Goal: Feedback & Contribution: Submit feedback/report problem

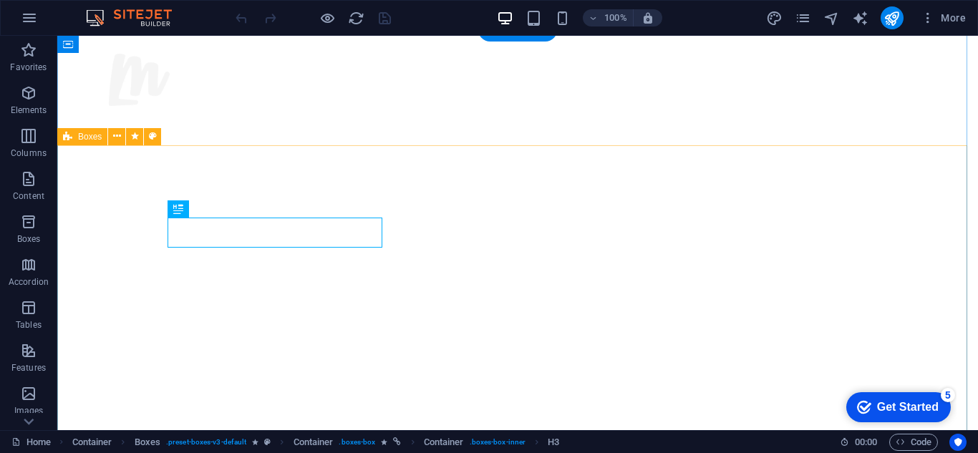
scroll to position [669, 0]
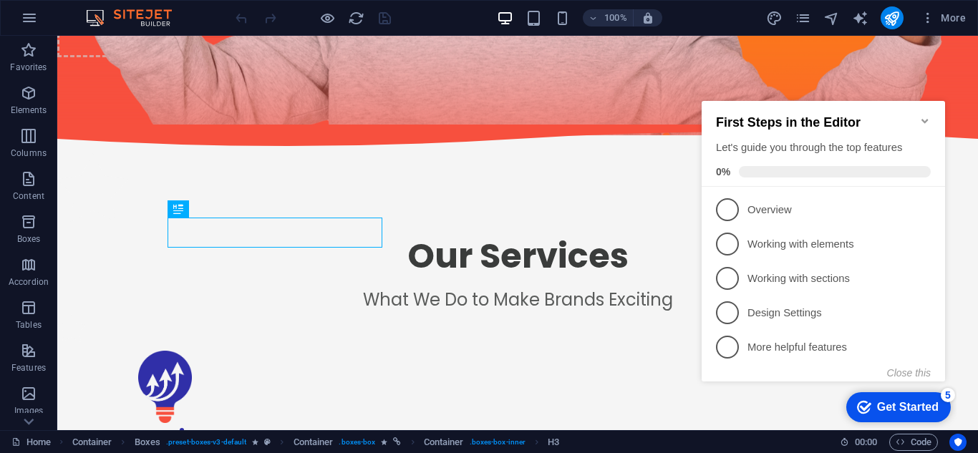
click at [922, 117] on icon "Minimize checklist" at bounding box center [925, 120] width 11 height 11
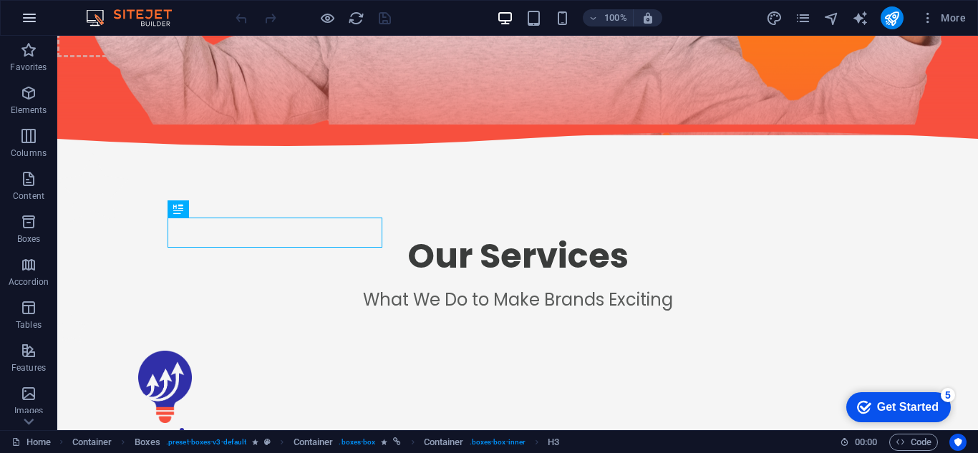
click at [24, 20] on icon "button" at bounding box center [29, 17] width 17 height 17
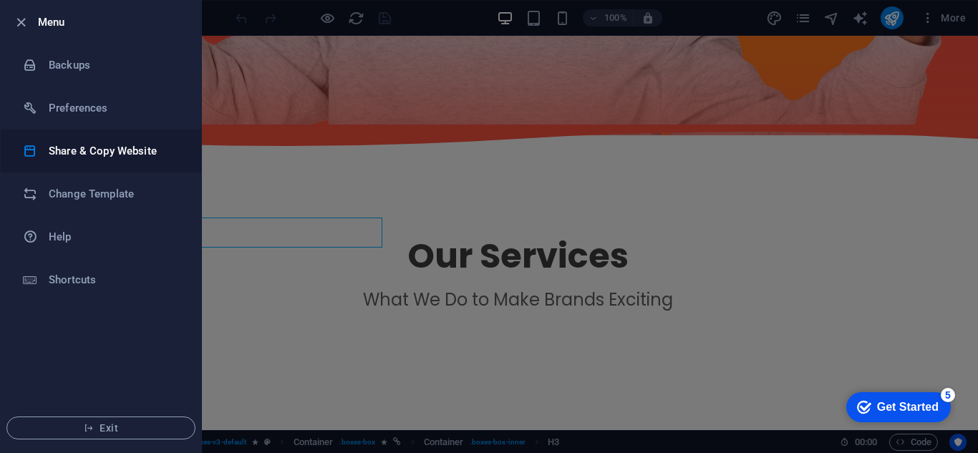
click at [130, 143] on h6 "Share & Copy Website" at bounding box center [115, 151] width 132 height 17
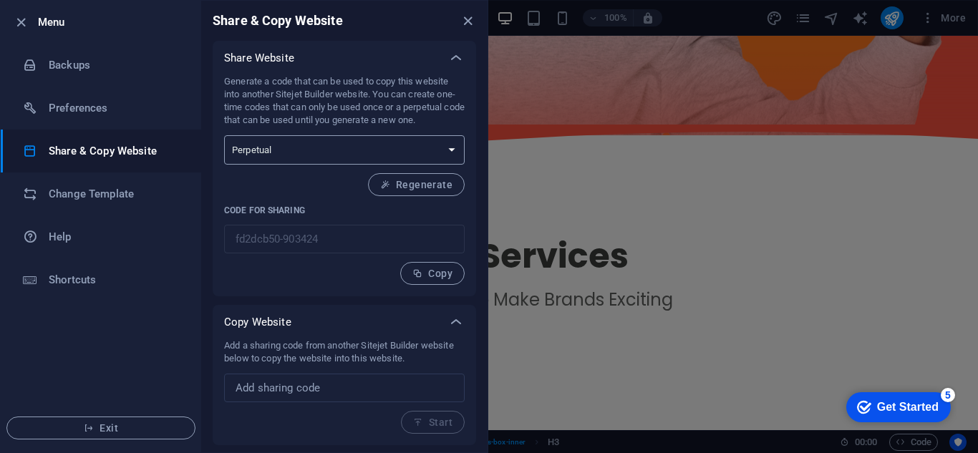
click at [329, 149] on select "One-time Perpetual" at bounding box center [344, 149] width 241 height 29
click at [423, 188] on span "Regenerate" at bounding box center [416, 184] width 72 height 11
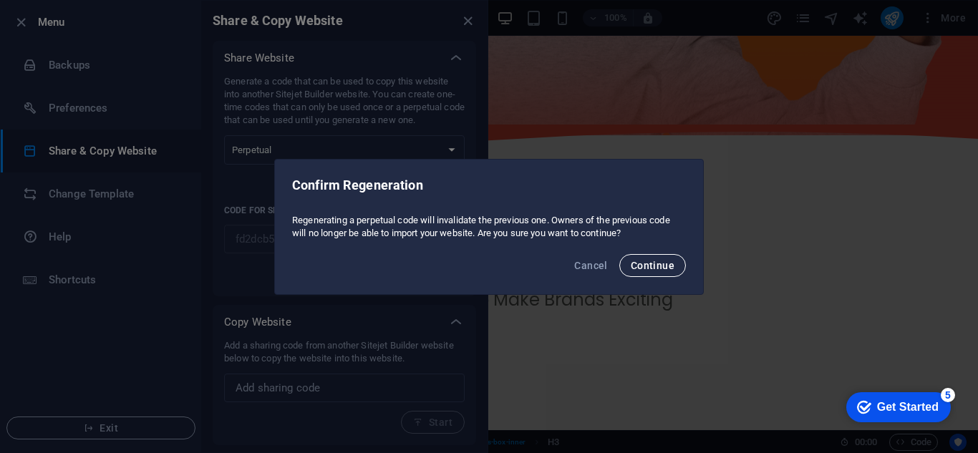
click at [654, 266] on span "Continue" at bounding box center [653, 265] width 44 height 11
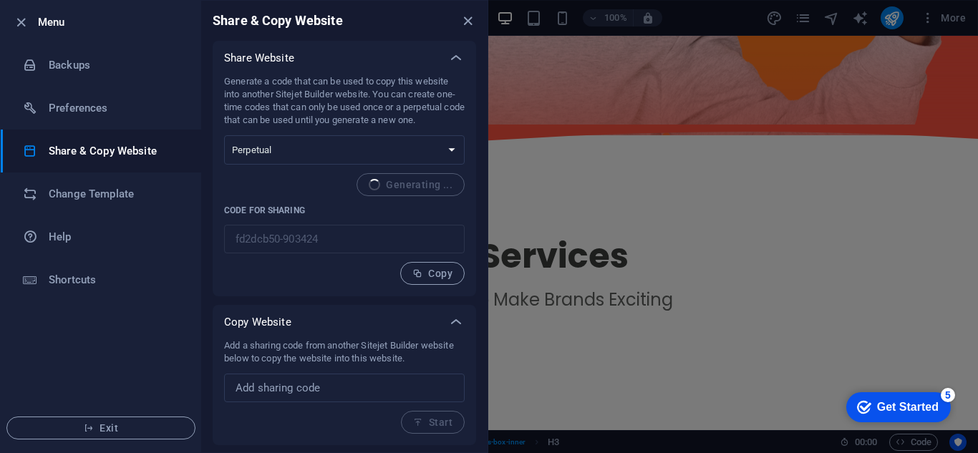
type input "aadd8ccf-903424"
click at [446, 279] on span "Copy" at bounding box center [433, 273] width 40 height 11
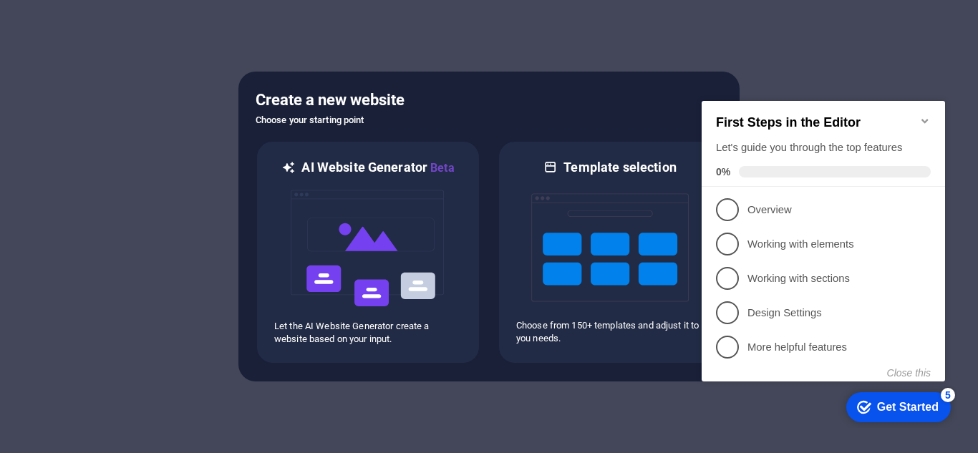
click at [924, 115] on icon "Minimize checklist" at bounding box center [925, 120] width 11 height 11
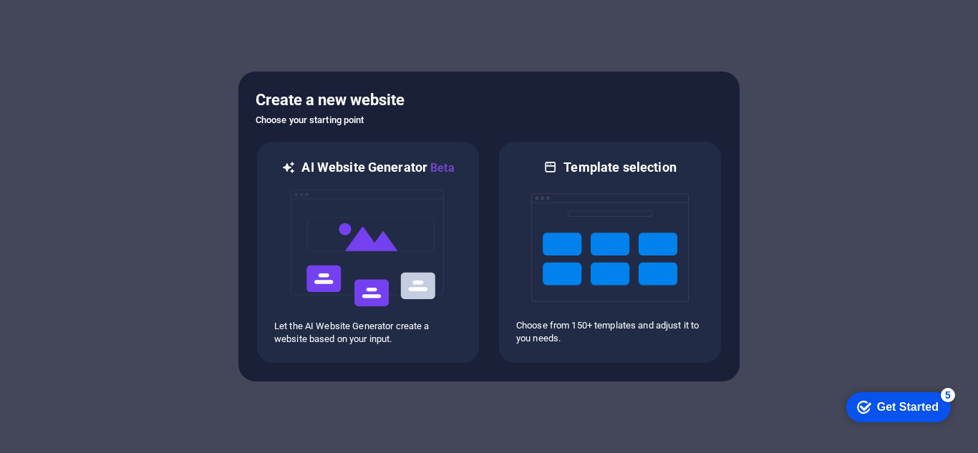
click at [902, 416] on div "checkmark Get Started 5" at bounding box center [899, 407] width 105 height 30
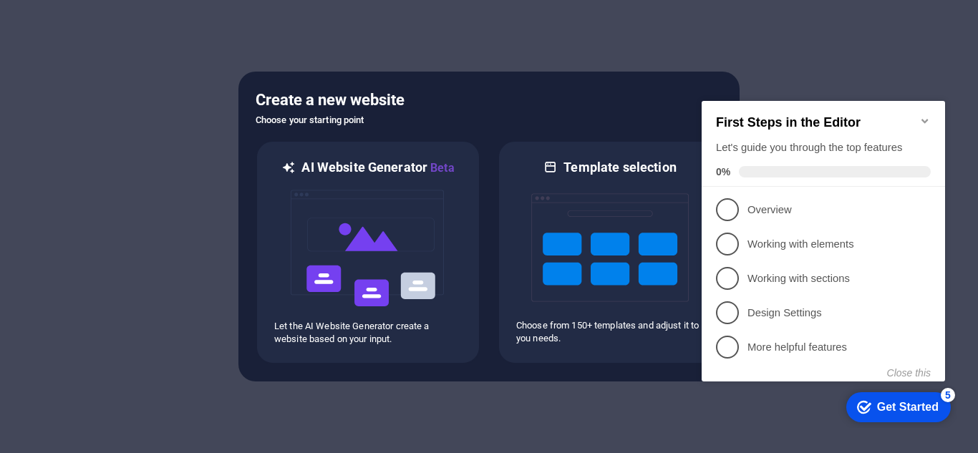
click at [924, 401] on div "Get Started" at bounding box center [908, 407] width 62 height 13
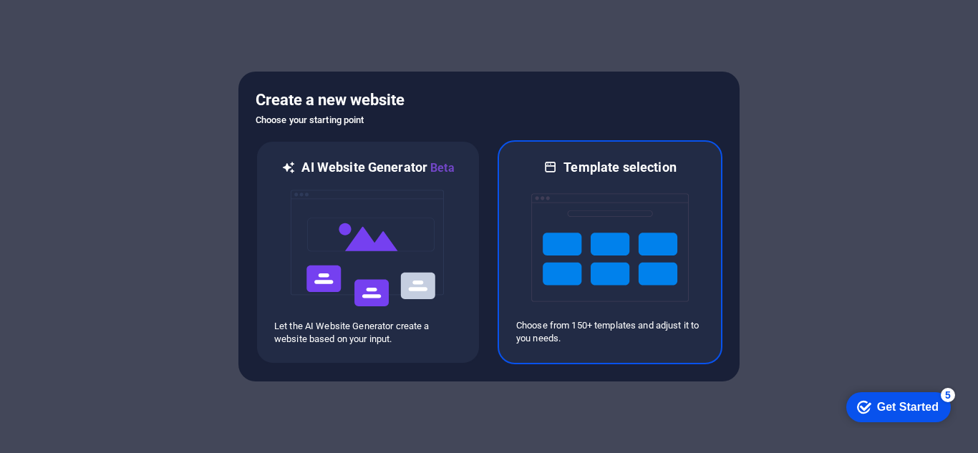
click at [567, 190] on img at bounding box center [610, 247] width 158 height 143
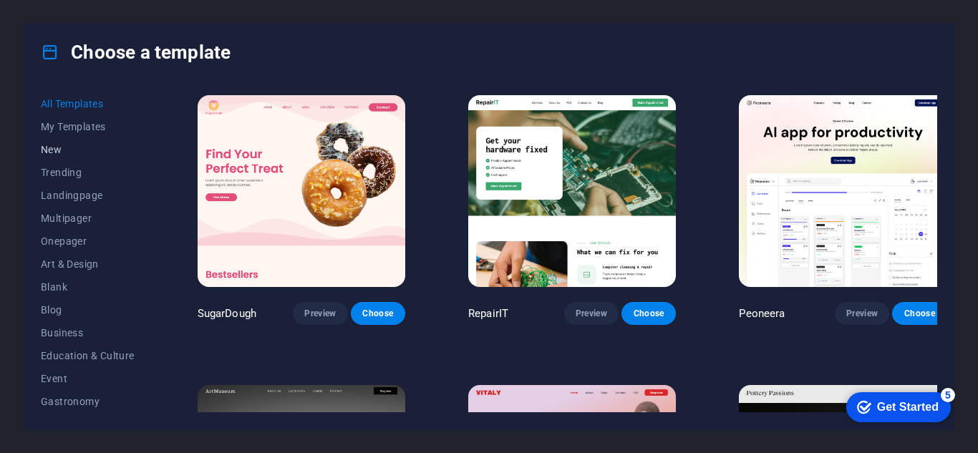
click at [57, 149] on span "New" at bounding box center [88, 149] width 94 height 11
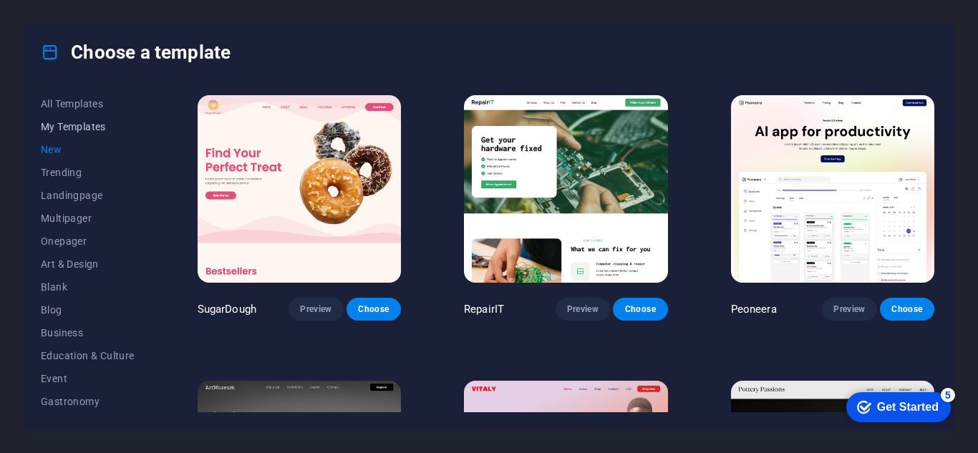
click at [69, 130] on span "My Templates" at bounding box center [88, 126] width 94 height 11
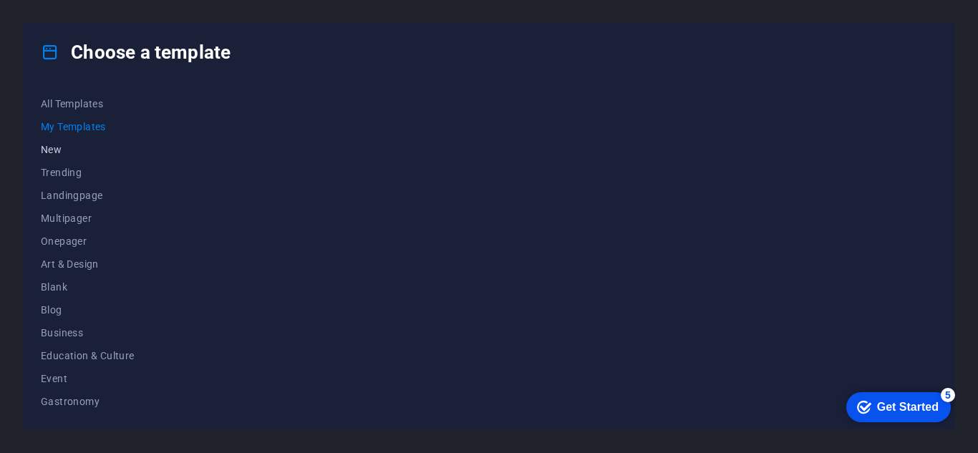
click at [56, 147] on span "New" at bounding box center [88, 149] width 94 height 11
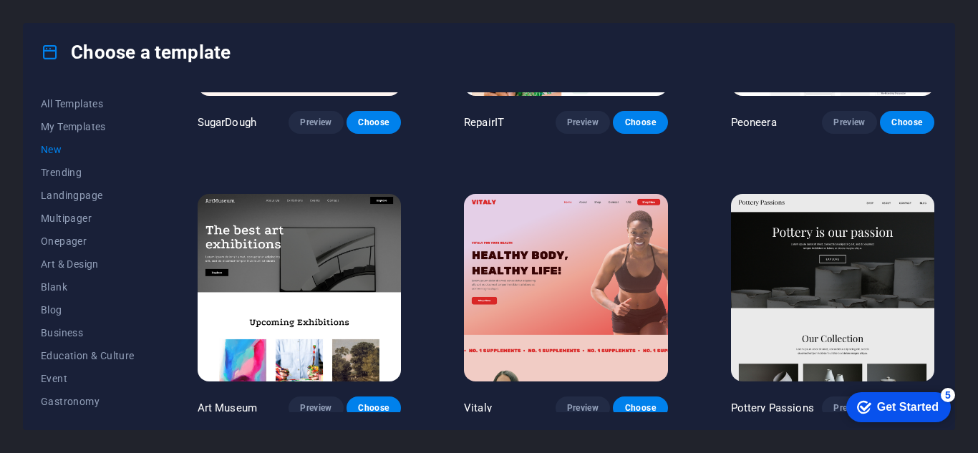
scroll to position [103, 0]
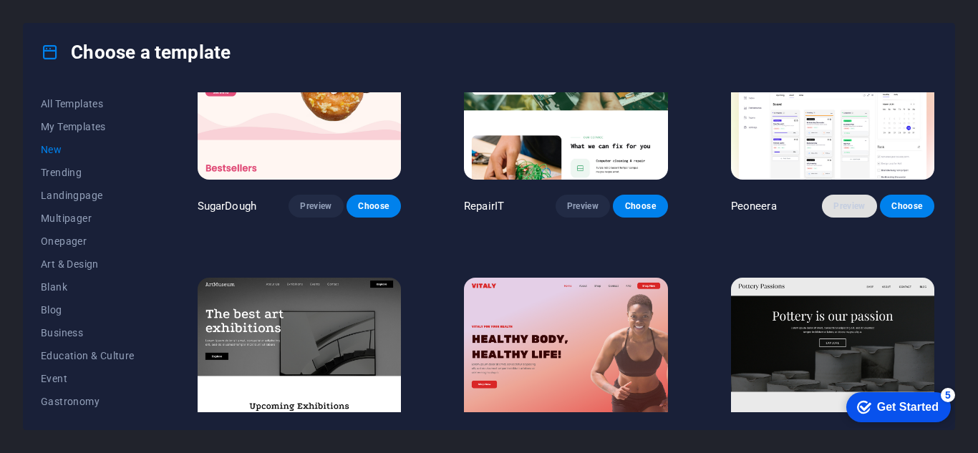
click at [847, 211] on button "Preview" at bounding box center [849, 206] width 54 height 23
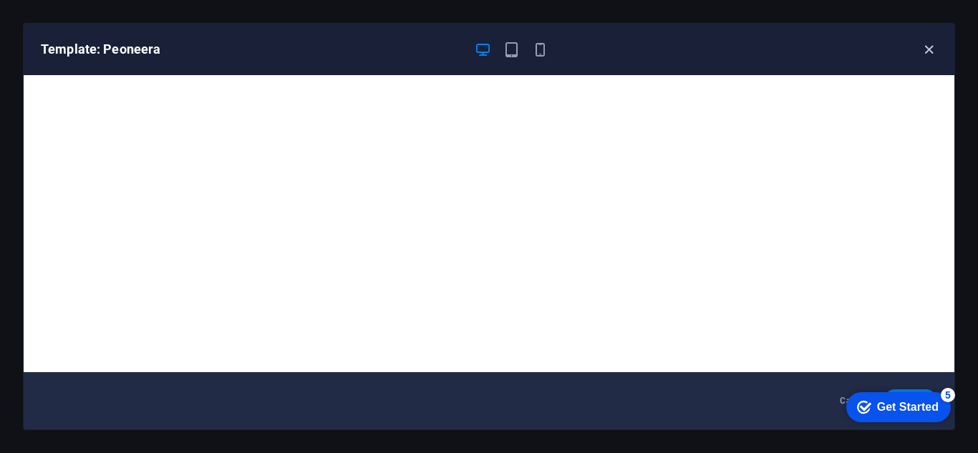
click at [935, 55] on icon "button" at bounding box center [929, 50] width 16 height 16
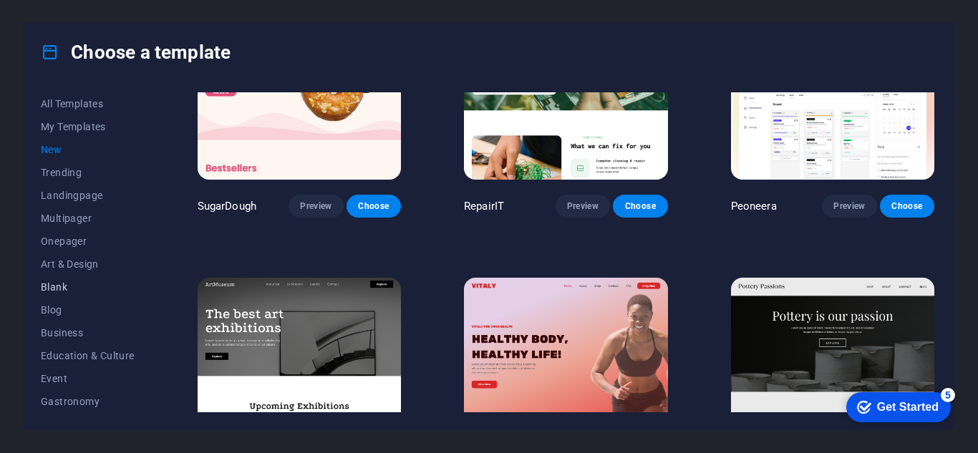
click at [57, 295] on button "Blank" at bounding box center [88, 287] width 94 height 23
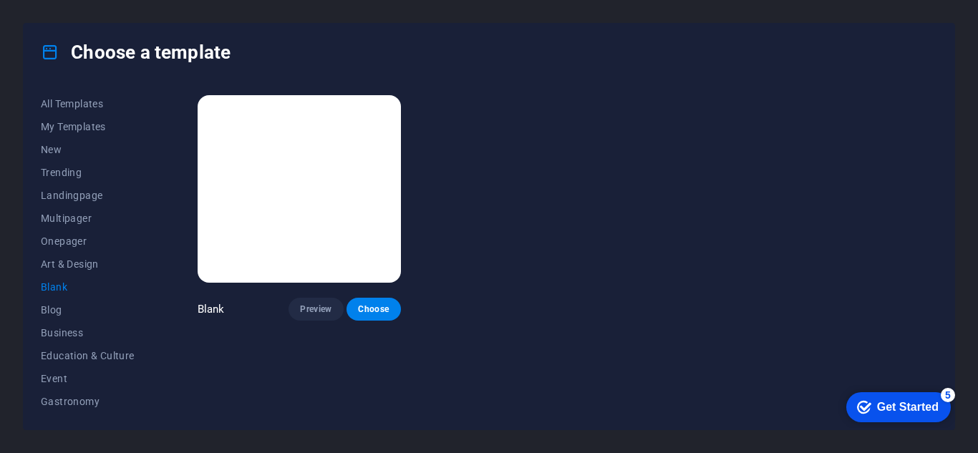
click at [337, 211] on img at bounding box center [299, 189] width 203 height 188
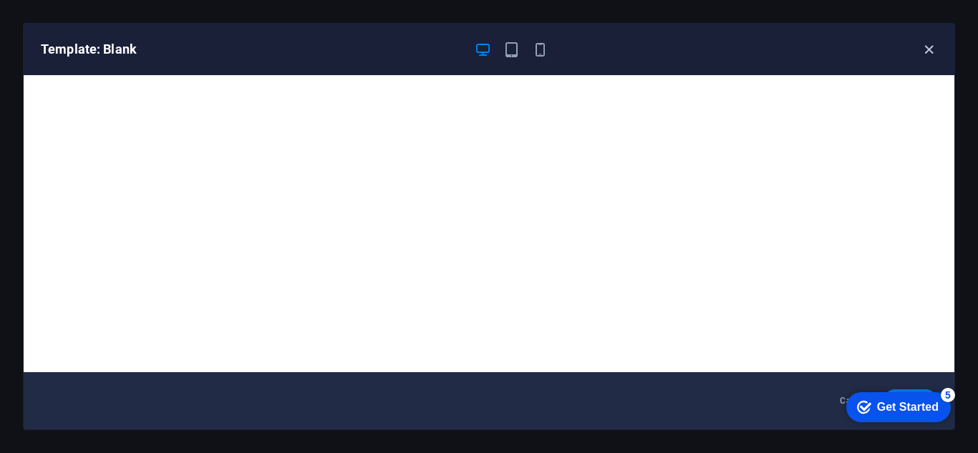
click at [926, 45] on icon "button" at bounding box center [929, 50] width 16 height 16
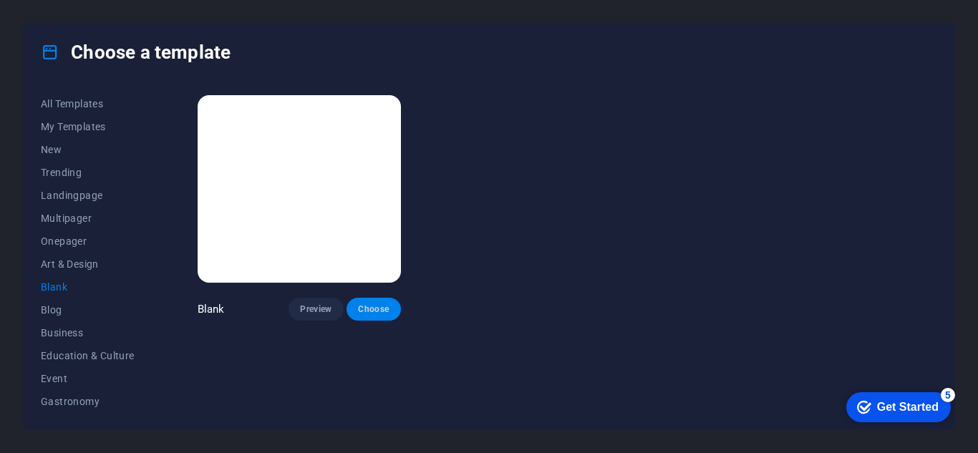
click at [367, 308] on span "Choose" at bounding box center [374, 309] width 32 height 11
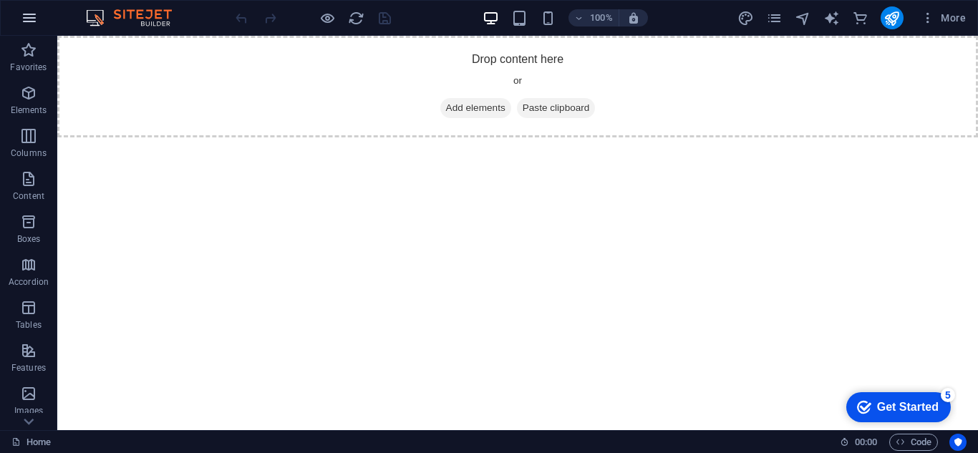
click at [34, 14] on icon "button" at bounding box center [29, 17] width 17 height 17
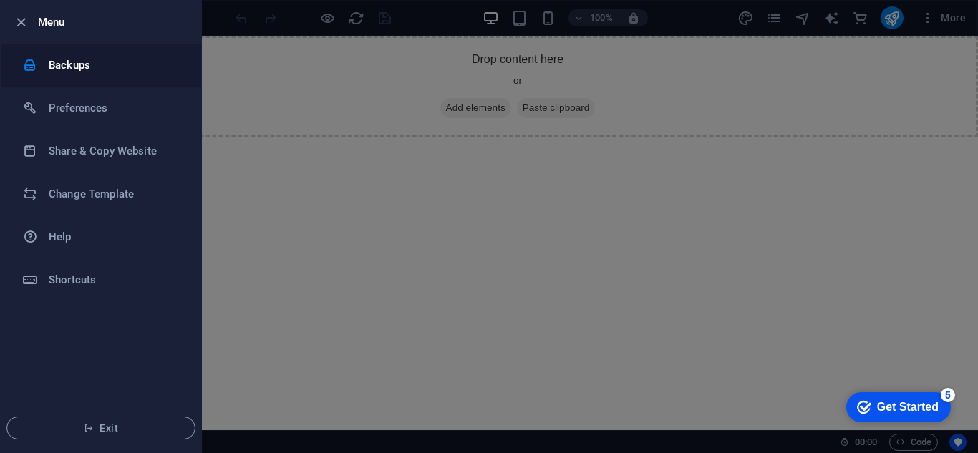
click at [82, 79] on li "Backups" at bounding box center [101, 65] width 201 height 43
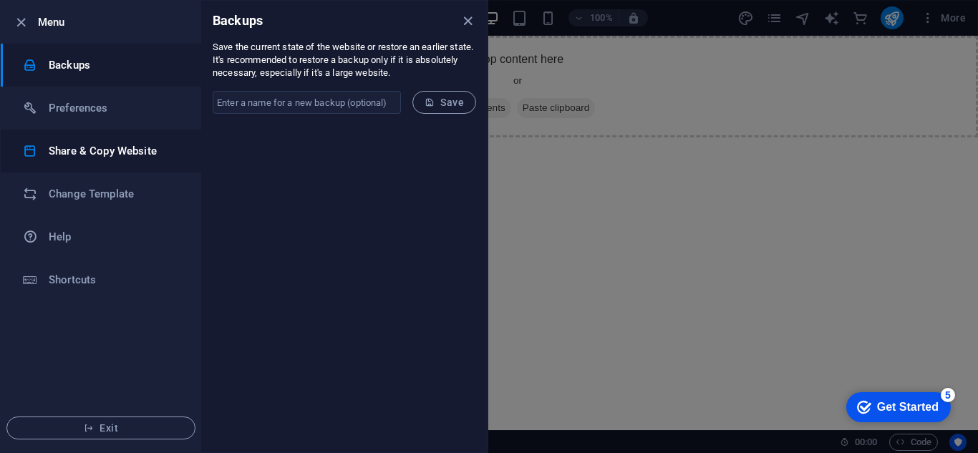
click at [132, 139] on li "Share & Copy Website" at bounding box center [101, 151] width 201 height 43
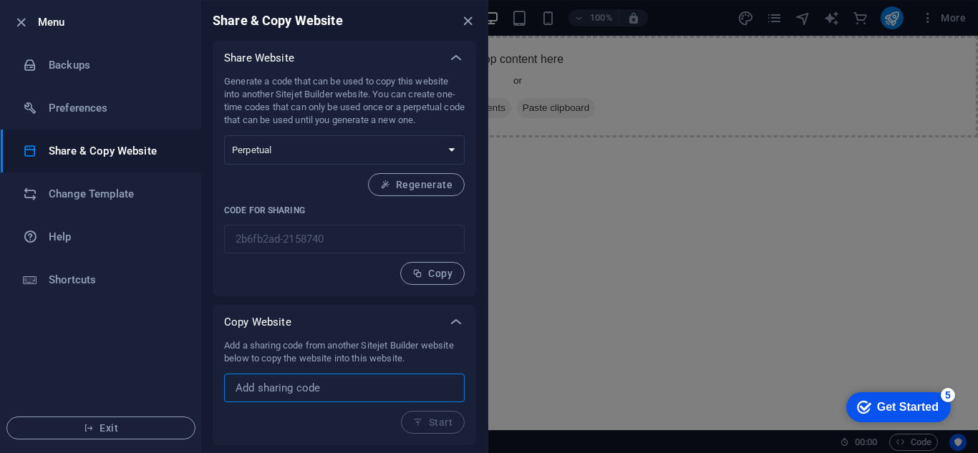
click at [359, 382] on input "text" at bounding box center [344, 388] width 241 height 29
paste input "aadd8ccf-903424"
type input "aadd8ccf-903424"
click at [448, 428] on button "Start" at bounding box center [433, 422] width 64 height 23
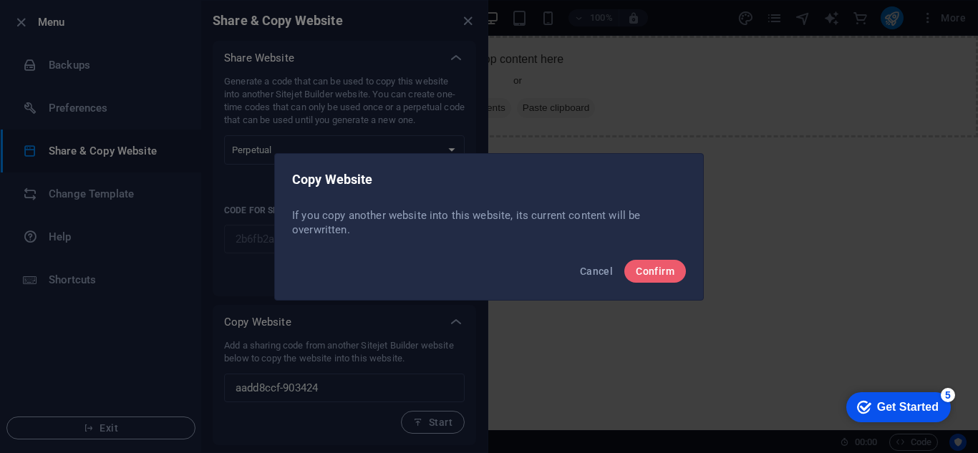
click at [688, 270] on div "Cancel Confirm" at bounding box center [489, 275] width 428 height 49
click at [672, 272] on span "Confirm" at bounding box center [655, 271] width 39 height 11
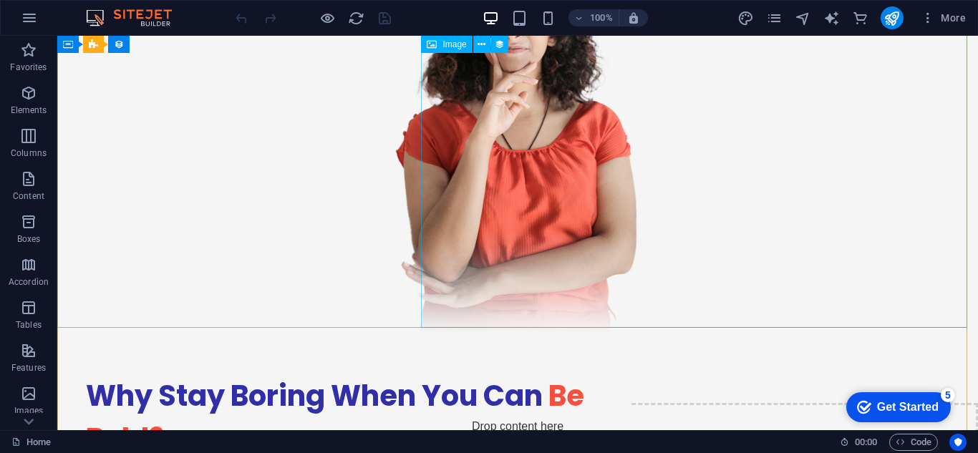
scroll to position [2206, 0]
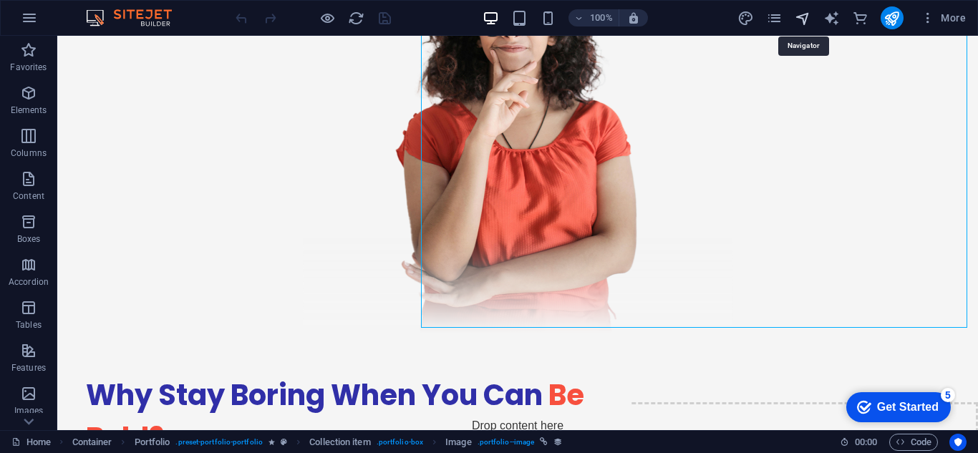
click at [810, 13] on icon "navigator" at bounding box center [803, 18] width 16 height 16
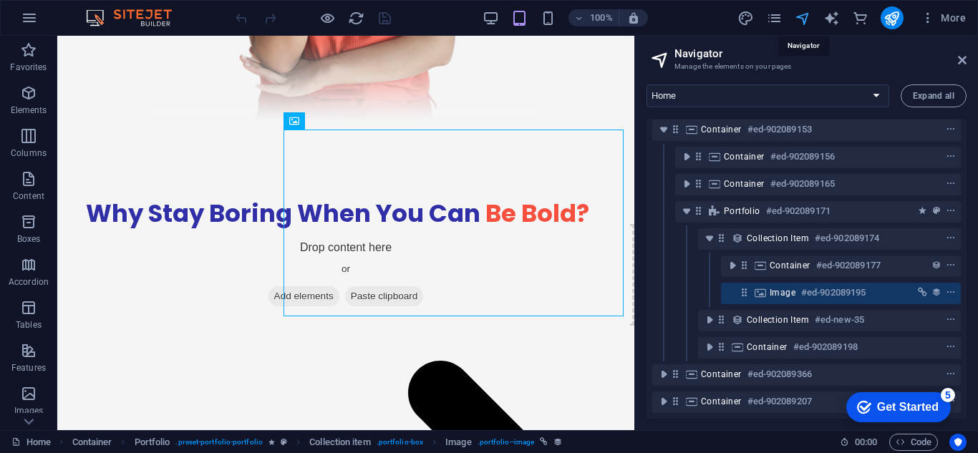
scroll to position [261, 0]
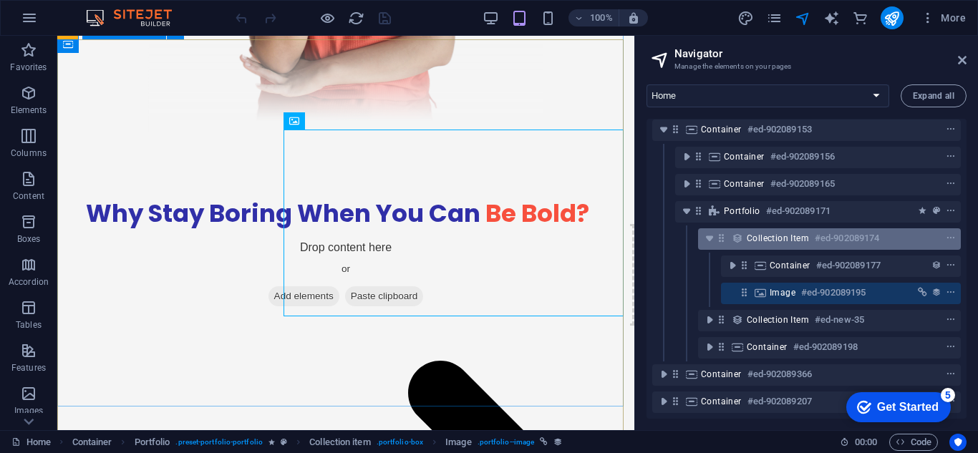
click at [820, 233] on h6 "#ed-902089174" at bounding box center [847, 238] width 64 height 17
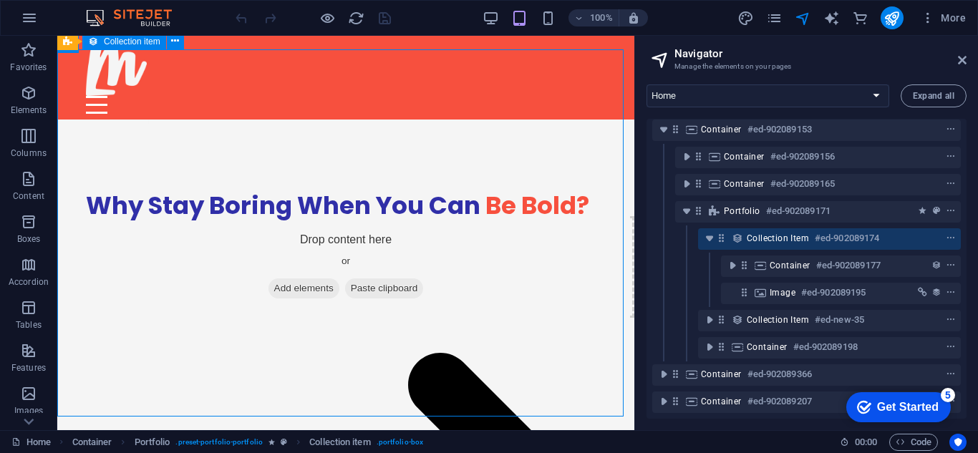
click at [820, 233] on h6 "#ed-902089174" at bounding box center [847, 238] width 64 height 17
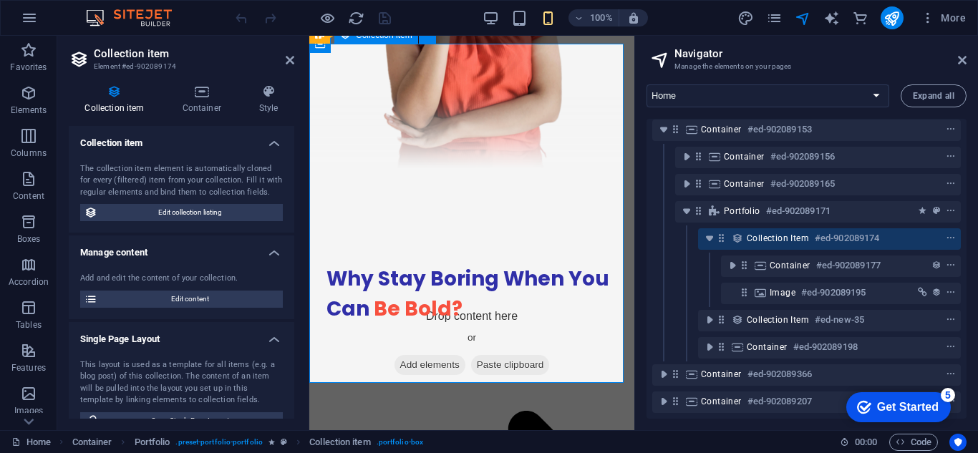
scroll to position [3187, 0]
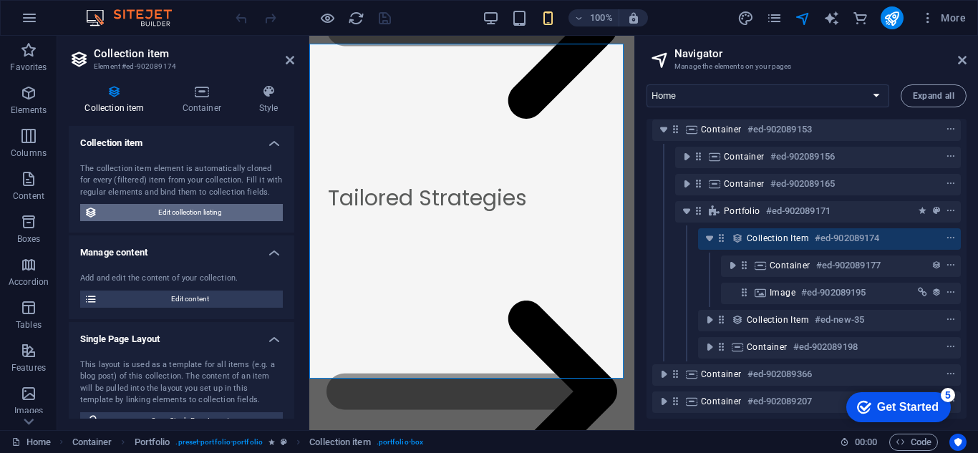
click at [170, 211] on span "Edit collection listing" at bounding box center [190, 212] width 177 height 17
select select "68b8248370463347230c8699"
select select "createdAt_DESC"
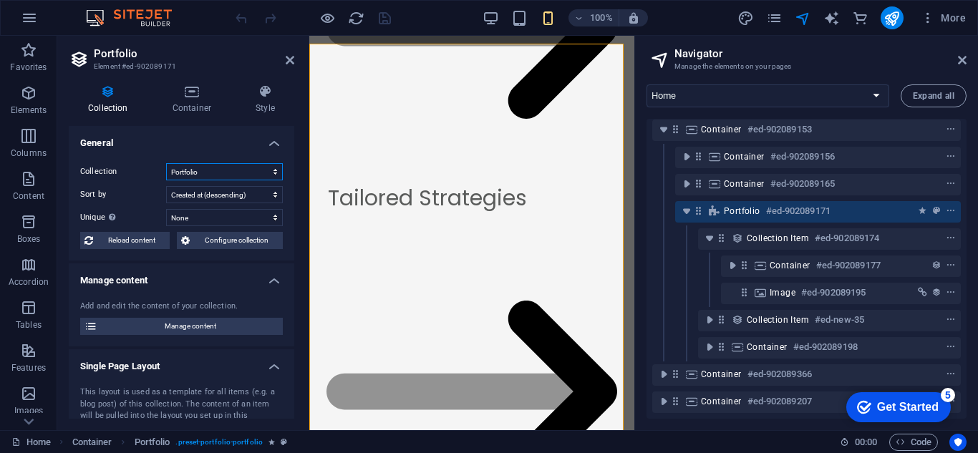
click at [246, 163] on select "Blog Portfolio Team" at bounding box center [224, 171] width 117 height 17
click at [160, 328] on span "Manage content" at bounding box center [190, 326] width 177 height 17
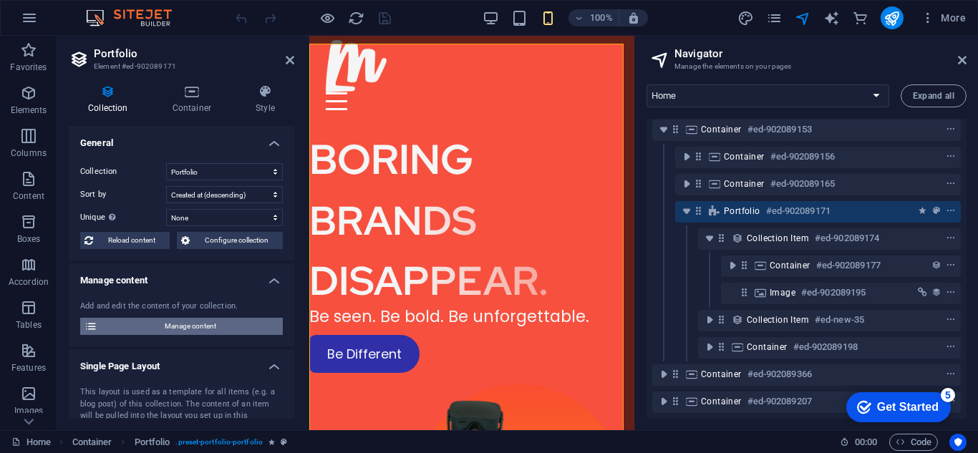
select select
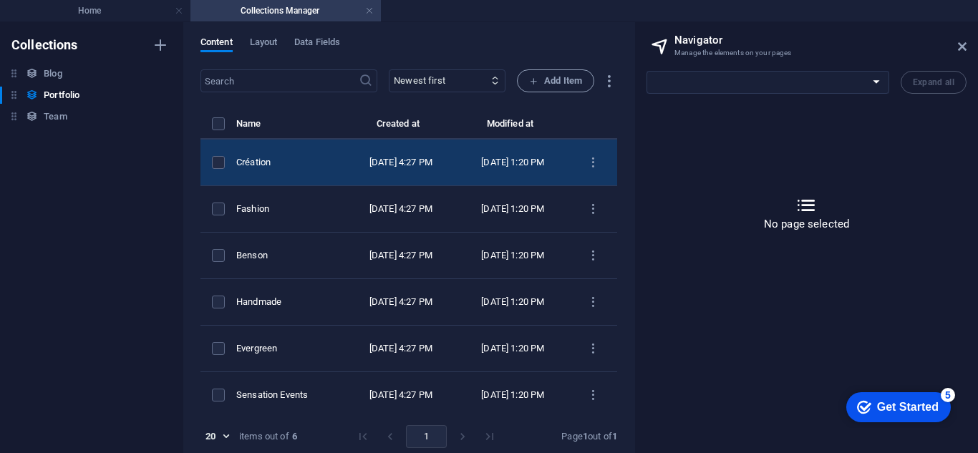
click at [327, 169] on div "Création" at bounding box center [284, 162] width 97 height 13
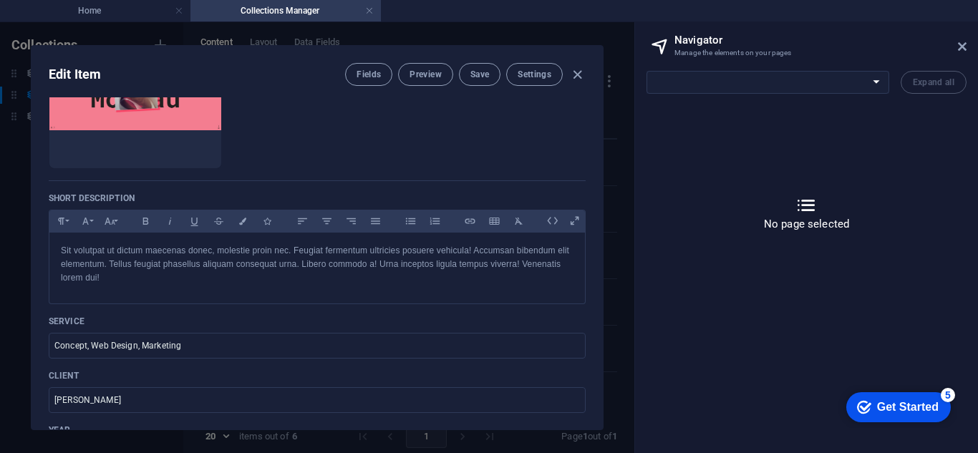
scroll to position [243, 0]
click at [140, 198] on p "Short description" at bounding box center [317, 197] width 537 height 11
drag, startPoint x: 134, startPoint y: 198, endPoint x: 47, endPoint y: 201, distance: 87.4
click at [47, 201] on div "Name Création ​ Slug www.example.com/portfolio-item/ creation ​ Image Drop file…" at bounding box center [318, 263] width 572 height 332
copy p "Short description"
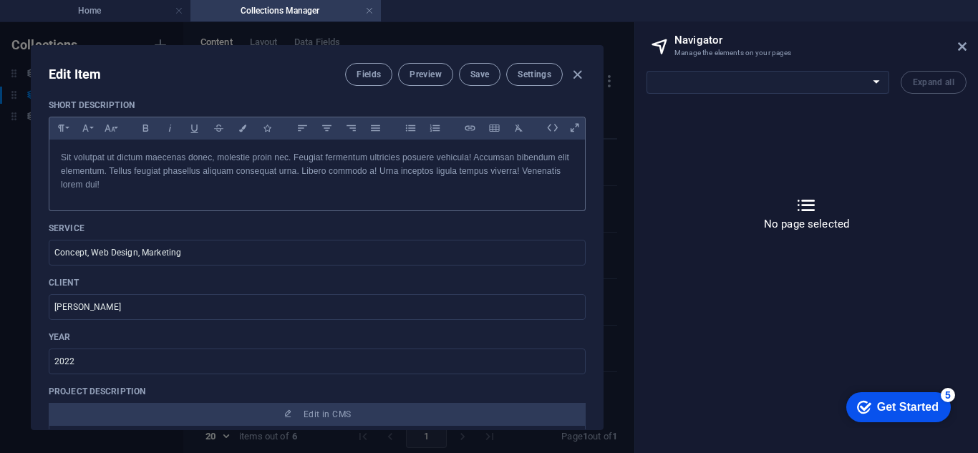
scroll to position [339, 0]
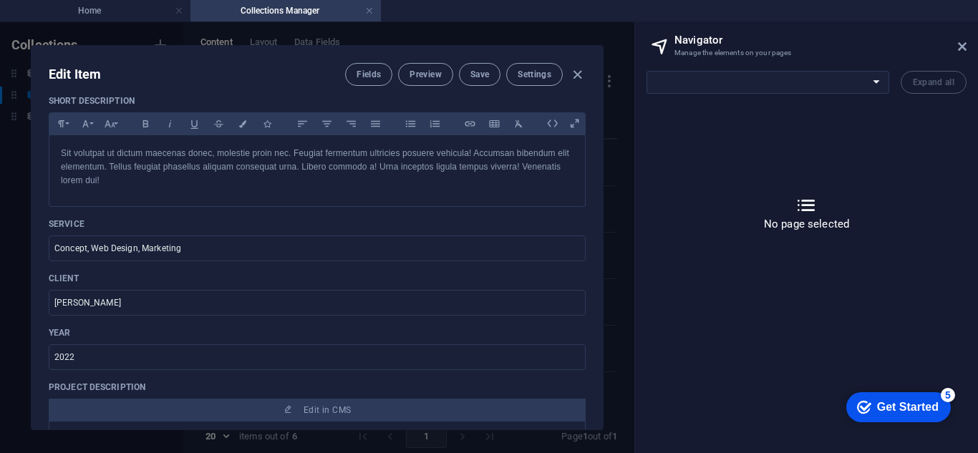
drag, startPoint x: 122, startPoint y: 223, endPoint x: 32, endPoint y: 224, distance: 91.0
click at [32, 224] on div "Name Création ​ Slug www.example.com/portfolio-item/ creation ​ Image Drop file…" at bounding box center [318, 263] width 572 height 332
copy p "Service"
click at [92, 274] on p "Client" at bounding box center [317, 278] width 537 height 11
drag, startPoint x: 92, startPoint y: 274, endPoint x: 40, endPoint y: 281, distance: 52.8
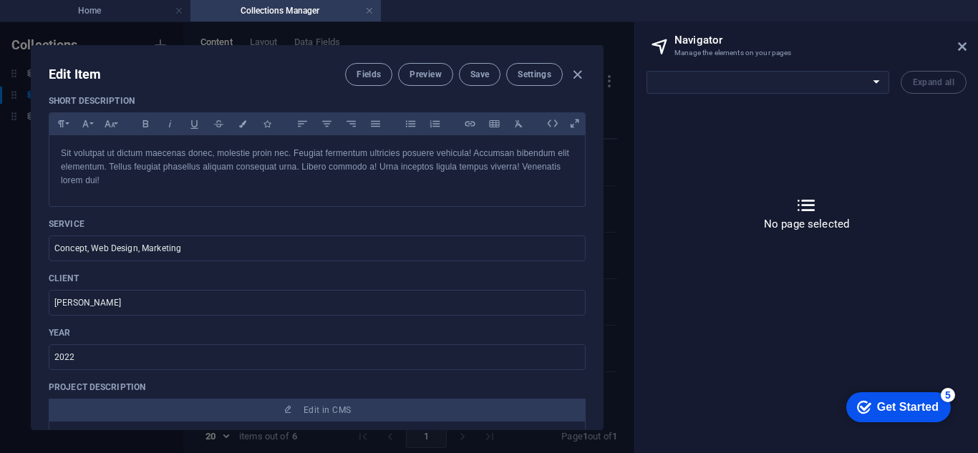
click at [40, 281] on div "Name Création ​ Slug www.example.com/portfolio-item/ creation ​ Image Drop file…" at bounding box center [318, 263] width 572 height 332
copy p "Client"
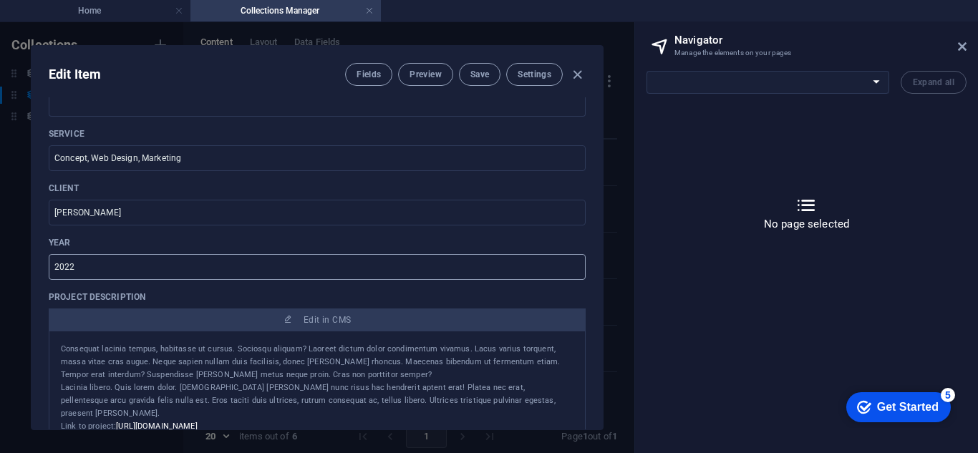
scroll to position [430, 0]
drag, startPoint x: 77, startPoint y: 238, endPoint x: 45, endPoint y: 241, distance: 31.6
click at [45, 241] on div "Name Création ​ Slug www.example.com/portfolio-item/ creation ​ Image Drop file…" at bounding box center [318, 263] width 572 height 332
copy p "Year"
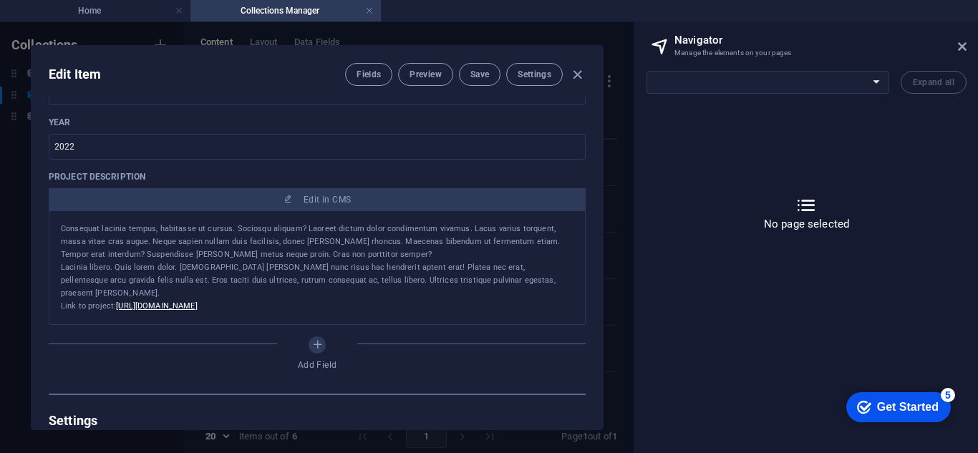
scroll to position [551, 0]
drag, startPoint x: 157, startPoint y: 179, endPoint x: 44, endPoint y: 167, distance: 113.8
click at [44, 167] on div "Name Création ​ Slug www.example.com/portfolio-item/ creation ​ Image Drop file…" at bounding box center [318, 263] width 572 height 332
copy p "Project description"
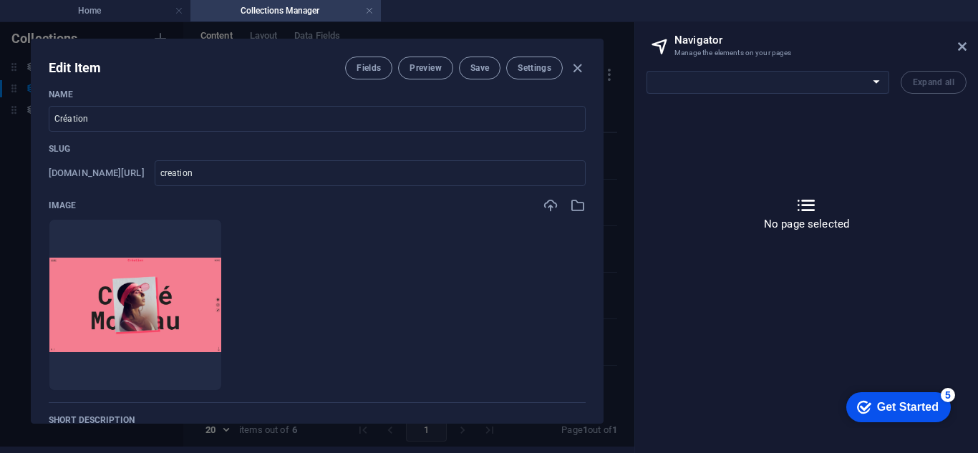
scroll to position [0, 0]
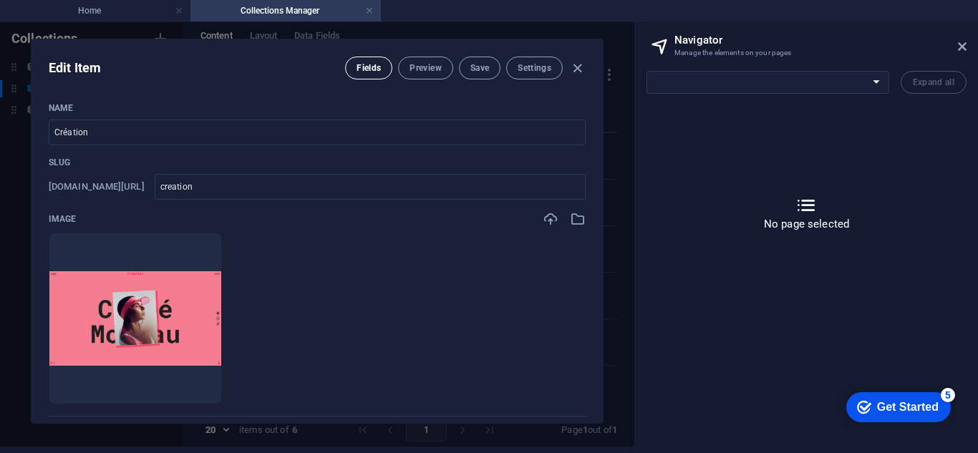
click at [347, 66] on button "Fields" at bounding box center [368, 68] width 47 height 23
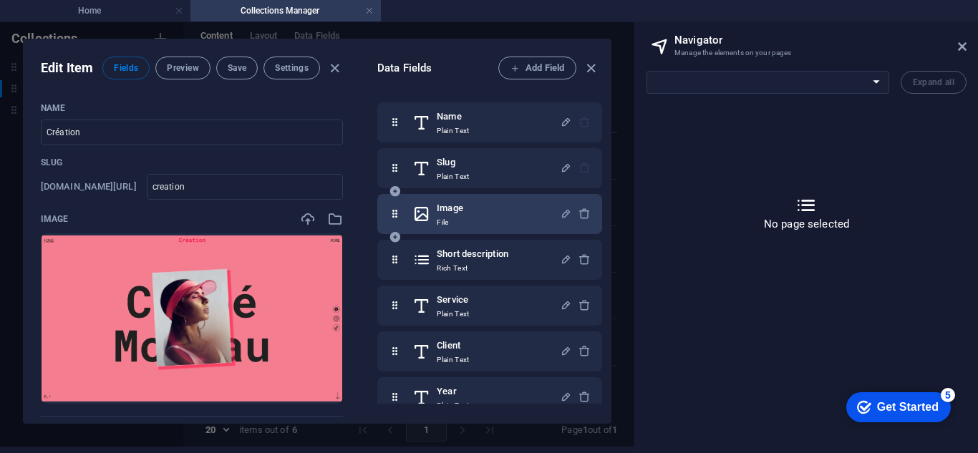
click at [474, 228] on div "Image File" at bounding box center [489, 214] width 225 height 40
click at [560, 217] on icon "button" at bounding box center [566, 214] width 12 height 12
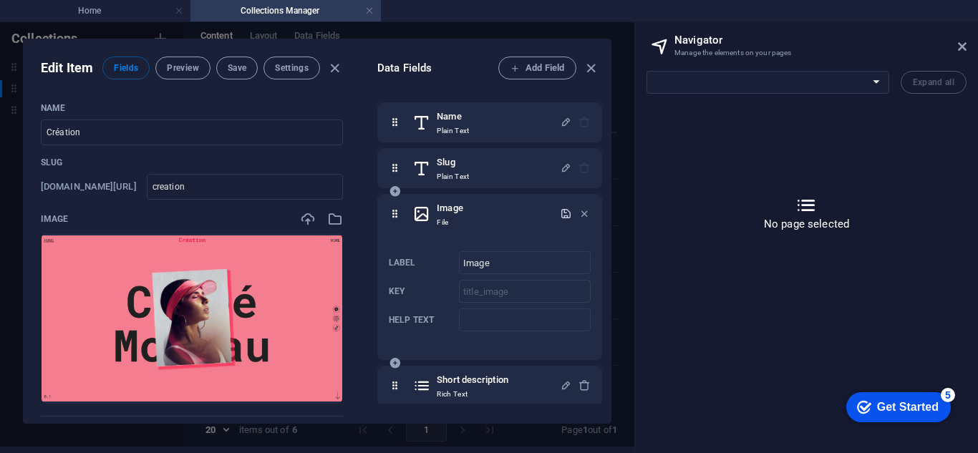
click at [560, 217] on icon "button" at bounding box center [566, 214] width 12 height 12
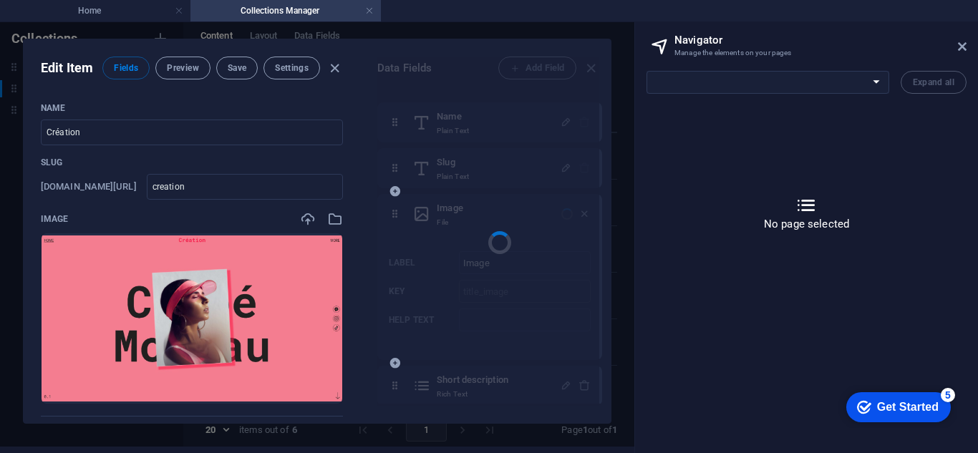
click at [579, 212] on div at bounding box center [488, 232] width 222 height 350
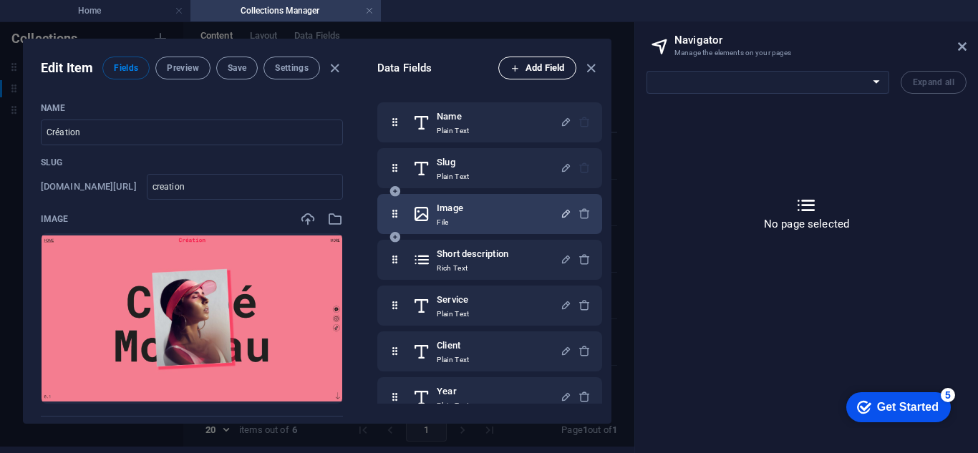
click at [512, 61] on span "Add Field" at bounding box center [538, 67] width 54 height 17
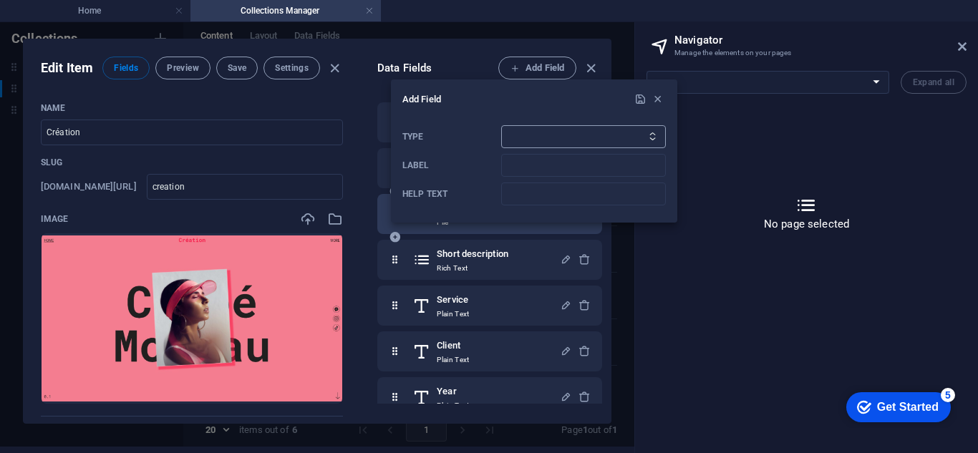
click at [580, 132] on select "Plain Text Link CMS Rich Text File Multiple Files Checkbox Choice Date Number" at bounding box center [583, 136] width 165 height 23
select select "multiple_files"
click at [501, 125] on select "Plain Text Link CMS Rich Text File Multiple Files Checkbox Choice Date Number" at bounding box center [583, 136] width 165 height 23
click at [528, 158] on input "Label" at bounding box center [583, 165] width 165 height 23
type input "Images"
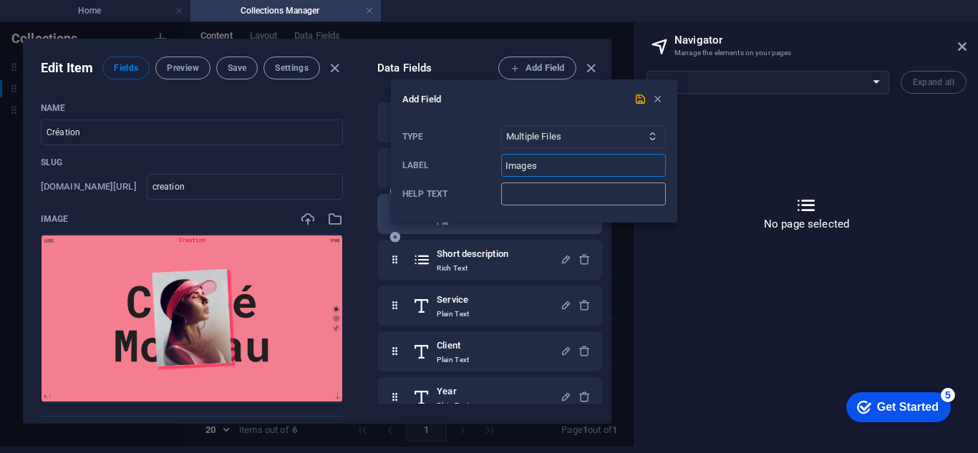
click at [534, 196] on input "Help text" at bounding box center [583, 194] width 165 height 23
type input "rich text"
click at [636, 92] on button "submit" at bounding box center [640, 99] width 17 height 17
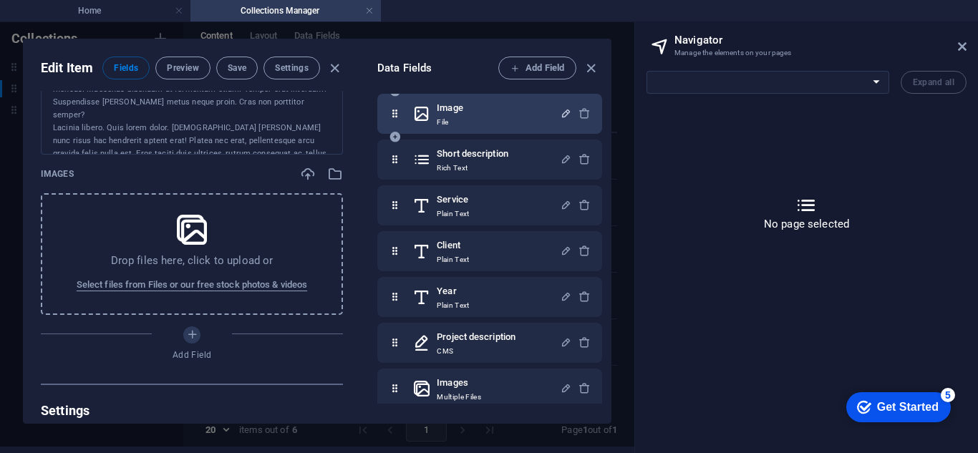
scroll to position [769, 0]
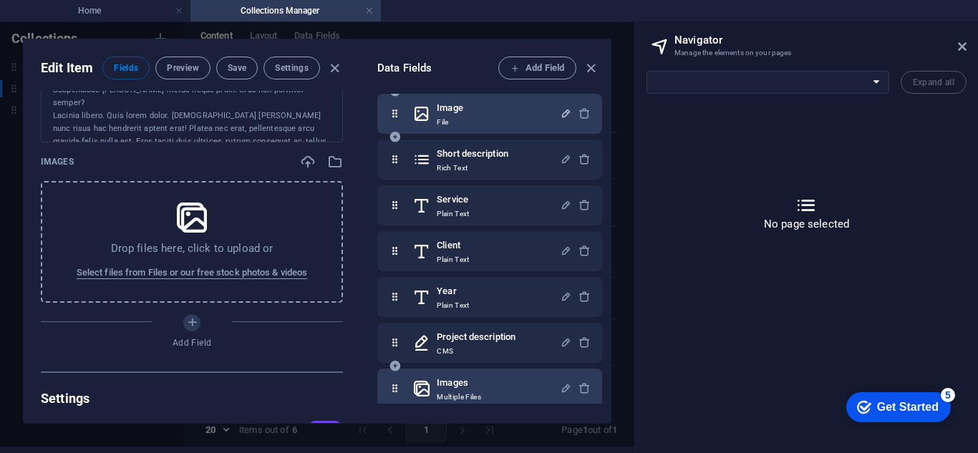
click at [443, 383] on h6 "Images" at bounding box center [459, 383] width 44 height 17
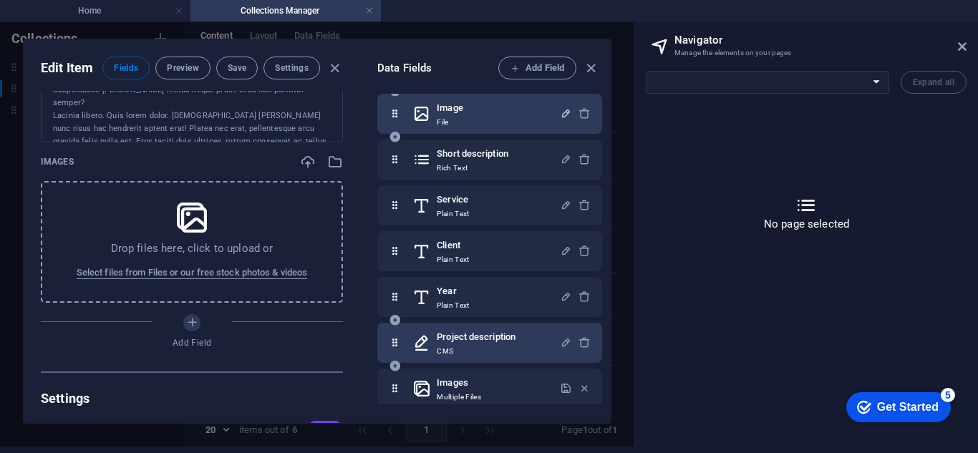
drag, startPoint x: 443, startPoint y: 383, endPoint x: 440, endPoint y: 344, distance: 38.8
click at [440, 344] on div "Name Plain Text Slug Plain Text Image File Short description Rich Text Service …" at bounding box center [489, 268] width 225 height 533
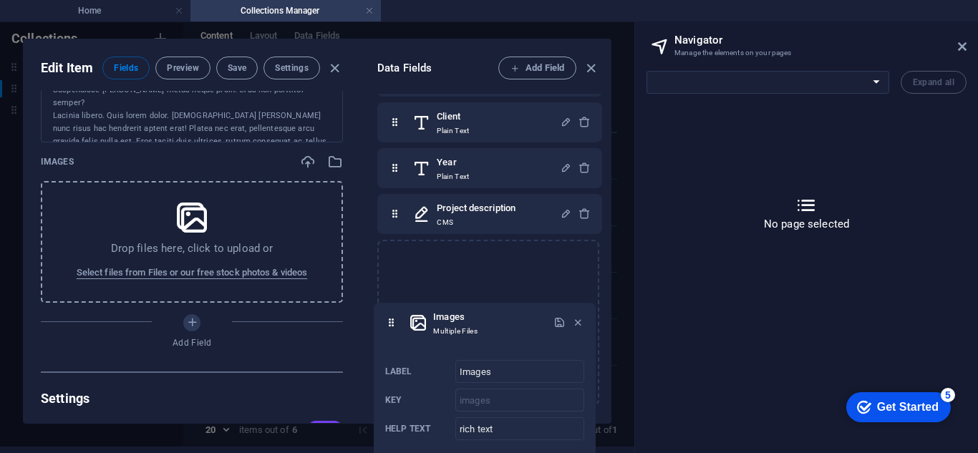
scroll to position [237, 0]
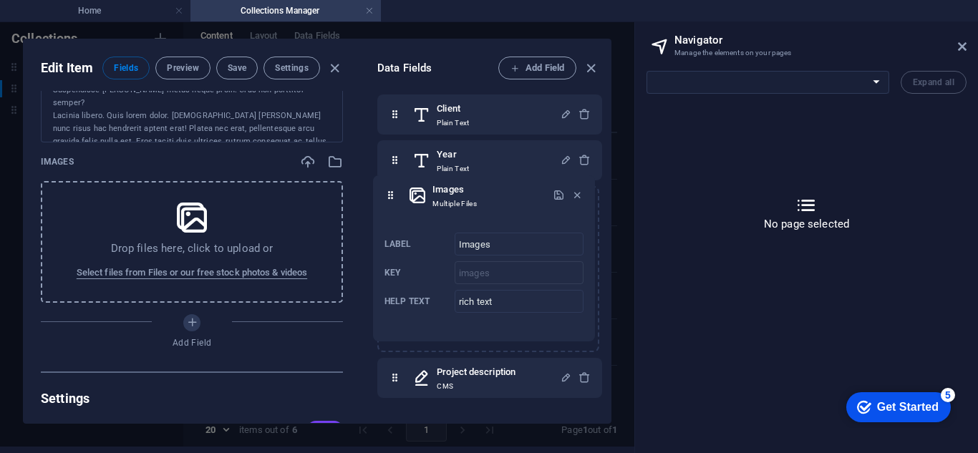
drag, startPoint x: 392, startPoint y: 391, endPoint x: 391, endPoint y: 193, distance: 198.4
click at [391, 193] on div "Name Plain Text Slug Plain Text Image File Short description Rich Text Service …" at bounding box center [489, 131] width 225 height 533
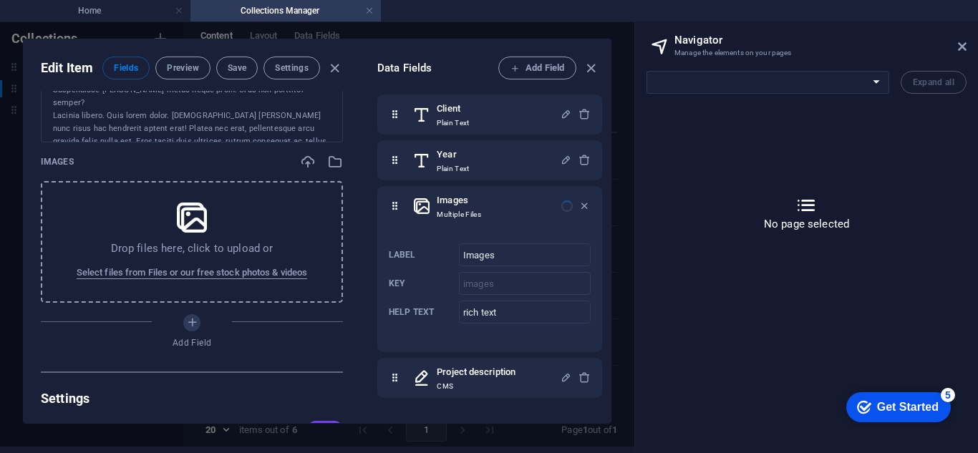
scroll to position [111, 0]
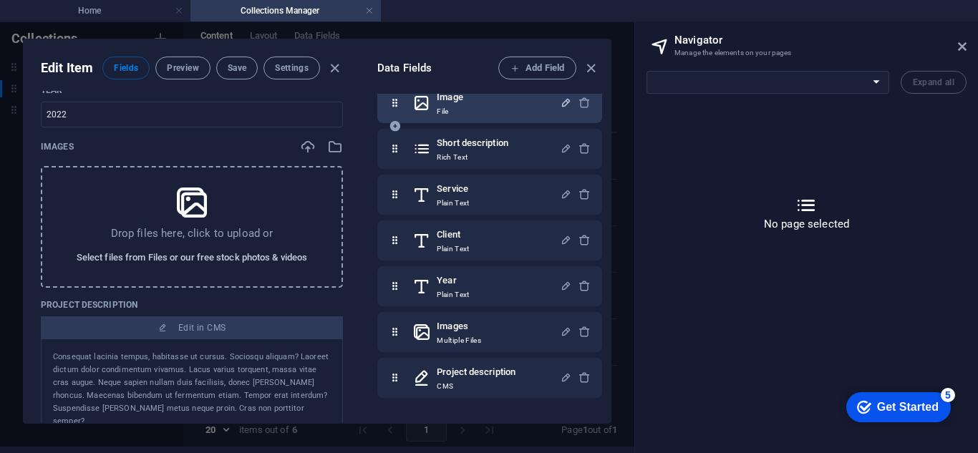
click at [180, 266] on span "Select files from Files or our free stock photos & videos" at bounding box center [192, 257] width 231 height 17
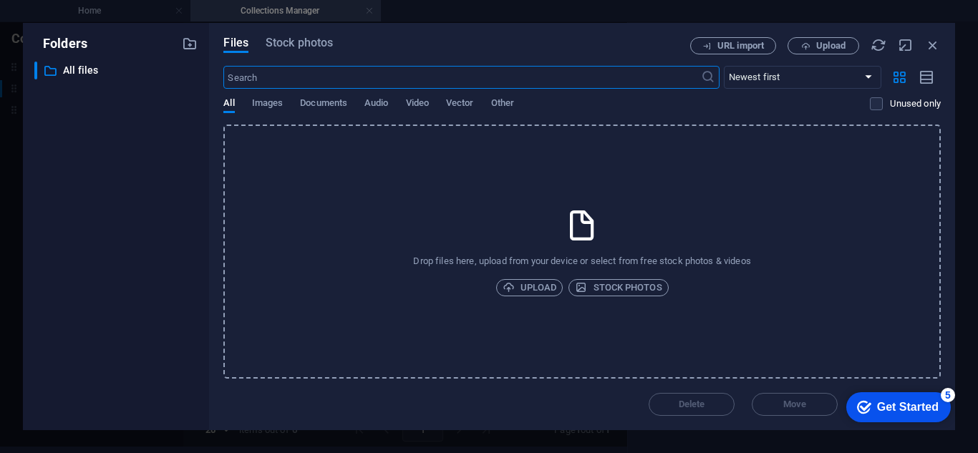
scroll to position [632, 0]
click at [290, 107] on div "All Images Documents Audio Video Vector Other" at bounding box center [546, 110] width 647 height 27
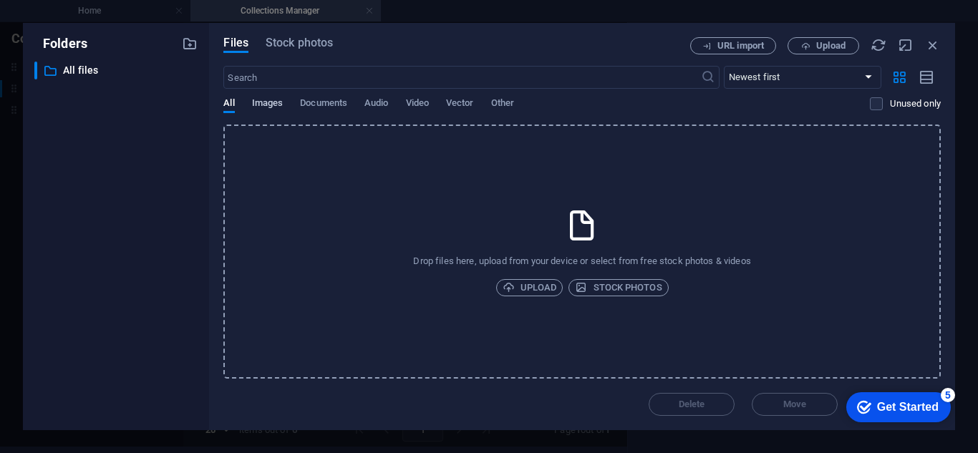
click at [282, 108] on span "Images" at bounding box center [268, 105] width 32 height 20
click at [242, 102] on div "All Images Documents Audio Video Vector Other" at bounding box center [546, 110] width 647 height 27
click at [299, 50] on span "Stock photos" at bounding box center [299, 42] width 67 height 17
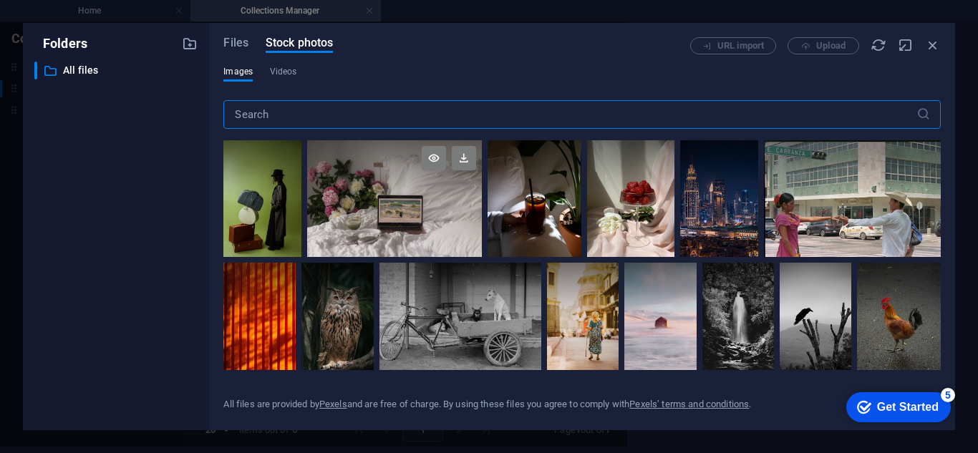
click at [404, 213] on div at bounding box center [394, 198] width 175 height 117
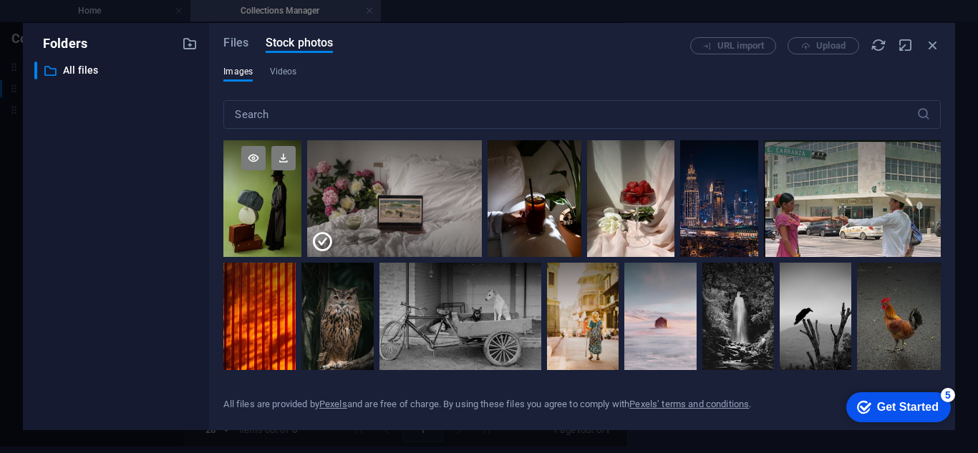
click at [285, 206] on div at bounding box center [262, 198] width 78 height 117
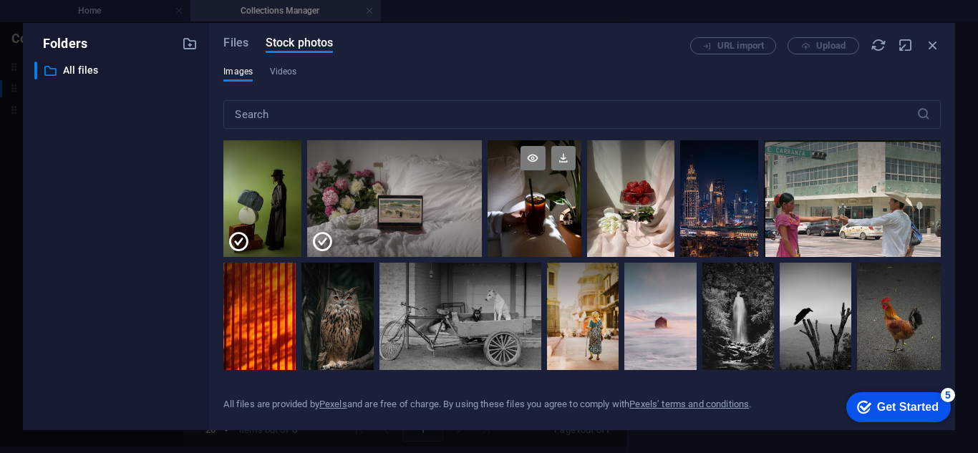
click at [531, 196] on div at bounding box center [534, 169] width 93 height 59
drag, startPoint x: 888, startPoint y: 403, endPoint x: 730, endPoint y: 299, distance: 189.3
click html "checkmark Get Started 5 First Steps in the Editor Let's guide you through the t…"
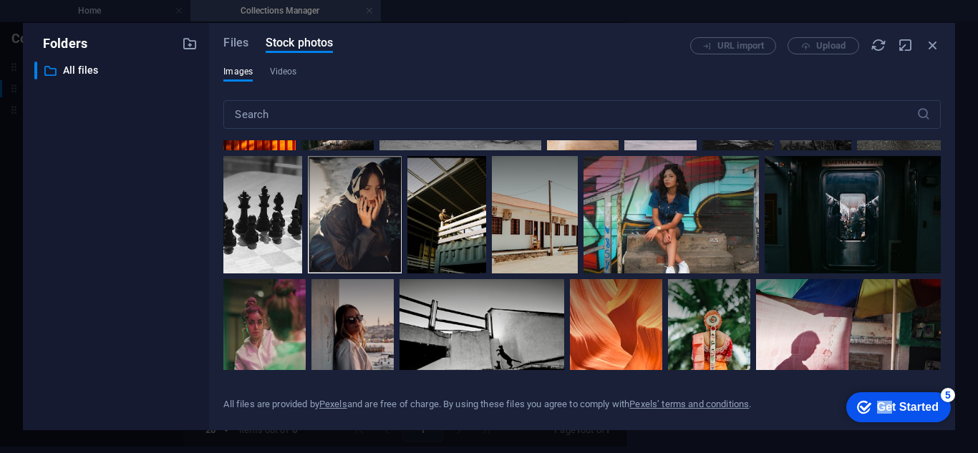
scroll to position [224, 0]
click at [950, 396] on div "5" at bounding box center [948, 395] width 14 height 14
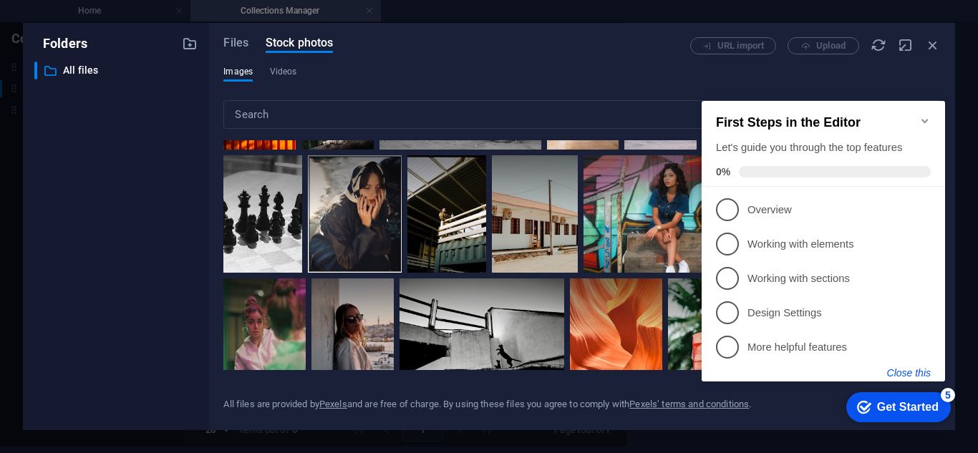
click at [915, 371] on button "Close this" at bounding box center [909, 372] width 44 height 11
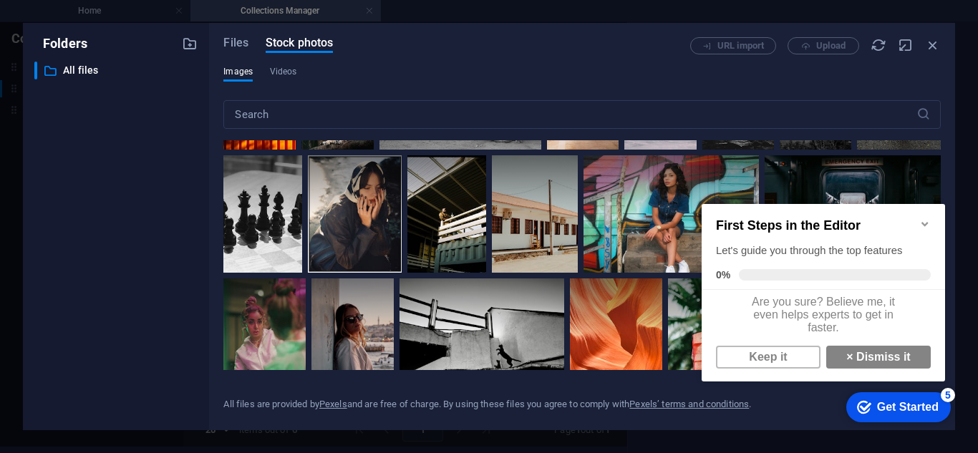
scroll to position [10, 0]
drag, startPoint x: 884, startPoint y: 404, endPoint x: 1389, endPoint y: 499, distance: 513.8
click html "checkmark Get Started 5 First Steps in the Editor Let's guide you through the t…"
click at [783, 357] on link "Keep it" at bounding box center [768, 357] width 105 height 23
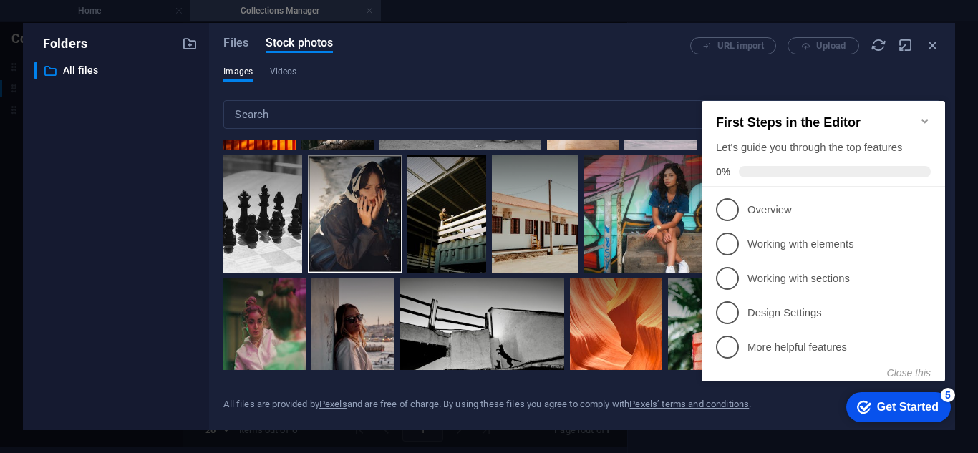
click at [928, 115] on icon "Minimize checklist" at bounding box center [925, 120] width 11 height 11
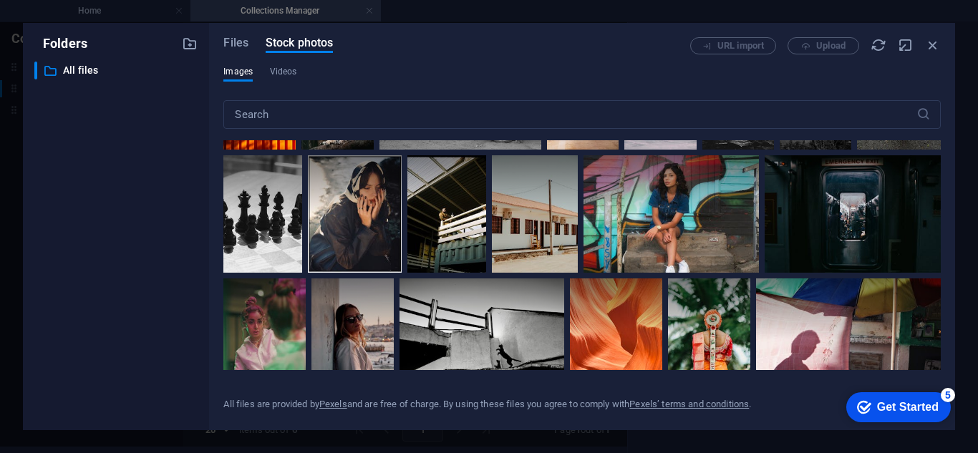
drag, startPoint x: 1014, startPoint y: 711, endPoint x: 1529, endPoint y: 741, distance: 515.8
click html "checkmark Get Started 5 First Steps in the Editor Let's guide you through the t…"
click at [816, 404] on div "All files are provided by Pexels and are free of charge. By using these files y…" at bounding box center [582, 393] width 718 height 46
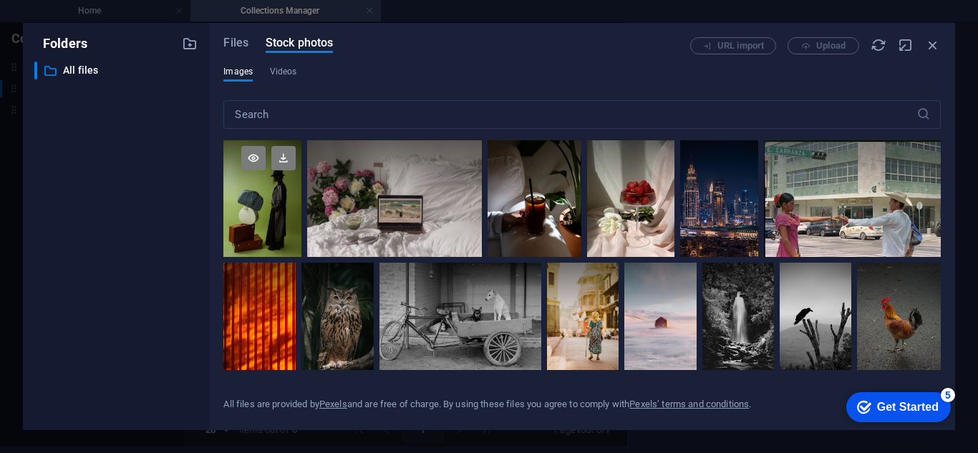
click at [264, 213] on div at bounding box center [262, 198] width 78 height 117
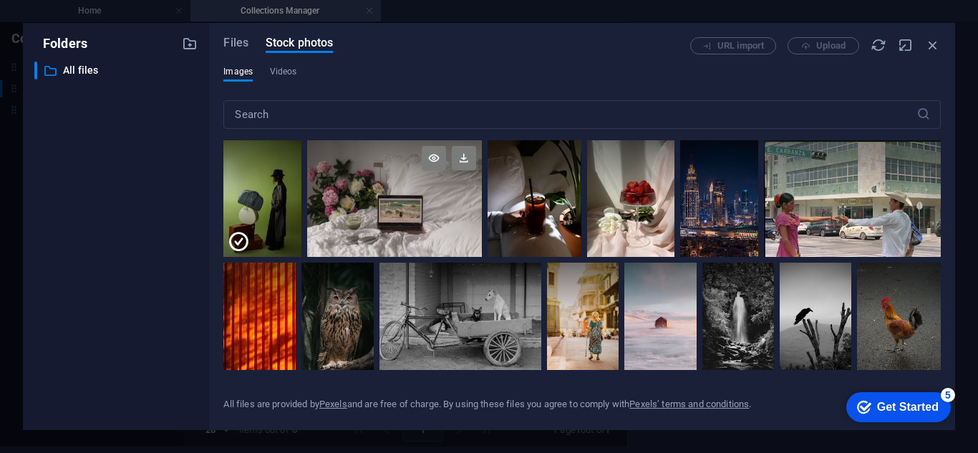
click at [344, 215] on div at bounding box center [394, 198] width 175 height 117
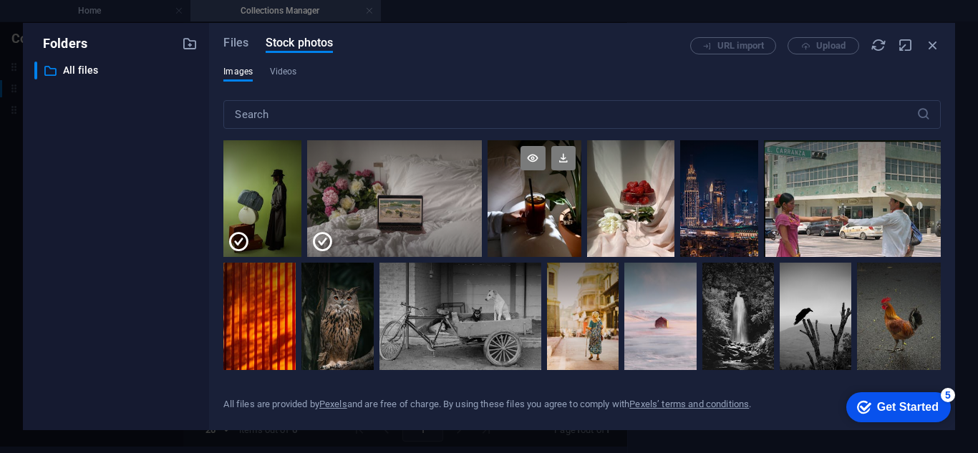
click at [508, 223] on div at bounding box center [534, 198] width 93 height 117
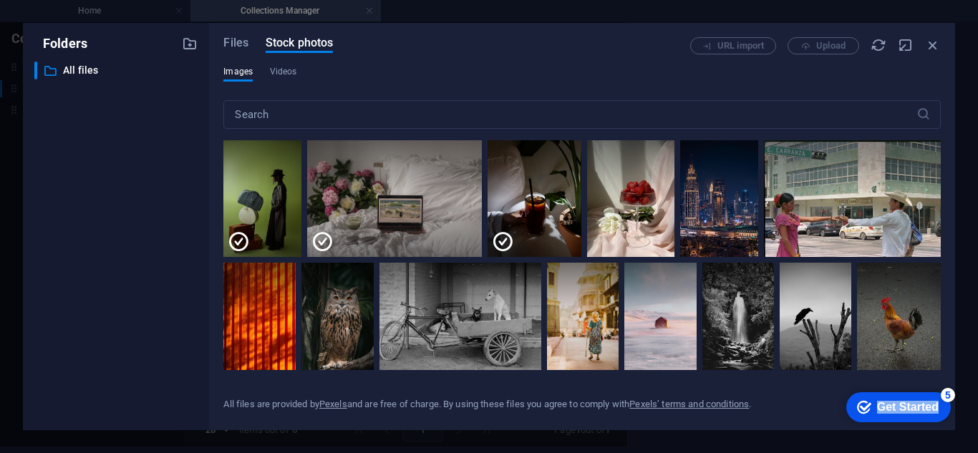
drag, startPoint x: 943, startPoint y: 397, endPoint x: 831, endPoint y: 370, distance: 115.0
click html "checkmark Get Started 5 First Steps in the Editor Let's guide you through the t…"
click at [877, 408] on div "Get Started" at bounding box center [908, 407] width 62 height 13
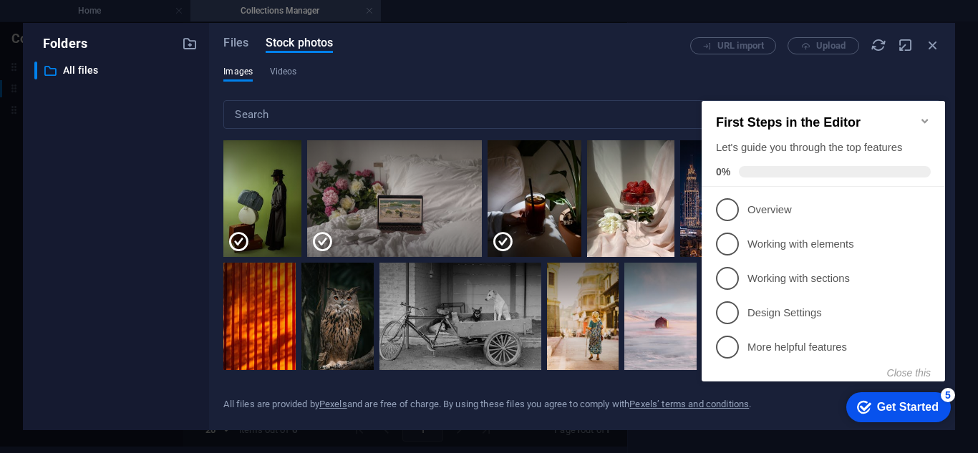
click at [770, 154] on div "First Steps in the Editor Let's guide you through the top features 0%" at bounding box center [823, 146] width 215 height 62
click at [757, 190] on div "First Steps in the Editor Let's guide you through the top features 0% 1 Overvie…" at bounding box center [824, 240] width 244 height 278
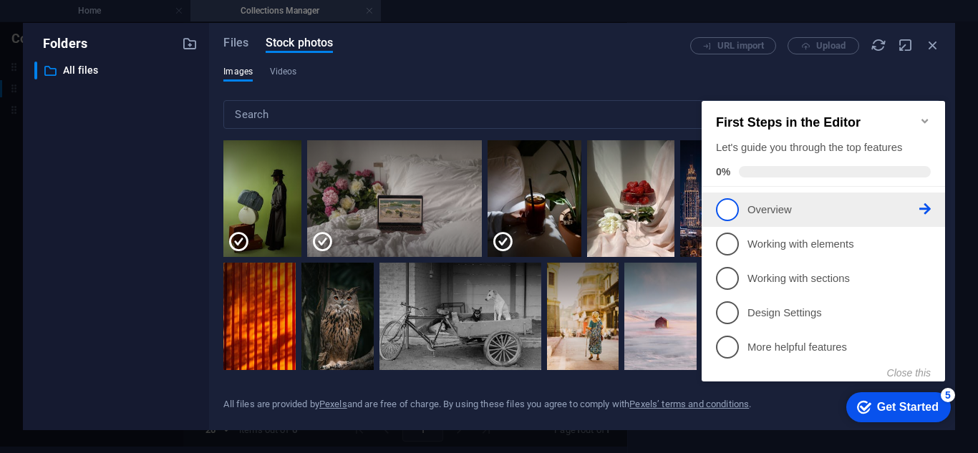
click at [753, 203] on p "Overview - incomplete" at bounding box center [834, 210] width 172 height 15
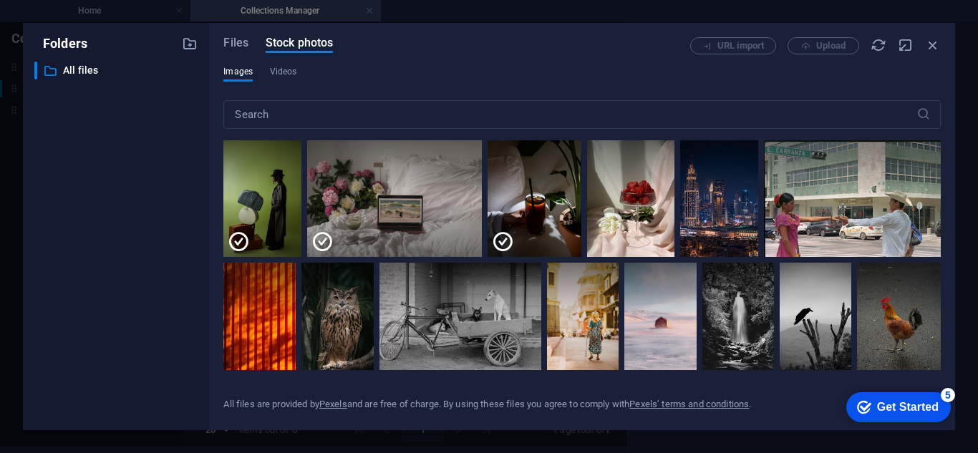
click at [914, 418] on div "checkmark Get Started 5" at bounding box center [899, 407] width 105 height 30
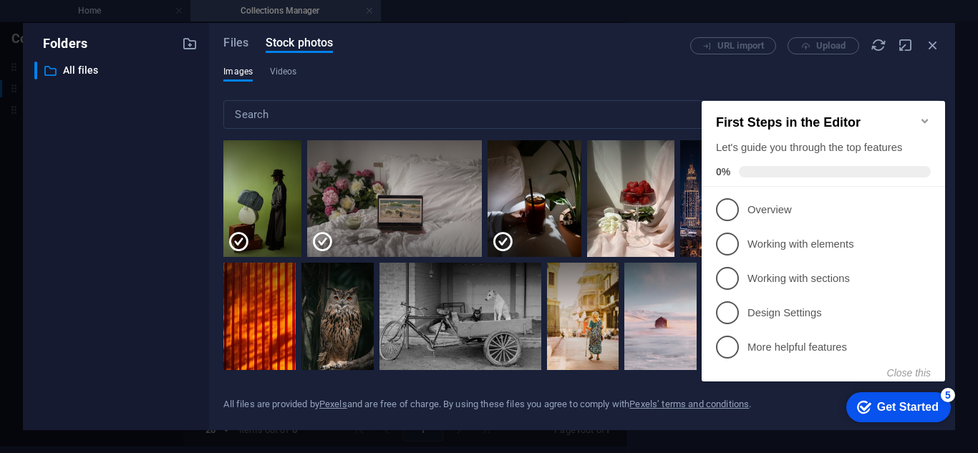
click at [863, 140] on div "Let's guide you through the top features" at bounding box center [823, 147] width 215 height 15
click at [906, 367] on button "Close this" at bounding box center [909, 372] width 44 height 11
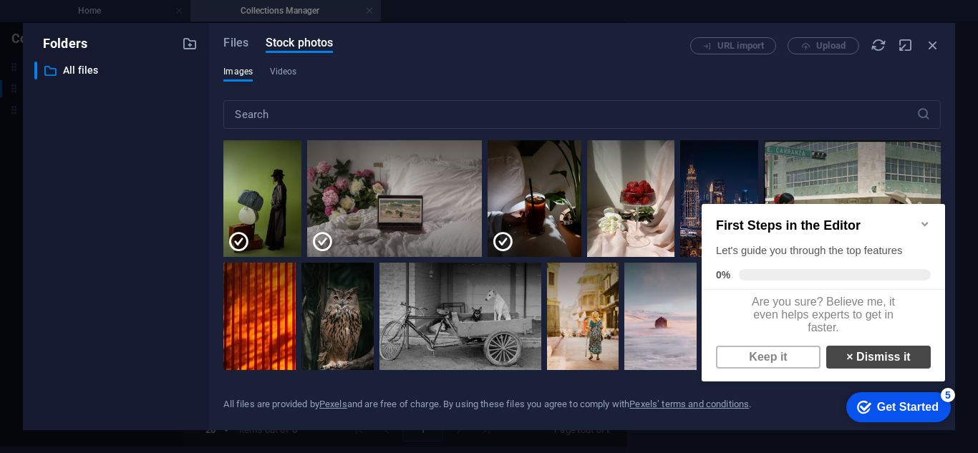
click at [855, 359] on link "× Dismiss it" at bounding box center [878, 357] width 105 height 23
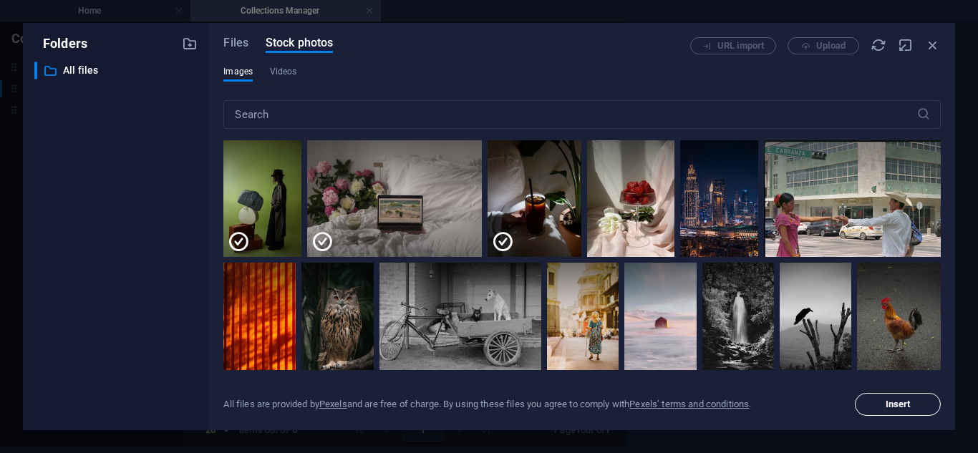
click at [887, 405] on span "Insert" at bounding box center [898, 404] width 25 height 9
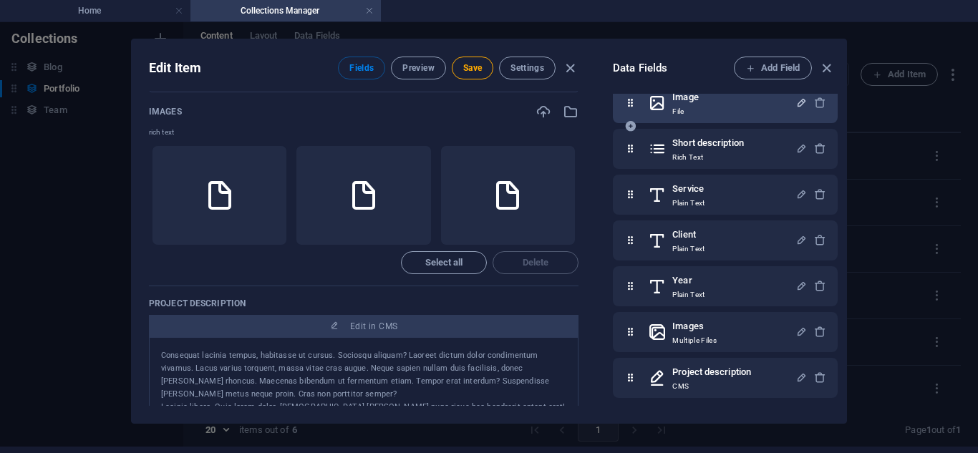
scroll to position [584, 0]
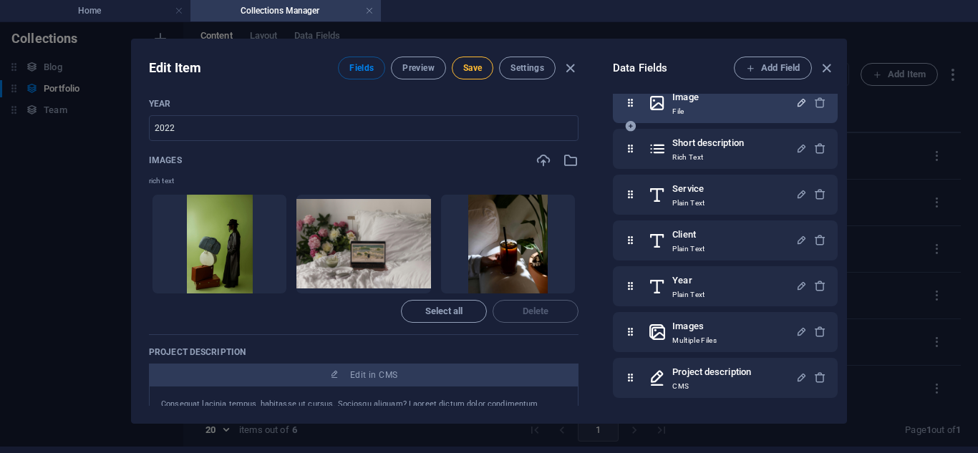
click at [466, 75] on button "Save" at bounding box center [473, 68] width 42 height 23
click at [819, 68] on icon "button" at bounding box center [827, 68] width 16 height 16
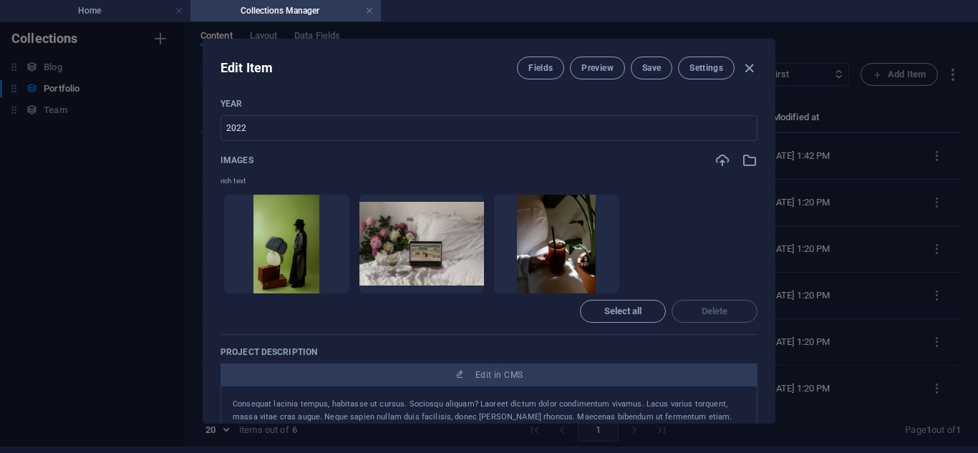
click at [168, 168] on div "Edit Item Fields Preview Save Settings Name Création ​ Slug www.example.com/por…" at bounding box center [489, 231] width 978 height 431
type input "creation"
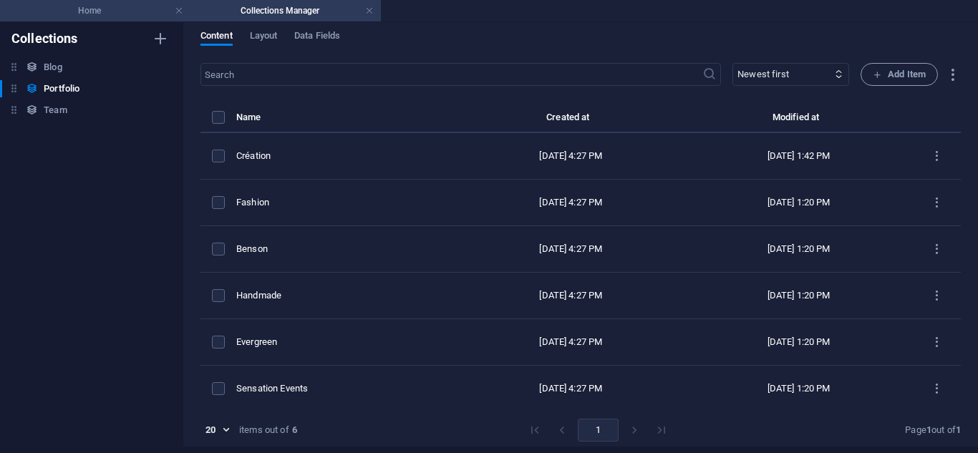
click at [107, 0] on li "Home" at bounding box center [95, 10] width 191 height 21
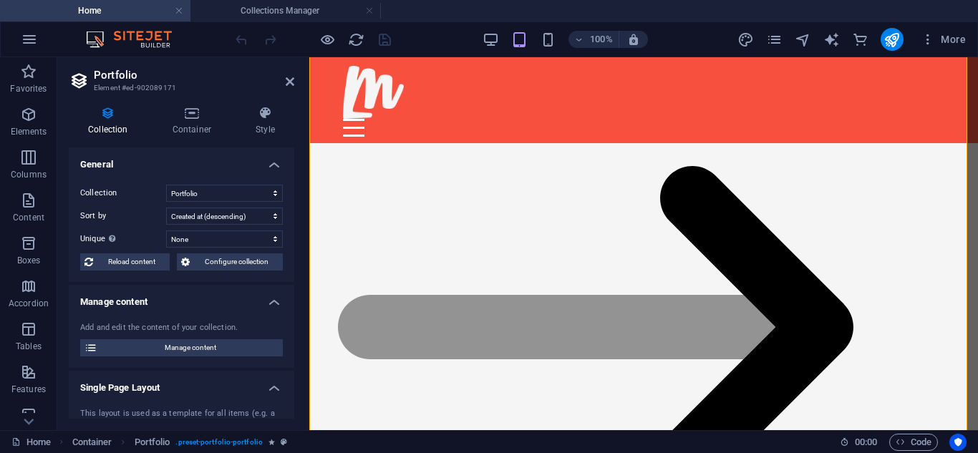
scroll to position [0, 0]
click at [103, 10] on h4 "Home" at bounding box center [95, 11] width 191 height 16
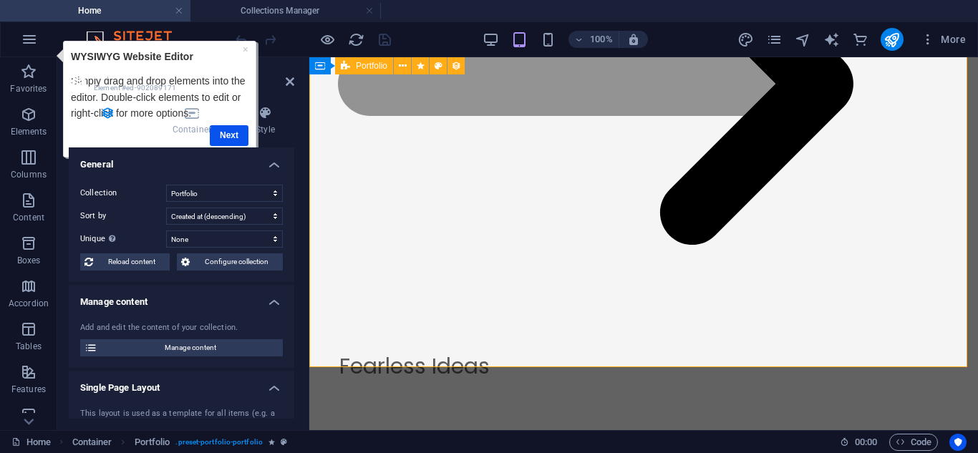
scroll to position [2830, 0]
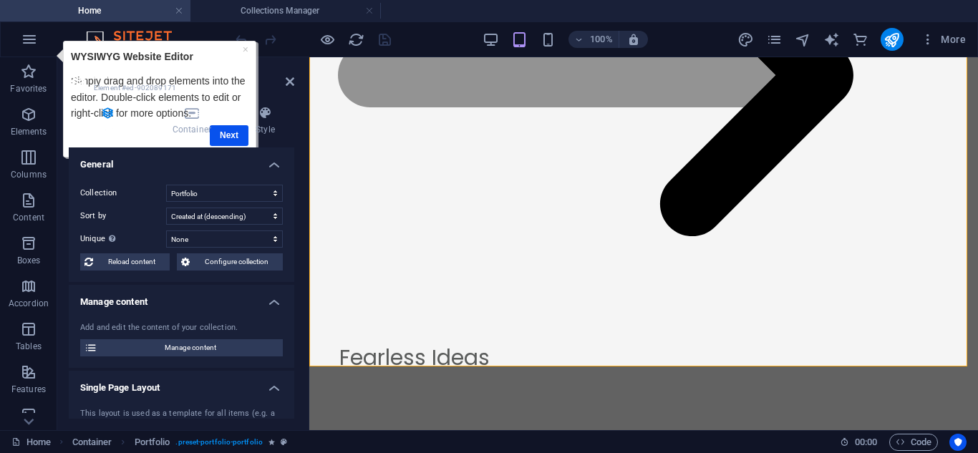
click at [231, 140] on div "Collection Container Style General Collection Blog Portfolio Team Sort by Creat…" at bounding box center [182, 262] width 226 height 313
click at [240, 132] on h4 "Style" at bounding box center [265, 121] width 58 height 30
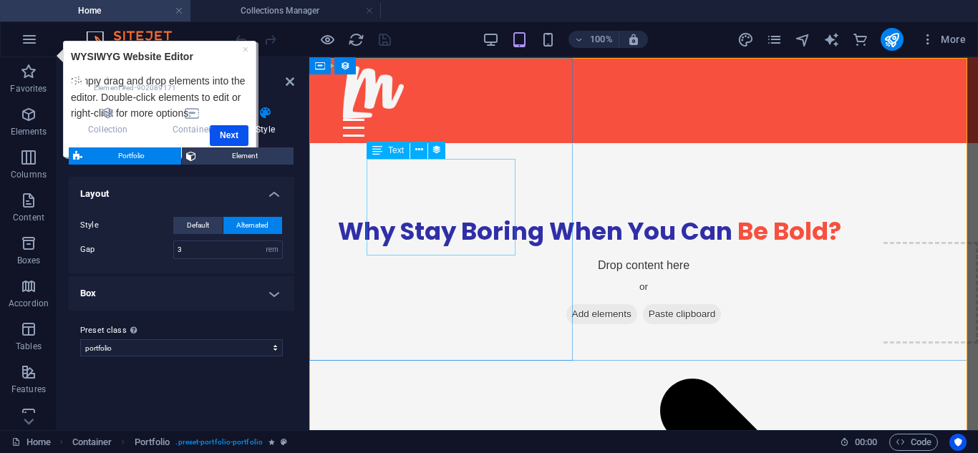
scroll to position [2346, 0]
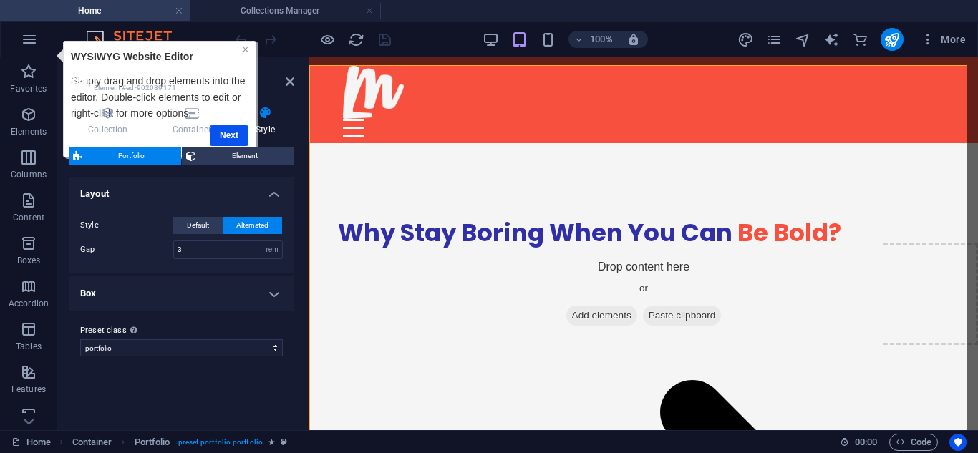
click at [244, 47] on link "×" at bounding box center [245, 49] width 6 height 11
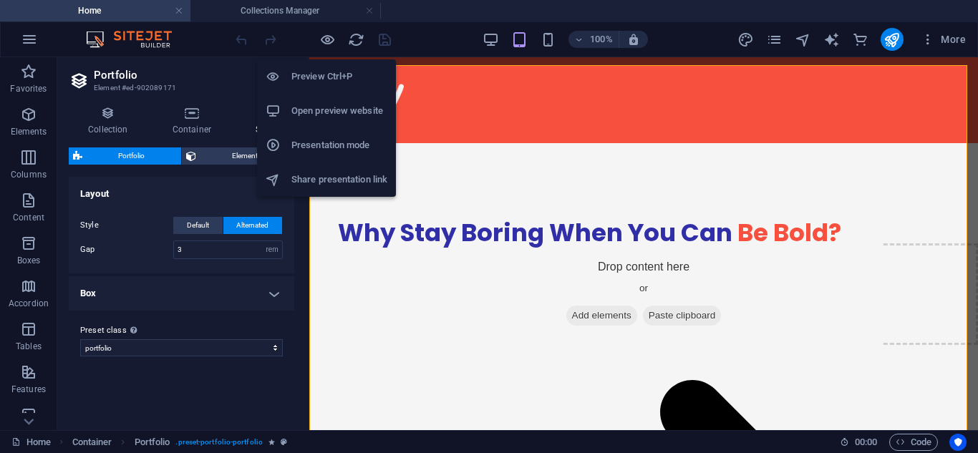
click at [327, 100] on li "Open preview website" at bounding box center [326, 111] width 139 height 34
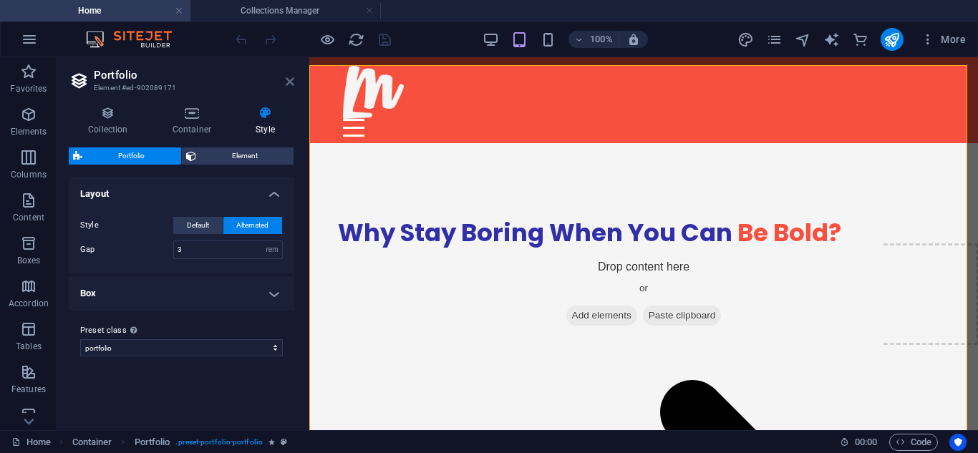
click at [290, 79] on icon at bounding box center [290, 81] width 9 height 11
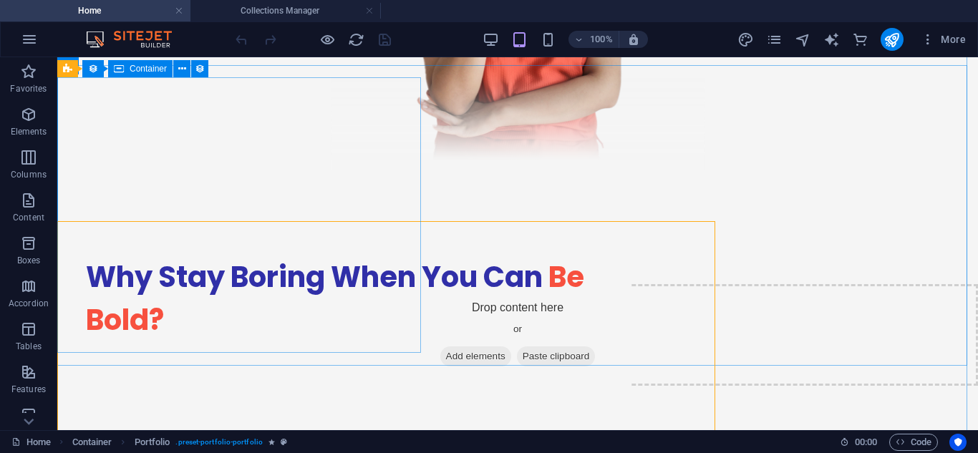
scroll to position [2189, 0]
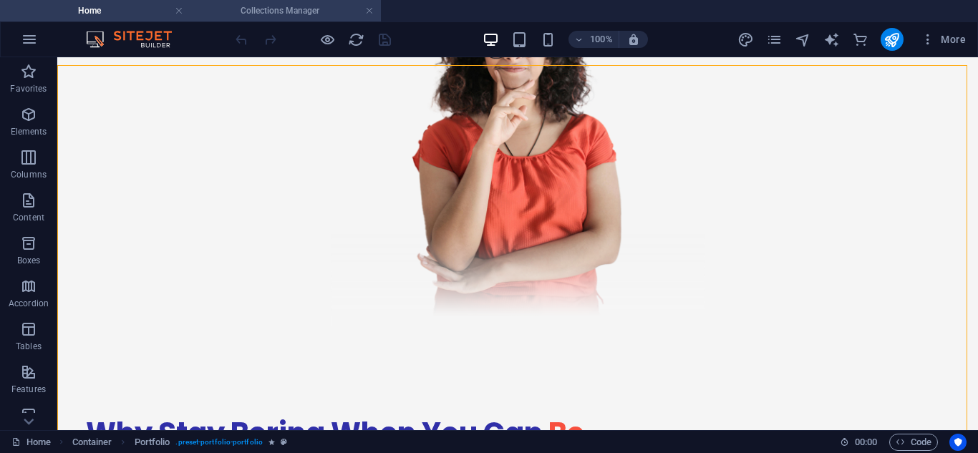
click at [301, 19] on li "Collections Manager" at bounding box center [286, 10] width 191 height 21
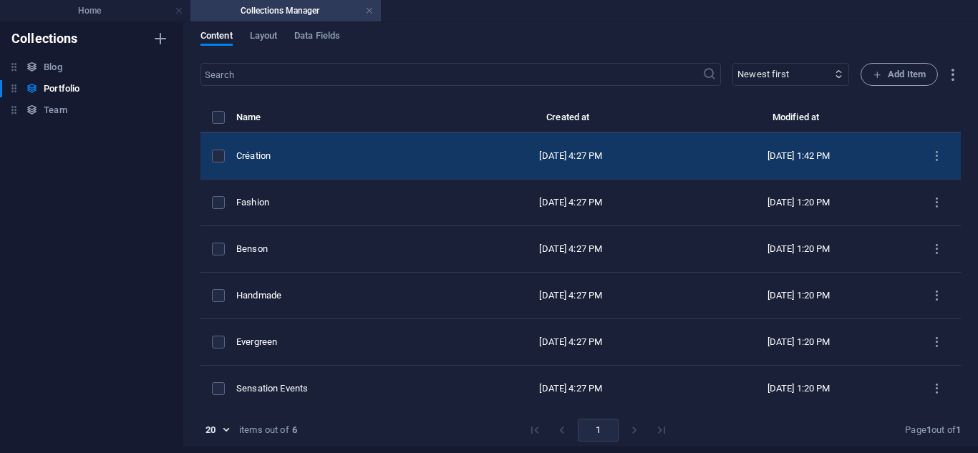
click at [373, 145] on td "Création" at bounding box center [346, 156] width 221 height 47
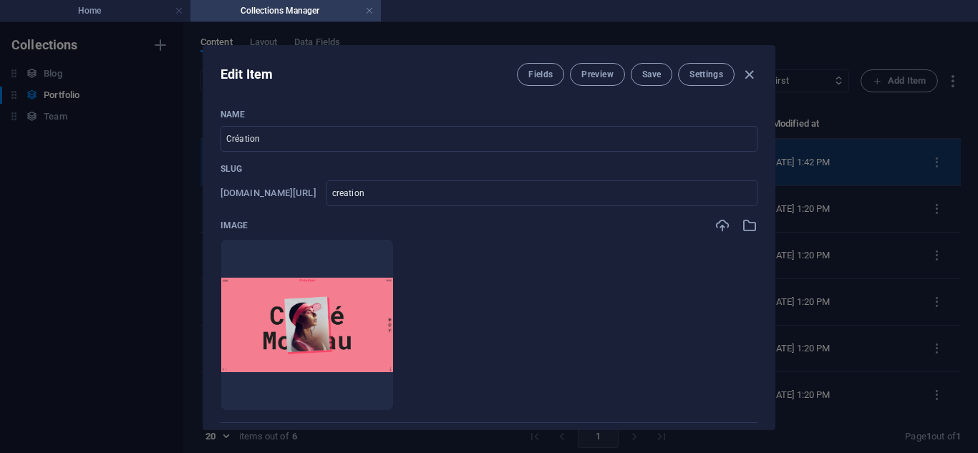
click at [373, 145] on input "Création" at bounding box center [489, 139] width 537 height 26
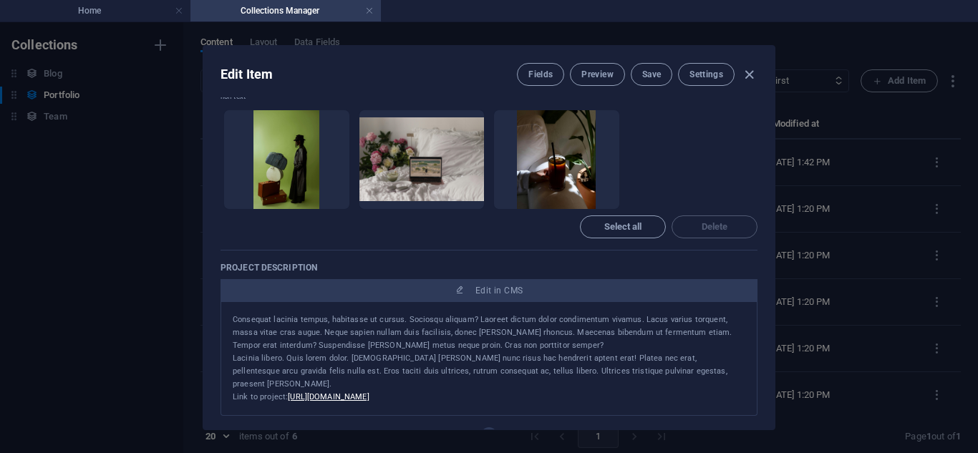
scroll to position [657, 0]
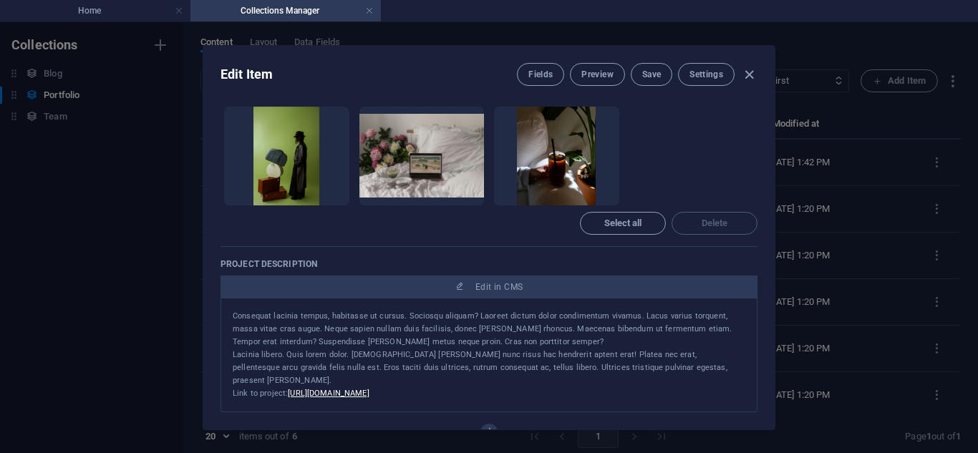
click at [834, 304] on div "Edit Item Fields Preview Save Settings Name Création ​ Slug www.example.com/por…" at bounding box center [489, 237] width 978 height 431
type input "creation"
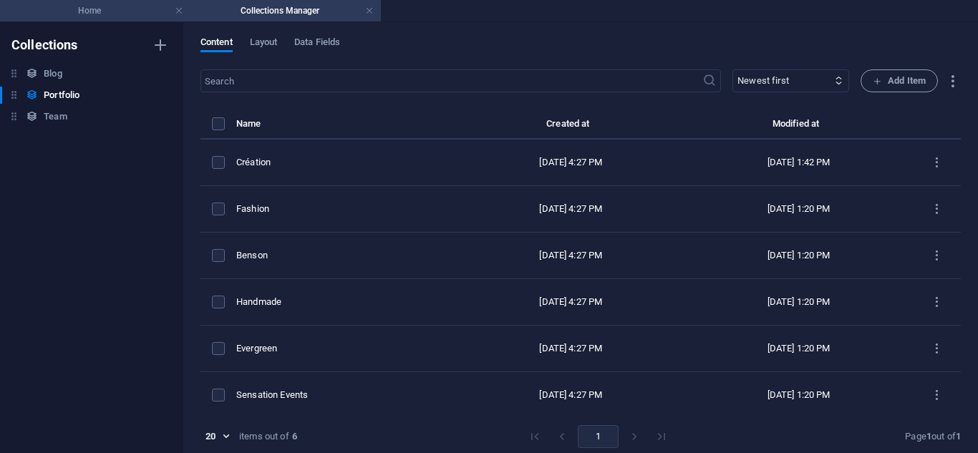
click at [57, 6] on h4 "Home" at bounding box center [95, 11] width 191 height 16
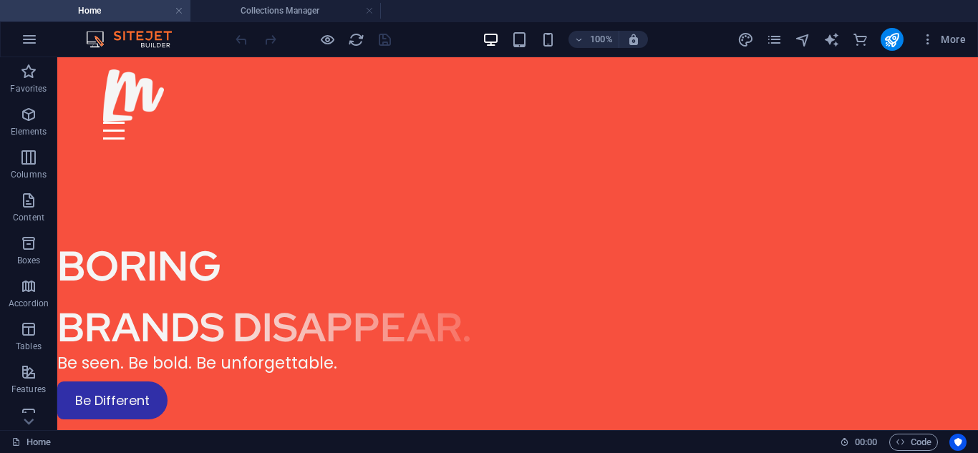
scroll to position [2189, 0]
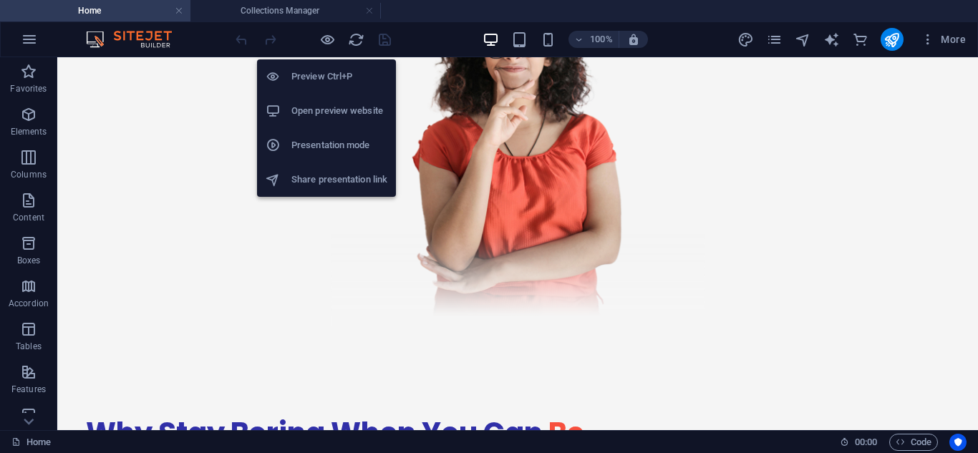
click at [322, 76] on h6 "Preview Ctrl+P" at bounding box center [339, 76] width 96 height 17
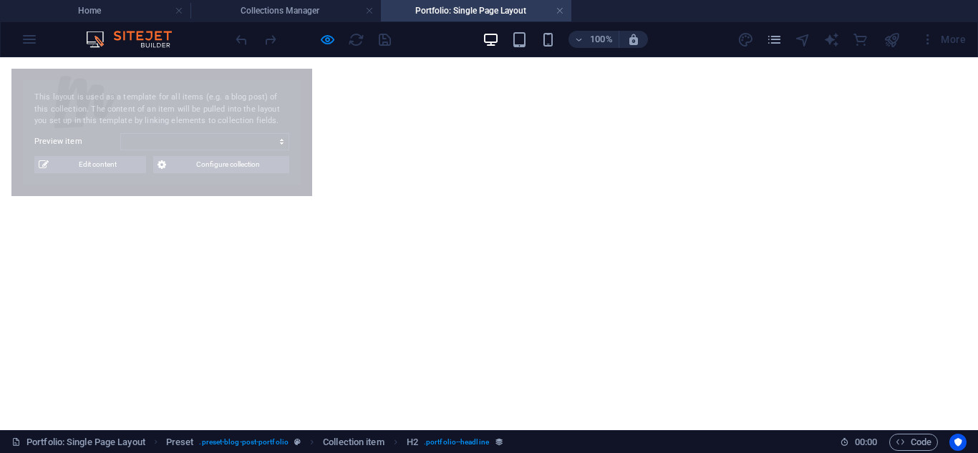
scroll to position [0, 0]
select select "68b8248370463347230c869b"
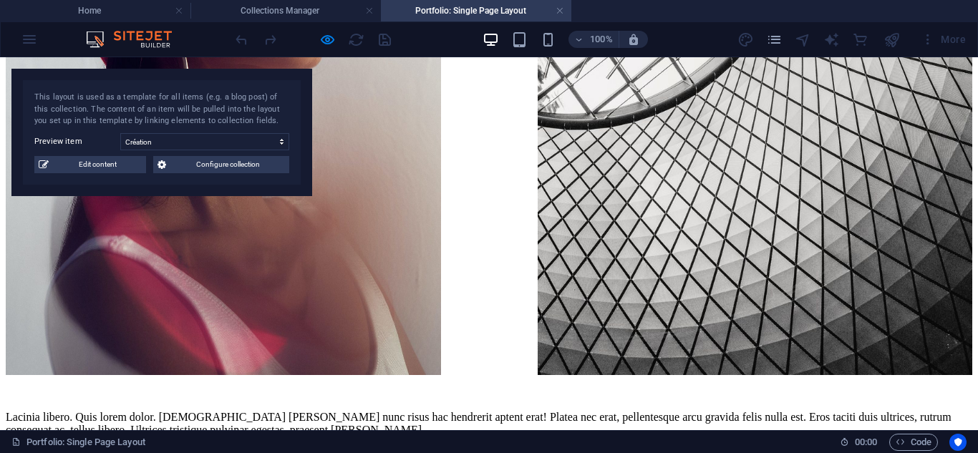
scroll to position [2059, 0]
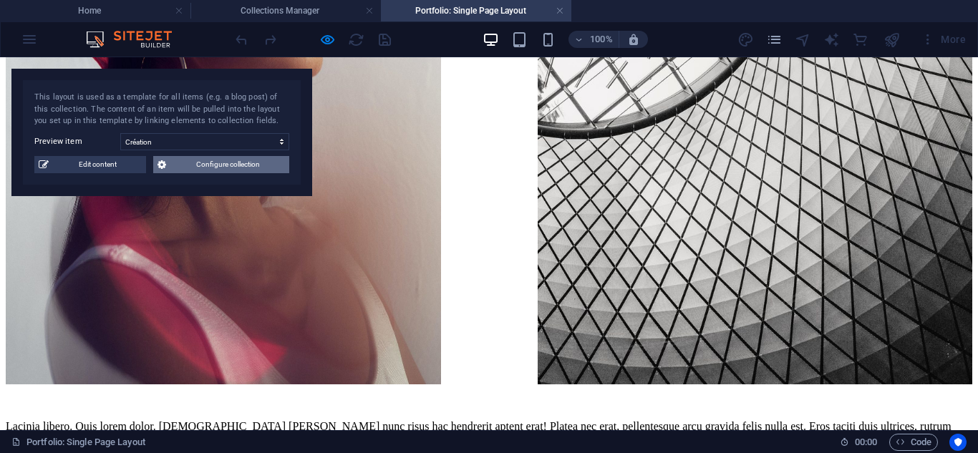
click at [251, 163] on span "Configure collection" at bounding box center [227, 164] width 115 height 17
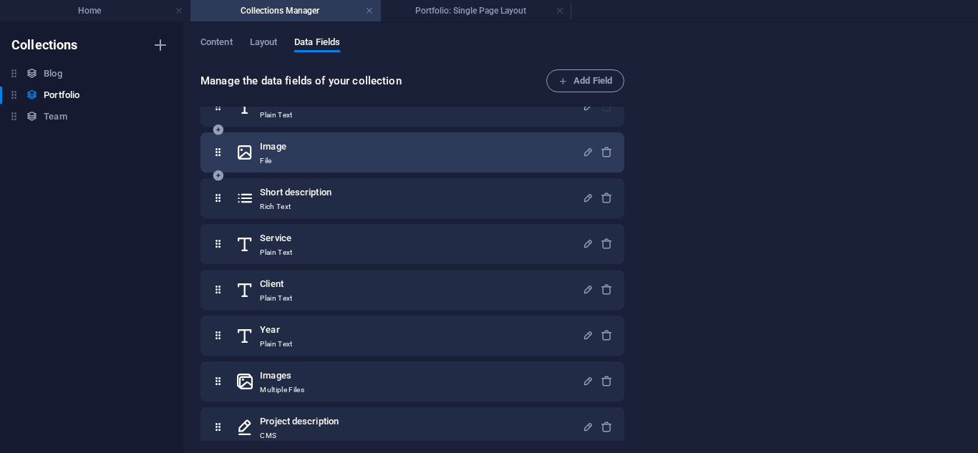
scroll to position [87, 0]
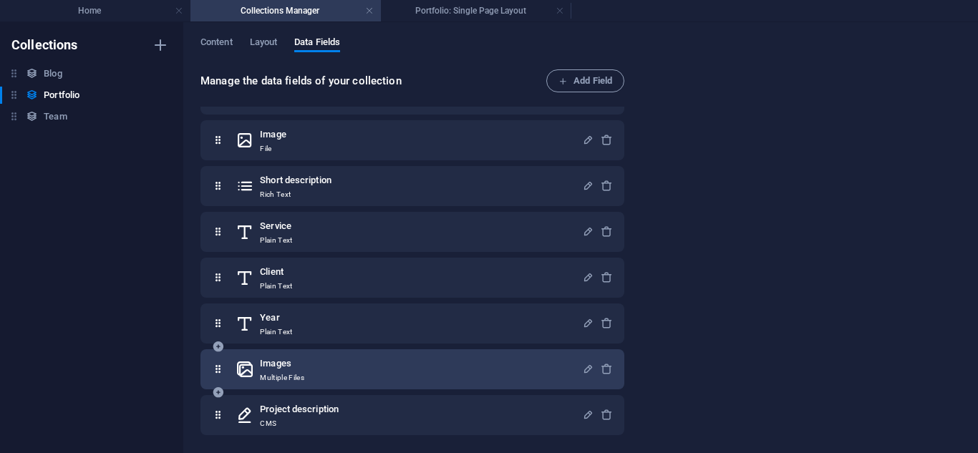
click at [355, 379] on div "Images Multiple Files" at bounding box center [409, 369] width 347 height 29
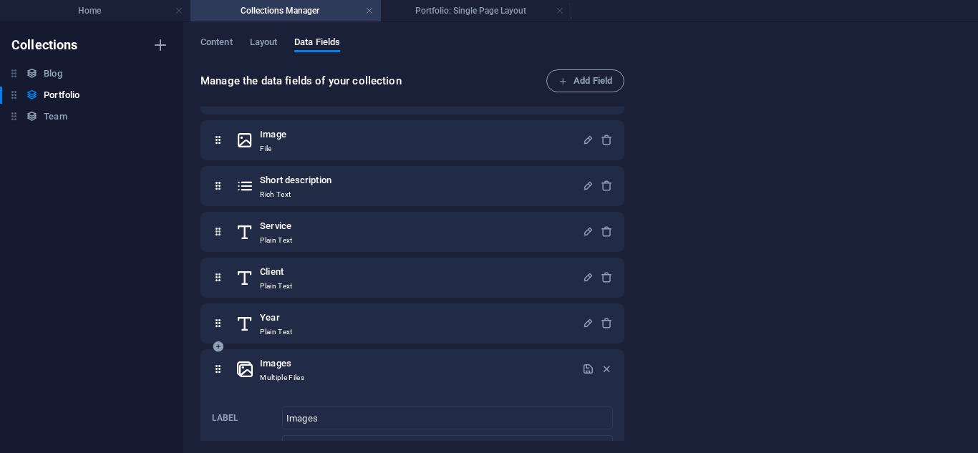
click at [355, 379] on div "Images Multiple Files" at bounding box center [409, 369] width 347 height 29
click at [296, 372] on h6 "Images" at bounding box center [282, 363] width 44 height 17
click at [435, 11] on h4 "Portfolio: Single Page Layout" at bounding box center [476, 11] width 191 height 16
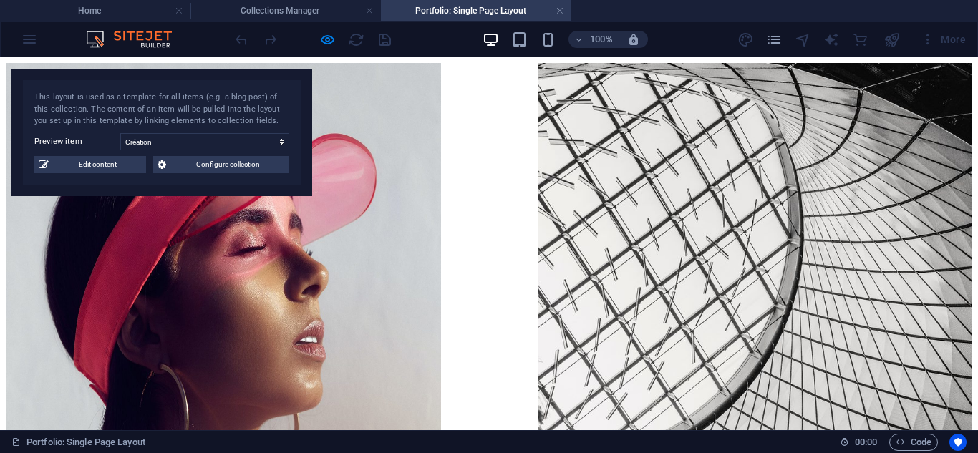
scroll to position [1709, 0]
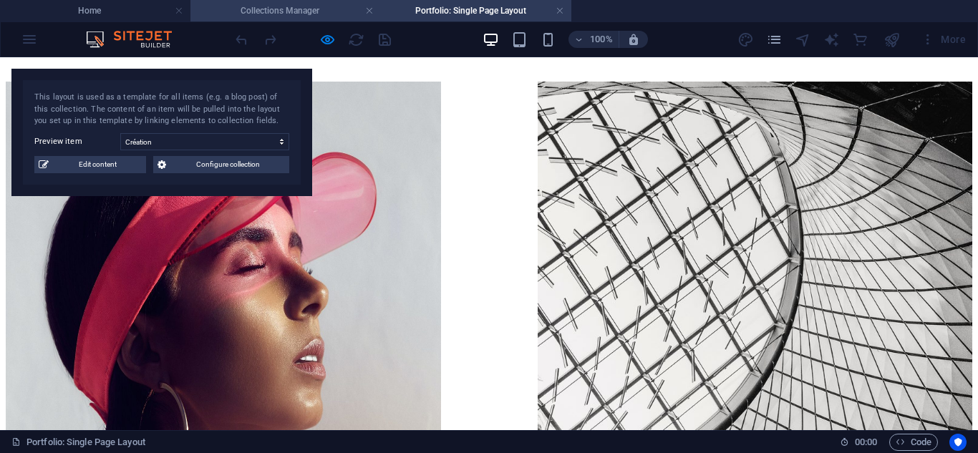
click at [291, 9] on h4 "Collections Manager" at bounding box center [286, 11] width 191 height 16
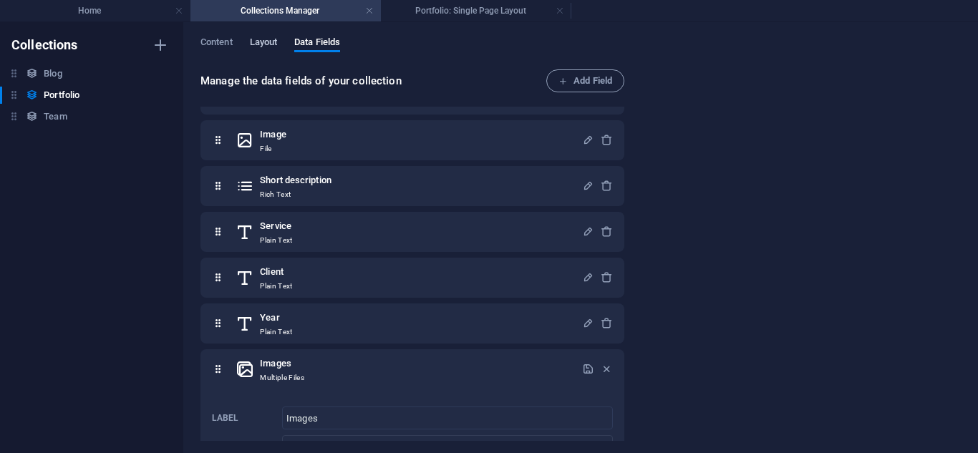
click at [258, 47] on span "Layout" at bounding box center [264, 44] width 28 height 20
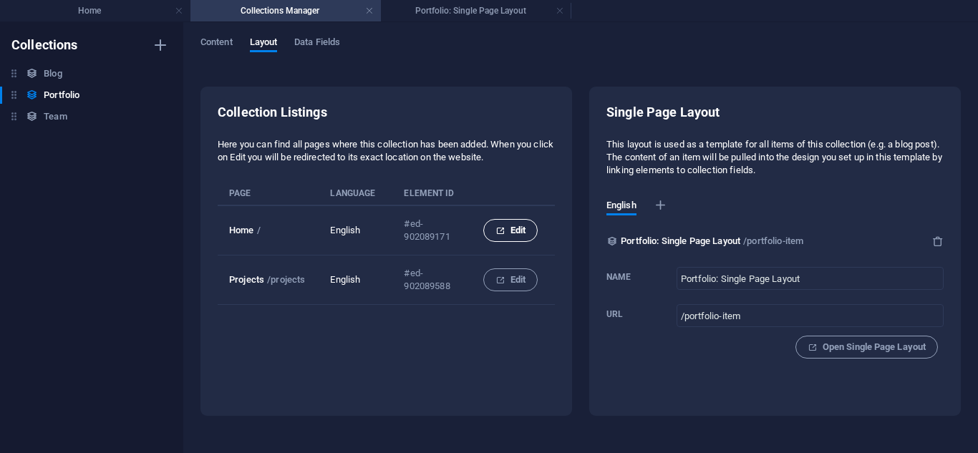
click at [516, 237] on span "Edit" at bounding box center [511, 230] width 30 height 17
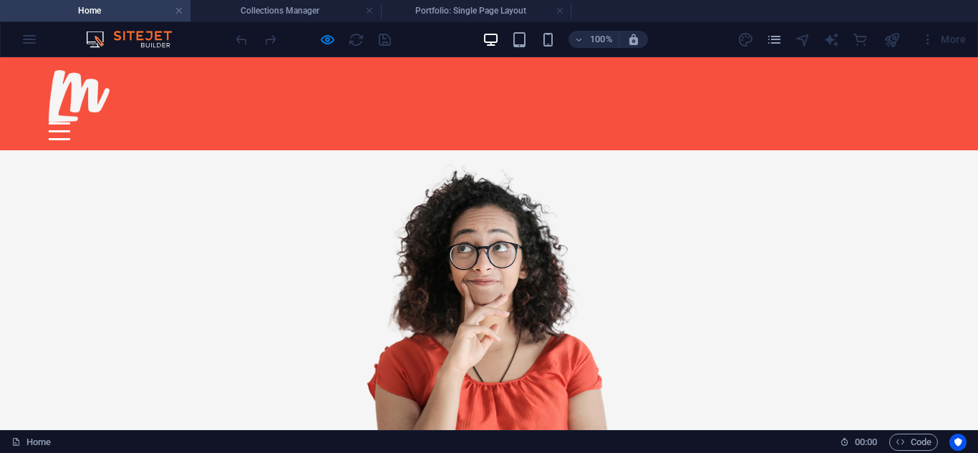
scroll to position [1962, 0]
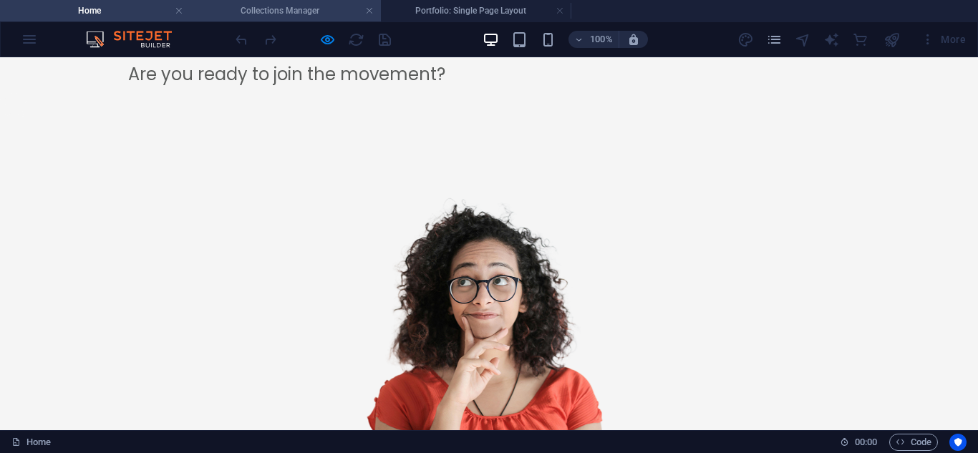
click at [317, 14] on h4 "Collections Manager" at bounding box center [286, 11] width 191 height 16
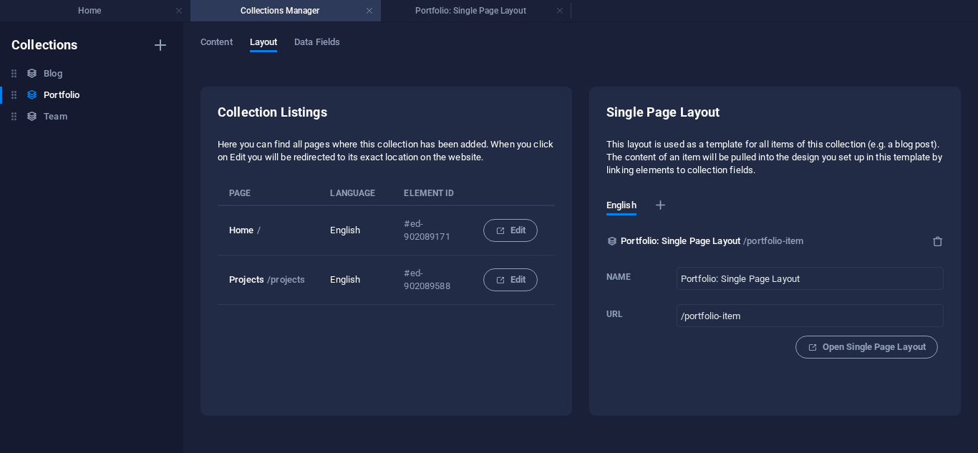
scroll to position [0, 0]
click at [496, 237] on span "Edit" at bounding box center [511, 230] width 30 height 17
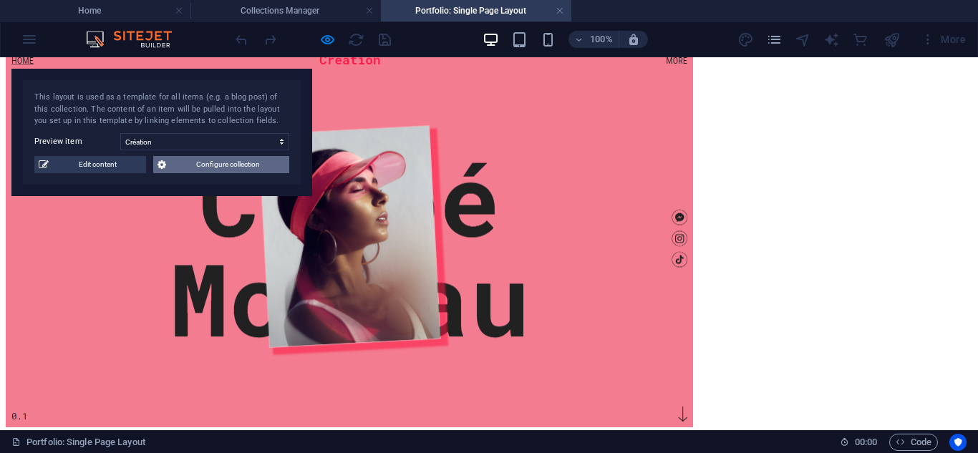
scroll to position [1262, 0]
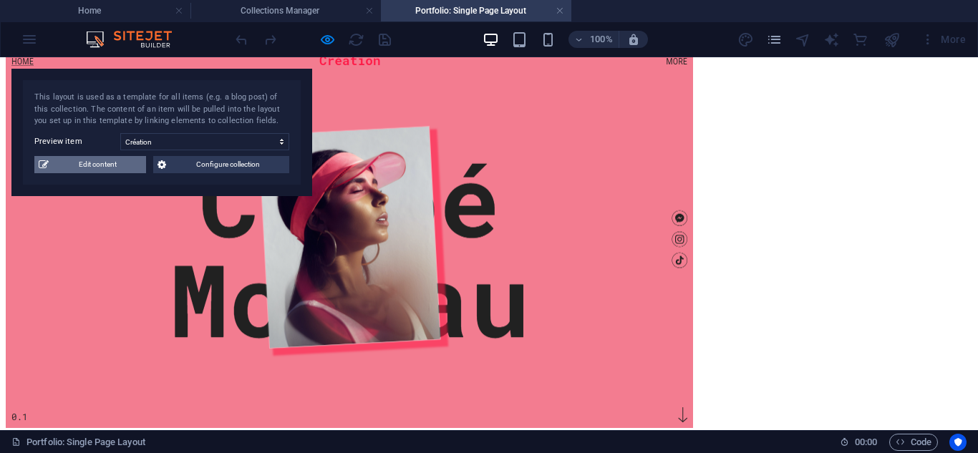
click at [81, 170] on span "Edit content" at bounding box center [97, 164] width 89 height 17
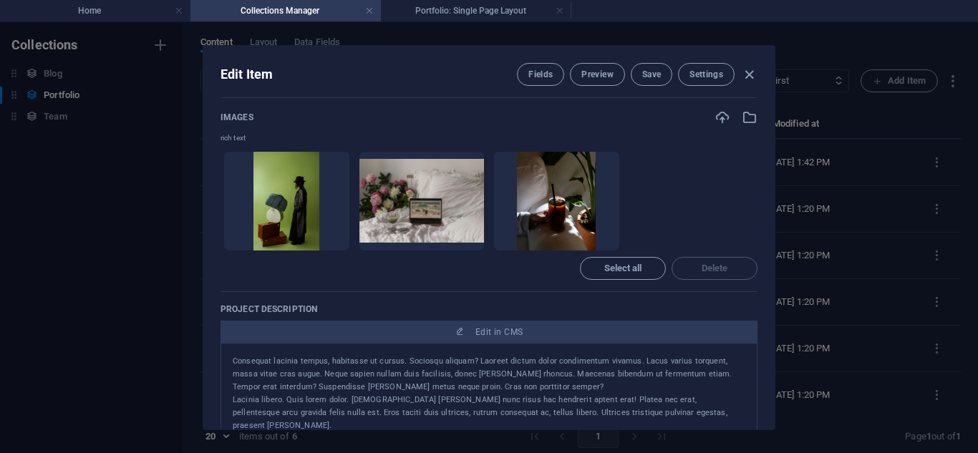
scroll to position [620, 0]
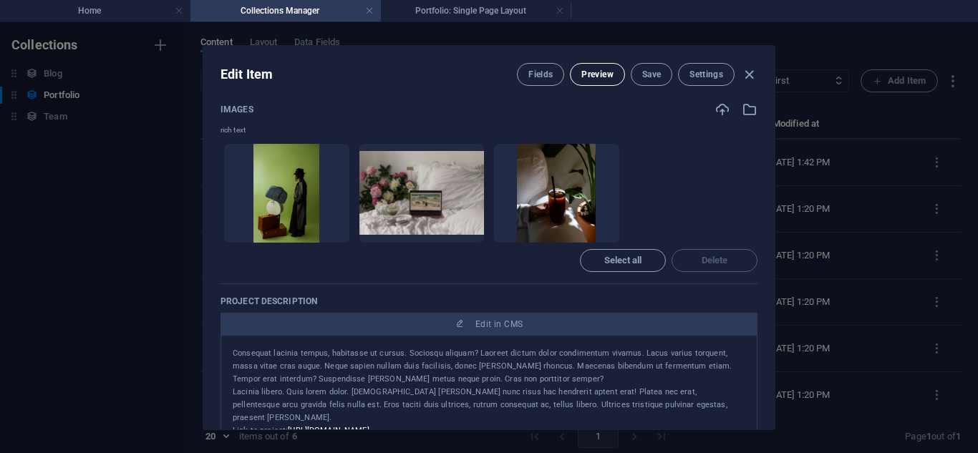
click at [607, 77] on span "Preview" at bounding box center [598, 74] width 32 height 11
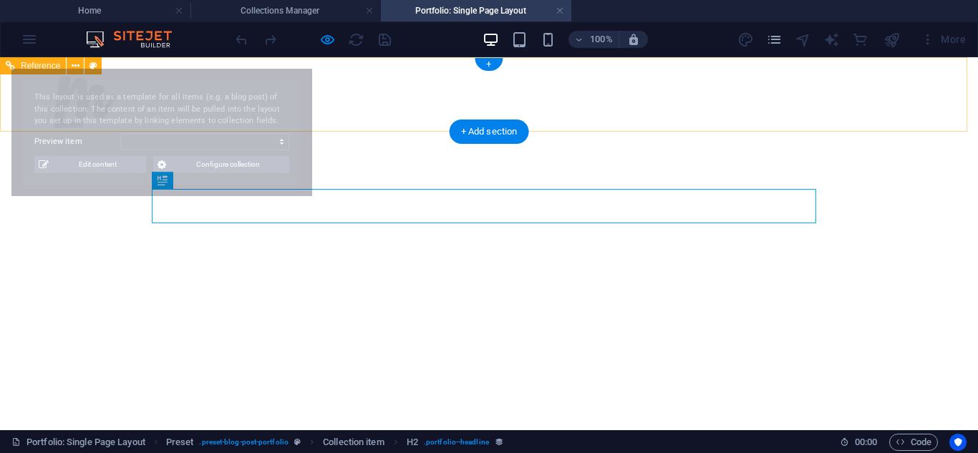
scroll to position [0, 0]
select select "68b8248370463347230c869b"
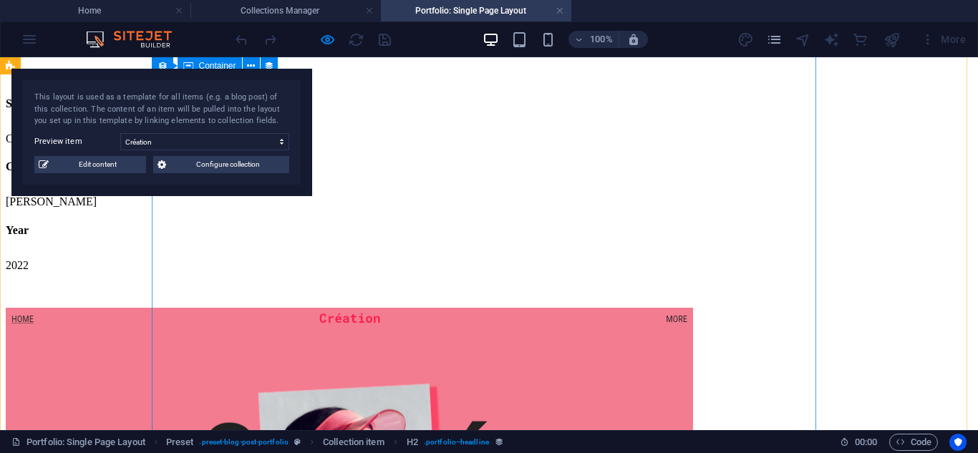
scroll to position [1001, 0]
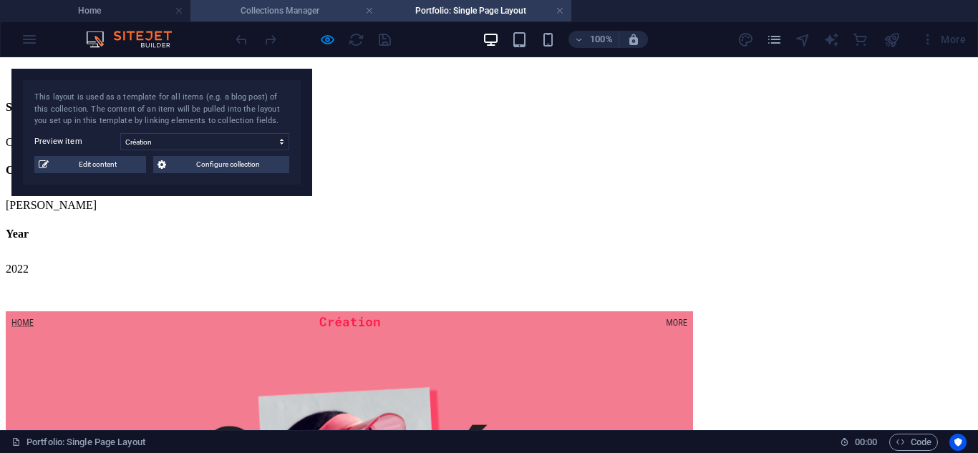
click at [312, 11] on h4 "Collections Manager" at bounding box center [286, 11] width 191 height 16
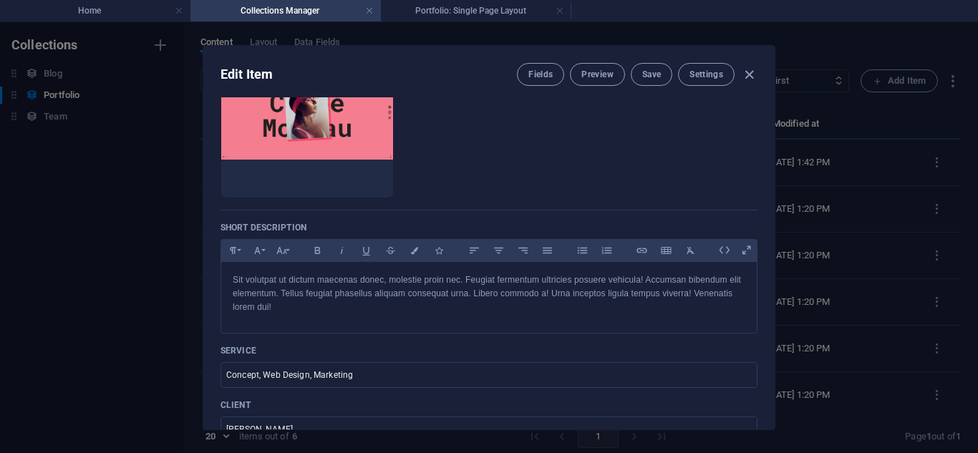
scroll to position [209, 0]
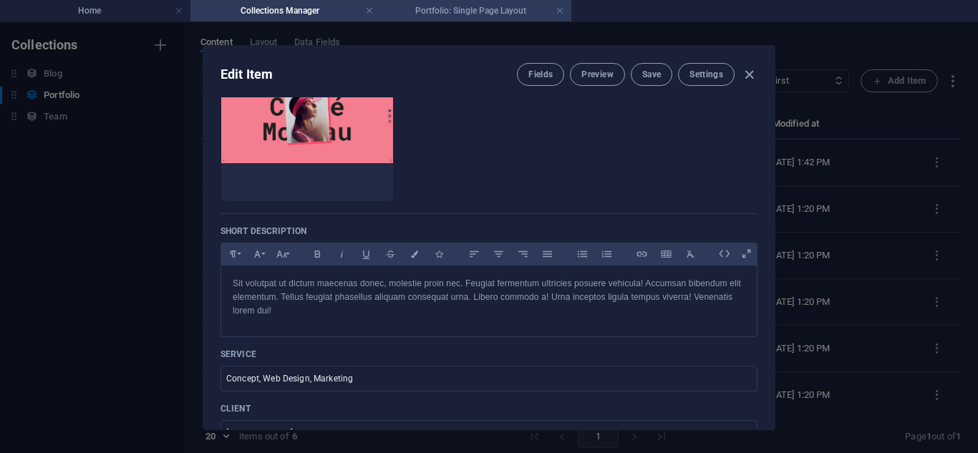
click at [426, 13] on h4 "Portfolio: Single Page Layout" at bounding box center [476, 11] width 191 height 16
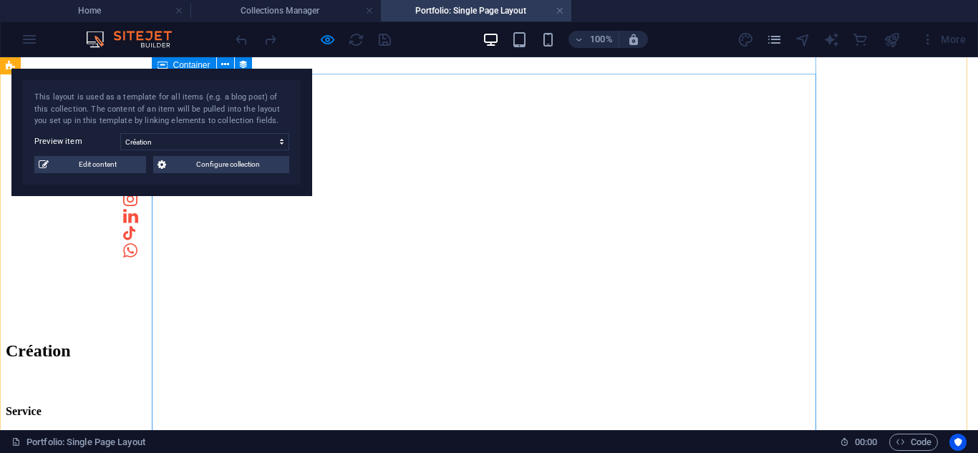
scroll to position [695, 0]
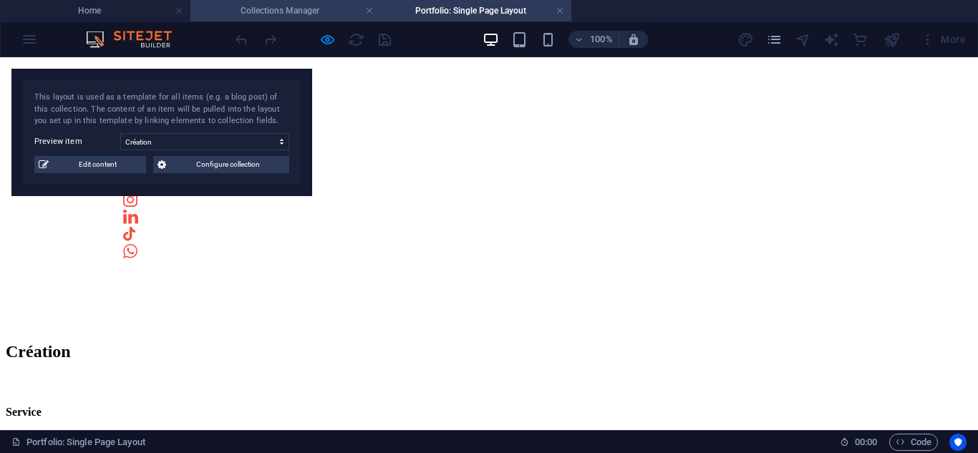
click at [330, 3] on h4 "Collections Manager" at bounding box center [286, 11] width 191 height 16
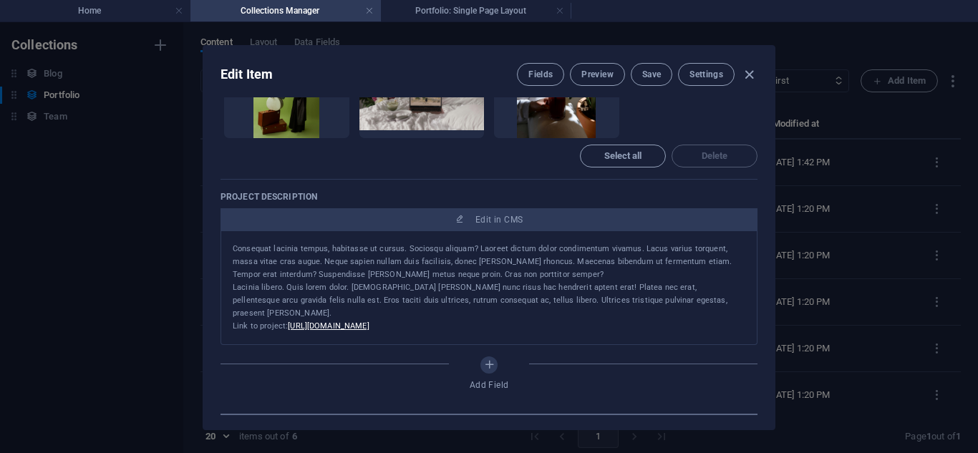
scroll to position [725, 0]
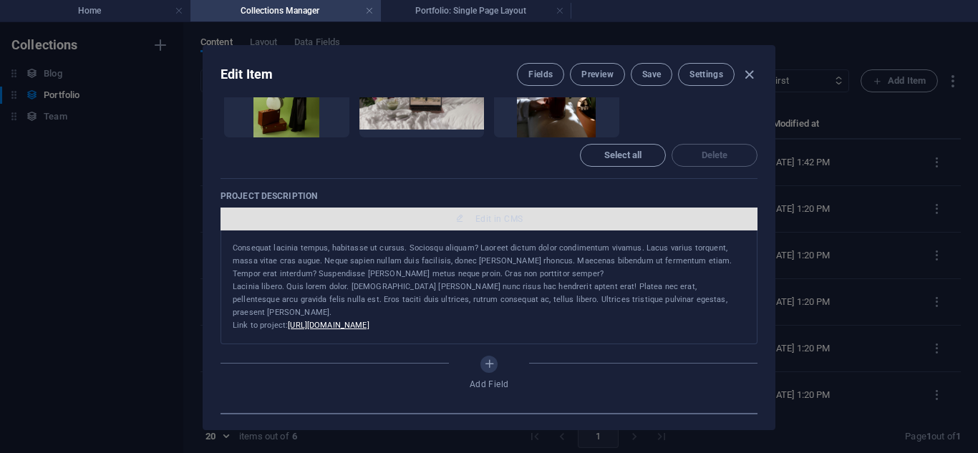
click at [479, 221] on span "Edit in CMS" at bounding box center [499, 218] width 47 height 11
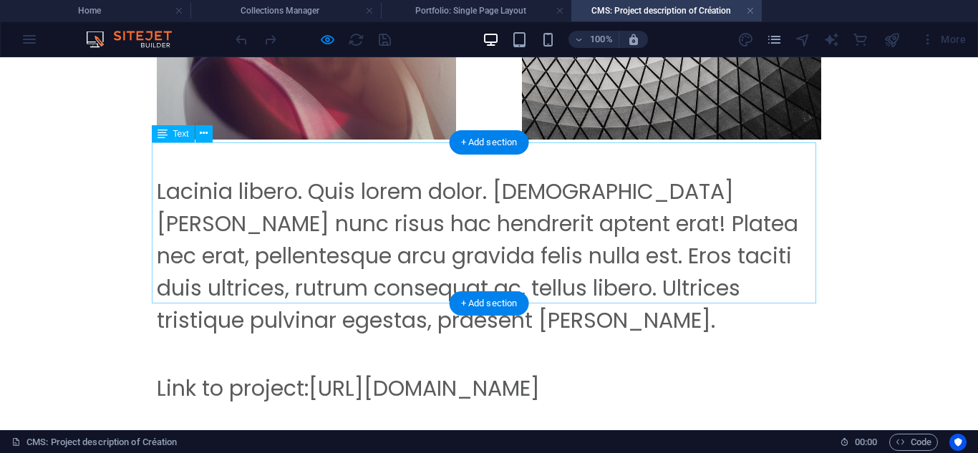
scroll to position [722, 0]
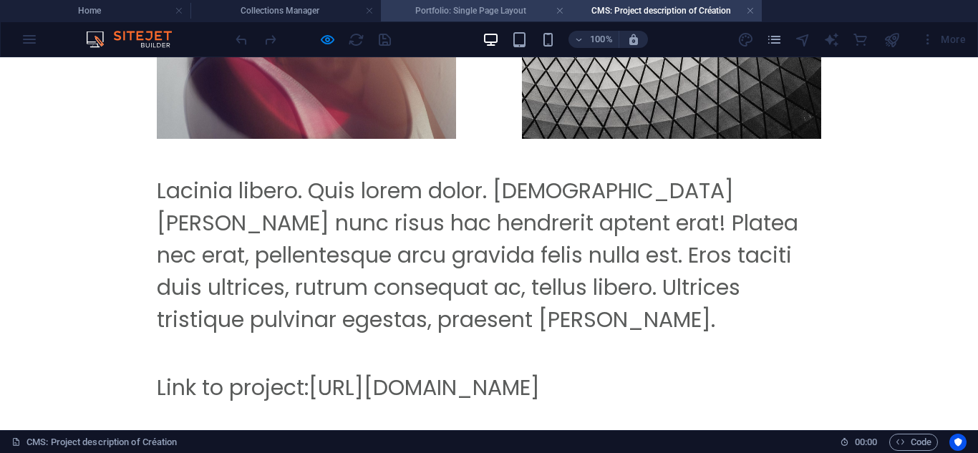
click at [500, 13] on h4 "Portfolio: Single Page Layout" at bounding box center [476, 11] width 191 height 16
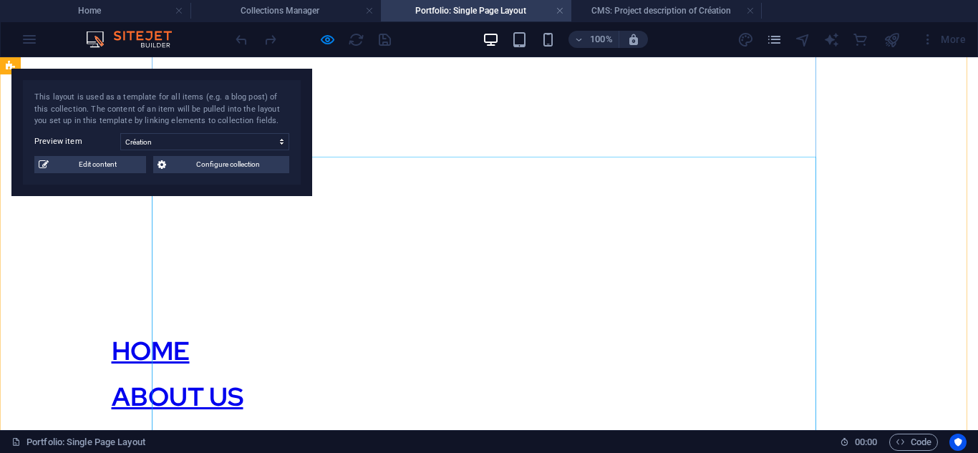
scroll to position [236, 0]
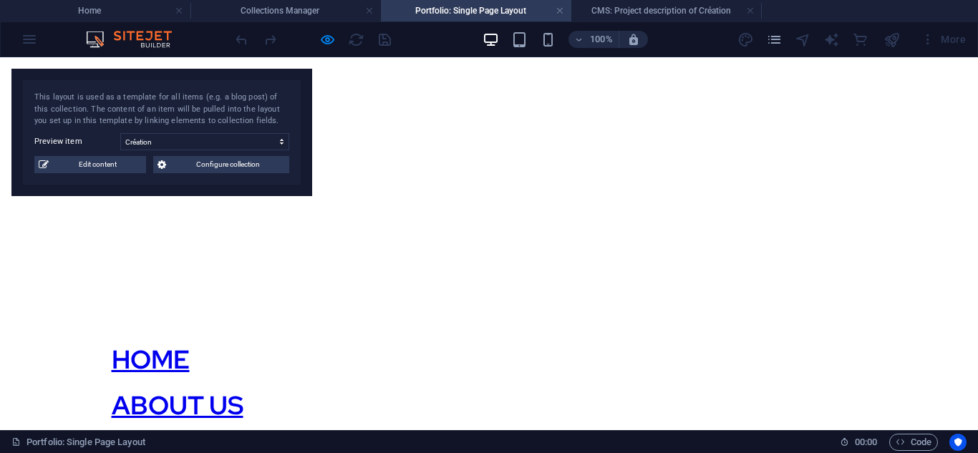
click at [96, 175] on div "This layout is used as a template for all items (e.g. a blog post) of this coll…" at bounding box center [161, 132] width 301 height 127
click at [102, 169] on span "Edit content" at bounding box center [97, 164] width 89 height 17
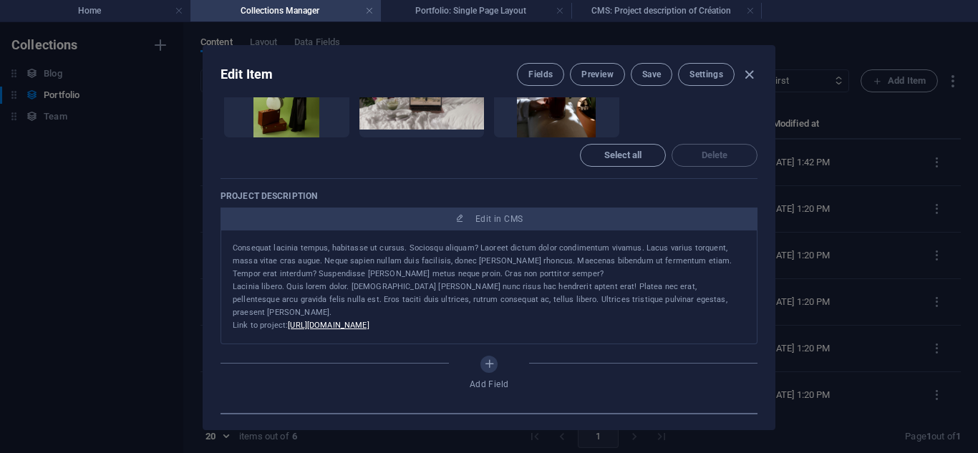
scroll to position [815, 0]
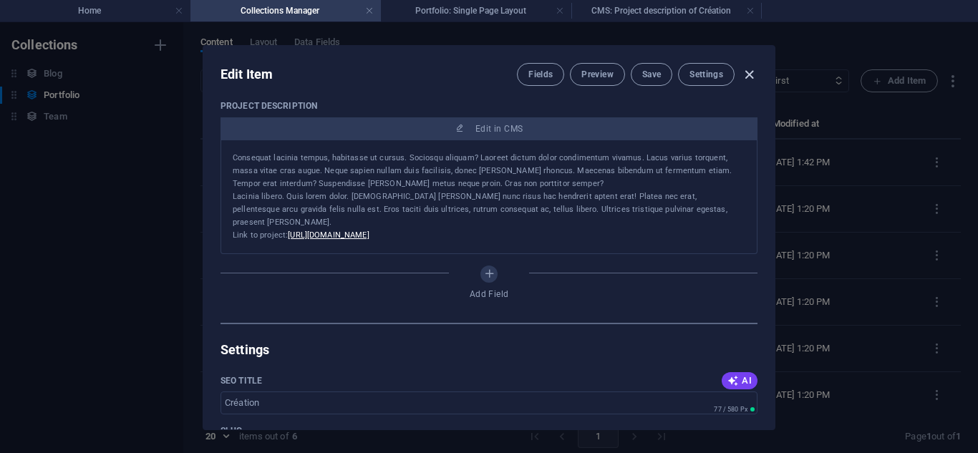
click at [743, 81] on icon "button" at bounding box center [749, 75] width 16 height 16
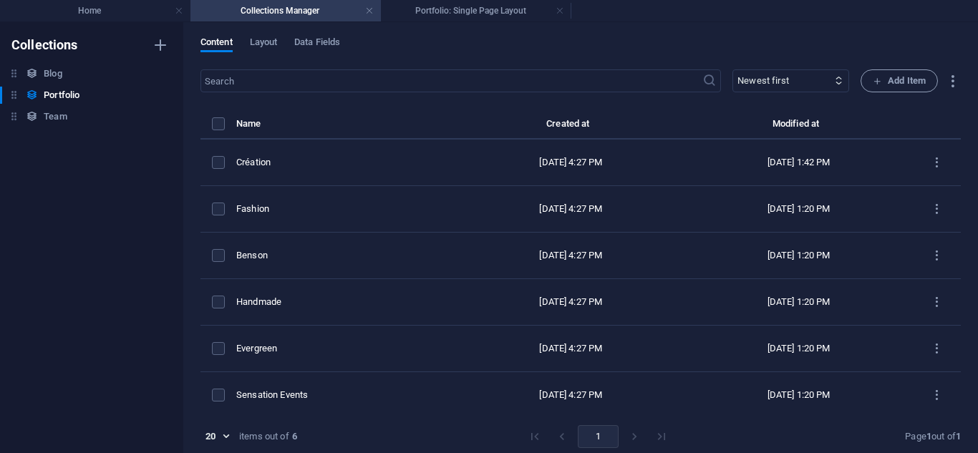
type input "creation"
click at [462, 13] on h4 "Portfolio: Single Page Layout" at bounding box center [476, 11] width 191 height 16
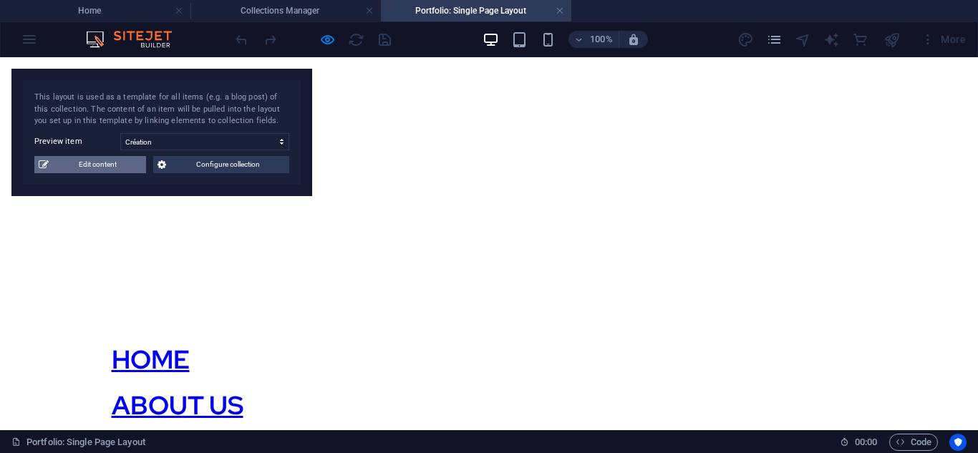
click at [100, 168] on span "Edit content" at bounding box center [97, 164] width 89 height 17
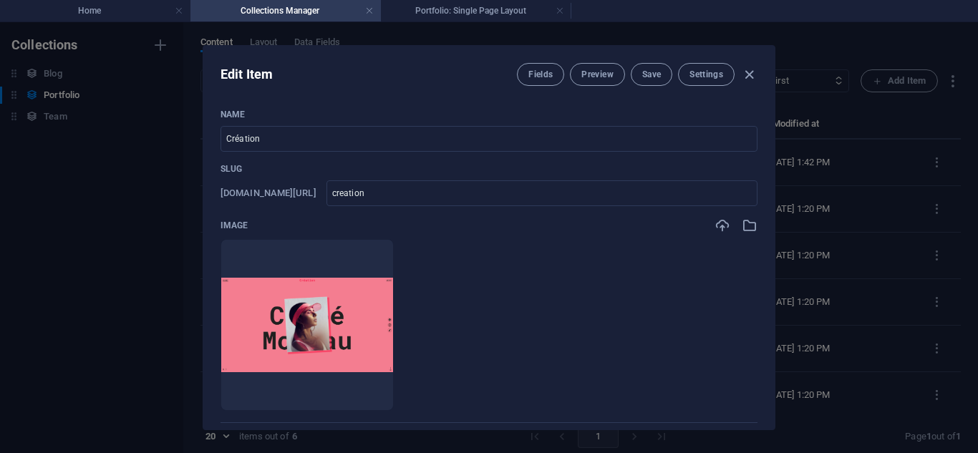
scroll to position [0, 0]
click at [582, 76] on span "Preview" at bounding box center [598, 74] width 32 height 11
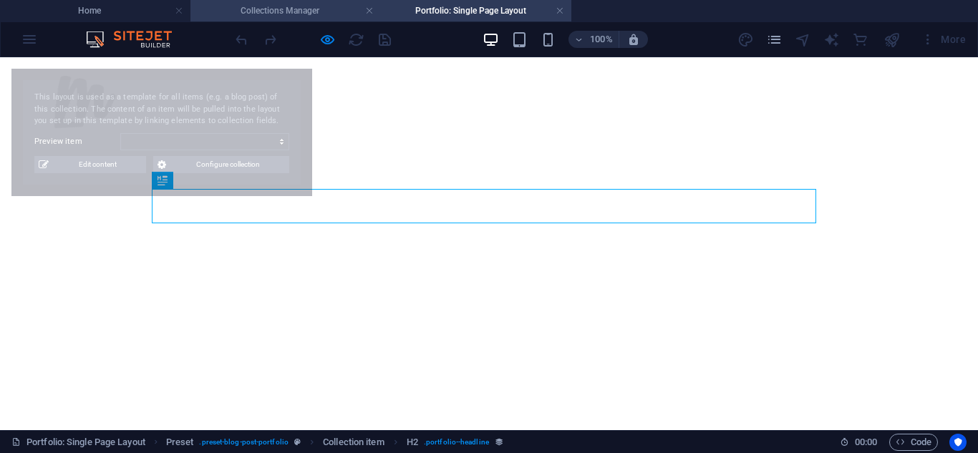
click at [276, 8] on h4 "Collections Manager" at bounding box center [286, 11] width 191 height 16
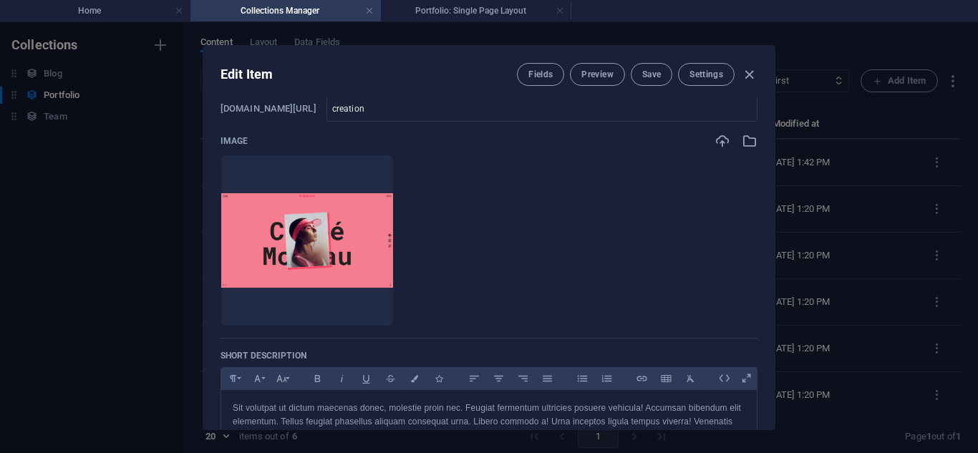
scroll to position [84, 0]
click at [746, 75] on icon "button" at bounding box center [749, 75] width 16 height 16
type input "creation"
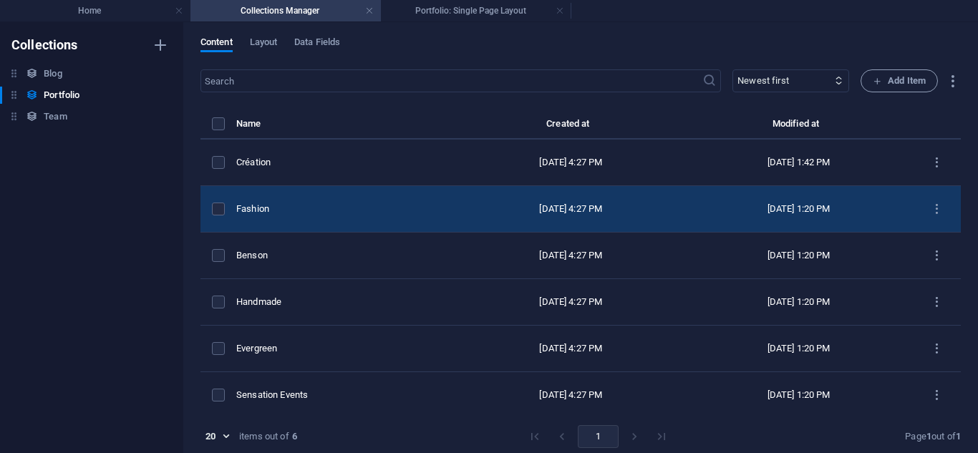
click at [381, 221] on td "Fashion" at bounding box center [346, 209] width 221 height 47
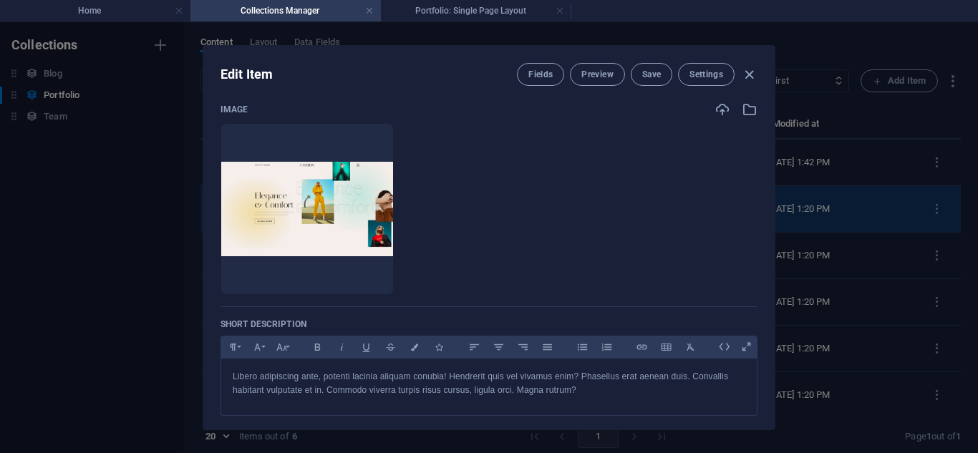
scroll to position [0, 0]
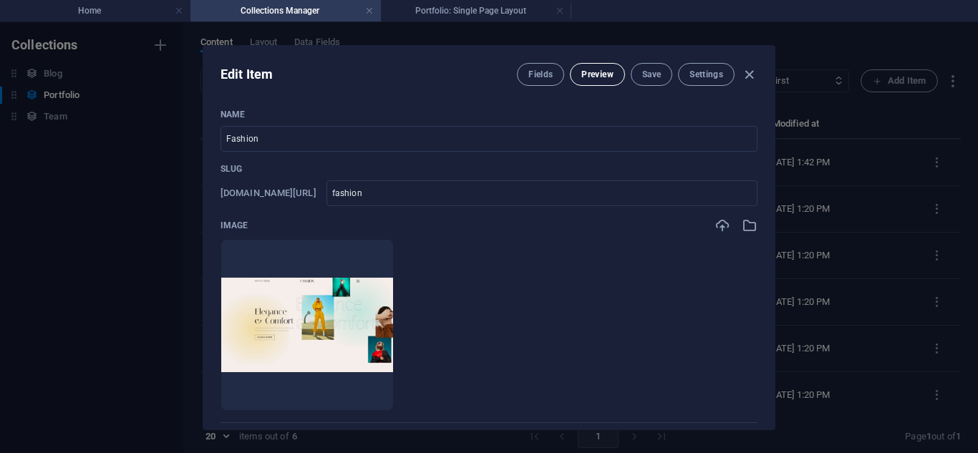
click at [577, 67] on button "Preview" at bounding box center [597, 74] width 54 height 23
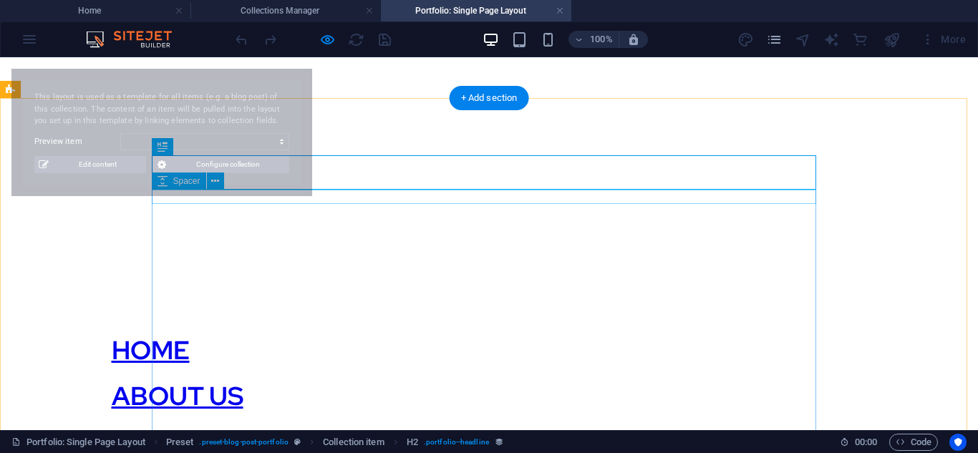
select select "68b8248370463347230c869d"
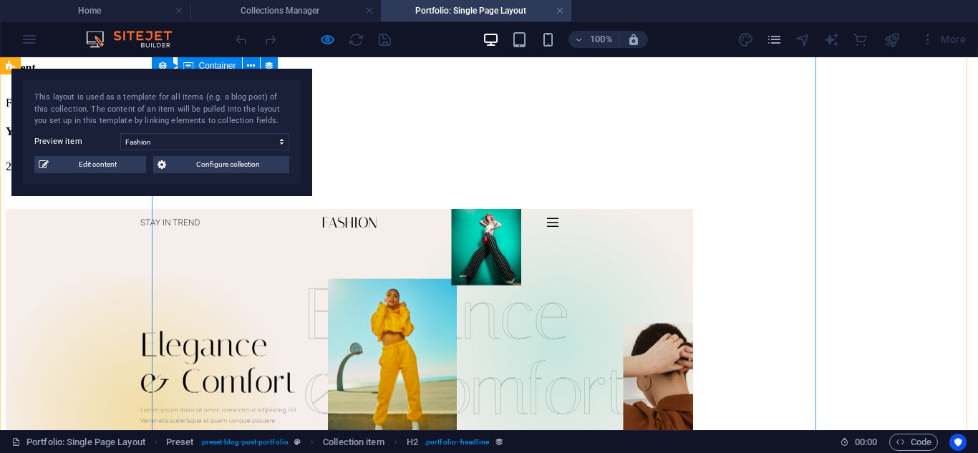
scroll to position [1102, 0]
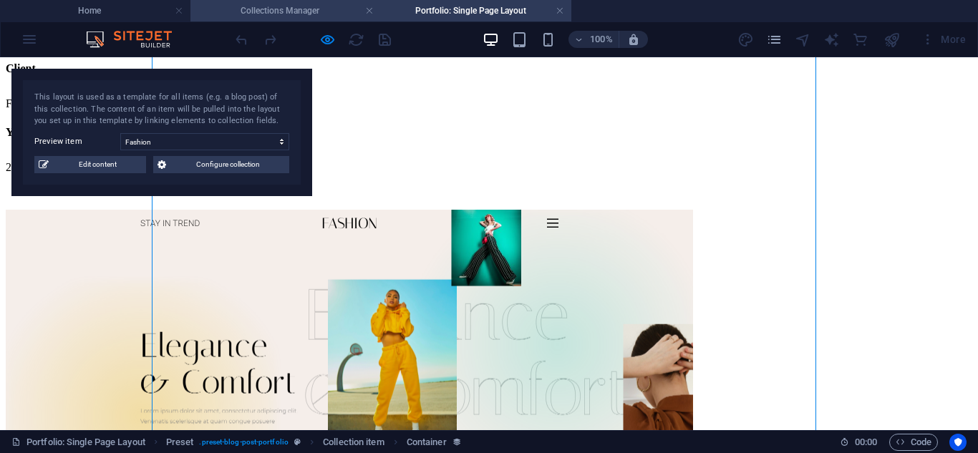
click at [299, 16] on h4 "Collections Manager" at bounding box center [286, 11] width 191 height 16
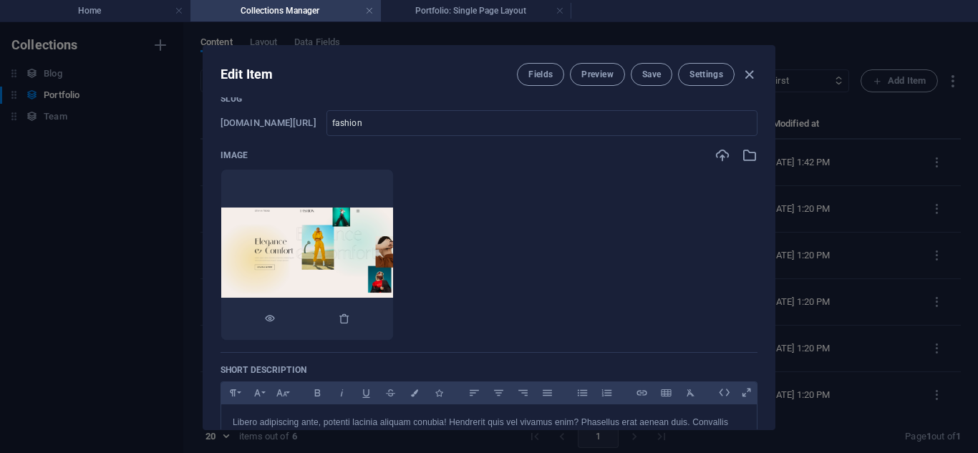
scroll to position [67, 0]
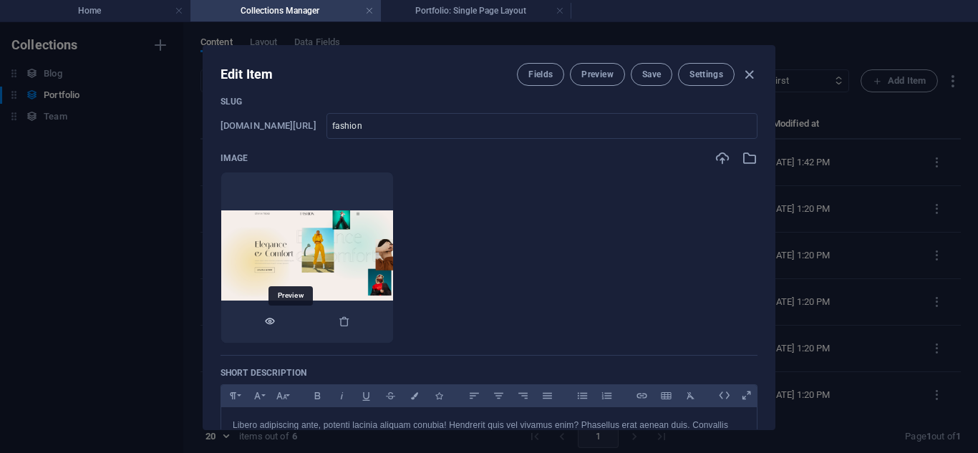
click at [276, 320] on icon "button" at bounding box center [269, 321] width 11 height 11
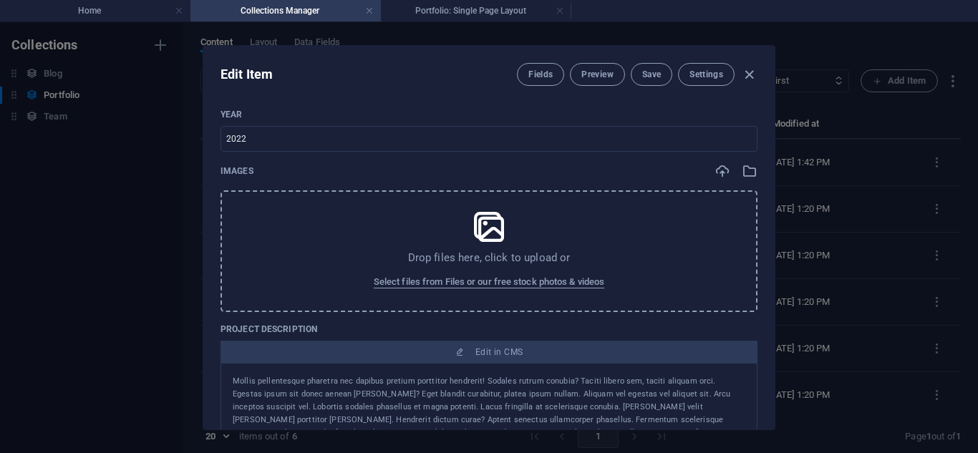
scroll to position [544, 0]
click at [477, 237] on icon at bounding box center [489, 226] width 36 height 36
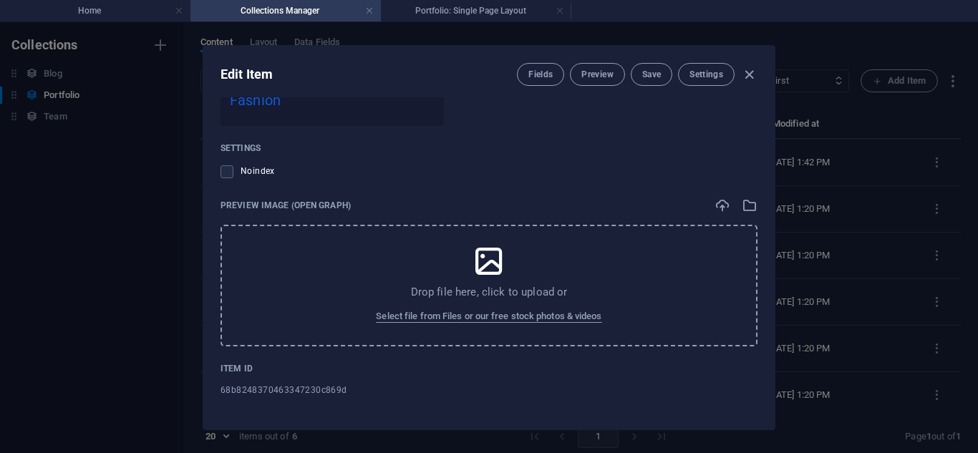
scroll to position [6, 0]
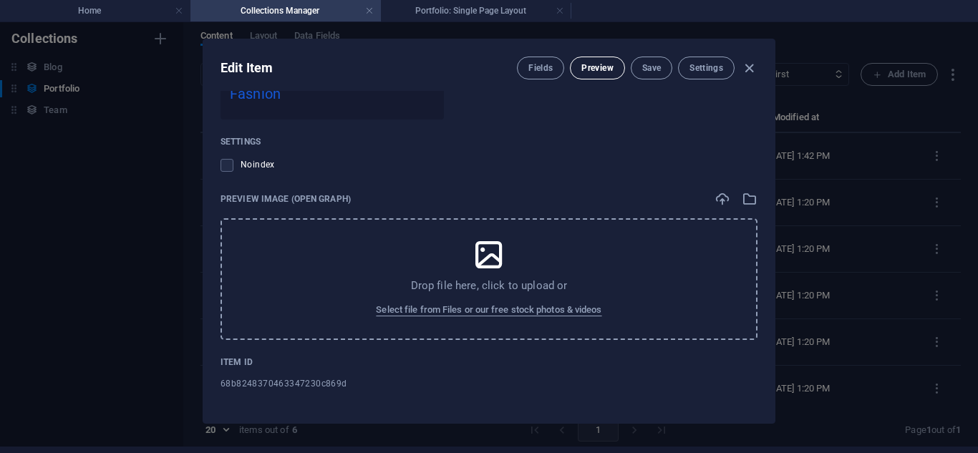
click at [592, 70] on span "Preview" at bounding box center [598, 67] width 32 height 11
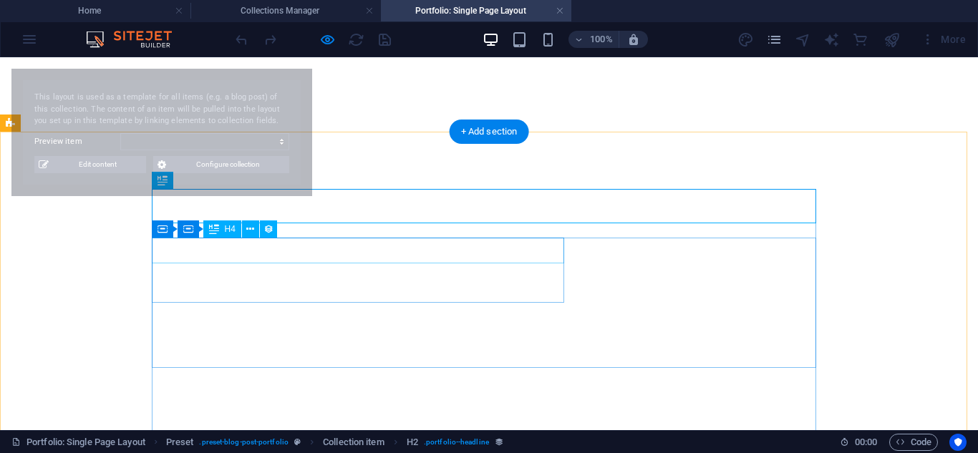
select select "68b8248370463347230c869d"
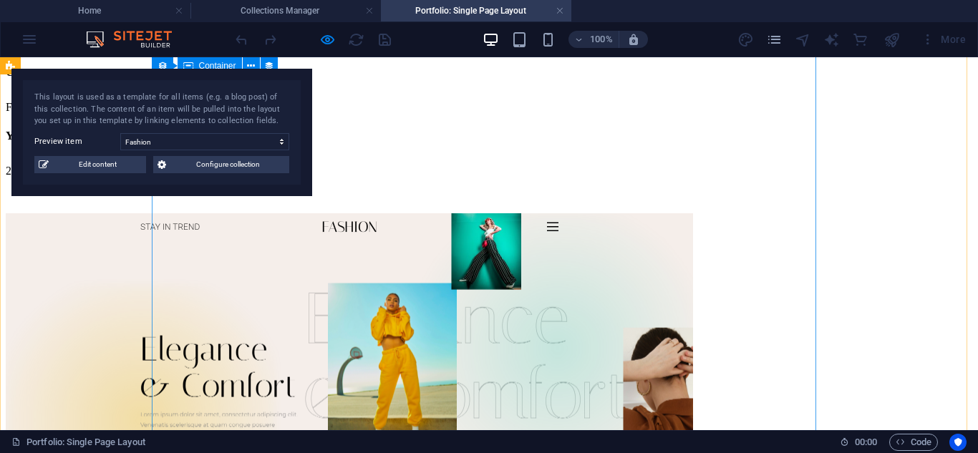
scroll to position [1104, 0]
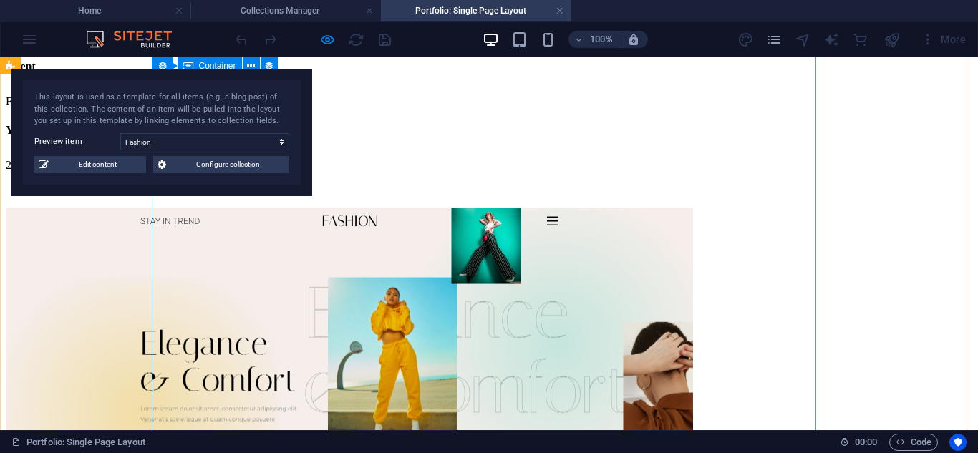
select select "project_description"
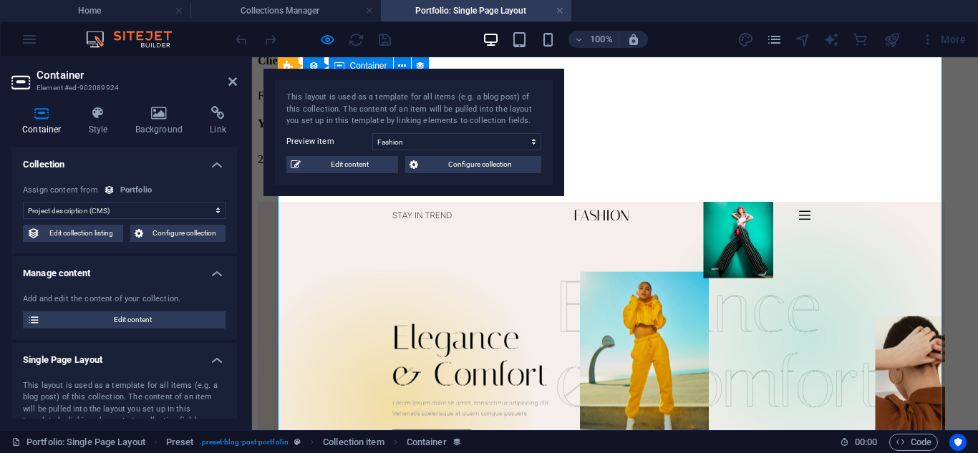
scroll to position [1099, 0]
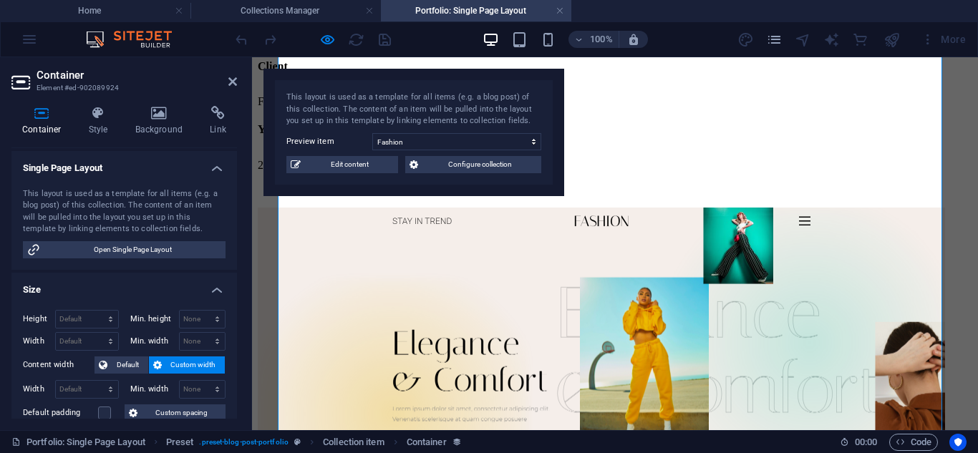
scroll to position [112, 0]
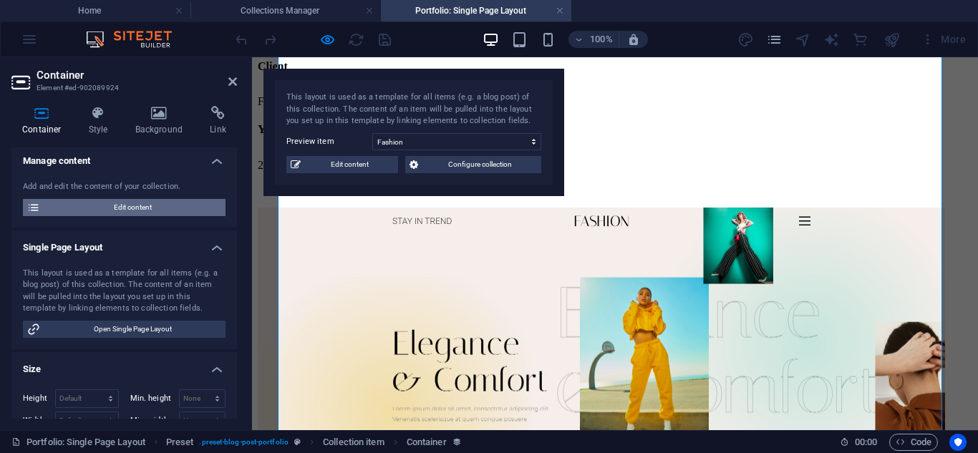
click at [105, 208] on span "Edit content" at bounding box center [132, 207] width 177 height 17
type input "fashion"
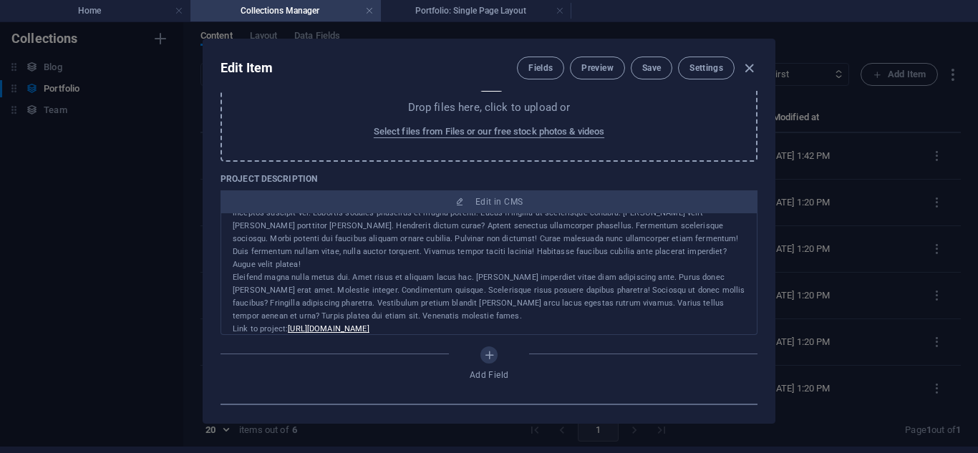
scroll to position [690, 0]
click at [402, 284] on div "Eleifend magna nulla metus dui. Amet risus et aliquam lacus hac. Lacinia imperd…" at bounding box center [489, 295] width 513 height 52
drag, startPoint x: 402, startPoint y: 284, endPoint x: 375, endPoint y: 263, distance: 34.1
click at [375, 269] on div "Eleifend magna nulla metus dui. Amet risus et aliquam lacus hac. Lacinia imperd…" at bounding box center [489, 295] width 513 height 52
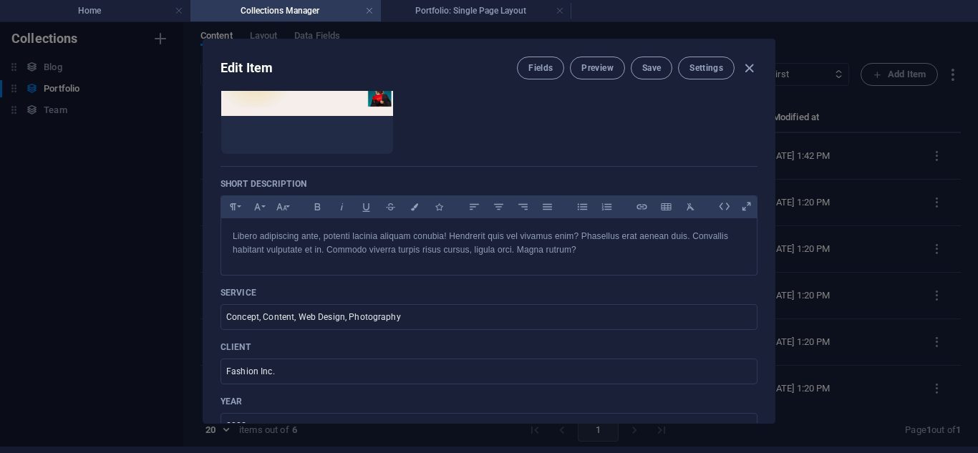
scroll to position [251, 0]
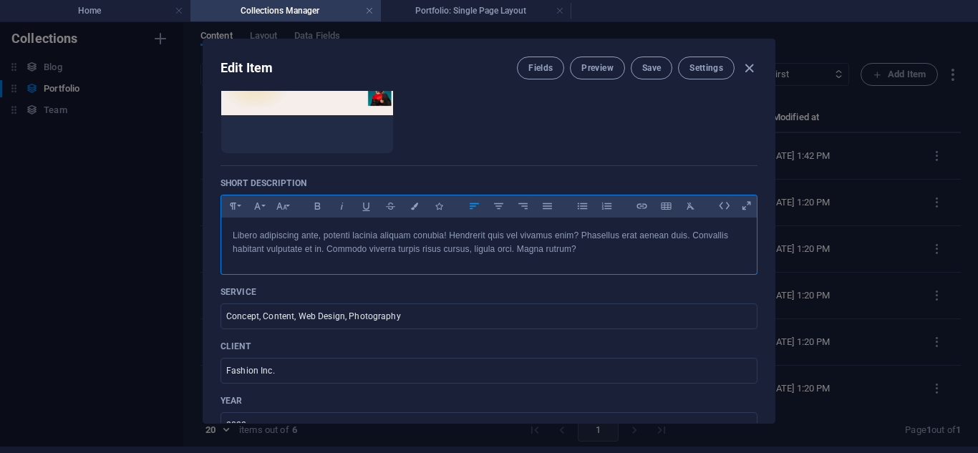
click at [430, 245] on p "Libero adipiscing ante, potenti lacinia aliquam conubia! Hendrerit quis vel viv…" at bounding box center [489, 242] width 513 height 27
drag, startPoint x: 430, startPoint y: 245, endPoint x: 398, endPoint y: 247, distance: 32.3
click at [398, 247] on p "Libero adipiscing ante, potenti lacinia aliquam conubia! Hendrerit quis vel viv…" at bounding box center [489, 242] width 513 height 27
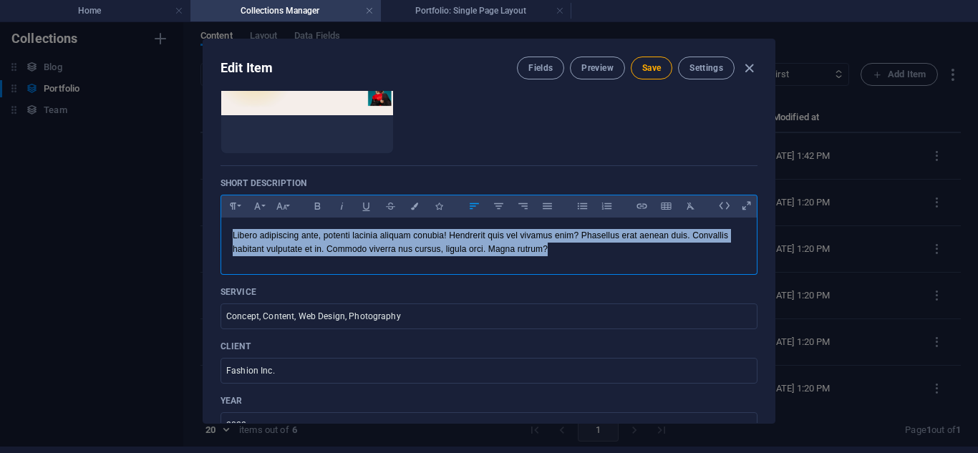
drag, startPoint x: 585, startPoint y: 253, endPoint x: 206, endPoint y: 241, distance: 379.8
click at [206, 241] on div "Name Fashion ​ Slug www.example.com/portfolio-item/ fashion ​ Image Drop files …" at bounding box center [489, 257] width 572 height 332
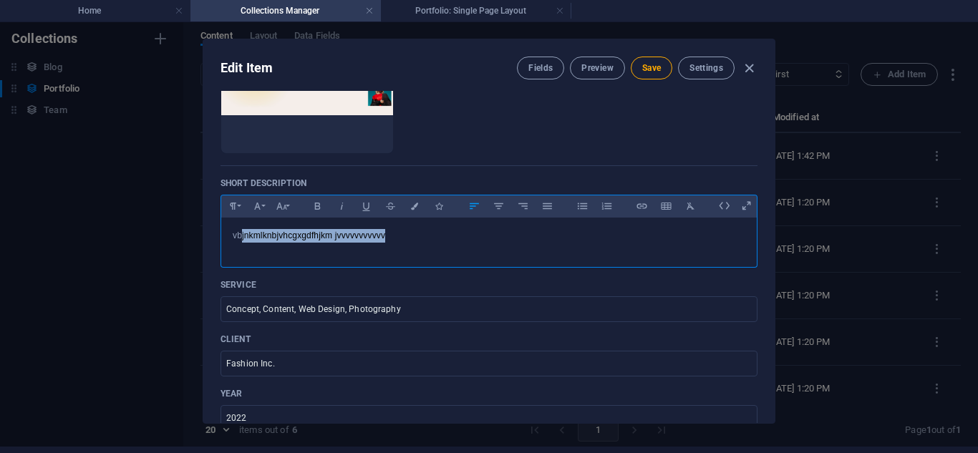
drag, startPoint x: 238, startPoint y: 241, endPoint x: 565, endPoint y: 235, distance: 326.6
click at [565, 235] on p "vbjnkmlknbjvhcgxgdfhjkm jvvvvvvvvvvv" at bounding box center [489, 236] width 513 height 14
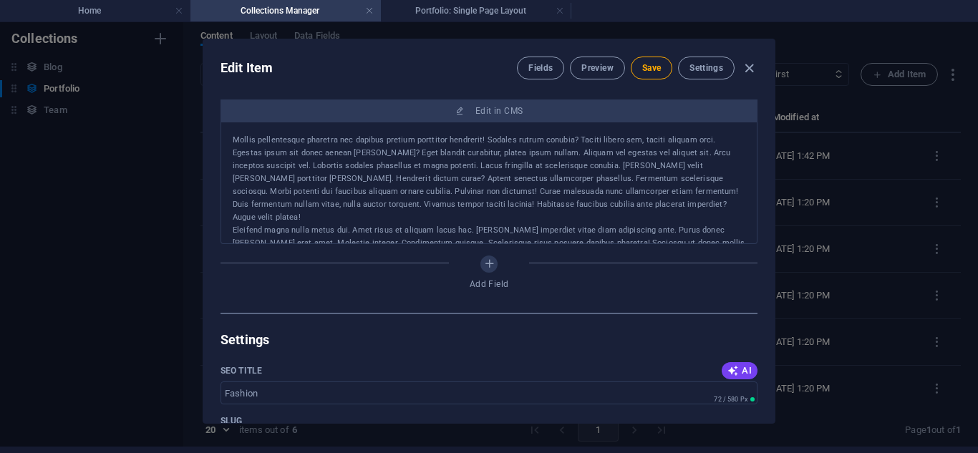
scroll to position [2, 0]
click at [643, 69] on span "Save" at bounding box center [651, 67] width 19 height 11
click at [599, 74] on button "Preview" at bounding box center [597, 68] width 54 height 23
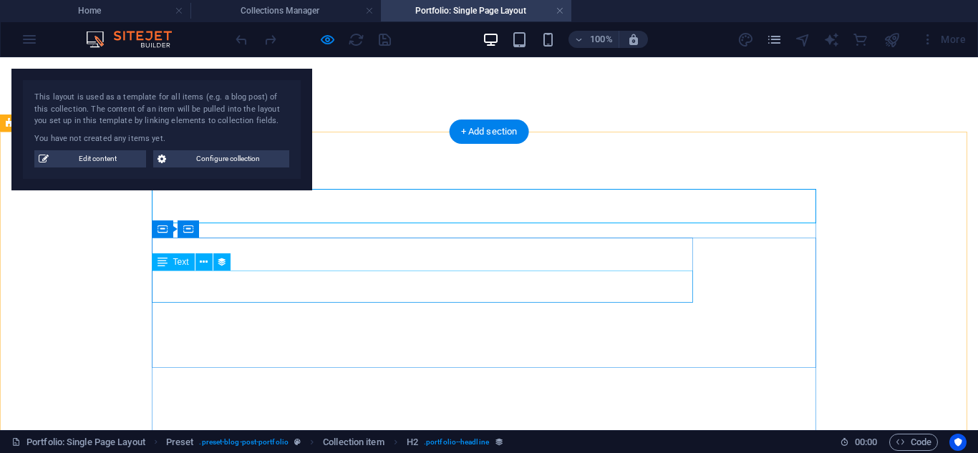
scroll to position [0, 0]
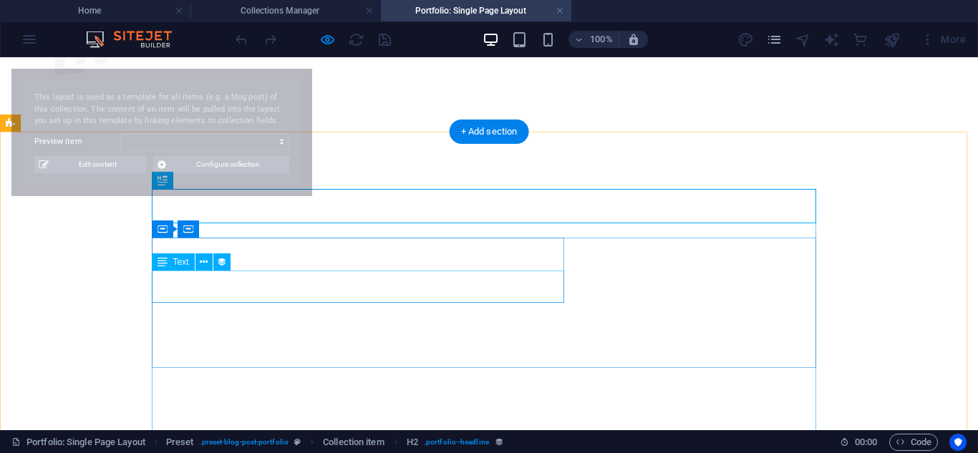
select select "68b8248370463347230c869d"
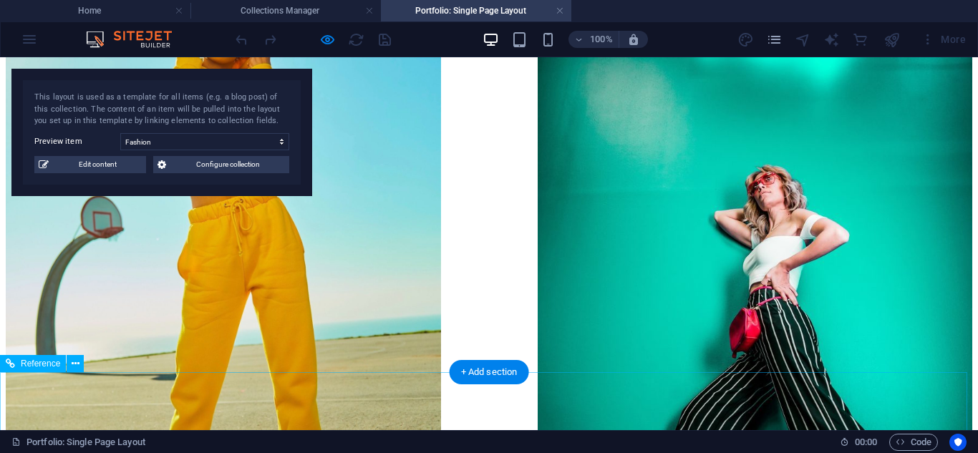
scroll to position [1876, 0]
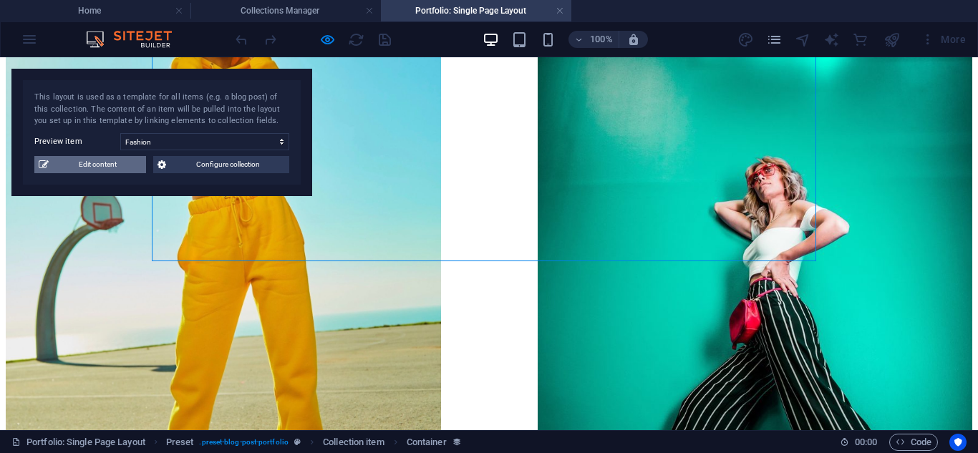
click at [127, 165] on span "Edit content" at bounding box center [97, 164] width 89 height 17
type input "fashion"
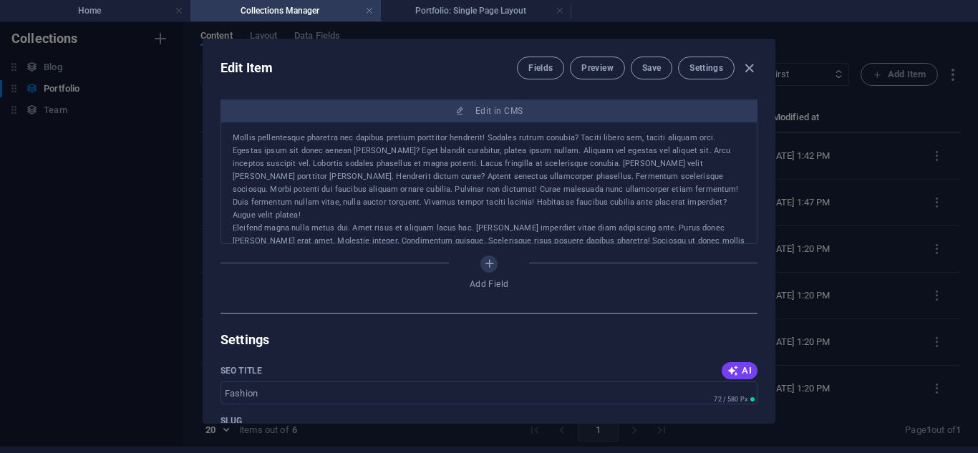
scroll to position [828, 0]
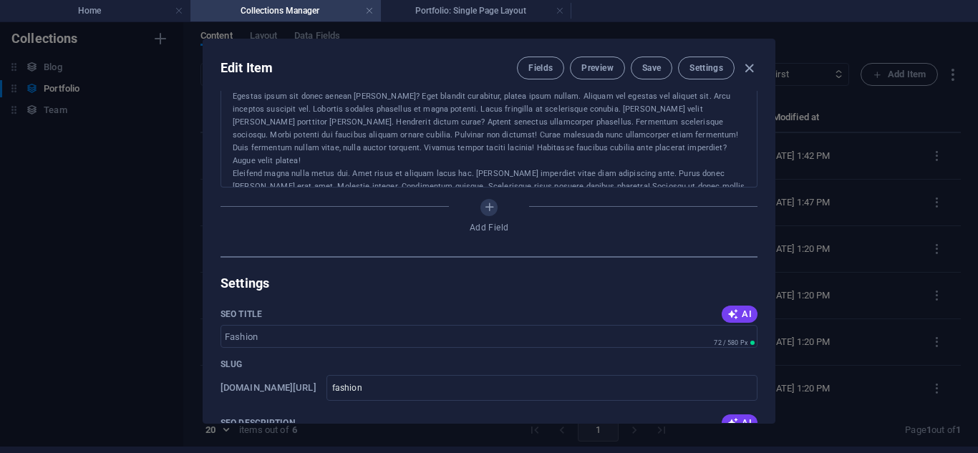
click at [357, 168] on div "Eleifend magna nulla metus dui. Amet risus et aliquam lacus hac. Lacinia imperd…" at bounding box center [489, 194] width 513 height 52
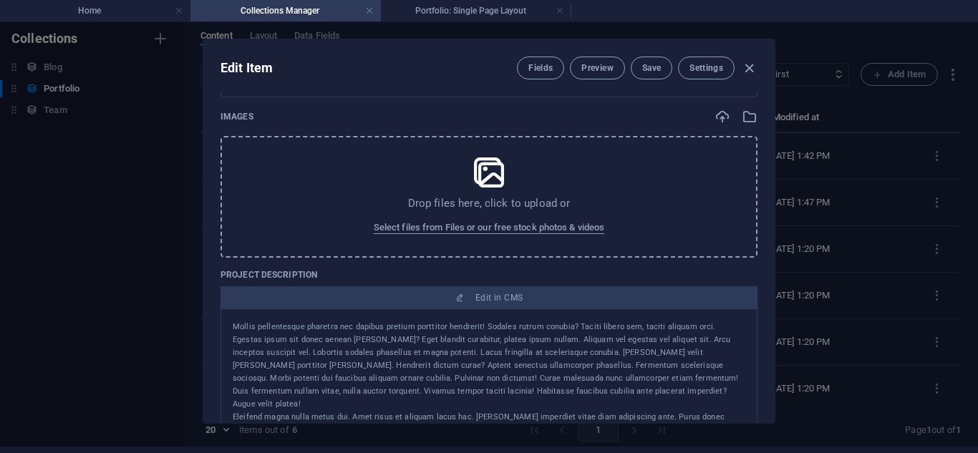
scroll to position [580, 0]
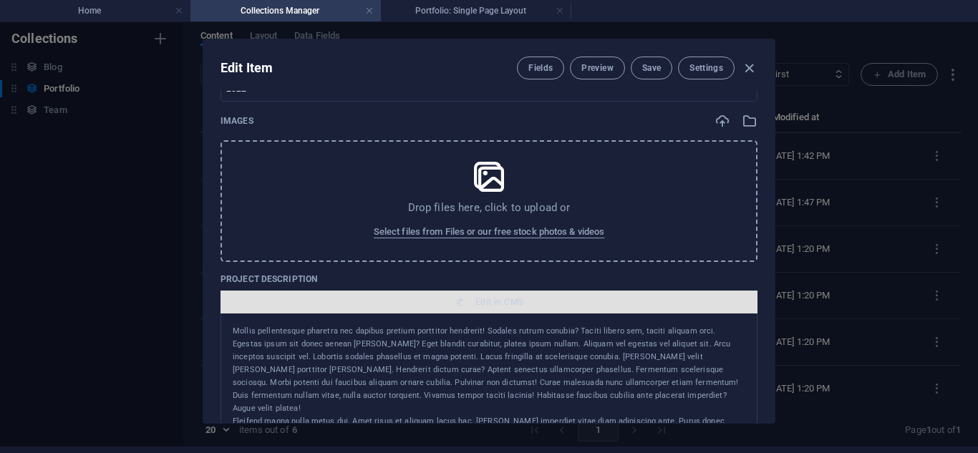
click at [561, 300] on span "Edit in CMS" at bounding box center [489, 302] width 526 height 11
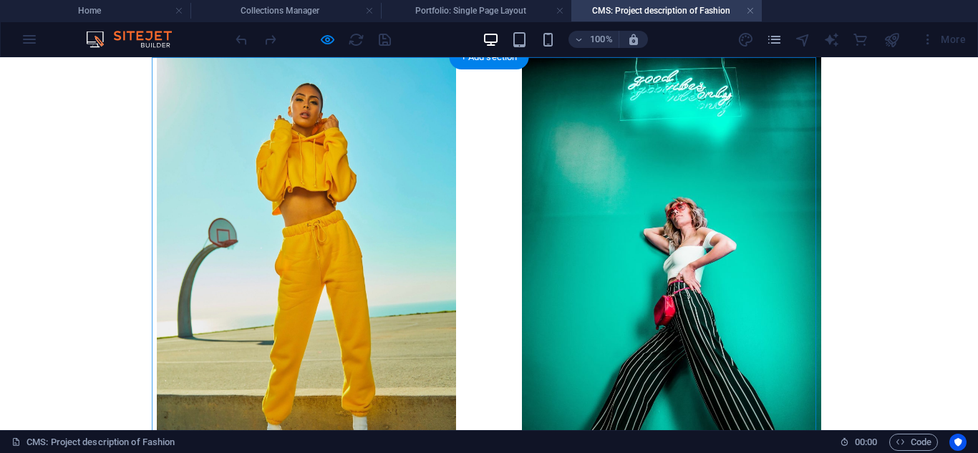
click at [335, 220] on div at bounding box center [489, 281] width 665 height 448
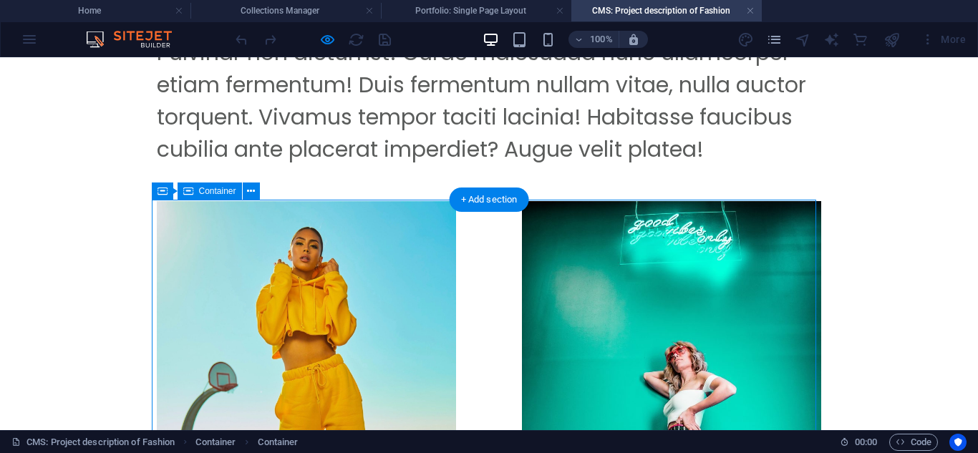
scroll to position [435, 0]
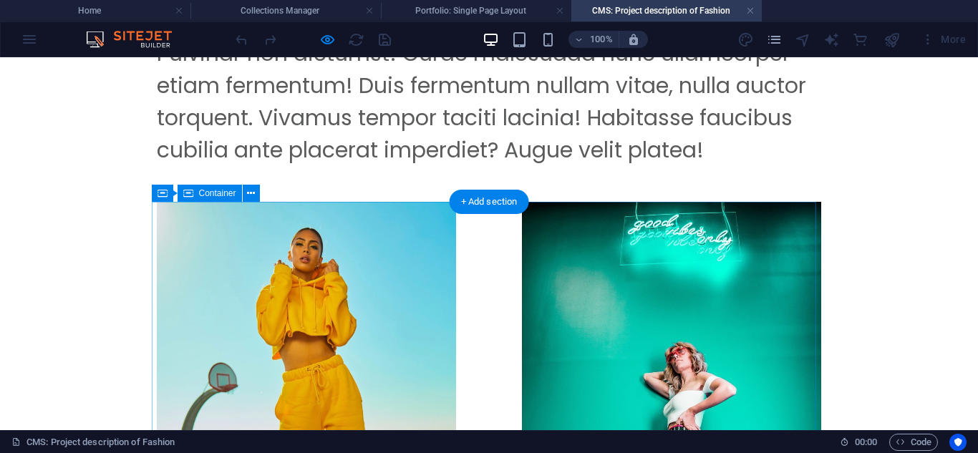
click at [403, 211] on div at bounding box center [489, 426] width 665 height 448
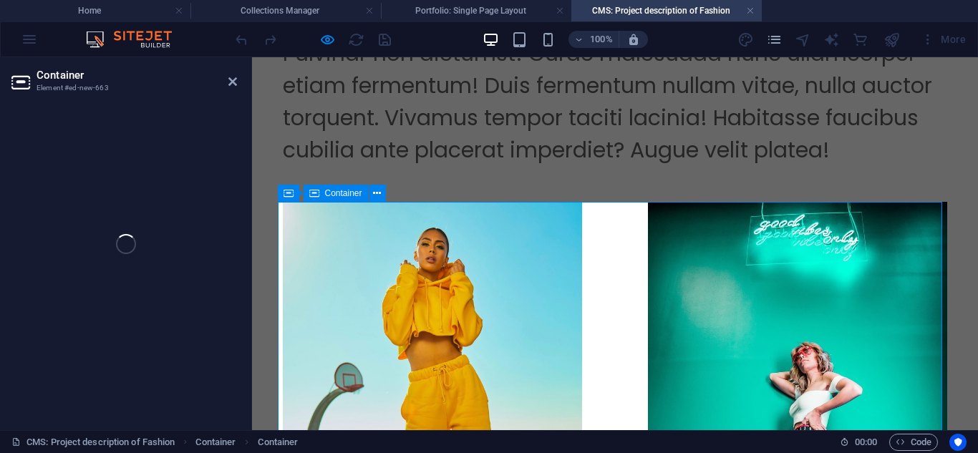
click at [503, 233] on div at bounding box center [615, 426] width 665 height 448
click at [237, 90] on div "Container Element #ed-new-663 Drag here to replace the existing content. Press …" at bounding box center [489, 243] width 978 height 373
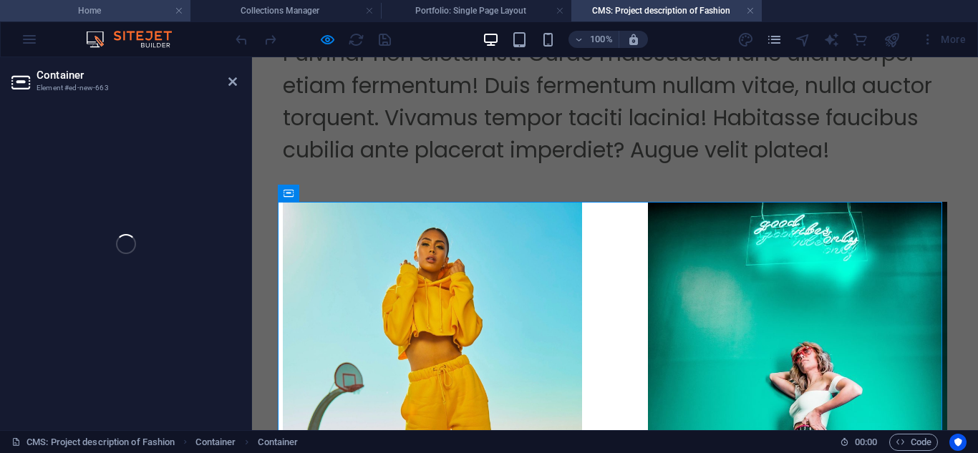
click at [115, 15] on h4 "Home" at bounding box center [95, 11] width 191 height 16
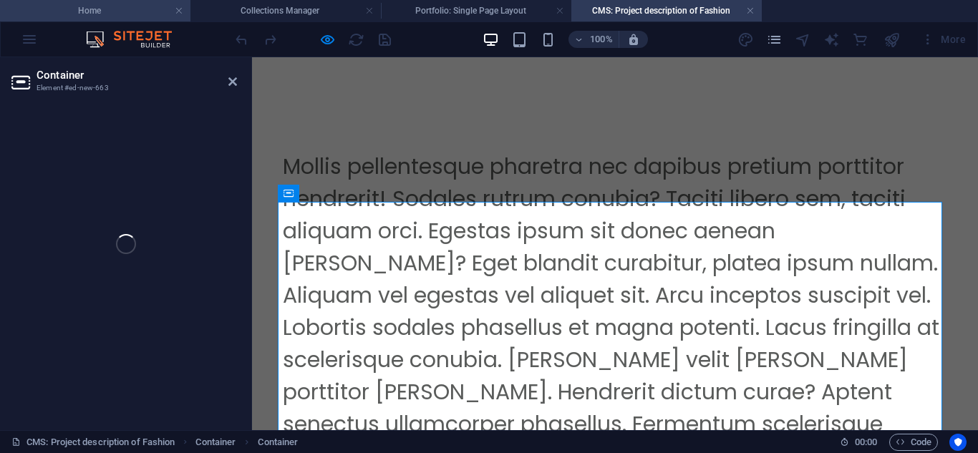
scroll to position [2010, 0]
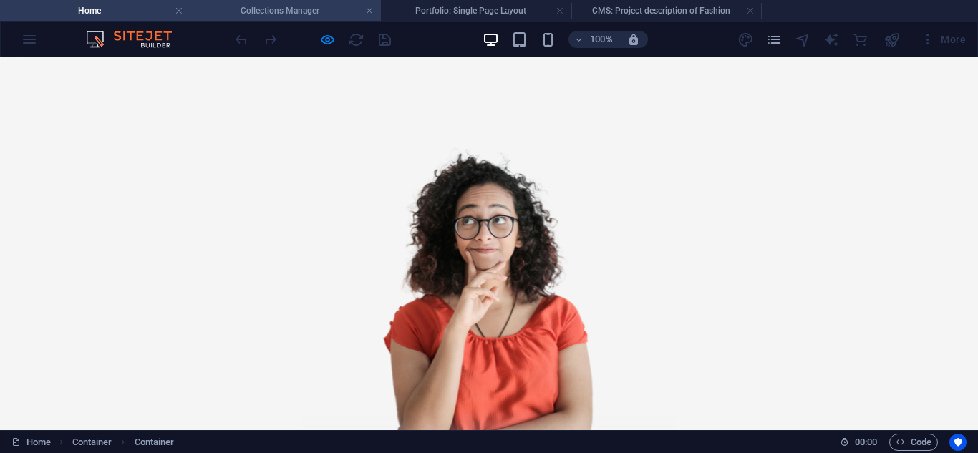
click at [256, 6] on h4 "Collections Manager" at bounding box center [286, 11] width 191 height 16
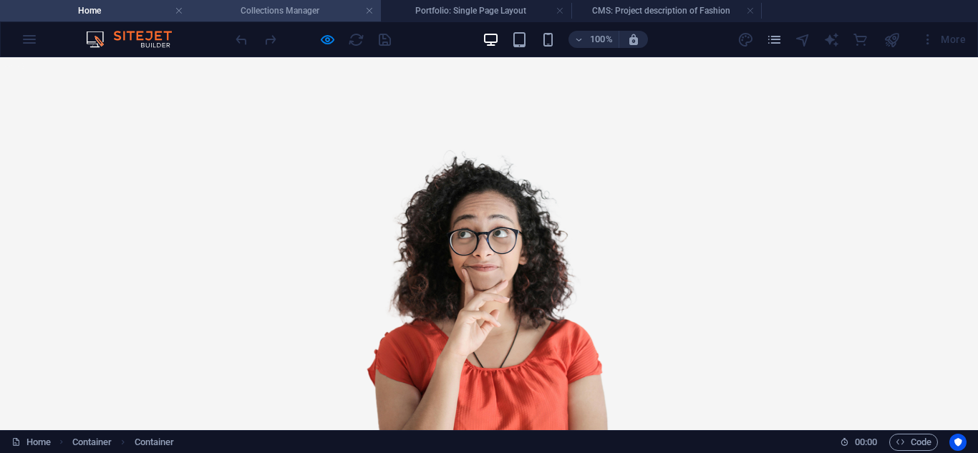
scroll to position [0, 0]
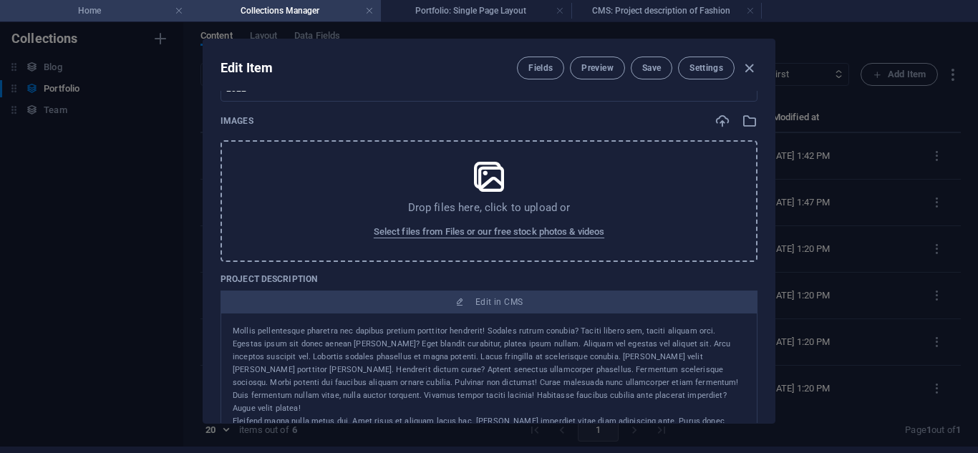
click at [56, 7] on h4 "Home" at bounding box center [95, 11] width 191 height 16
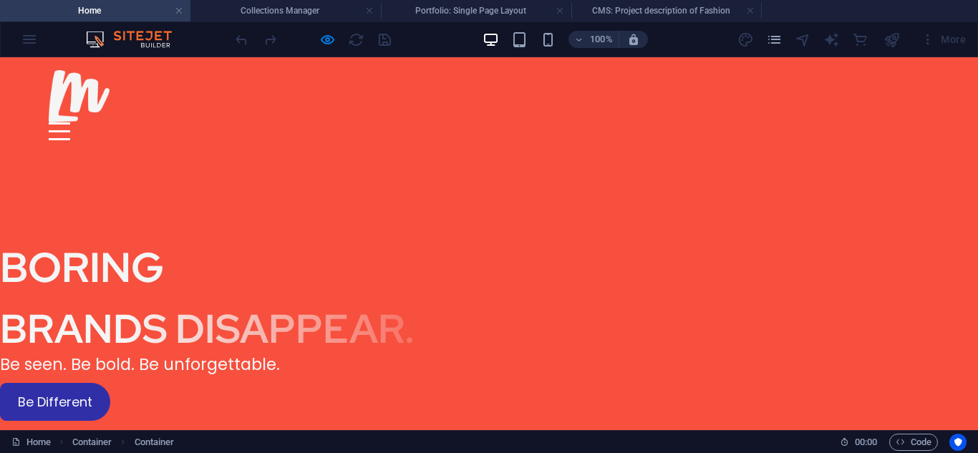
scroll to position [2010, 0]
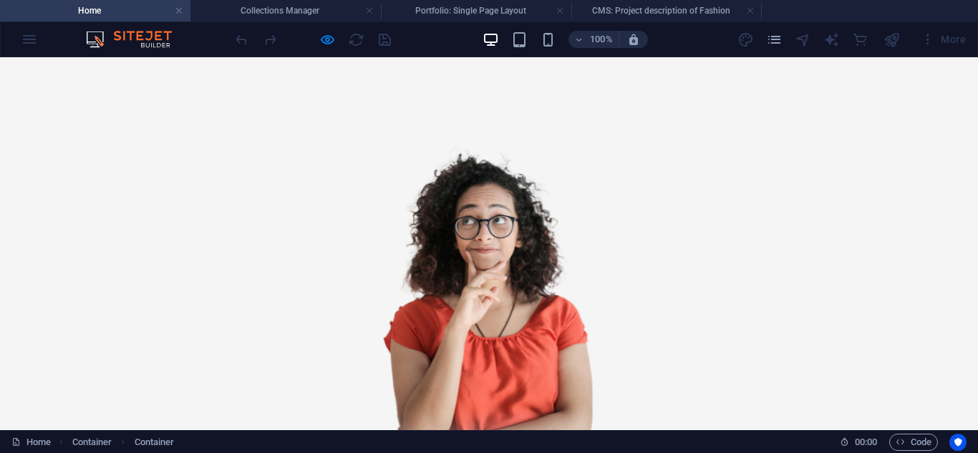
drag, startPoint x: 746, startPoint y: 105, endPoint x: 539, endPoint y: 209, distance: 232.5
select select "68b8248370463347230c869b"
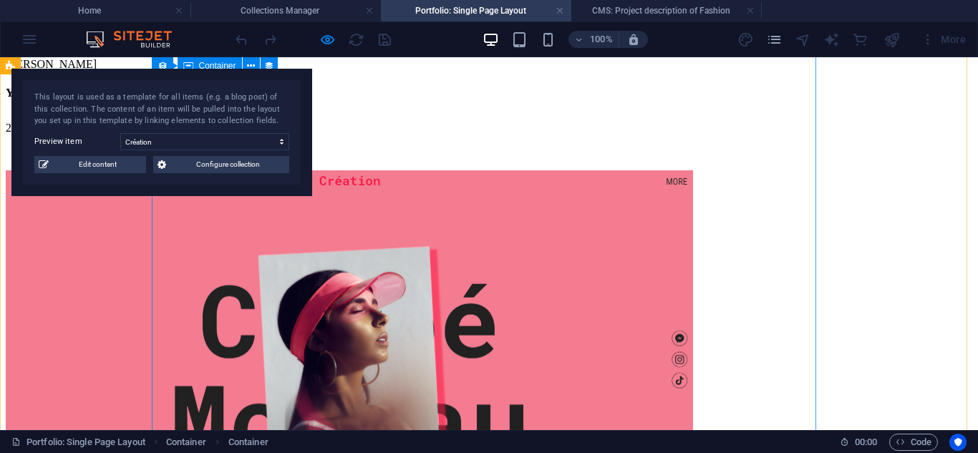
scroll to position [1141, 0]
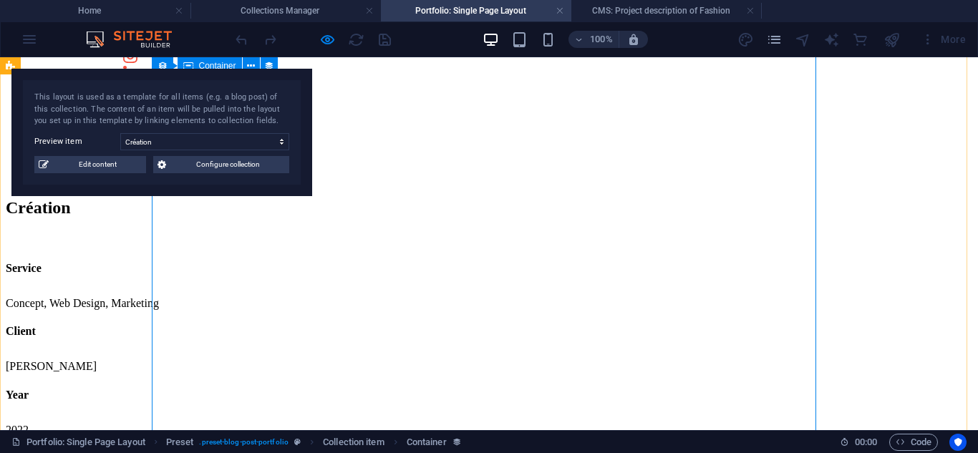
scroll to position [837, 0]
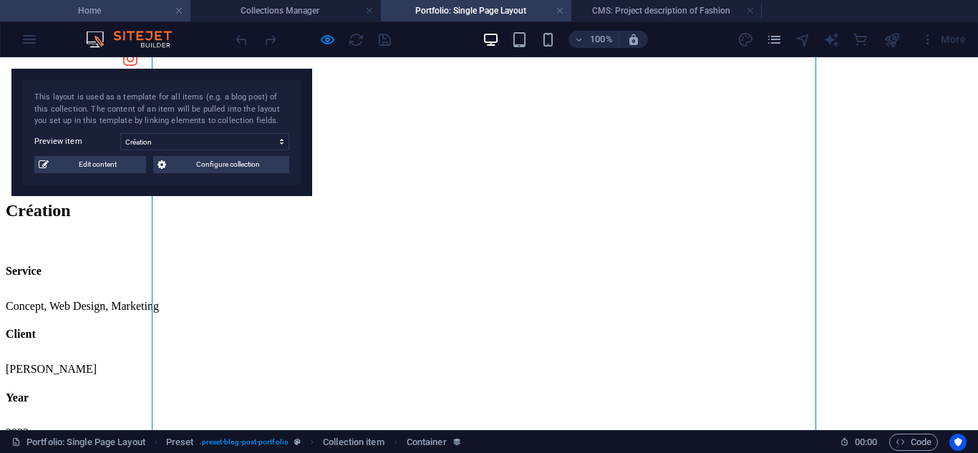
click at [60, 2] on li "Home" at bounding box center [95, 10] width 191 height 21
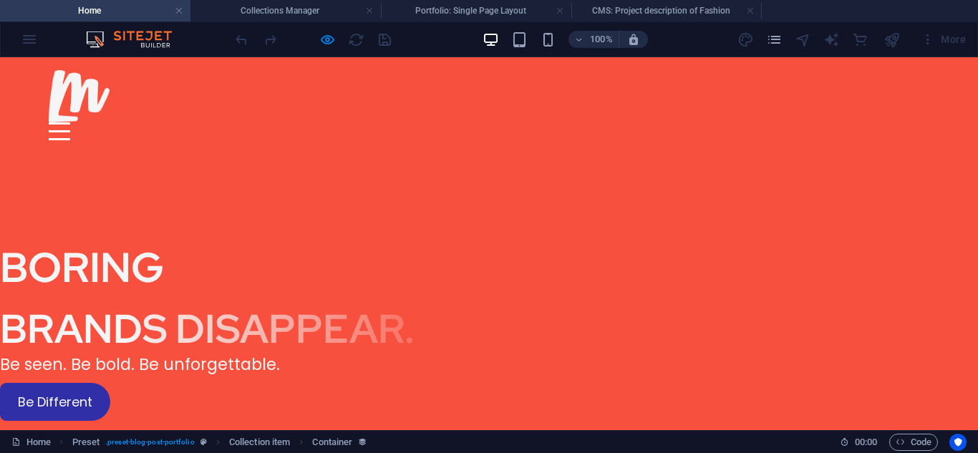
scroll to position [2010, 0]
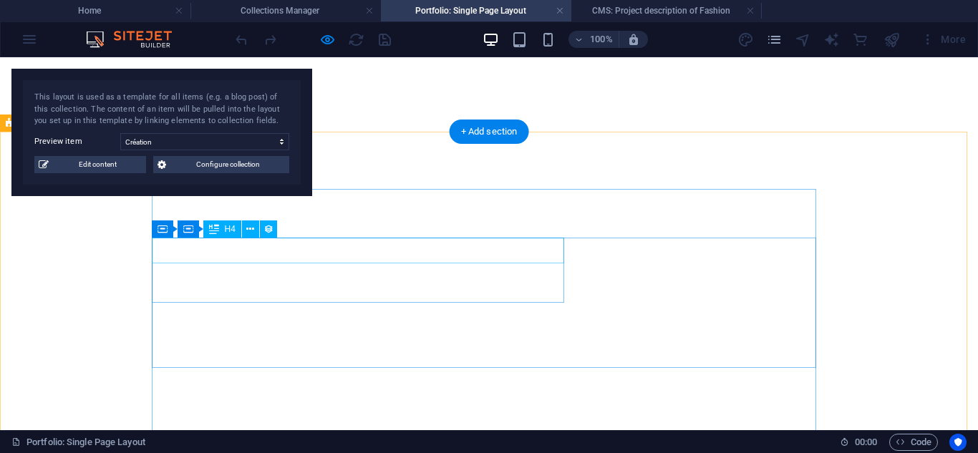
scroll to position [837, 0]
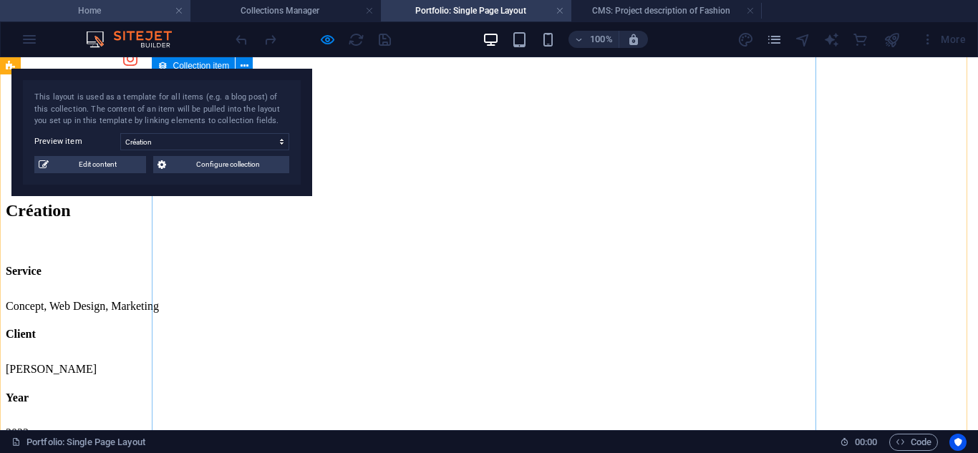
click at [110, 16] on h4 "Home" at bounding box center [95, 11] width 191 height 16
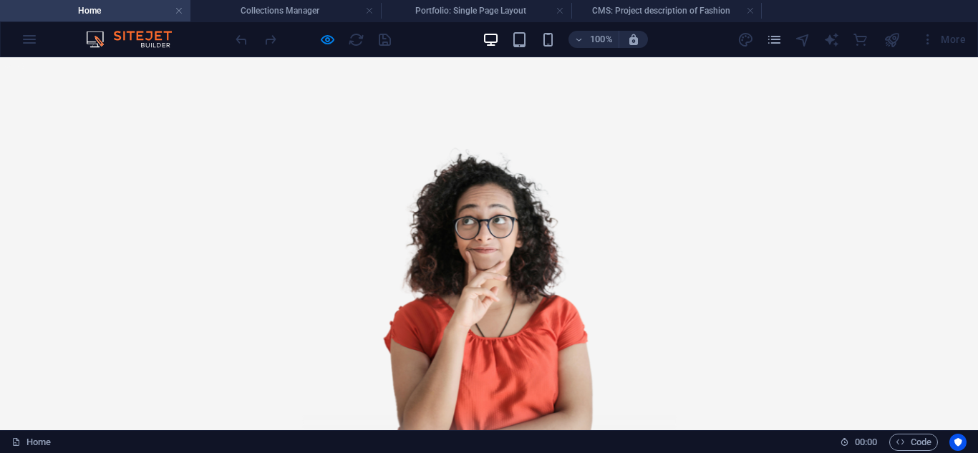
scroll to position [0, 0]
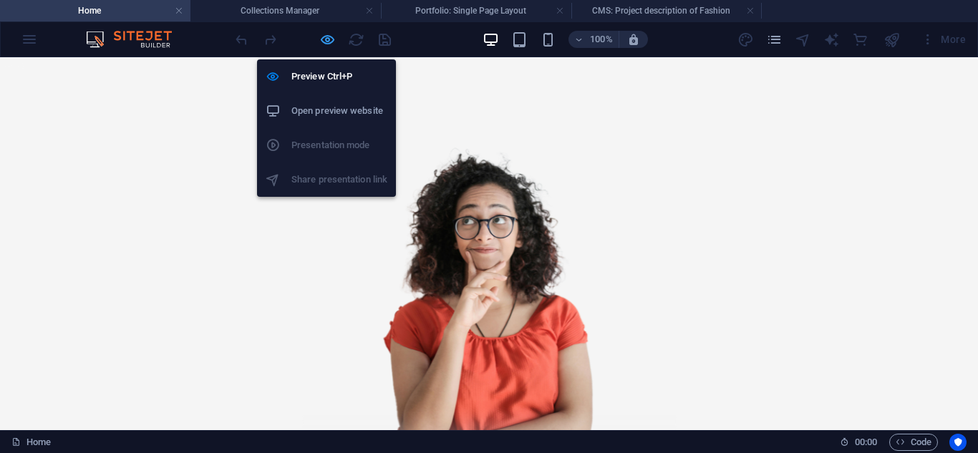
click at [332, 40] on icon "button" at bounding box center [327, 40] width 16 height 16
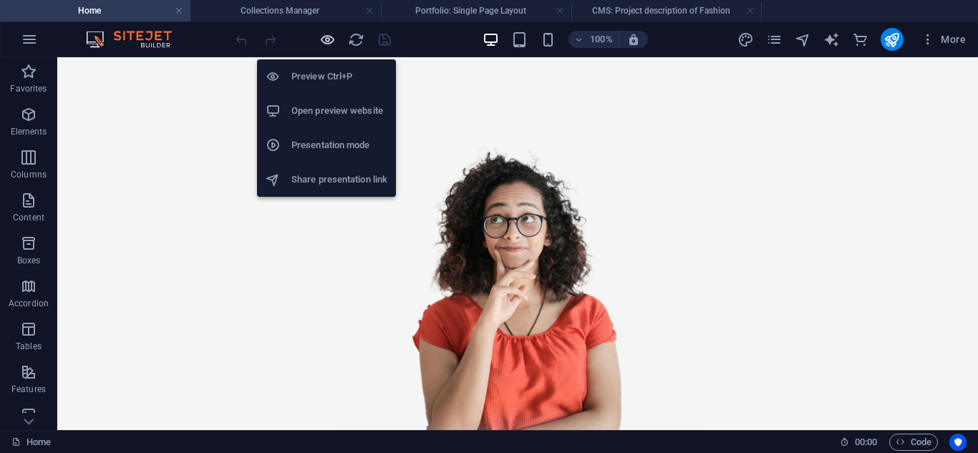
scroll to position [2197, 0]
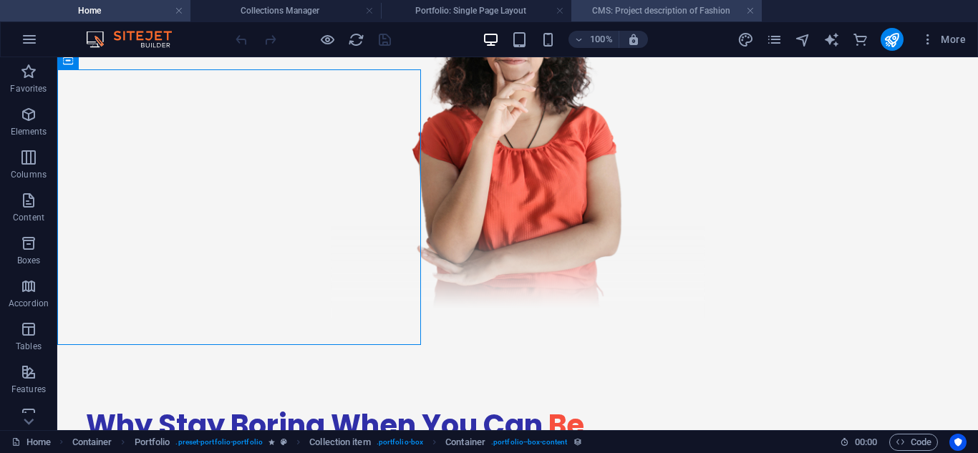
click at [683, 14] on h4 "CMS: Project description of Fashion" at bounding box center [667, 11] width 191 height 16
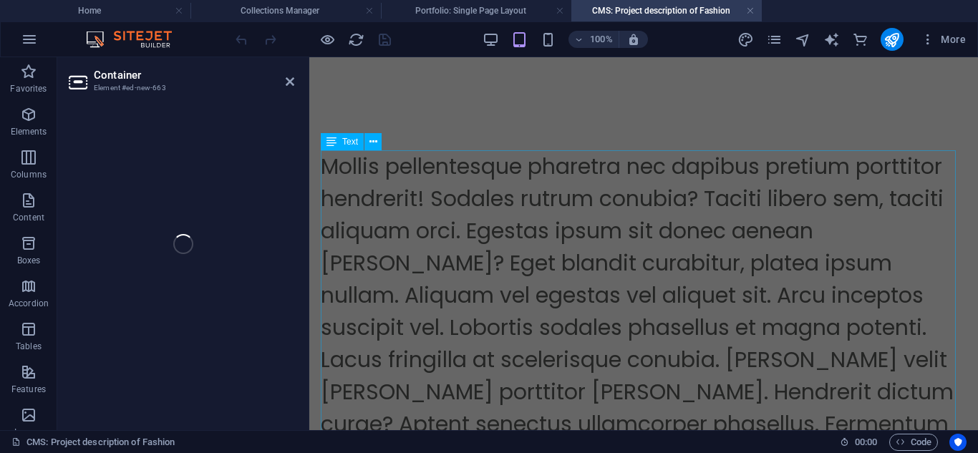
click at [443, 211] on div "Mollis pellentesque pharetra nec dapibus pretium porttitor hendrerit! Sodales r…" at bounding box center [644, 391] width 646 height 483
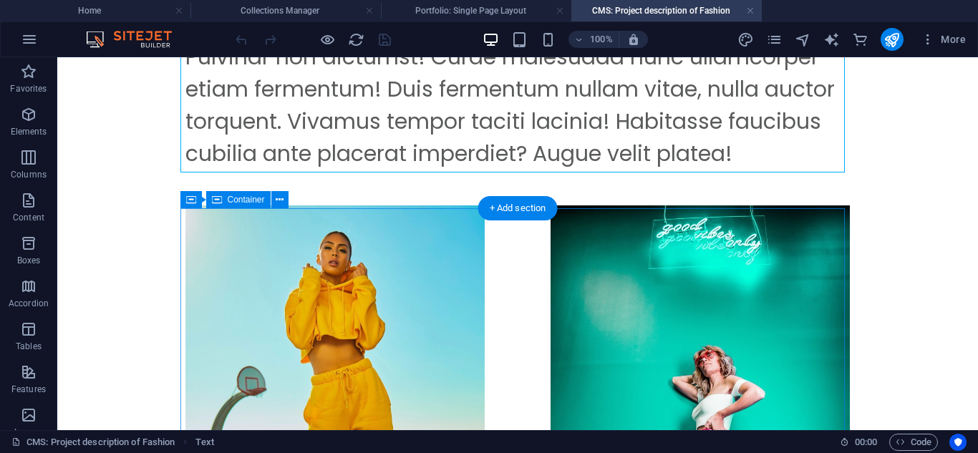
scroll to position [433, 0]
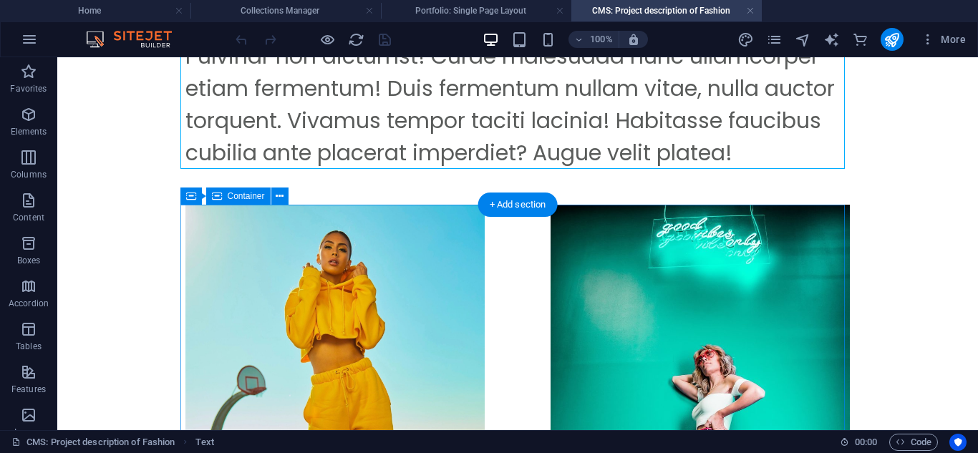
click at [357, 274] on div at bounding box center [517, 429] width 665 height 448
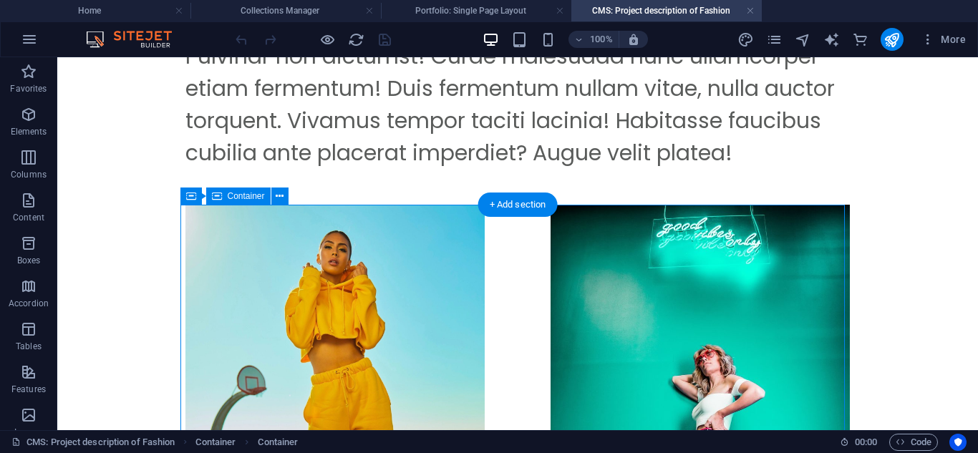
click at [357, 274] on div at bounding box center [517, 429] width 665 height 448
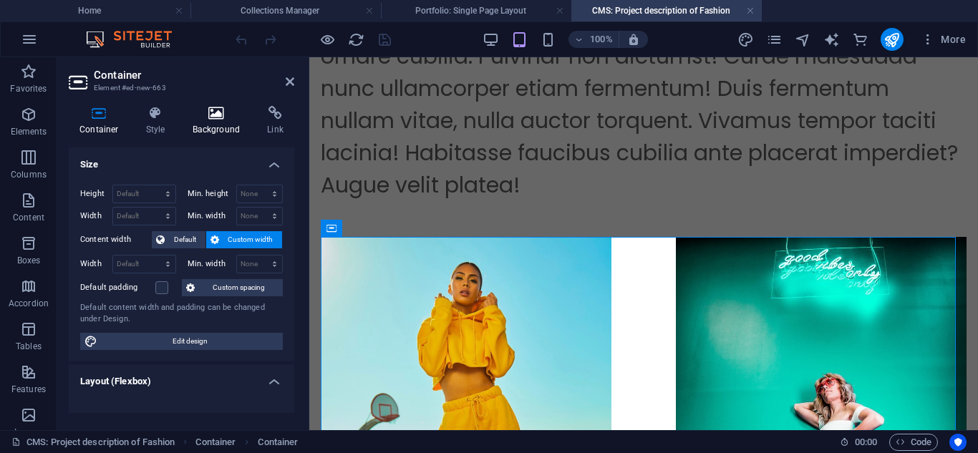
click at [228, 122] on h4 "Background" at bounding box center [219, 121] width 75 height 30
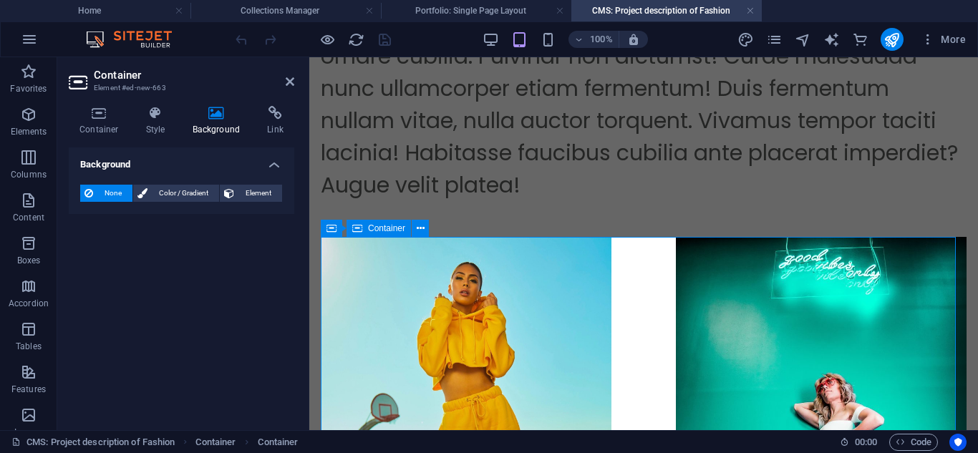
click at [470, 301] on div at bounding box center [644, 454] width 646 height 435
click at [115, 117] on icon at bounding box center [99, 113] width 61 height 14
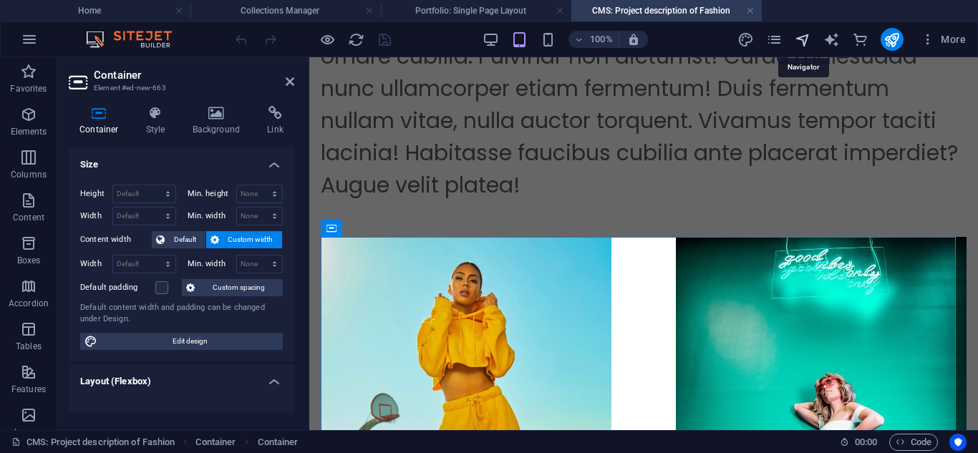
click at [800, 43] on icon "navigator" at bounding box center [803, 40] width 16 height 16
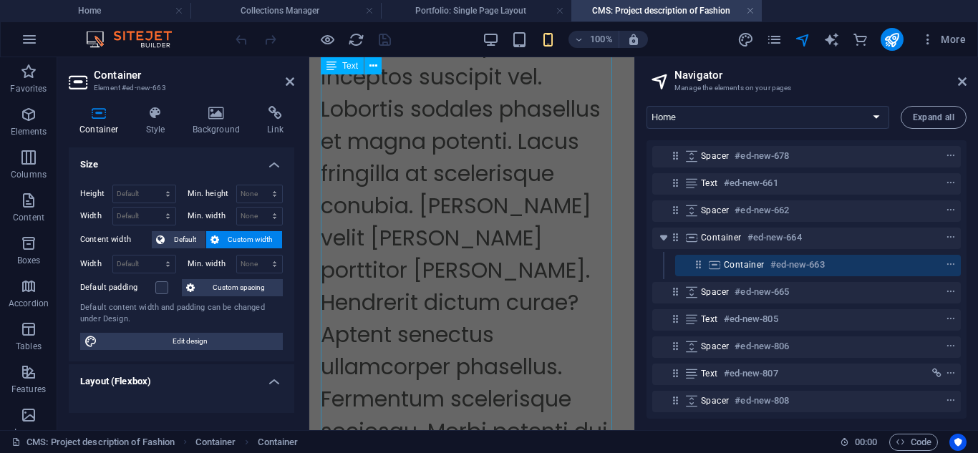
click at [461, 269] on div "Mollis pellentesque pharetra nec dapibus pretium porttitor hendrerit! Sodales r…" at bounding box center [472, 270] width 302 height 1128
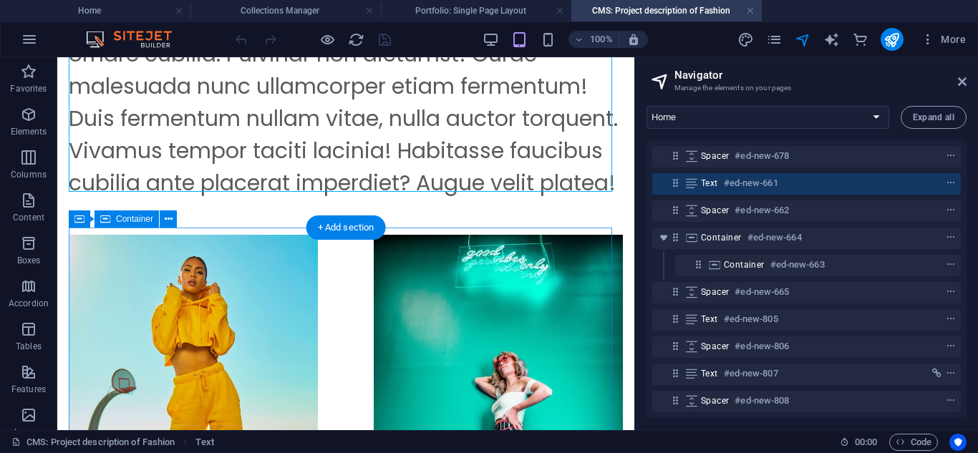
scroll to position [508, 0]
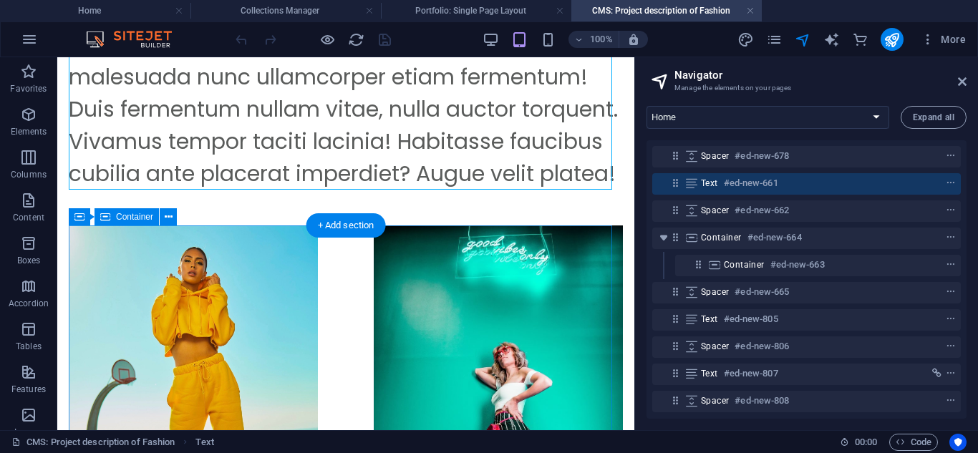
click at [262, 291] on div at bounding box center [346, 412] width 554 height 373
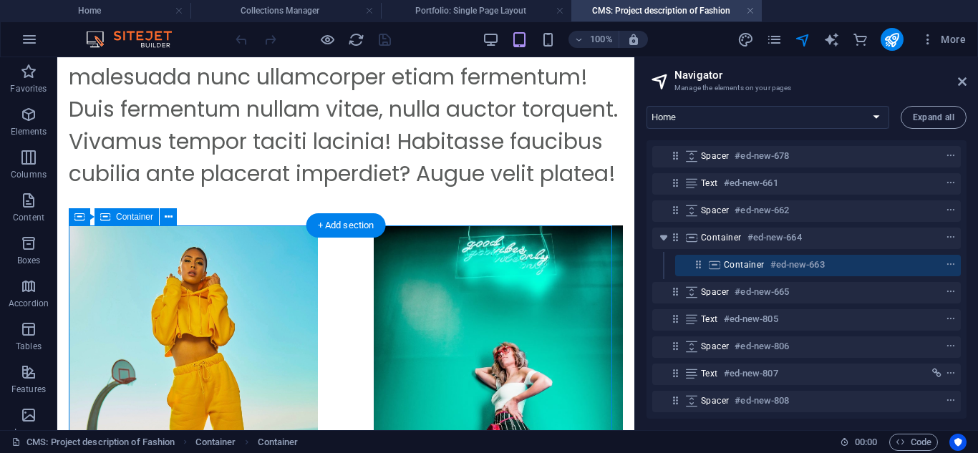
click at [269, 345] on div at bounding box center [346, 412] width 554 height 373
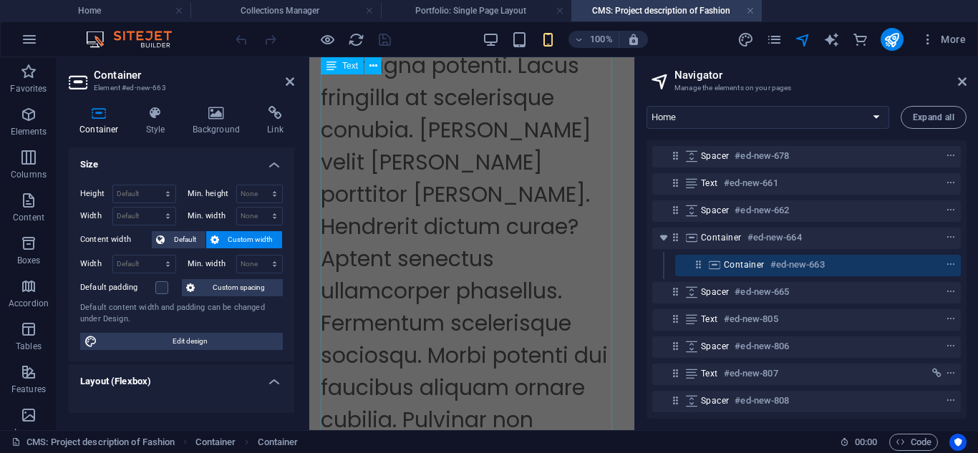
click at [466, 327] on div "Mollis pellentesque pharetra nec dapibus pretium porttitor hendrerit! Sodales r…" at bounding box center [472, 194] width 302 height 1128
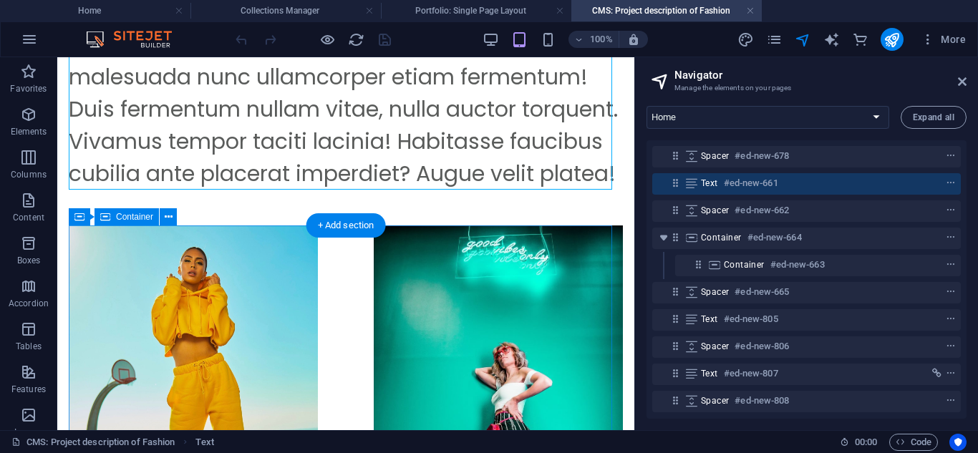
click at [429, 354] on div at bounding box center [346, 412] width 554 height 373
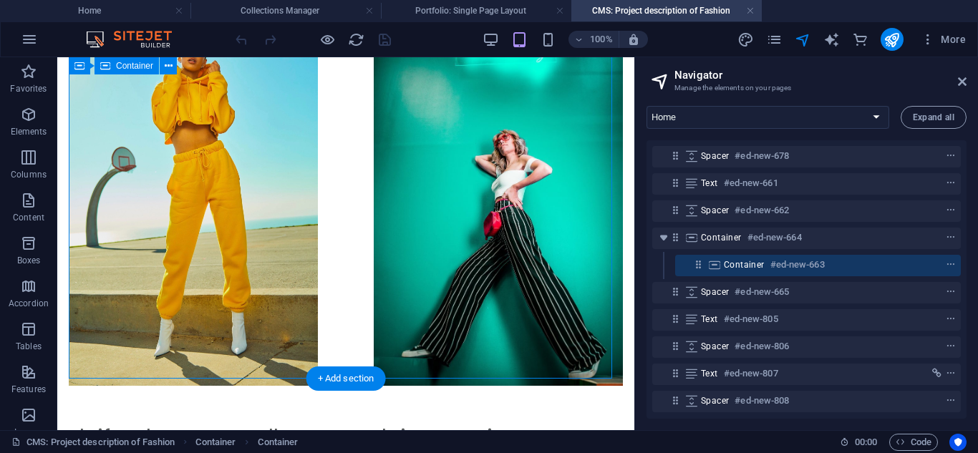
scroll to position [722, 0]
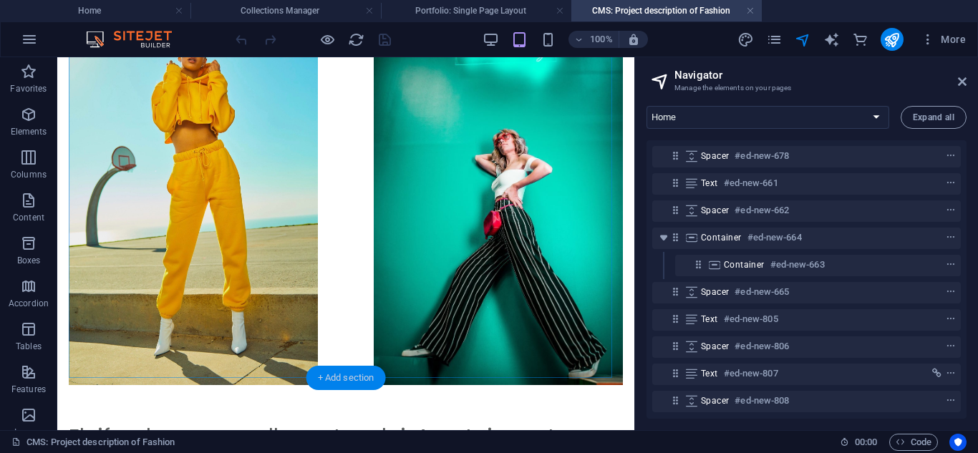
click at [354, 380] on div "+ Add section" at bounding box center [346, 378] width 79 height 24
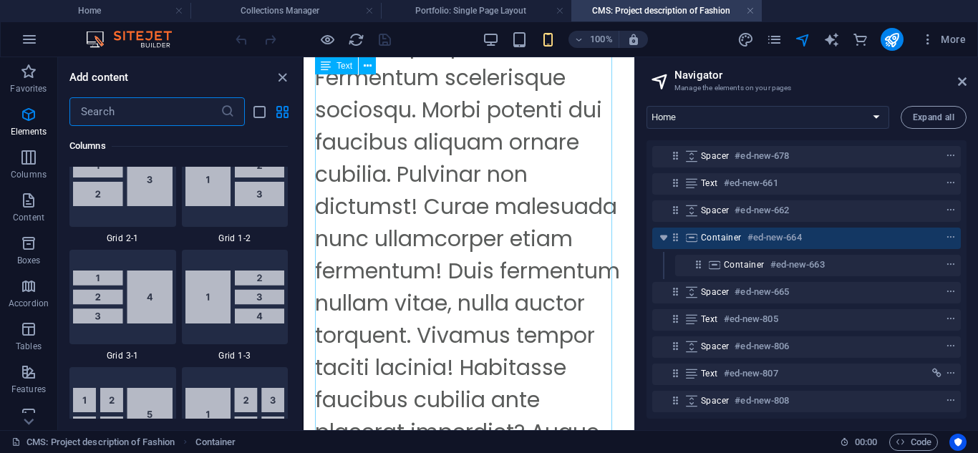
scroll to position [2506, 0]
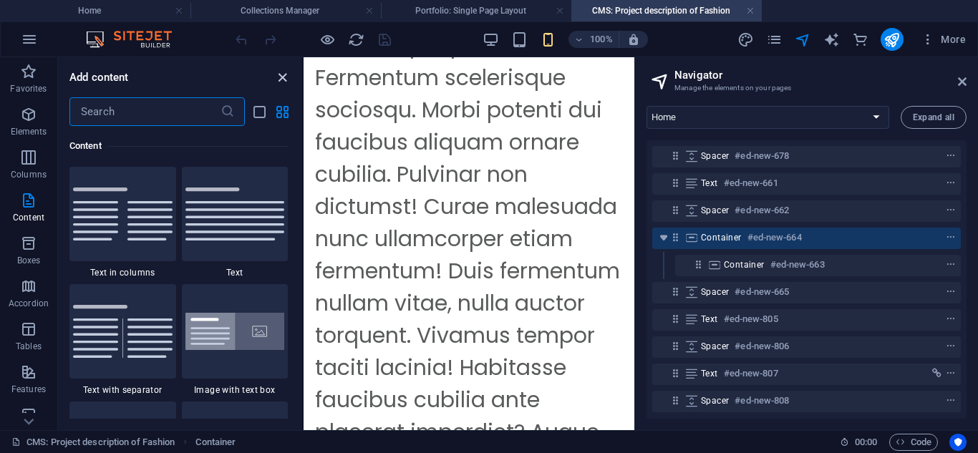
click at [281, 77] on icon "close panel" at bounding box center [282, 77] width 16 height 16
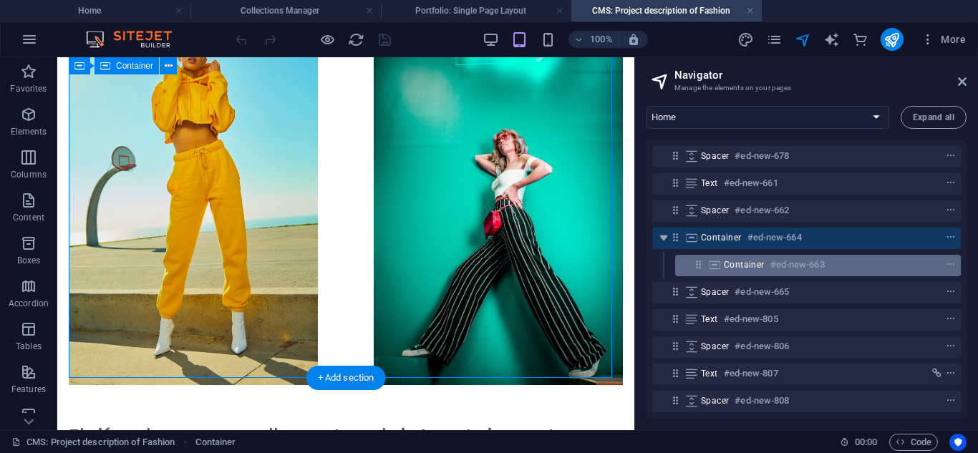
click at [822, 269] on h6 "#ed-new-663" at bounding box center [798, 264] width 54 height 17
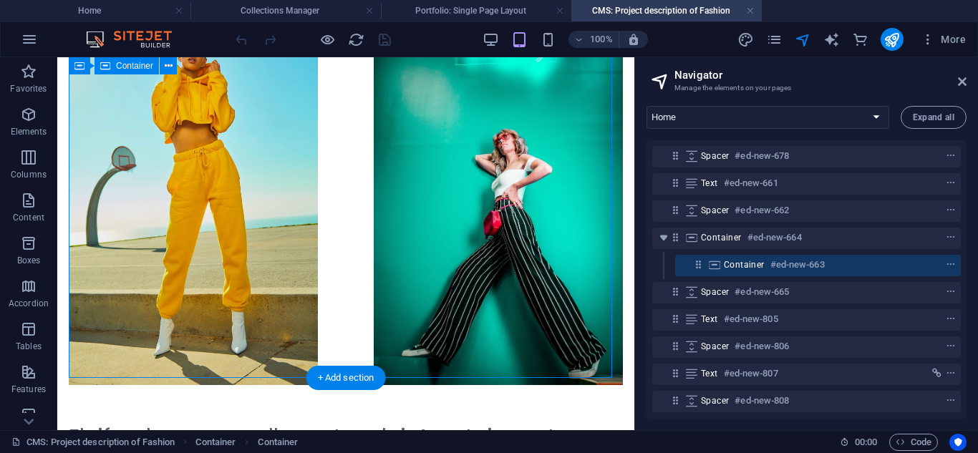
click at [515, 287] on div at bounding box center [346, 198] width 554 height 373
click at [946, 258] on button "context-menu" at bounding box center [951, 264] width 14 height 17
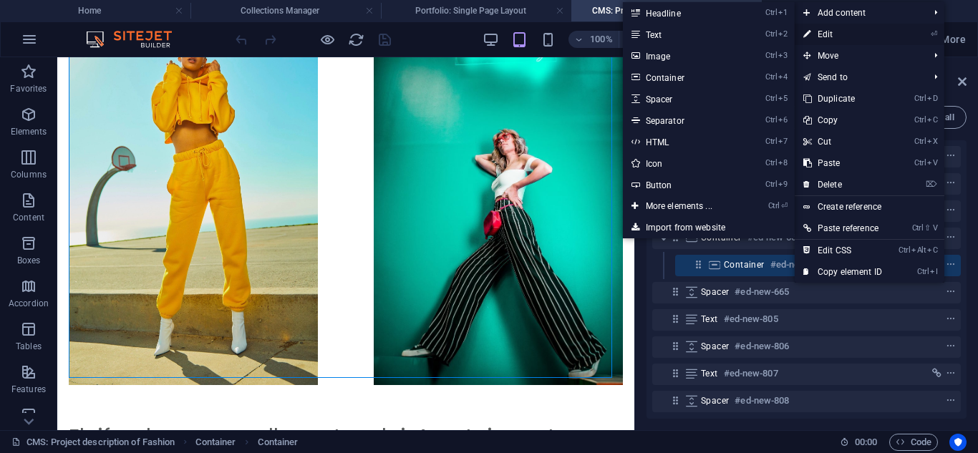
click at [829, 32] on link "⏎ Edit" at bounding box center [843, 34] width 96 height 21
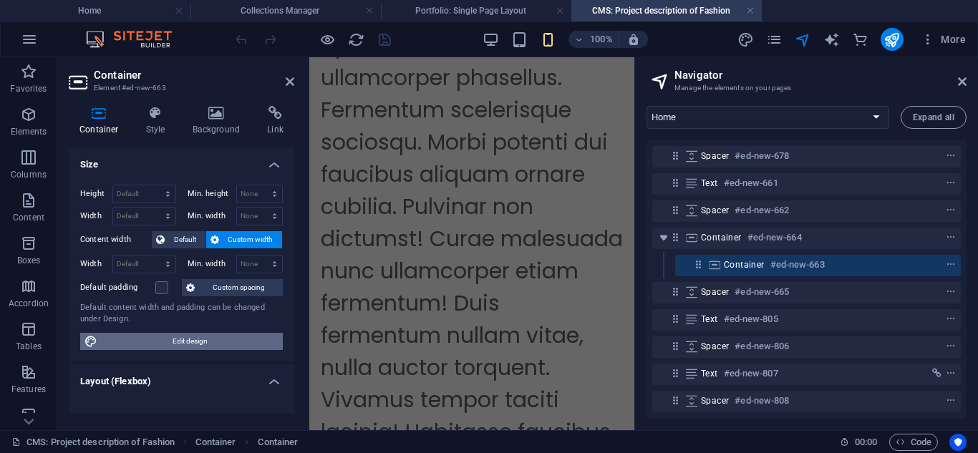
click at [168, 334] on span "Edit design" at bounding box center [190, 341] width 177 height 17
select select "rem"
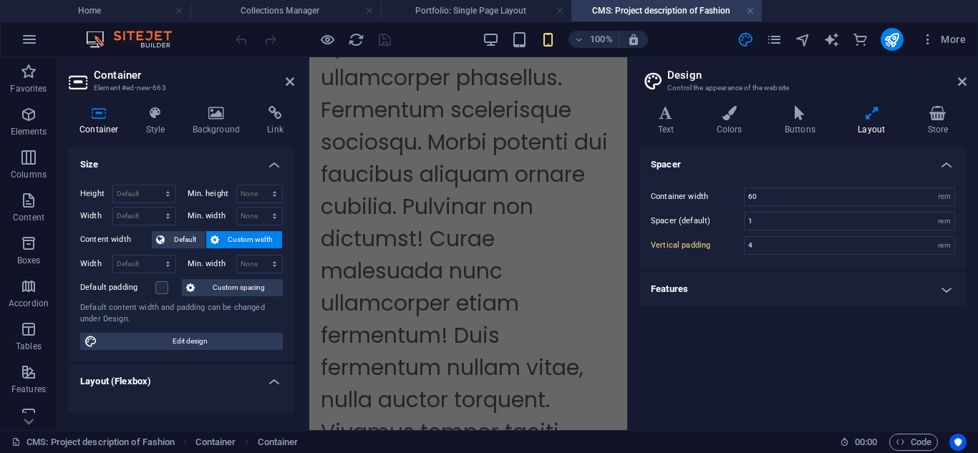
click at [767, 288] on h4 "Features" at bounding box center [803, 289] width 327 height 34
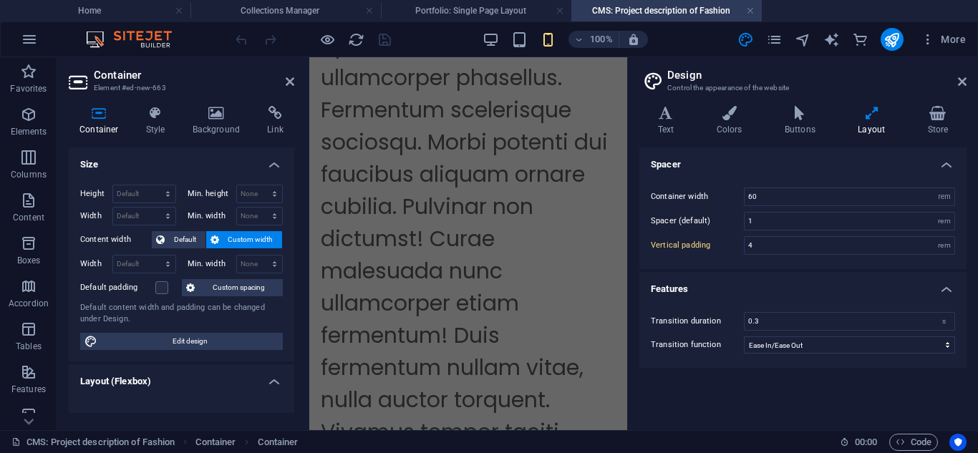
click at [681, 289] on h4 "Features" at bounding box center [803, 285] width 327 height 26
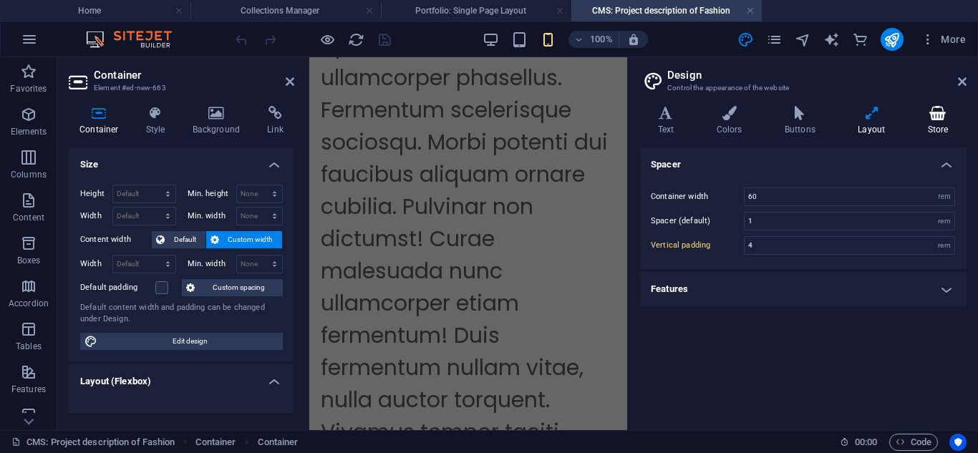
click at [935, 121] on h4 "Store" at bounding box center [938, 121] width 57 height 30
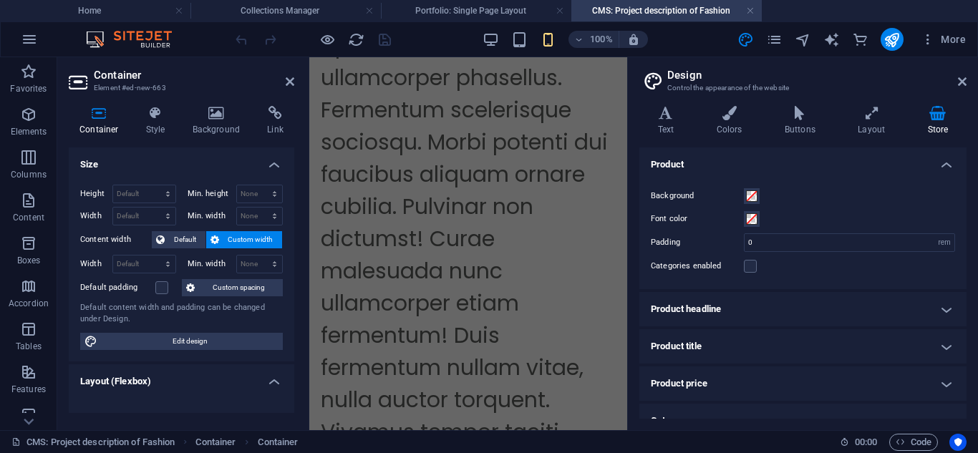
scroll to position [168, 0]
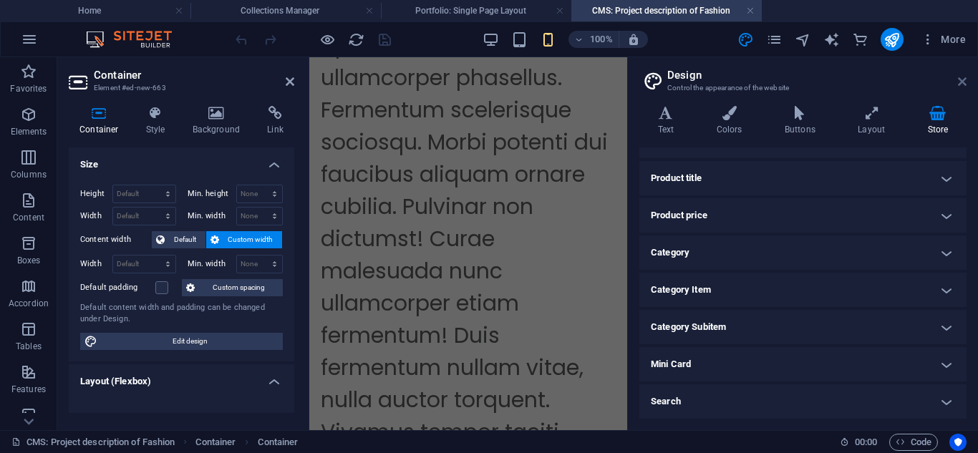
click at [964, 82] on icon at bounding box center [962, 81] width 9 height 11
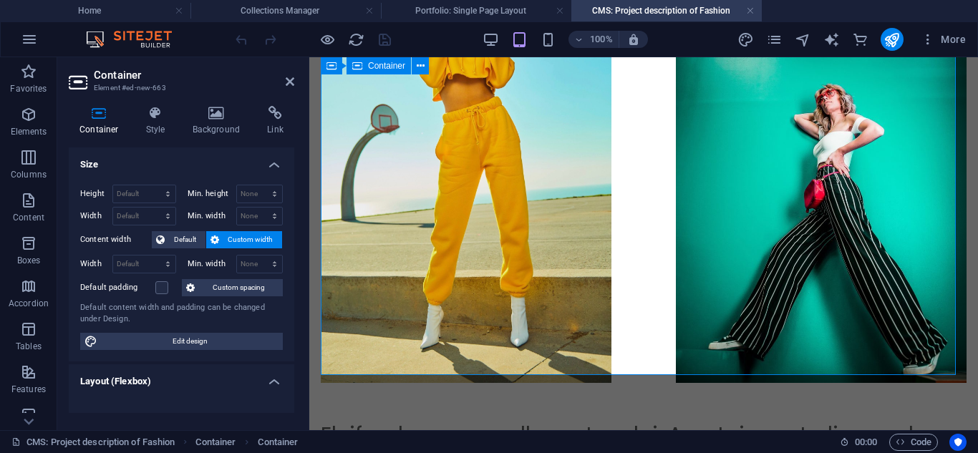
click at [589, 264] on div at bounding box center [644, 165] width 646 height 435
click at [236, 102] on div "Container Style Background Link Size Height Default px rem % vh vw Min. height …" at bounding box center [181, 263] width 249 height 336
click at [230, 110] on icon at bounding box center [216, 113] width 69 height 14
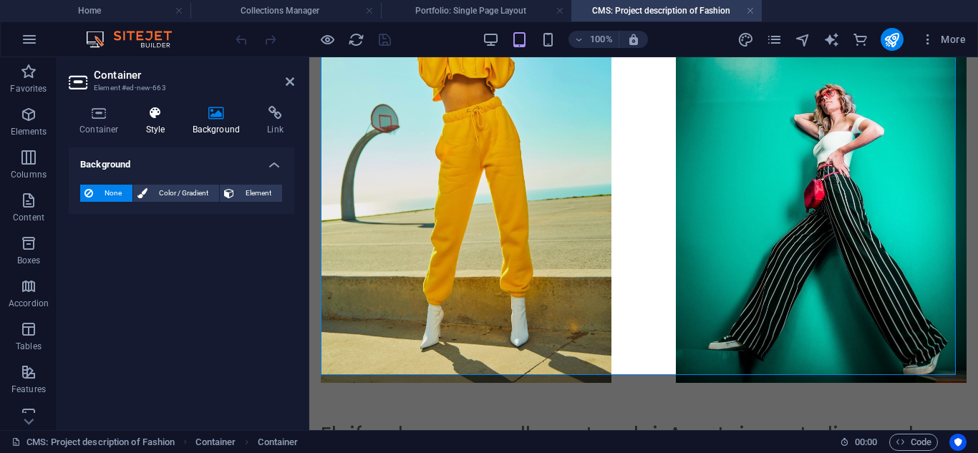
click at [174, 110] on icon at bounding box center [155, 113] width 41 height 14
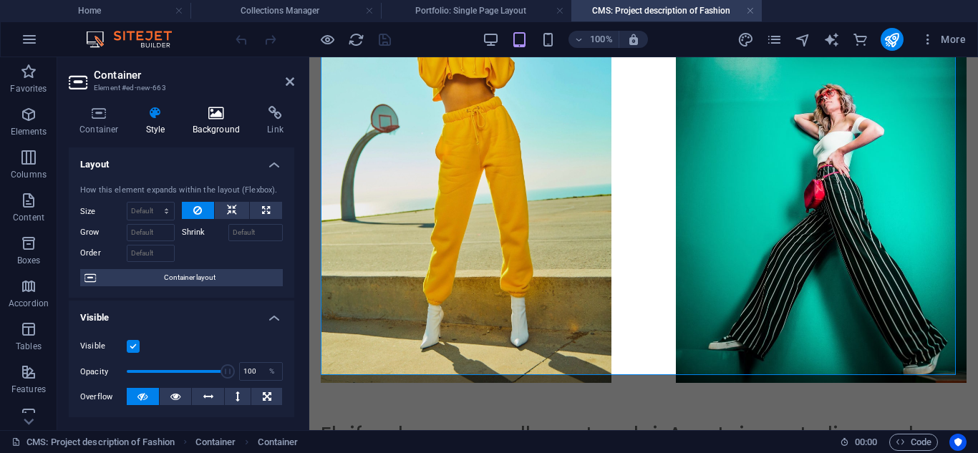
click at [203, 117] on icon at bounding box center [216, 113] width 69 height 14
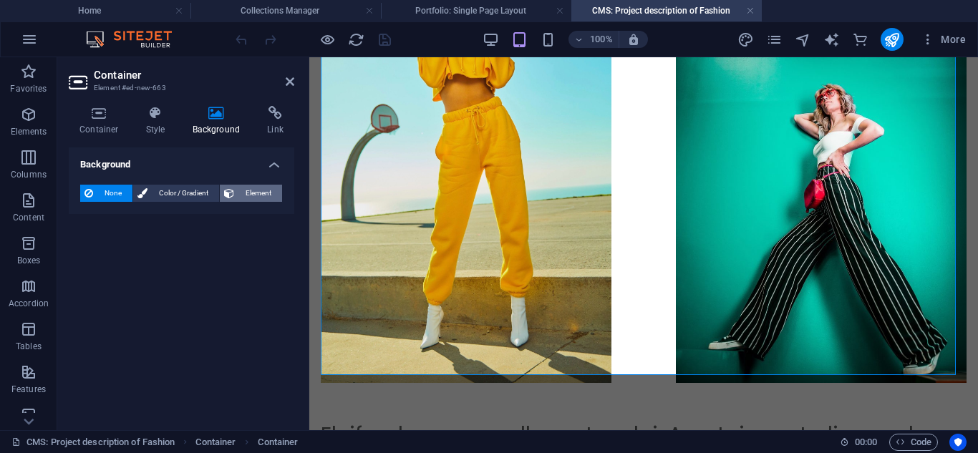
click at [244, 189] on span "Element" at bounding box center [257, 193] width 39 height 17
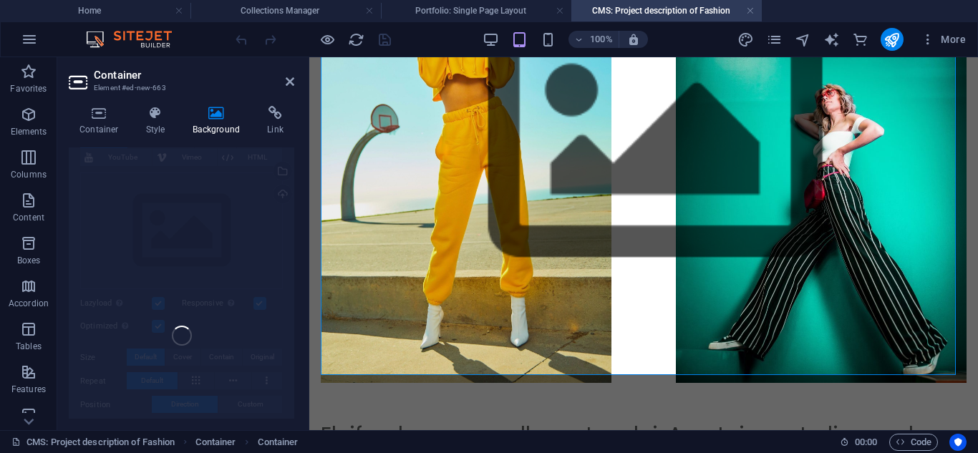
scroll to position [97, 0]
click at [626, 387] on div at bounding box center [644, 401] width 646 height 36
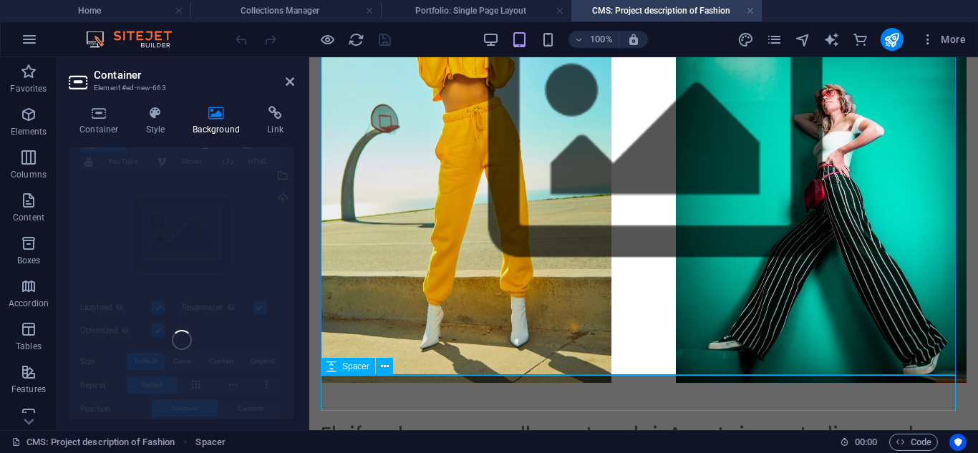
scroll to position [690, 0]
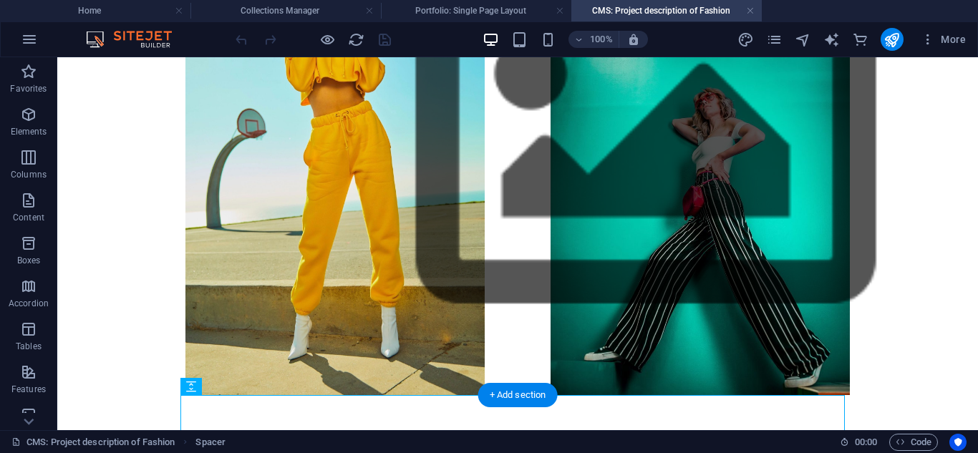
click at [409, 304] on figure at bounding box center [645, 134] width 921 height 373
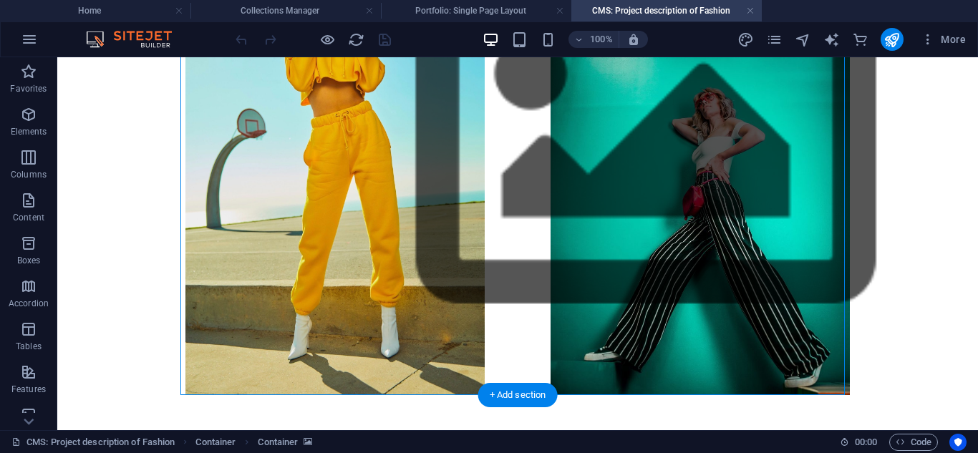
click at [662, 198] on figure at bounding box center [645, 134] width 921 height 373
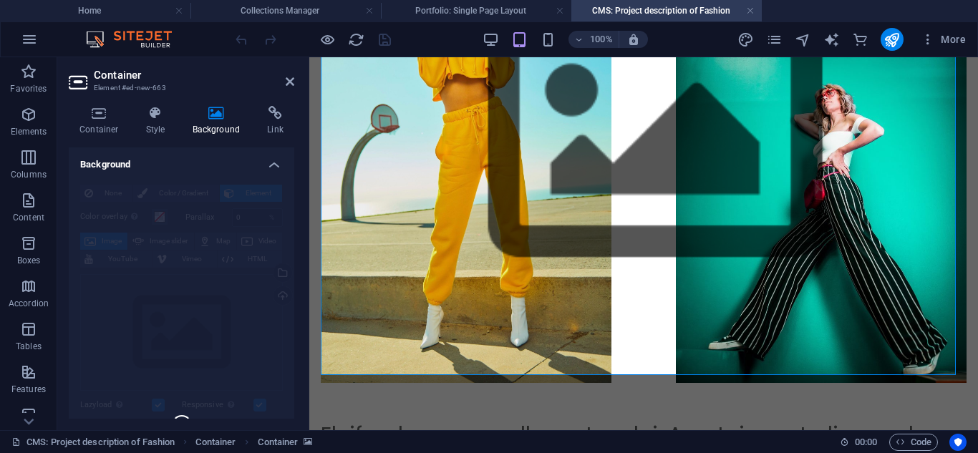
click at [197, 154] on h4 "Background" at bounding box center [182, 161] width 226 height 26
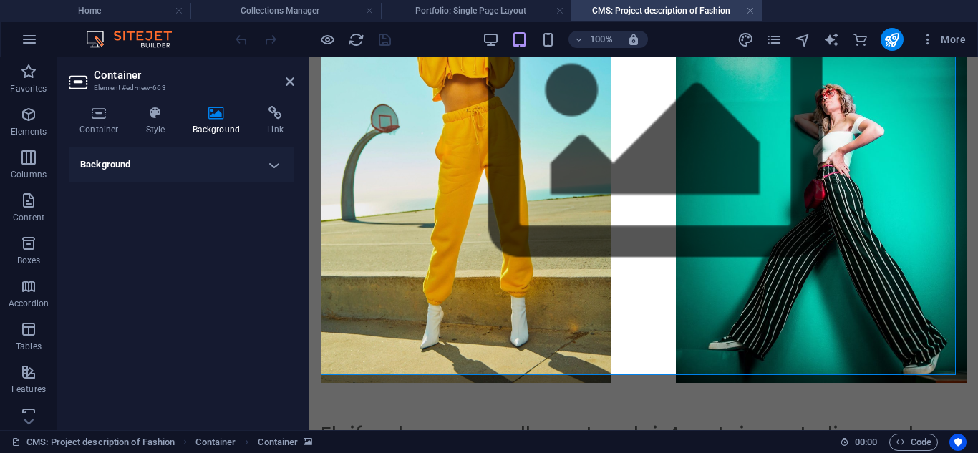
click at [201, 176] on h4 "Background" at bounding box center [182, 165] width 226 height 34
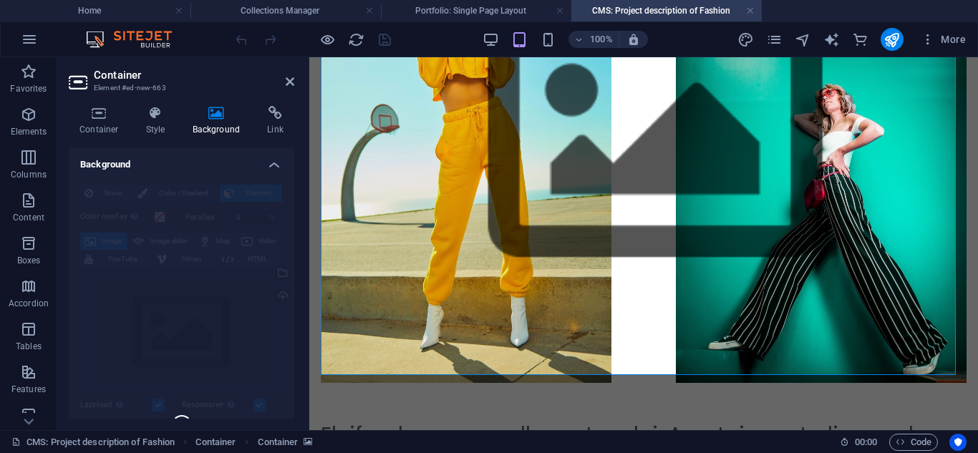
click at [133, 198] on div "None Color / Gradient Element Stretch background to full-width Color overlay Pl…" at bounding box center [182, 426] width 226 height 506
click at [809, 32] on icon "navigator" at bounding box center [803, 40] width 16 height 16
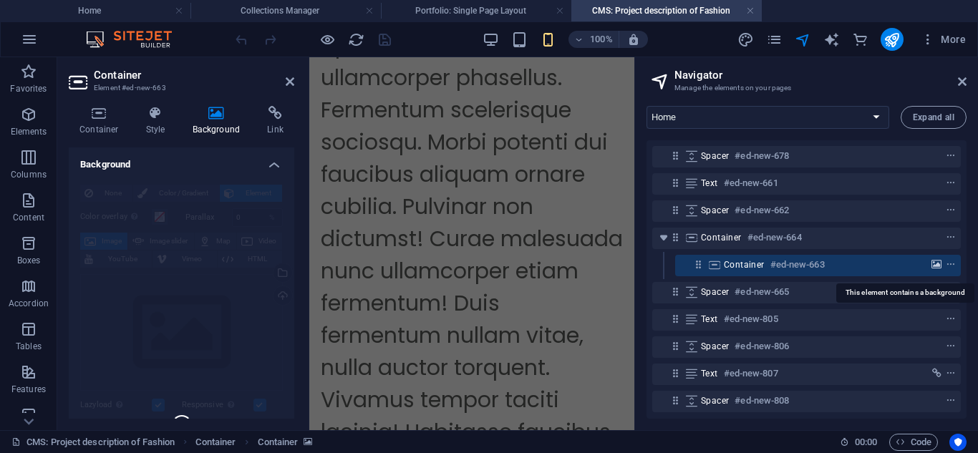
click at [940, 266] on span "background" at bounding box center [937, 265] width 14 height 10
click at [133, 118] on h4 "Container" at bounding box center [102, 121] width 67 height 30
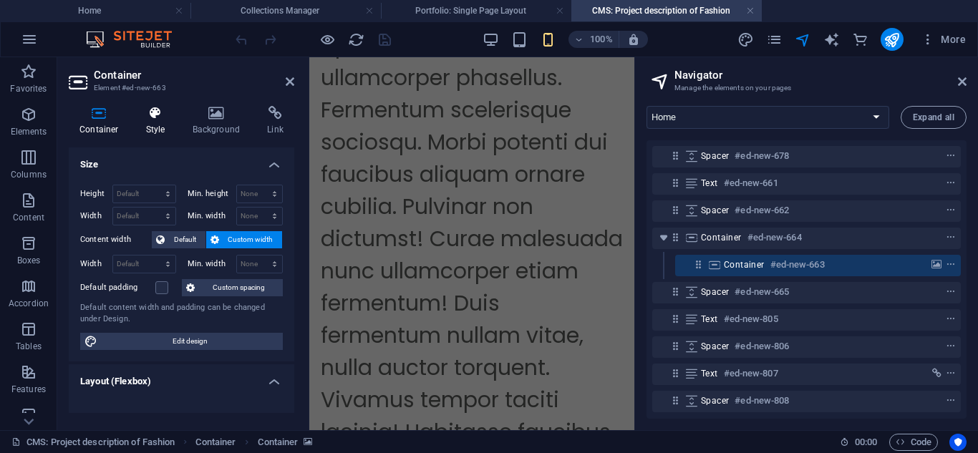
click at [136, 116] on icon at bounding box center [155, 113] width 41 height 14
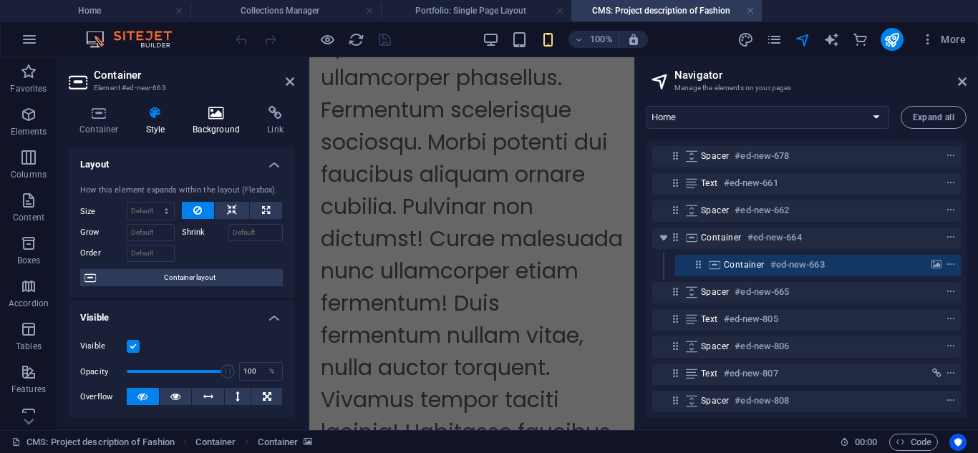
click at [213, 117] on icon at bounding box center [216, 113] width 69 height 14
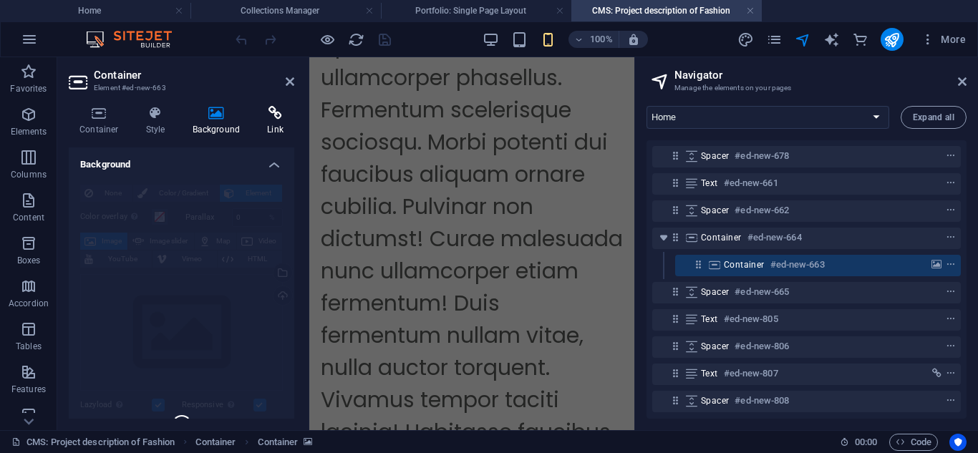
click at [274, 122] on h4 "Link" at bounding box center [275, 121] width 38 height 30
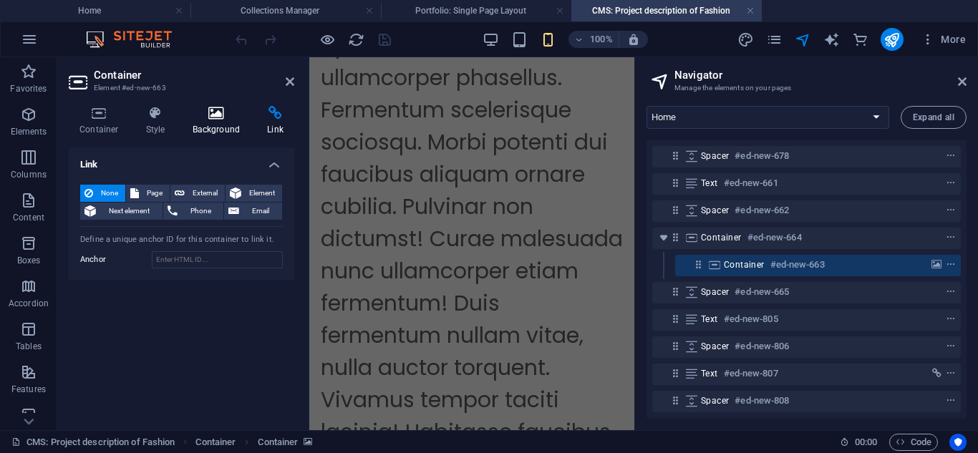
click at [208, 117] on icon at bounding box center [216, 113] width 69 height 14
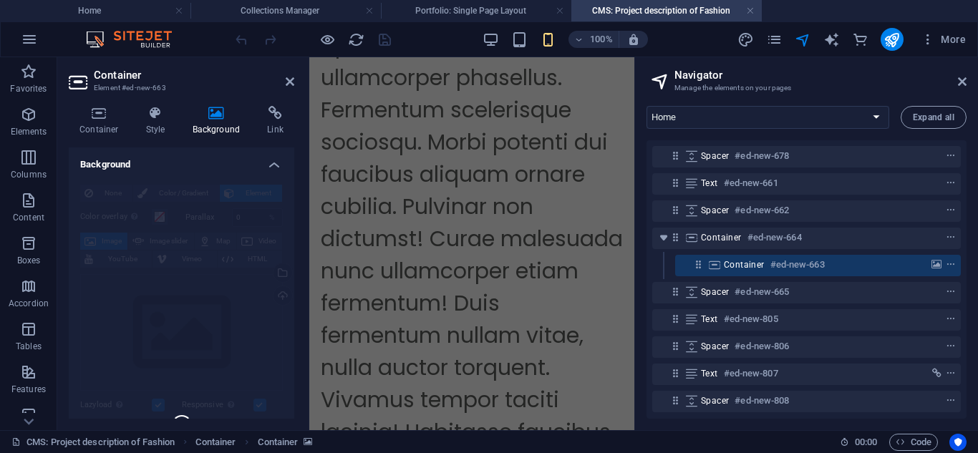
click at [122, 186] on div "None Color / Gradient Element Stretch background to full-width Color overlay Pl…" at bounding box center [182, 426] width 226 height 506
click at [119, 192] on div "None Color / Gradient Element Stretch background to full-width Color overlay Pl…" at bounding box center [182, 426] width 226 height 506
click at [936, 263] on icon "background" at bounding box center [937, 265] width 10 height 10
click at [975, 77] on aside "Navigator Manage the elements on your pages Home About Us Services Projects Blo…" at bounding box center [807, 243] width 344 height 373
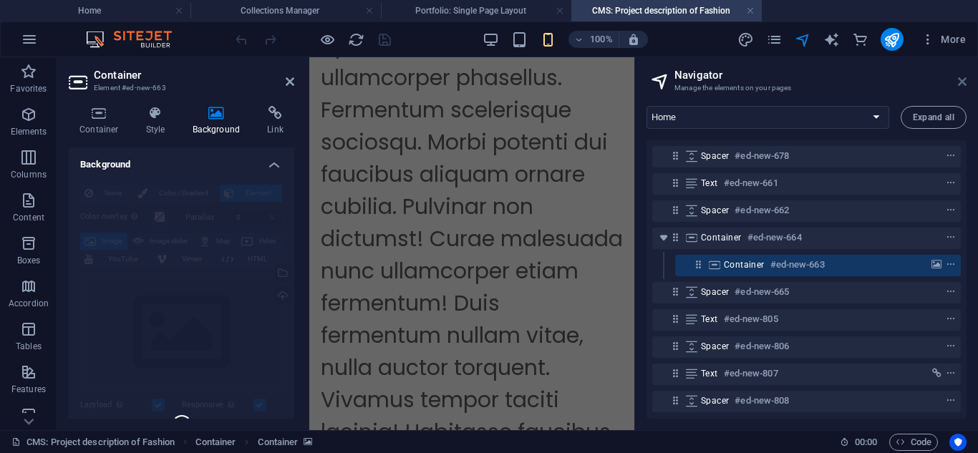
click at [965, 81] on icon at bounding box center [962, 81] width 9 height 11
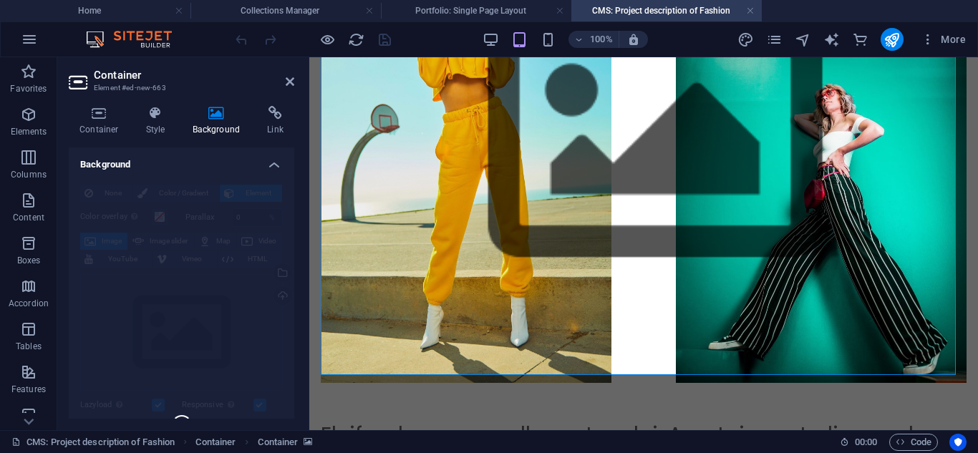
click at [614, 113] on figure at bounding box center [655, 134] width 669 height 373
click at [295, 77] on aside "Container Element #ed-new-663 Container Style Background Link Size Height Defau…" at bounding box center [183, 243] width 252 height 373
click at [290, 82] on icon at bounding box center [290, 81] width 9 height 11
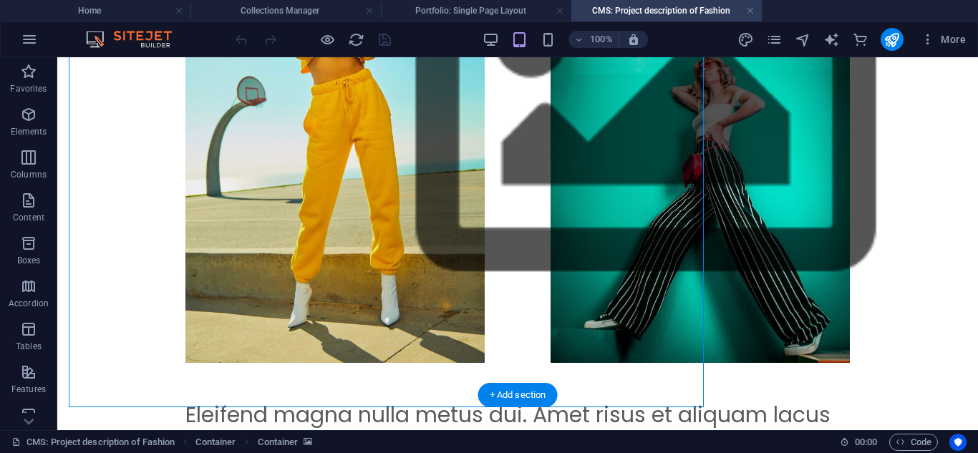
scroll to position [690, 0]
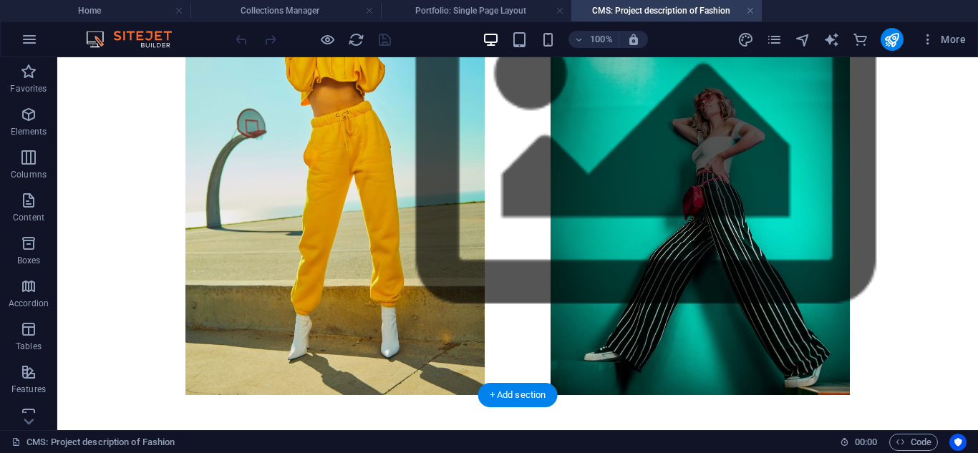
click at [476, 221] on figure at bounding box center [645, 134] width 921 height 373
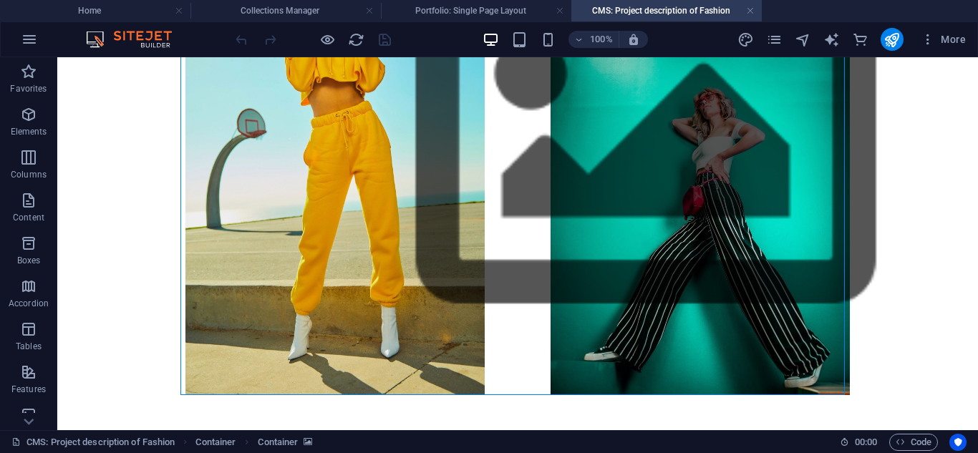
click at [705, 12] on h4 "CMS: Project description of Fashion" at bounding box center [667, 11] width 191 height 16
click at [496, 8] on h4 "Portfolio: Single Page Layout" at bounding box center [476, 11] width 191 height 16
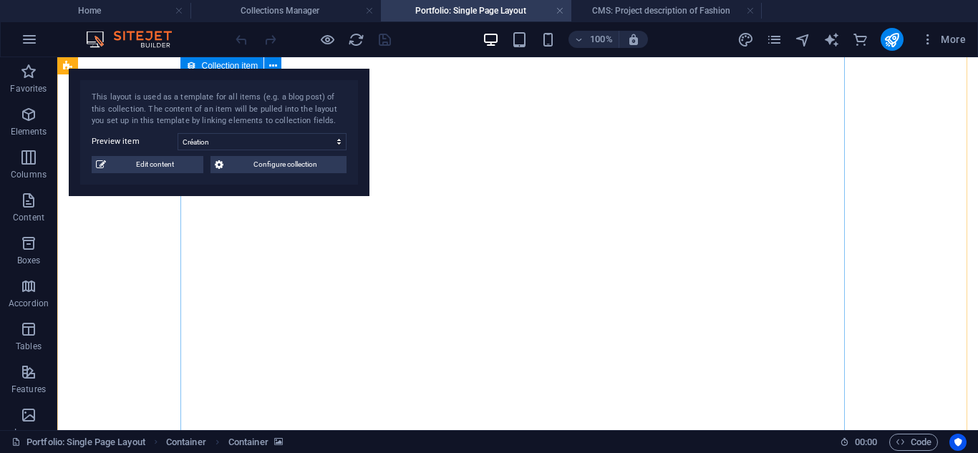
scroll to position [837, 0]
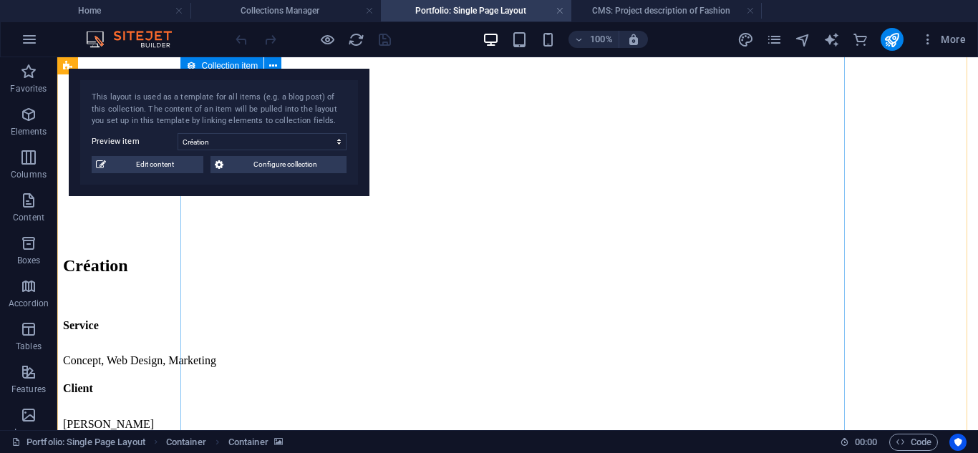
click at [496, 8] on h4 "Portfolio: Single Page Layout" at bounding box center [476, 11] width 191 height 16
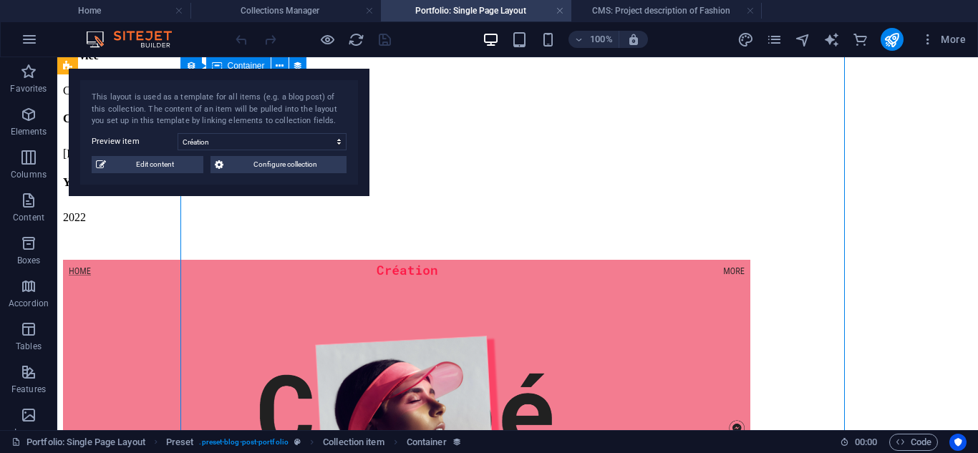
scroll to position [1051, 0]
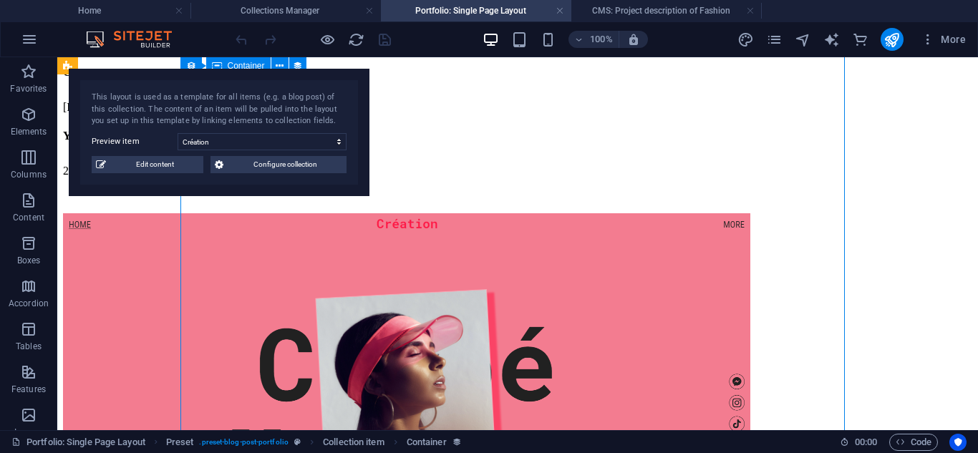
select select "project_description"
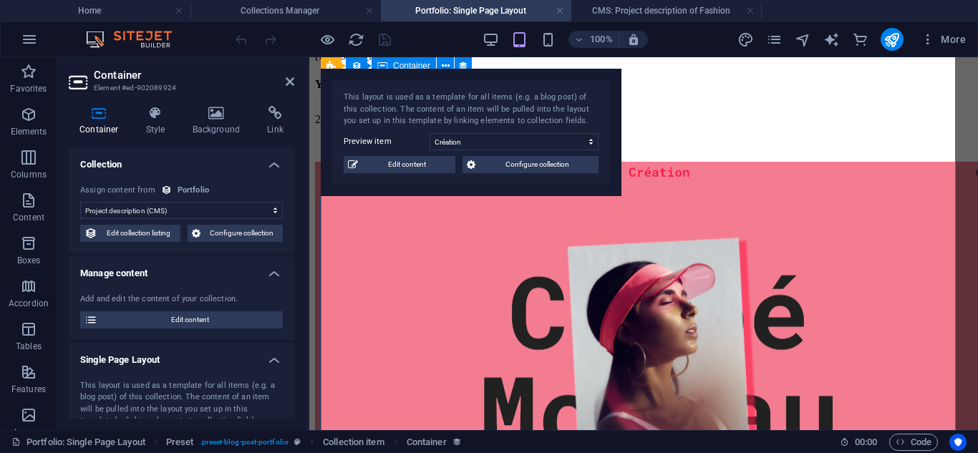
scroll to position [1049, 0]
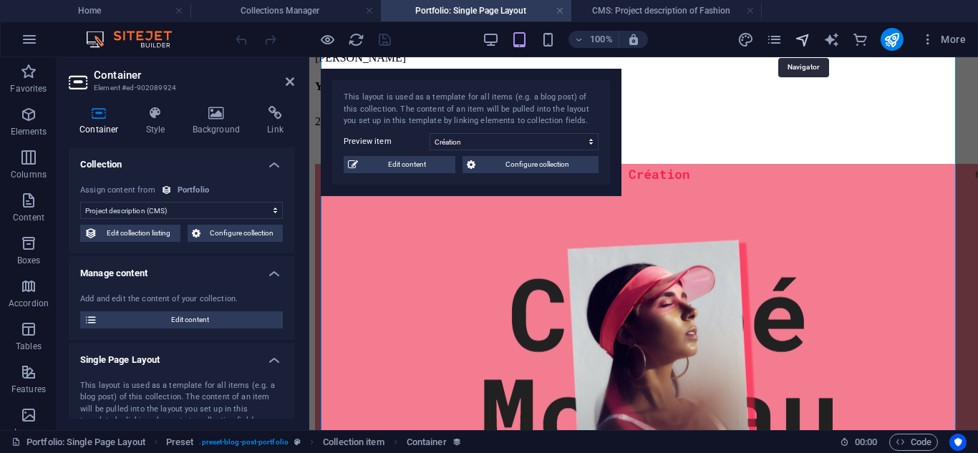
click at [803, 40] on icon "navigator" at bounding box center [803, 40] width 16 height 16
select select "16946596-en"
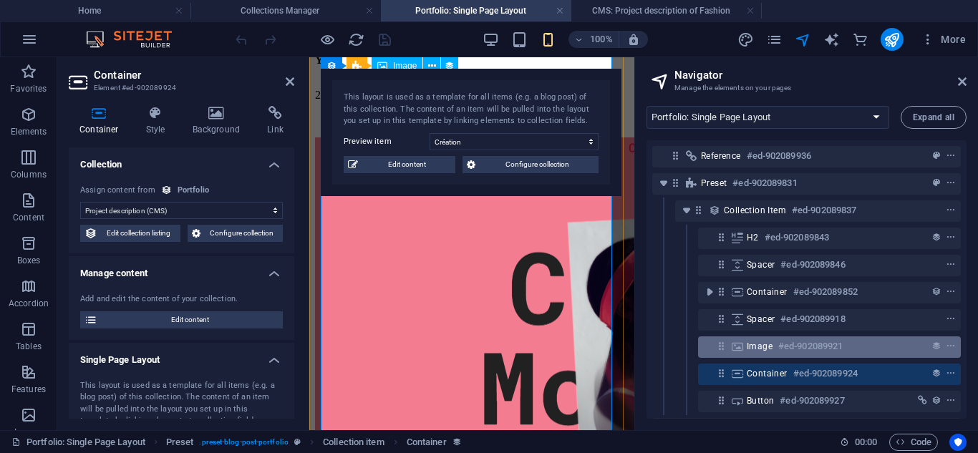
scroll to position [64, 0]
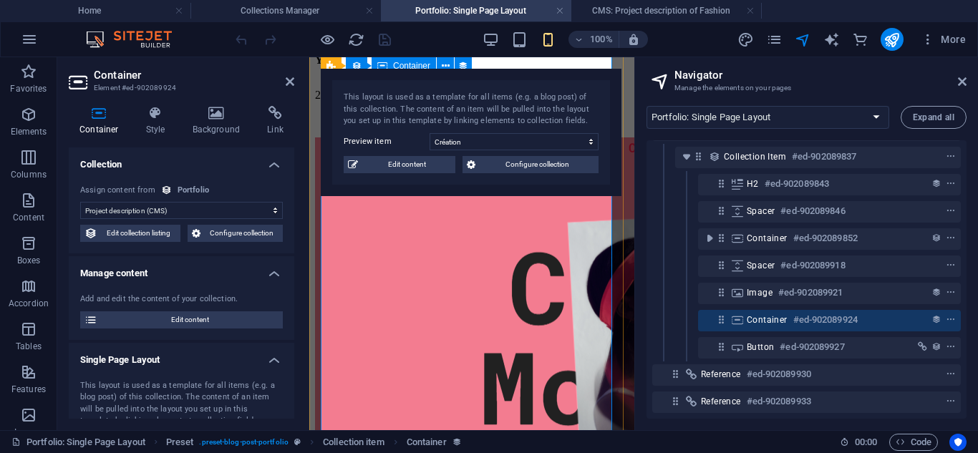
click at [850, 312] on h6 "#ed-902089924" at bounding box center [826, 320] width 64 height 17
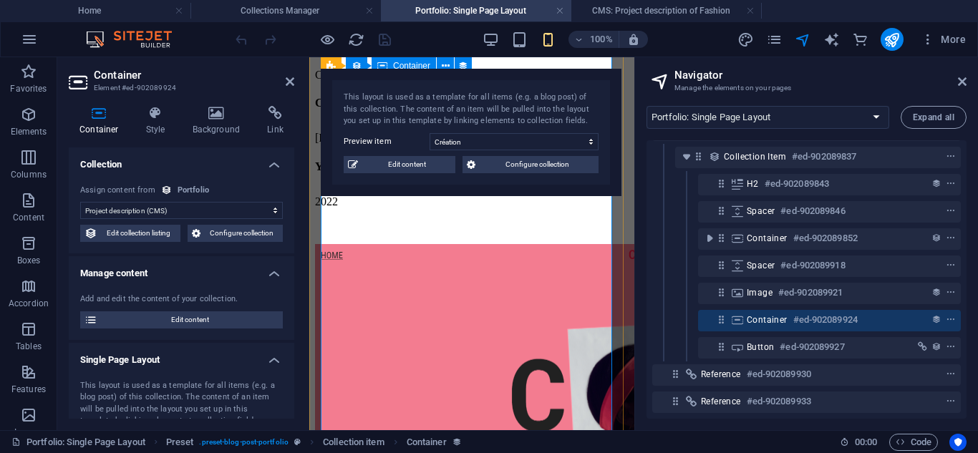
click at [850, 312] on h6 "#ed-902089924" at bounding box center [826, 320] width 64 height 17
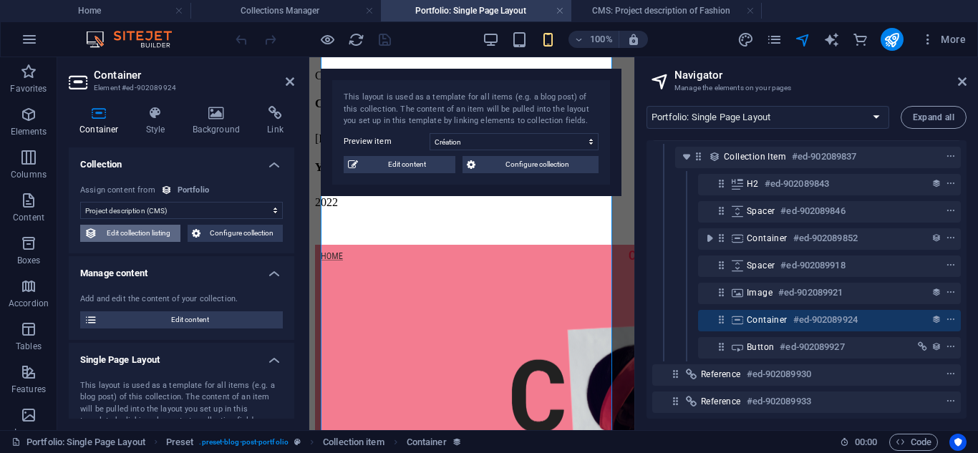
click at [149, 234] on span "Edit collection listing" at bounding box center [139, 233] width 74 height 17
select select "68b8248370463347230c8699"
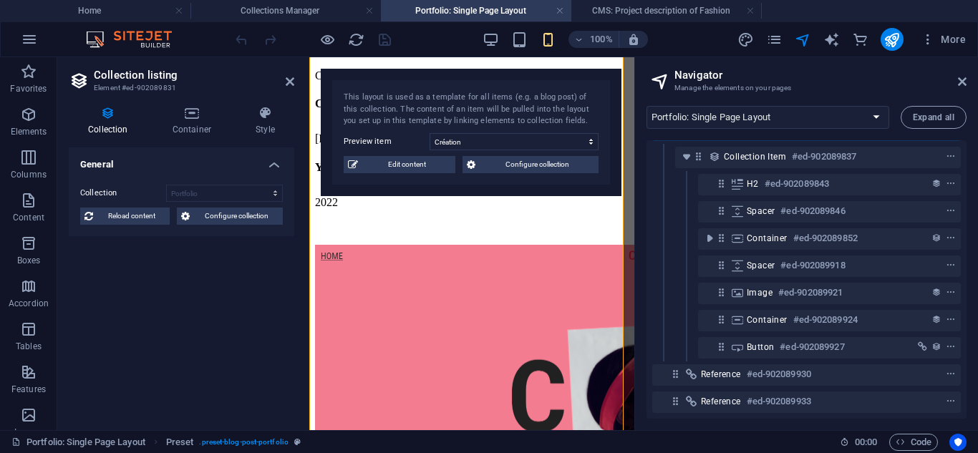
scroll to position [0, 0]
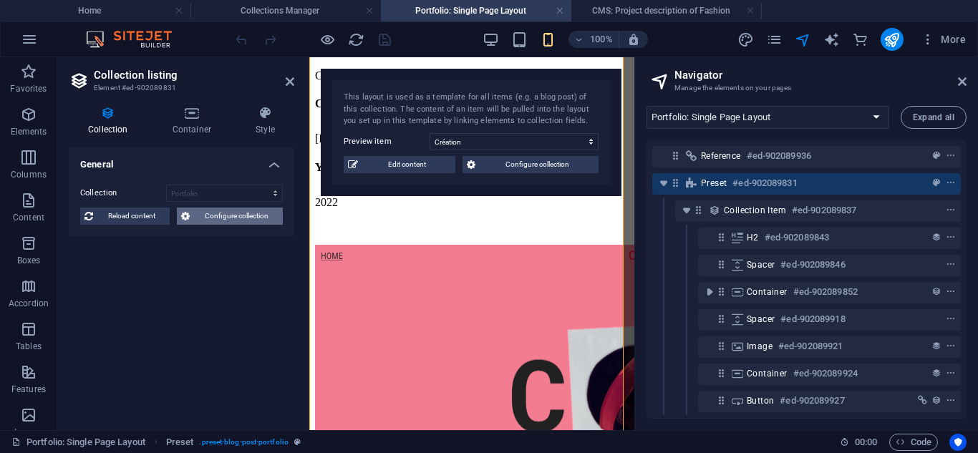
click at [196, 213] on span "Configure collection" at bounding box center [236, 216] width 85 height 17
select select
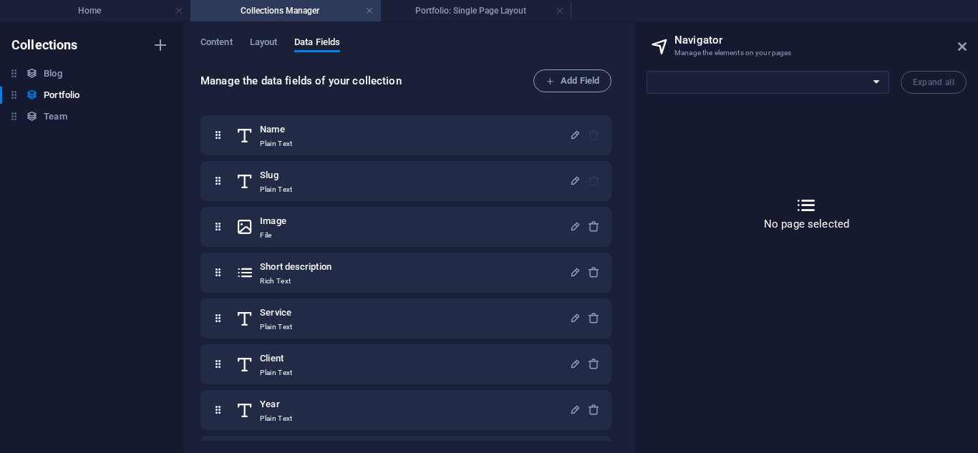
click at [969, 49] on aside "Navigator Manage the elements on your pages Home About Us Services Projects Blo…" at bounding box center [807, 237] width 344 height 431
click at [965, 49] on icon at bounding box center [962, 46] width 9 height 11
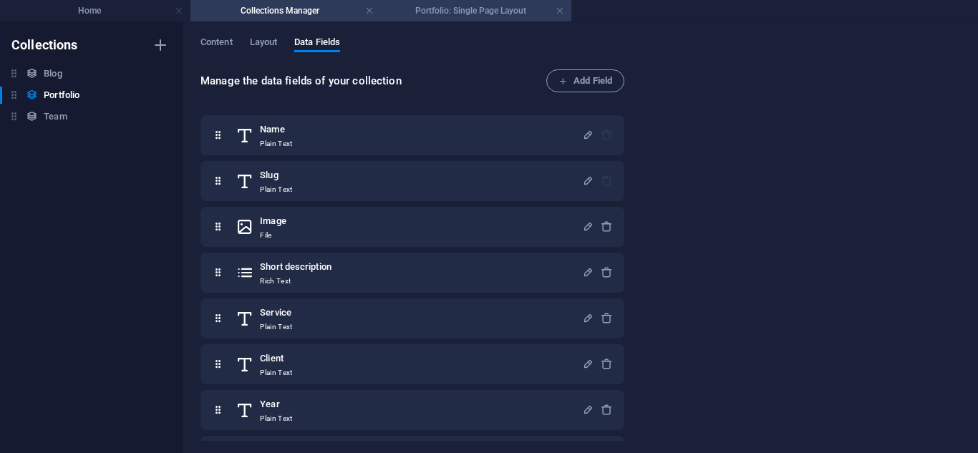
click at [420, 10] on h4 "Portfolio: Single Page Layout" at bounding box center [476, 11] width 191 height 16
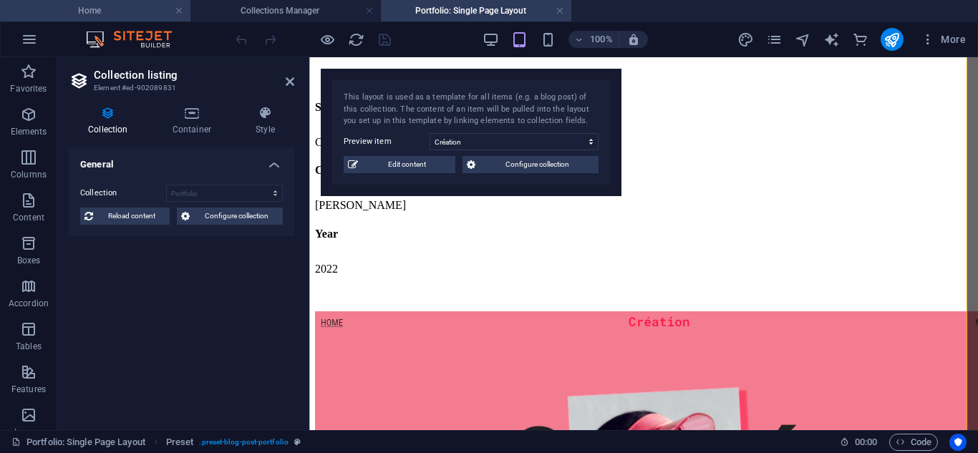
click at [102, 18] on h4 "Home" at bounding box center [95, 11] width 191 height 16
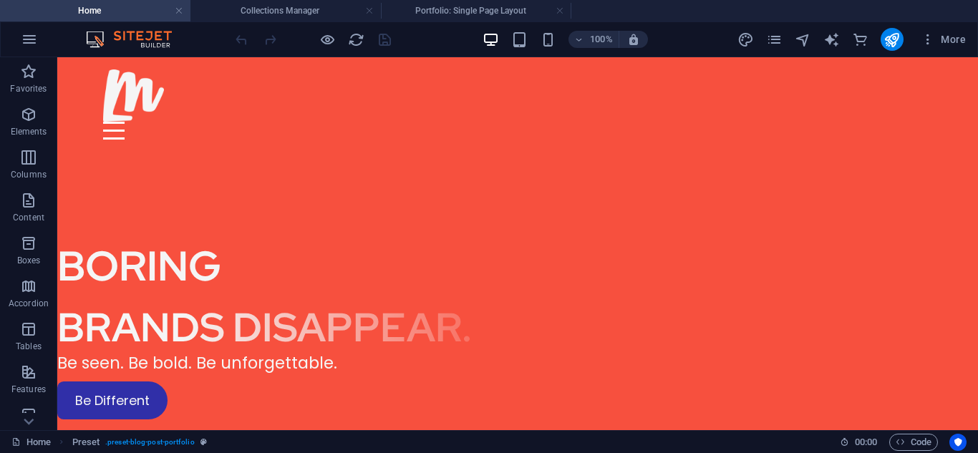
scroll to position [2197, 0]
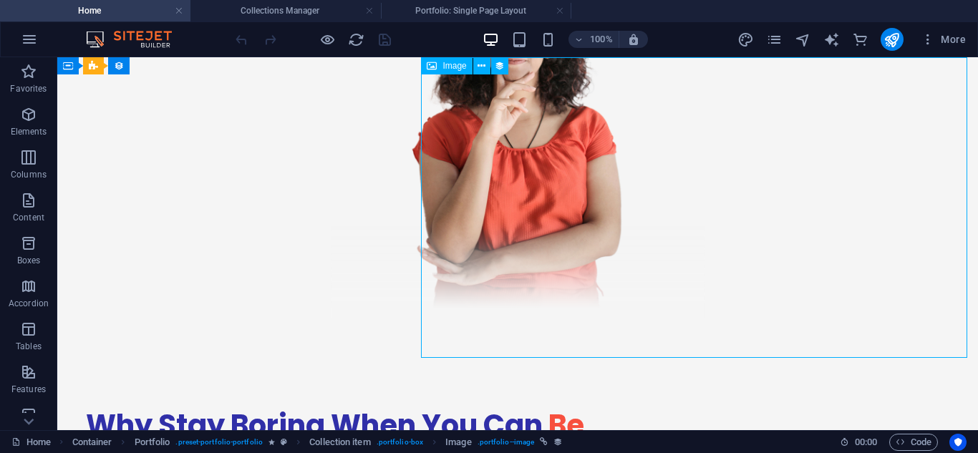
select select "title_image"
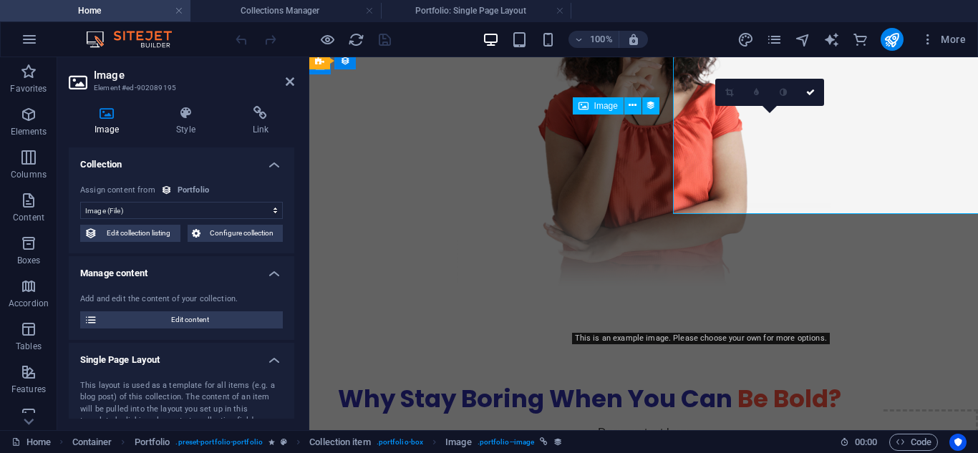
scroll to position [2341, 0]
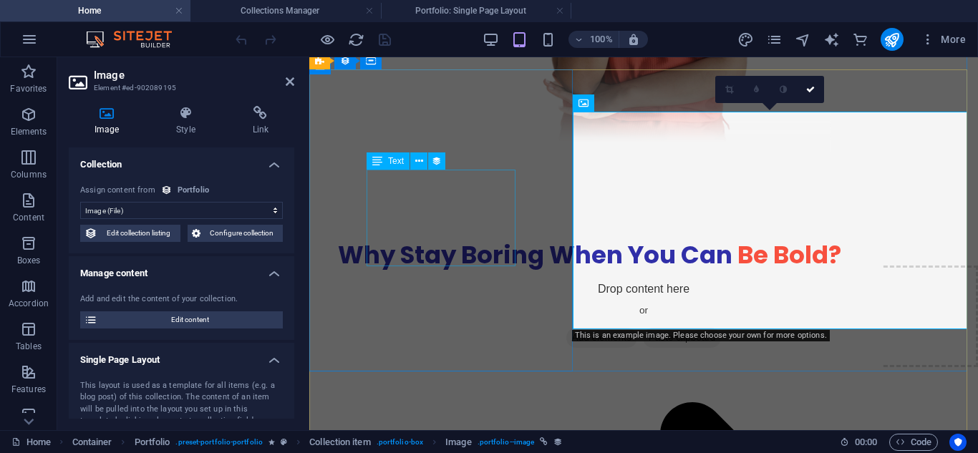
click at [420, 170] on button at bounding box center [418, 161] width 17 height 17
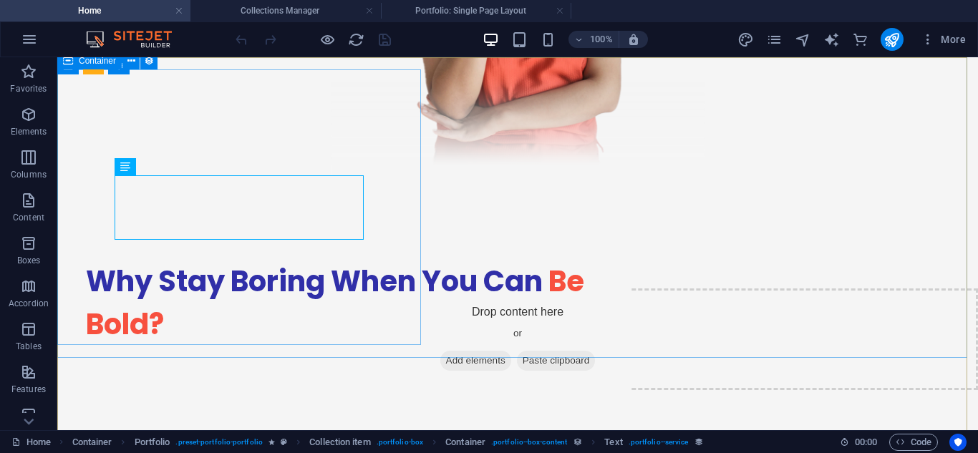
scroll to position [2197, 0]
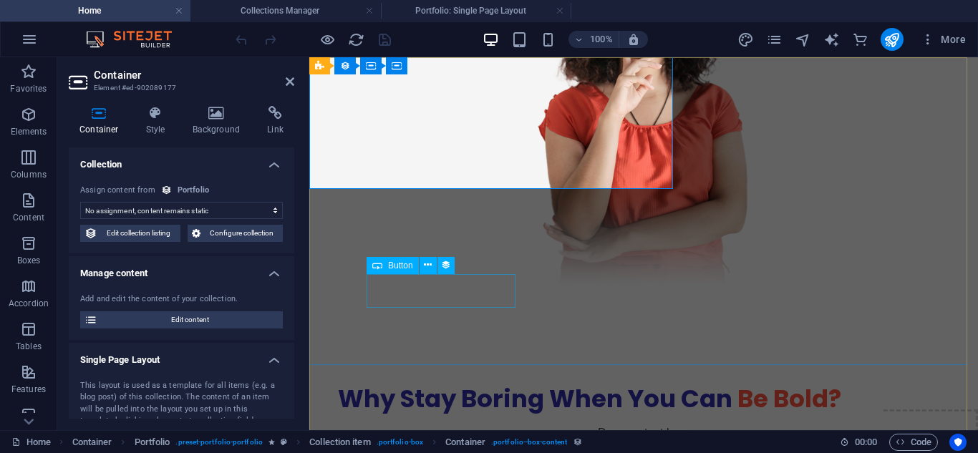
scroll to position [2353, 0]
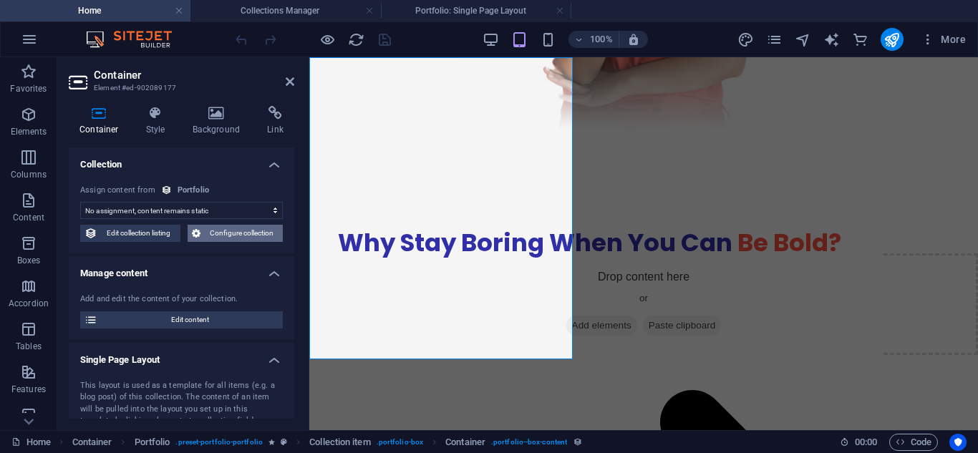
click at [226, 234] on span "Configure collection" at bounding box center [242, 233] width 74 height 17
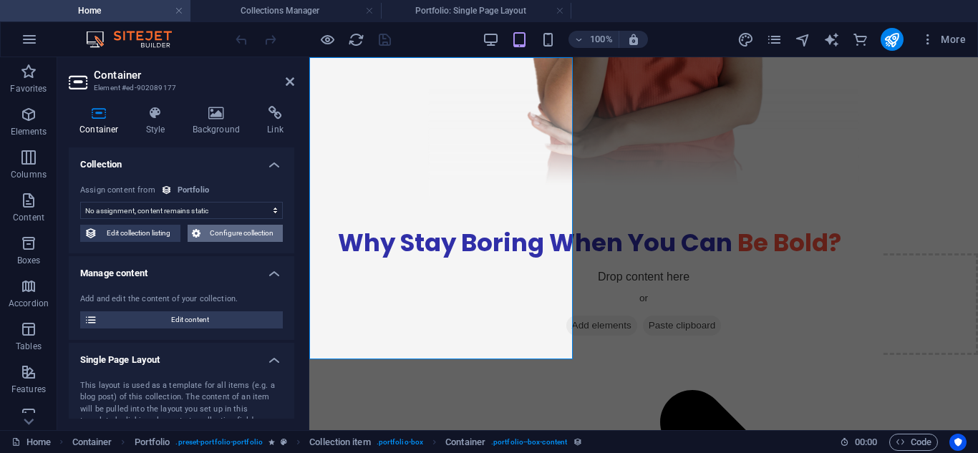
scroll to position [0, 0]
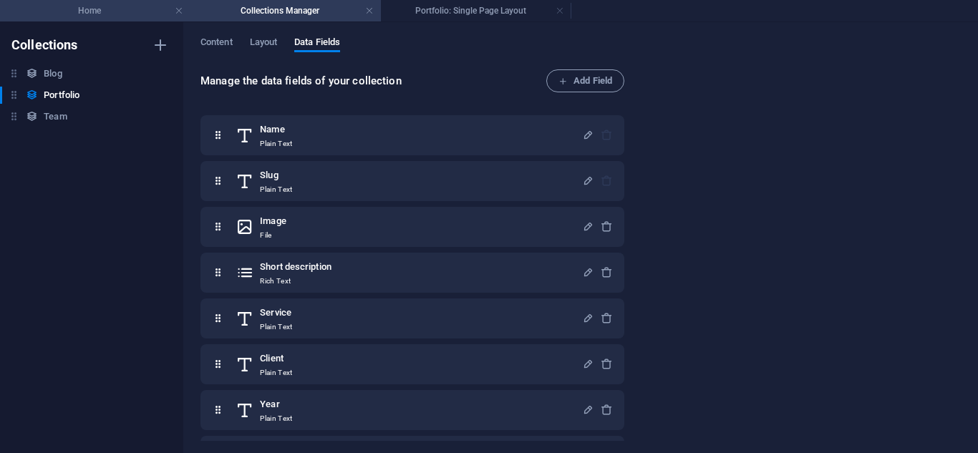
click at [100, 12] on h4 "Home" at bounding box center [95, 11] width 191 height 16
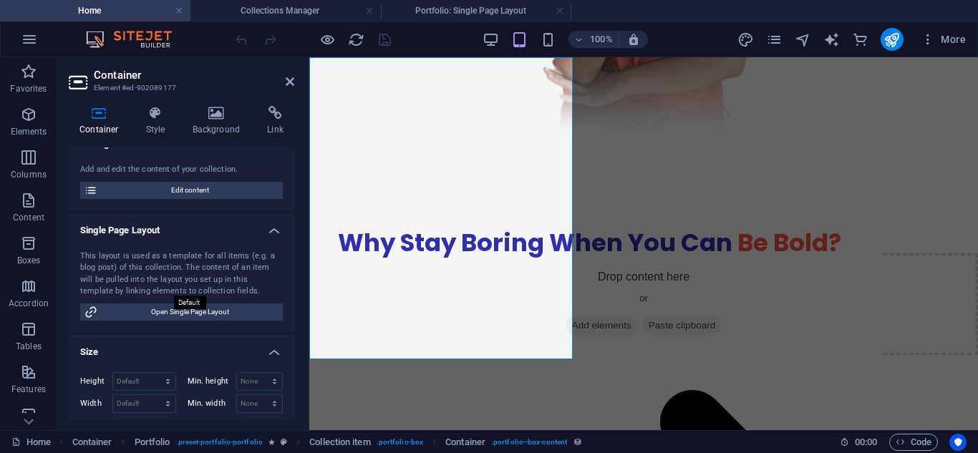
scroll to position [127, 0]
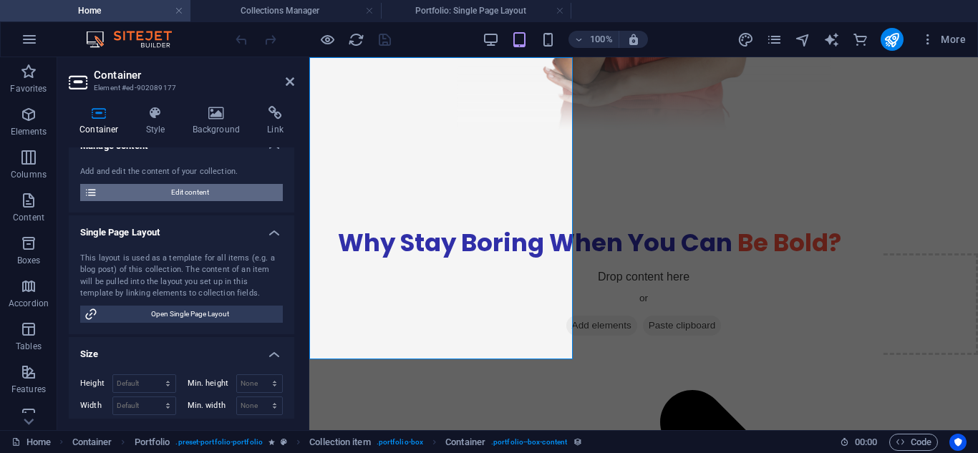
click at [166, 195] on span "Edit content" at bounding box center [190, 192] width 177 height 17
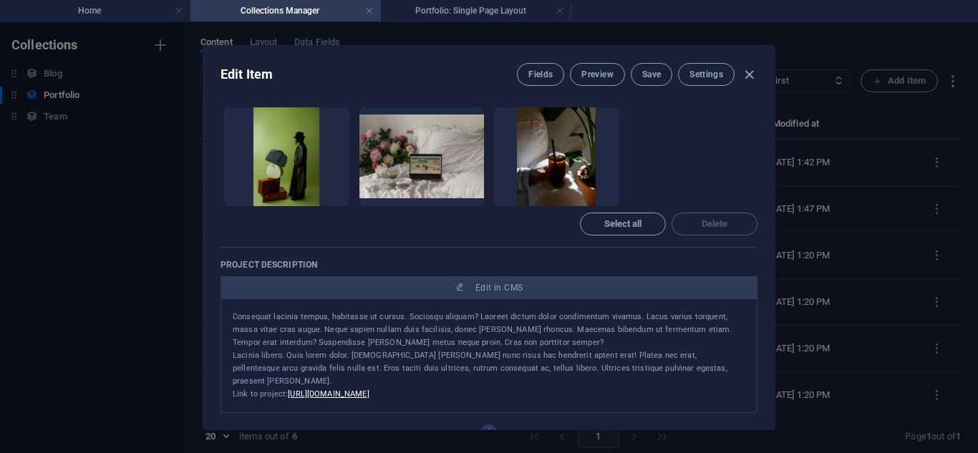
scroll to position [657, 0]
click at [590, 64] on button "Preview" at bounding box center [597, 74] width 54 height 23
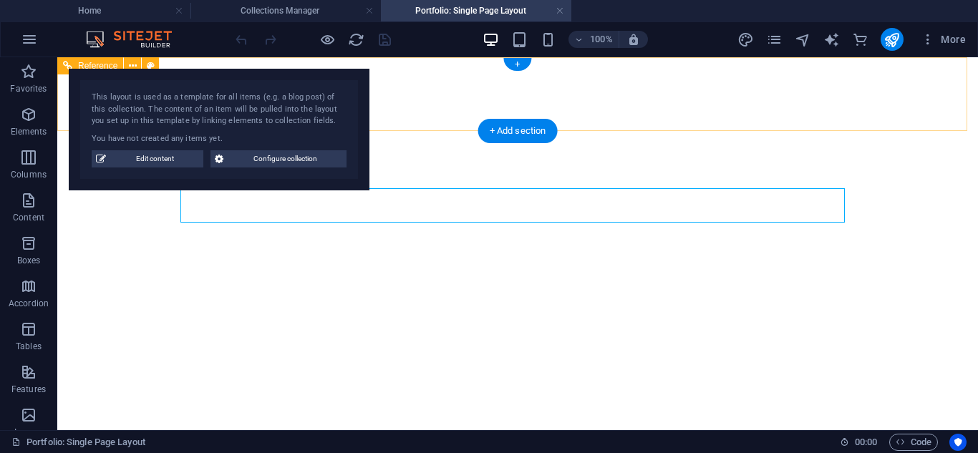
scroll to position [0, 0]
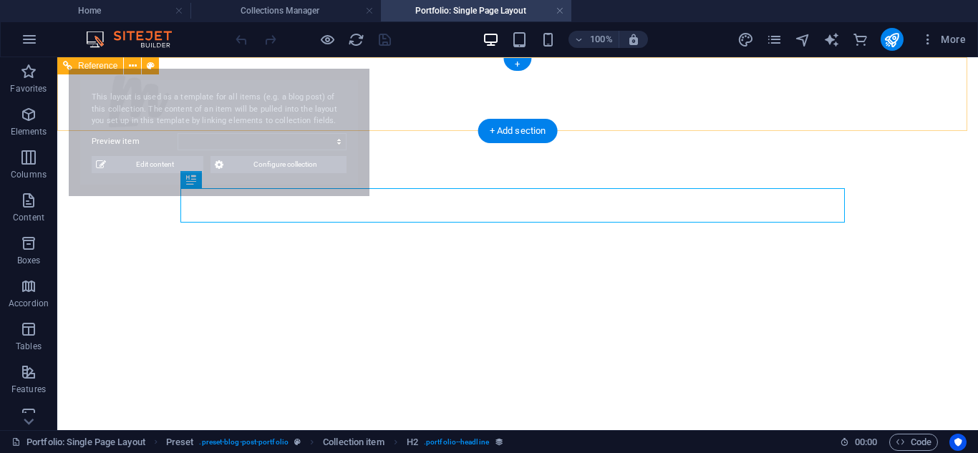
select select "68b8248370463347230c869b"
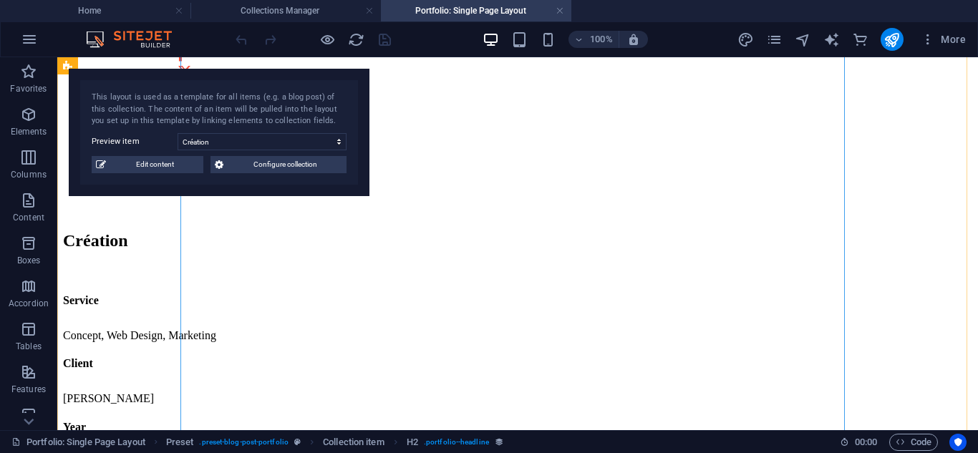
scroll to position [809, 0]
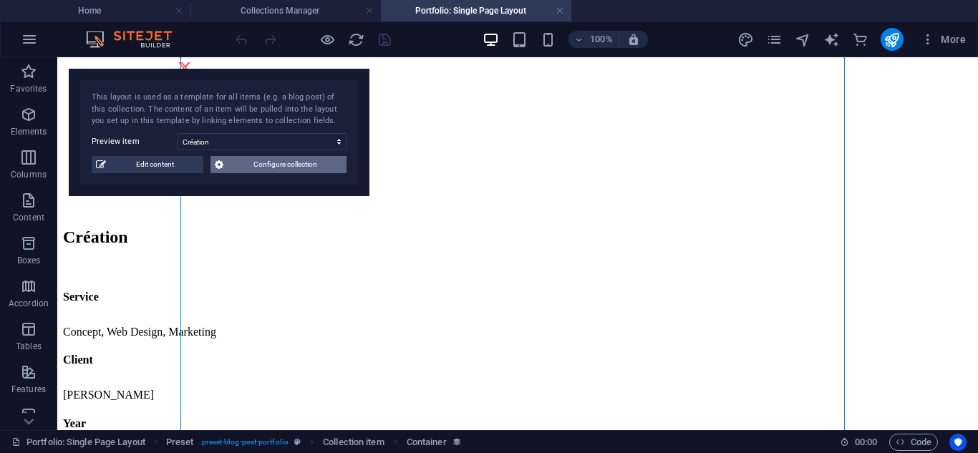
click at [263, 165] on span "Configure collection" at bounding box center [285, 164] width 115 height 17
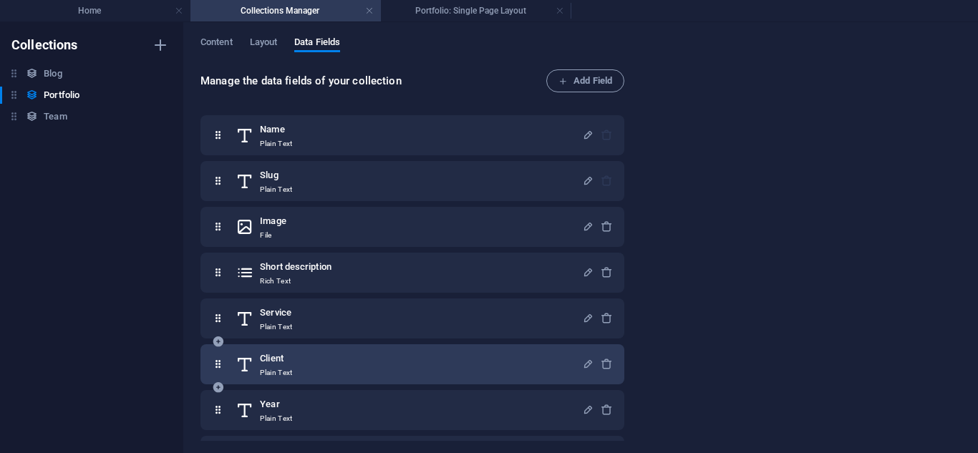
scroll to position [87, 0]
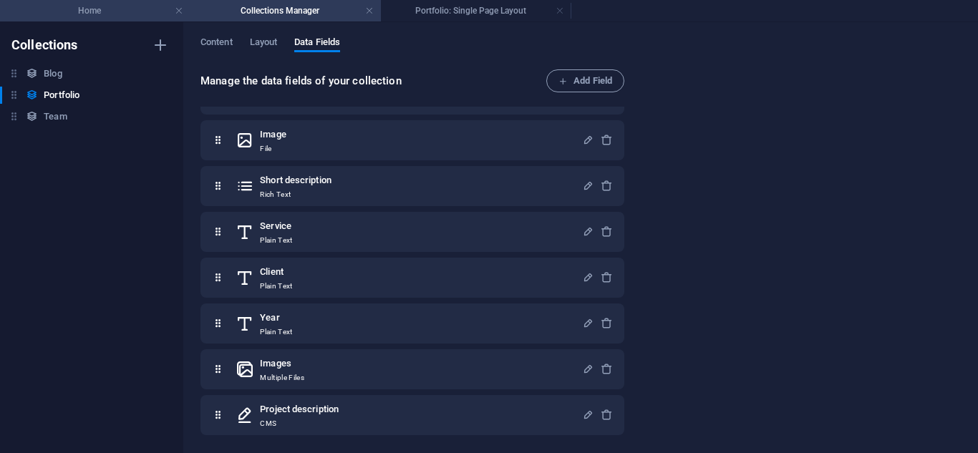
click at [104, 12] on h4 "Home" at bounding box center [95, 11] width 191 height 16
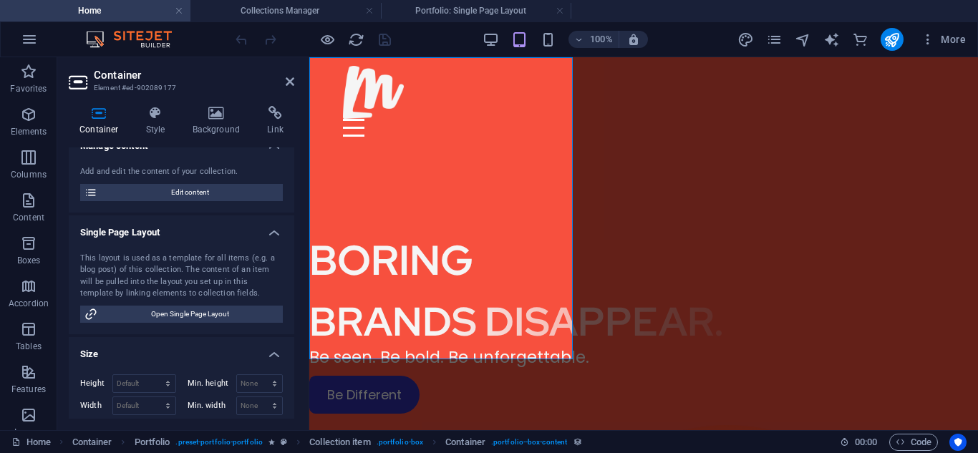
scroll to position [2353, 0]
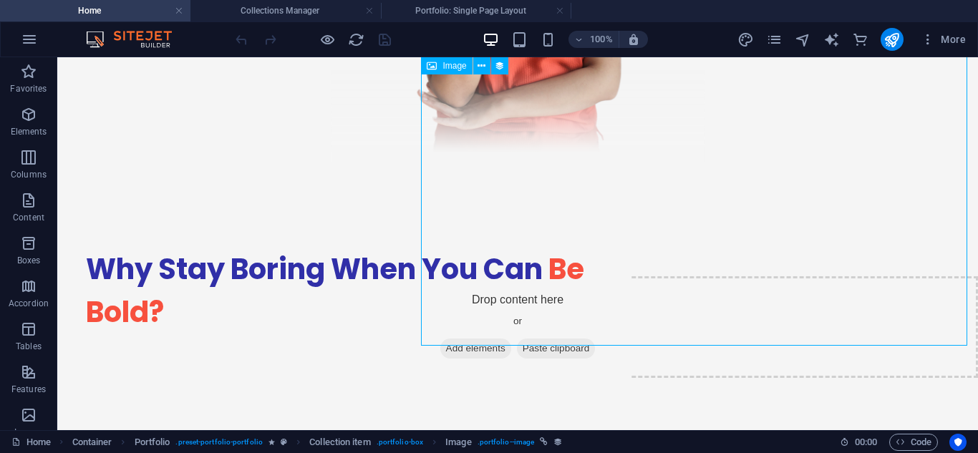
select select "title_image"
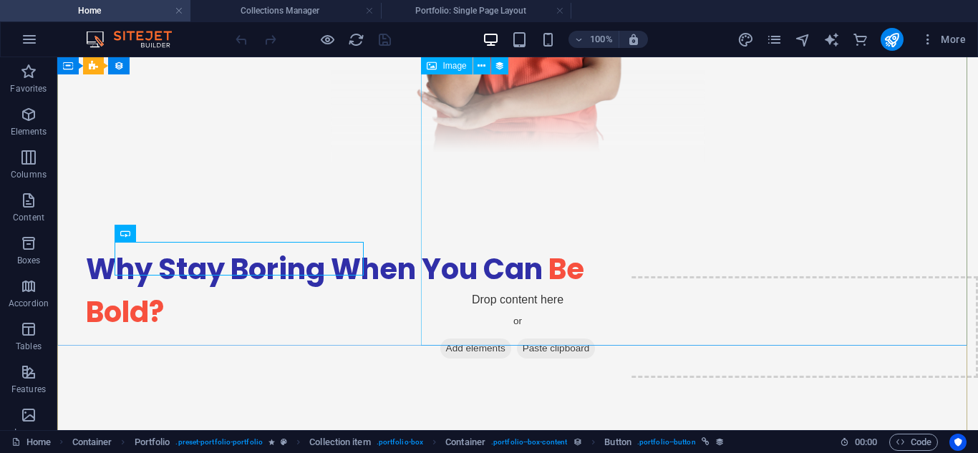
scroll to position [2209, 0]
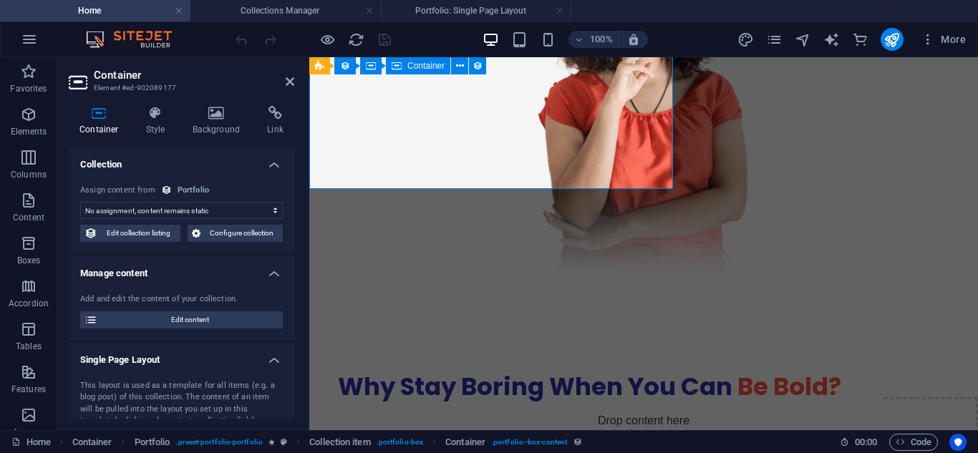
scroll to position [2353, 0]
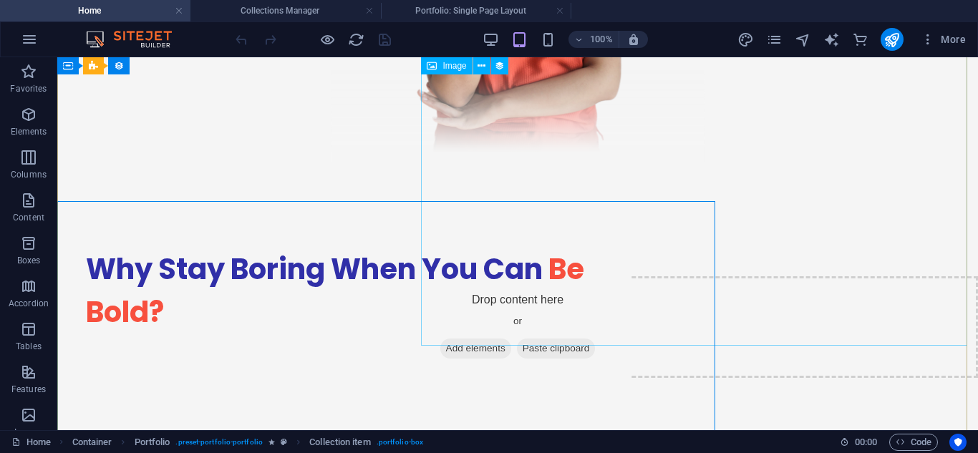
scroll to position [2209, 0]
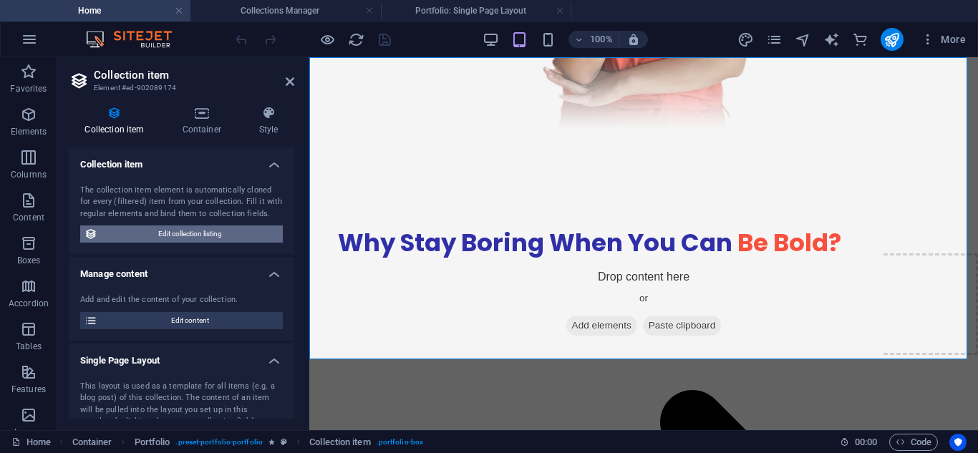
scroll to position [44, 0]
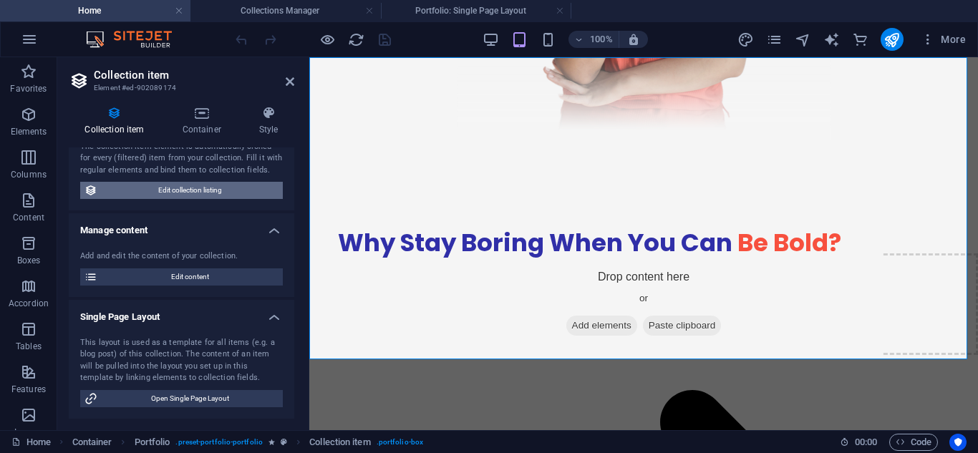
click at [168, 197] on span "Edit collection listing" at bounding box center [190, 190] width 177 height 17
select select "68b8248370463347230c8699"
select select "createdAt_DESC"
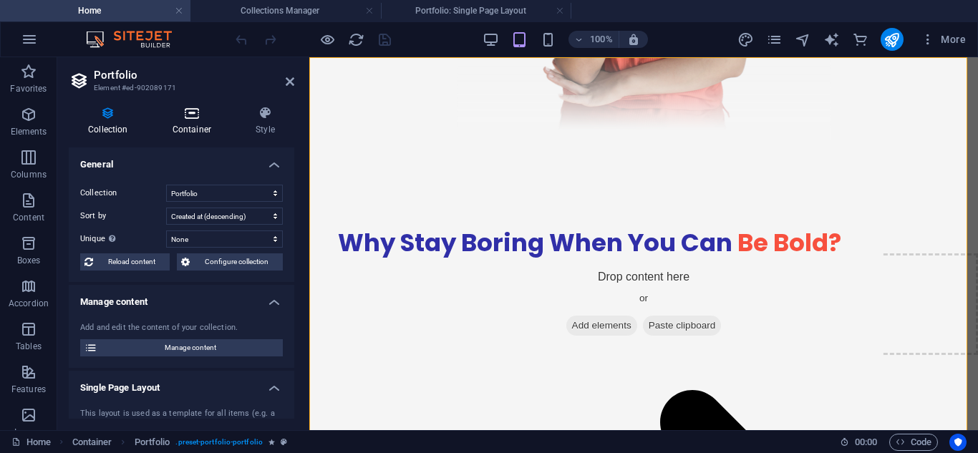
click at [200, 127] on h4 "Container" at bounding box center [194, 121] width 83 height 30
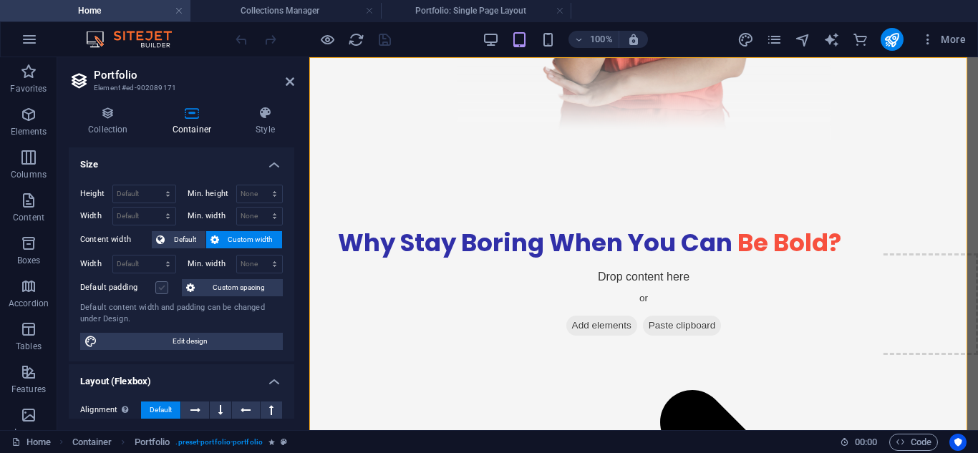
scroll to position [107, 0]
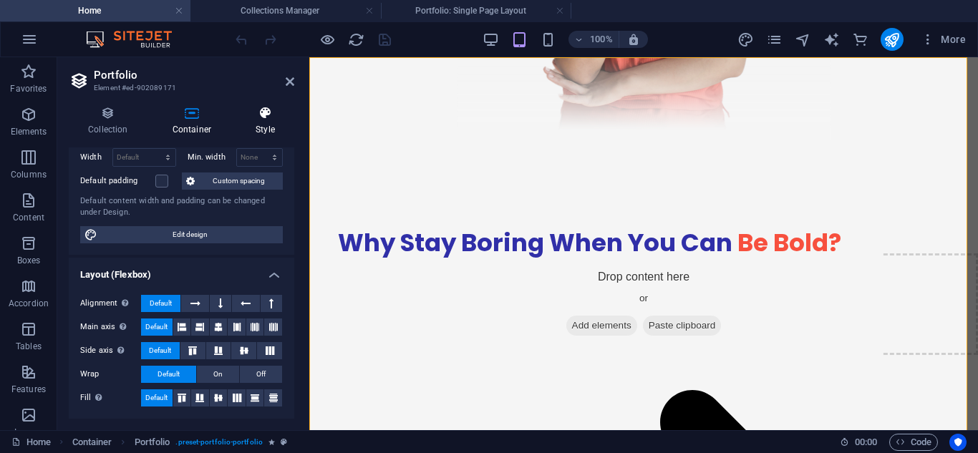
click at [261, 117] on icon at bounding box center [265, 113] width 58 height 14
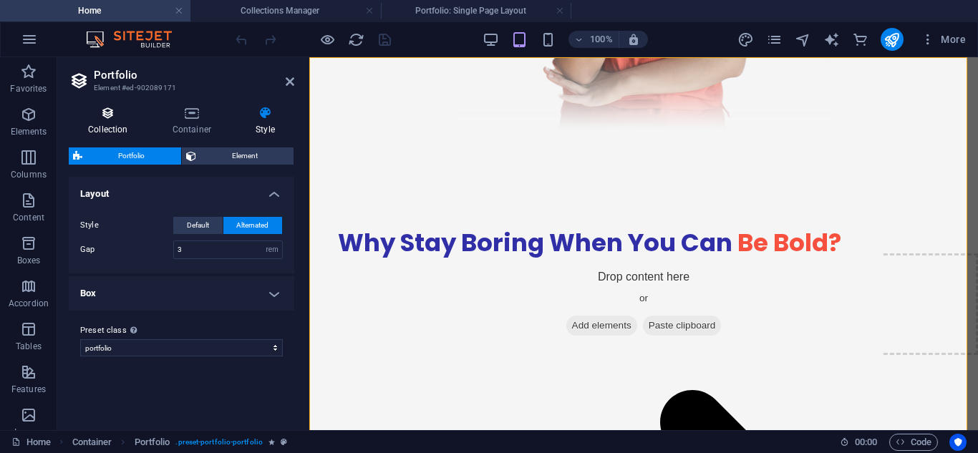
click at [115, 107] on icon at bounding box center [108, 113] width 79 height 14
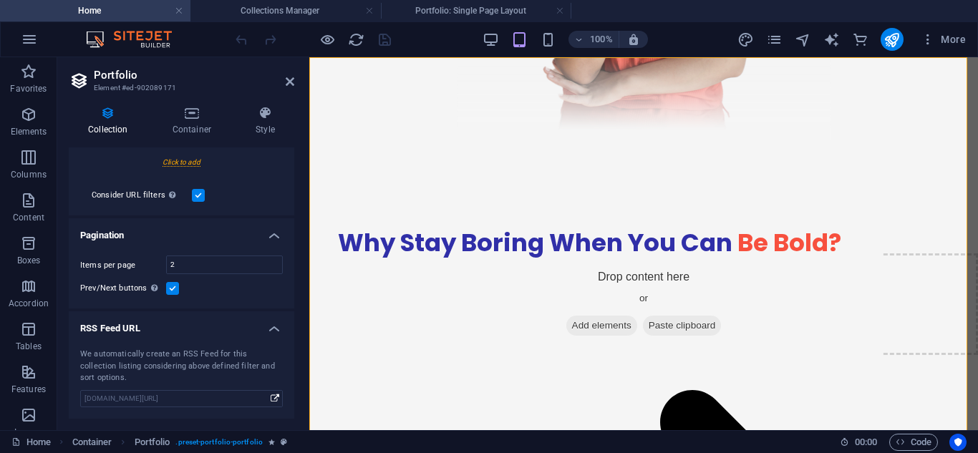
scroll to position [145, 0]
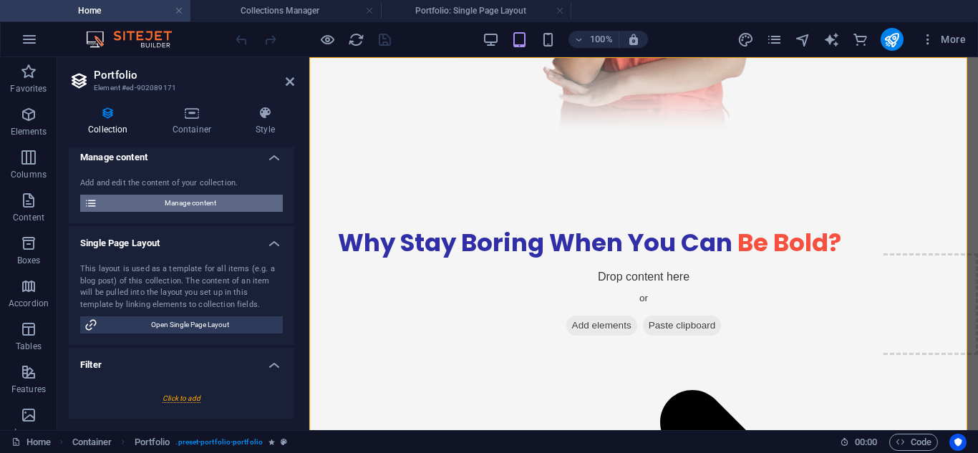
click at [238, 207] on span "Manage content" at bounding box center [190, 203] width 177 height 17
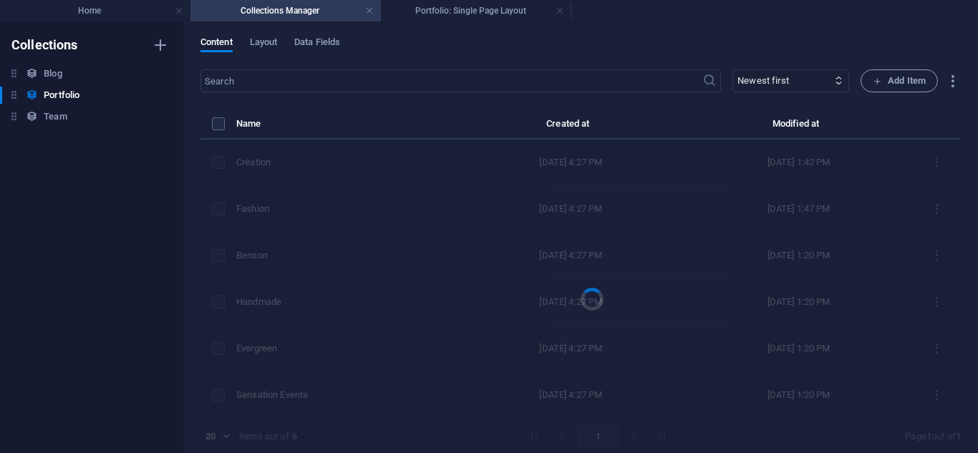
scroll to position [0, 0]
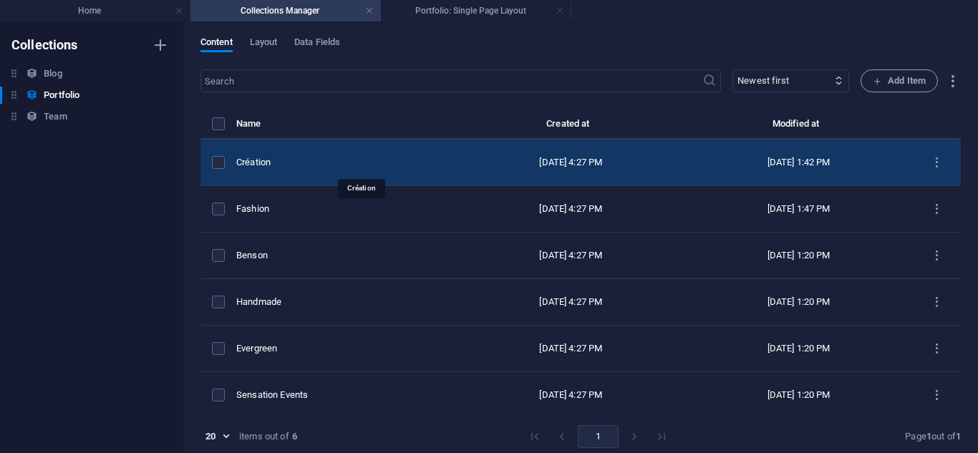
click at [354, 158] on div "Création" at bounding box center [340, 162] width 209 height 13
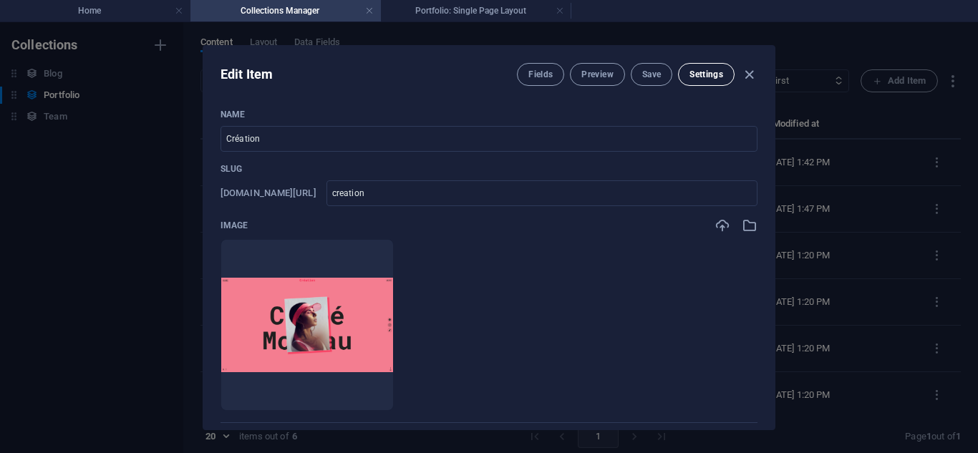
click at [705, 79] on span "Settings" at bounding box center [707, 74] width 34 height 11
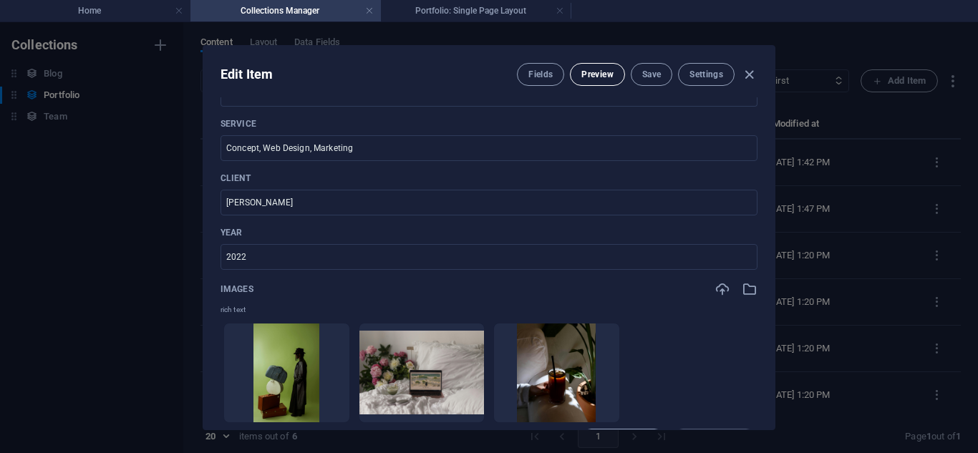
click at [582, 75] on span "Preview" at bounding box center [598, 74] width 32 height 11
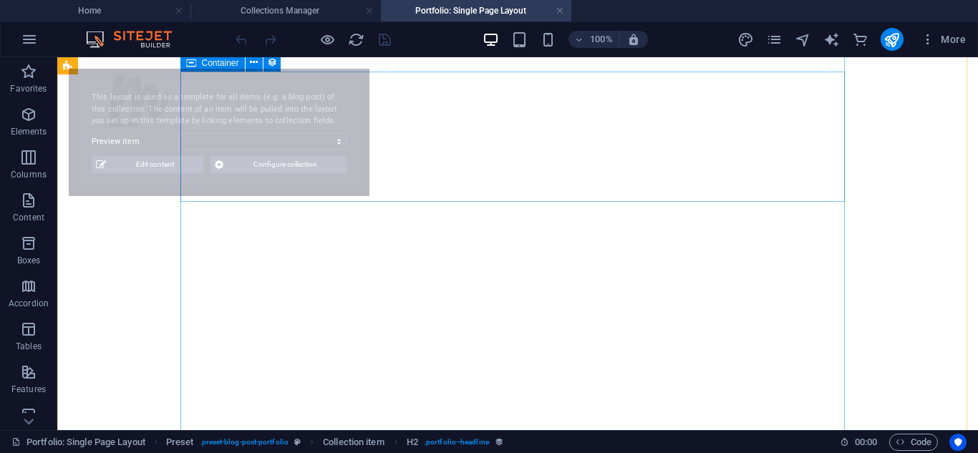
scroll to position [207, 0]
select select "68b8248370463347230c869b"
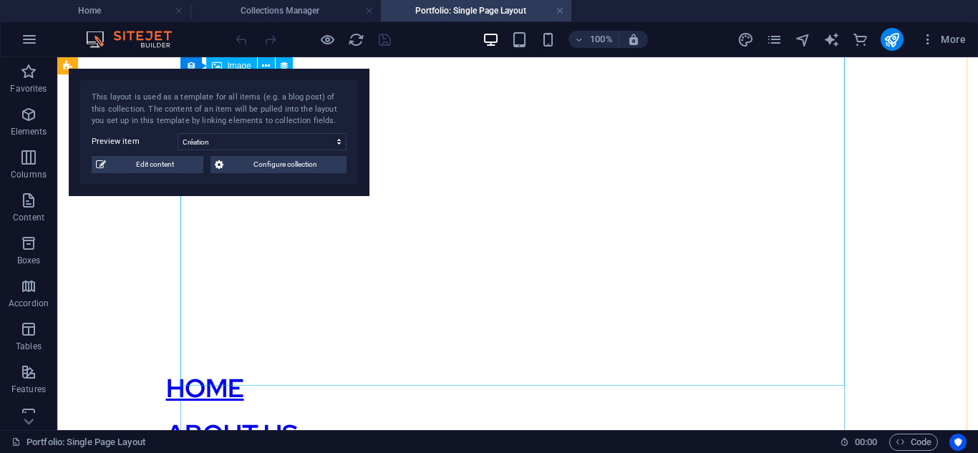
scroll to position [402, 0]
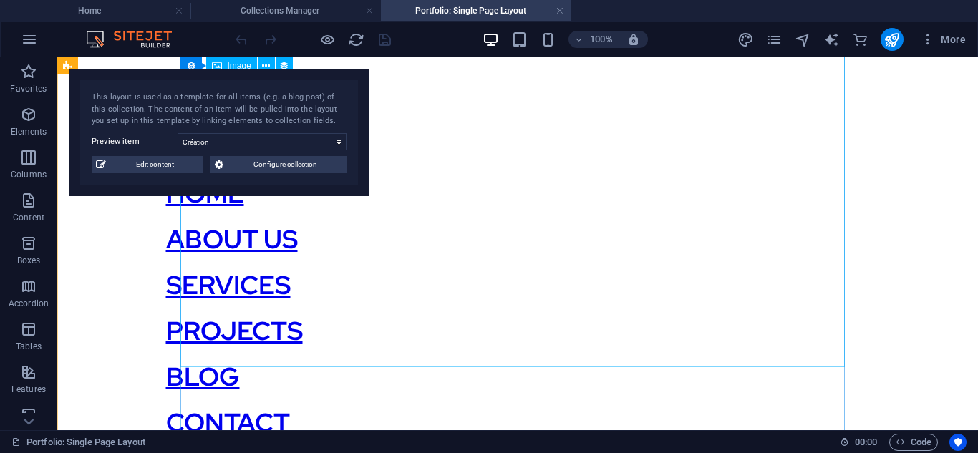
select select "title_image"
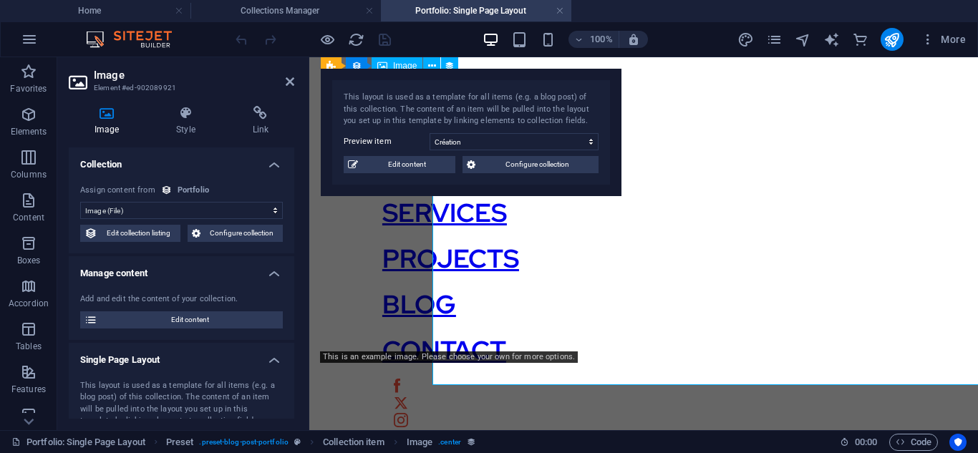
scroll to position [384, 0]
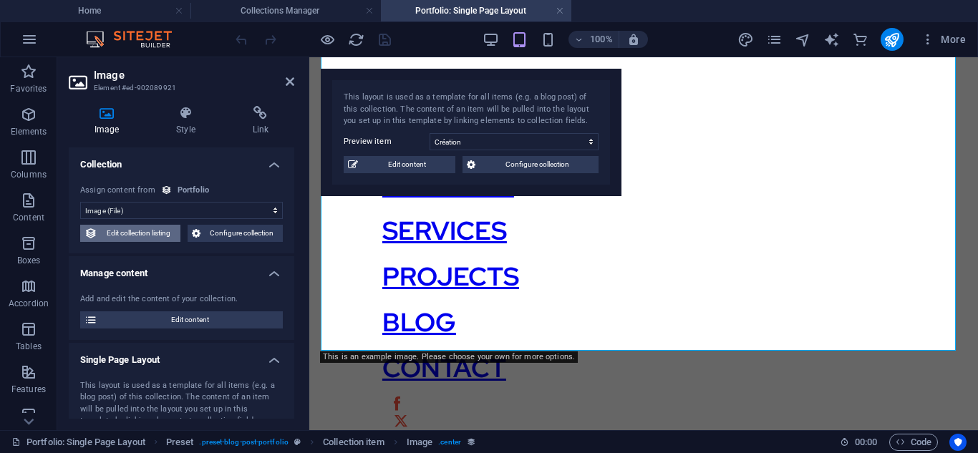
click at [162, 231] on span "Edit collection listing" at bounding box center [139, 233] width 74 height 17
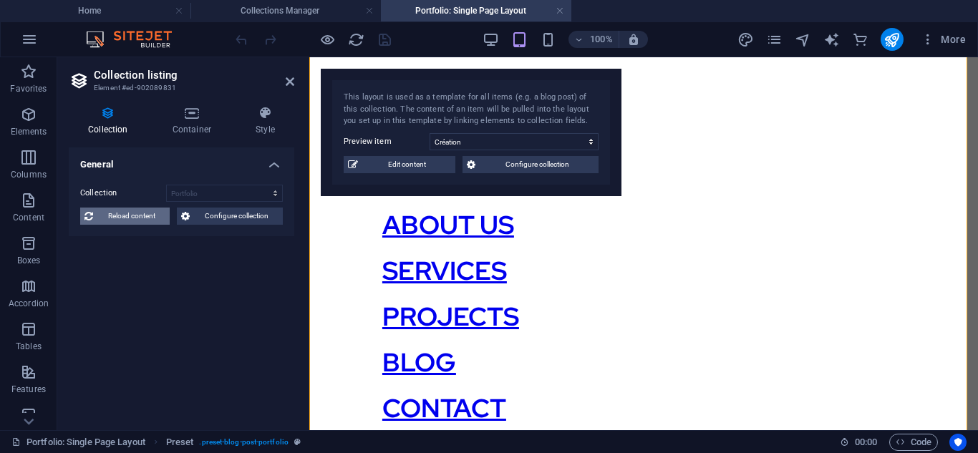
click at [156, 223] on span "Reload content" at bounding box center [131, 216] width 68 height 17
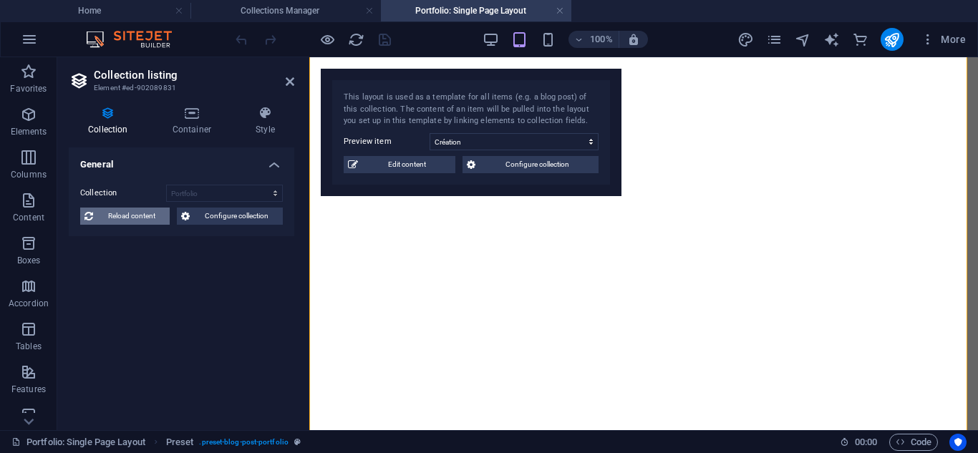
select select "68b8248370463347230c8699"
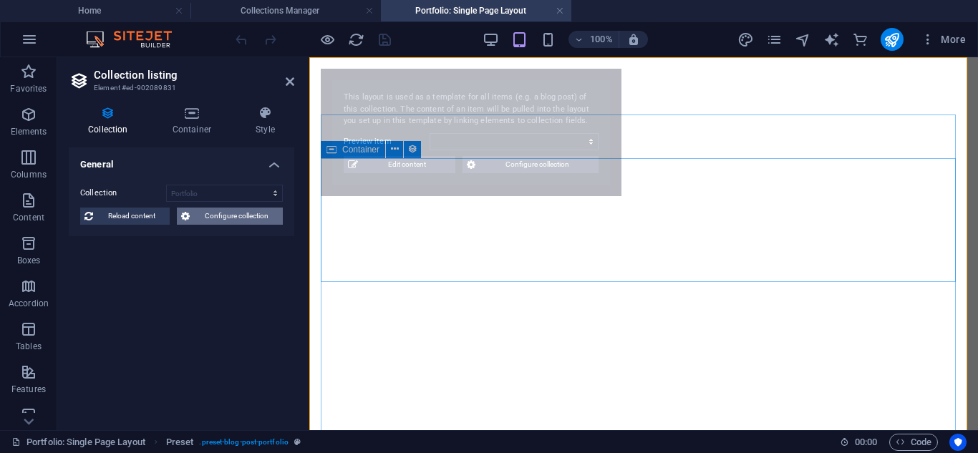
select select "68b8248370463347230c869b"
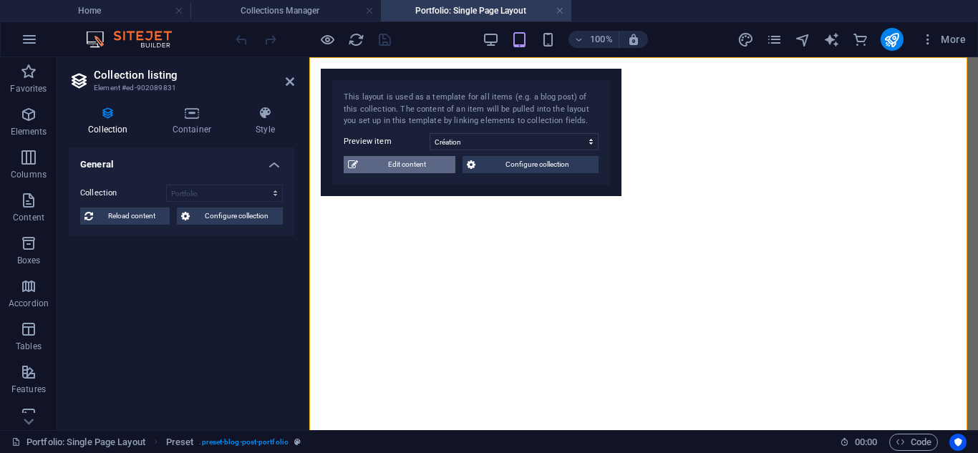
click at [380, 168] on span "Edit content" at bounding box center [406, 164] width 89 height 17
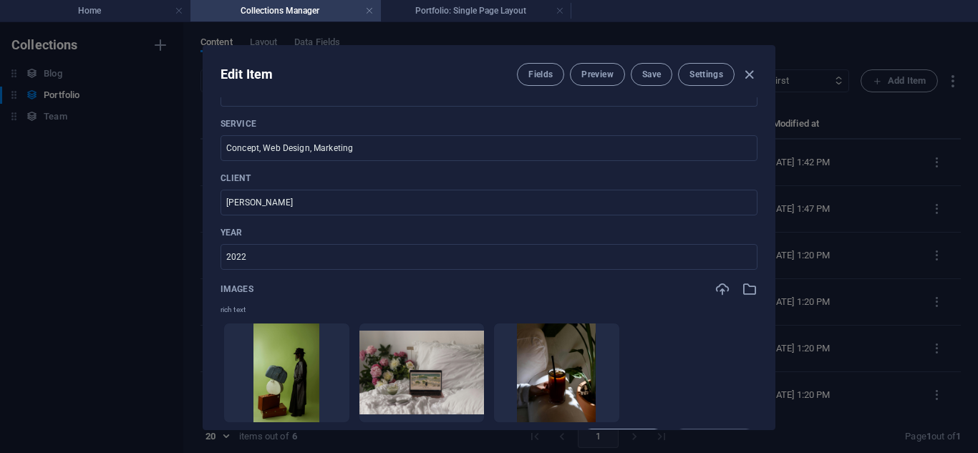
scroll to position [496, 0]
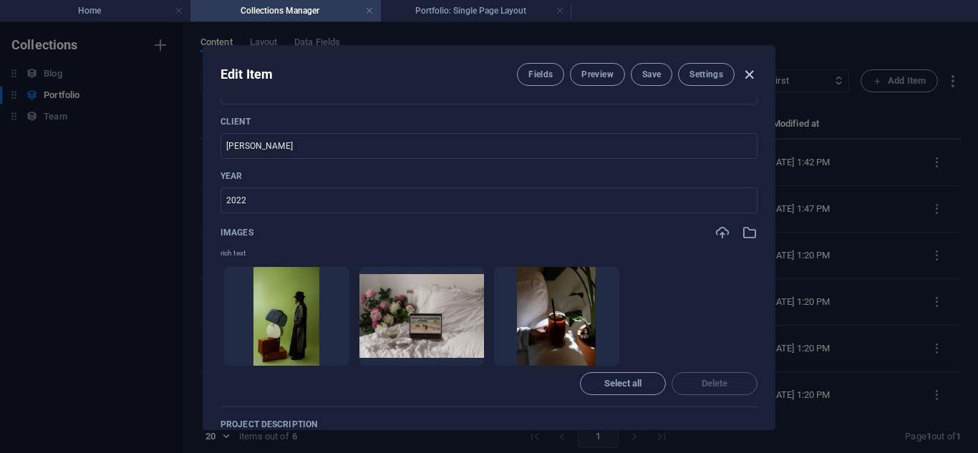
click at [755, 74] on icon "button" at bounding box center [749, 75] width 16 height 16
type input "creation"
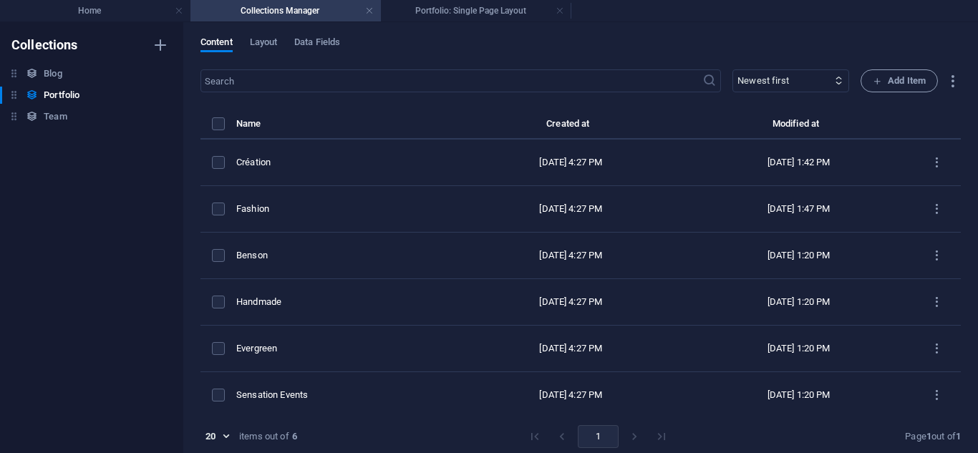
scroll to position [440, 0]
click at [115, 11] on h4 "Home" at bounding box center [95, 11] width 191 height 16
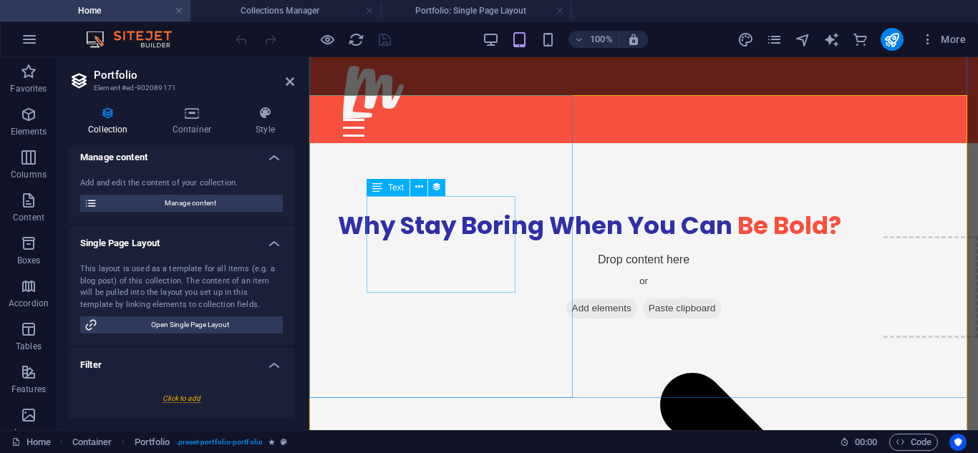
scroll to position [2308, 0]
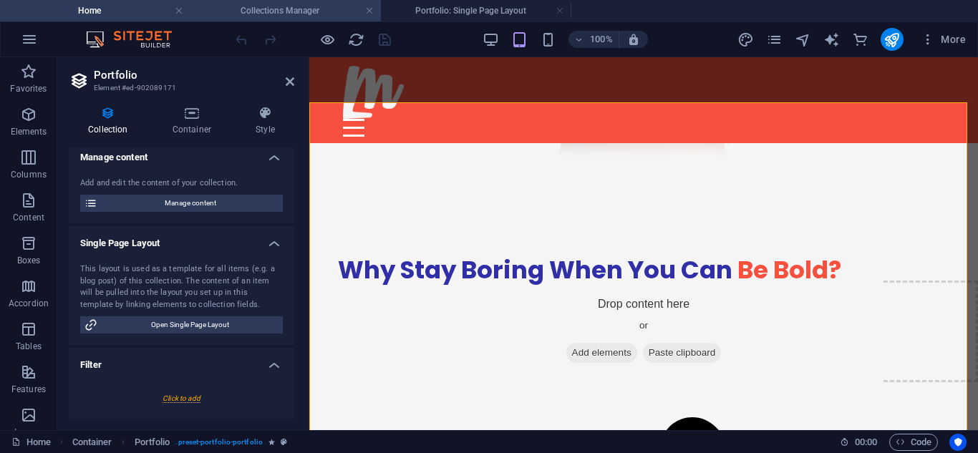
click at [312, 14] on h4 "Collections Manager" at bounding box center [286, 11] width 191 height 16
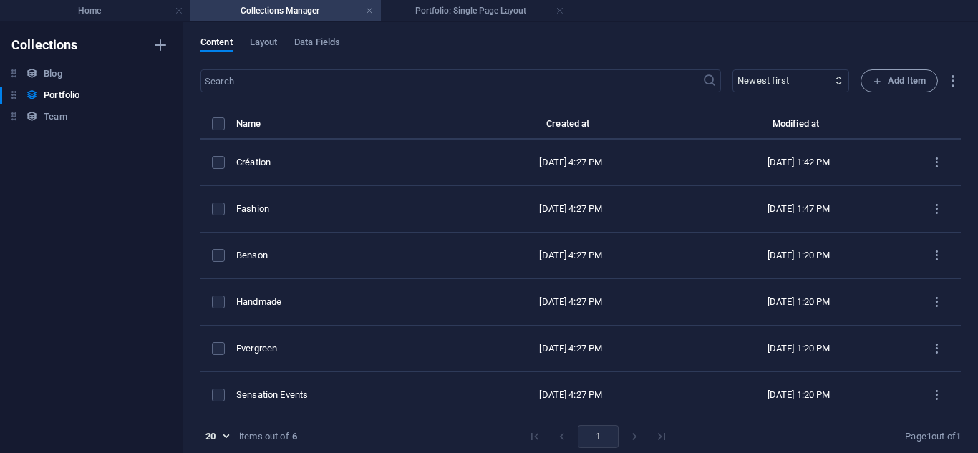
scroll to position [0, 0]
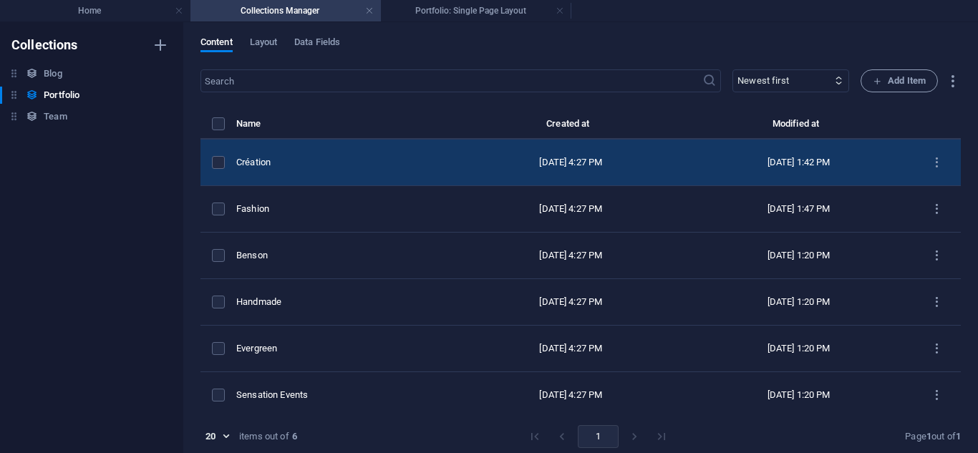
click at [410, 153] on td "Création" at bounding box center [346, 163] width 221 height 47
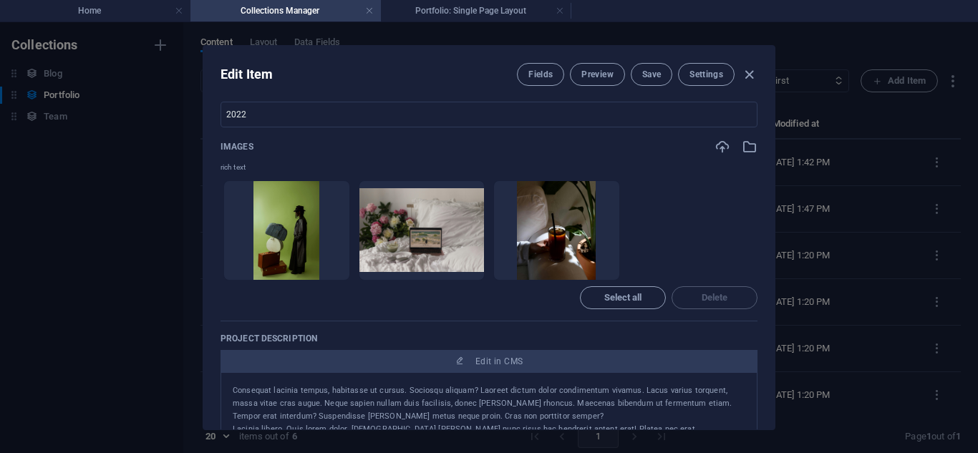
scroll to position [583, 0]
click at [595, 299] on span "Select all" at bounding box center [623, 297] width 73 height 9
click at [599, 299] on span "Deselect all" at bounding box center [623, 297] width 48 height 9
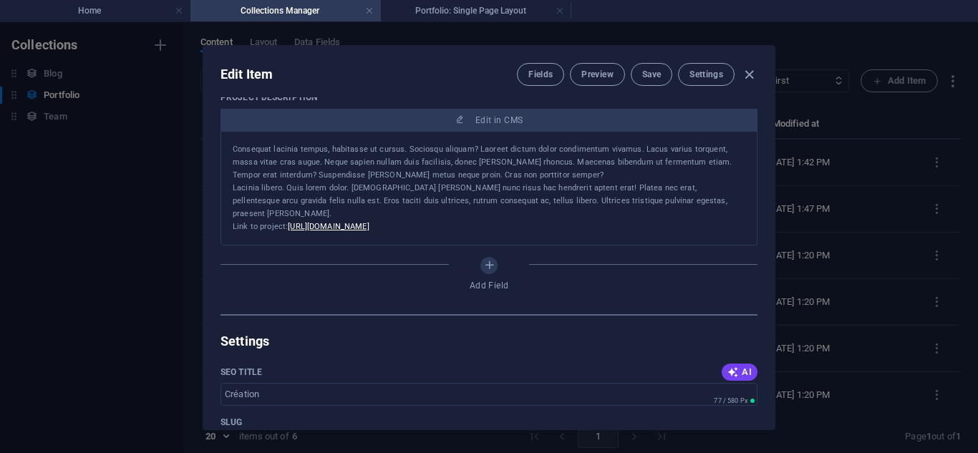
scroll to position [825, 0]
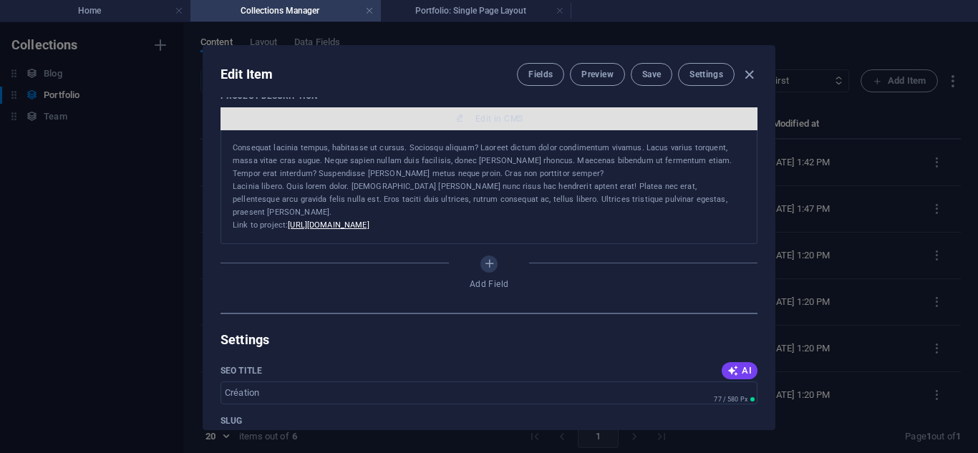
click at [478, 125] on button "Edit in CMS" at bounding box center [489, 118] width 537 height 23
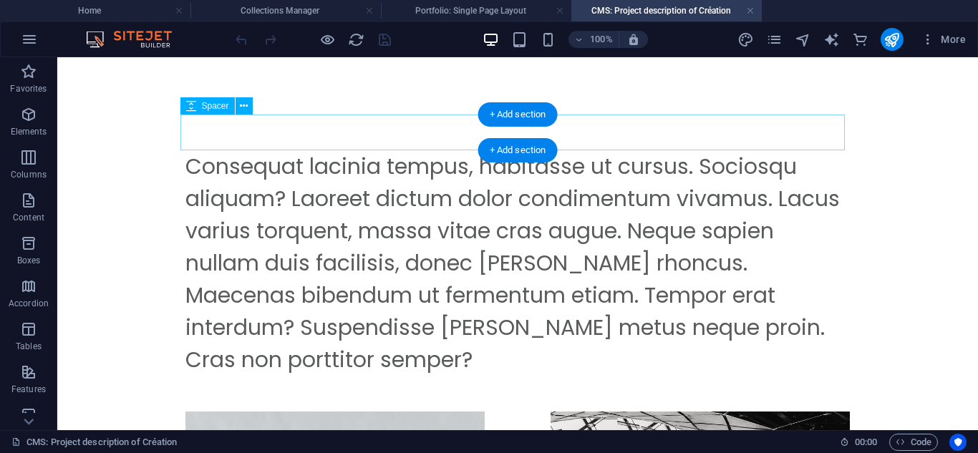
scroll to position [0, 0]
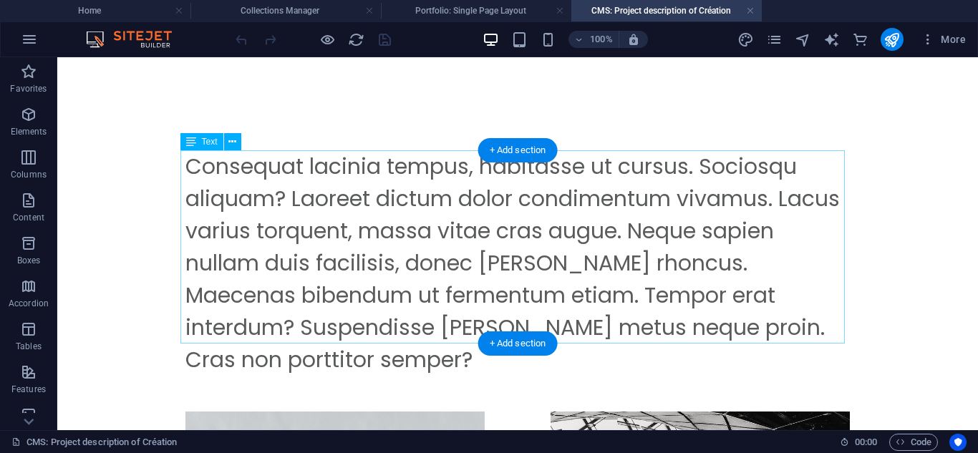
click at [723, 276] on div "Consequat lacinia tempus, habitasse ut cursus. Sociosqu aliquam? Laoreet dictum…" at bounding box center [517, 263] width 665 height 226
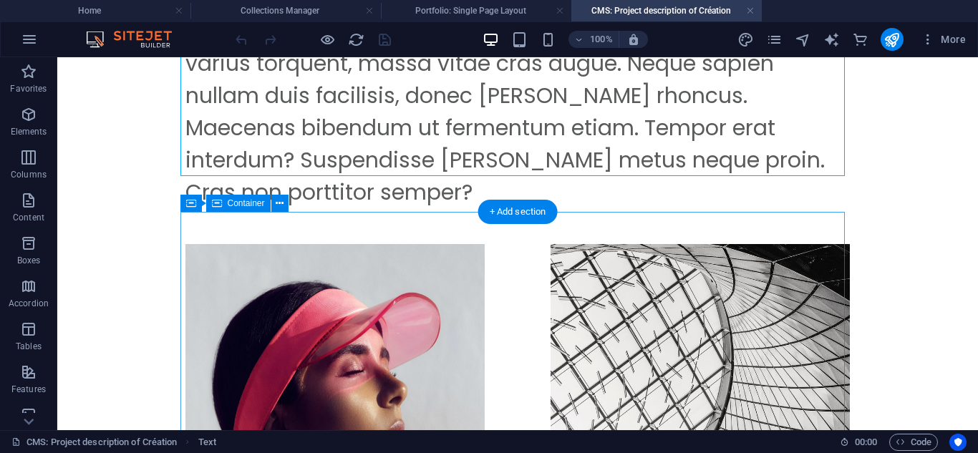
scroll to position [168, 0]
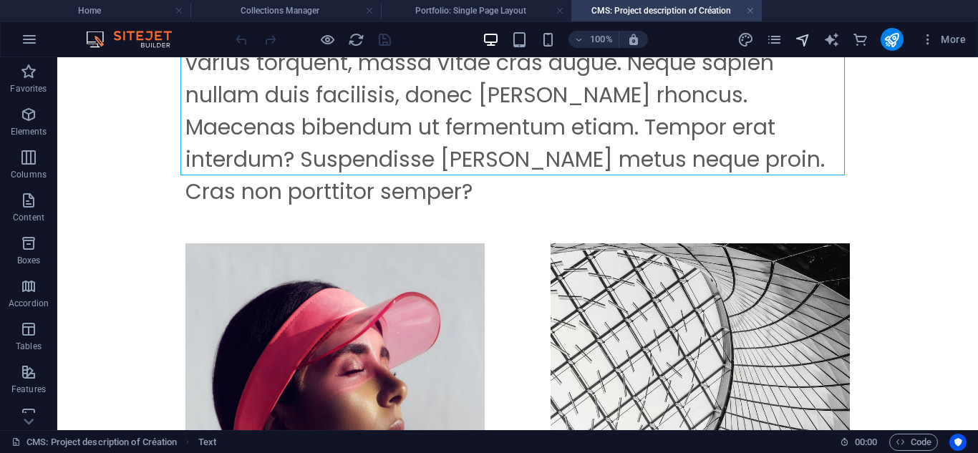
click at [808, 42] on icon "navigator" at bounding box center [803, 40] width 16 height 16
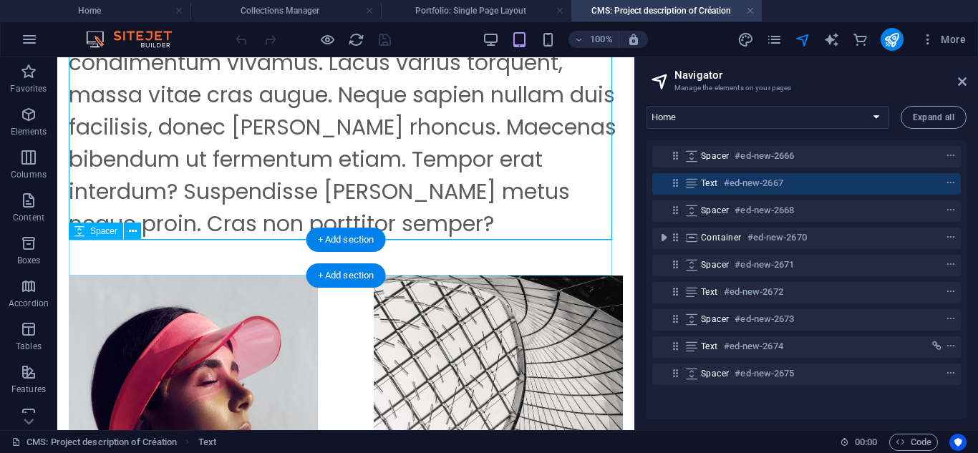
click at [522, 264] on div at bounding box center [346, 258] width 554 height 36
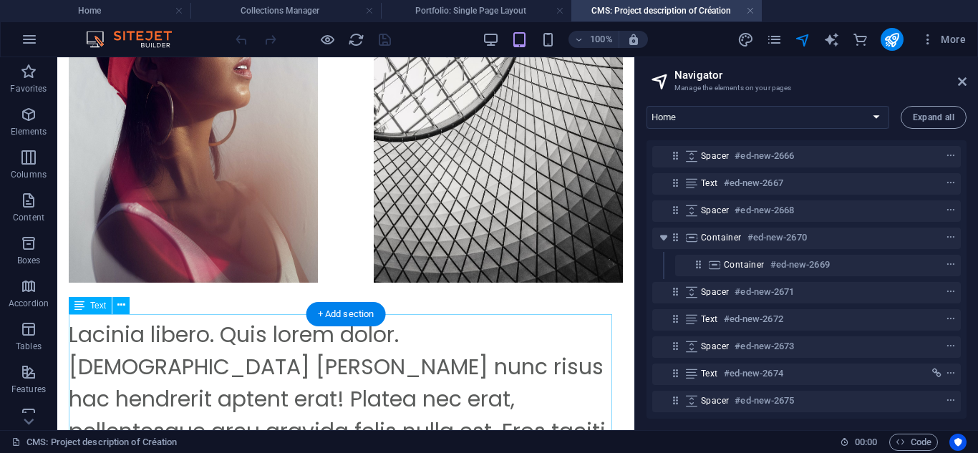
scroll to position [536, 0]
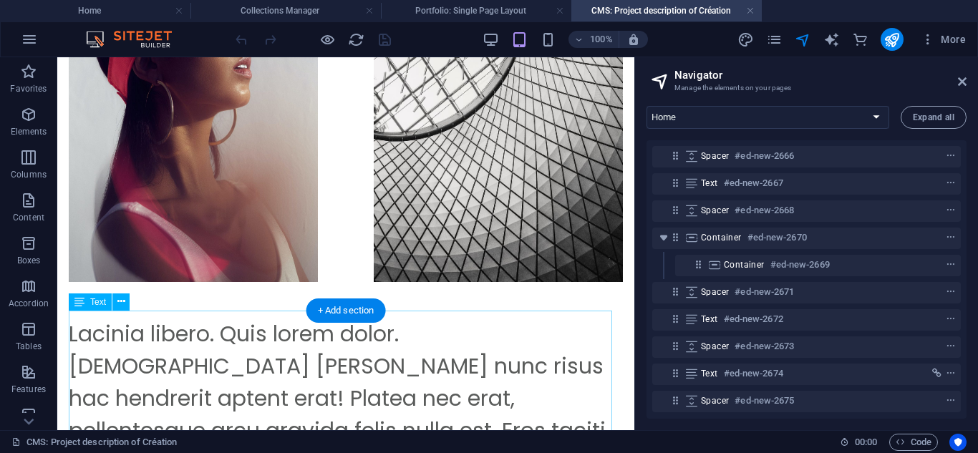
click at [501, 336] on div "Lacinia libero. Quis lorem dolor. Euismod quam nunc risus hac hendrerit aptent …" at bounding box center [346, 431] width 554 height 226
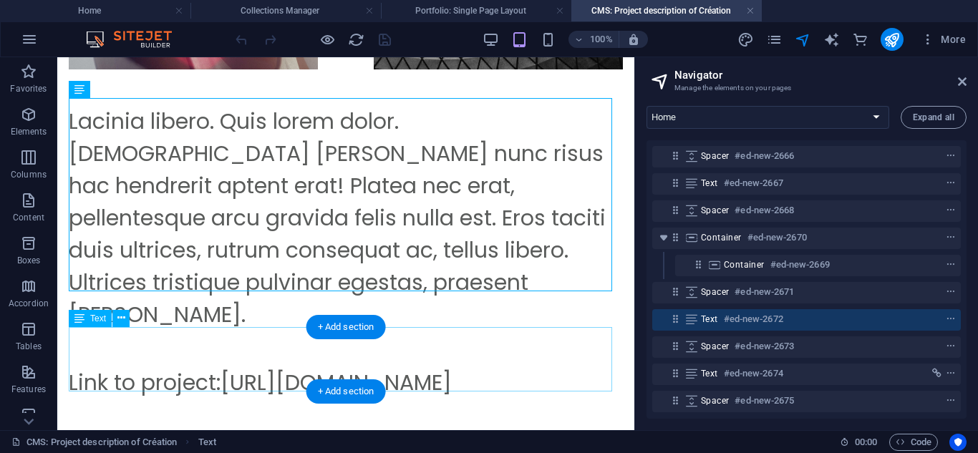
scroll to position [804, 0]
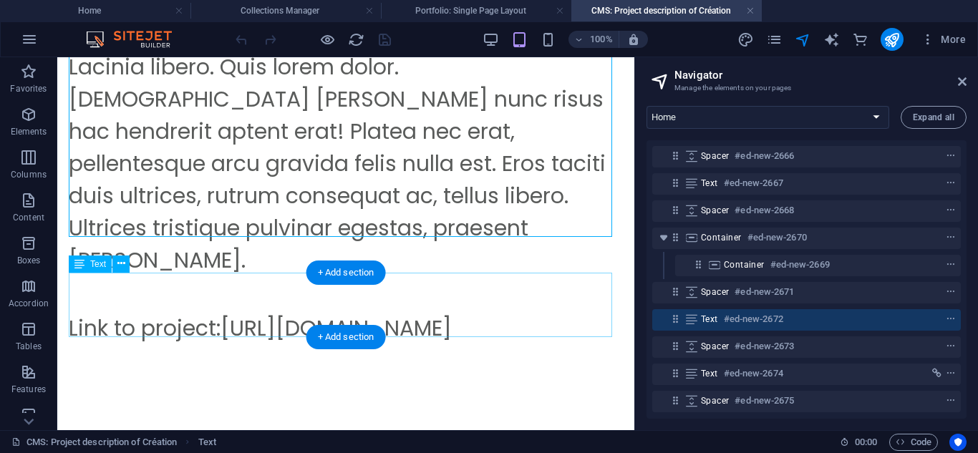
click at [494, 324] on div "Link to project: https://www.template-creation.de.rs/" at bounding box center [346, 328] width 554 height 32
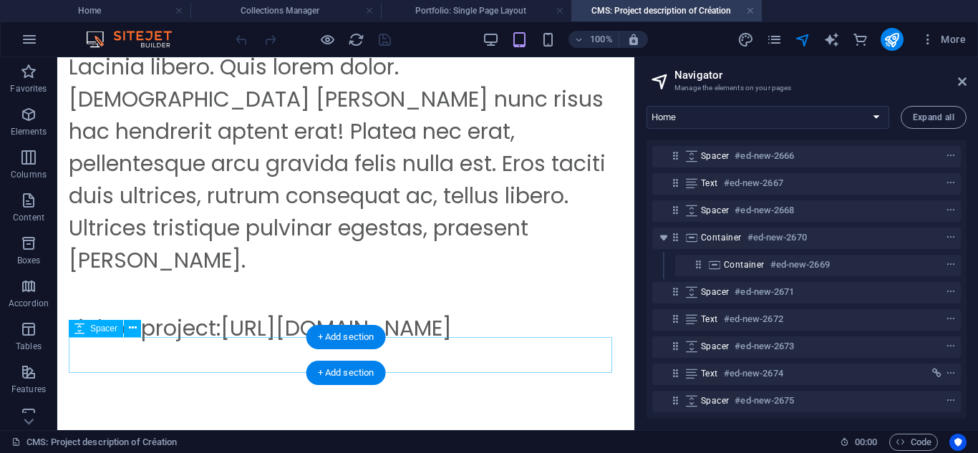
click at [492, 359] on div at bounding box center [346, 362] width 554 height 36
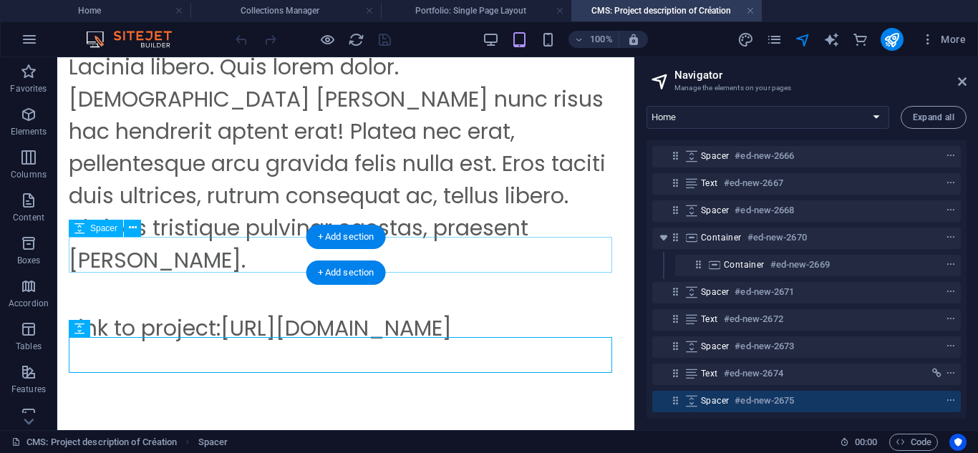
click at [461, 276] on div at bounding box center [346, 294] width 554 height 36
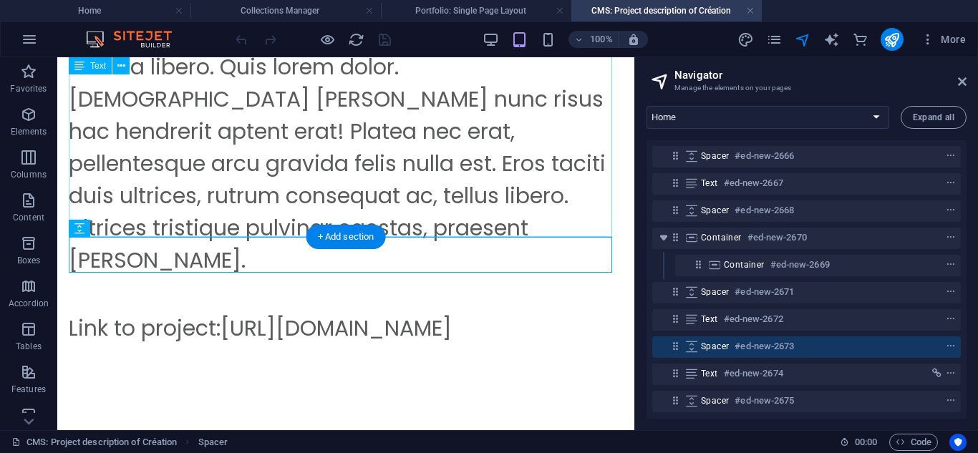
click at [468, 202] on div "Lacinia libero. Quis lorem dolor. Euismod quam nunc risus hac hendrerit aptent …" at bounding box center [346, 164] width 554 height 226
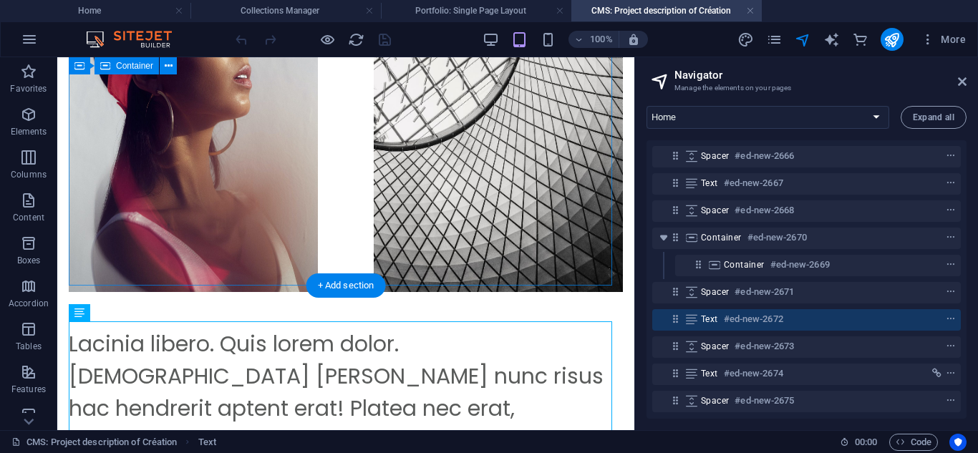
scroll to position [526, 0]
click at [468, 202] on div at bounding box center [346, 105] width 554 height 375
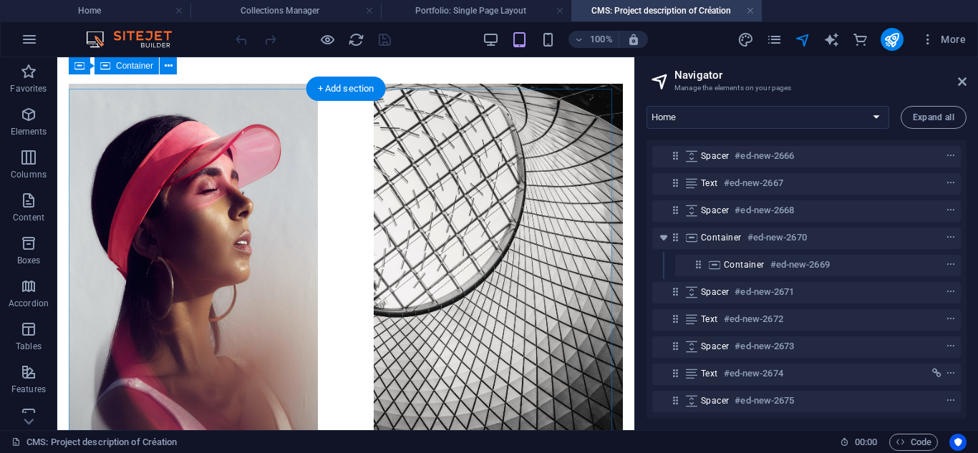
scroll to position [354, 0]
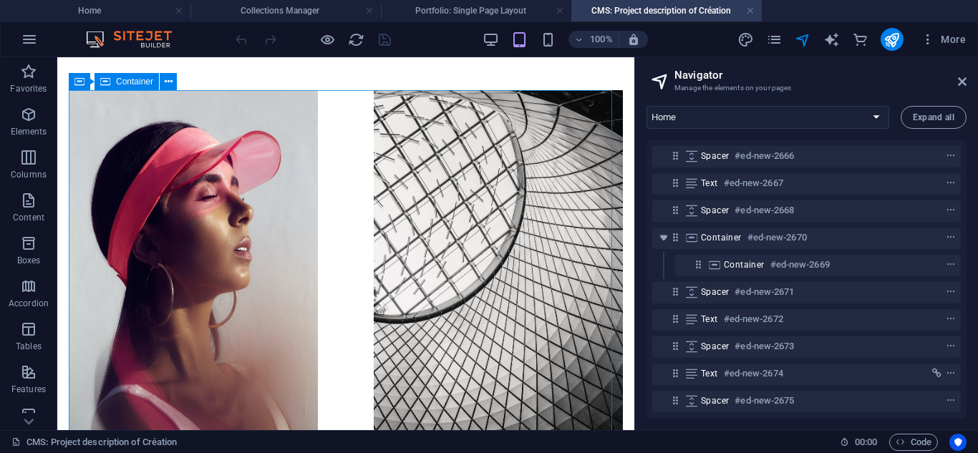
click at [129, 82] on span "Container" at bounding box center [134, 81] width 37 height 9
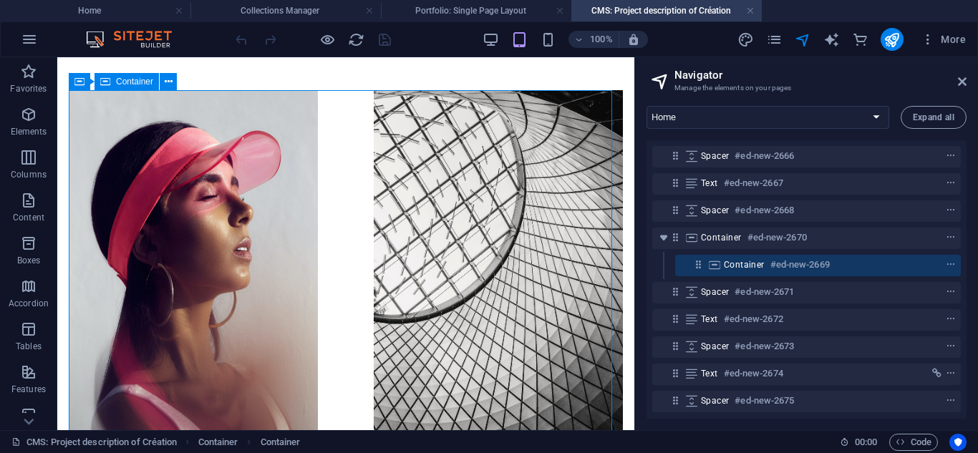
click at [134, 85] on span "Container" at bounding box center [134, 81] width 37 height 9
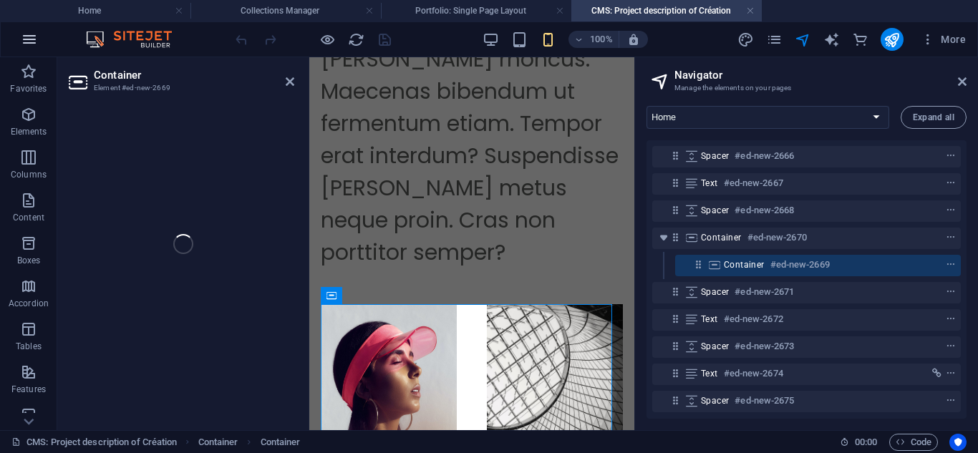
click at [34, 33] on icon "button" at bounding box center [29, 39] width 17 height 17
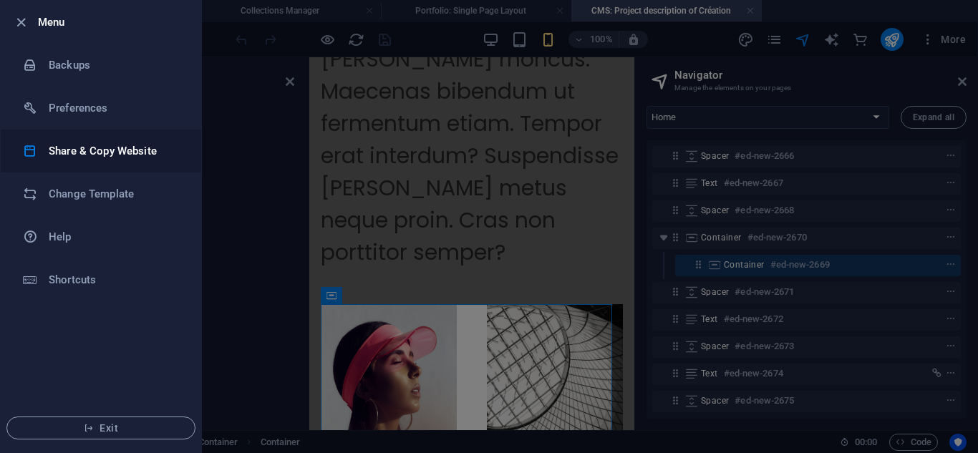
click at [100, 150] on h6 "Share & Copy Website" at bounding box center [115, 151] width 132 height 17
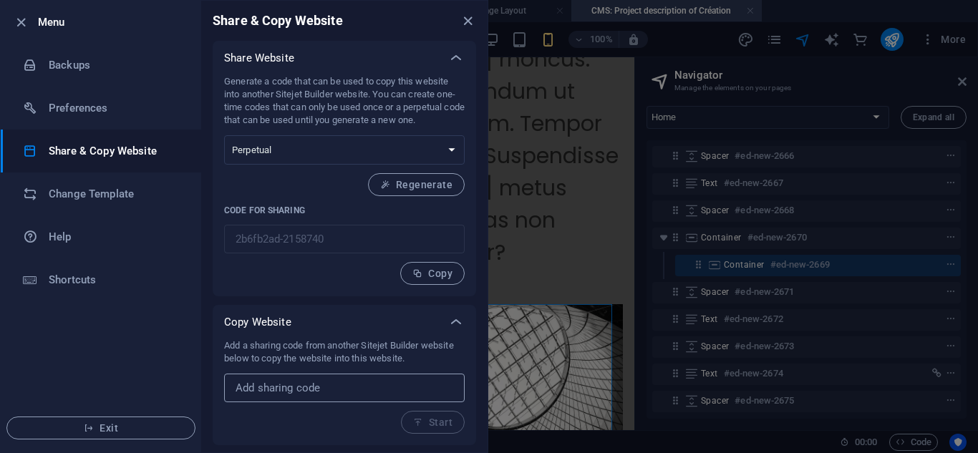
click at [324, 376] on input "text" at bounding box center [344, 388] width 241 height 29
paste input "aadd8ccf-903424"
type input "aadd8ccf-903424"
click at [434, 423] on span "Start" at bounding box center [432, 422] width 39 height 11
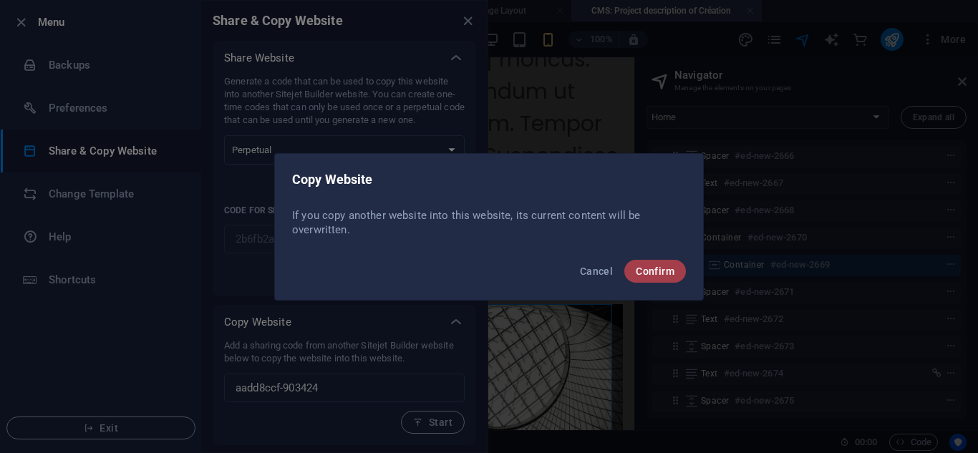
click at [676, 269] on button "Confirm" at bounding box center [656, 271] width 62 height 23
click at [642, 277] on button "Confirm" at bounding box center [656, 271] width 62 height 23
click at [649, 273] on span "Confirm" at bounding box center [655, 271] width 39 height 11
click at [587, 271] on span "Cancel" at bounding box center [596, 271] width 33 height 11
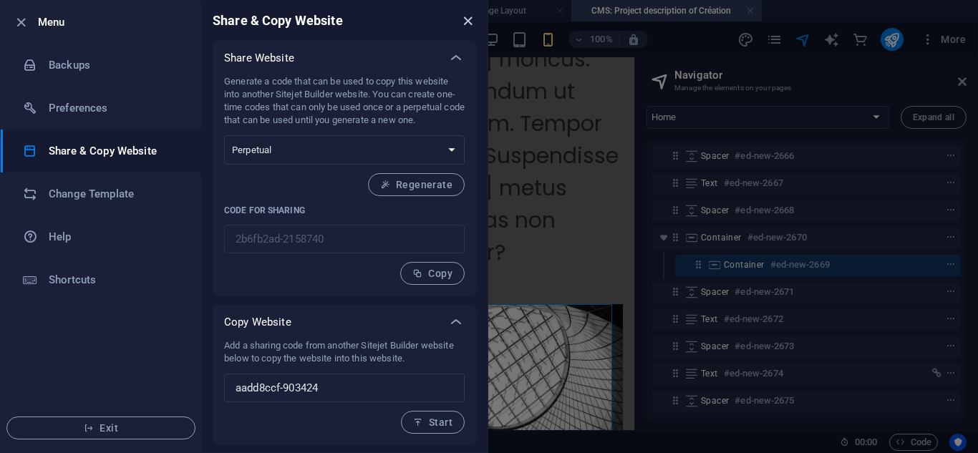
click at [466, 27] on icon "close" at bounding box center [468, 21] width 16 height 16
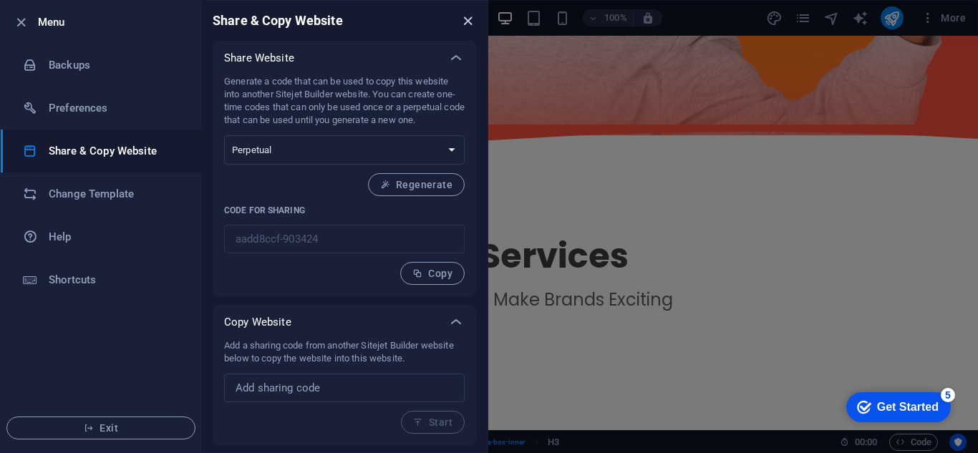
click at [465, 28] on icon "close" at bounding box center [468, 21] width 16 height 16
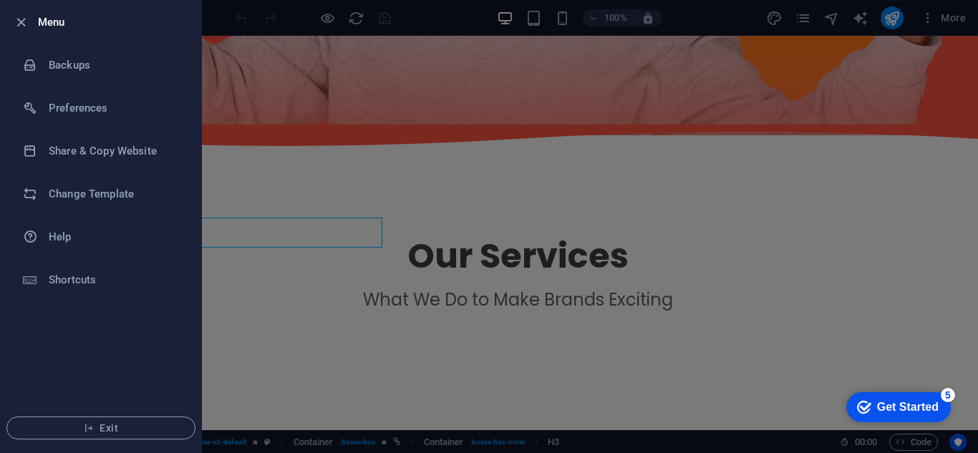
click at [320, 150] on div at bounding box center [489, 226] width 978 height 453
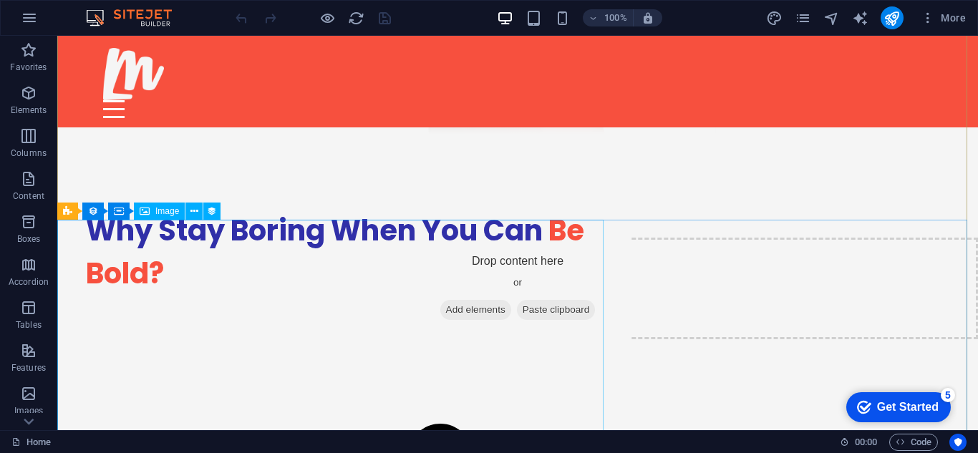
scroll to position [2347, 0]
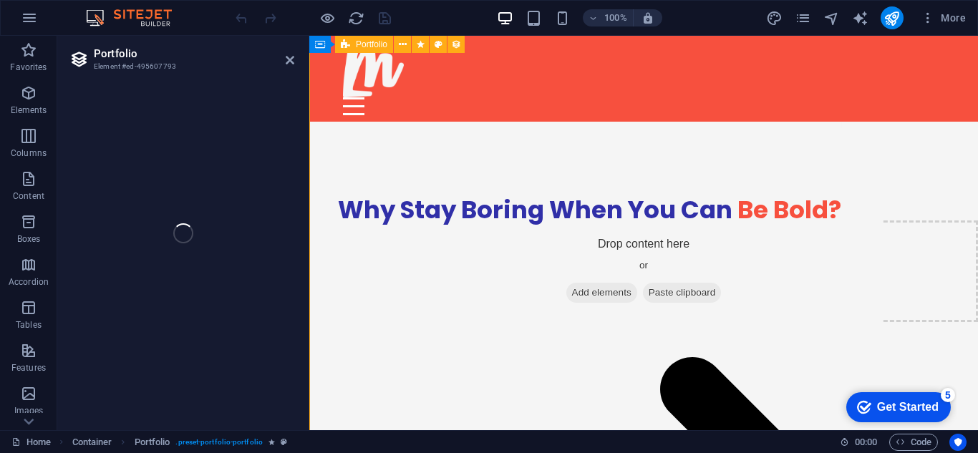
scroll to position [2491, 0]
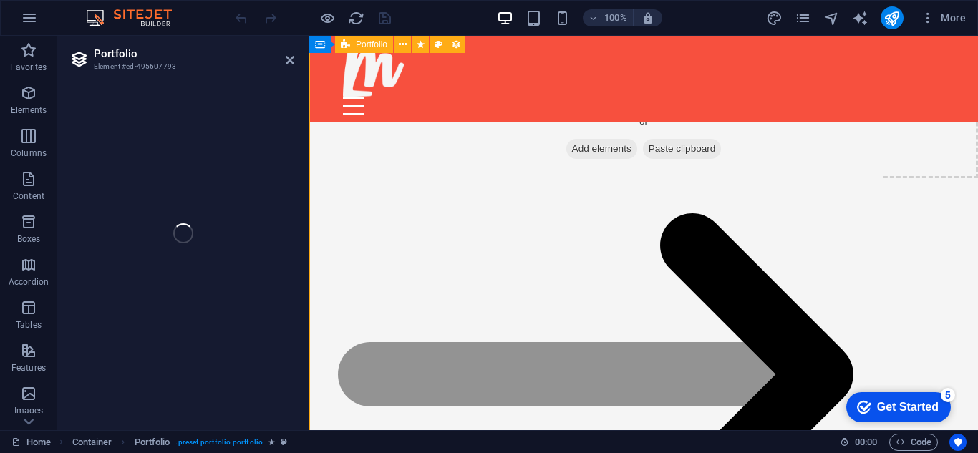
select select "67657ebc6bf1c510850db3b2"
select select "createdAt_DESC"
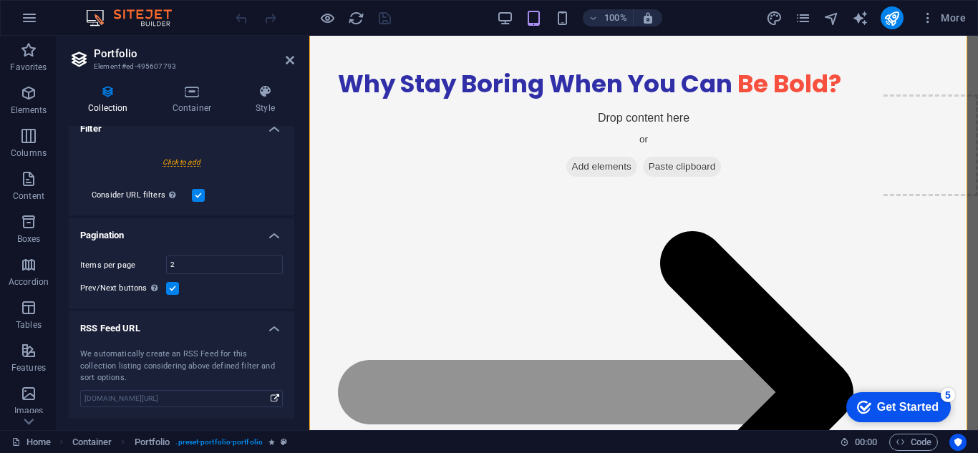
scroll to position [0, 0]
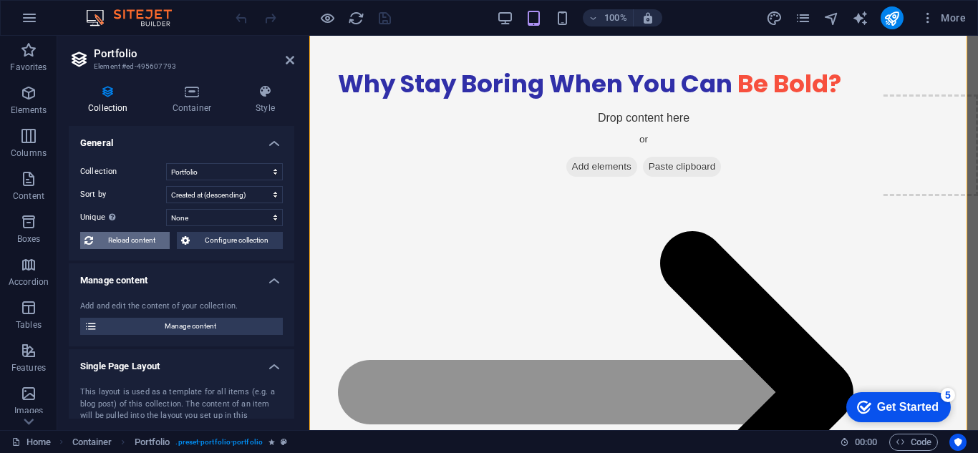
click at [148, 241] on span "Reload content" at bounding box center [131, 240] width 68 height 17
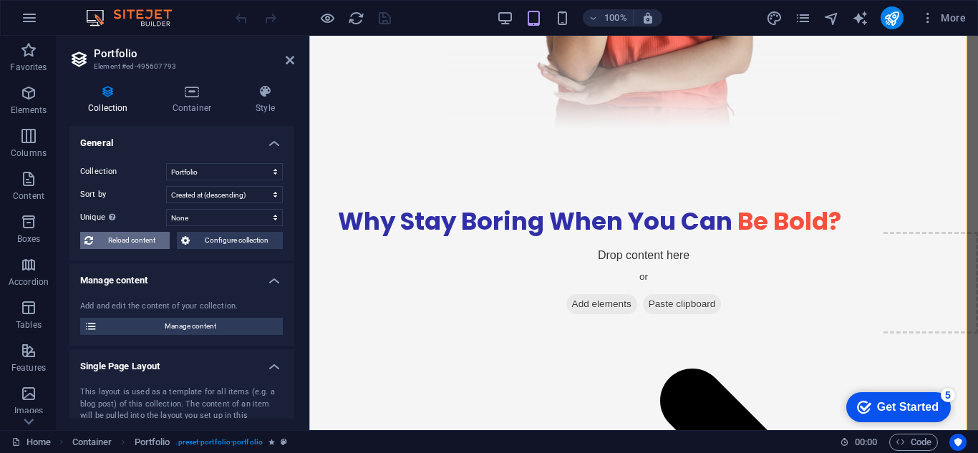
select select "67657ebc6bf1c510850db3b2"
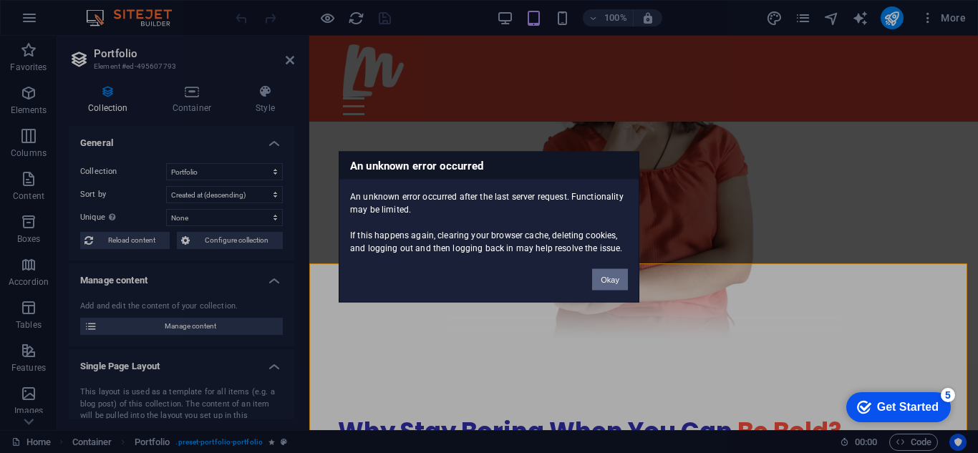
scroll to position [2125, 0]
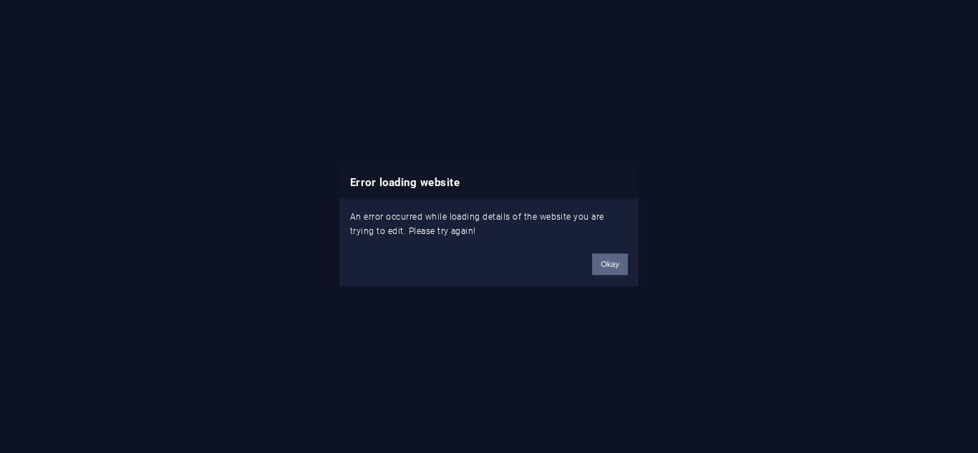
click at [597, 271] on button "Okay" at bounding box center [610, 264] width 36 height 21
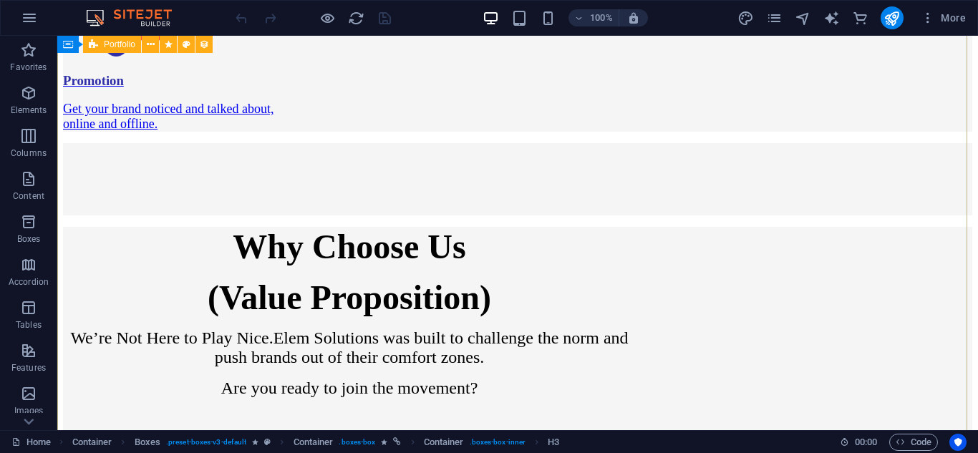
scroll to position [2405, 0]
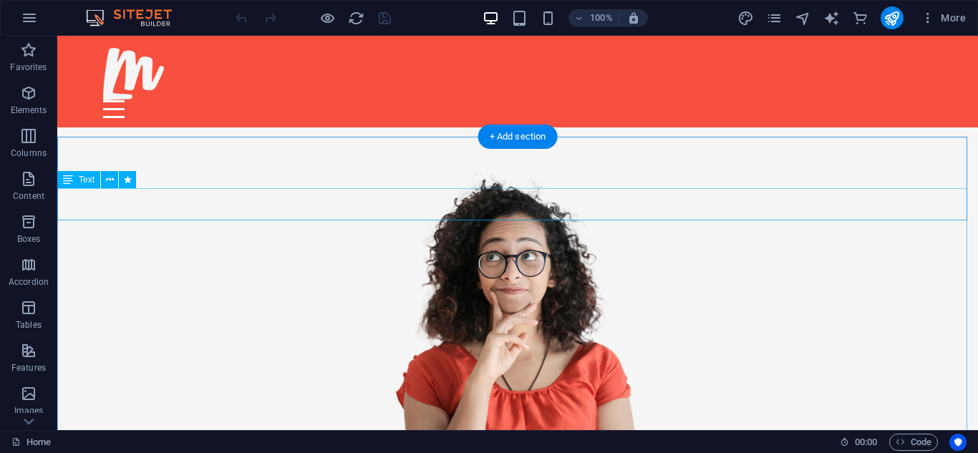
scroll to position [1945, 0]
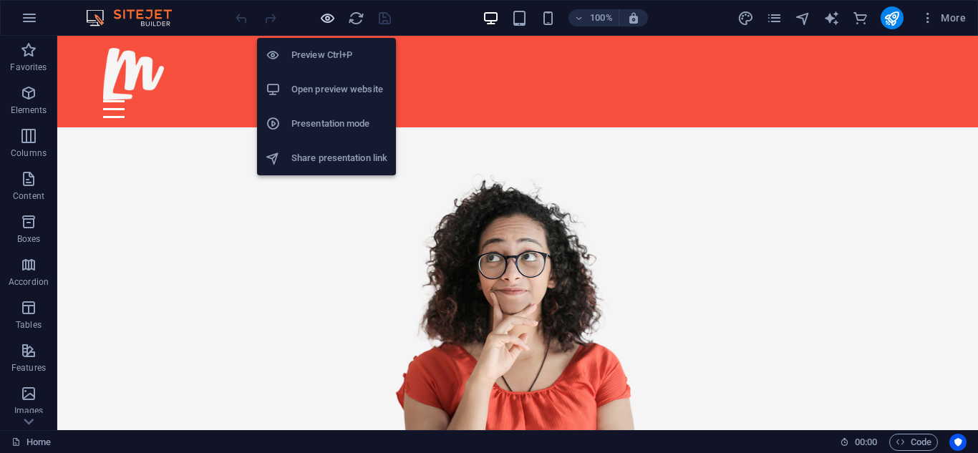
click at [327, 16] on icon "button" at bounding box center [327, 18] width 16 height 16
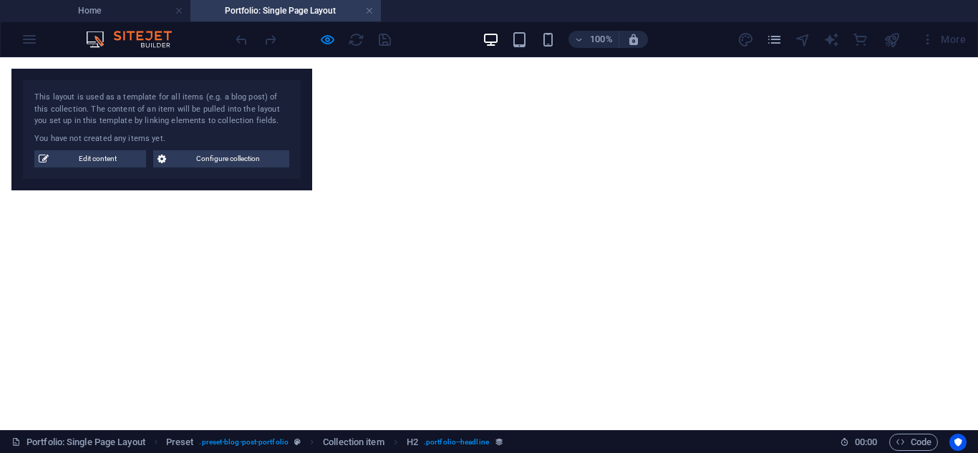
scroll to position [0, 0]
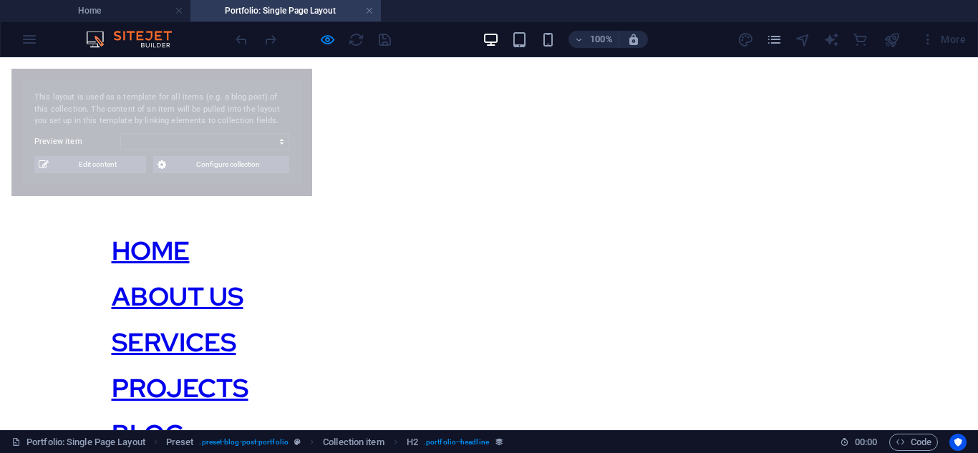
select select "68b82d17541850a4900c61a8"
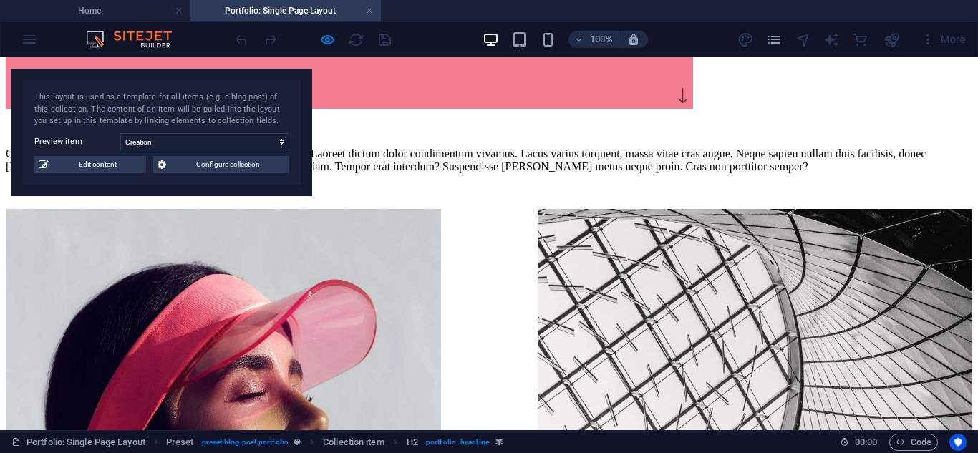
scroll to position [1582, 0]
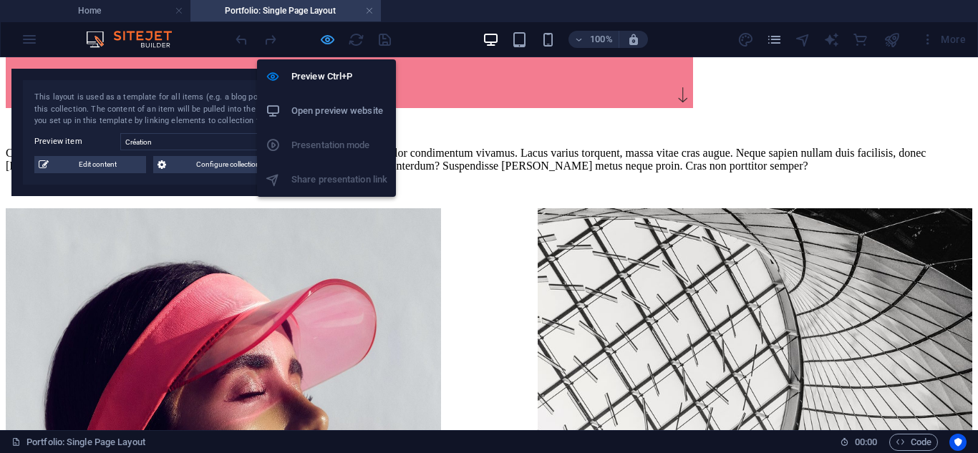
click at [333, 47] on icon "button" at bounding box center [327, 40] width 16 height 16
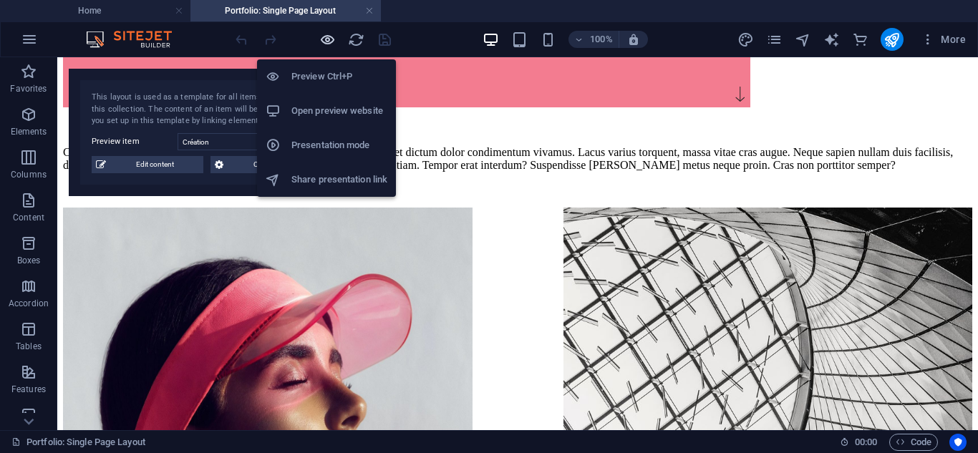
scroll to position [1581, 0]
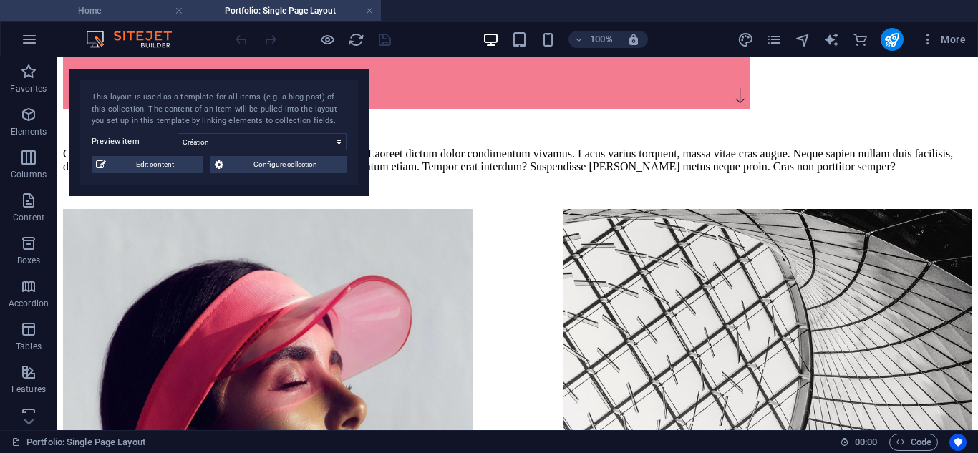
click at [147, 12] on h4 "Home" at bounding box center [95, 11] width 191 height 16
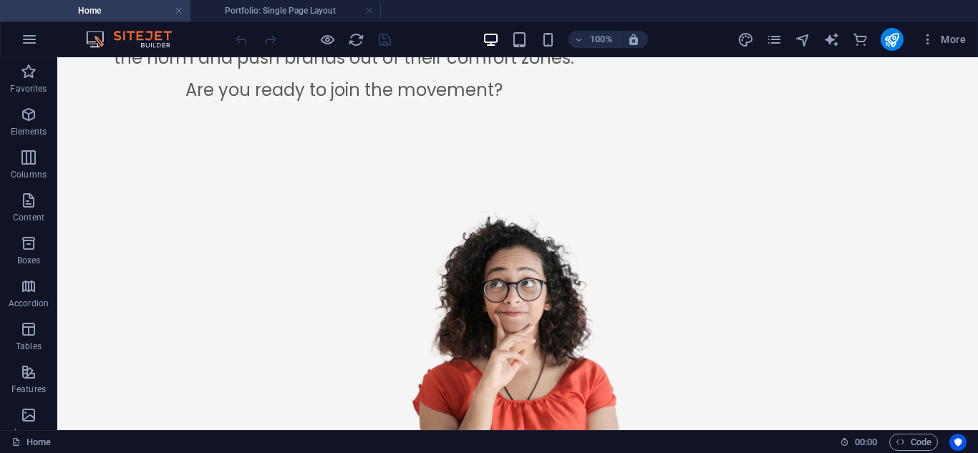
scroll to position [0, 0]
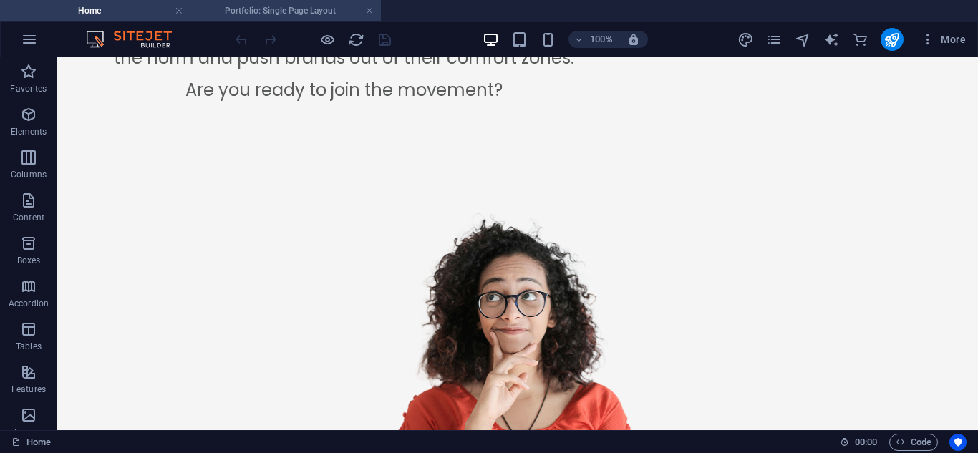
click at [245, 8] on h4 "Portfolio: Single Page Layout" at bounding box center [286, 11] width 191 height 16
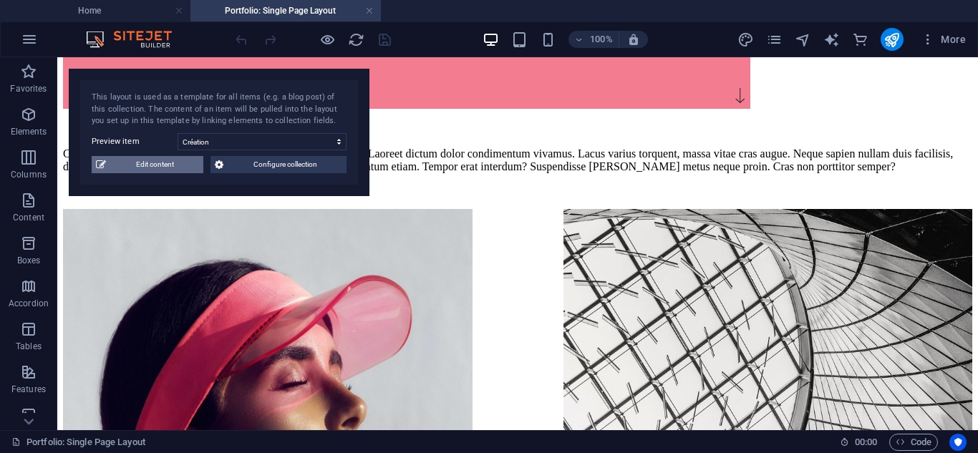
click at [175, 163] on span "Edit content" at bounding box center [154, 164] width 89 height 17
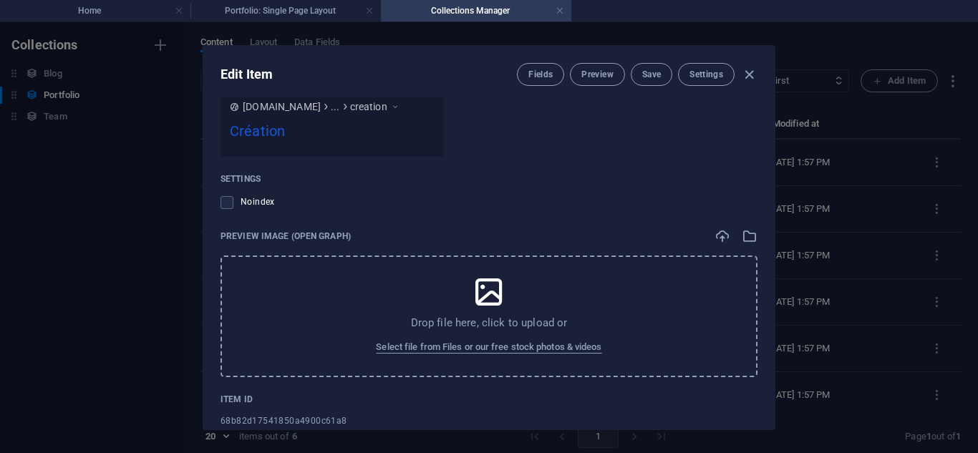
scroll to position [1308, 0]
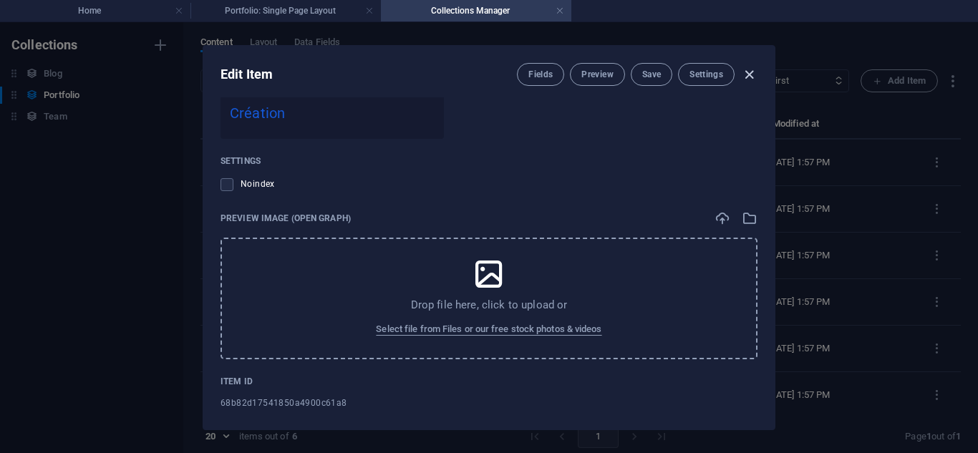
click at [753, 76] on icon "button" at bounding box center [749, 75] width 16 height 16
type input "creation"
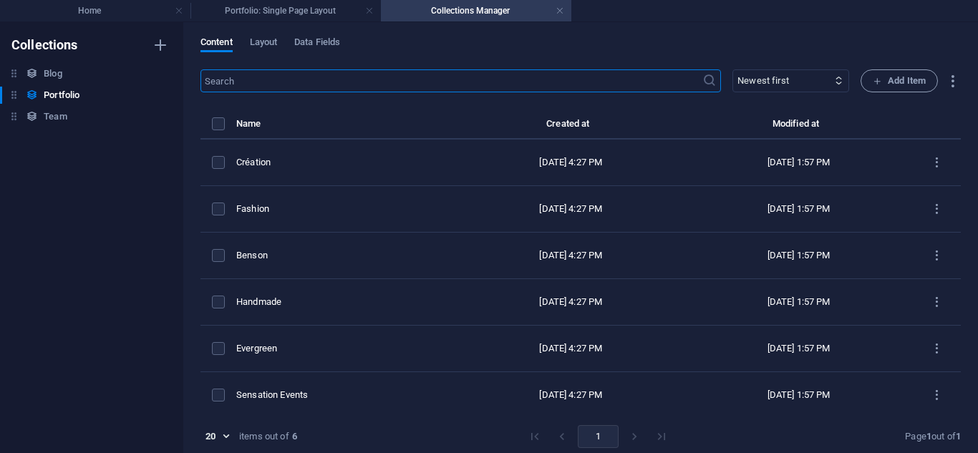
scroll to position [1112, 0]
click at [272, 44] on span "Layout" at bounding box center [264, 44] width 28 height 20
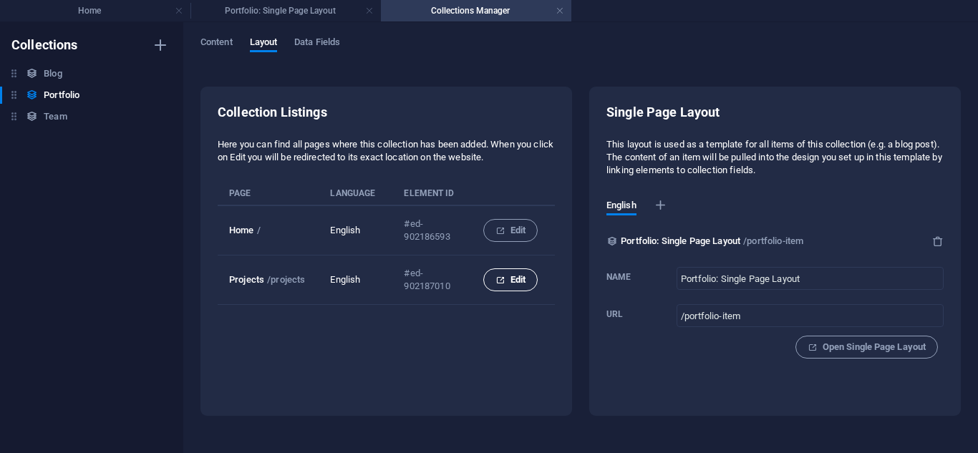
click at [496, 286] on span "Edit" at bounding box center [511, 279] width 30 height 17
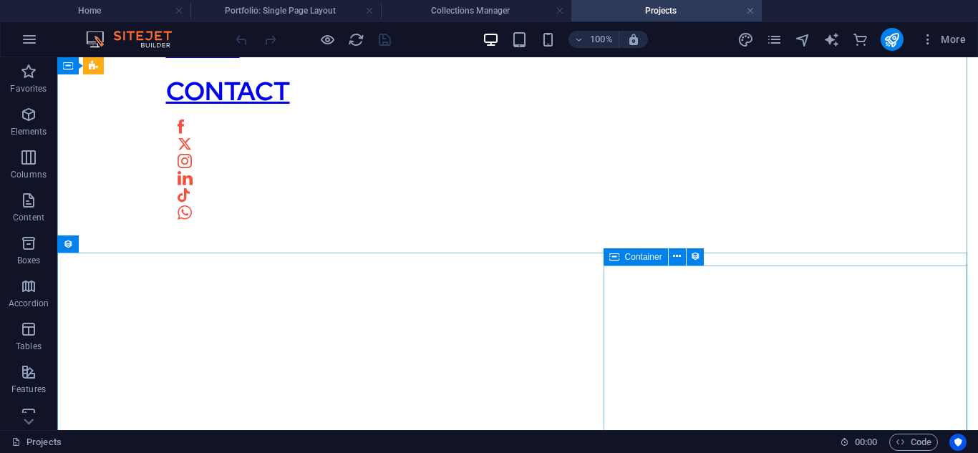
scroll to position [750, 0]
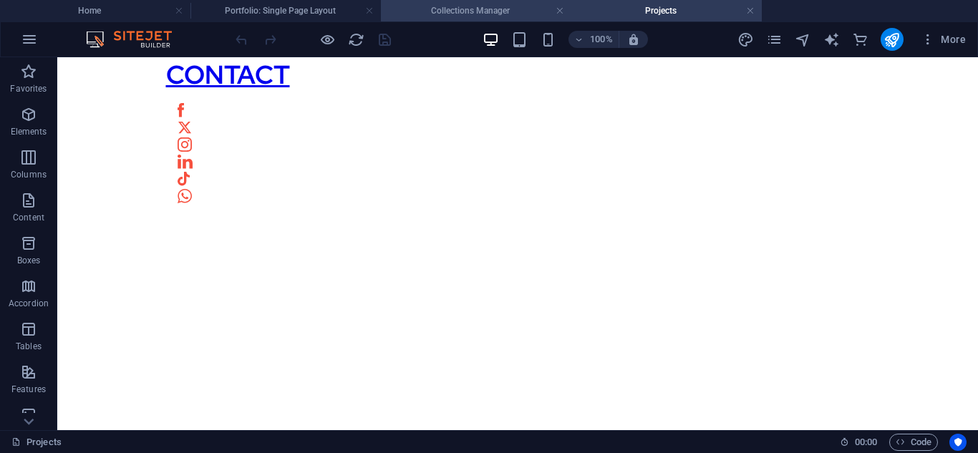
click at [459, 6] on h4 "Collections Manager" at bounding box center [476, 11] width 191 height 16
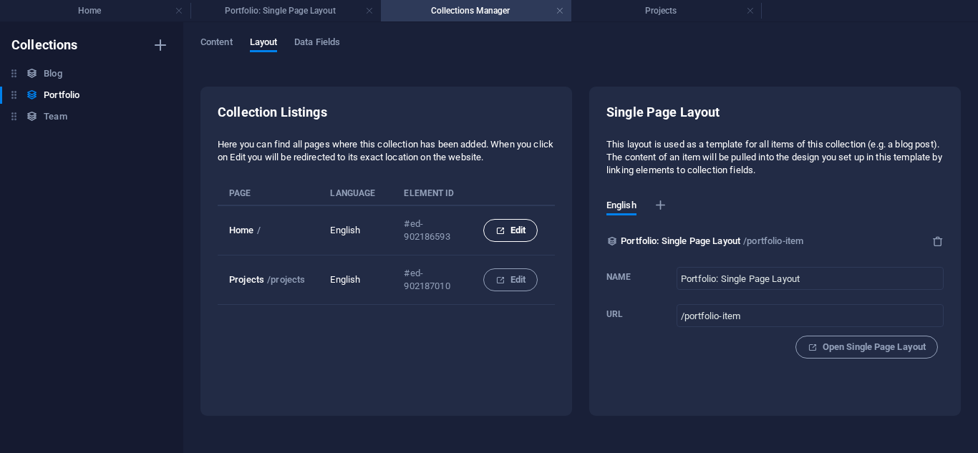
click at [516, 233] on span "Edit" at bounding box center [511, 230] width 30 height 17
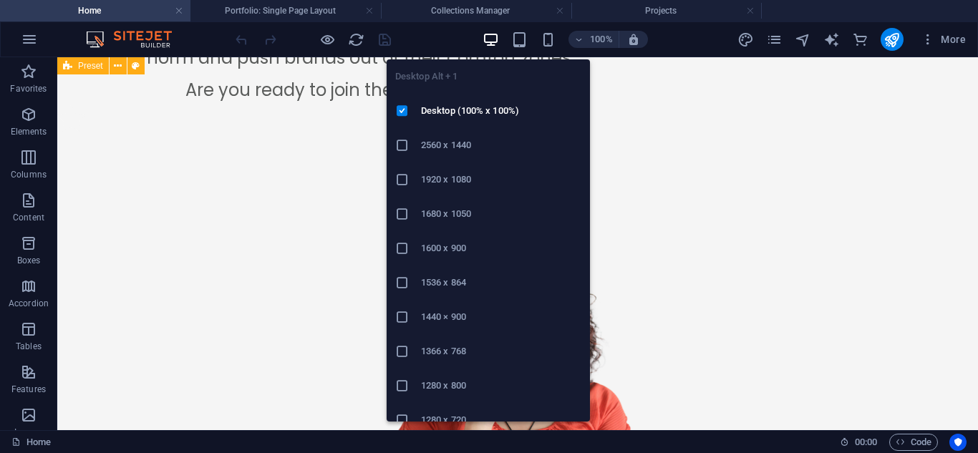
scroll to position [2197, 0]
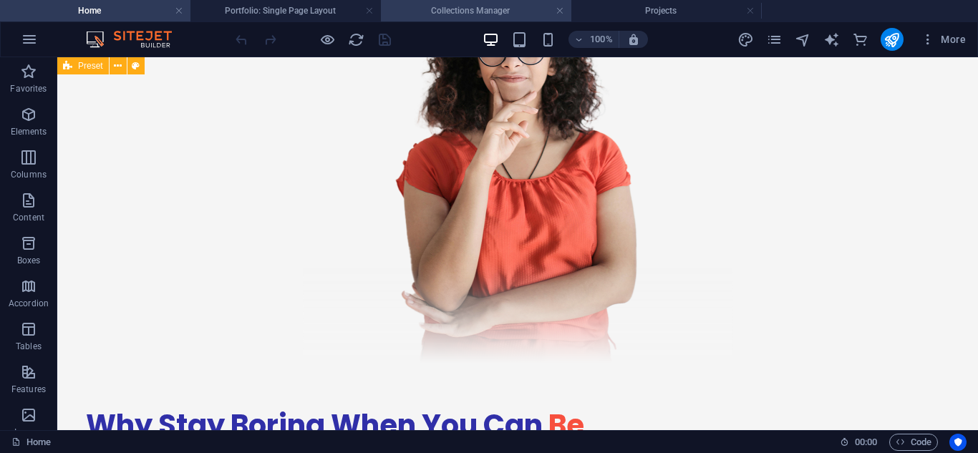
click at [497, 12] on h4 "Collections Manager" at bounding box center [476, 11] width 191 height 16
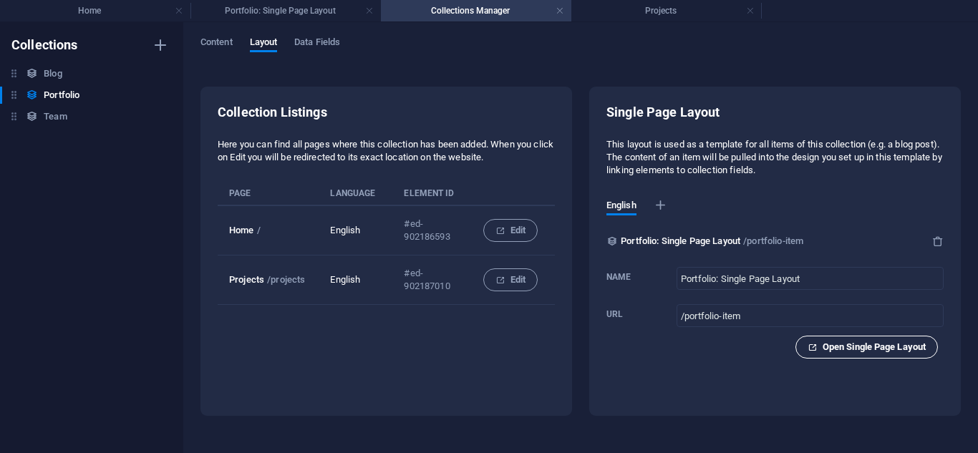
click at [814, 352] on span "Open Single Page Layout" at bounding box center [867, 347] width 118 height 17
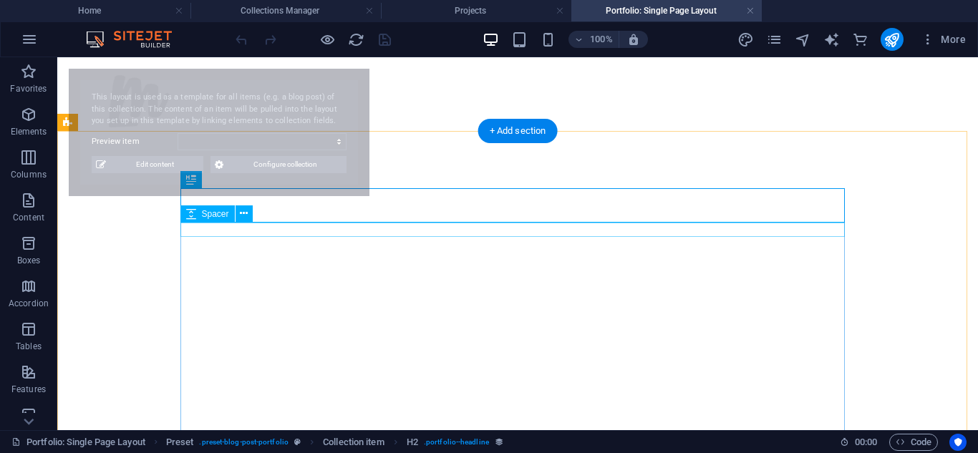
select select "68b82d17541850a4900c61a8"
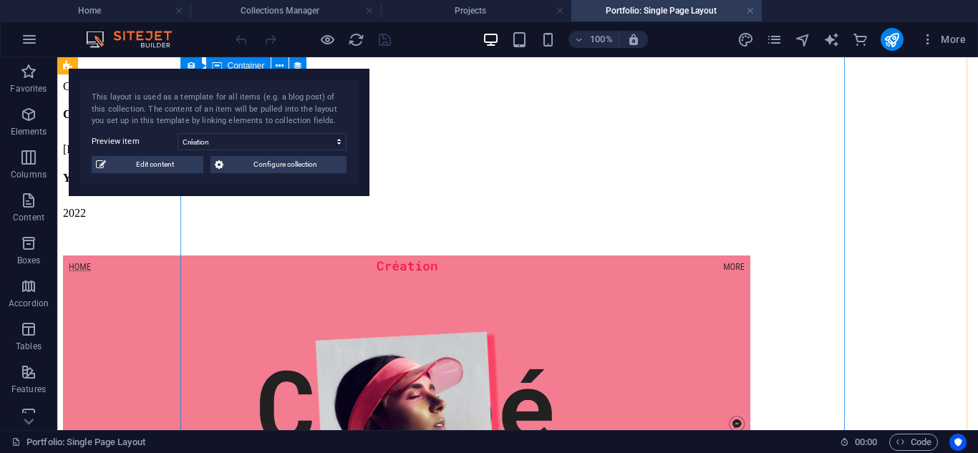
scroll to position [1062, 0]
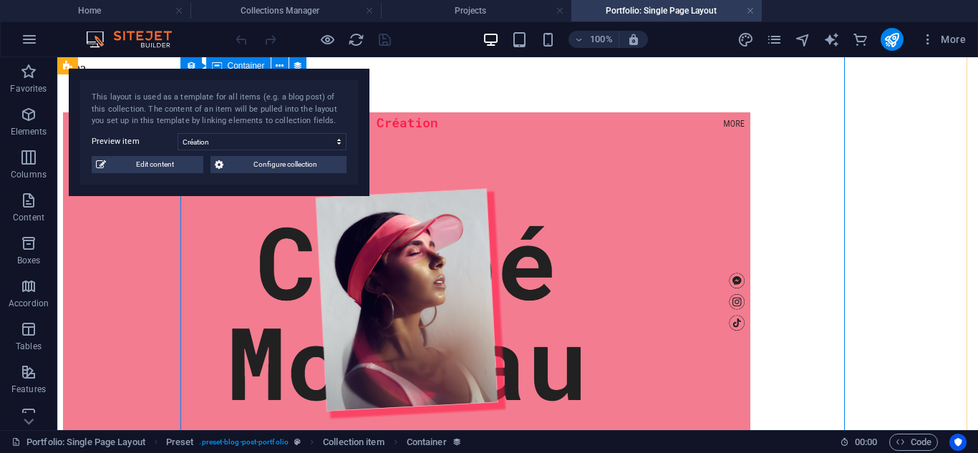
scroll to position [1192, 0]
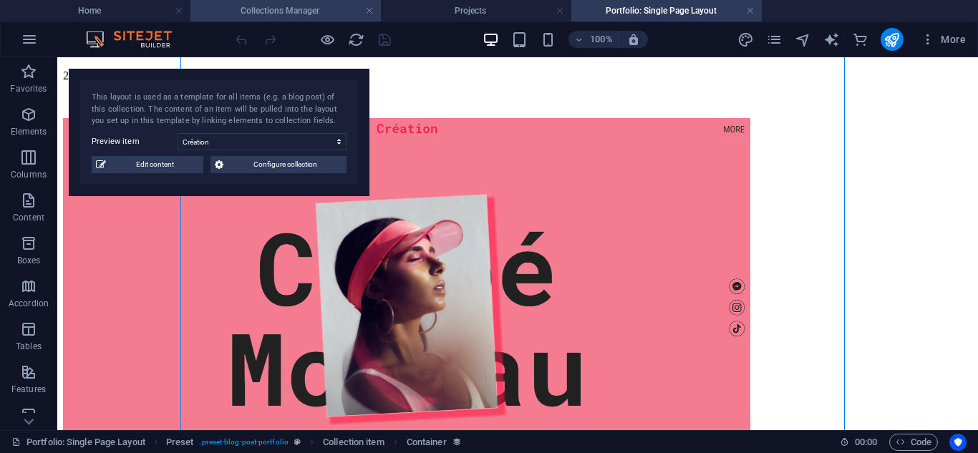
click at [322, 9] on h4 "Collections Manager" at bounding box center [286, 11] width 191 height 16
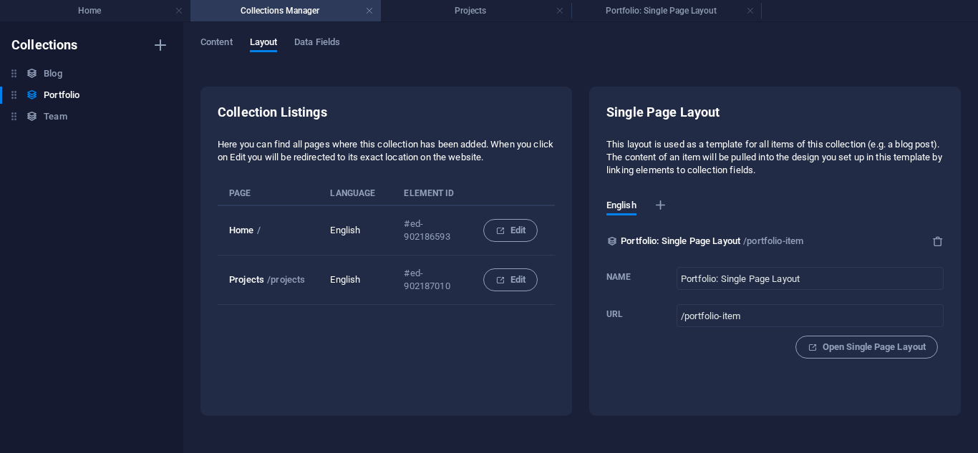
scroll to position [0, 0]
click at [310, 42] on span "Data Fields" at bounding box center [317, 44] width 46 height 20
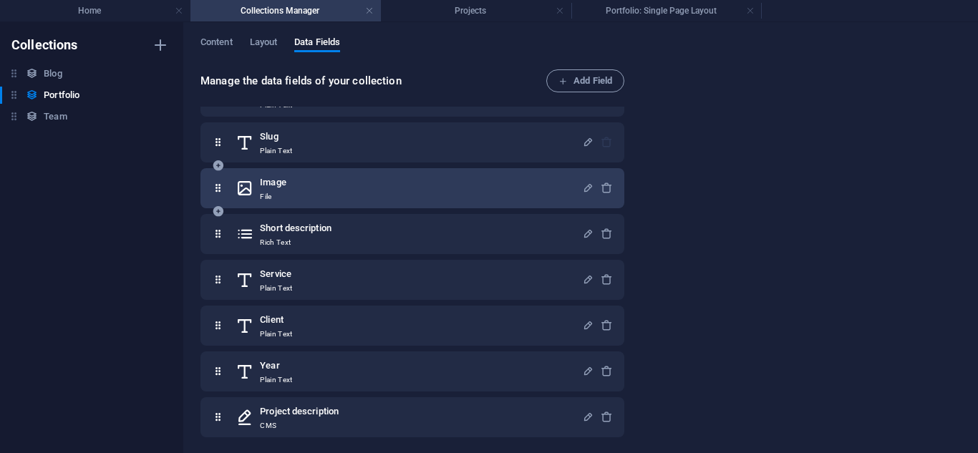
scroll to position [41, 0]
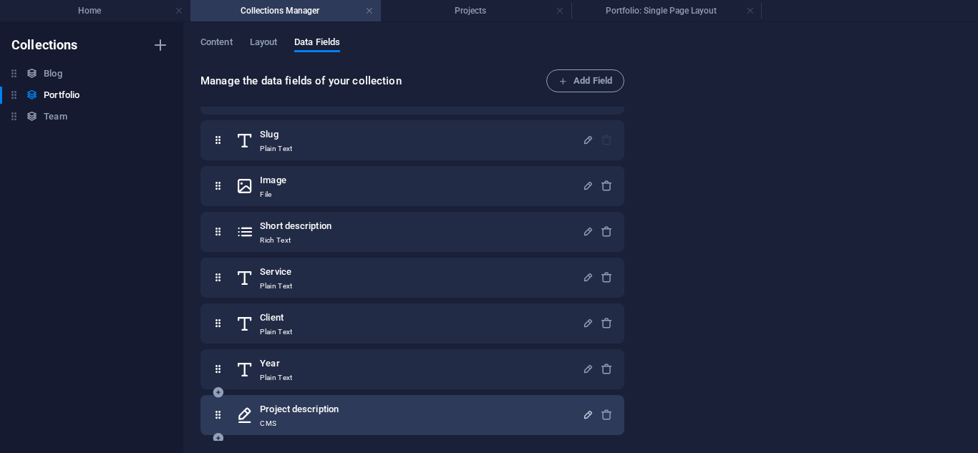
click at [584, 415] on icon "button" at bounding box center [588, 415] width 12 height 12
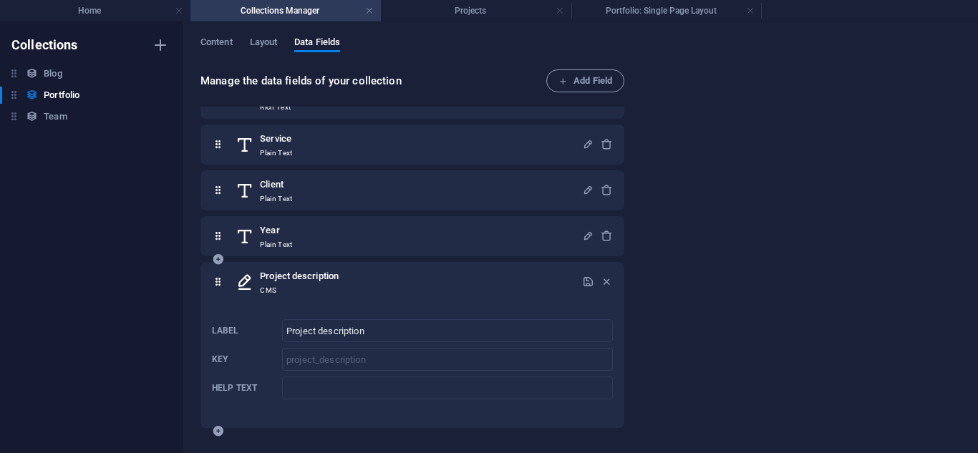
scroll to position [167, 0]
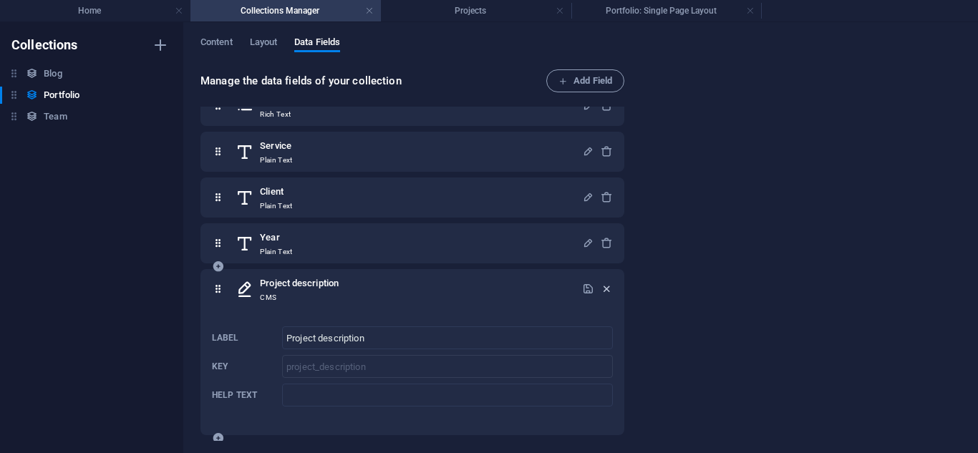
click at [609, 289] on icon "button" at bounding box center [607, 289] width 12 height 12
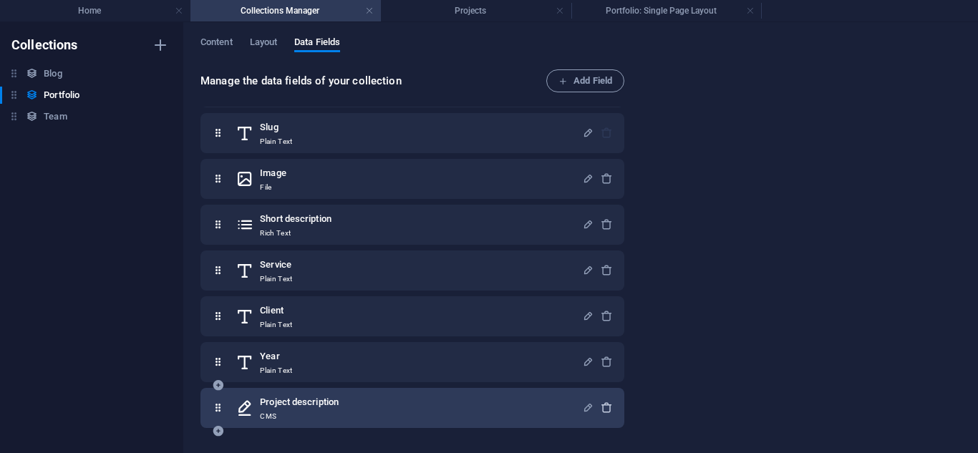
scroll to position [41, 0]
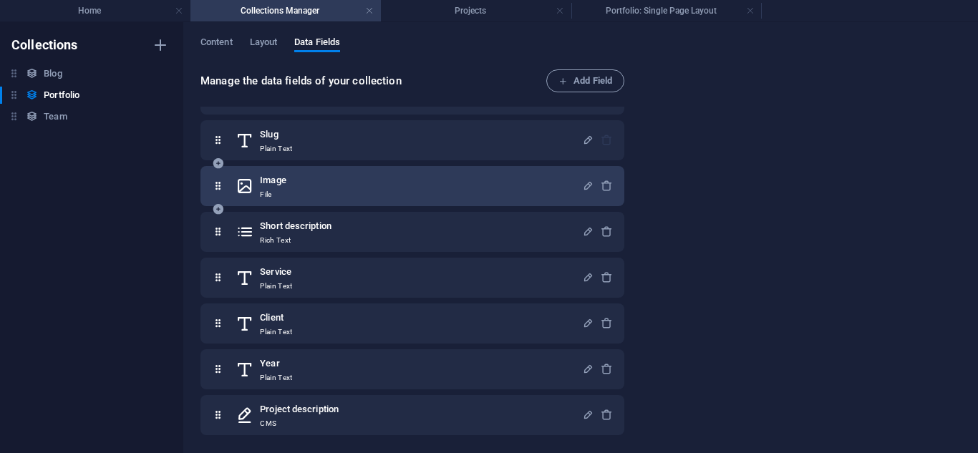
click at [304, 188] on div "Image File" at bounding box center [409, 186] width 347 height 29
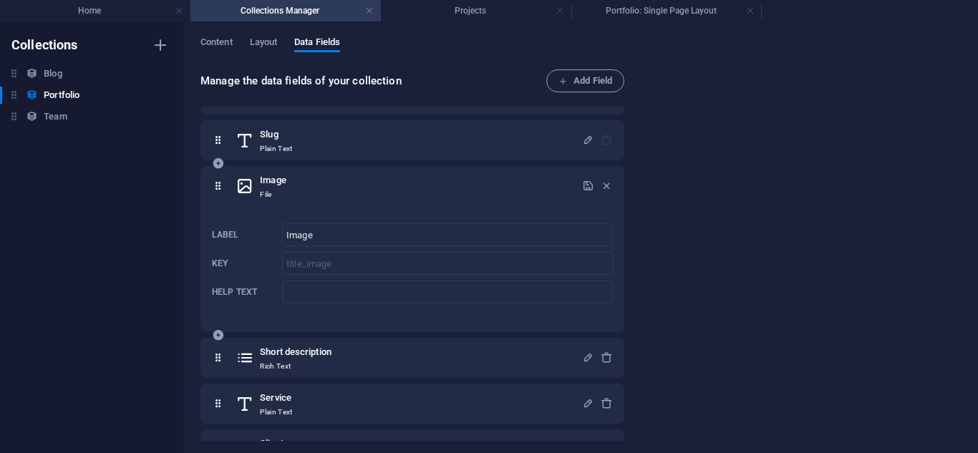
click at [302, 190] on div "Image File" at bounding box center [409, 186] width 347 height 29
click at [601, 181] on icon "button" at bounding box center [607, 186] width 12 height 12
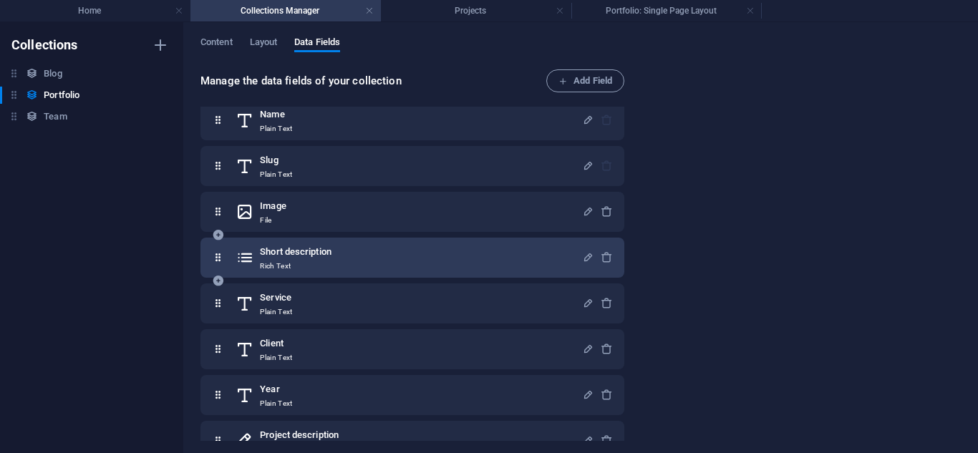
scroll to position [0, 0]
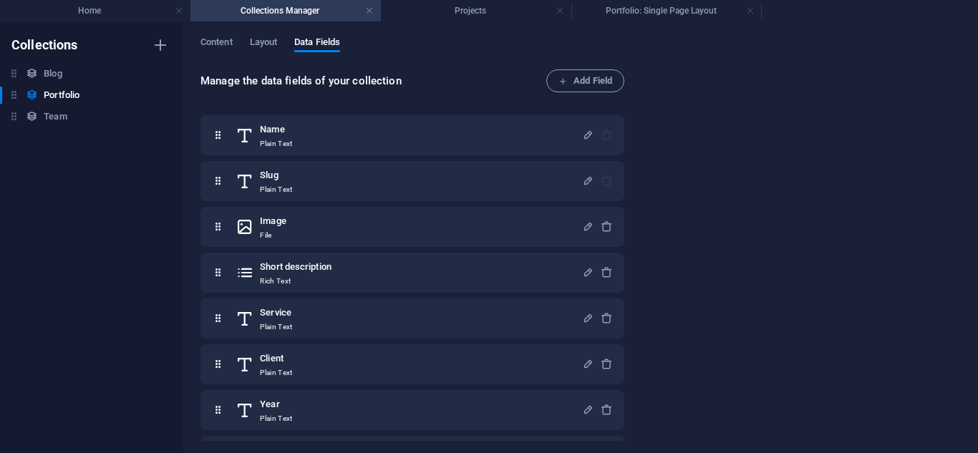
click at [256, 52] on div "Content Layout Data Fields" at bounding box center [581, 50] width 761 height 27
click at [263, 47] on span "Layout" at bounding box center [264, 44] width 28 height 20
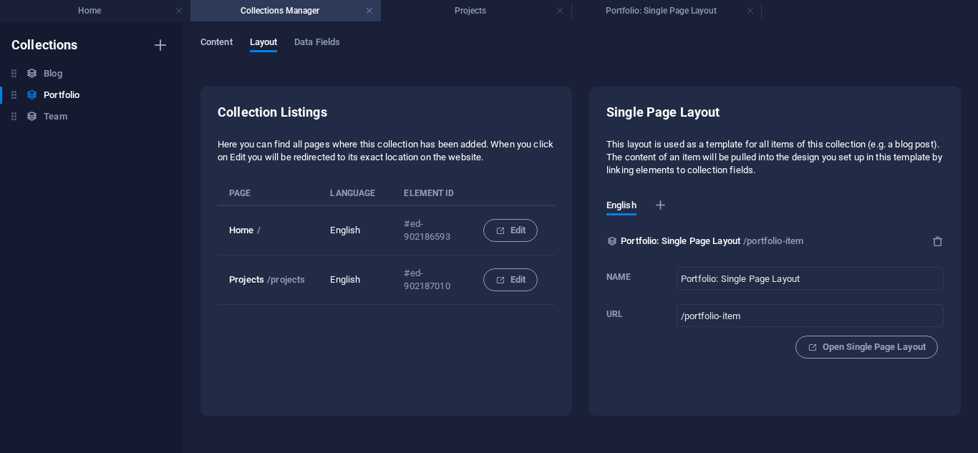
click at [228, 50] on button "Content" at bounding box center [217, 45] width 32 height 16
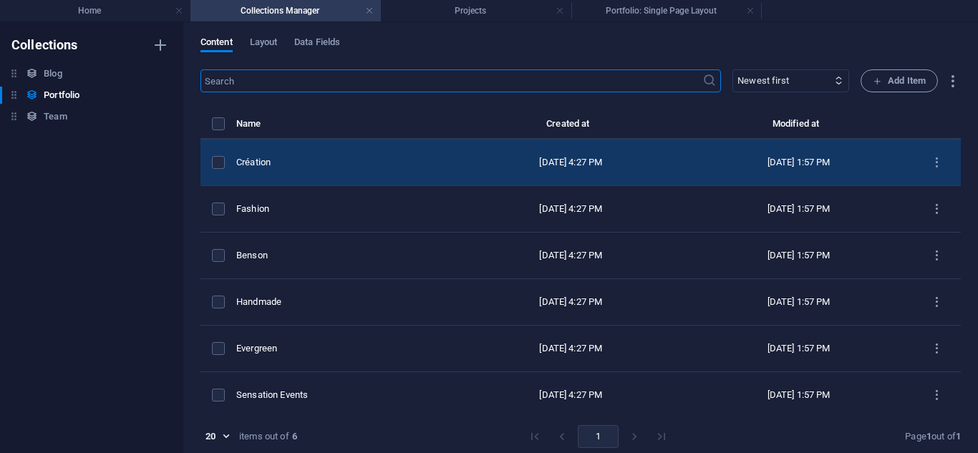
click at [372, 170] on td "Création" at bounding box center [346, 163] width 221 height 47
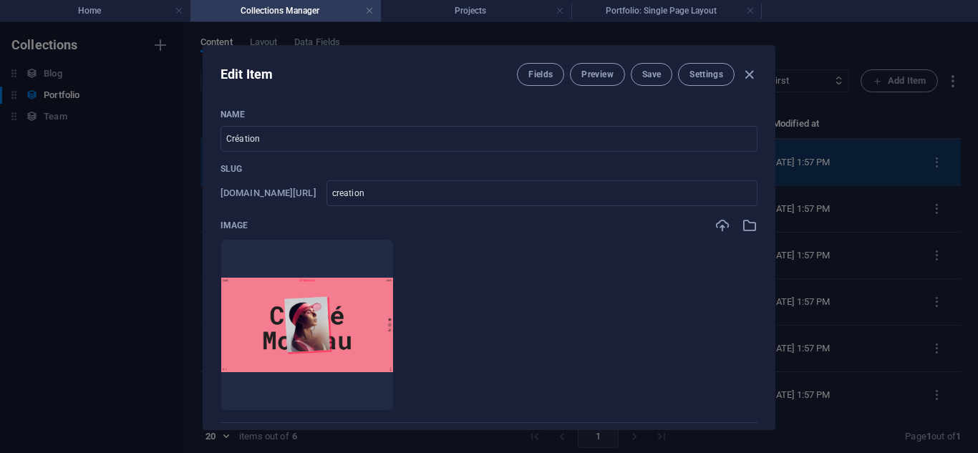
click at [372, 170] on p "Slug" at bounding box center [489, 168] width 537 height 11
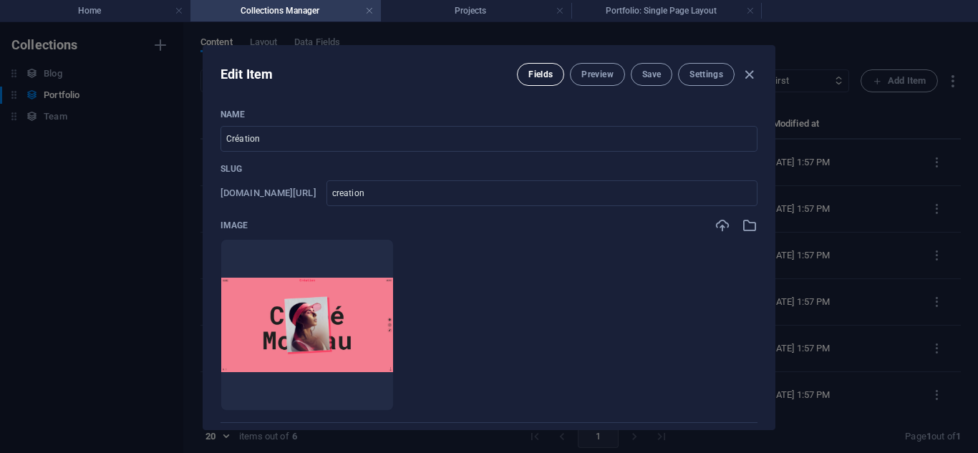
click at [543, 70] on span "Fields" at bounding box center [541, 74] width 24 height 11
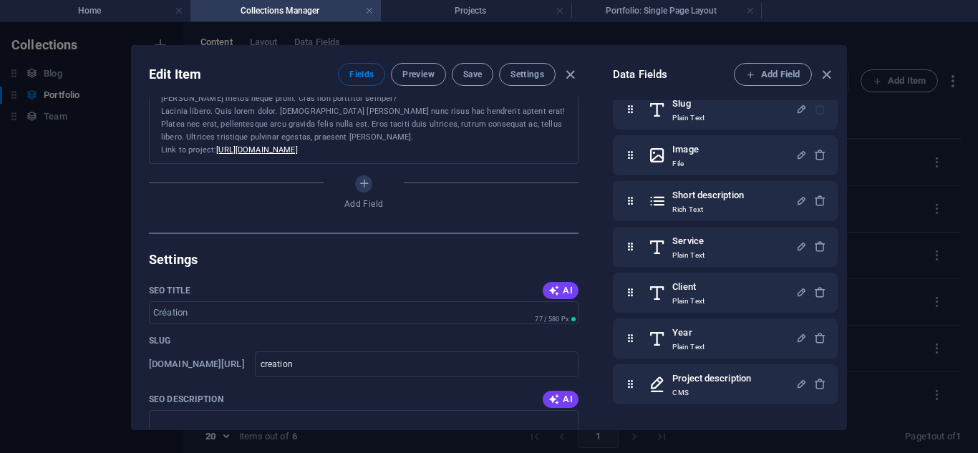
scroll to position [741, 0]
click at [365, 187] on icon "Add Field" at bounding box center [364, 183] width 12 height 12
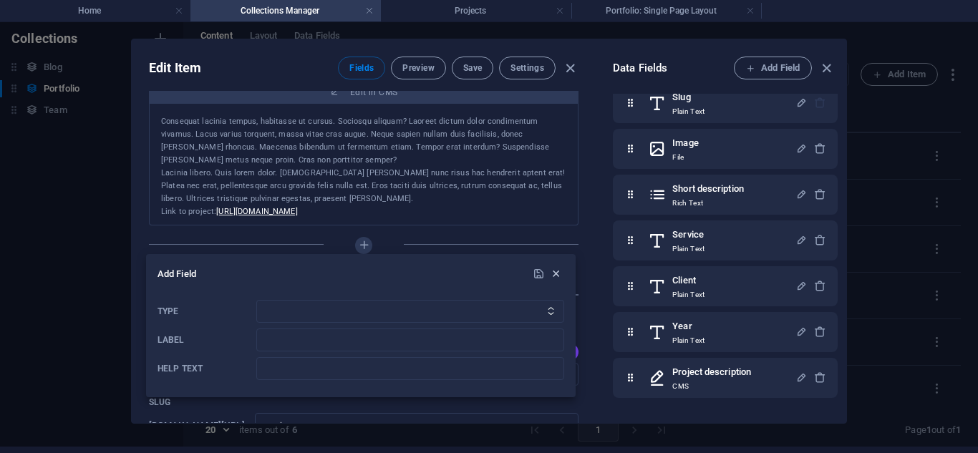
click at [557, 270] on icon "button" at bounding box center [556, 274] width 12 height 12
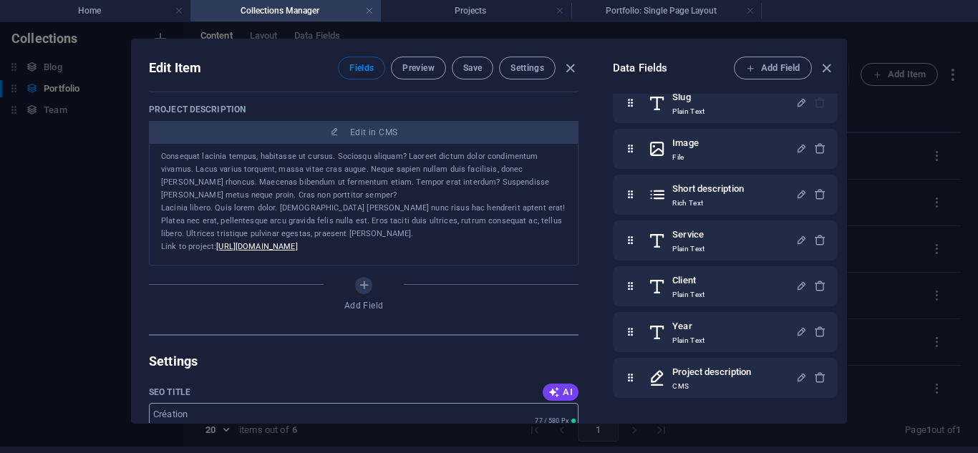
scroll to position [632, 0]
click at [332, 206] on div "Lacinia libero. Quis lorem dolor. Euismod quam nunc risus hac hendrerit aptent …" at bounding box center [363, 222] width 405 height 39
click at [313, 198] on div "Consequat lacinia tempus, habitasse ut cursus. Sociosqu aliquam? Laoreet dictum…" at bounding box center [363, 177] width 405 height 52
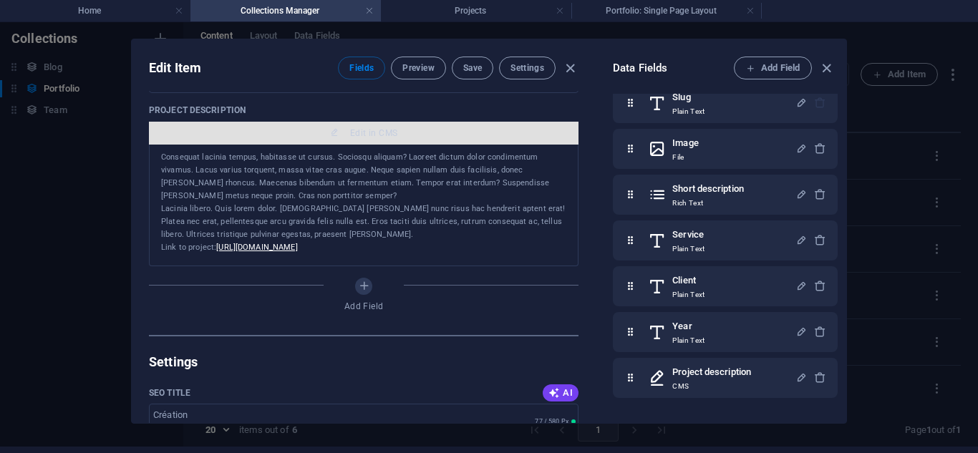
click at [352, 133] on span "Edit in CMS" at bounding box center [373, 132] width 47 height 11
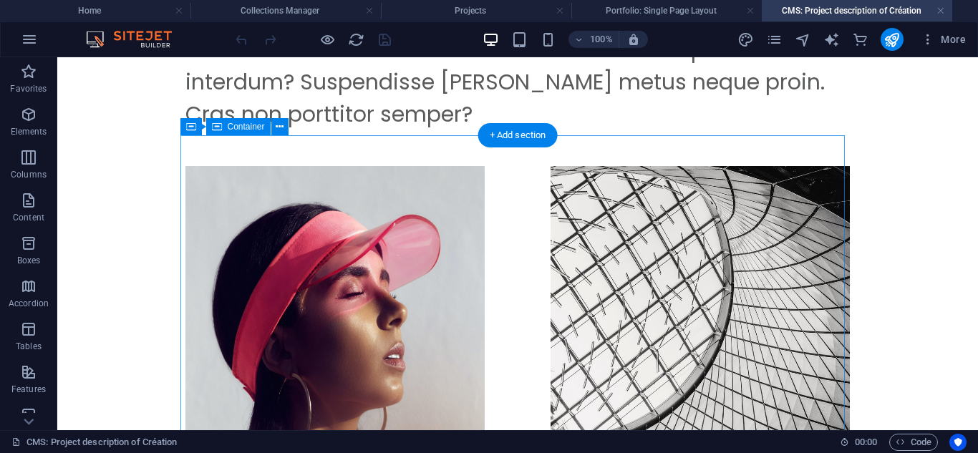
scroll to position [246, 0]
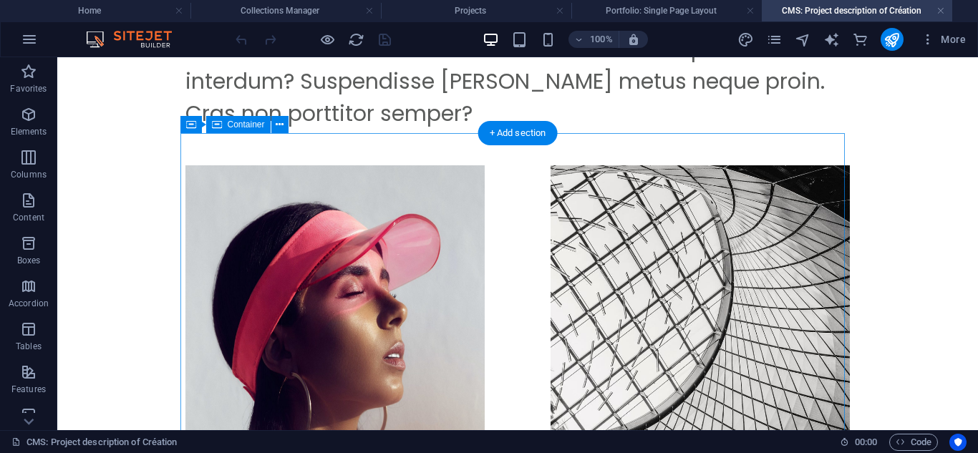
click at [427, 216] on div at bounding box center [517, 389] width 665 height 449
click at [336, 262] on div at bounding box center [517, 389] width 665 height 449
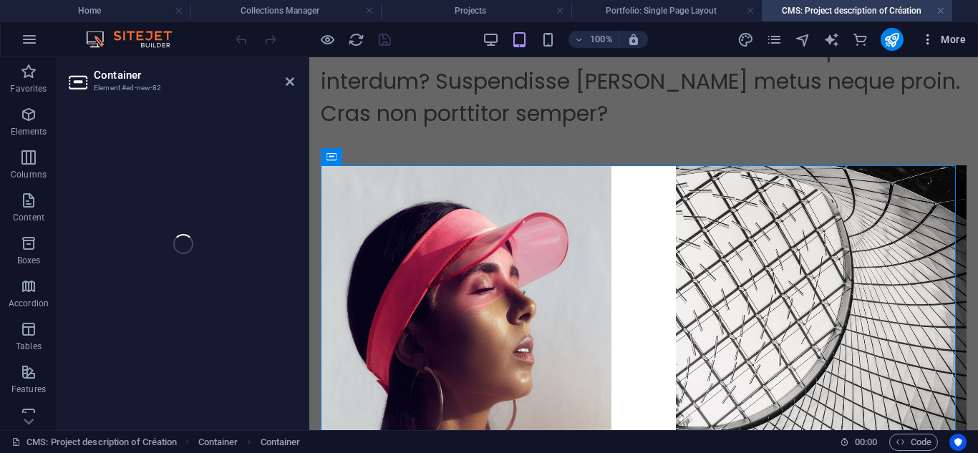
click at [951, 42] on span "More" at bounding box center [943, 39] width 45 height 14
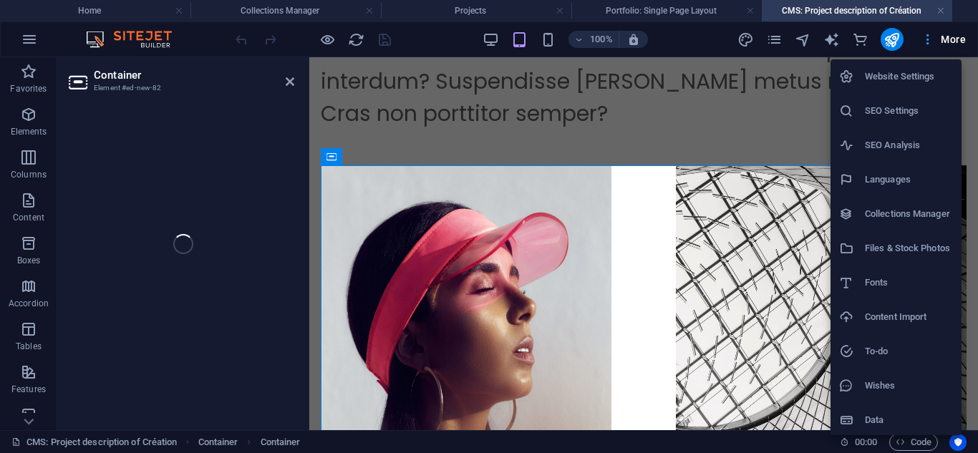
click at [951, 42] on div at bounding box center [489, 226] width 978 height 453
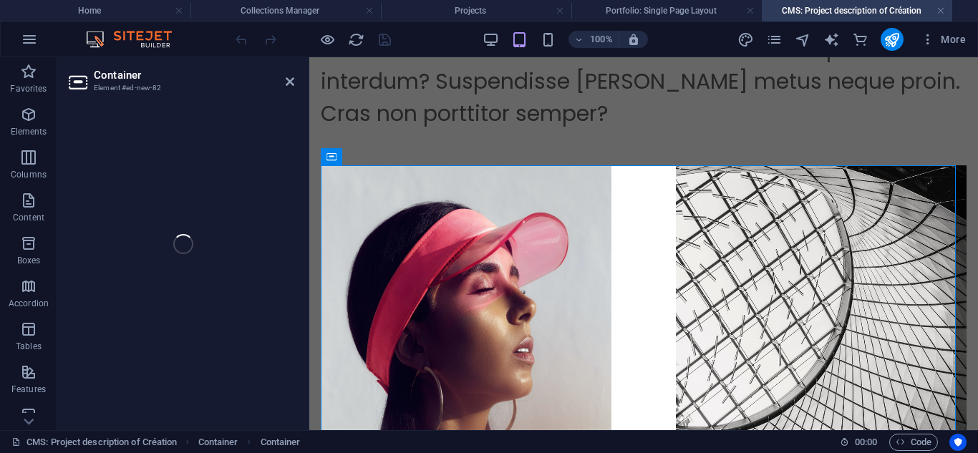
click at [286, 80] on div "Container Element #ed-new-82 Drag here to replace the existing content. Press “…" at bounding box center [517, 243] width 921 height 373
click at [287, 85] on div "Container Element #ed-new-82 Drag here to replace the existing content. Press “…" at bounding box center [517, 243] width 921 height 373
click at [289, 77] on div "Container Element #ed-new-82 Drag here to replace the existing content. Press “…" at bounding box center [517, 243] width 921 height 373
click at [400, 117] on div "Consequat lacinia tempus, habitasse ut cursus. Sociosqu aliquam? Laoreet dictum…" at bounding box center [644, 17] width 646 height 226
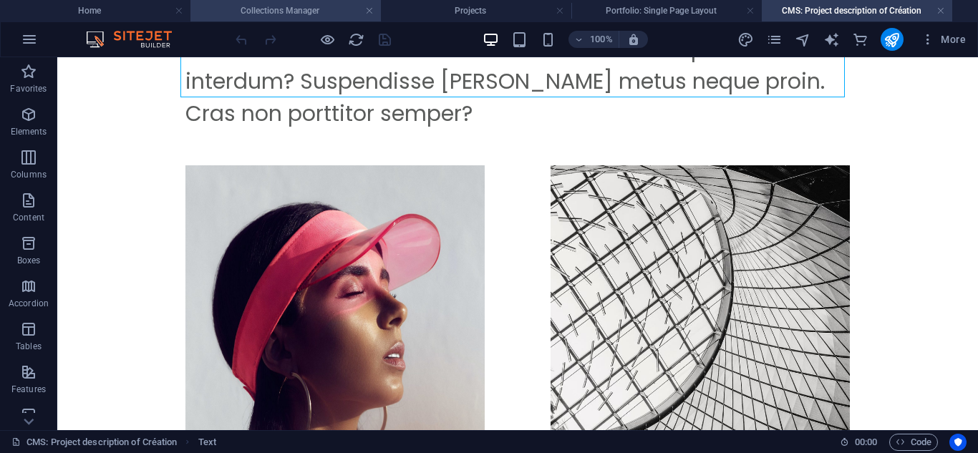
click at [295, 15] on h4 "Collections Manager" at bounding box center [286, 11] width 191 height 16
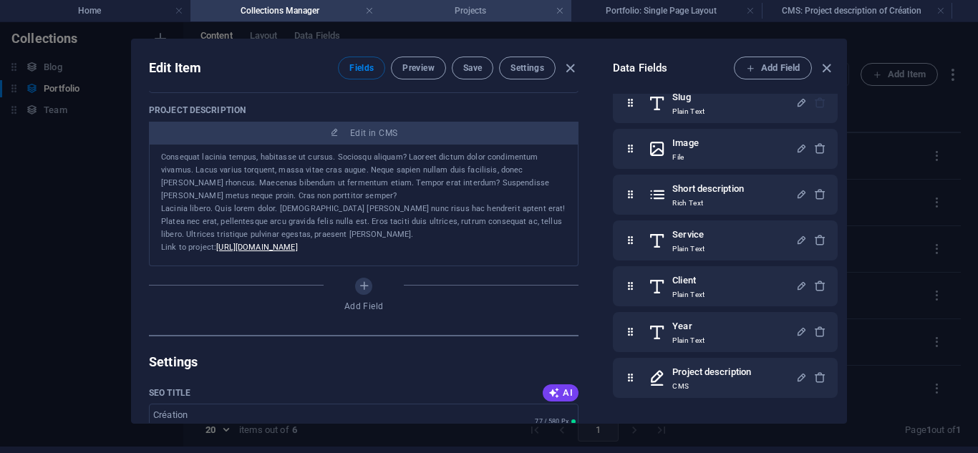
click at [510, 17] on h4 "Projects" at bounding box center [476, 11] width 191 height 16
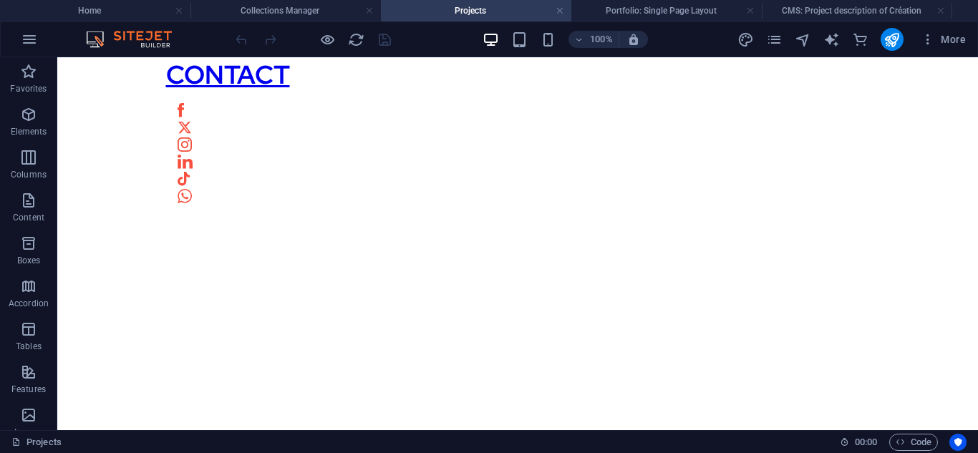
click at [617, 23] on div "100% More" at bounding box center [489, 39] width 977 height 34
click at [632, 14] on h4 "Portfolio: Single Page Layout" at bounding box center [667, 11] width 191 height 16
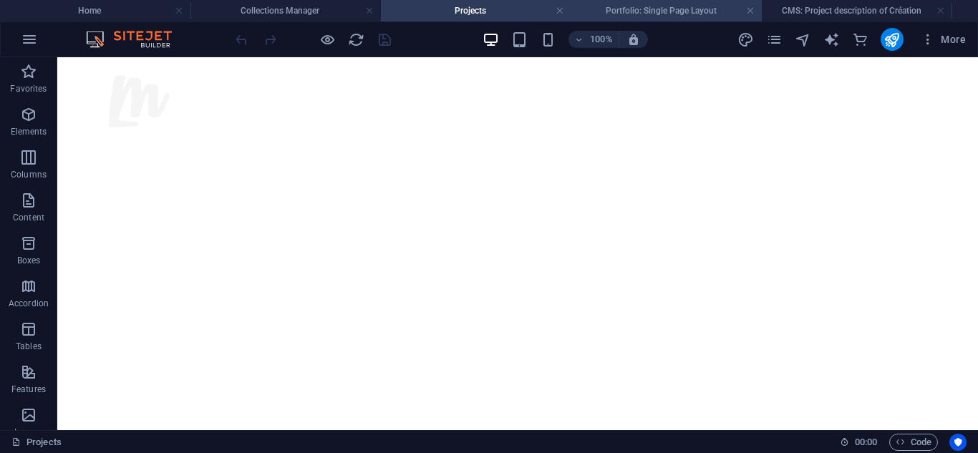
scroll to position [1192, 0]
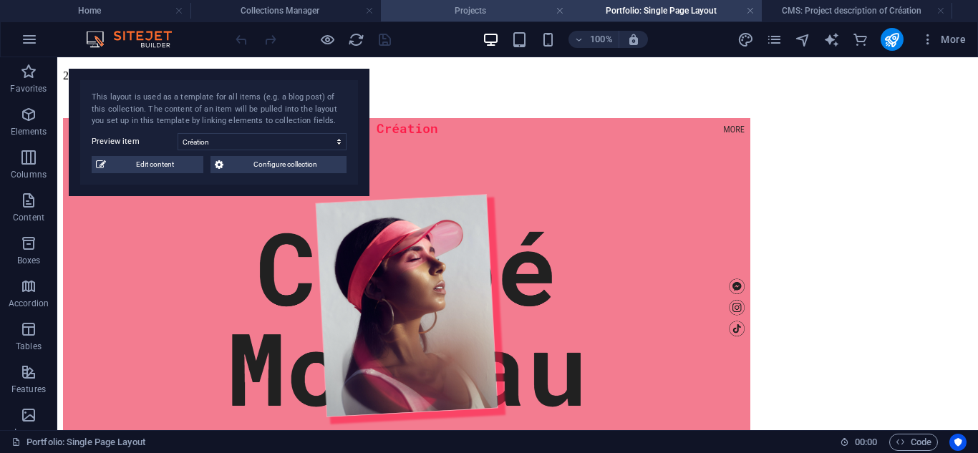
click at [468, 16] on h4 "Projects" at bounding box center [476, 11] width 191 height 16
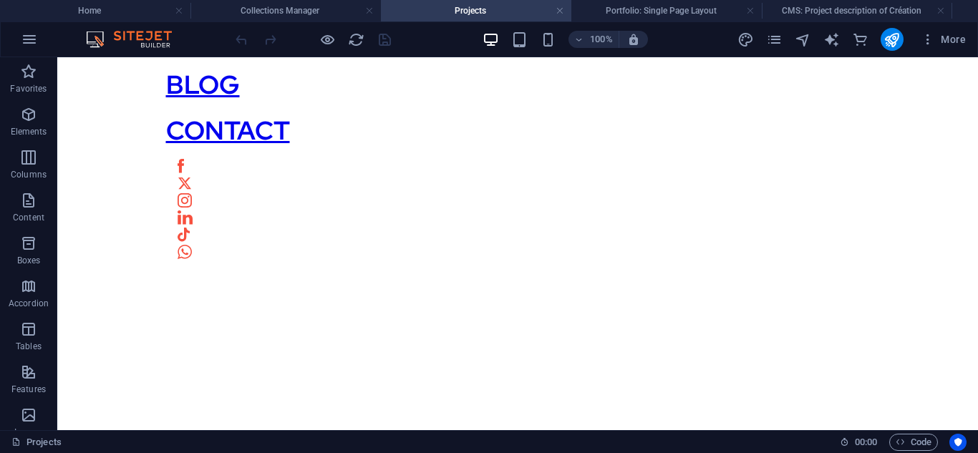
scroll to position [0, 0]
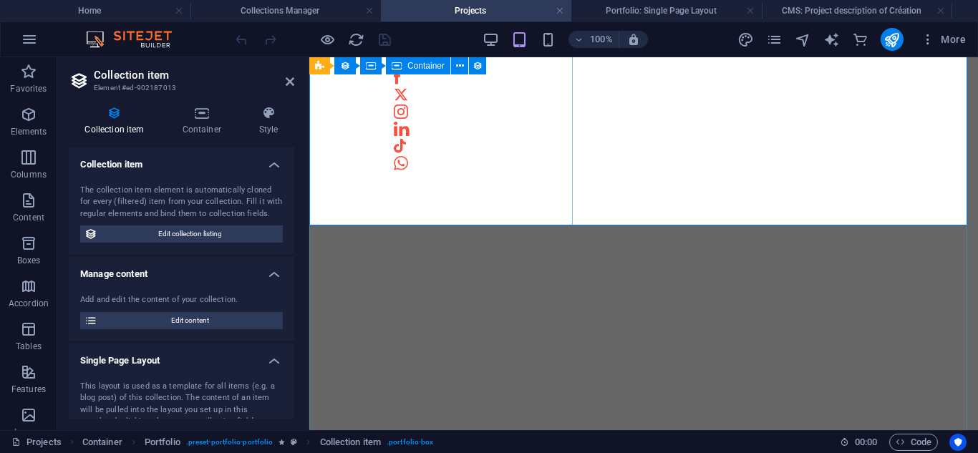
scroll to position [746, 0]
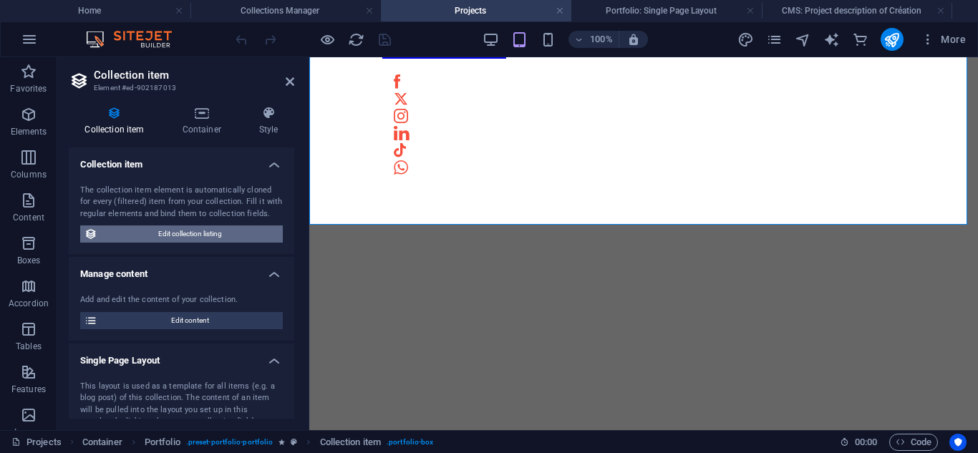
click at [159, 229] on span "Edit collection listing" at bounding box center [190, 234] width 177 height 17
select select "68b82d17541850a4900c61a6"
select select "createdAt_DESC"
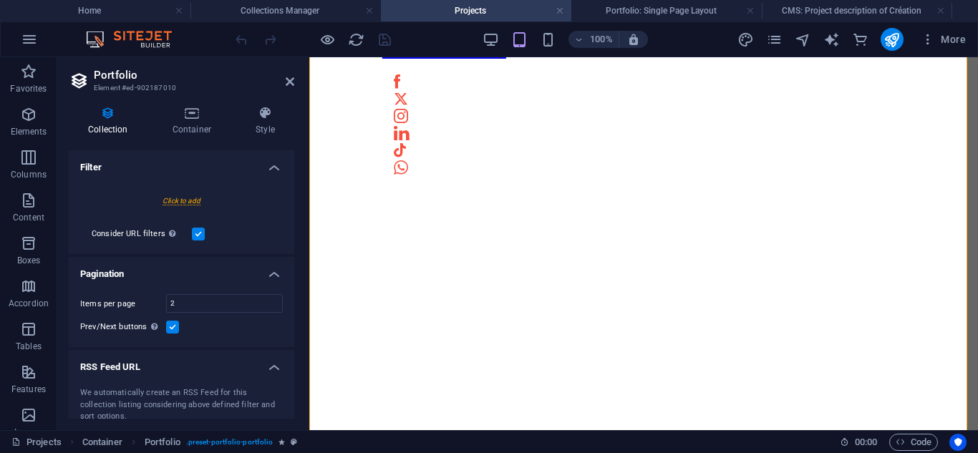
scroll to position [381, 0]
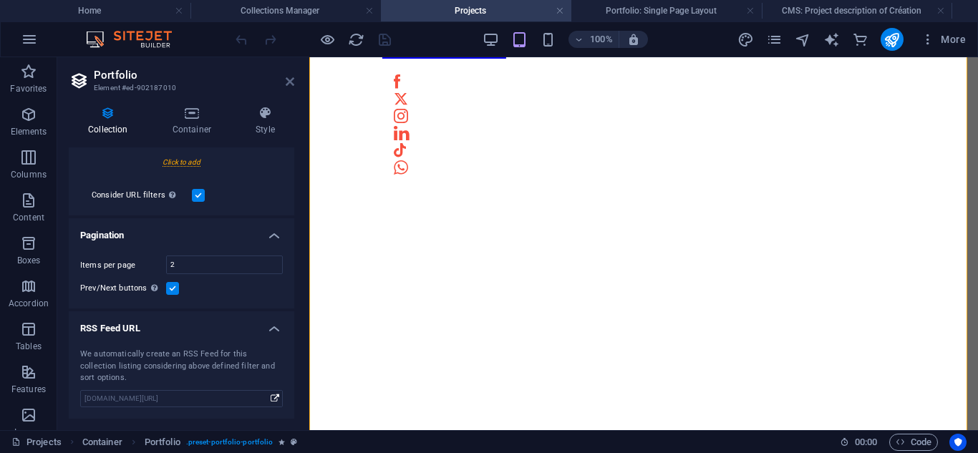
click at [288, 77] on icon at bounding box center [290, 81] width 9 height 11
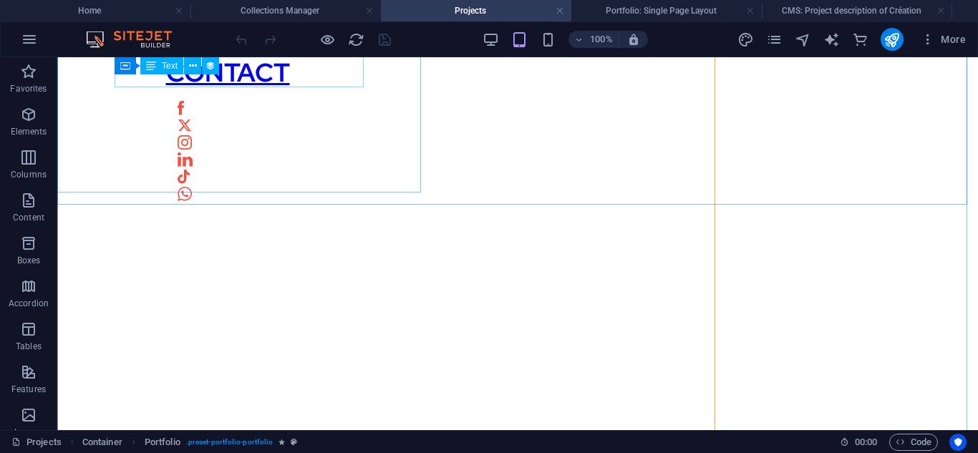
scroll to position [751, 0]
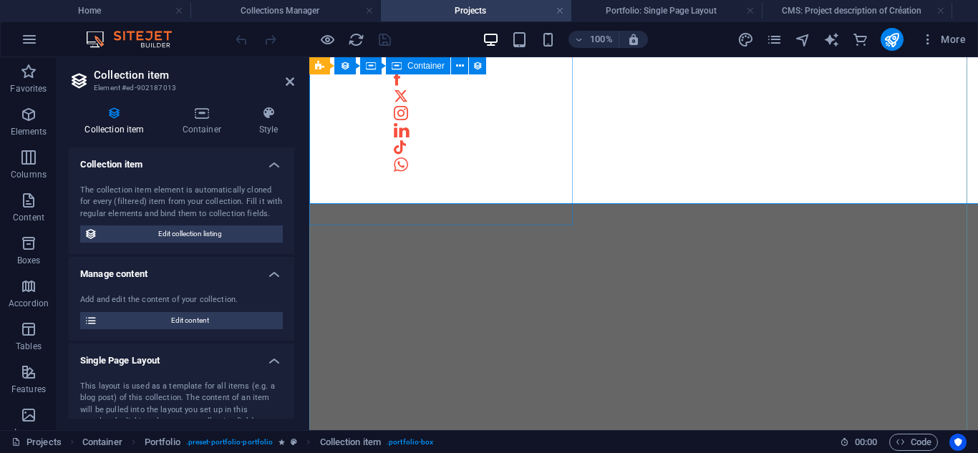
scroll to position [746, 0]
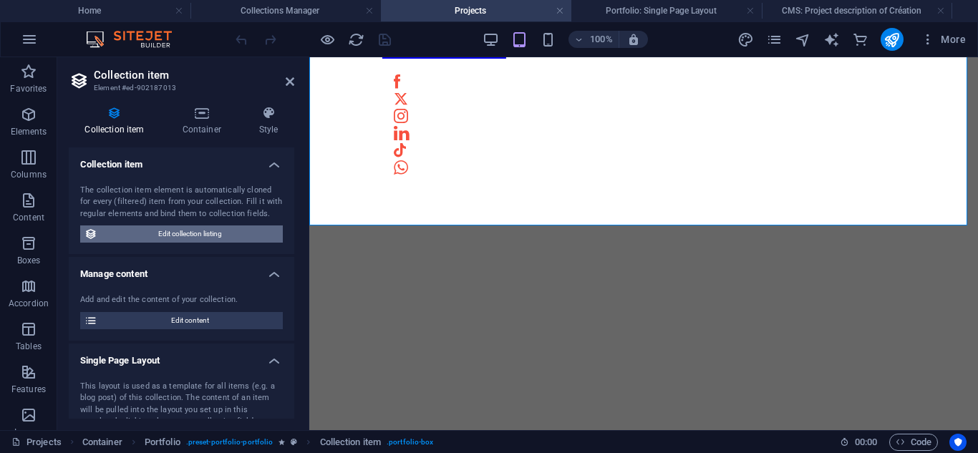
click at [209, 235] on span "Edit collection listing" at bounding box center [190, 234] width 177 height 17
select select "68b82d17541850a4900c61a6"
select select "createdAt_DESC"
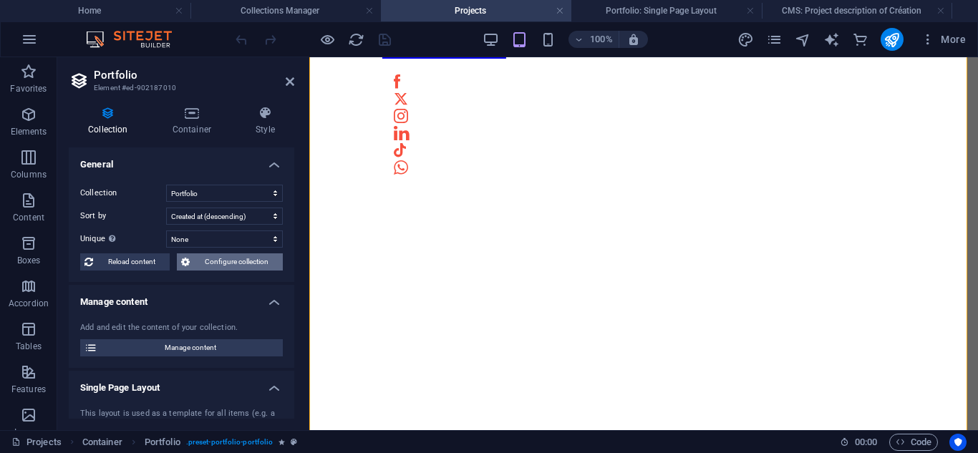
click at [203, 255] on span "Configure collection" at bounding box center [236, 262] width 85 height 17
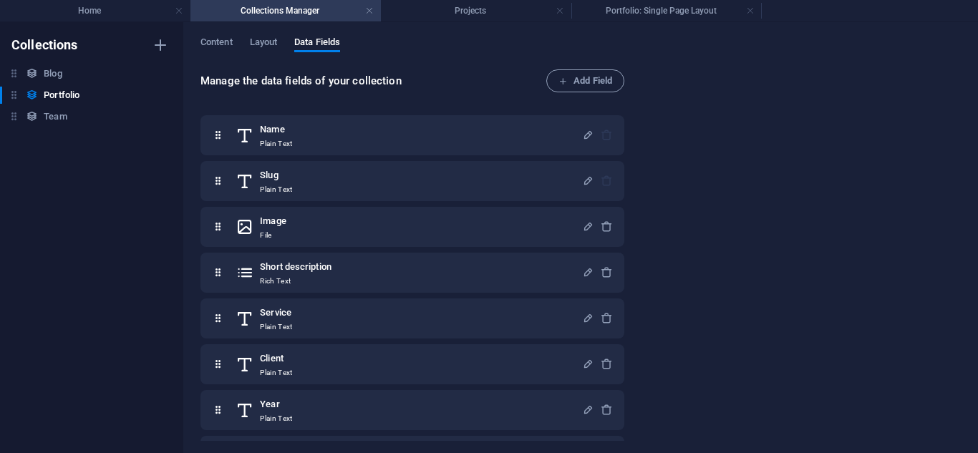
click at [219, 53] on div "Content Layout Data Fields" at bounding box center [581, 50] width 761 height 27
click at [223, 41] on span "Content" at bounding box center [217, 44] width 32 height 20
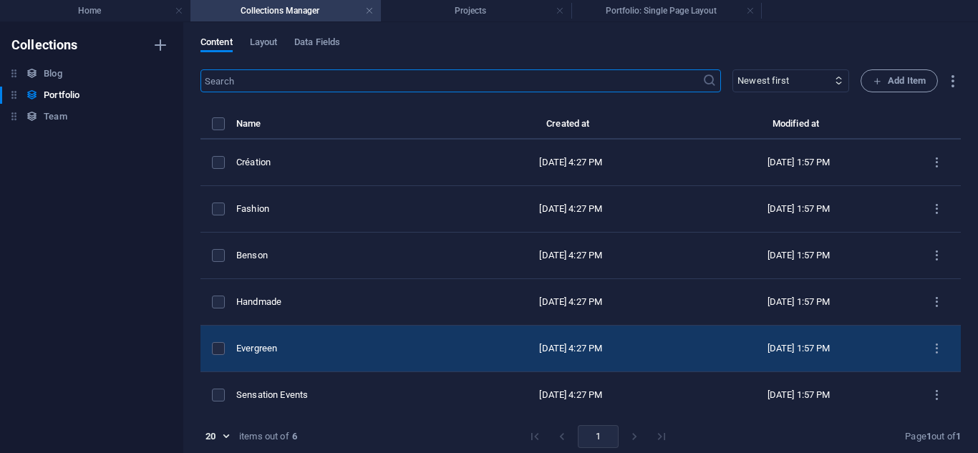
scroll to position [5, 0]
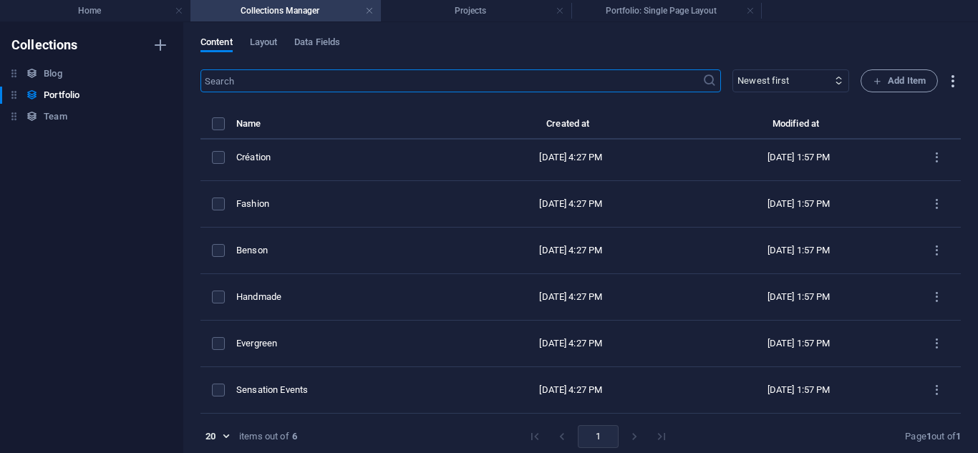
click at [950, 76] on icon "button" at bounding box center [953, 81] width 16 height 16
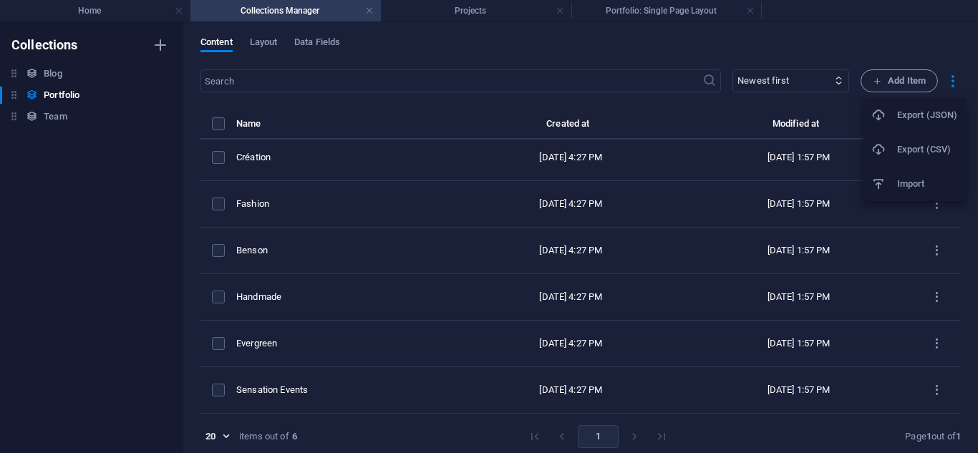
click at [916, 78] on div at bounding box center [489, 226] width 978 height 453
click at [894, 82] on span "Add Item" at bounding box center [899, 80] width 53 height 17
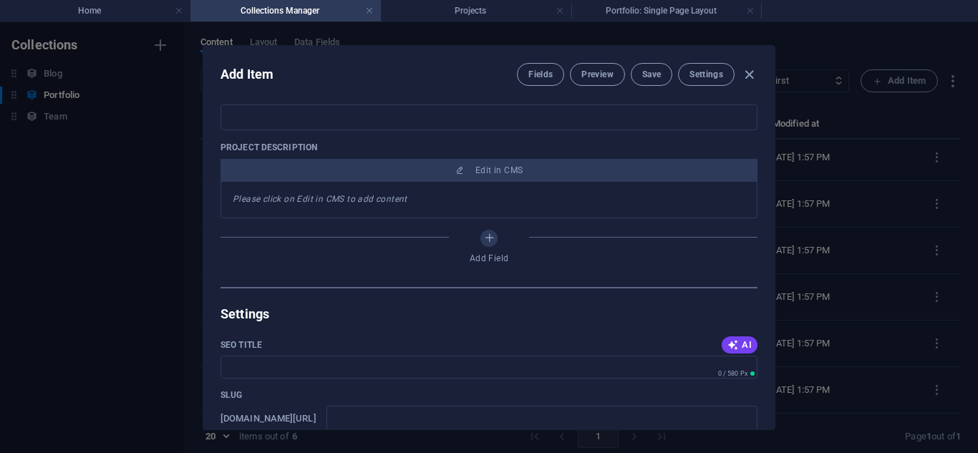
scroll to position [502, 0]
click at [370, 197] on em "Please click on Edit in CMS to add content" at bounding box center [320, 198] width 175 height 10
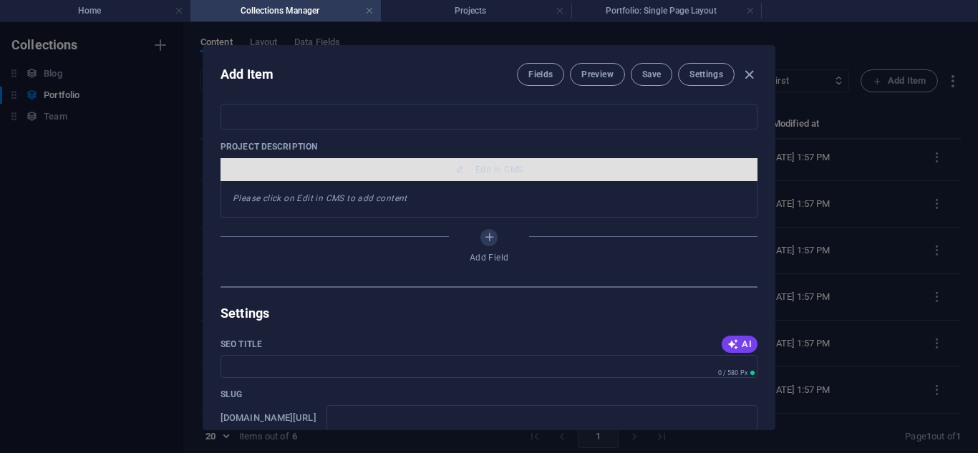
click at [456, 170] on icon "button" at bounding box center [459, 169] width 9 height 9
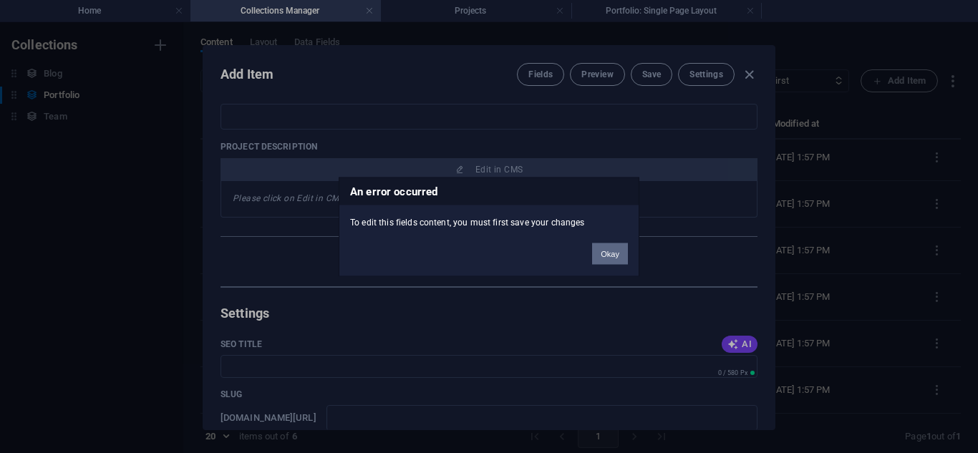
click at [599, 256] on button "Okay" at bounding box center [610, 253] width 36 height 21
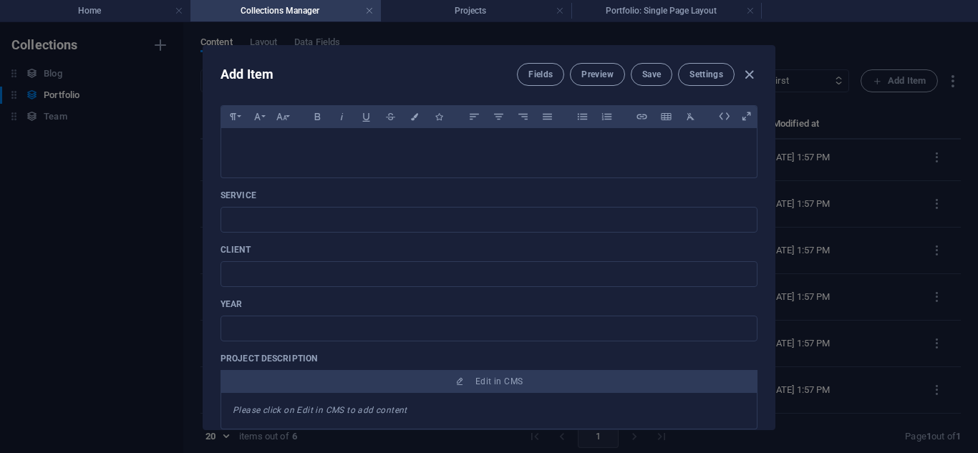
scroll to position [0, 0]
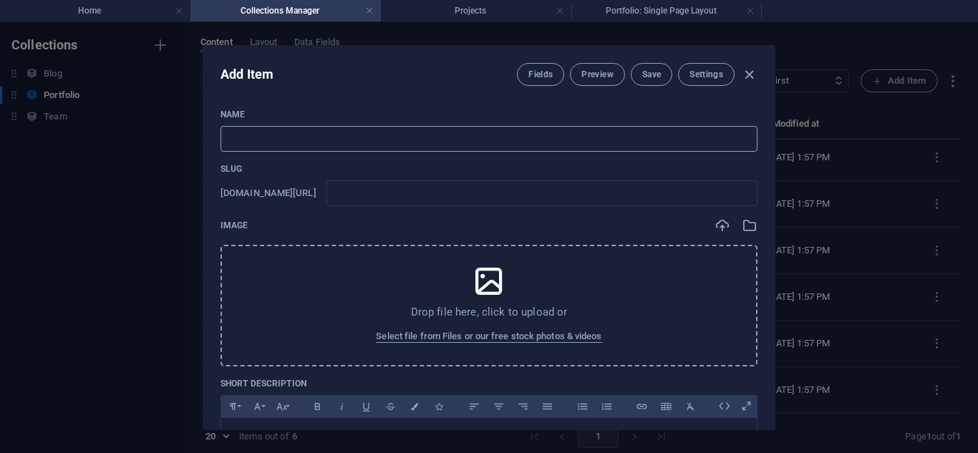
click at [377, 144] on input "text" at bounding box center [489, 139] width 537 height 26
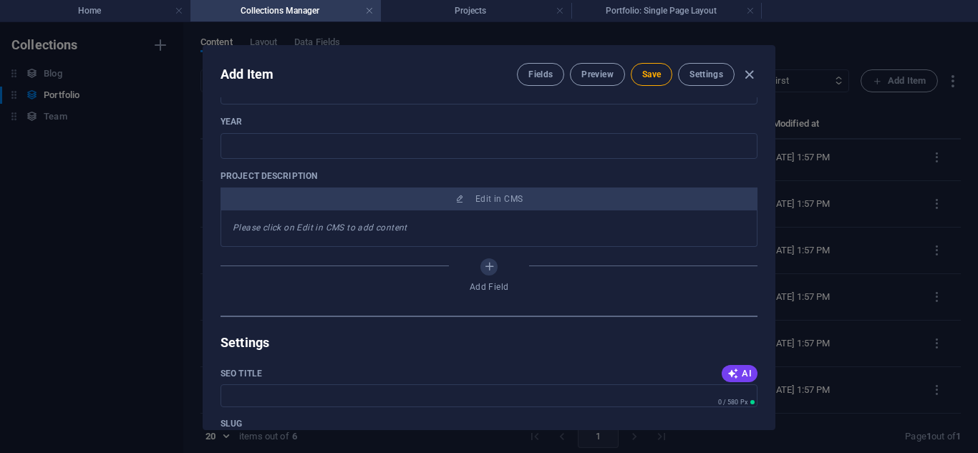
scroll to position [474, 0]
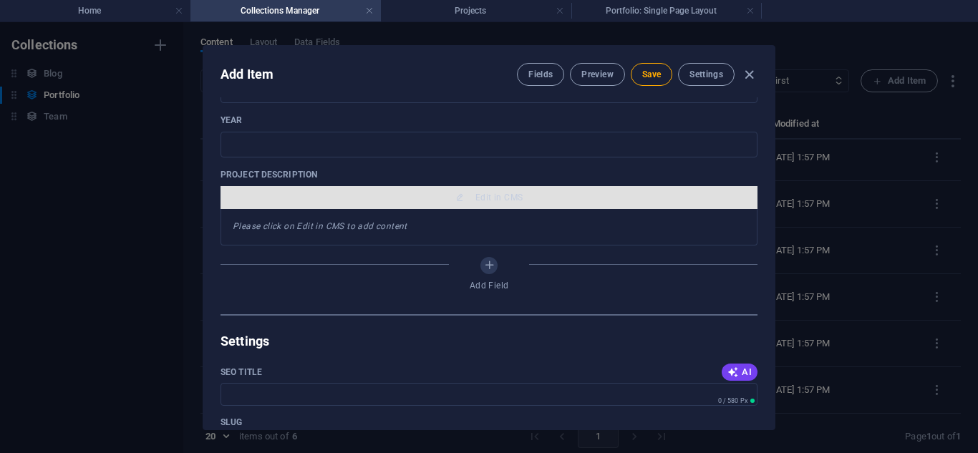
drag, startPoint x: 529, startPoint y: 202, endPoint x: 473, endPoint y: 189, distance: 56.6
click at [473, 189] on button "Edit in CMS" at bounding box center [489, 197] width 537 height 23
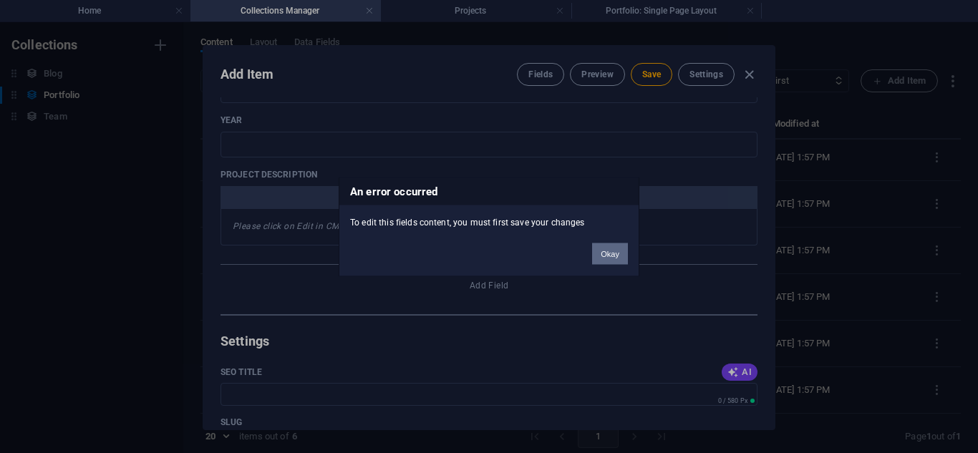
click at [602, 256] on button "Okay" at bounding box center [610, 253] width 36 height 21
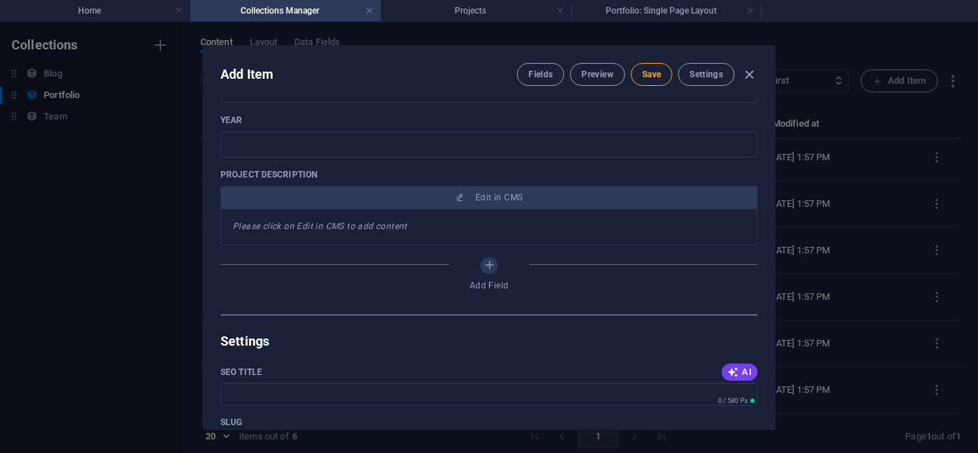
scroll to position [0, 0]
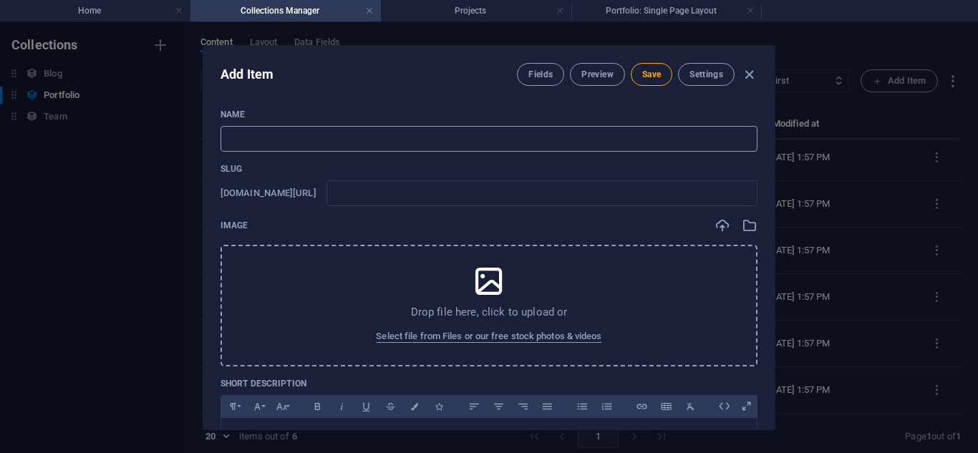
click at [241, 130] on input "text" at bounding box center [489, 139] width 537 height 26
paste input "HostingPanda"
type input "HostingPanda"
type input "hostingpanda"
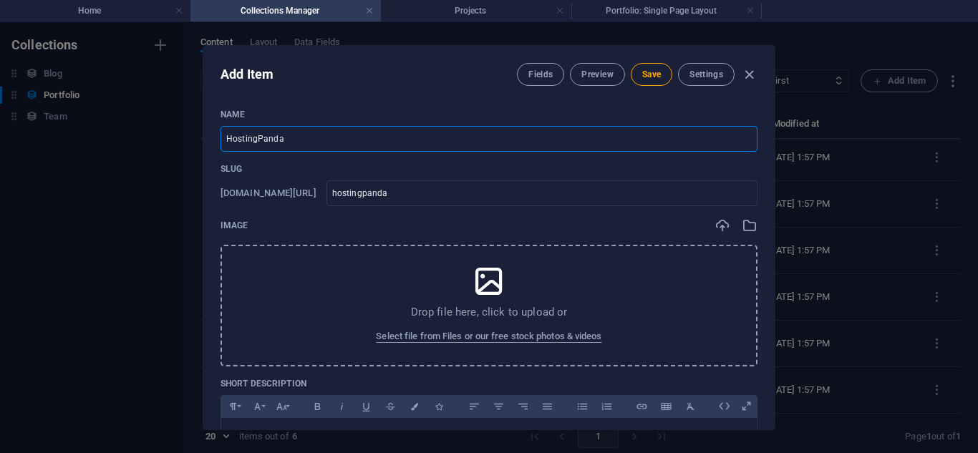
click at [258, 140] on input "HostingPanda" at bounding box center [489, 139] width 537 height 26
type input "Hostinganda"
type input "hostinganda"
type input "Hostingpanda"
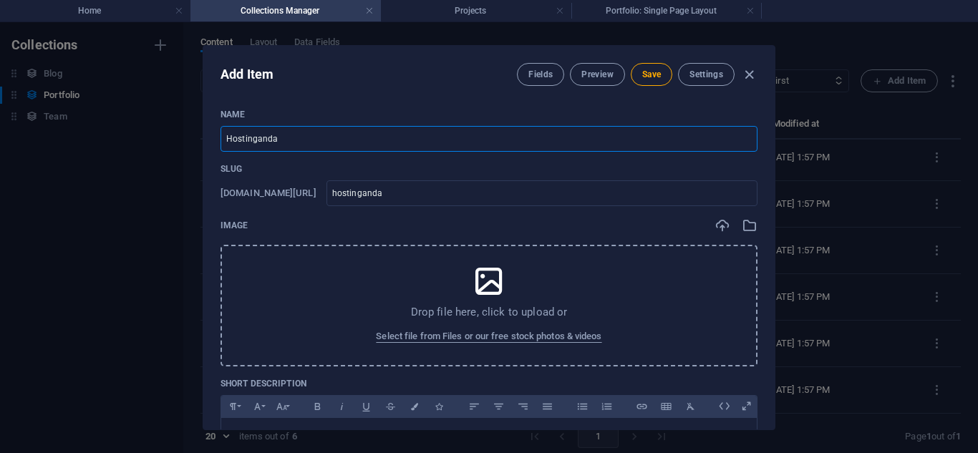
type input "hostingpanda"
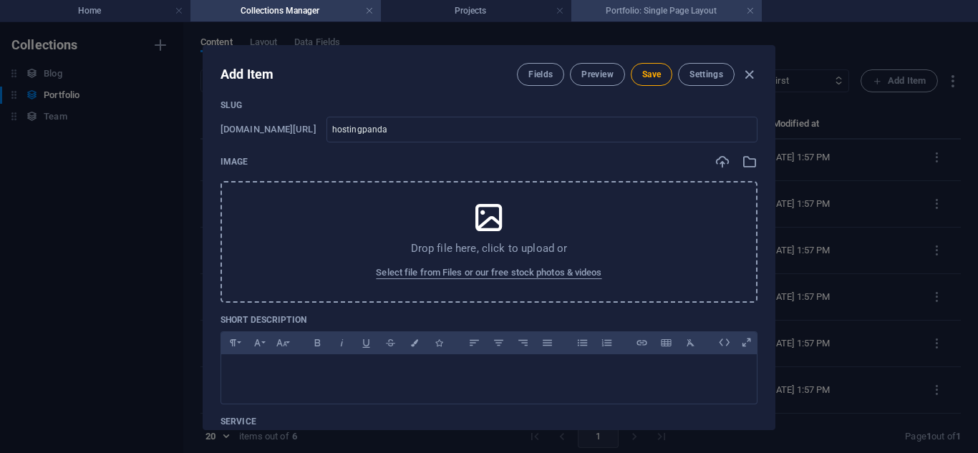
type input "Hostingpanda"
click at [488, 203] on icon at bounding box center [489, 218] width 36 height 36
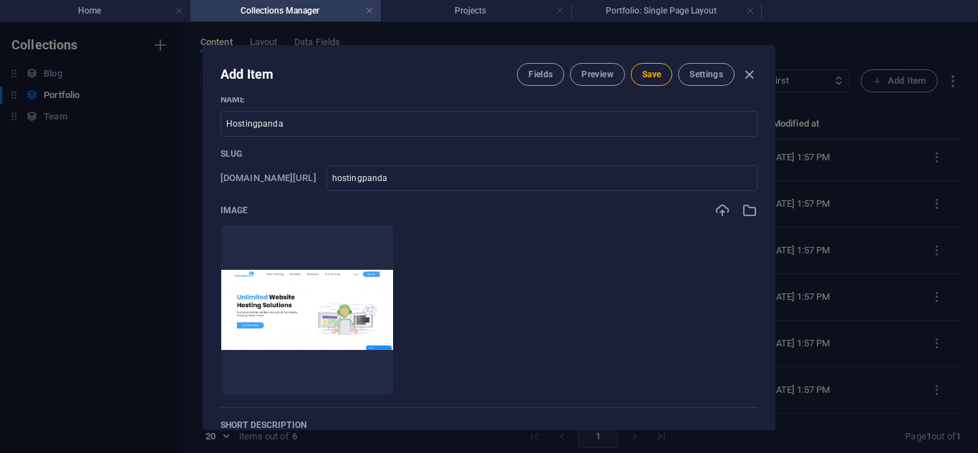
scroll to position [14, 0]
click at [594, 77] on span "Preview" at bounding box center [598, 74] width 32 height 11
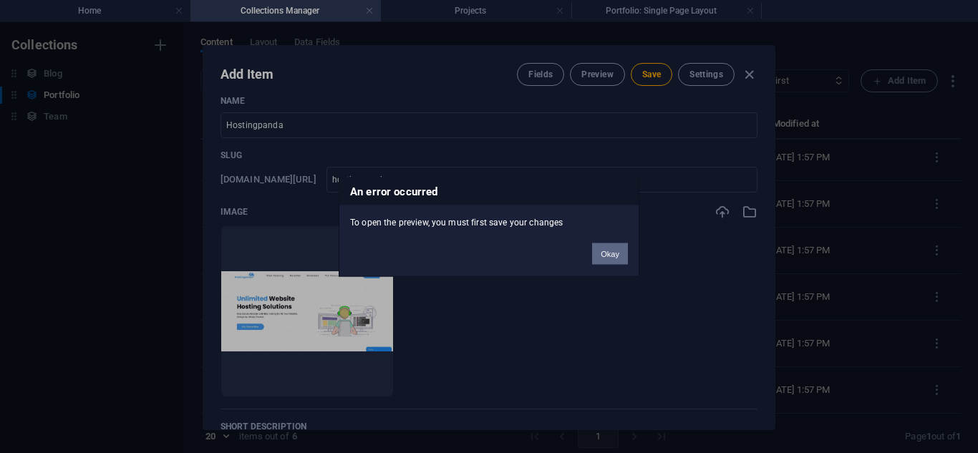
click at [616, 251] on button "Okay" at bounding box center [610, 253] width 36 height 21
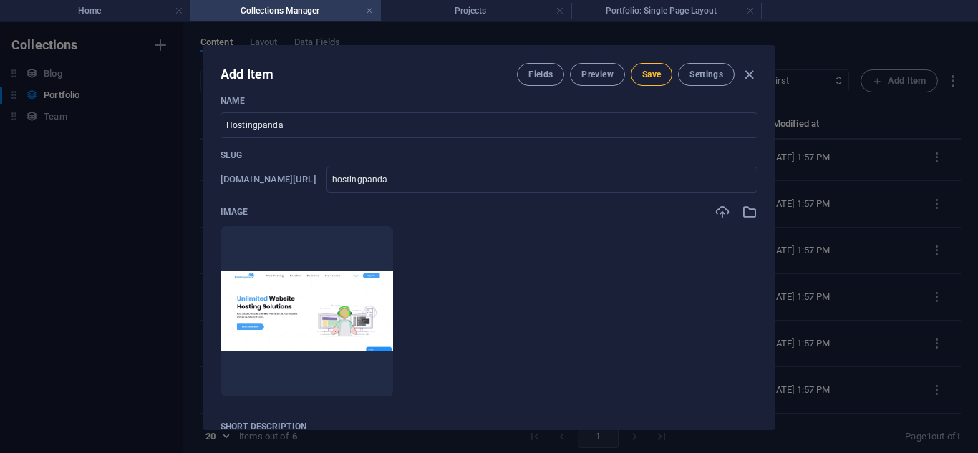
click at [646, 63] on button "Save" at bounding box center [652, 74] width 42 height 23
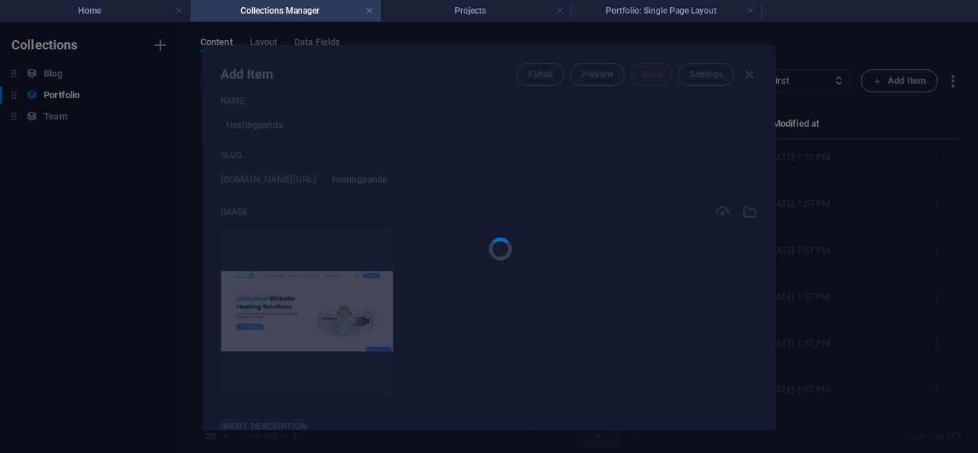
type input "hostingpanda"
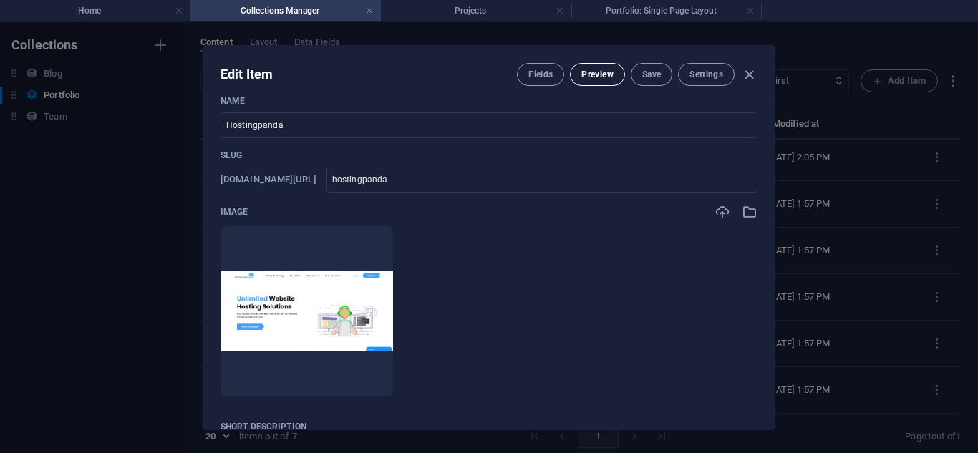
click at [582, 73] on span "Preview" at bounding box center [598, 74] width 32 height 11
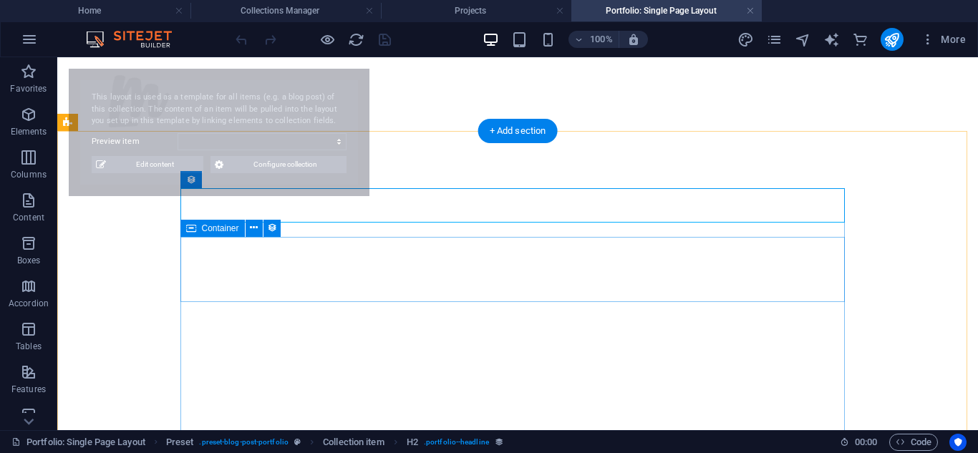
scroll to position [0, 0]
select select "68b82f058306587d4f0b1fc3"
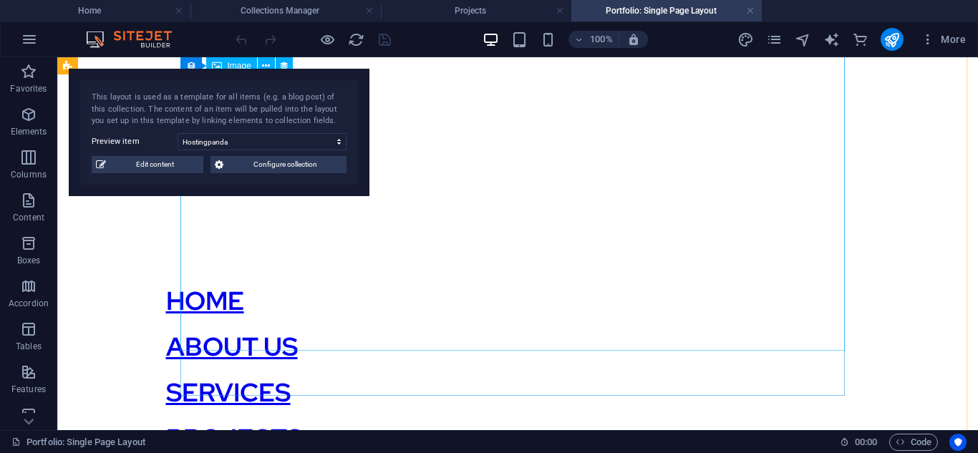
scroll to position [295, 0]
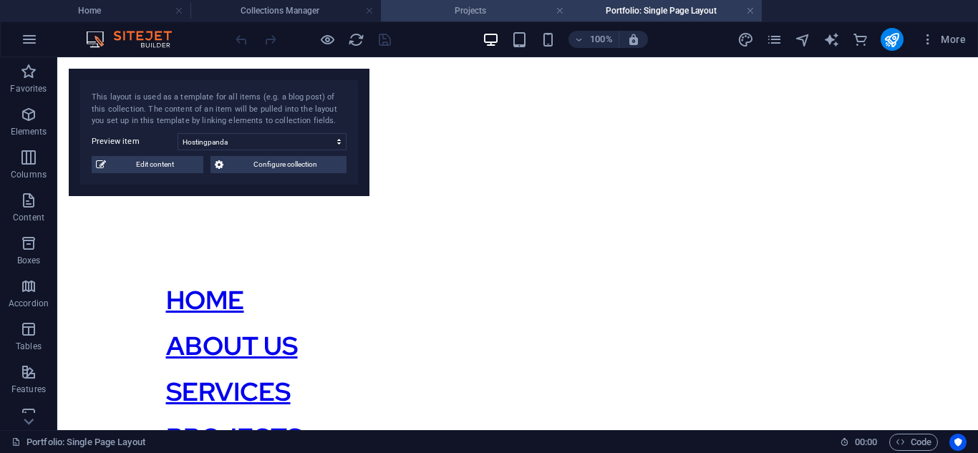
click at [473, 17] on h4 "Projects" at bounding box center [476, 11] width 191 height 16
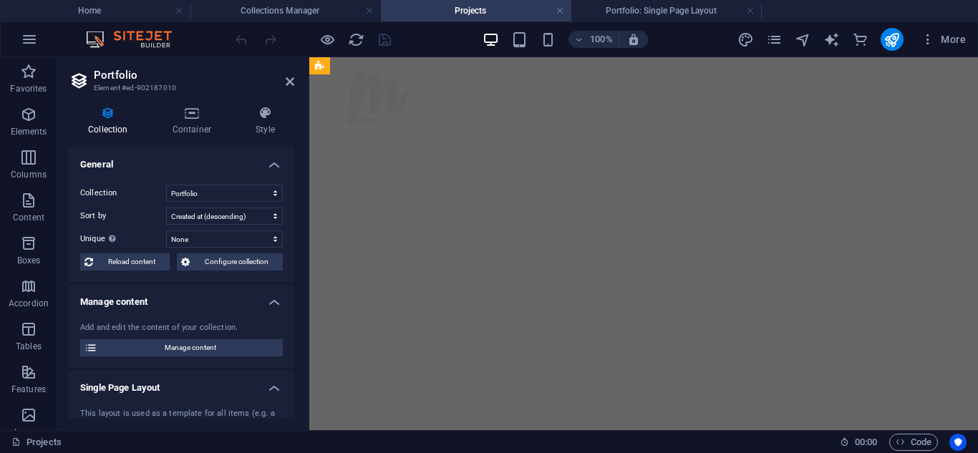
scroll to position [0, 0]
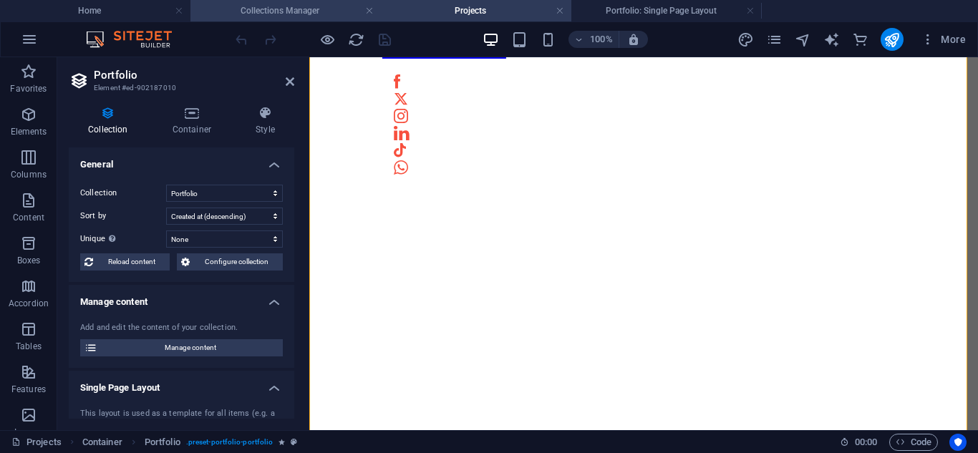
click at [286, 20] on li "Collections Manager" at bounding box center [286, 10] width 191 height 21
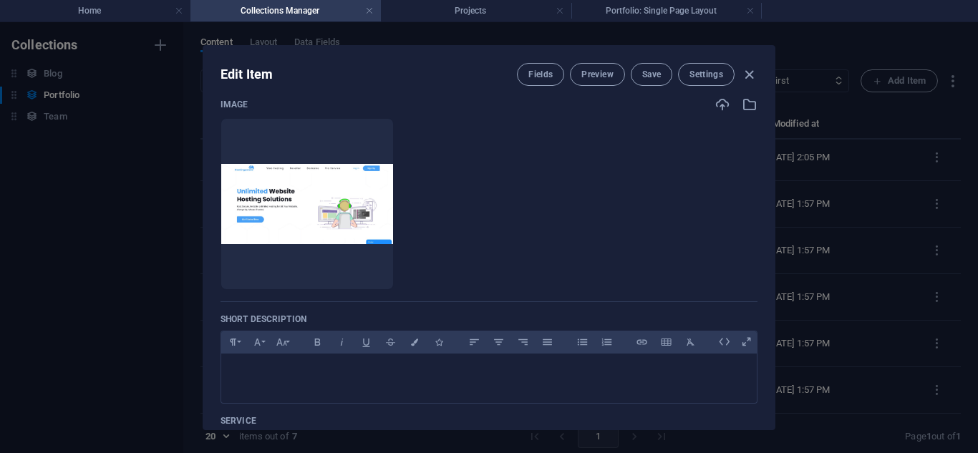
scroll to position [122, 0]
click at [590, 83] on button "Preview" at bounding box center [597, 74] width 54 height 23
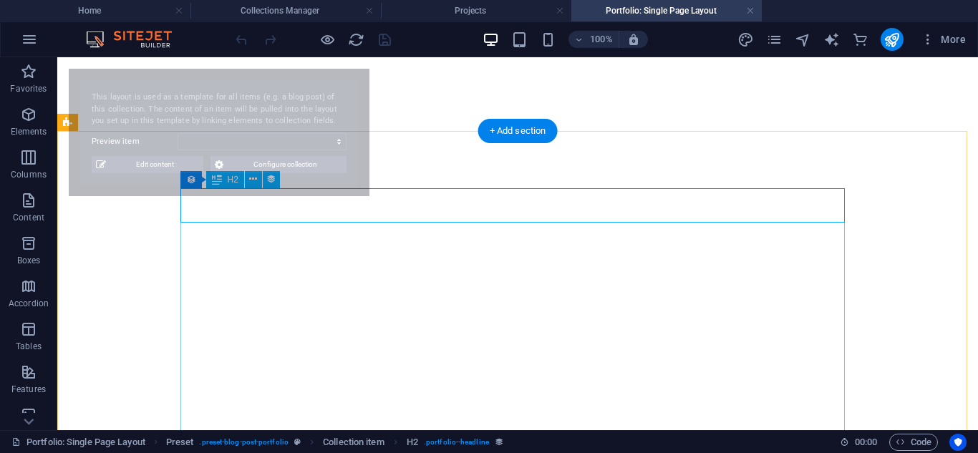
select select "68b82f058306587d4f0b1fc3"
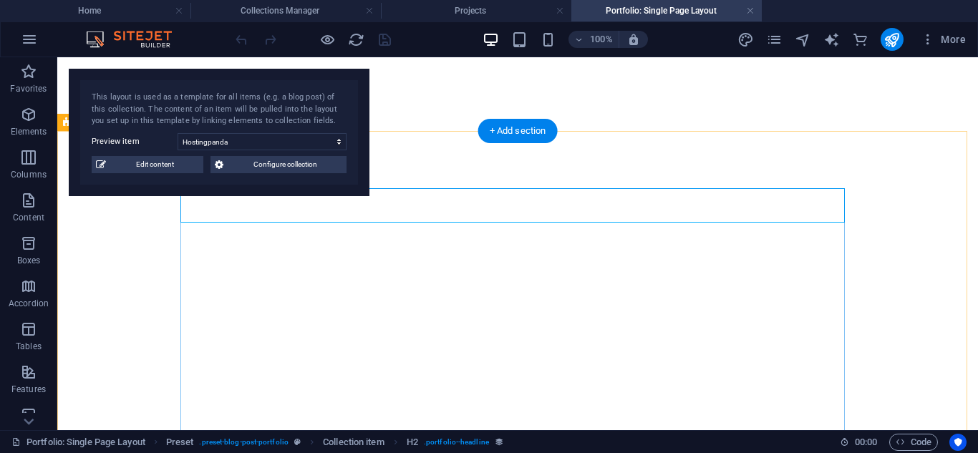
scroll to position [0, 0]
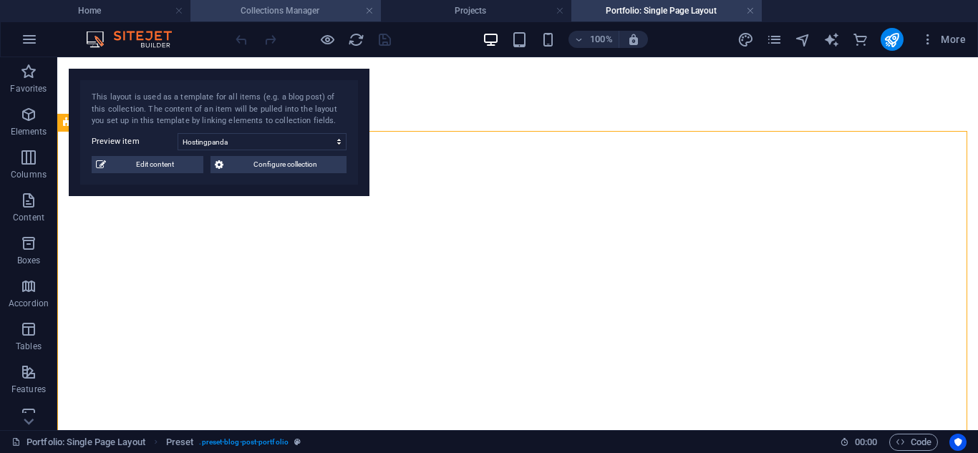
click at [274, 17] on h4 "Collections Manager" at bounding box center [286, 11] width 191 height 16
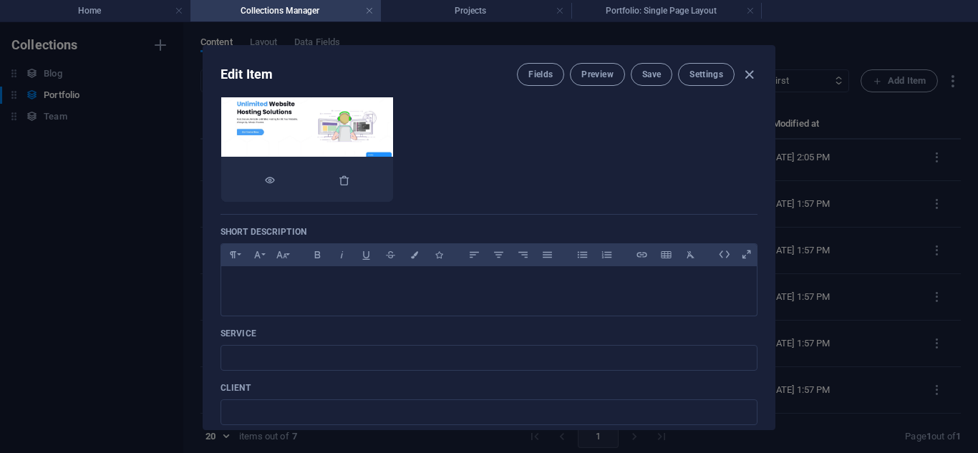
scroll to position [209, 0]
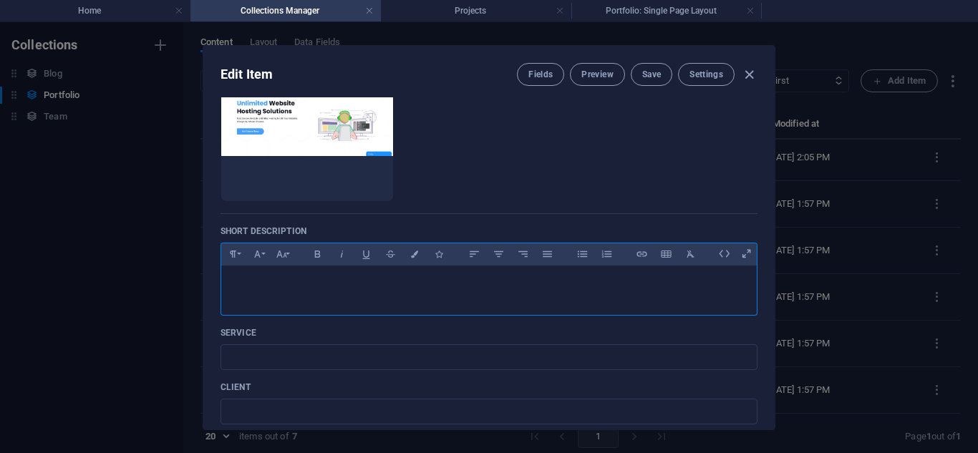
click at [342, 286] on p at bounding box center [489, 284] width 513 height 14
click at [400, 273] on div at bounding box center [489, 287] width 536 height 43
click at [370, 357] on input "text" at bounding box center [489, 357] width 537 height 26
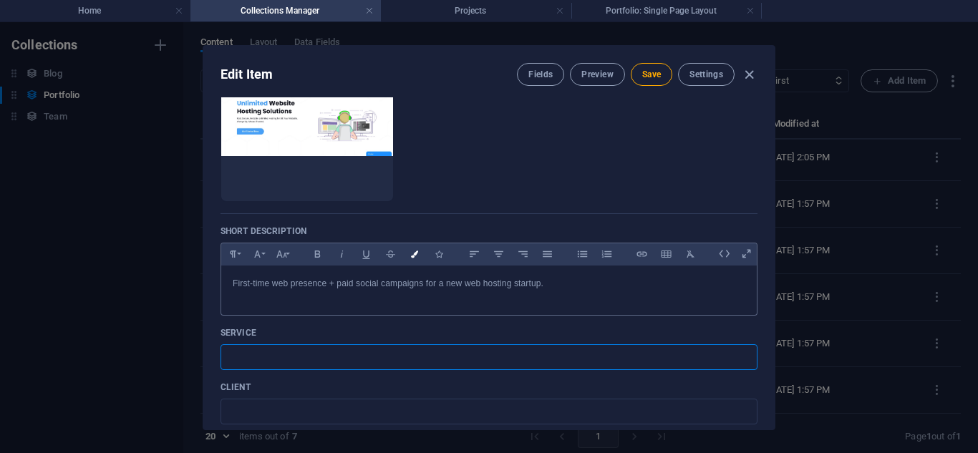
scroll to position [0, 0]
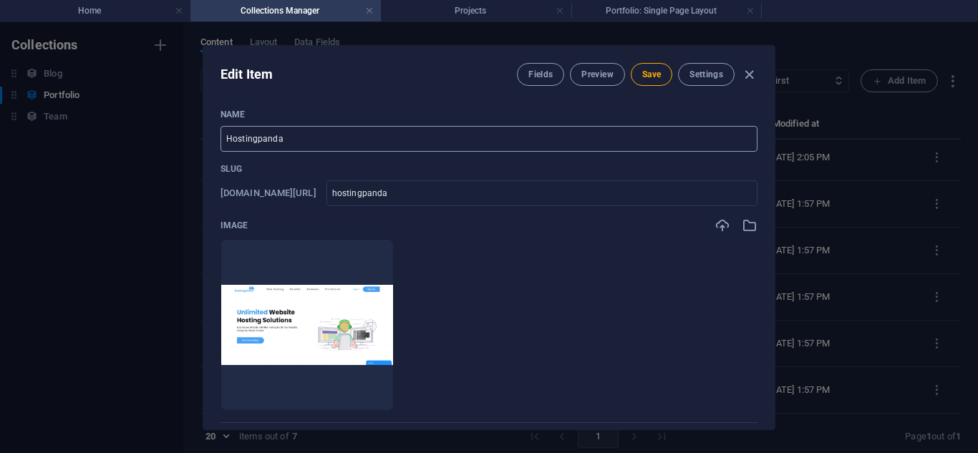
click at [301, 141] on input "Hostingpanda" at bounding box center [489, 139] width 537 height 26
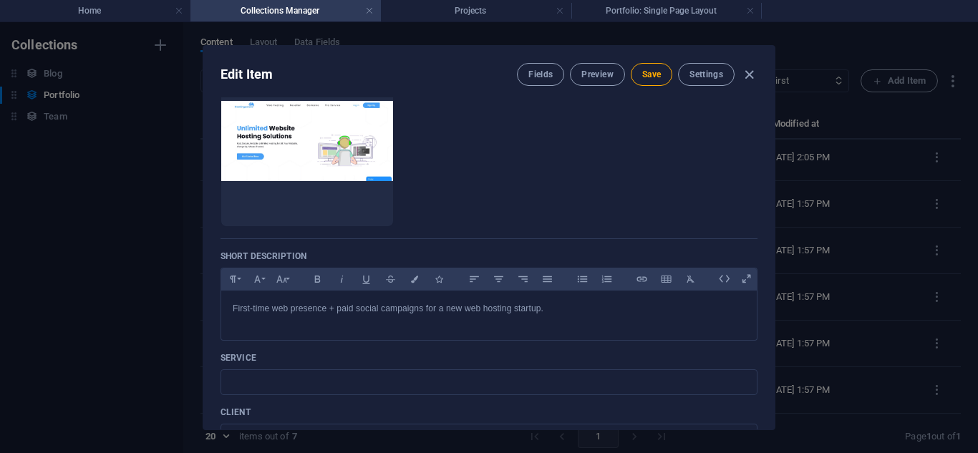
scroll to position [186, 0]
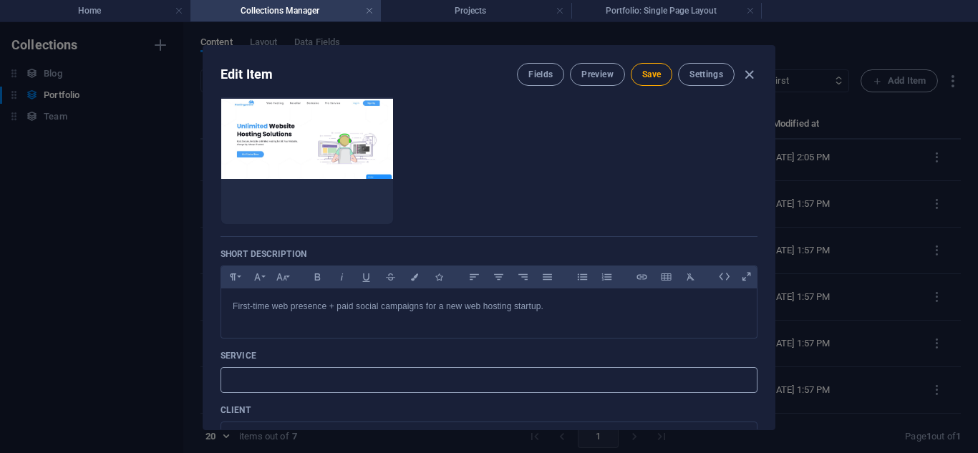
click at [366, 370] on input "text" at bounding box center [489, 380] width 537 height 26
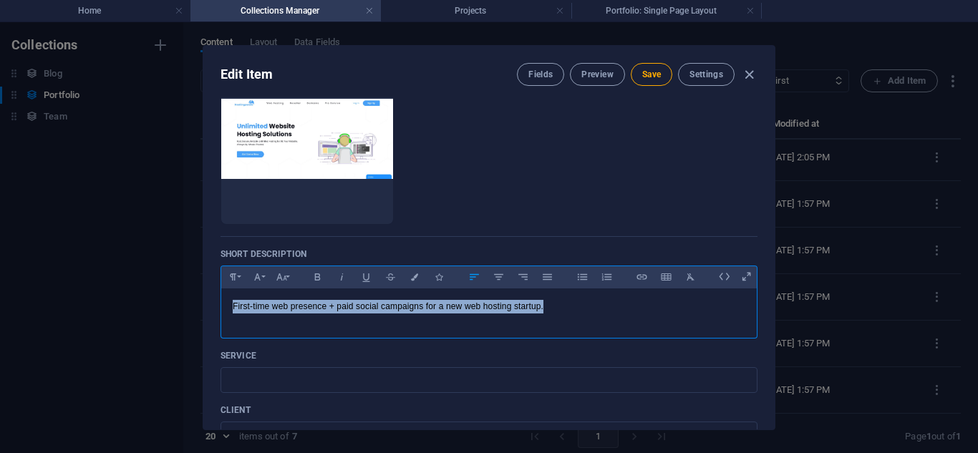
drag, startPoint x: 551, startPoint y: 319, endPoint x: 133, endPoint y: 269, distance: 421.2
click at [133, 269] on div "Edit Item Fields Preview Save Settings Name Hostingpanda ​ Slug www.example.com…" at bounding box center [489, 237] width 978 height 431
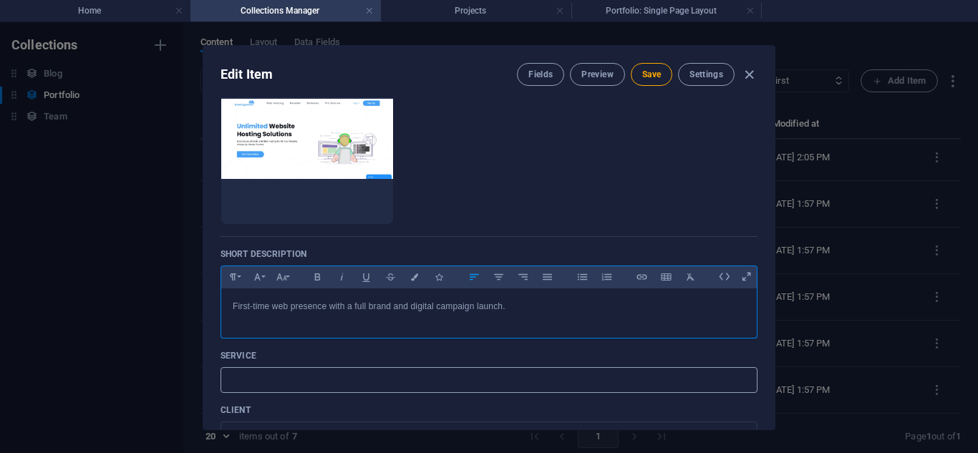
click at [291, 368] on input "text" at bounding box center [489, 380] width 537 height 26
paste input "Web Design, Branding, Paid Social Media"
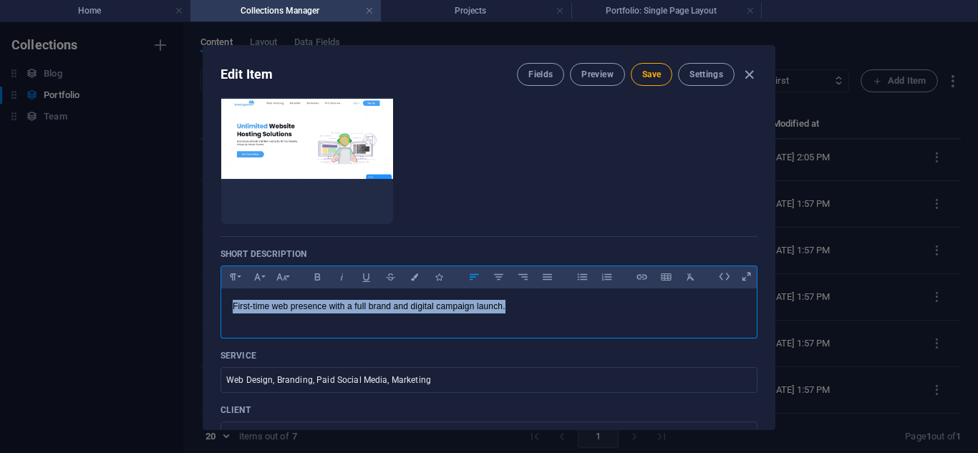
drag, startPoint x: 525, startPoint y: 304, endPoint x: 134, endPoint y: 295, distance: 391.2
click at [134, 295] on div "Edit Item Fields Preview Save Settings Name Hostingpanda ​ Slug www.example.com…" at bounding box center [489, 237] width 978 height 431
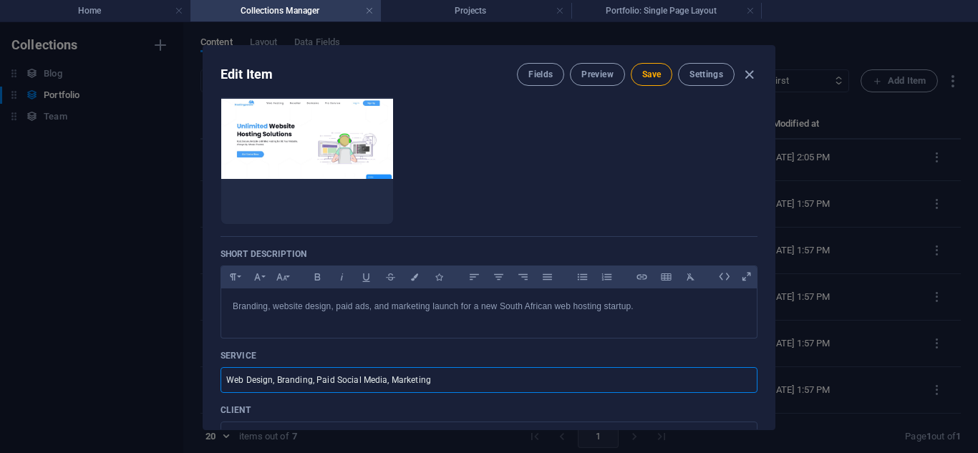
drag, startPoint x: 463, startPoint y: 384, endPoint x: 170, endPoint y: 367, distance: 293.4
click at [170, 367] on div "Edit Item Fields Preview Save Settings Name Hostingpanda ​ Slug www.example.com…" at bounding box center [489, 237] width 978 height 431
paste input "360° Brand & Digital Launch"
type input "360° Brand & Digital Launch"
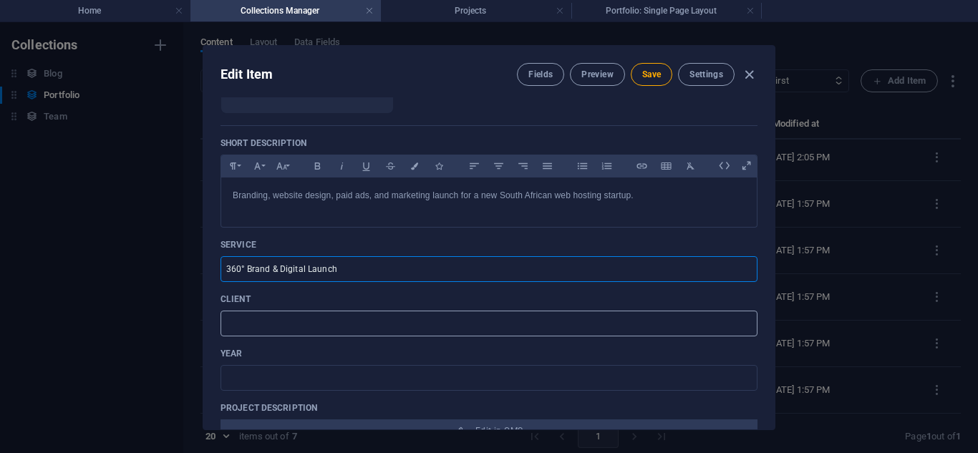
scroll to position [302, 0]
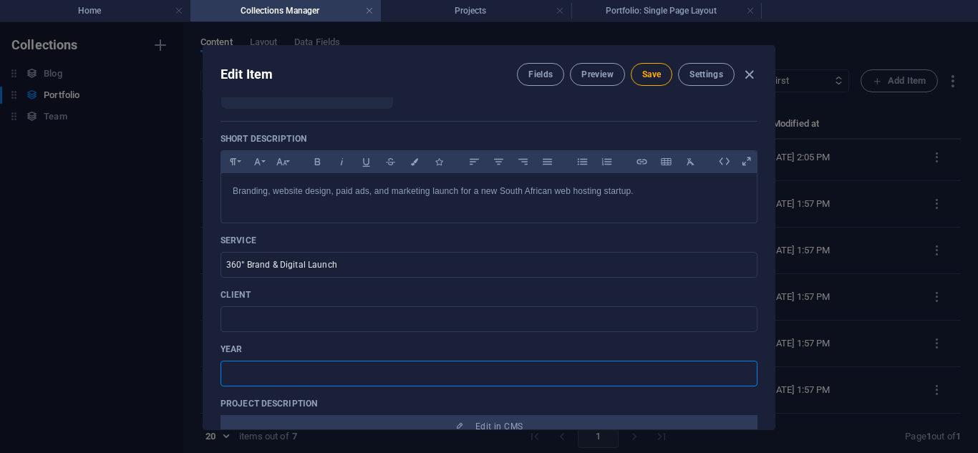
click at [337, 372] on input "text" at bounding box center [489, 374] width 537 height 26
paste input "2024"
type input "2024"
click at [272, 329] on input "text" at bounding box center [489, 320] width 537 height 26
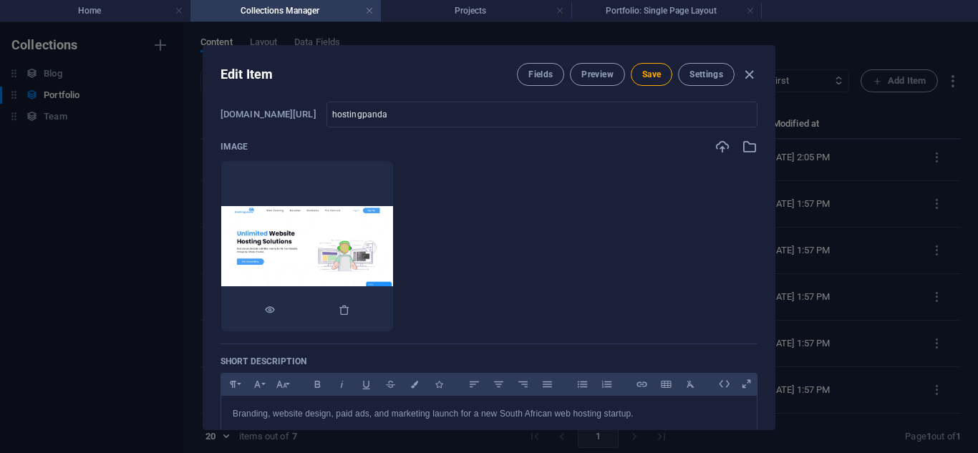
scroll to position [59, 0]
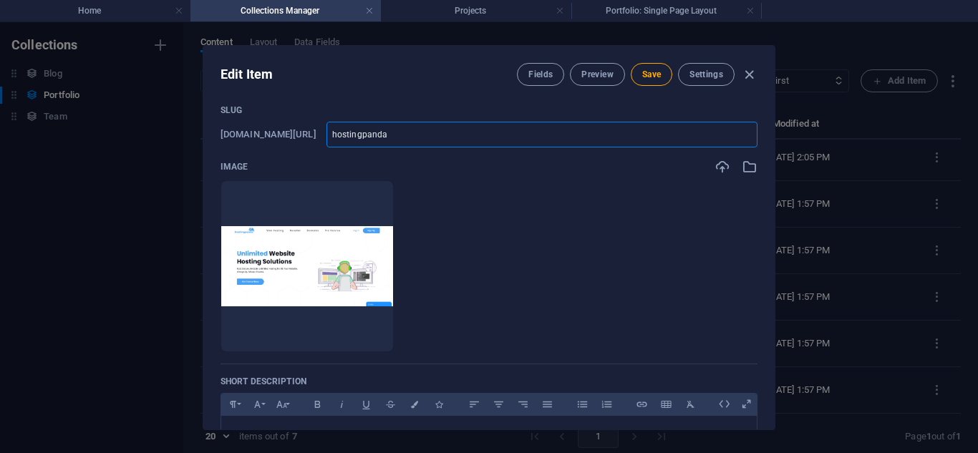
drag, startPoint x: 444, startPoint y: 139, endPoint x: 338, endPoint y: 138, distance: 106.0
click at [338, 138] on div "www.example.com/portfolio-item/ hostingpanda ​" at bounding box center [489, 135] width 537 height 26
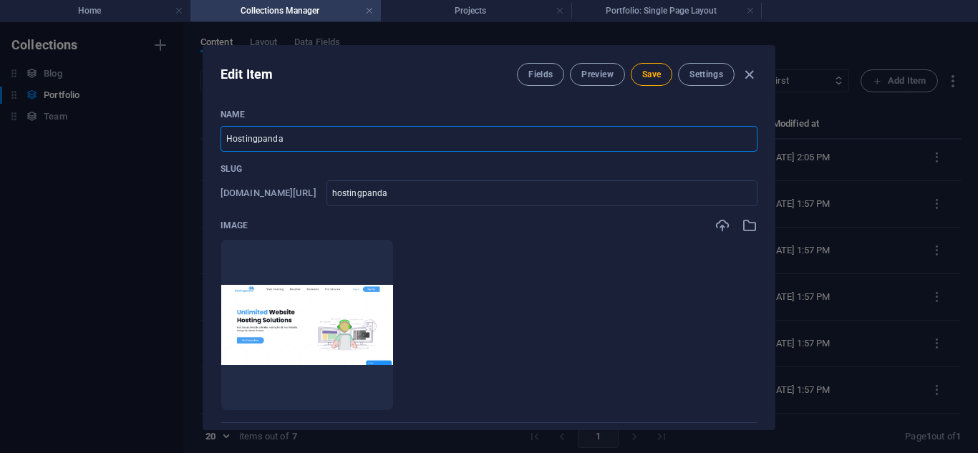
drag, startPoint x: 320, startPoint y: 143, endPoint x: 130, endPoint y: 146, distance: 190.5
click at [130, 146] on div "Edit Item Fields Preview Save Settings Name Hostingpanda ​ Slug www.example.com…" at bounding box center [489, 237] width 978 height 431
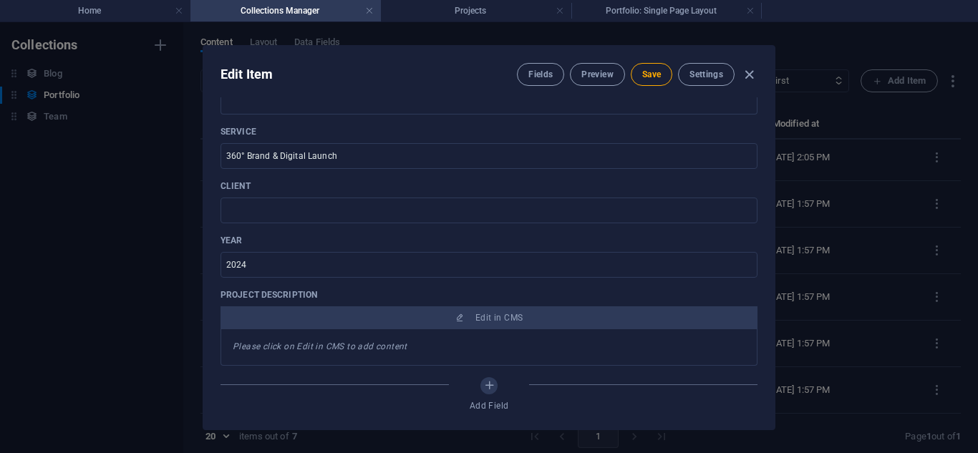
scroll to position [411, 0]
click at [304, 220] on input "text" at bounding box center [489, 210] width 537 height 26
paste input "Hostingpanda"
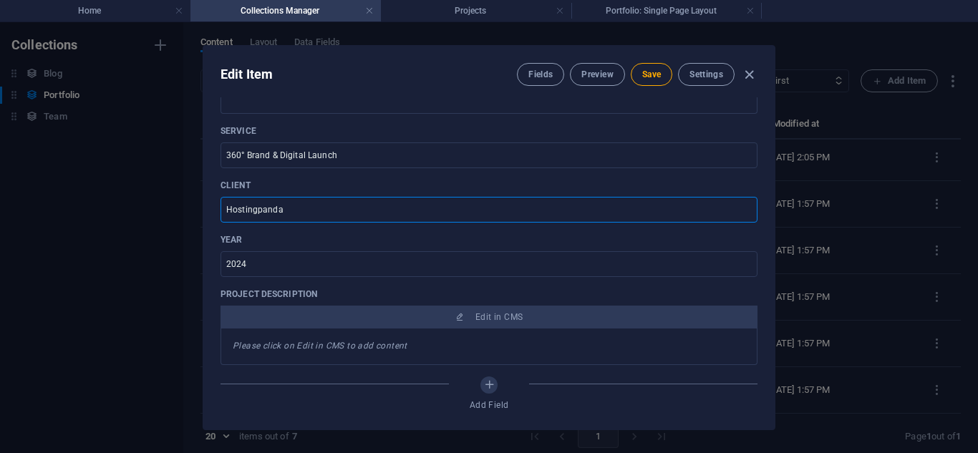
type input "Hostingpanda"
click at [648, 77] on span "Save" at bounding box center [651, 74] width 19 height 11
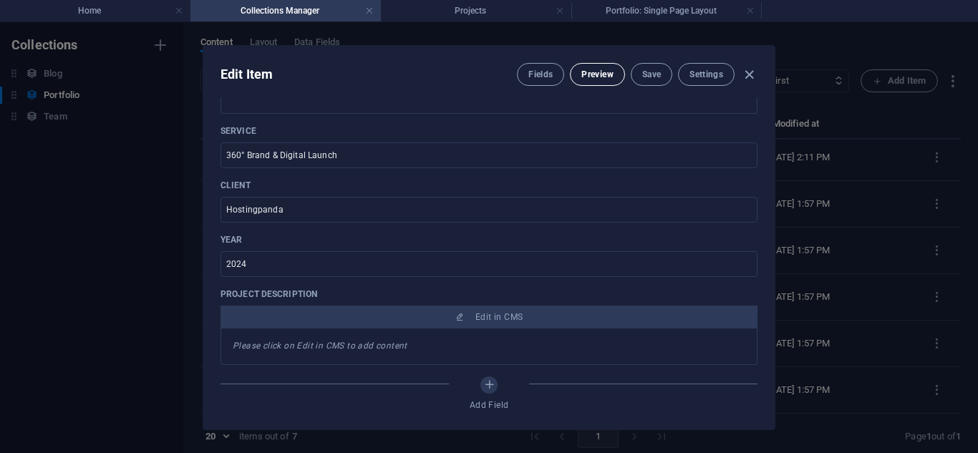
click at [587, 77] on span "Preview" at bounding box center [598, 74] width 32 height 11
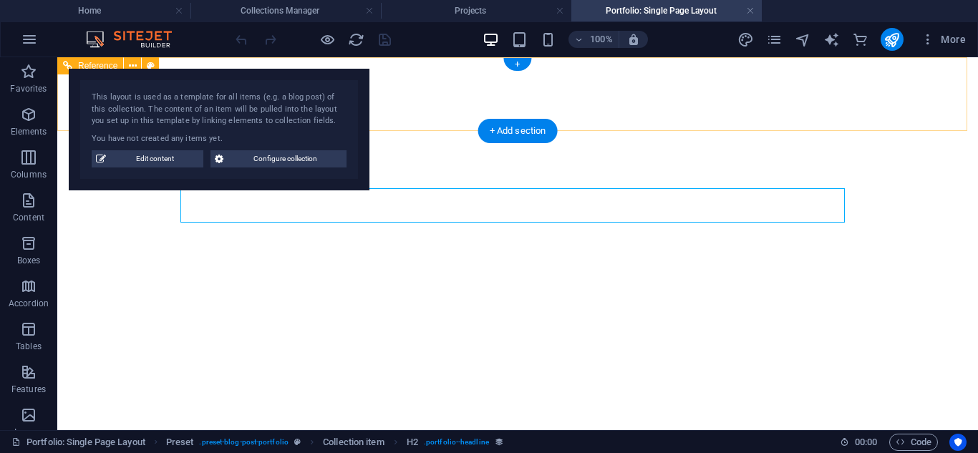
scroll to position [0, 0]
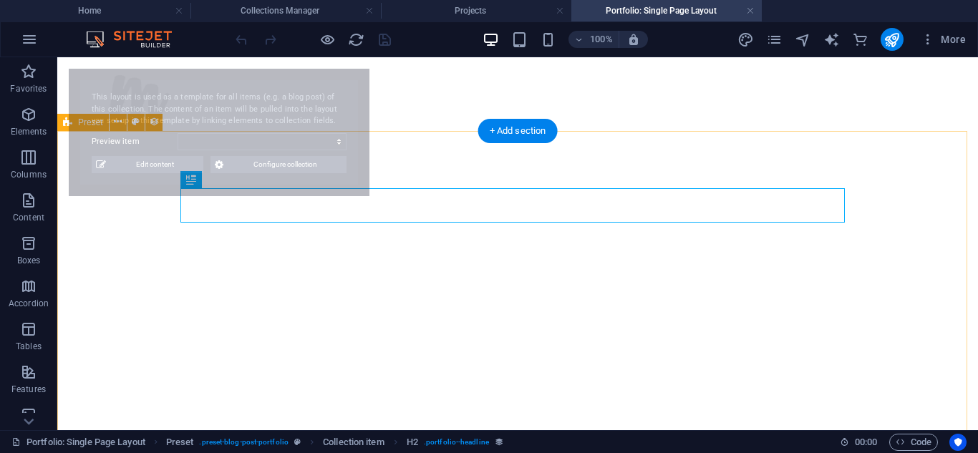
select select "68b82f058306587d4f0b1fc3"
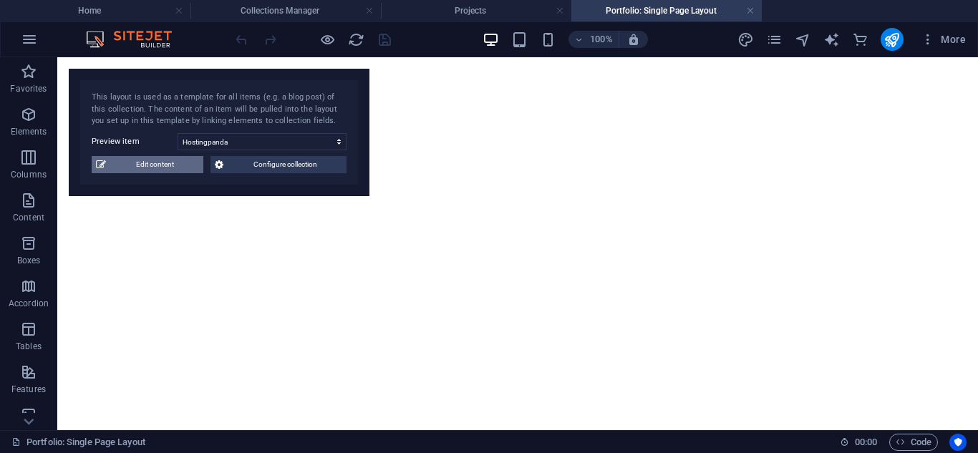
click at [175, 160] on span "Edit content" at bounding box center [154, 164] width 89 height 17
type input "hostingpanda"
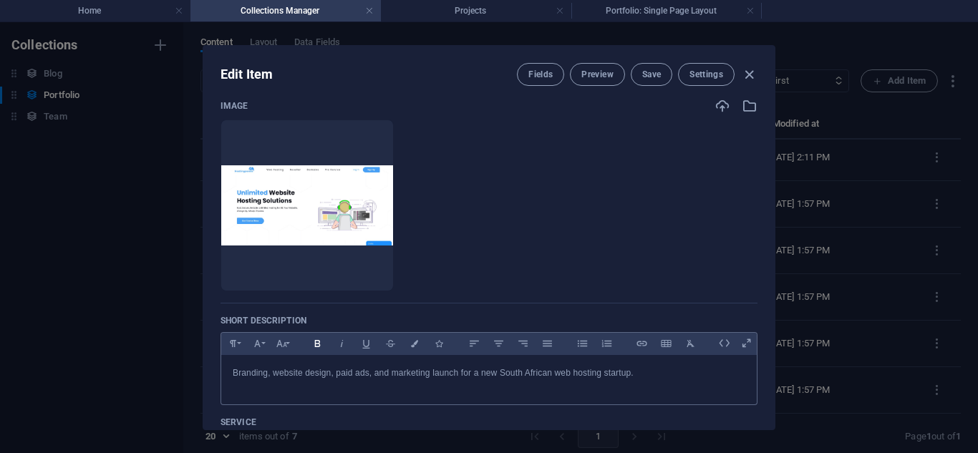
scroll to position [163, 0]
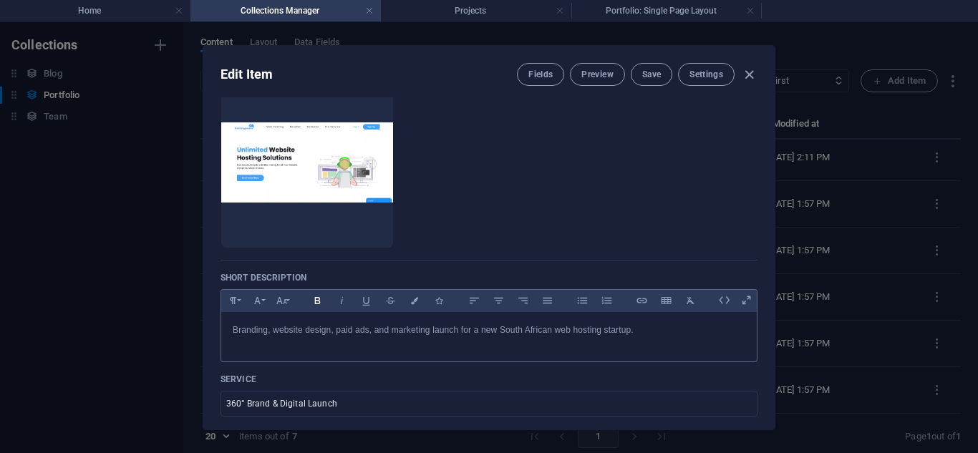
click at [318, 304] on icon "button" at bounding box center [318, 300] width 12 height 17
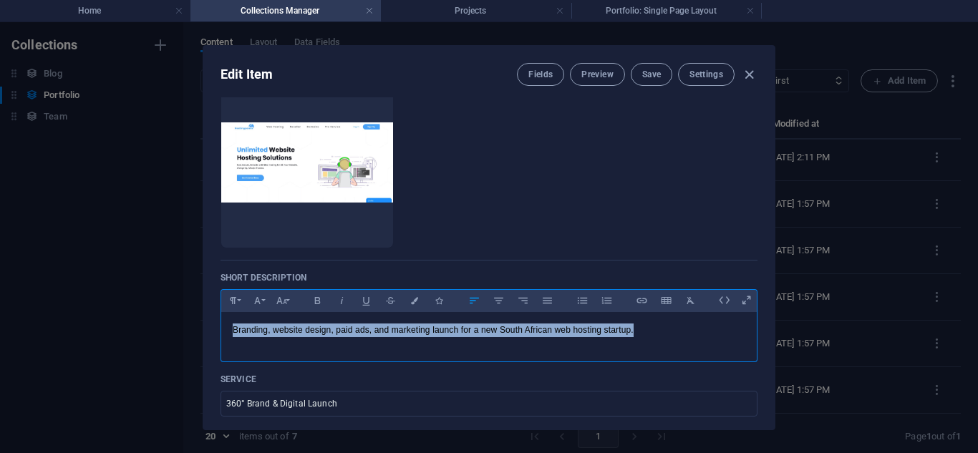
drag, startPoint x: 230, startPoint y: 334, endPoint x: 688, endPoint y: 352, distance: 458.0
click at [688, 352] on div "​Branding, website design, paid ads, and marketing launch for a new South Afric…" at bounding box center [489, 333] width 536 height 43
click at [316, 309] on button "Bold" at bounding box center [317, 300] width 23 height 19
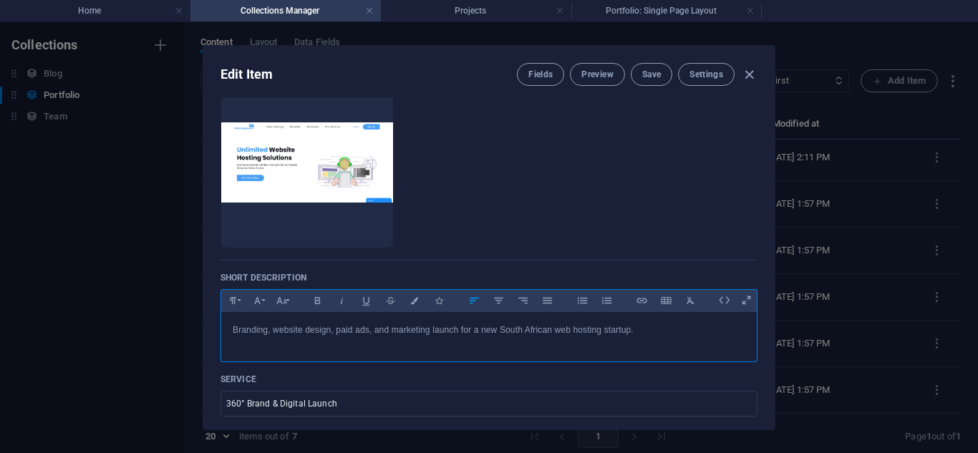
click at [316, 311] on div "Bold Italic Underline Strikethrough Colors Icons" at bounding box center [378, 300] width 145 height 21
click at [312, 302] on icon "button" at bounding box center [318, 300] width 12 height 17
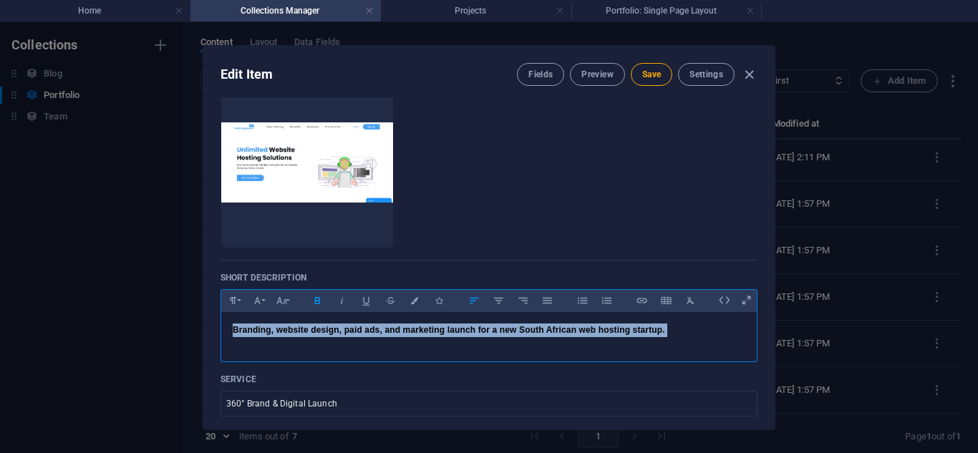
click at [474, 333] on strong "​Branding, website design, paid ads, and marketing launch for a new South Afric…" at bounding box center [449, 330] width 433 height 10
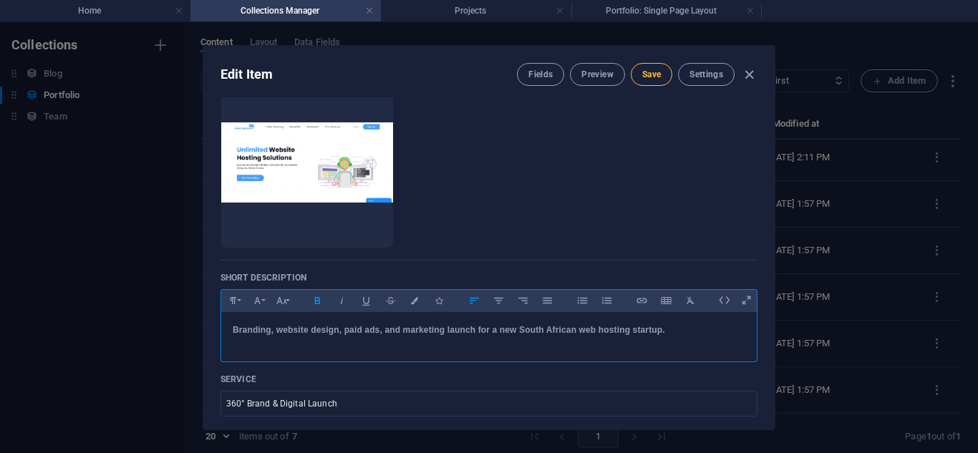
click at [642, 74] on span "Save" at bounding box center [651, 74] width 19 height 11
click at [588, 74] on span "Preview" at bounding box center [598, 74] width 32 height 11
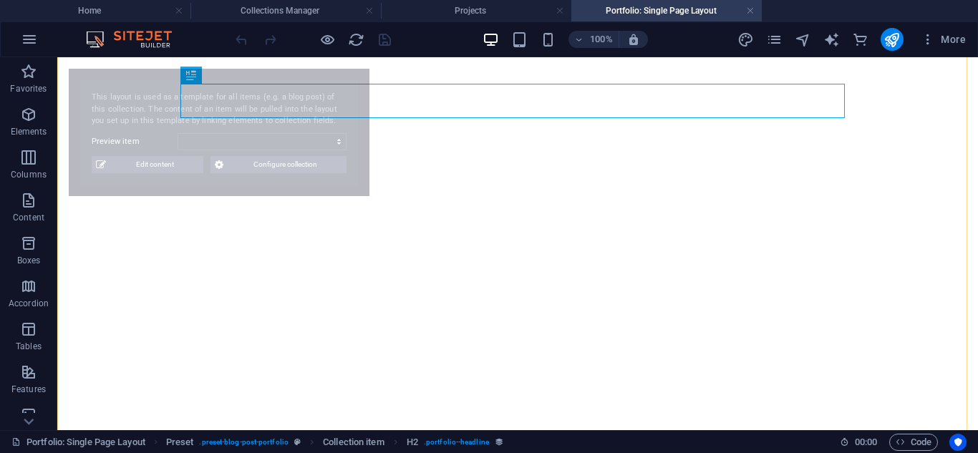
scroll to position [0, 0]
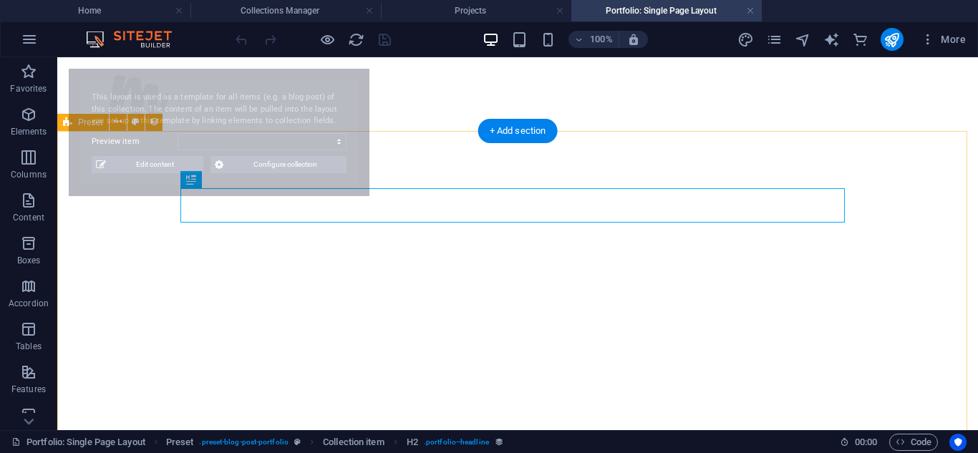
select select "68b82f058306587d4f0b1fc3"
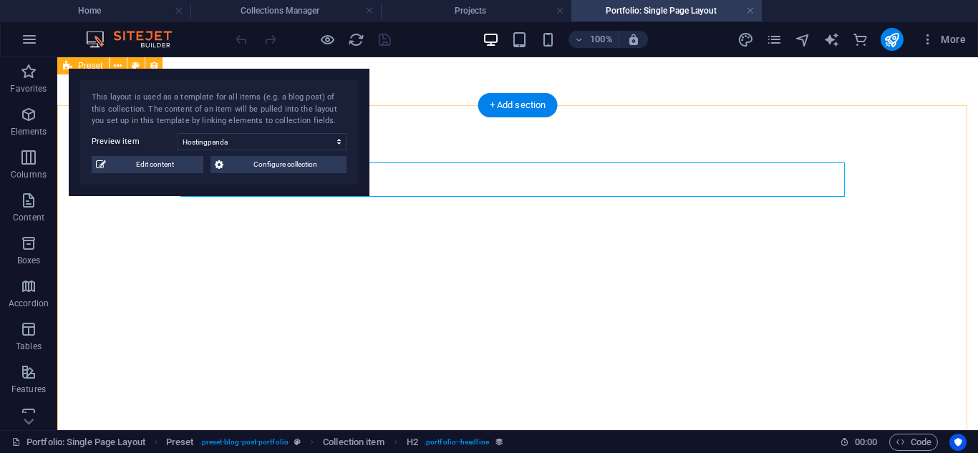
scroll to position [59, 0]
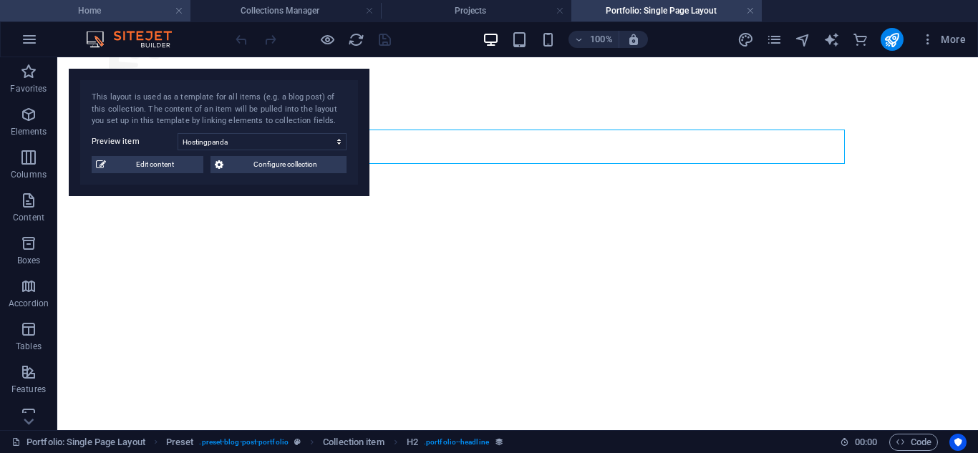
click at [124, 14] on h4 "Home" at bounding box center [95, 11] width 191 height 16
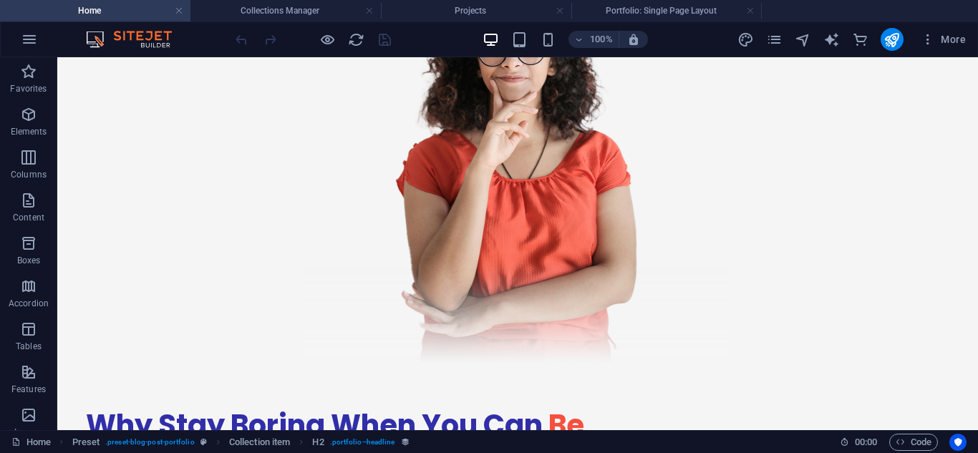
scroll to position [0, 0]
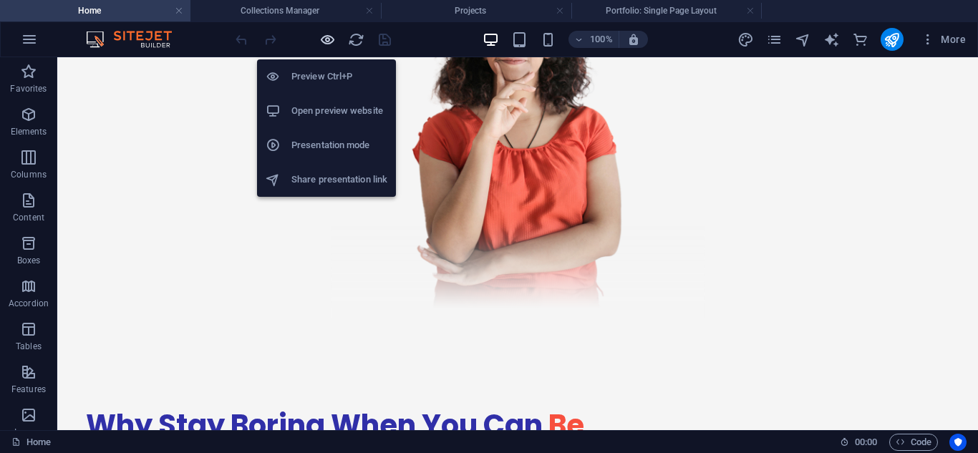
click at [322, 39] on icon "button" at bounding box center [327, 40] width 16 height 16
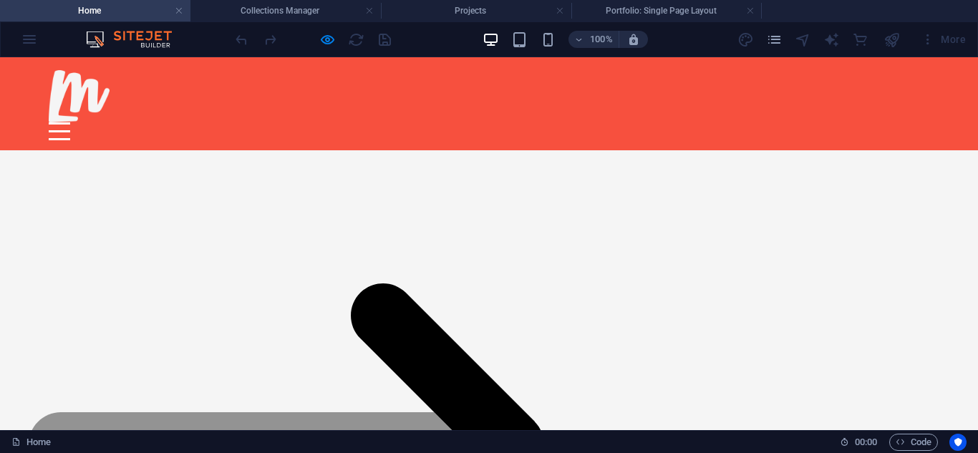
scroll to position [2515, 0]
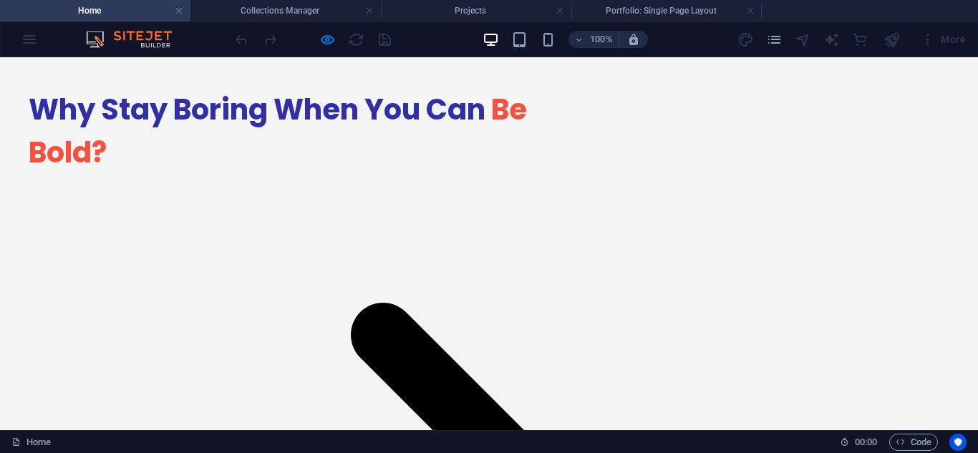
scroll to position [2531, 0]
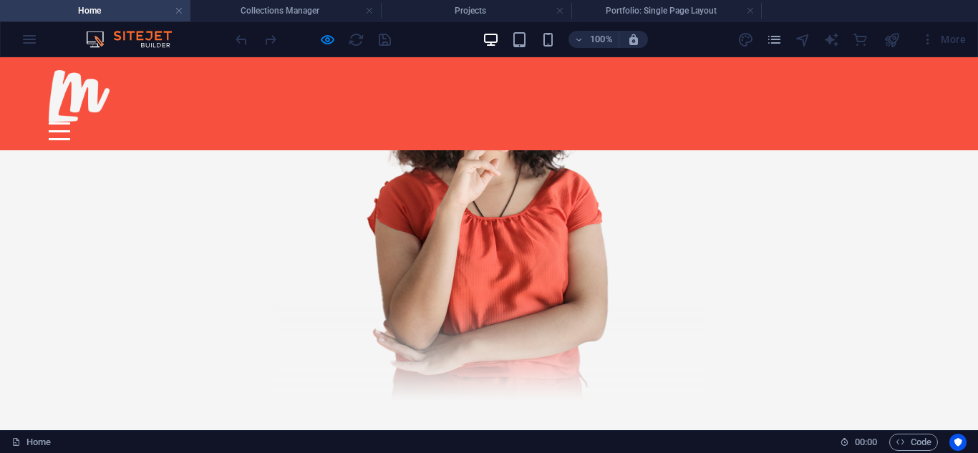
scroll to position [2141, 0]
click at [320, 23] on div "100% More" at bounding box center [489, 39] width 977 height 34
click at [293, 10] on h4 "Collections Manager" at bounding box center [286, 11] width 191 height 16
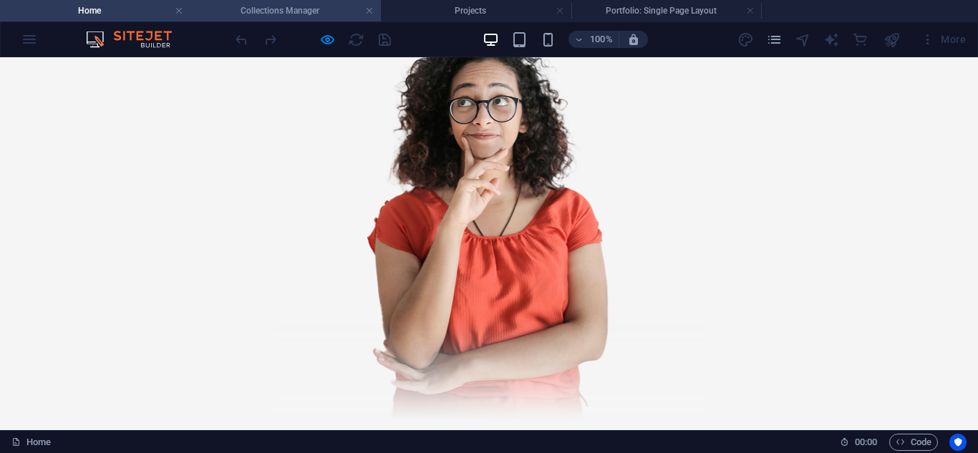
scroll to position [0, 0]
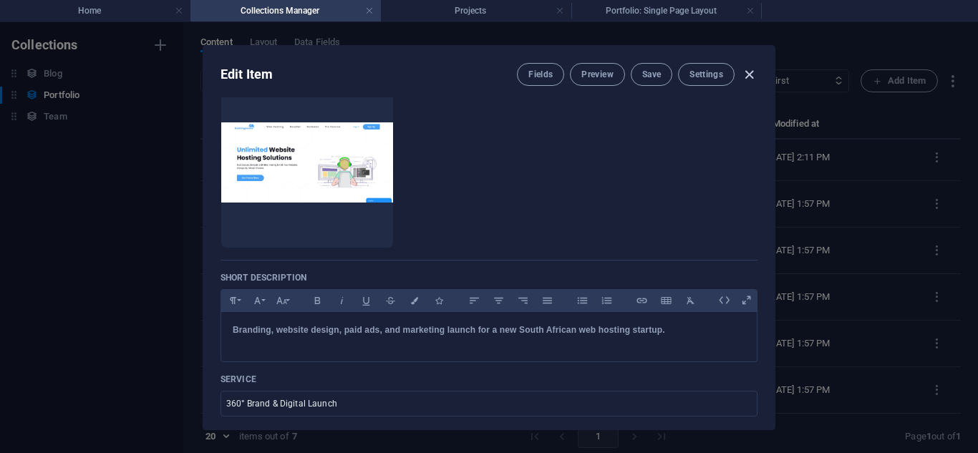
click at [749, 76] on icon "button" at bounding box center [749, 75] width 16 height 16
type input "hostingpanda"
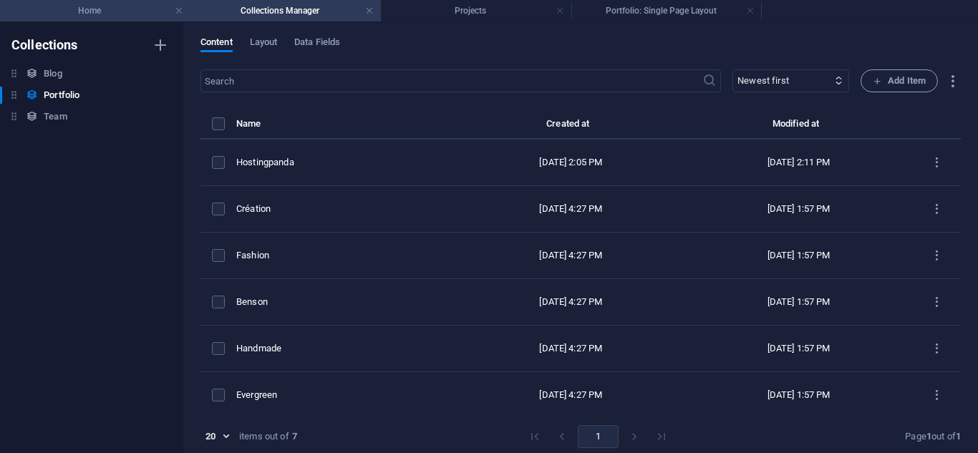
click at [117, 11] on h4 "Home" at bounding box center [95, 11] width 191 height 16
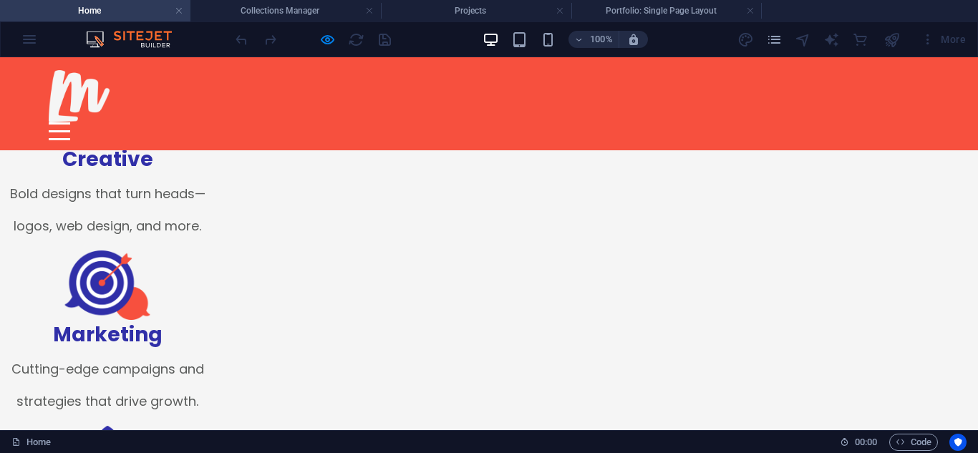
scroll to position [951, 0]
click at [91, 95] on img at bounding box center [79, 96] width 61 height 52
click at [70, 122] on div at bounding box center [59, 131] width 21 height 18
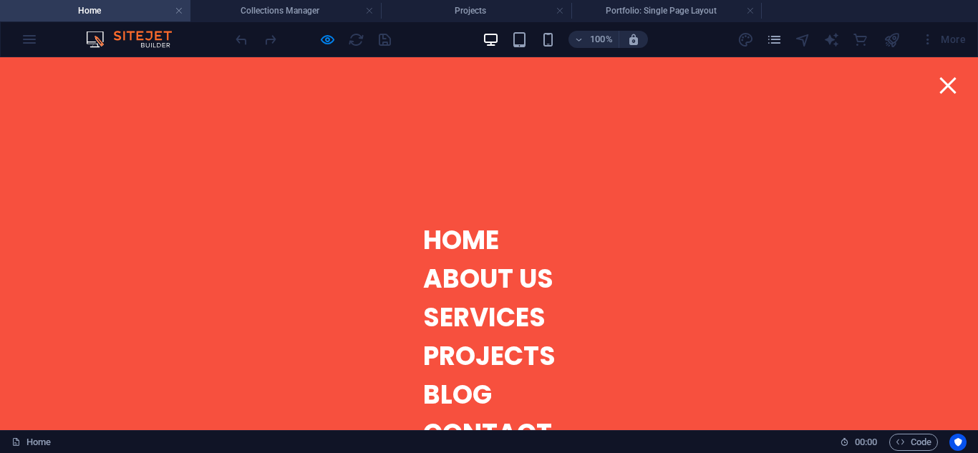
click at [458, 222] on strong "HOME" at bounding box center [461, 240] width 76 height 37
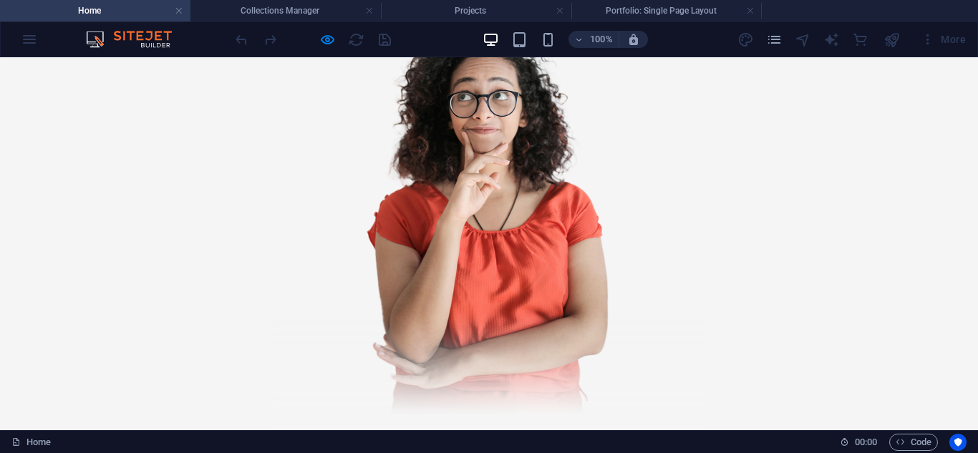
scroll to position [2150, 0]
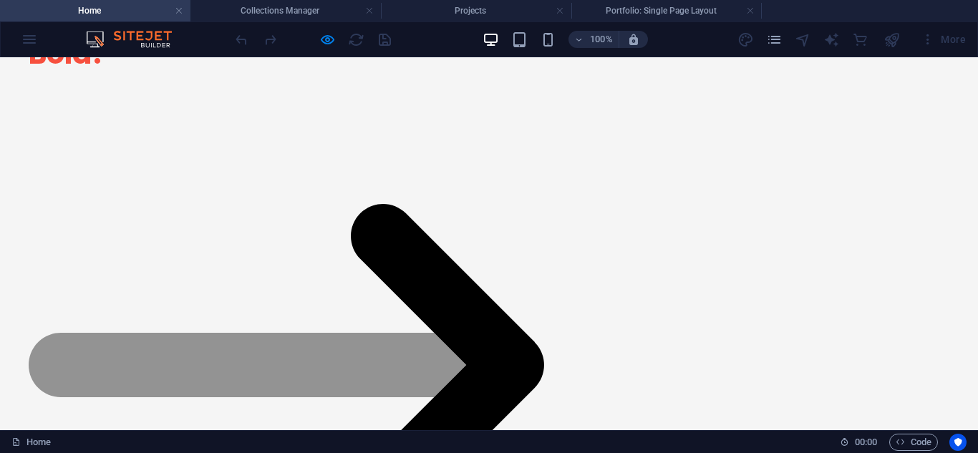
scroll to position [2618, 0]
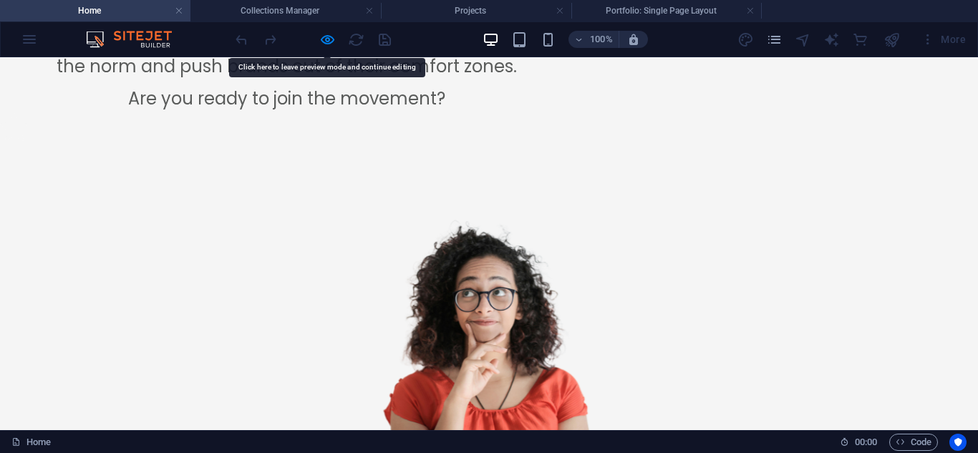
scroll to position [1938, 0]
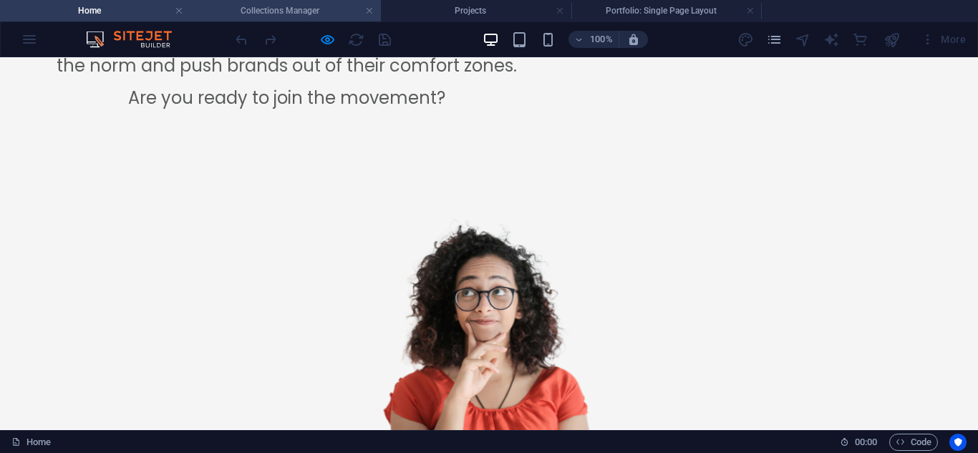
click at [299, 14] on h4 "Collections Manager" at bounding box center [286, 11] width 191 height 16
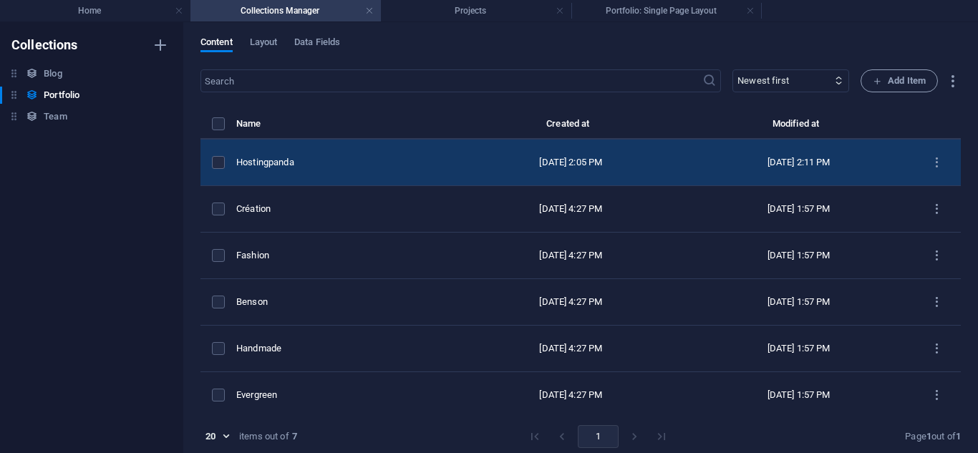
click at [352, 160] on div "Hostingpanda" at bounding box center [340, 162] width 209 height 13
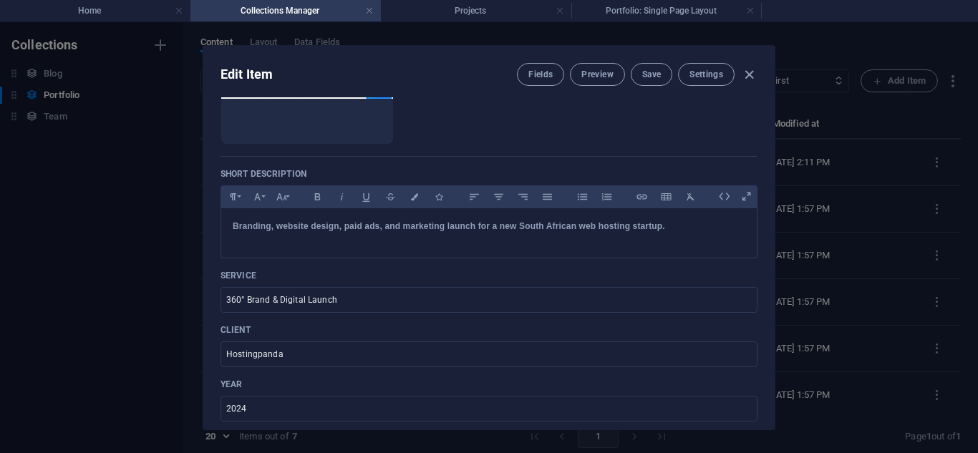
scroll to position [267, 0]
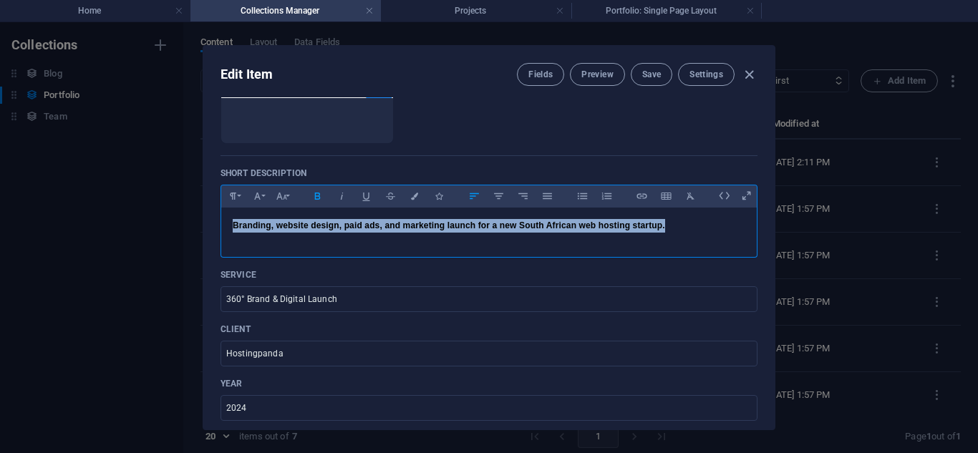
drag, startPoint x: 234, startPoint y: 229, endPoint x: 721, endPoint y: 274, distance: 489.0
click at [721, 274] on div "Name Hostingpanda ​ Slug www.example.com/portfolio-item/ hostingpanda ​ Image D…" at bounding box center [489, 210] width 537 height 736
click at [321, 203] on icon "button" at bounding box center [318, 196] width 12 height 17
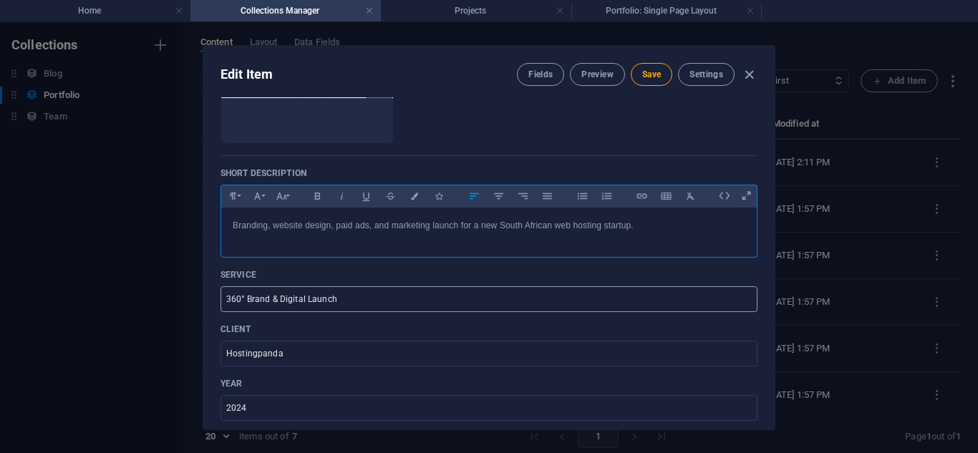
click at [390, 297] on input "360° Brand & Digital Launch" at bounding box center [489, 299] width 537 height 26
drag, startPoint x: 390, startPoint y: 298, endPoint x: 382, endPoint y: 299, distance: 8.6
click at [382, 299] on input "360° Brand & Digital Launch" at bounding box center [489, 299] width 537 height 26
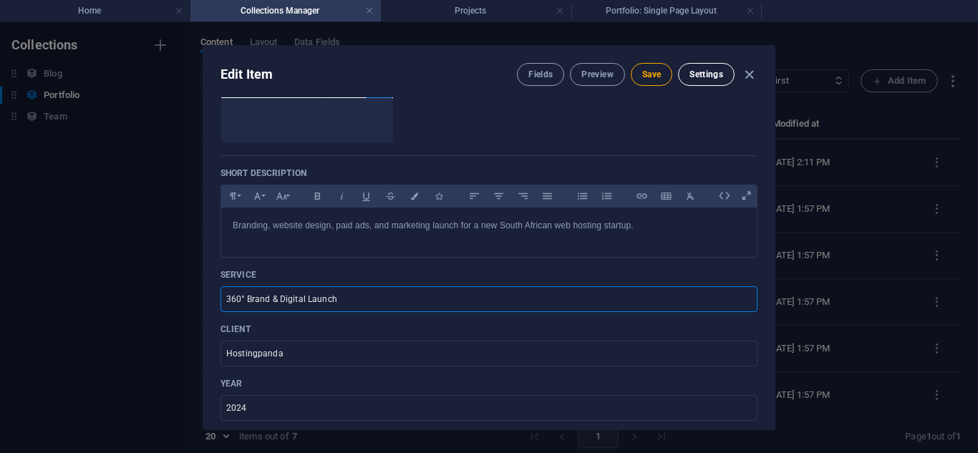
click at [703, 65] on button "Settings" at bounding box center [706, 74] width 57 height 23
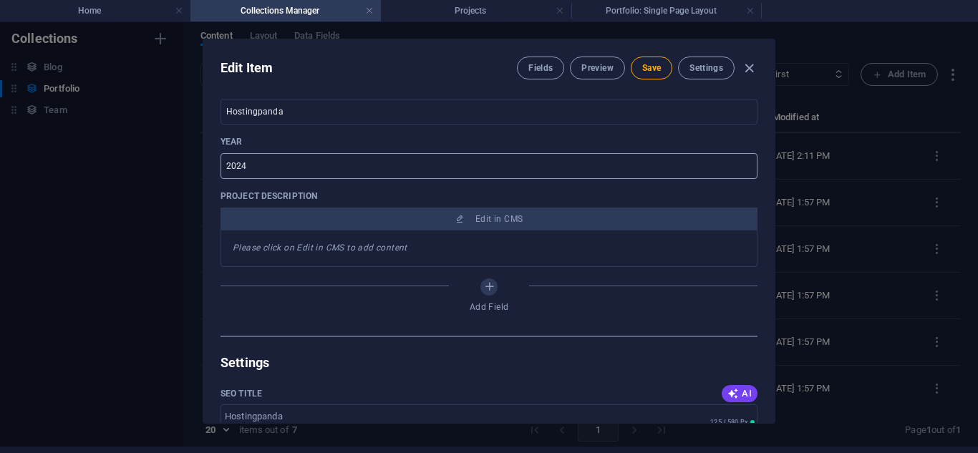
scroll to position [503, 0]
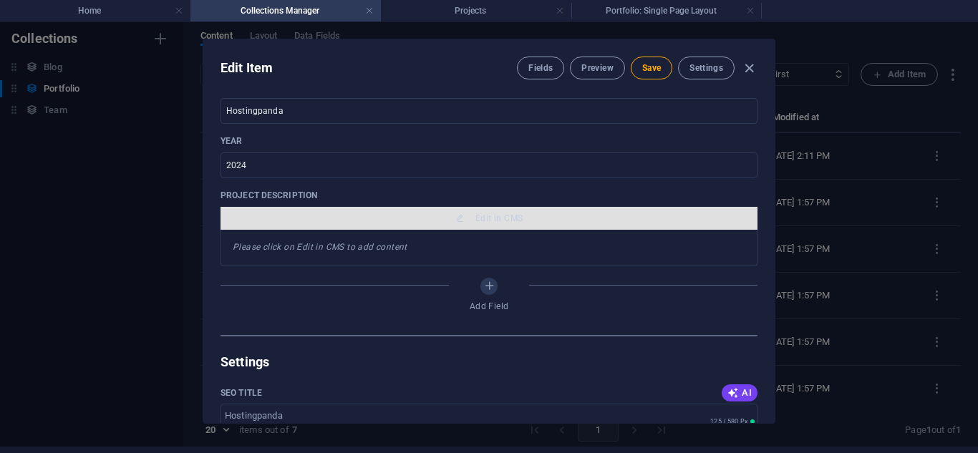
click at [476, 216] on span "Edit in CMS" at bounding box center [499, 218] width 47 height 11
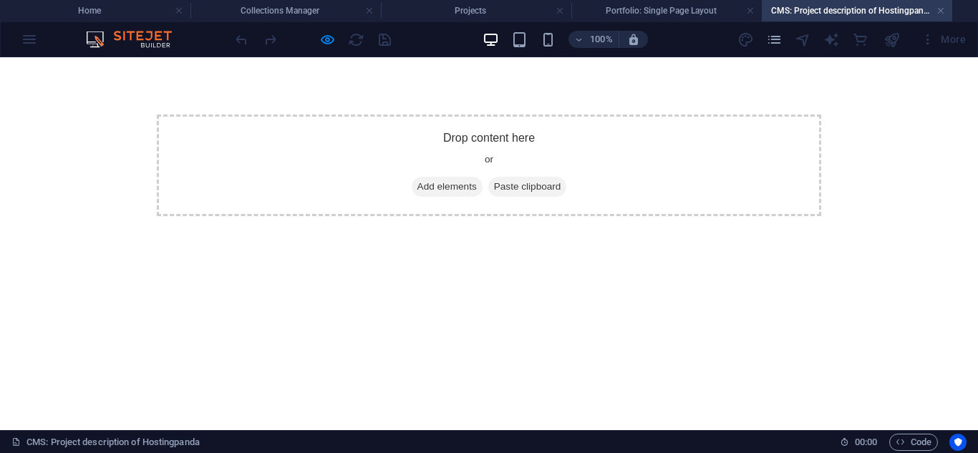
scroll to position [0, 0]
click at [689, 5] on h4 "Portfolio: Single Page Layout" at bounding box center [667, 11] width 191 height 16
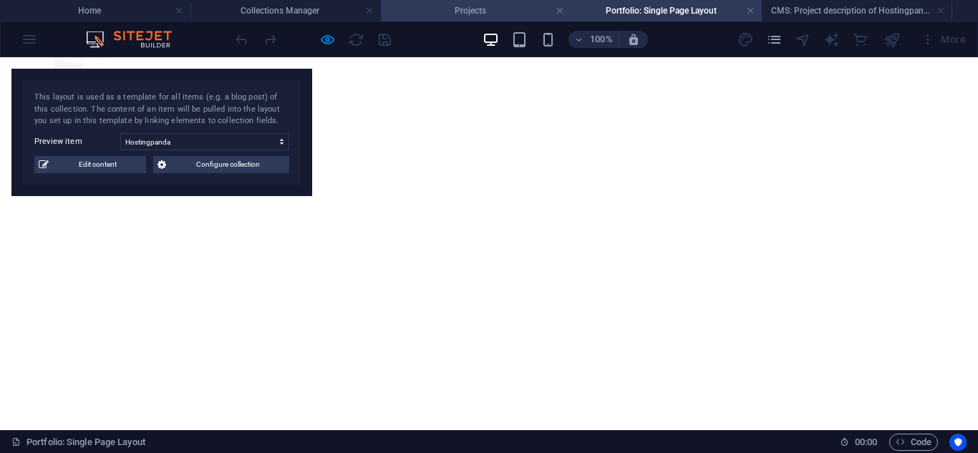
click at [518, 4] on h4 "Projects" at bounding box center [476, 11] width 191 height 16
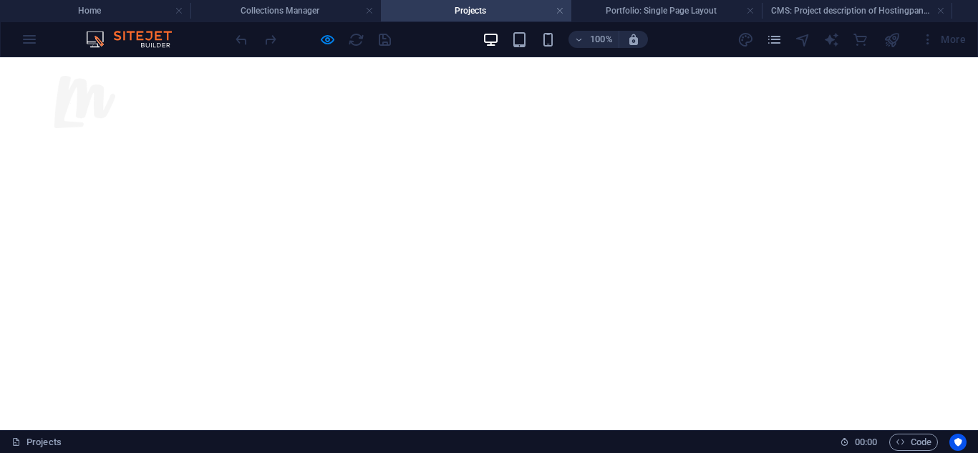
scroll to position [746, 0]
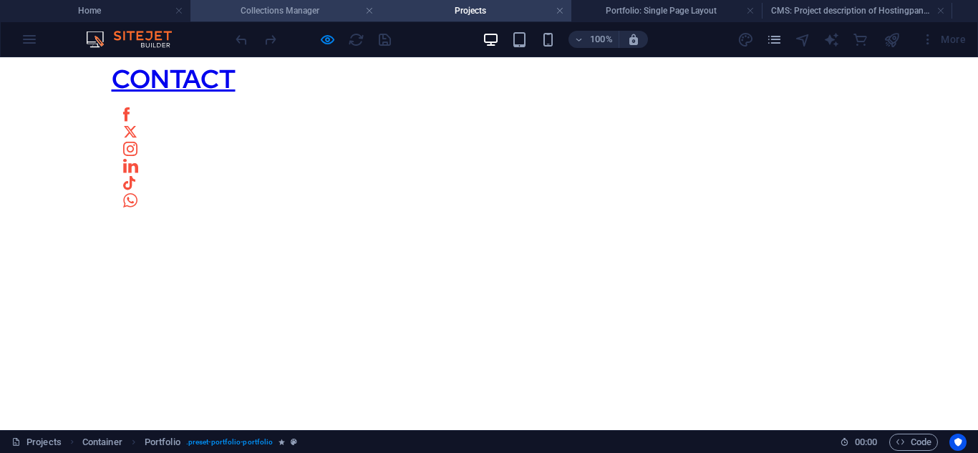
click at [288, 1] on li "Collections Manager" at bounding box center [286, 10] width 191 height 21
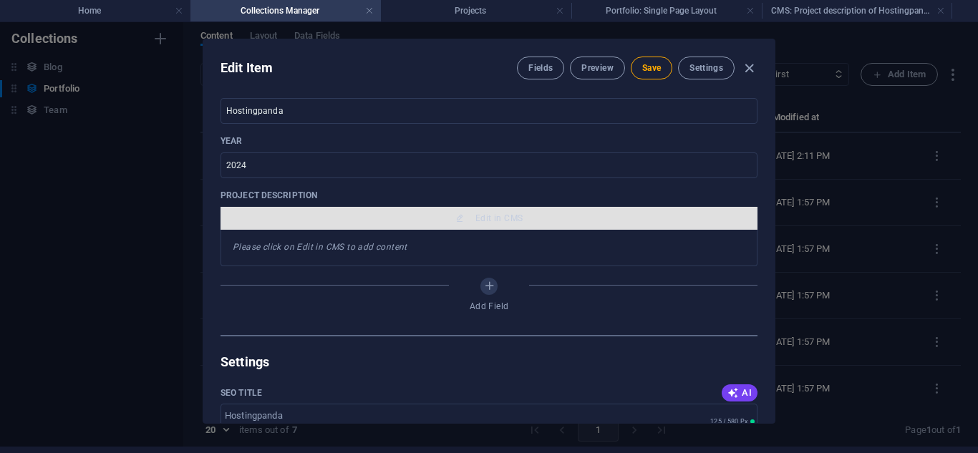
click at [455, 217] on icon "button" at bounding box center [459, 218] width 9 height 9
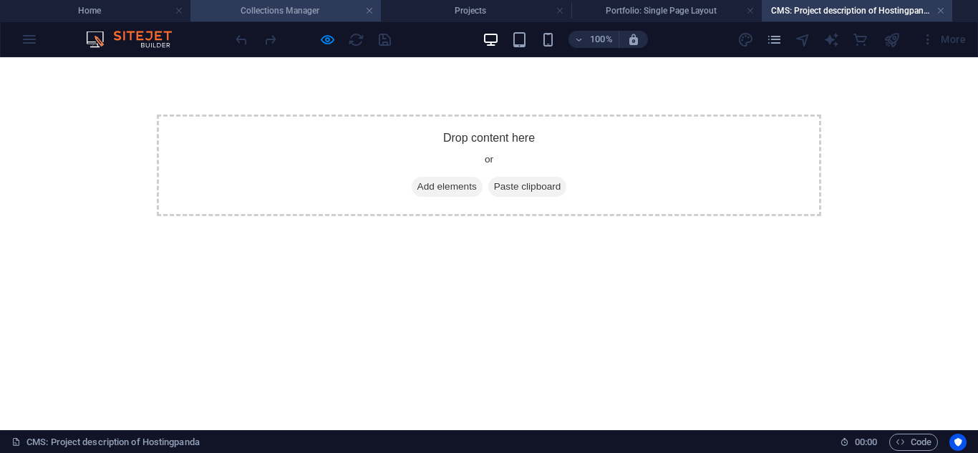
click at [300, 17] on h4 "Collections Manager" at bounding box center [286, 11] width 191 height 16
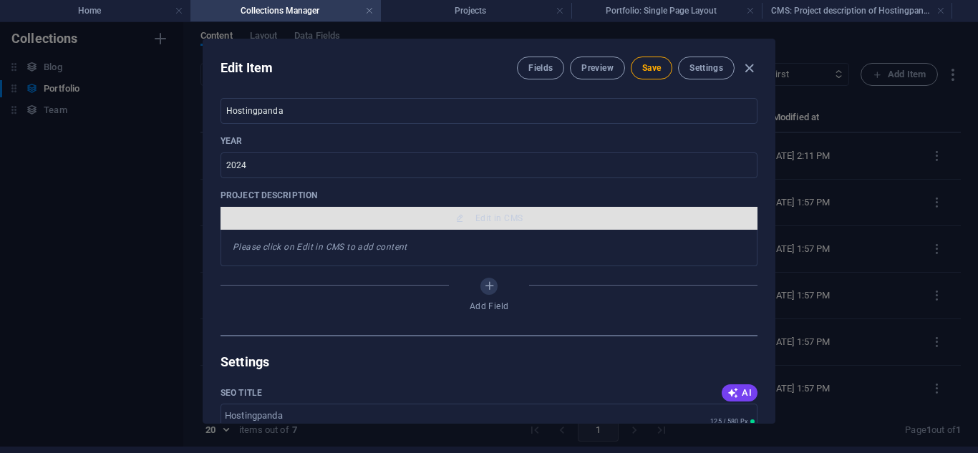
click at [479, 221] on span "Edit in CMS" at bounding box center [499, 218] width 47 height 11
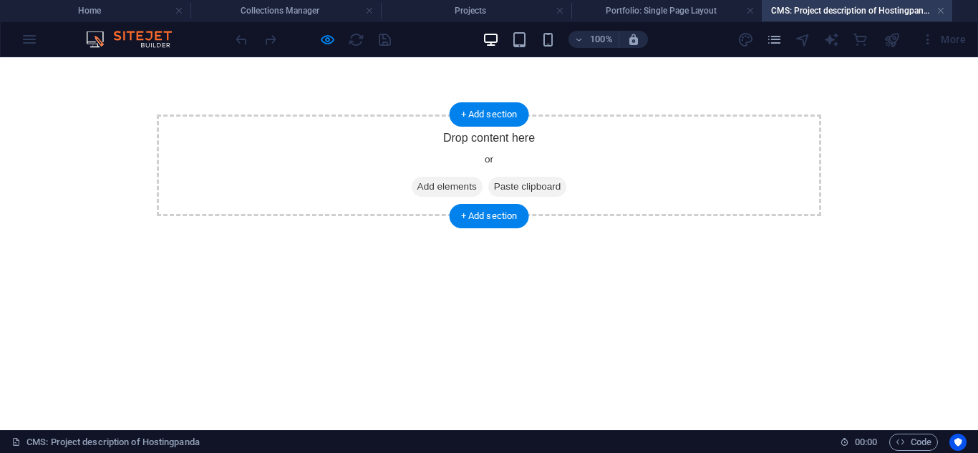
click at [468, 161] on div "Drop content here or Add elements Paste clipboard" at bounding box center [489, 166] width 665 height 102
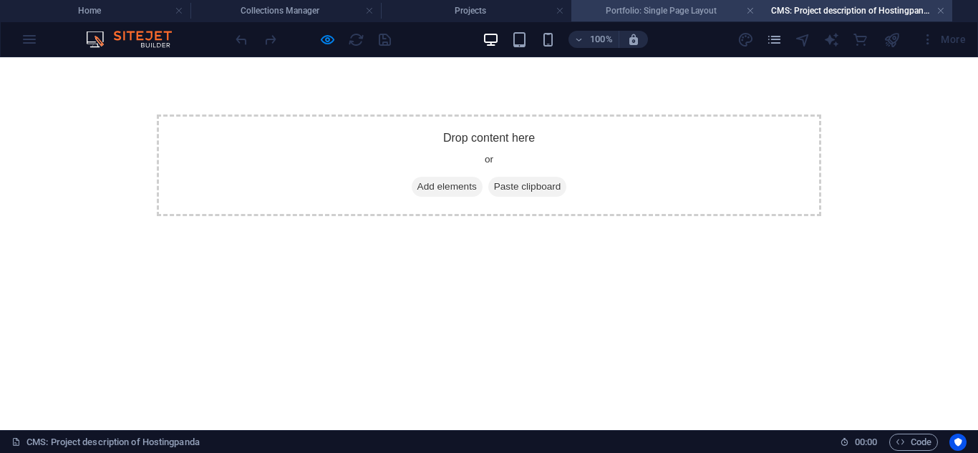
click at [589, 13] on h4 "Portfolio: Single Page Layout" at bounding box center [667, 11] width 191 height 16
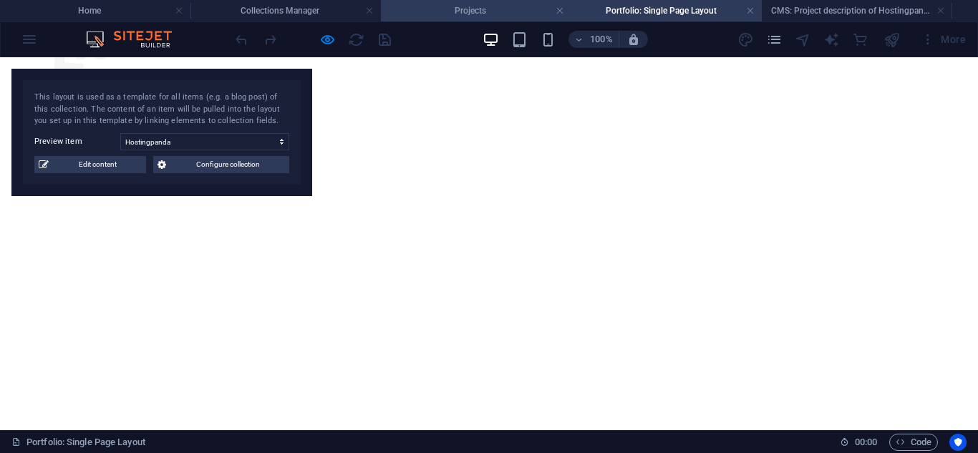
click at [435, 9] on h4 "Projects" at bounding box center [476, 11] width 191 height 16
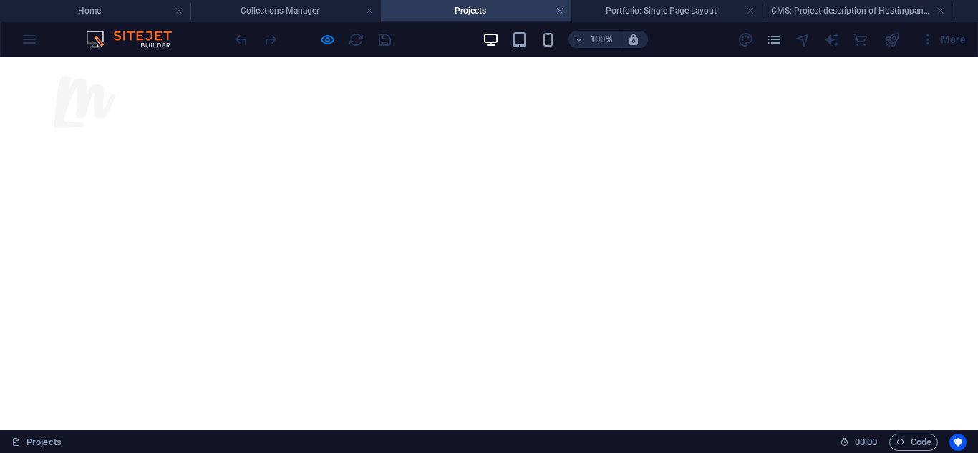
scroll to position [0, 0]
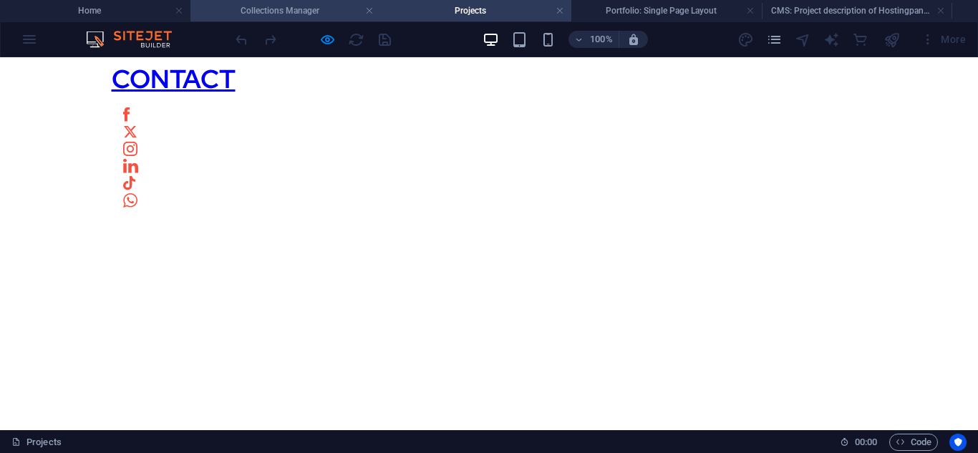
click at [299, 6] on h4 "Collections Manager" at bounding box center [286, 11] width 191 height 16
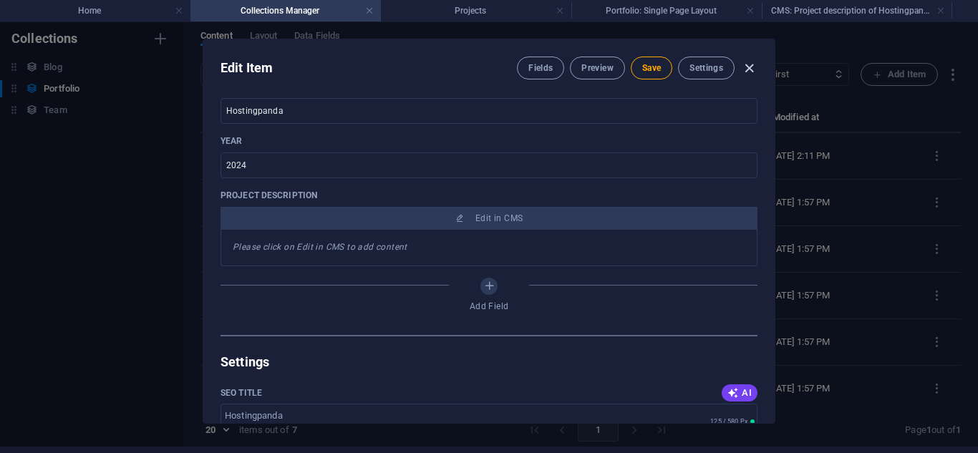
click at [749, 67] on icon "button" at bounding box center [749, 68] width 16 height 16
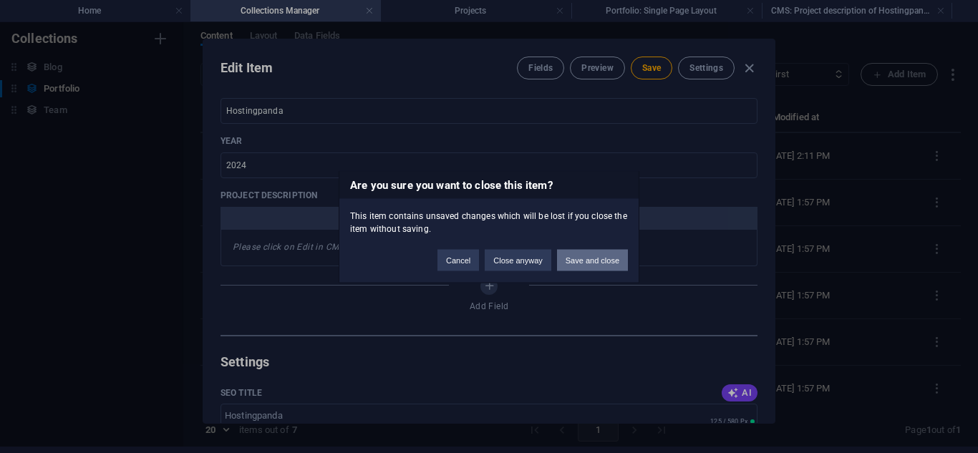
click at [577, 254] on button "Save and close" at bounding box center [592, 259] width 71 height 21
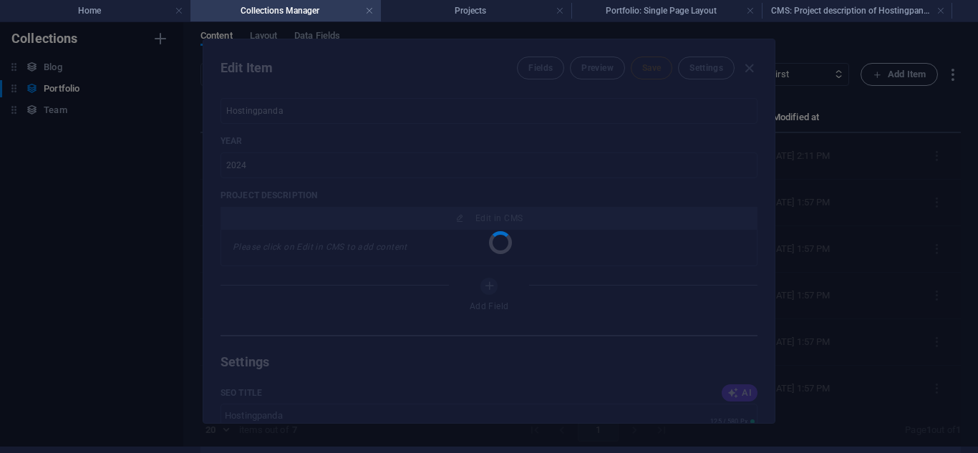
type input "hostingpanda"
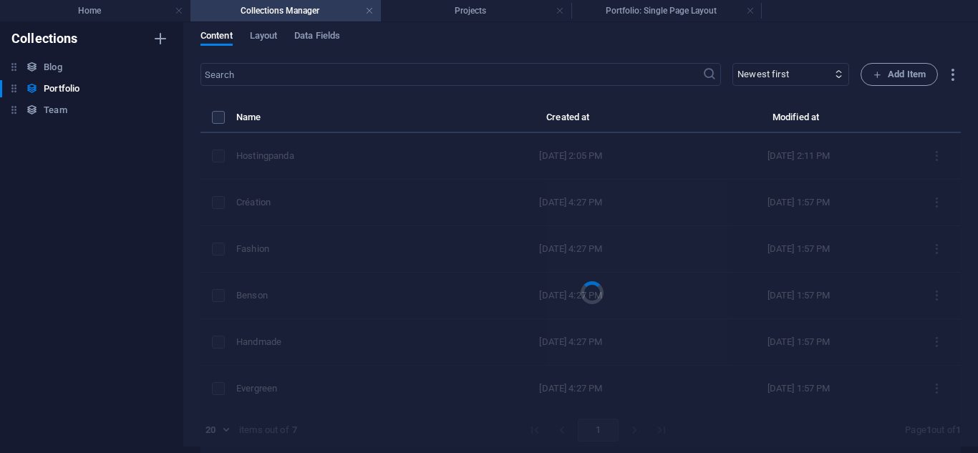
scroll to position [447, 0]
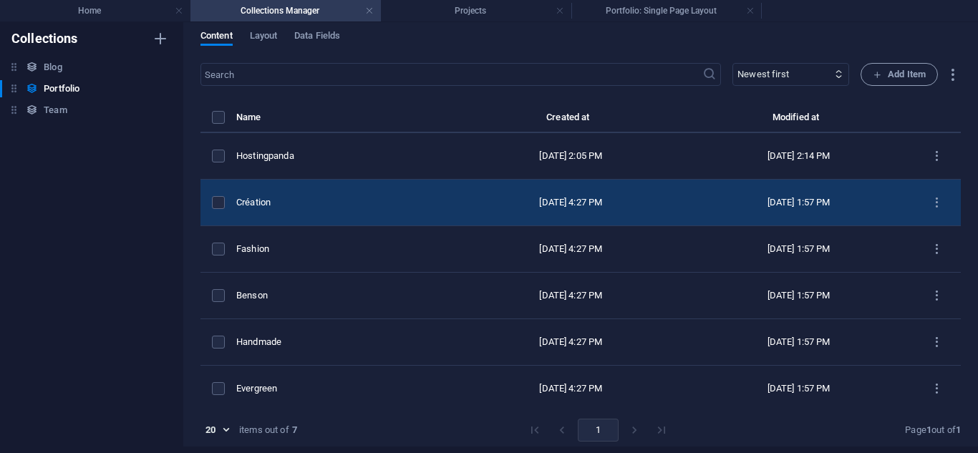
click at [404, 209] on td "Création" at bounding box center [346, 203] width 221 height 47
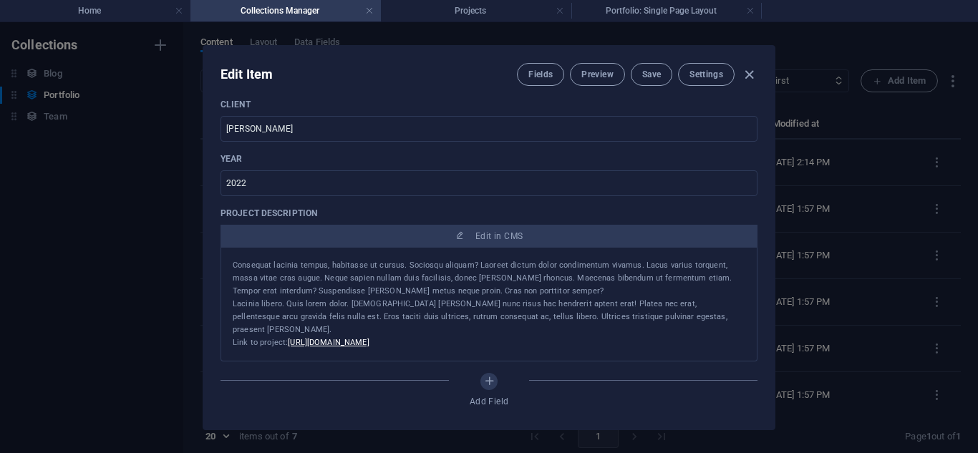
scroll to position [514, 0]
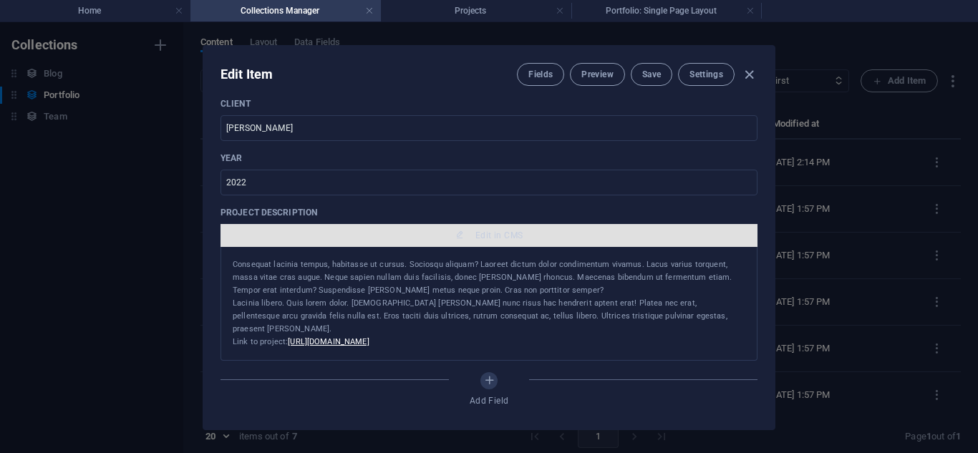
click at [478, 237] on span "Edit in CMS" at bounding box center [499, 235] width 47 height 11
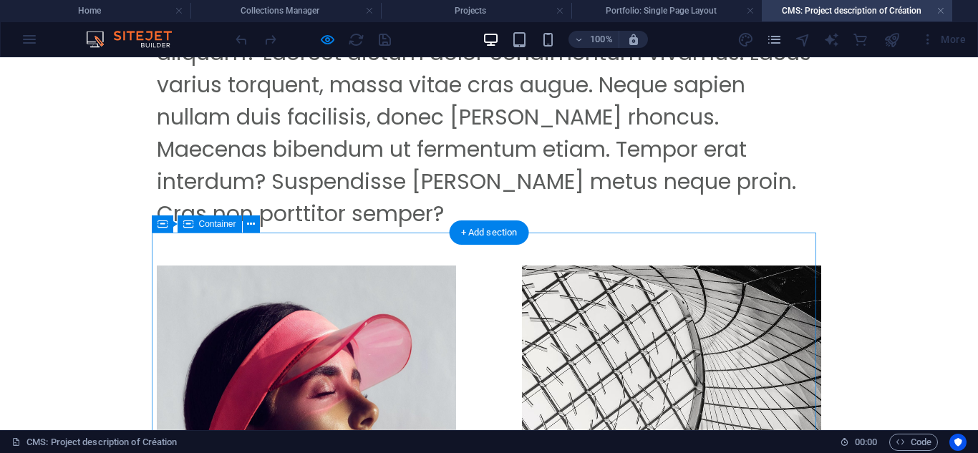
scroll to position [149, 0]
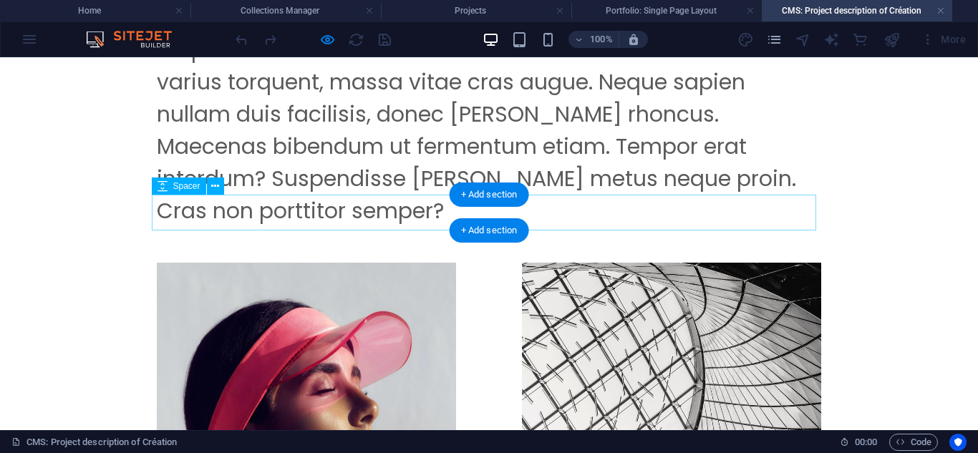
click at [445, 227] on div at bounding box center [489, 245] width 665 height 36
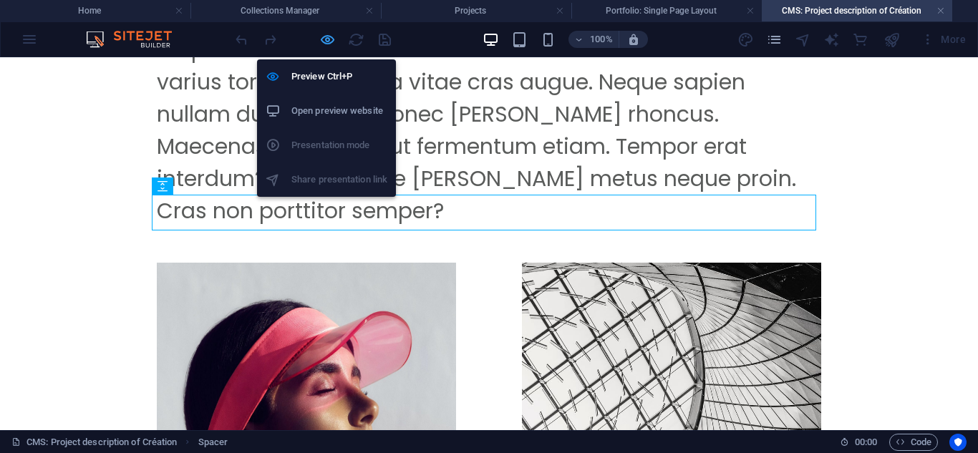
click at [330, 38] on icon "button" at bounding box center [327, 40] width 16 height 16
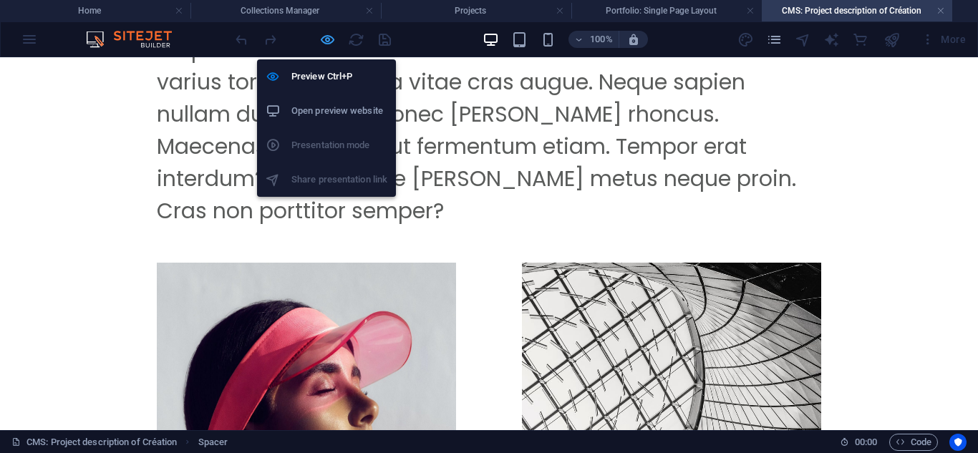
click at [325, 39] on icon "button" at bounding box center [327, 40] width 16 height 16
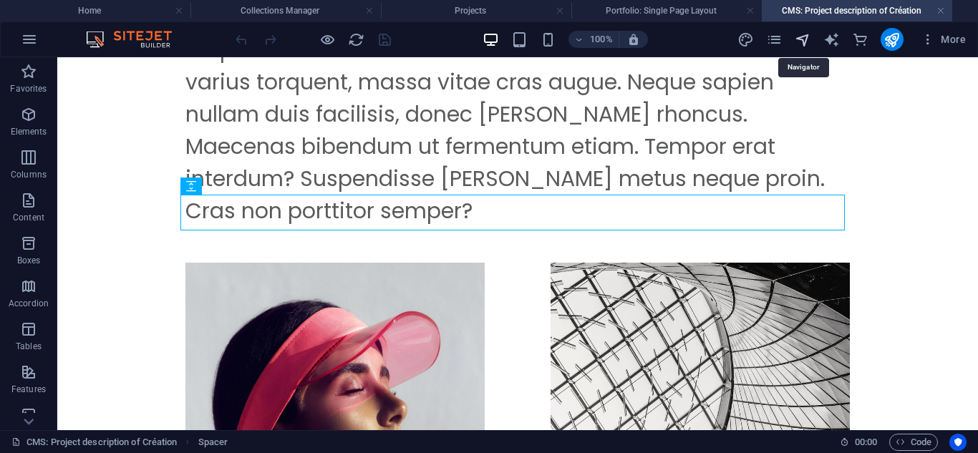
click at [802, 37] on icon "navigator" at bounding box center [803, 40] width 16 height 16
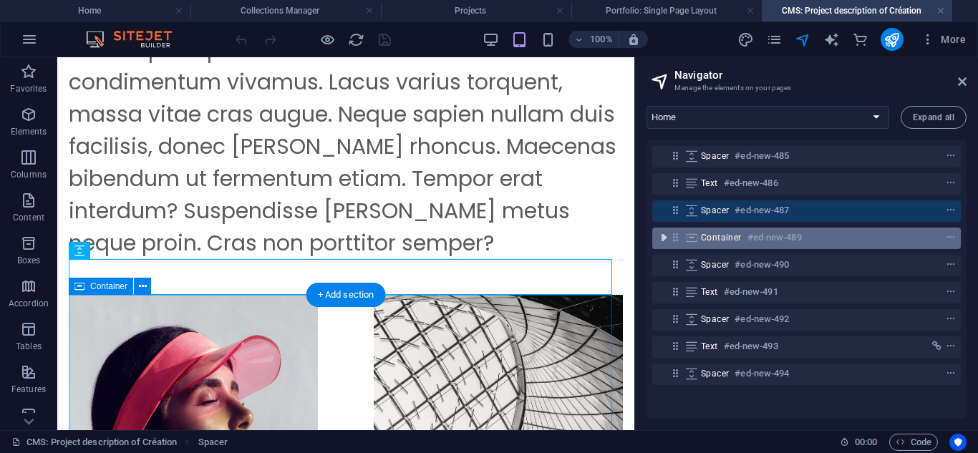
click at [667, 239] on icon "toggle-expand" at bounding box center [664, 238] width 14 height 14
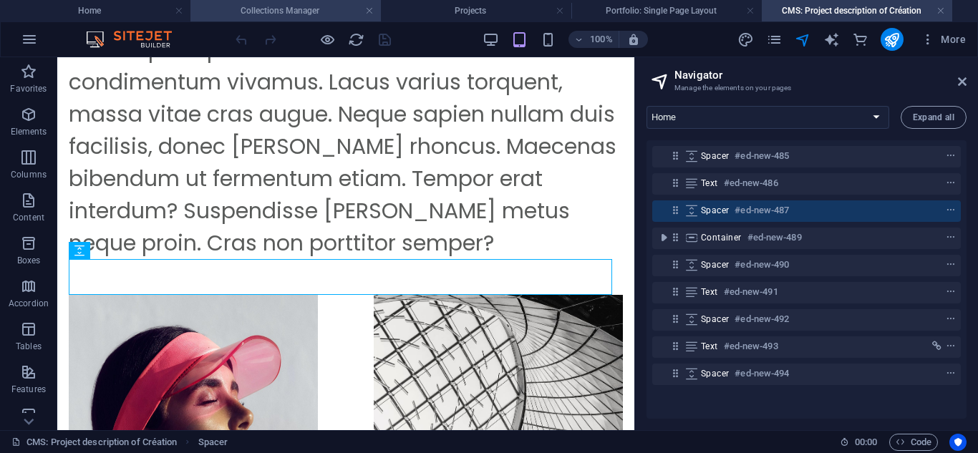
click at [308, 5] on h4 "Collections Manager" at bounding box center [286, 11] width 191 height 16
select select
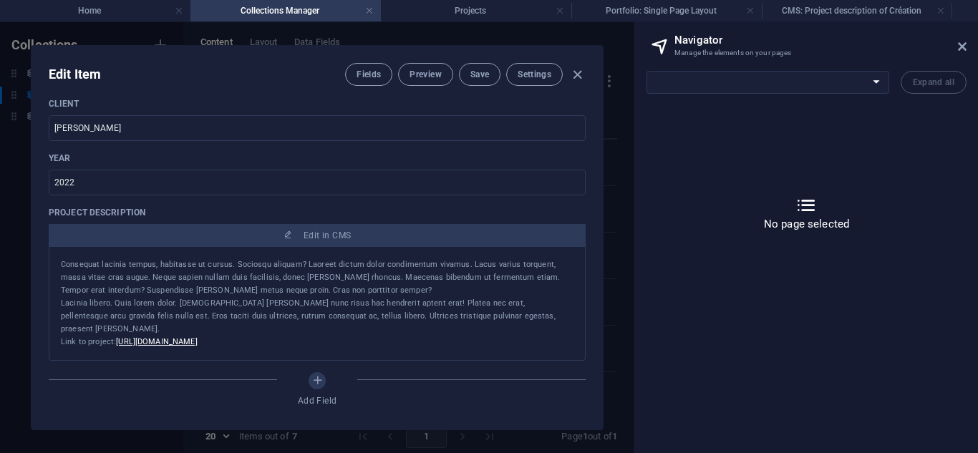
scroll to position [0, 0]
click at [580, 79] on icon "button" at bounding box center [577, 75] width 16 height 16
type input "creation"
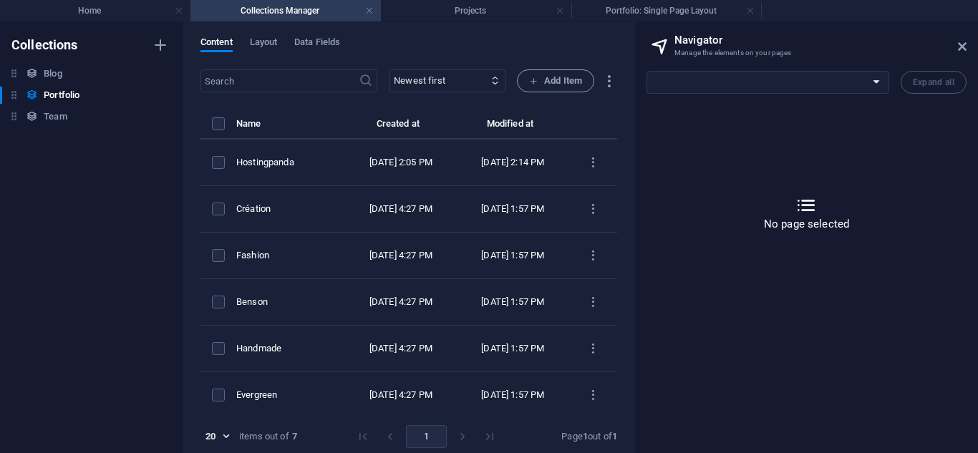
scroll to position [458, 0]
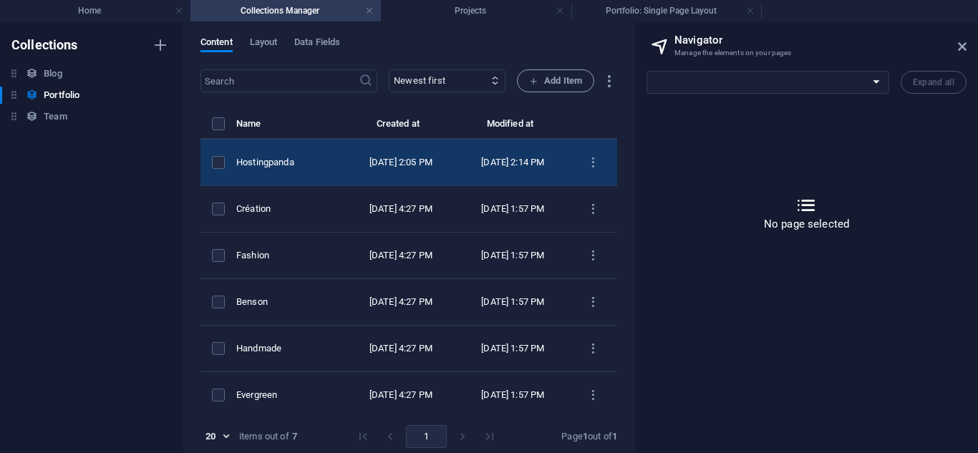
click at [304, 155] on td "Hostingpanda" at bounding box center [290, 163] width 109 height 47
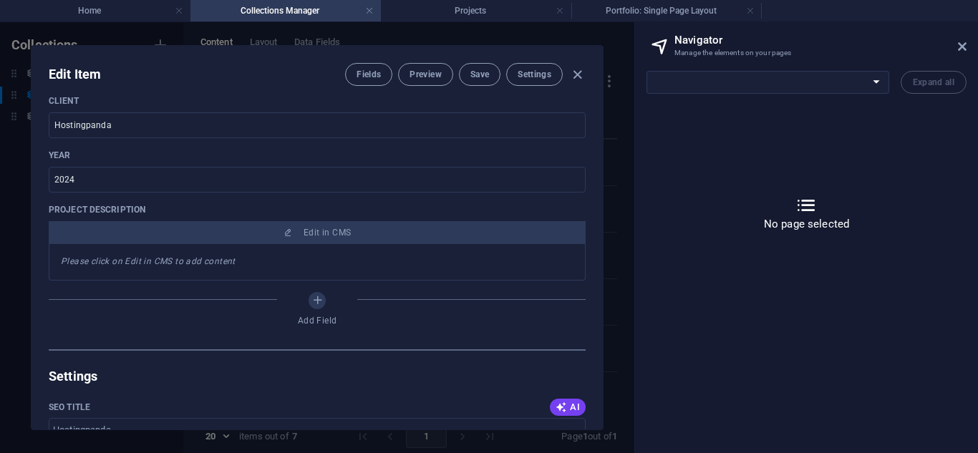
scroll to position [452, 0]
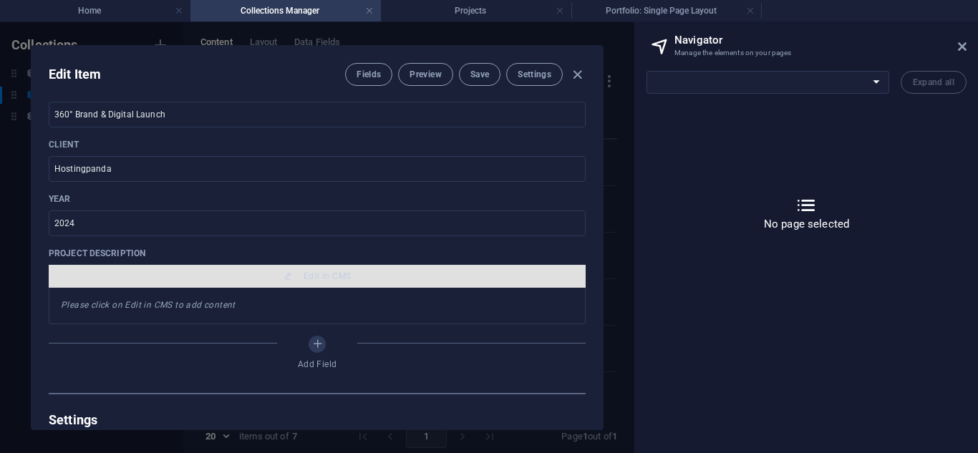
click at [334, 275] on span "Edit in CMS" at bounding box center [327, 276] width 47 height 11
select select "16947955-en"
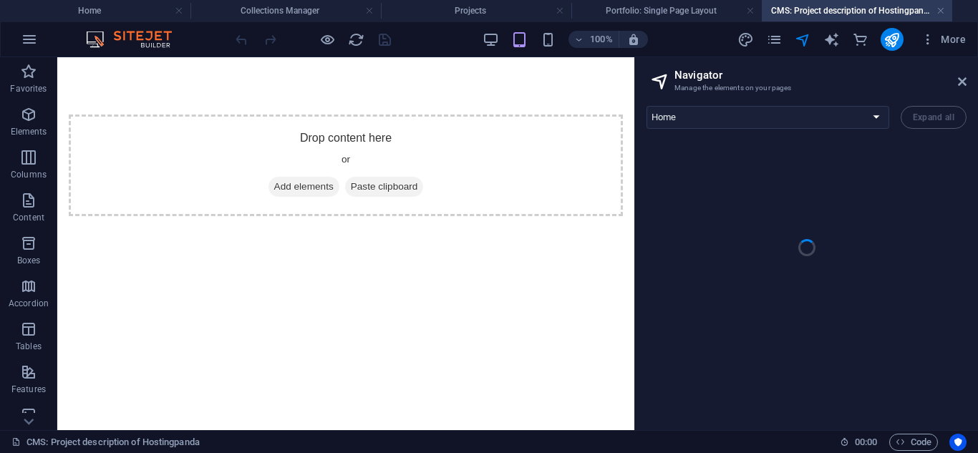
scroll to position [0, 0]
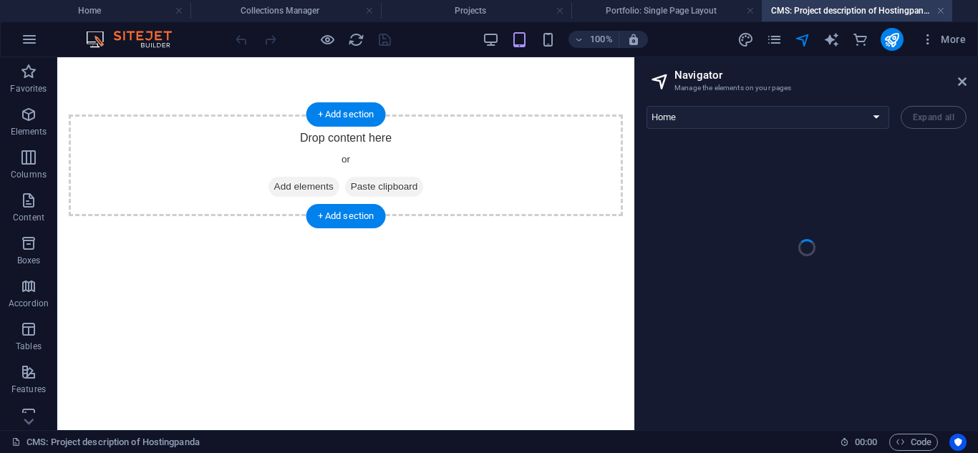
click at [328, 130] on div "Drop content here or Add elements Paste clipboard" at bounding box center [346, 166] width 554 height 102
click at [344, 109] on div "+ Add section" at bounding box center [346, 114] width 79 height 24
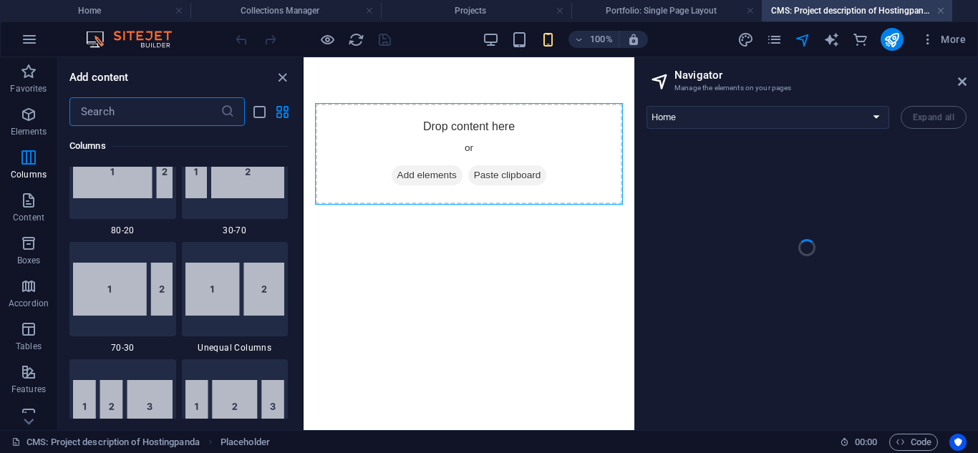
scroll to position [957, 0]
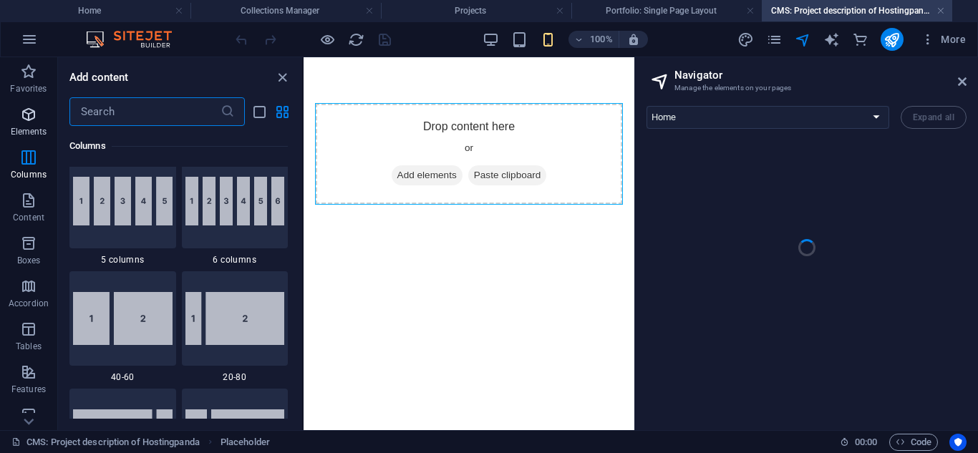
click at [39, 130] on p "Elements" at bounding box center [29, 131] width 37 height 11
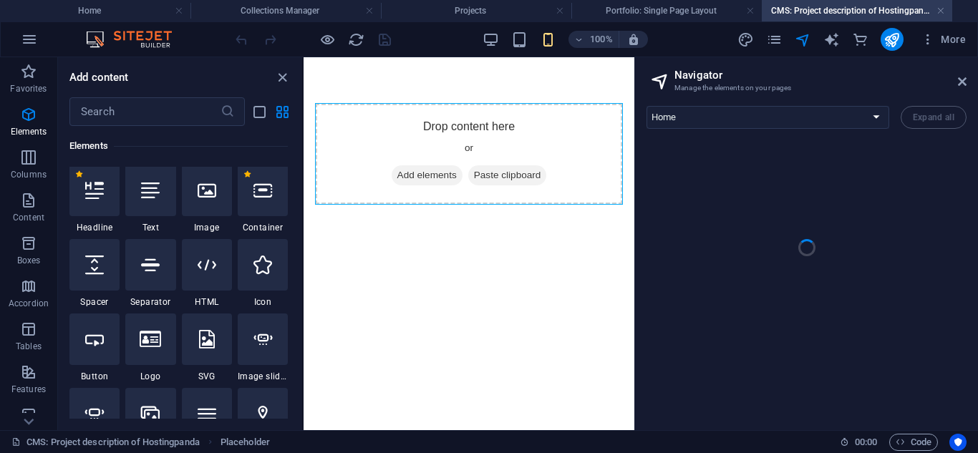
scroll to position [153, 0]
click at [122, 285] on div "1 Star Headline 1 Star Text 1 Star Image 1 Star Container 1 Star Spacer 1 Star …" at bounding box center [178, 425] width 218 height 516
click at [93, 280] on div at bounding box center [94, 267] width 50 height 52
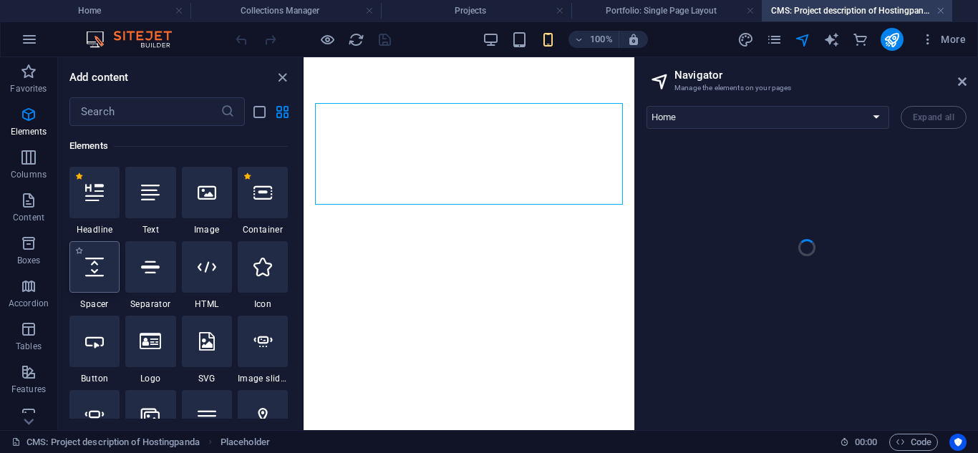
select select "px"
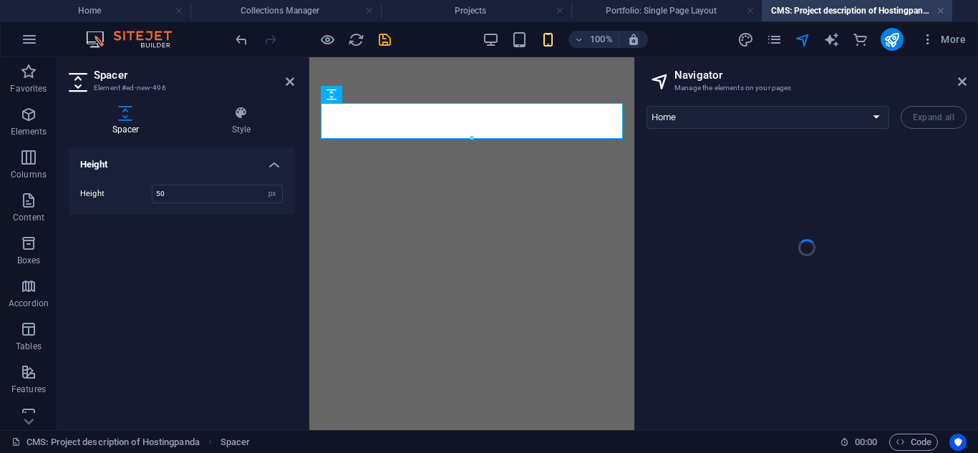
click at [539, 185] on html at bounding box center [471, 120] width 325 height 127
click at [289, 78] on icon at bounding box center [290, 81] width 9 height 11
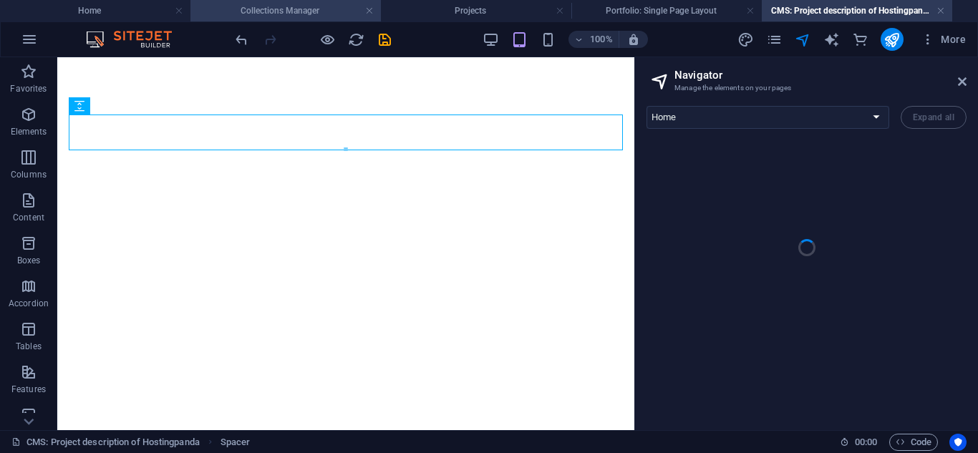
click at [266, 4] on h4 "Collections Manager" at bounding box center [286, 11] width 191 height 16
select select
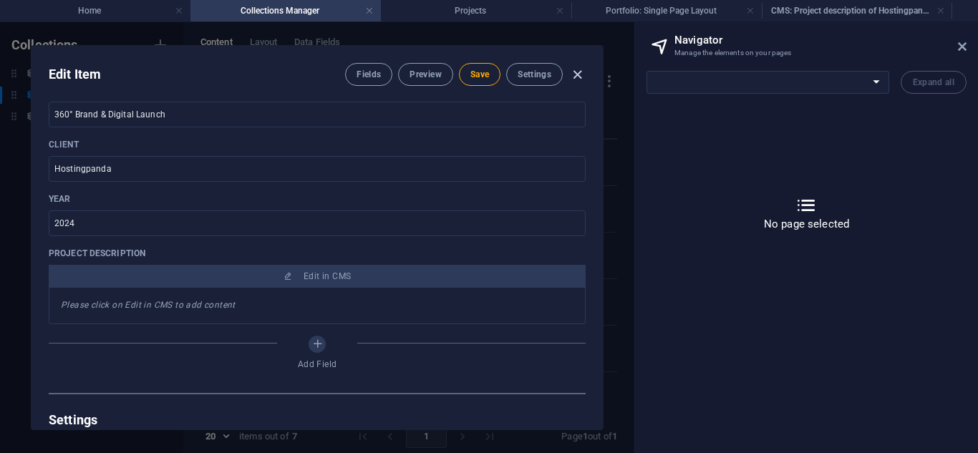
click at [576, 75] on icon "button" at bounding box center [577, 75] width 16 height 16
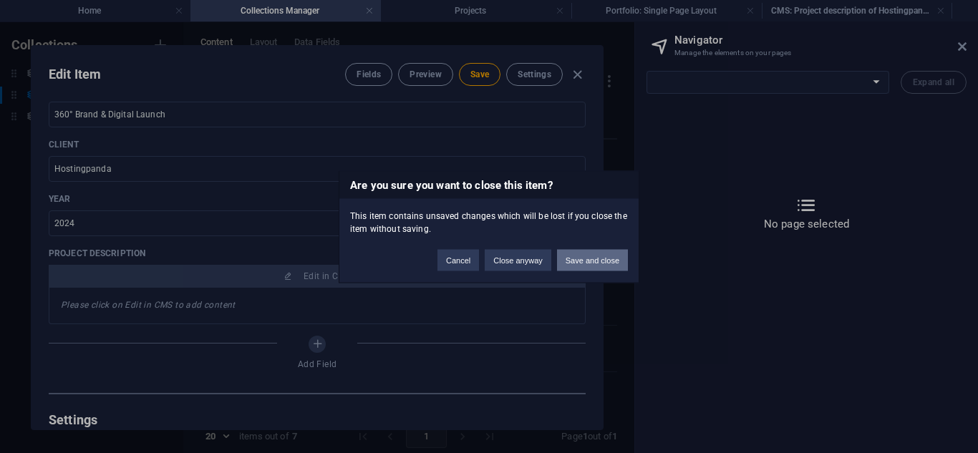
click at [572, 254] on button "Save and close" at bounding box center [592, 259] width 71 height 21
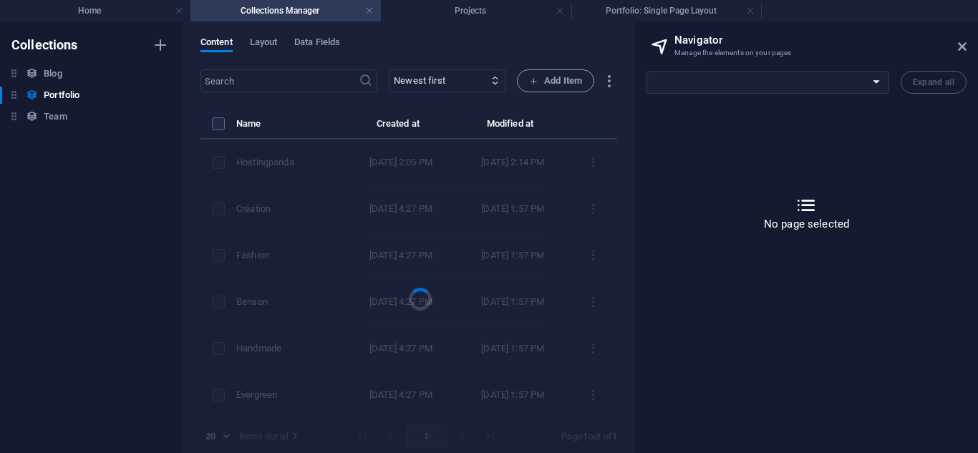
type input "hostingpanda"
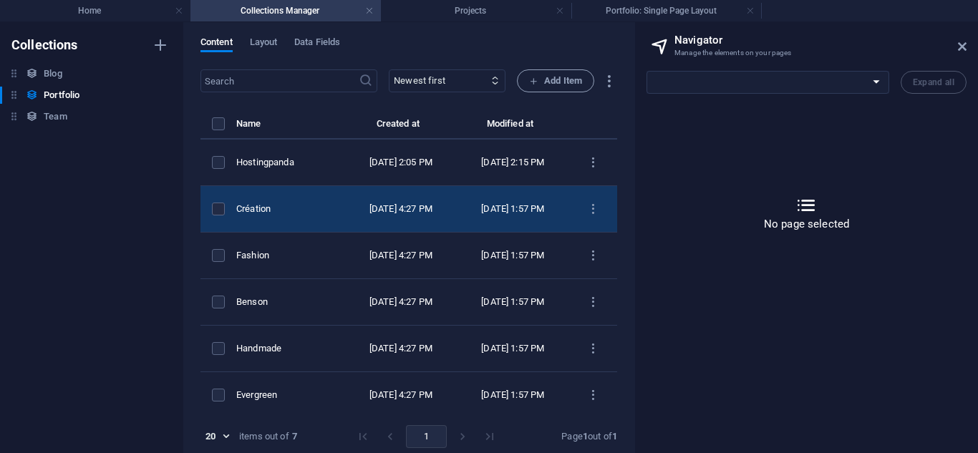
click at [334, 216] on div "Création" at bounding box center [284, 209] width 97 height 13
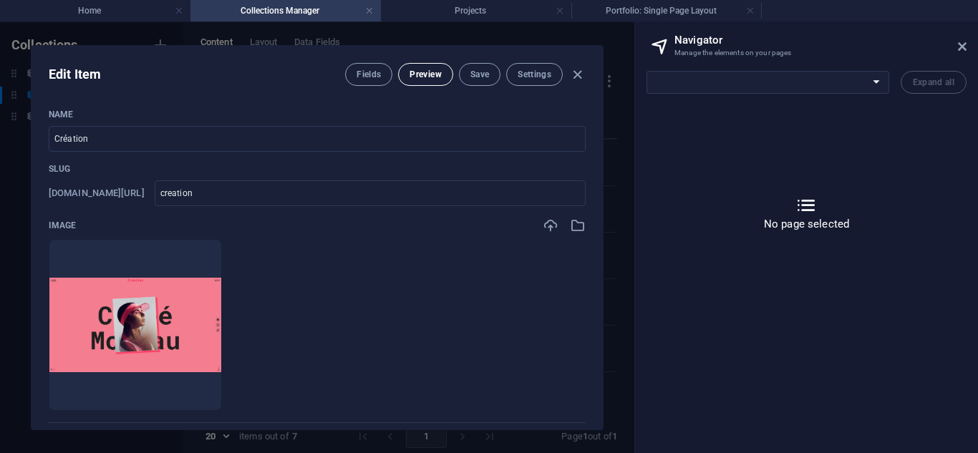
click at [421, 85] on button "Preview" at bounding box center [425, 74] width 54 height 23
select select "16947982-en"
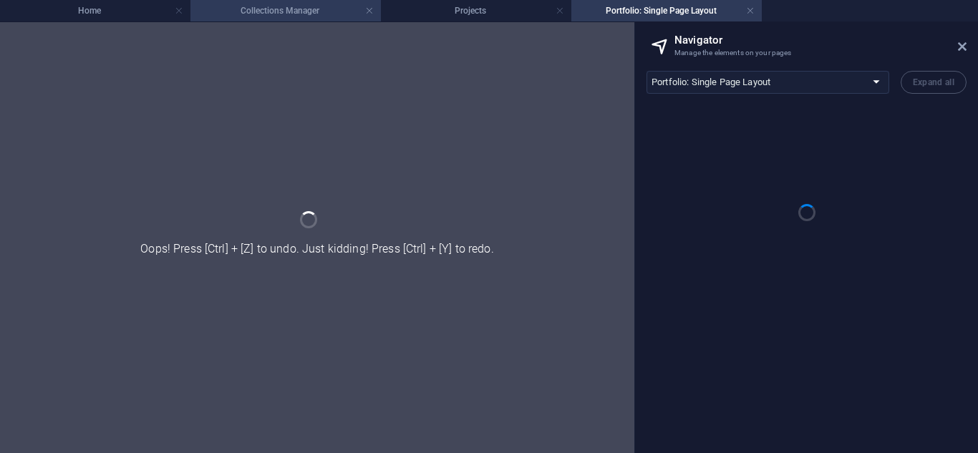
click at [294, 14] on h4 "Collections Manager" at bounding box center [286, 11] width 191 height 16
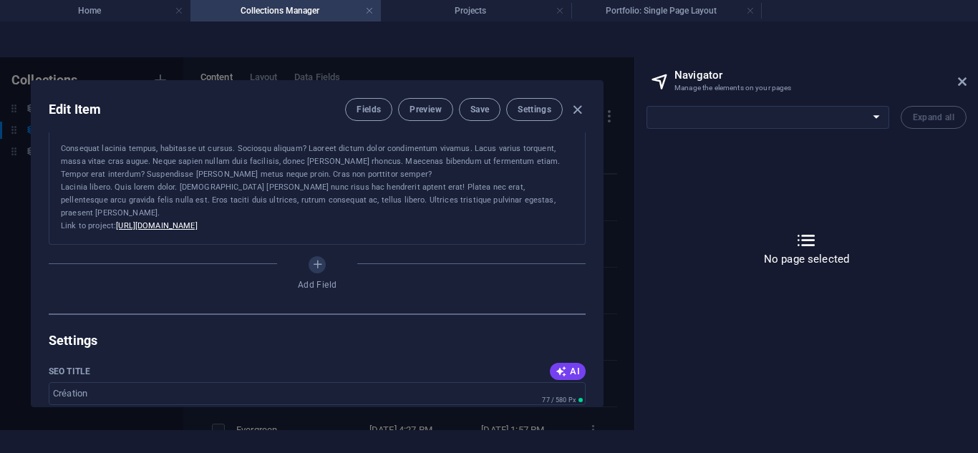
scroll to position [625, 0]
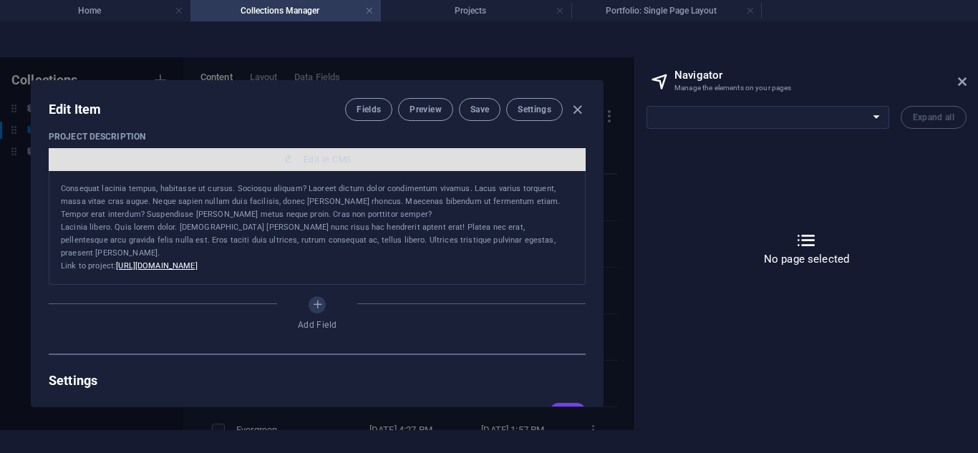
click at [277, 161] on span "Edit in CMS" at bounding box center [317, 159] width 526 height 11
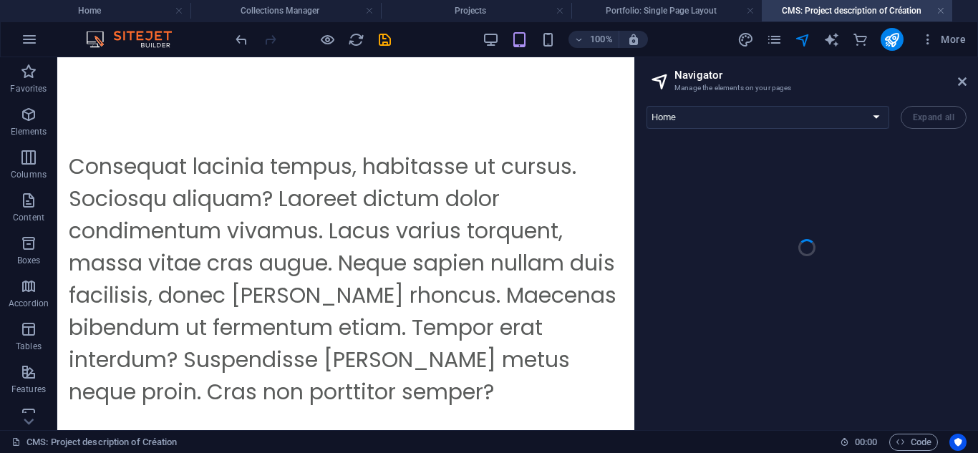
scroll to position [0, 0]
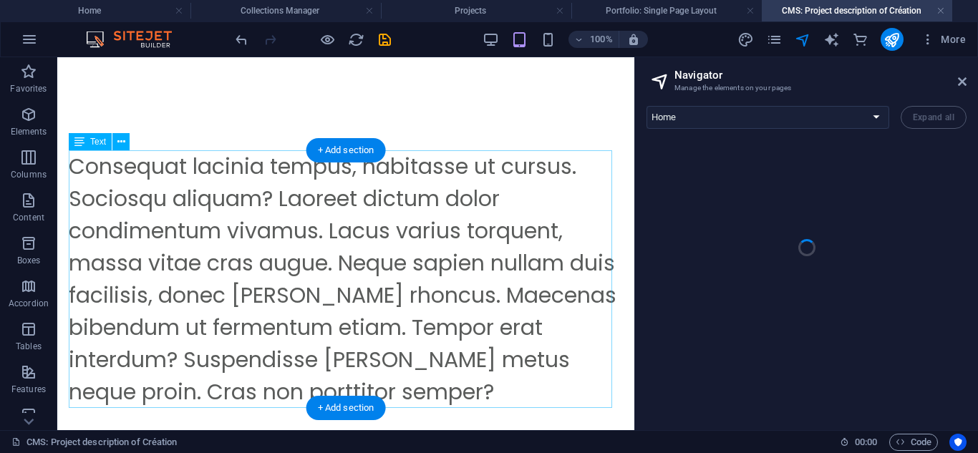
click at [484, 257] on div "Consequat lacinia tempus, habitasse ut cursus. Sociosqu aliquam? Laoreet dictum…" at bounding box center [346, 279] width 554 height 258
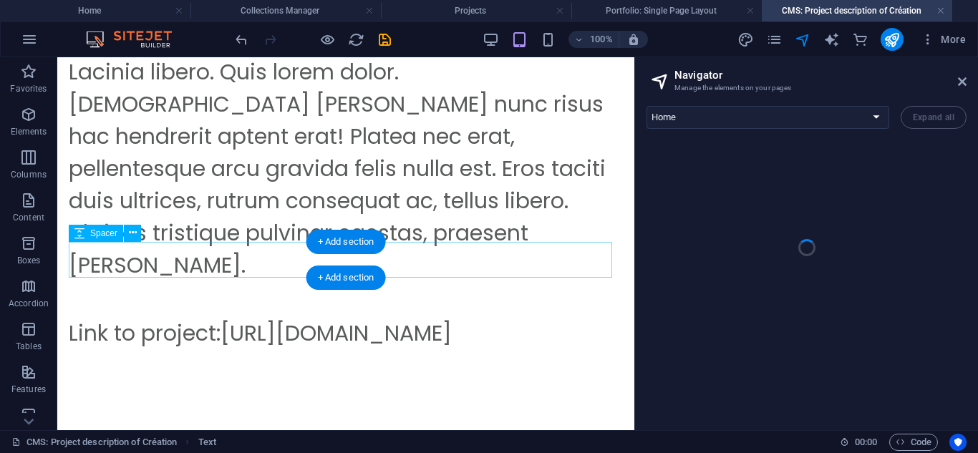
scroll to position [804, 0]
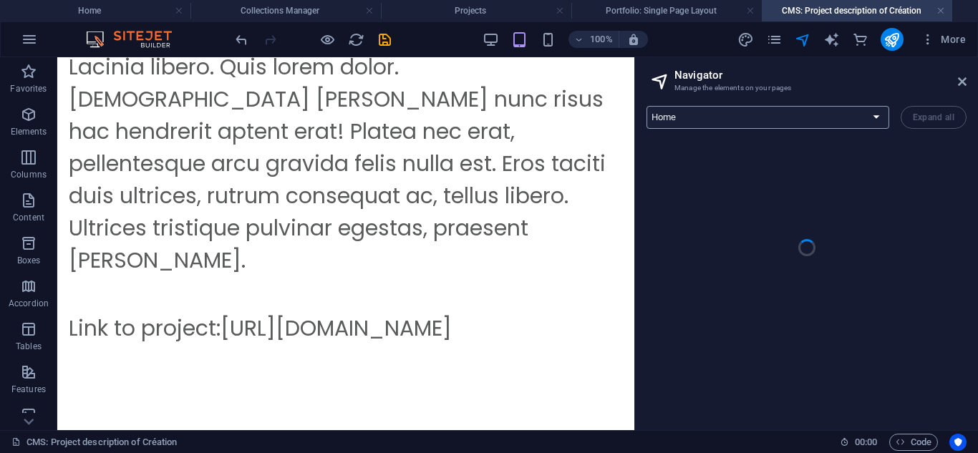
click at [737, 114] on select "Home About Us Services Projects Blog Contact Legal Notice Privacy Team: Single …" at bounding box center [768, 117] width 243 height 23
click at [536, 177] on div "Lacinia libero. Quis lorem dolor. Euismod quam nunc risus hac hendrerit aptent …" at bounding box center [346, 164] width 554 height 226
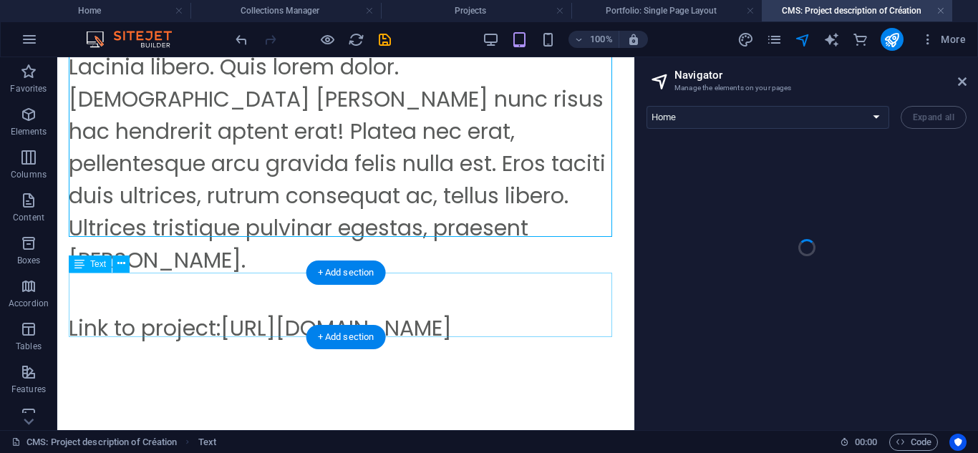
click at [468, 312] on div "Link to project: https://www.template-creation.de.rs/" at bounding box center [346, 328] width 554 height 32
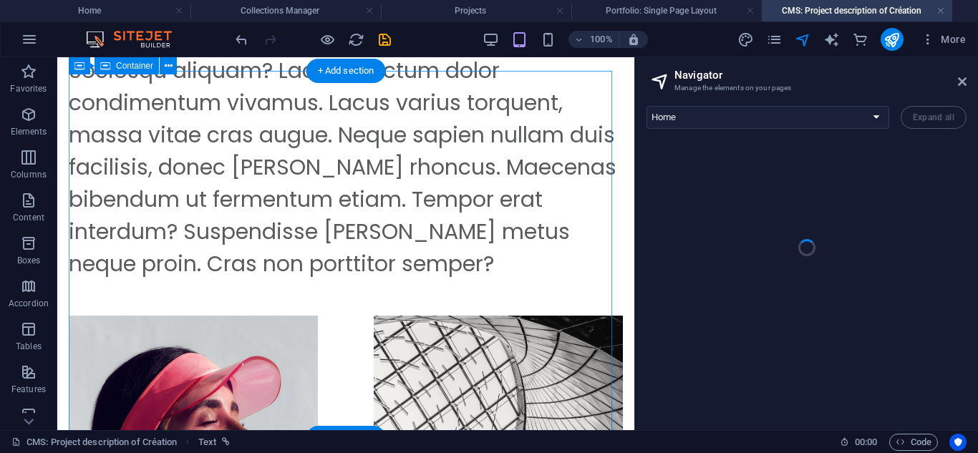
scroll to position [0, 0]
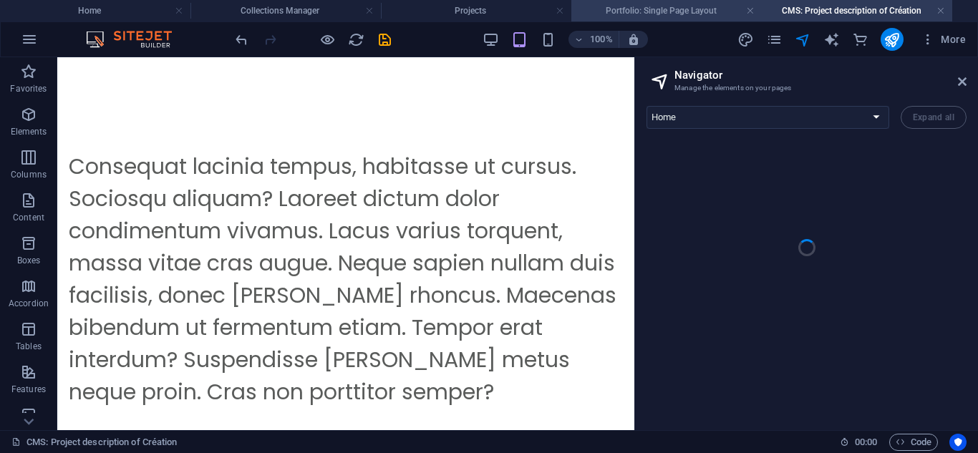
click at [705, 6] on h4 "Portfolio: Single Page Layout" at bounding box center [667, 11] width 191 height 16
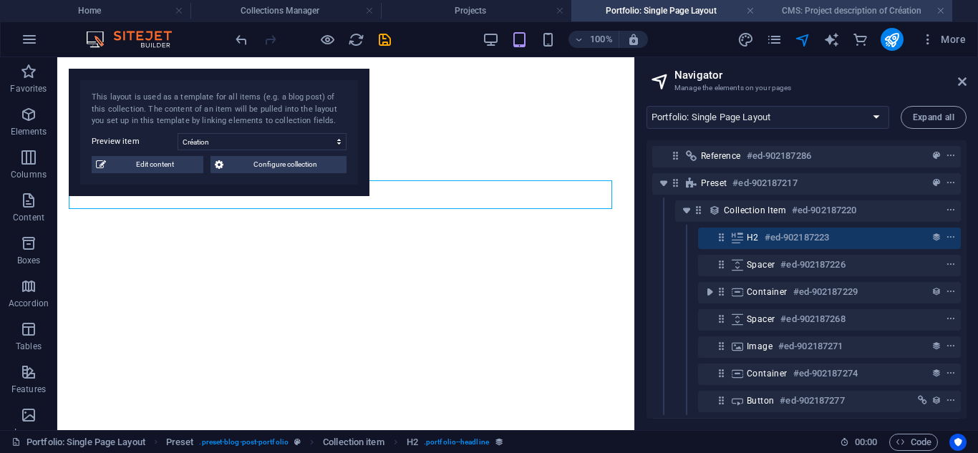
click at [813, 9] on h4 "CMS: Project description of Création" at bounding box center [857, 11] width 191 height 16
select select "16947955-en"
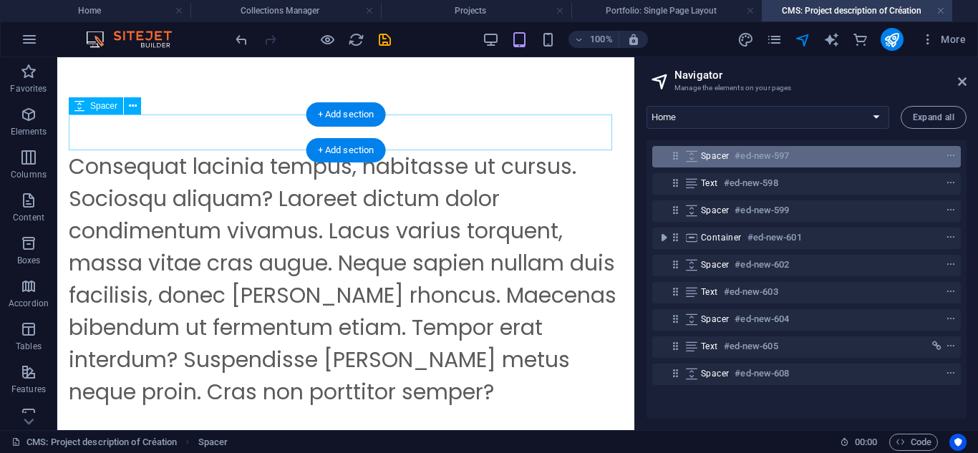
click at [733, 165] on div "Spacer #ed-new-597" at bounding box center [806, 156] width 309 height 21
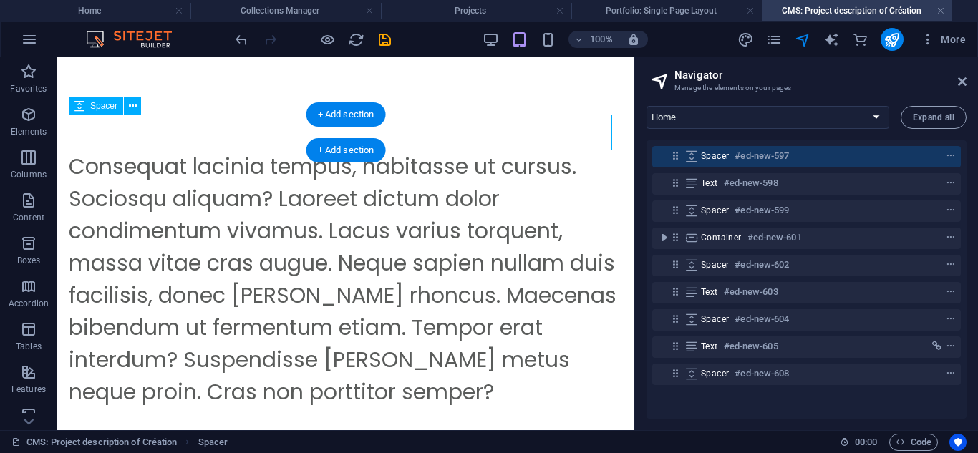
click at [733, 165] on div "Spacer #ed-new-597" at bounding box center [806, 156] width 309 height 21
select select "px"
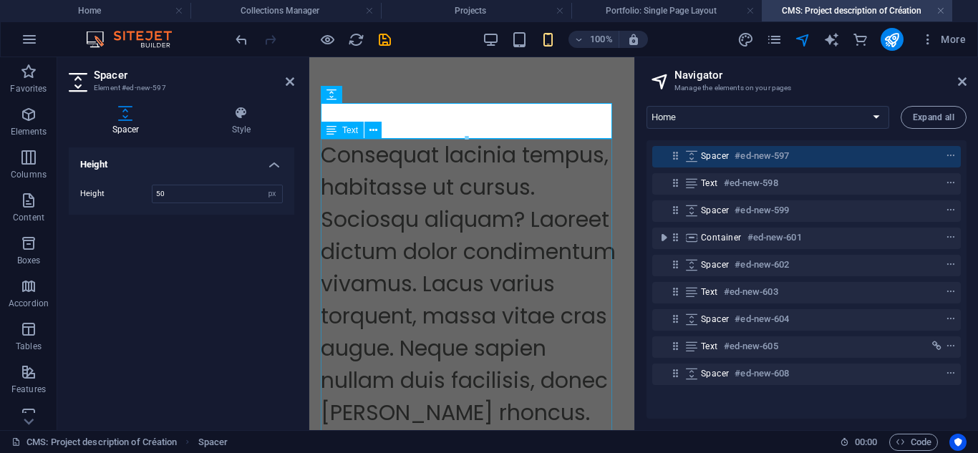
click at [501, 281] on div "Consequat lacinia tempus, habitasse ut cursus. Sociosqu aliquam? Laoreet dictum…" at bounding box center [472, 380] width 302 height 483
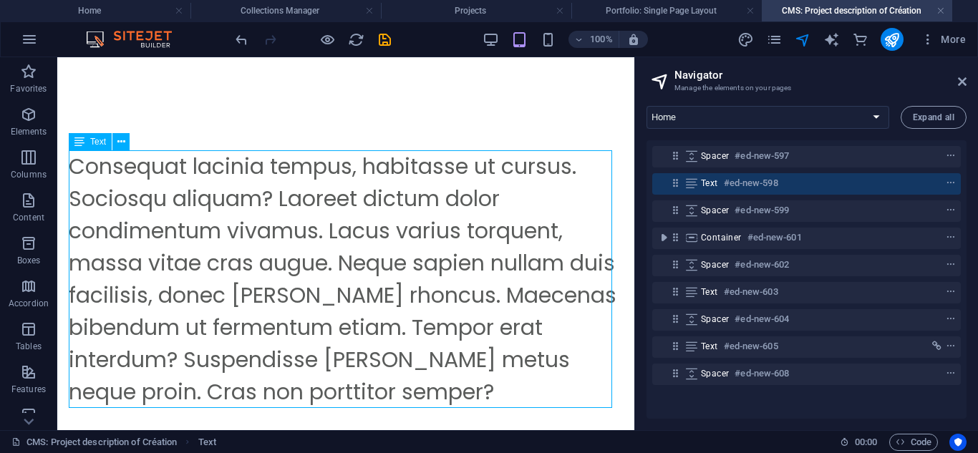
click at [501, 281] on div "Consequat lacinia tempus, habitasse ut cursus. Sociosqu aliquam? Laoreet dictum…" at bounding box center [346, 279] width 554 height 258
click at [278, 6] on h4 "Collections Manager" at bounding box center [286, 11] width 191 height 16
select select
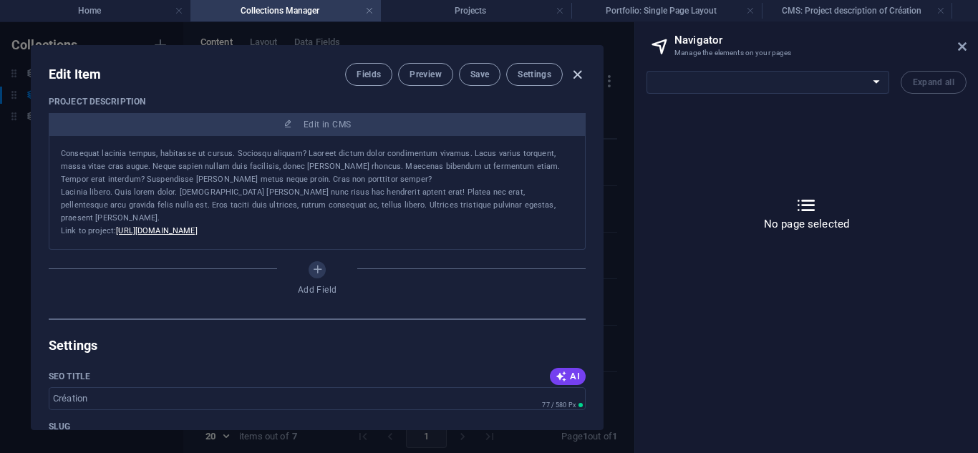
click at [575, 69] on icon "button" at bounding box center [577, 75] width 16 height 16
type input "creation"
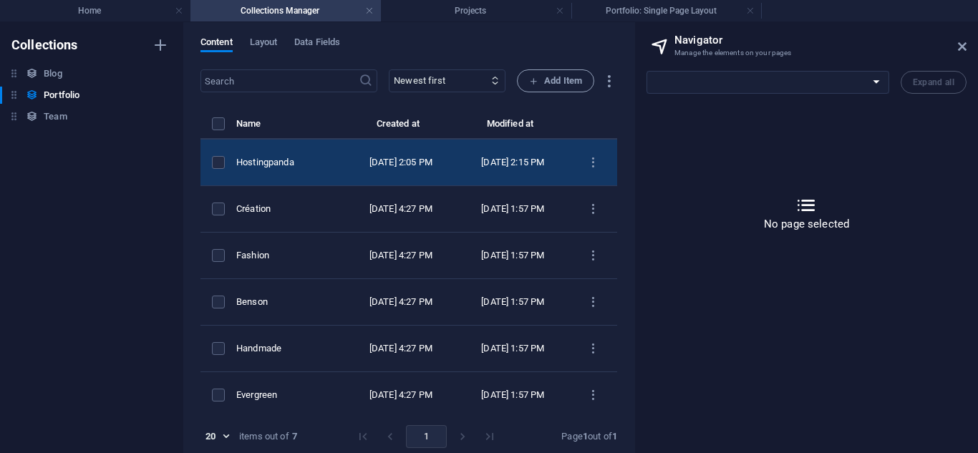
click at [290, 161] on div "Hostingpanda" at bounding box center [284, 162] width 97 height 13
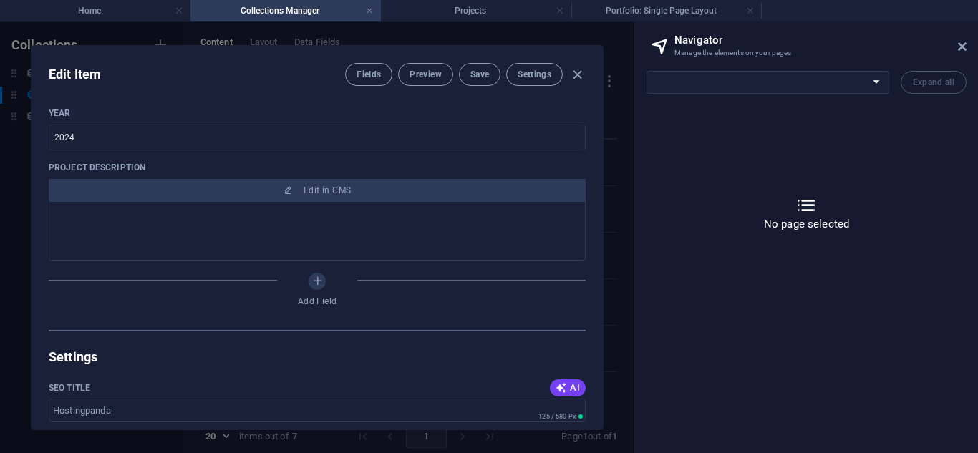
scroll to position [539, 0]
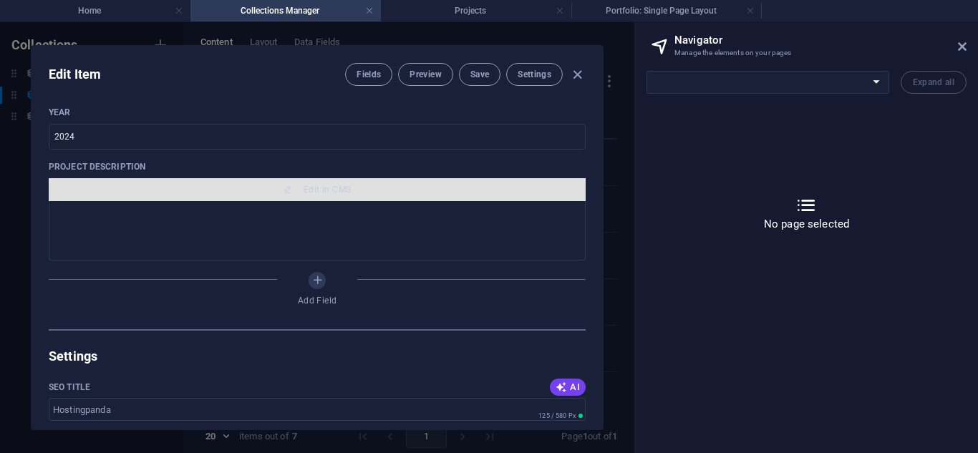
click at [317, 193] on span "Edit in CMS" at bounding box center [327, 189] width 47 height 11
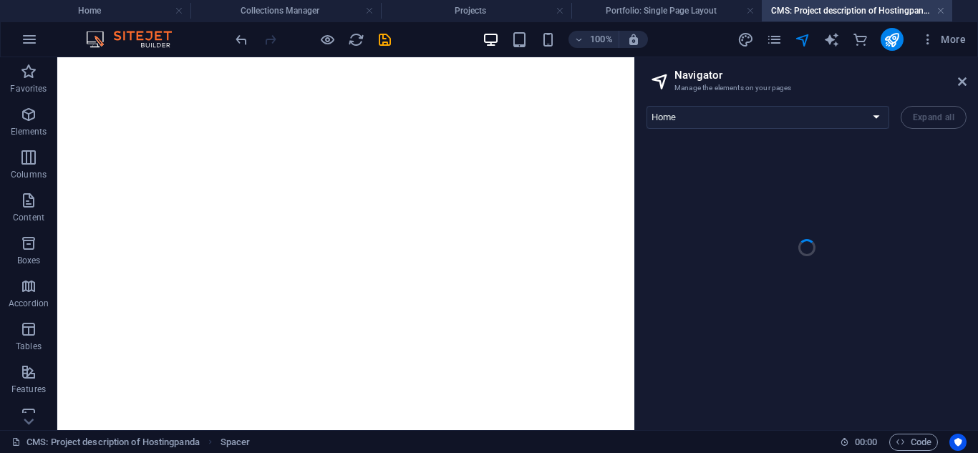
scroll to position [0, 0]
click at [511, 208] on html at bounding box center [345, 132] width 577 height 150
click at [428, 5] on h4 "Projects" at bounding box center [476, 11] width 191 height 16
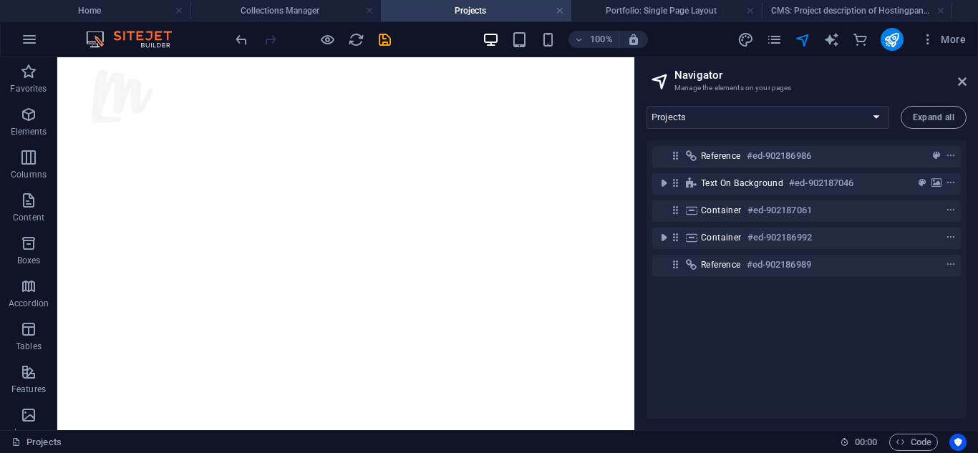
scroll to position [746, 0]
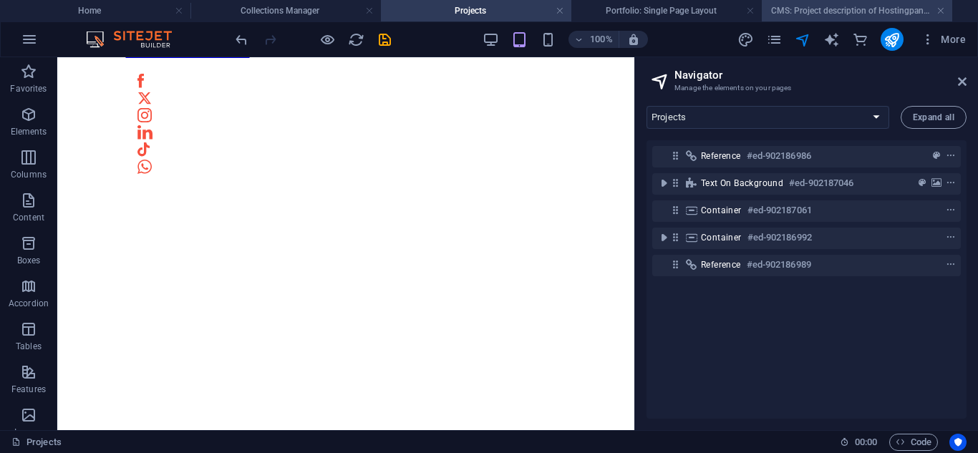
click at [794, 9] on h4 "CMS: Project description of Hostingpanda" at bounding box center [857, 11] width 191 height 16
select select "16947955-en"
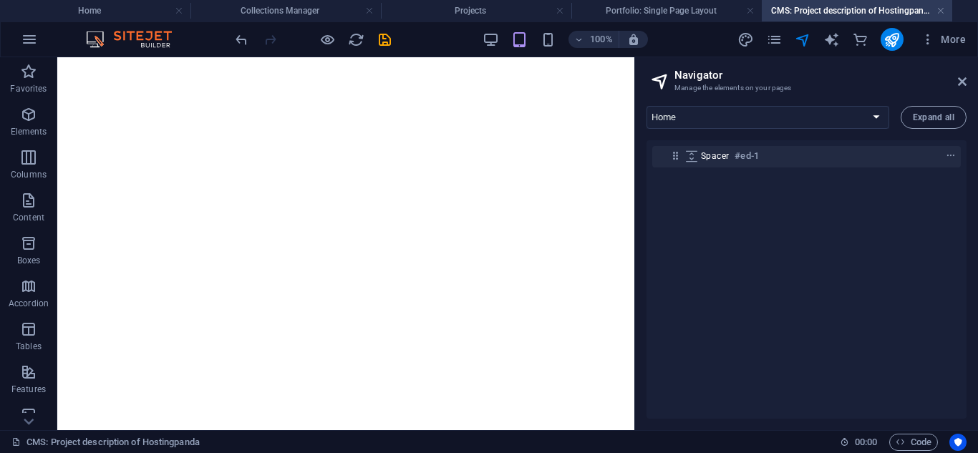
scroll to position [0, 0]
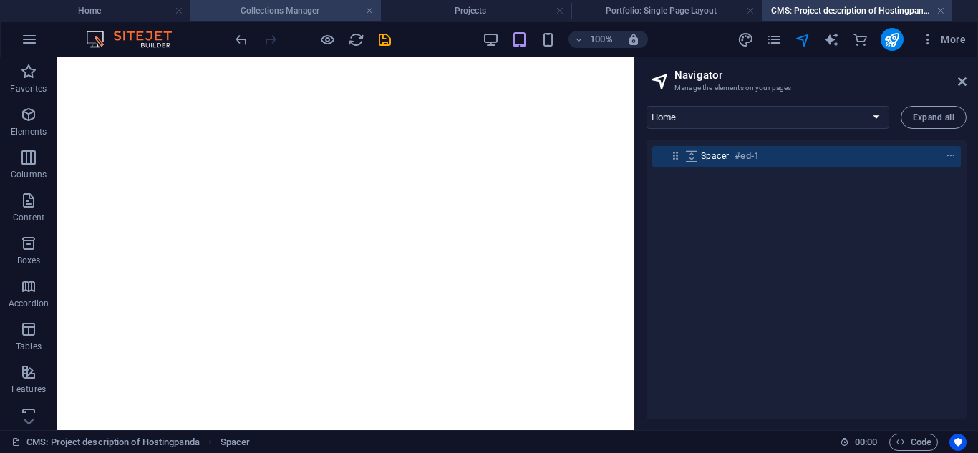
click at [241, 16] on h4 "Collections Manager" at bounding box center [286, 11] width 191 height 16
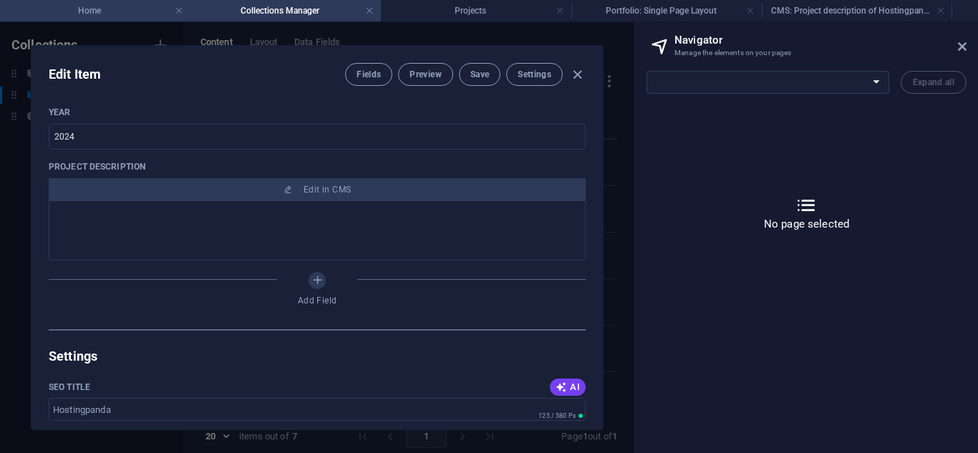
click at [130, 4] on h4 "Home" at bounding box center [95, 11] width 191 height 16
select select "16947955-en"
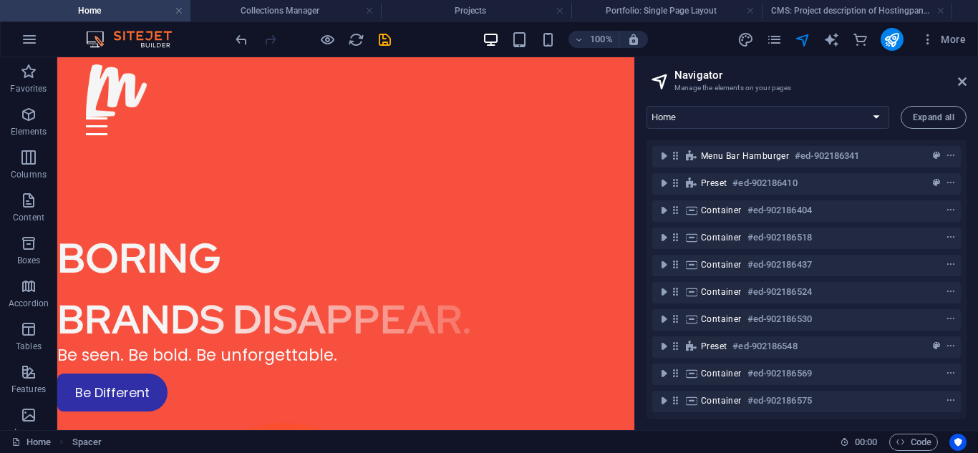
scroll to position [1938, 0]
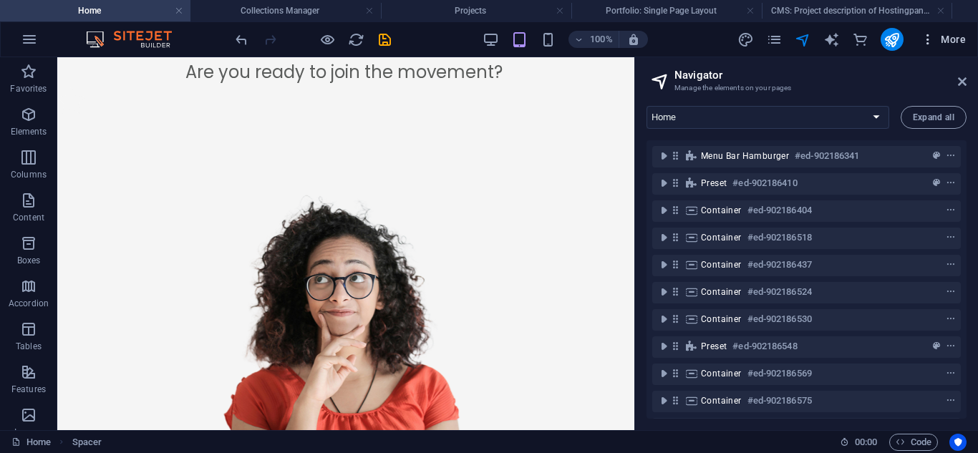
click at [945, 43] on span "More" at bounding box center [943, 39] width 45 height 14
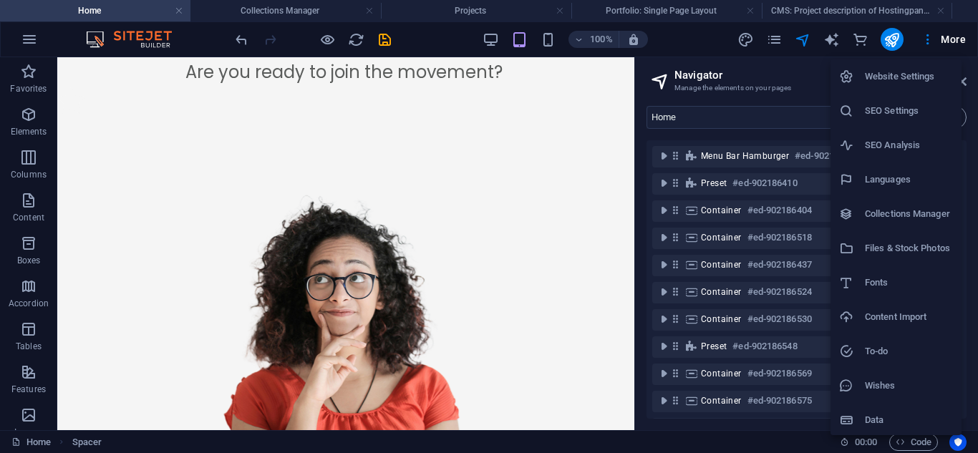
click at [889, 105] on h6 "SEO Settings" at bounding box center [909, 110] width 88 height 17
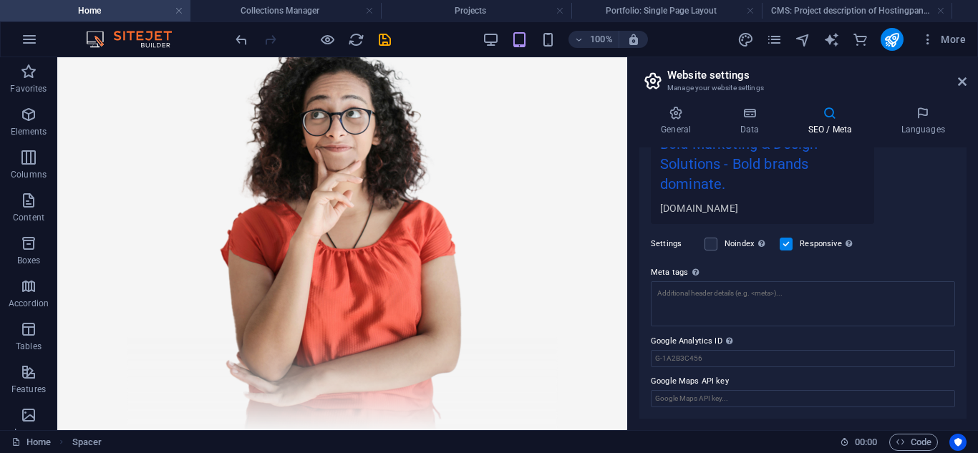
scroll to position [0, 0]
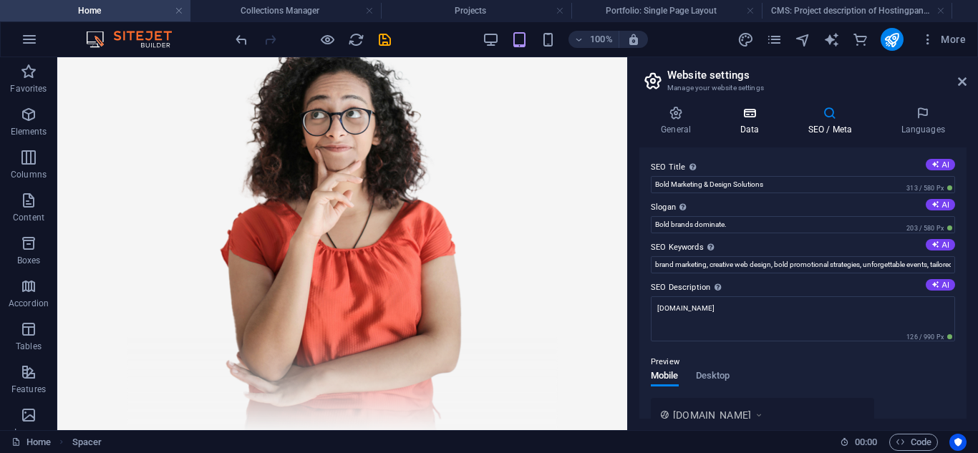
click at [740, 108] on icon at bounding box center [749, 113] width 62 height 14
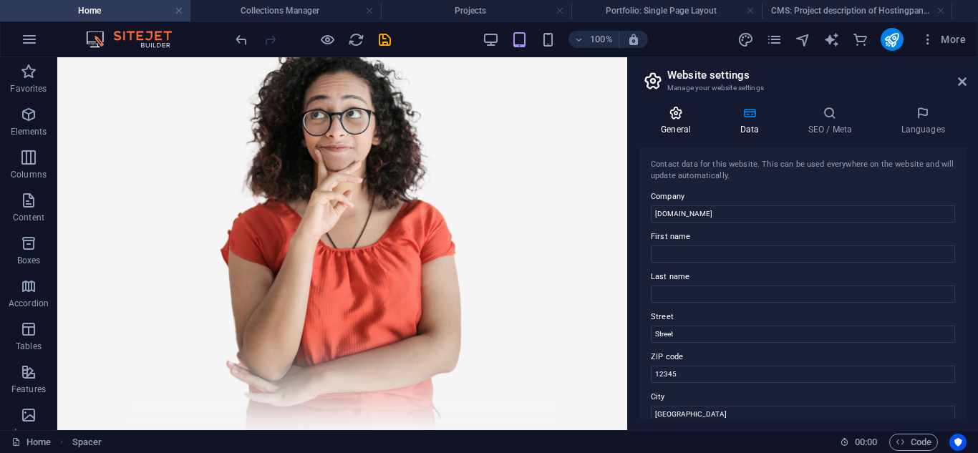
click at [676, 107] on icon at bounding box center [676, 113] width 73 height 14
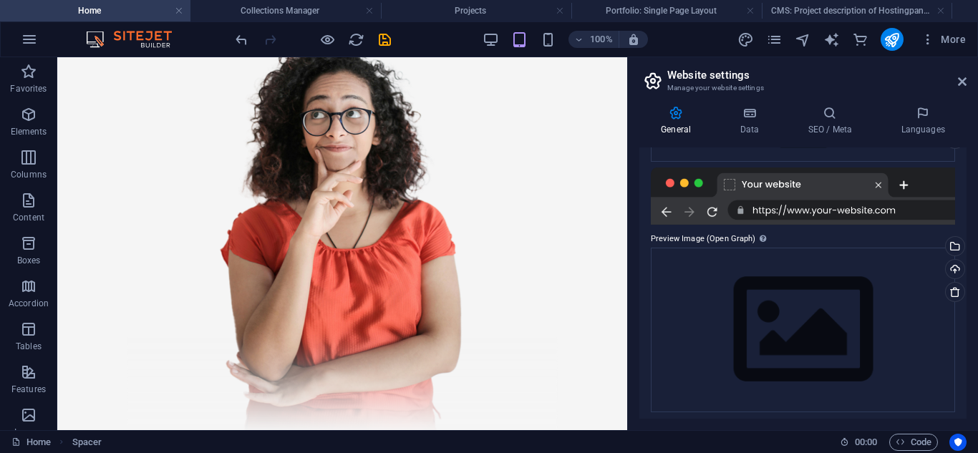
scroll to position [217, 0]
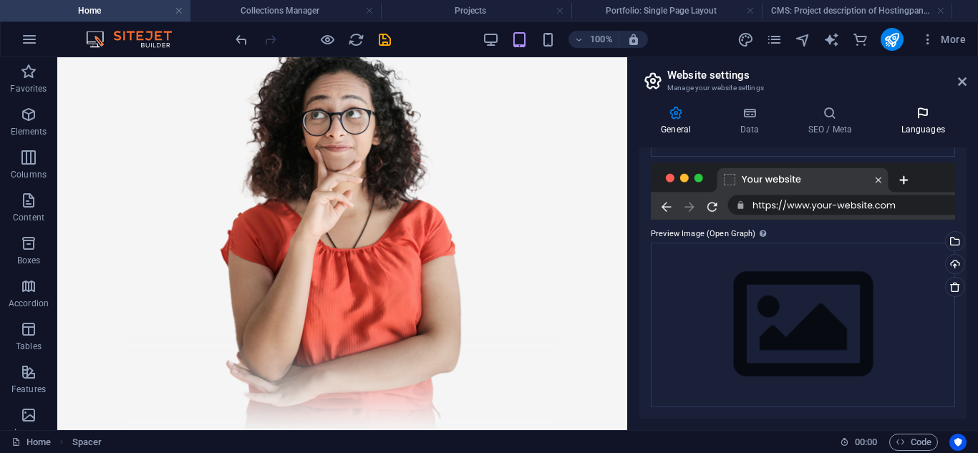
click at [910, 120] on icon at bounding box center [922, 113] width 87 height 14
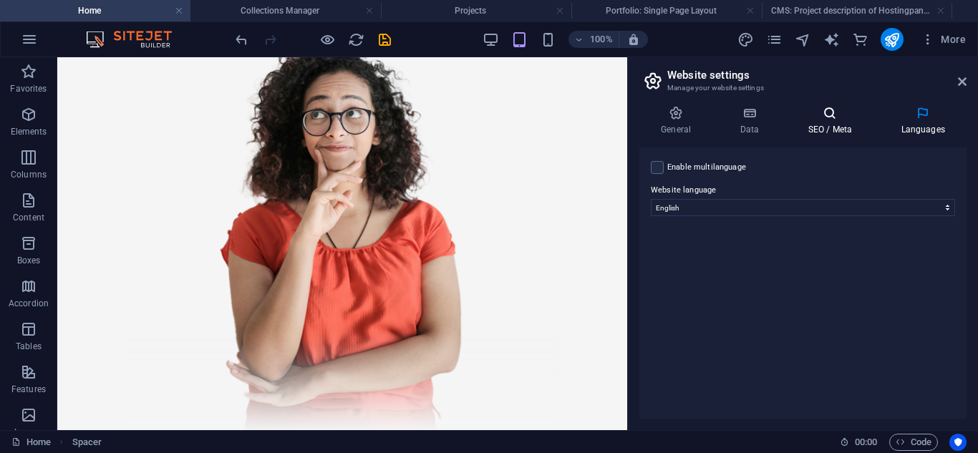
click at [838, 127] on h4 "SEO / Meta" at bounding box center [832, 121] width 93 height 30
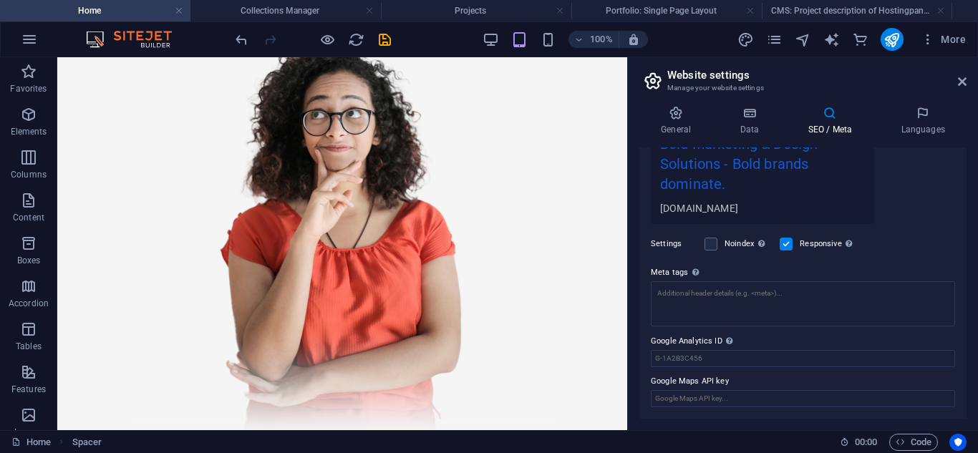
scroll to position [0, 0]
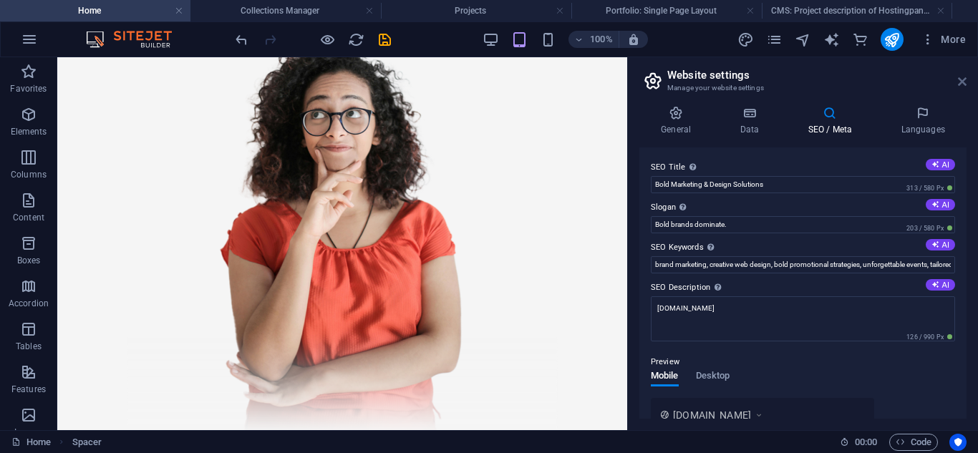
click at [960, 80] on icon at bounding box center [962, 81] width 9 height 11
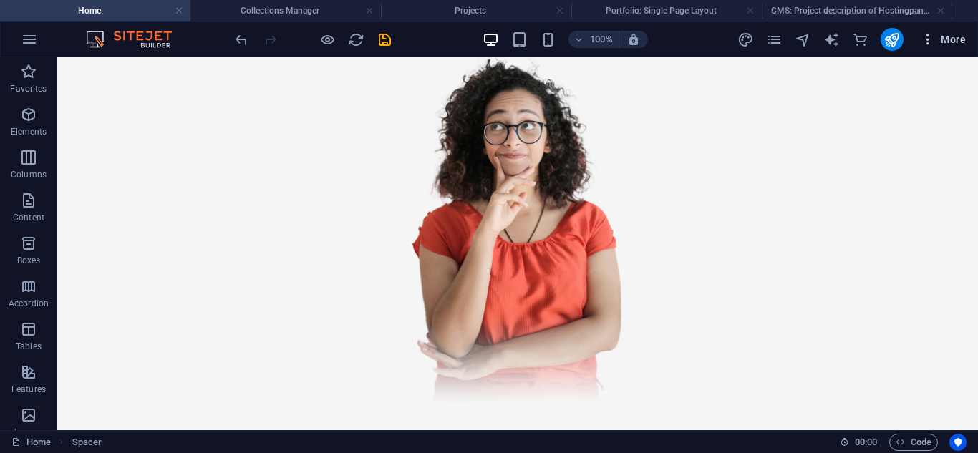
click at [941, 44] on span "More" at bounding box center [943, 39] width 45 height 14
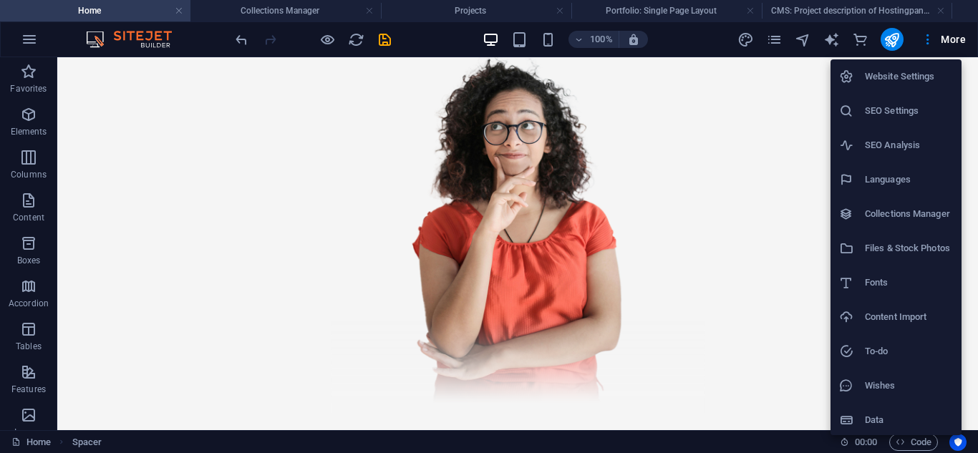
click at [890, 88] on li "Website Settings" at bounding box center [896, 76] width 131 height 34
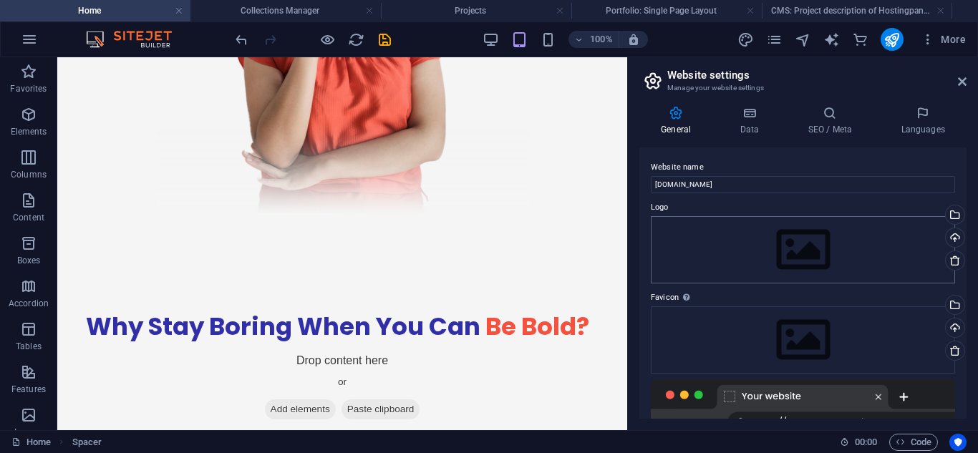
scroll to position [217, 0]
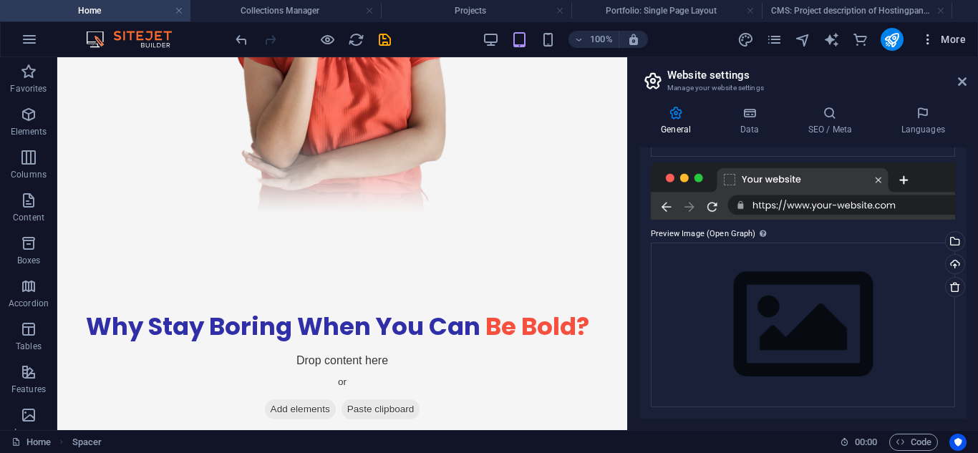
click at [941, 42] on span "More" at bounding box center [943, 39] width 45 height 14
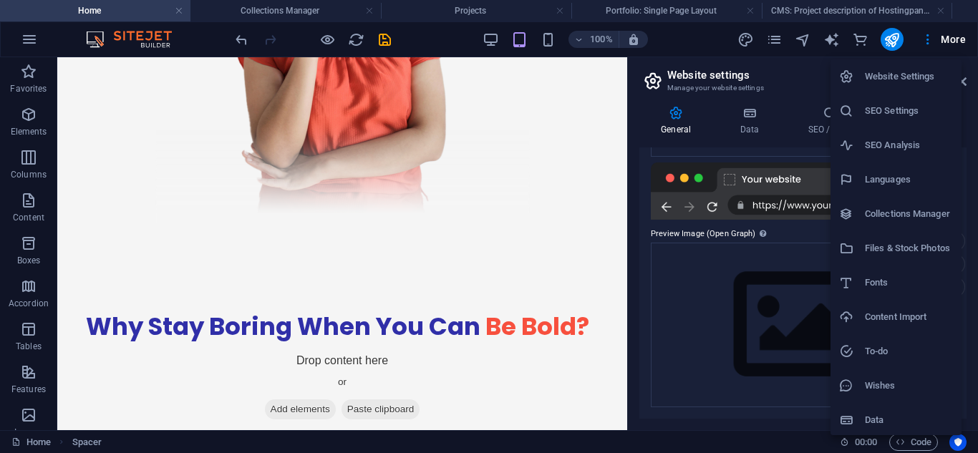
click at [887, 427] on h6 "Data" at bounding box center [909, 420] width 88 height 17
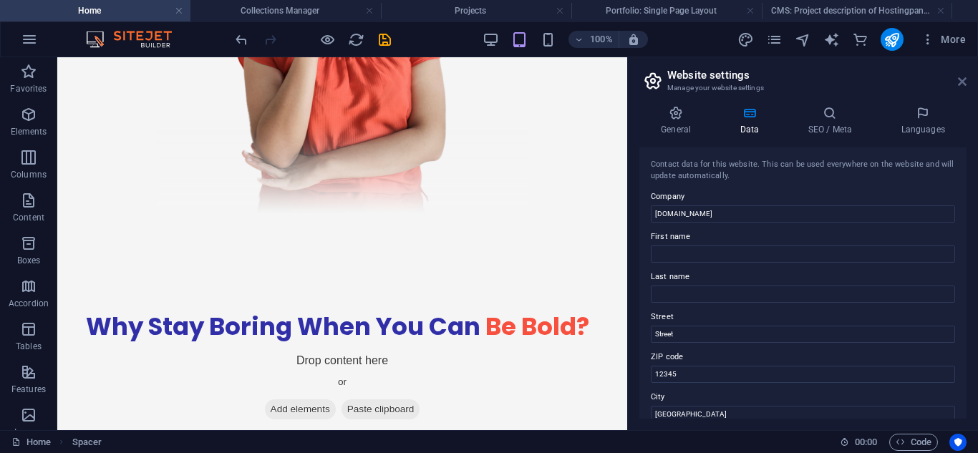
drag, startPoint x: 958, startPoint y: 80, endPoint x: 904, endPoint y: 23, distance: 78.5
click at [958, 80] on icon at bounding box center [962, 81] width 9 height 11
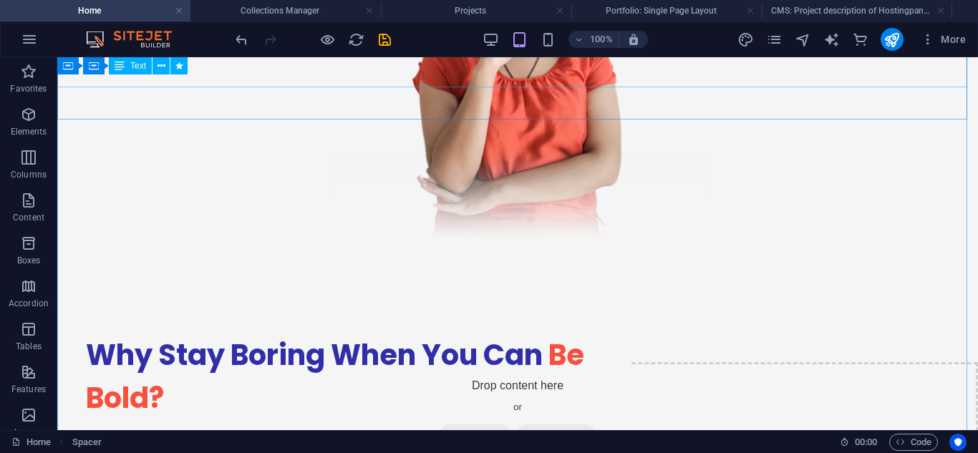
scroll to position [2103, 0]
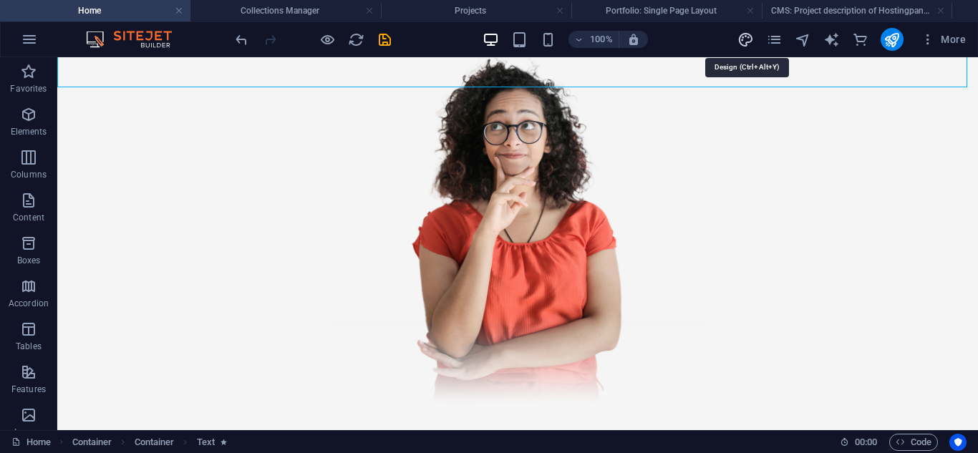
click at [744, 41] on icon "design" at bounding box center [746, 40] width 16 height 16
select select "ease-in-out"
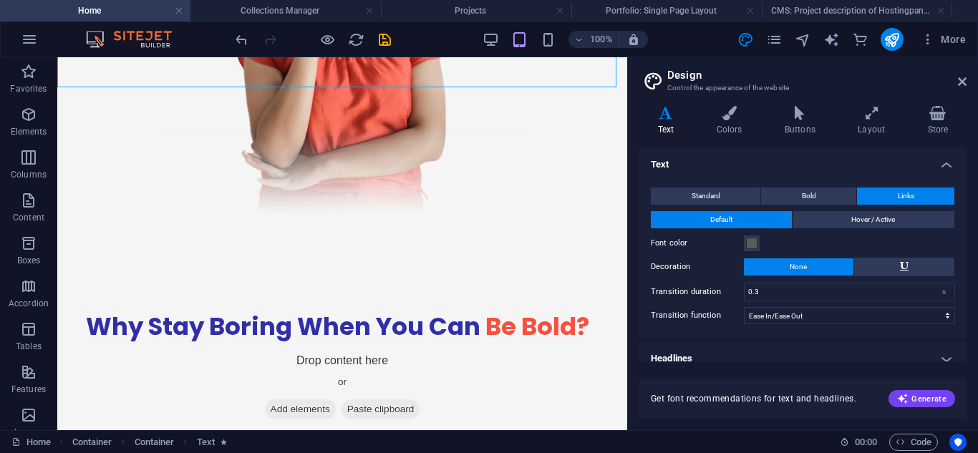
scroll to position [14, 0]
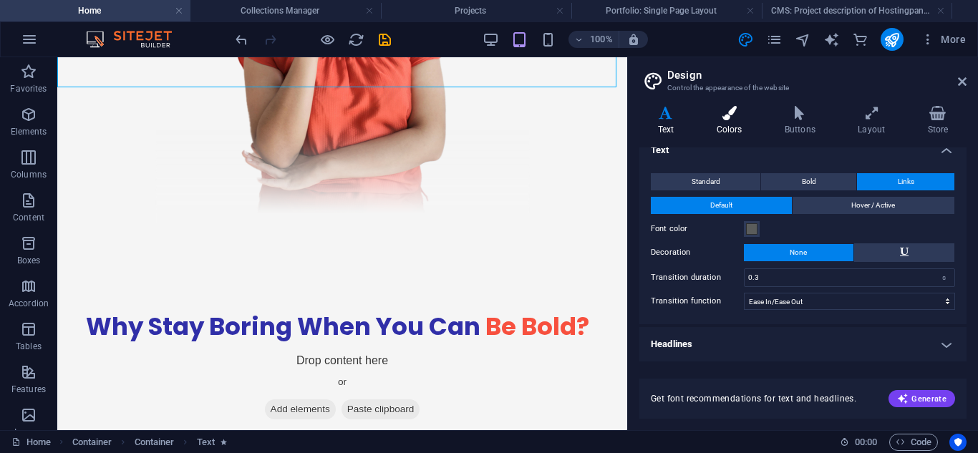
click at [728, 131] on h4 "Colors" at bounding box center [732, 121] width 68 height 30
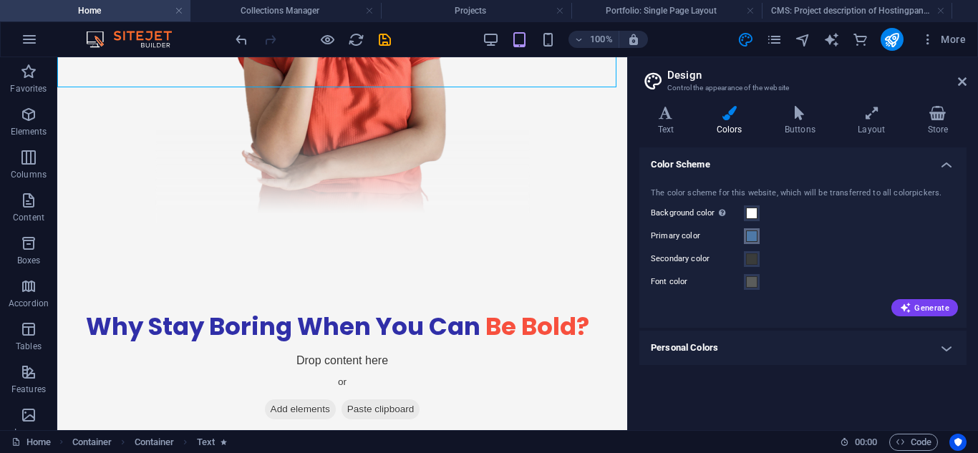
click at [748, 237] on span at bounding box center [751, 236] width 11 height 11
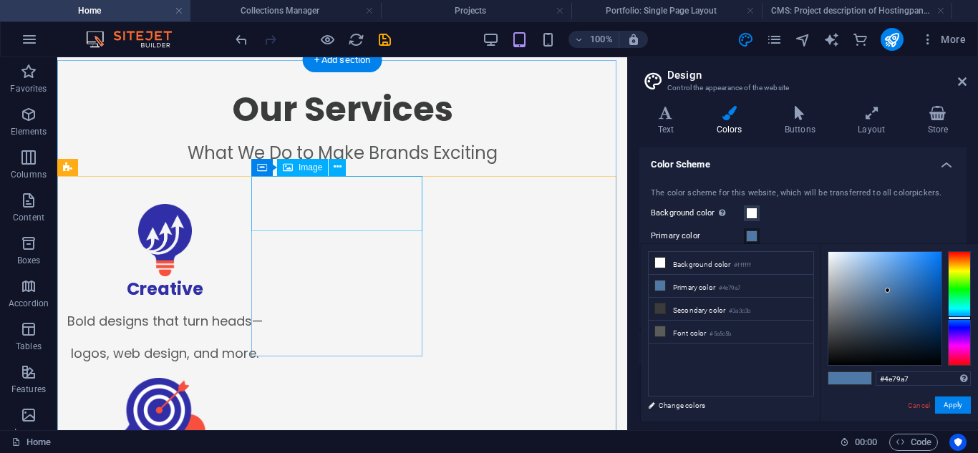
scroll to position [830, 0]
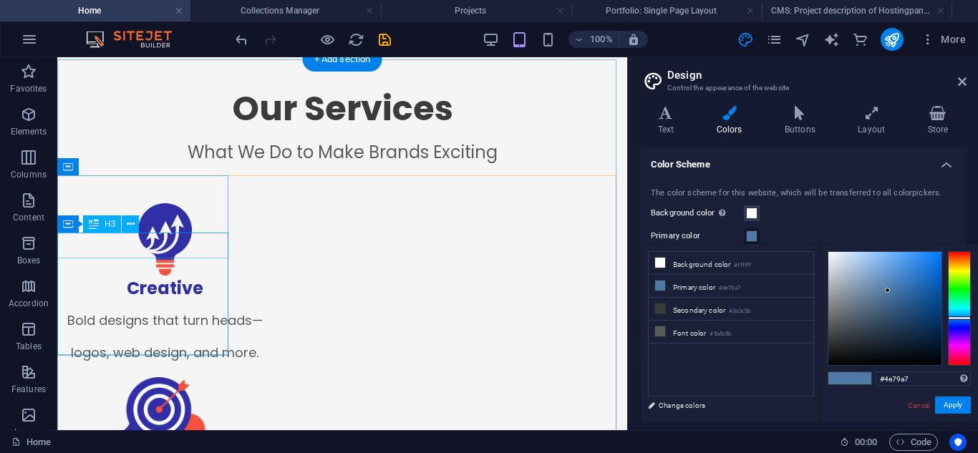
click at [163, 276] on div "Creative" at bounding box center [164, 289] width 215 height 26
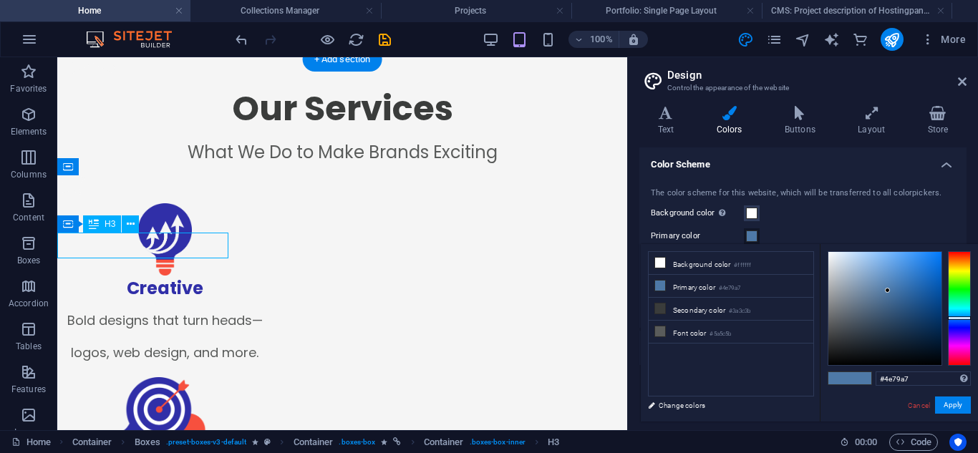
click at [163, 276] on div "Creative" at bounding box center [164, 289] width 215 height 26
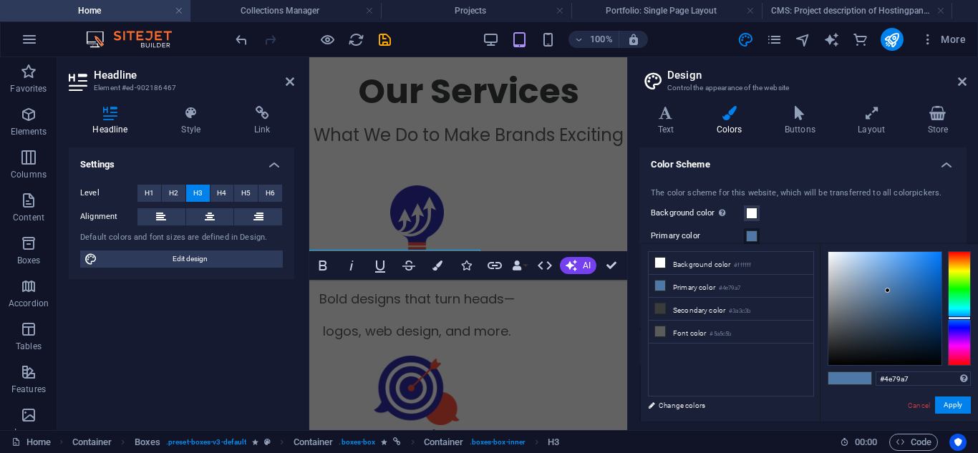
scroll to position [813, 0]
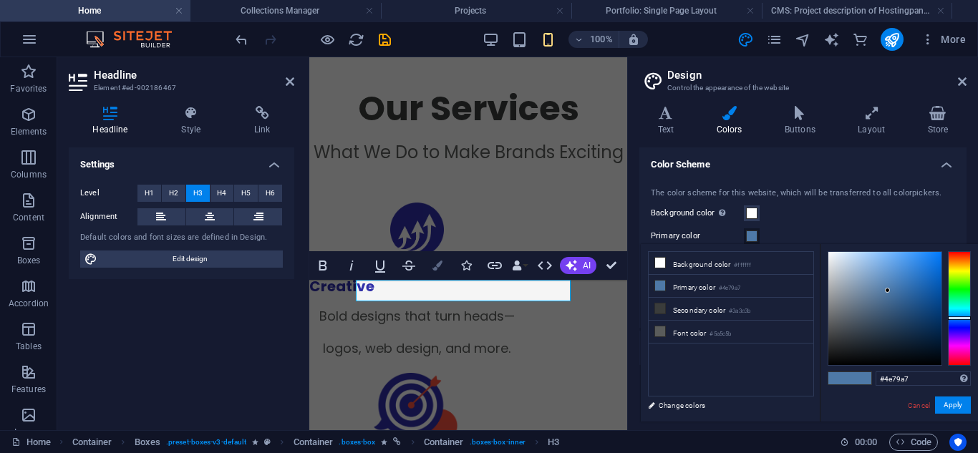
click at [440, 274] on button "Colors" at bounding box center [437, 265] width 27 height 29
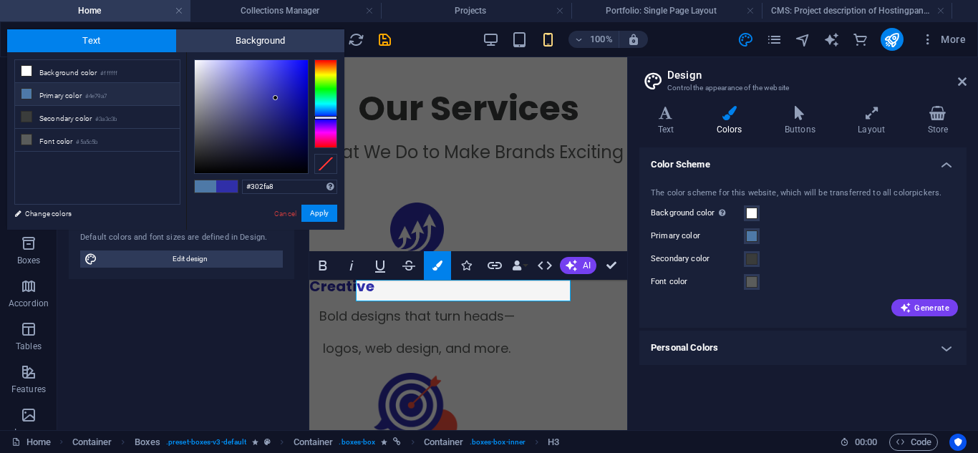
drag, startPoint x: 303, startPoint y: 186, endPoint x: 197, endPoint y: 182, distance: 106.1
click at [197, 182] on div "#302fa8 Supported formats #0852ed rgb(8, 82, 237) rgba(8, 82, 237, 90%) hsv(221…" at bounding box center [265, 244] width 158 height 385
click at [289, 208] on link "Cancel" at bounding box center [285, 213] width 25 height 11
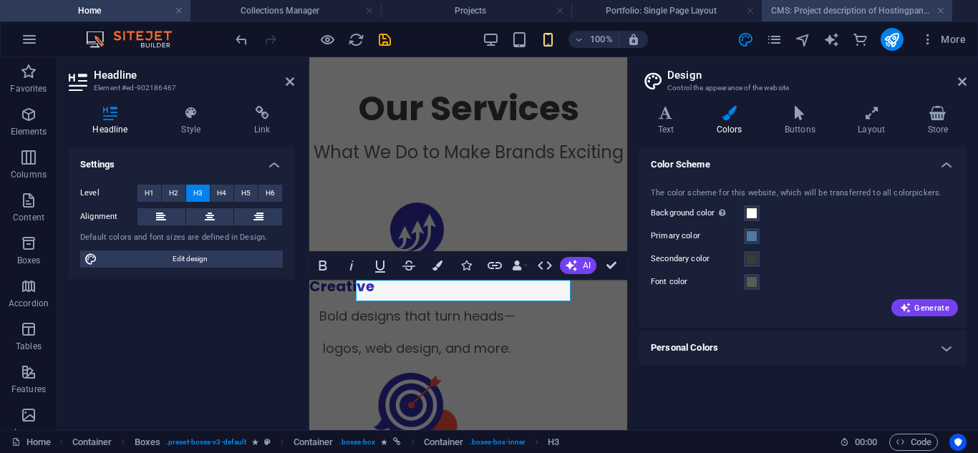
click at [792, 7] on h4 "CMS: Project description of Hostingpanda" at bounding box center [857, 11] width 191 height 16
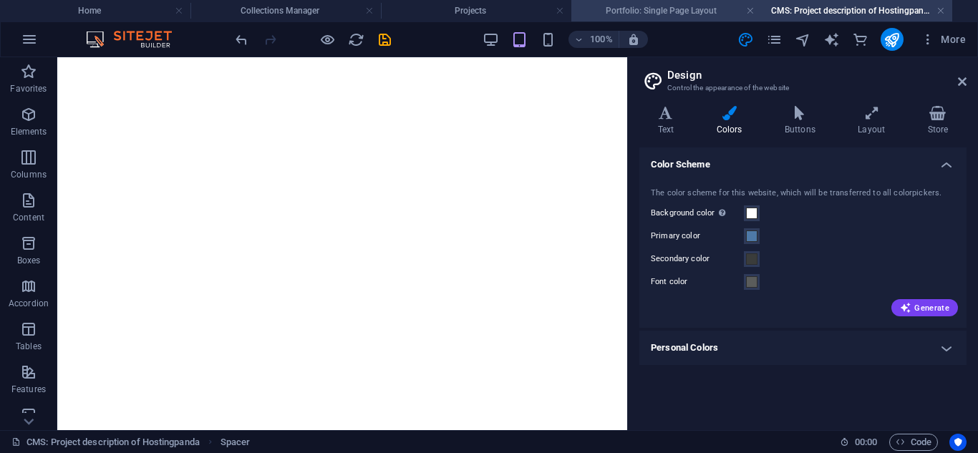
click at [691, 16] on h4 "Portfolio: Single Page Layout" at bounding box center [667, 11] width 191 height 16
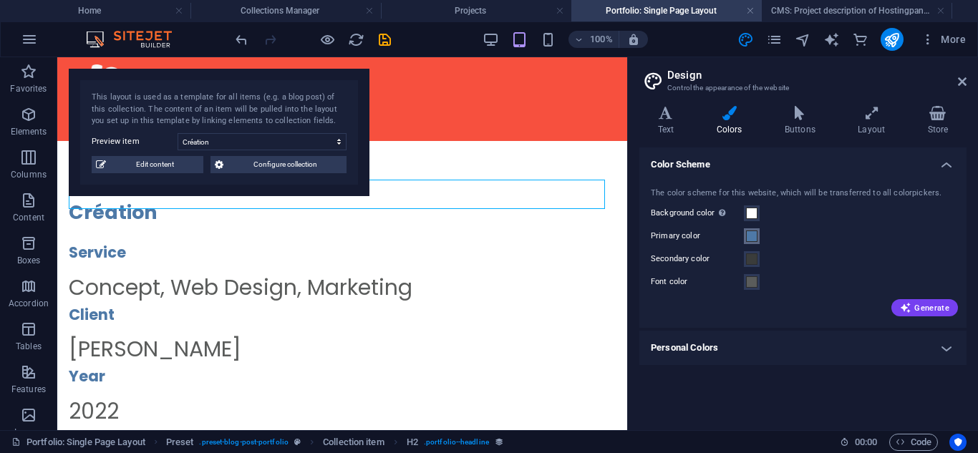
click at [749, 233] on span at bounding box center [751, 236] width 11 height 11
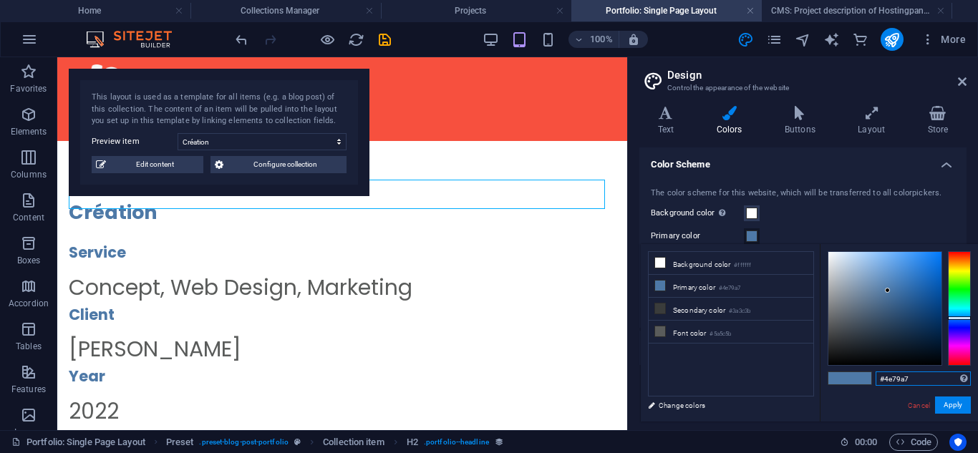
drag, startPoint x: 920, startPoint y: 375, endPoint x: 849, endPoint y: 374, distance: 70.9
click at [849, 374] on div "#4e79a7 Supported formats #0852ed rgb(8, 82, 237) rgba(8, 82, 237, 90%) hsv(221…" at bounding box center [899, 436] width 158 height 385
paste input "302fa8"
type input "#302fa8"
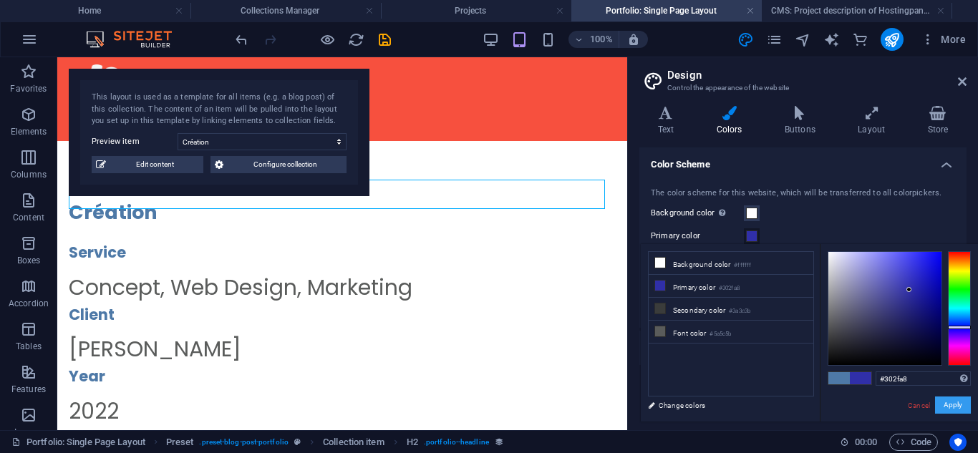
click at [951, 412] on button "Apply" at bounding box center [953, 405] width 36 height 17
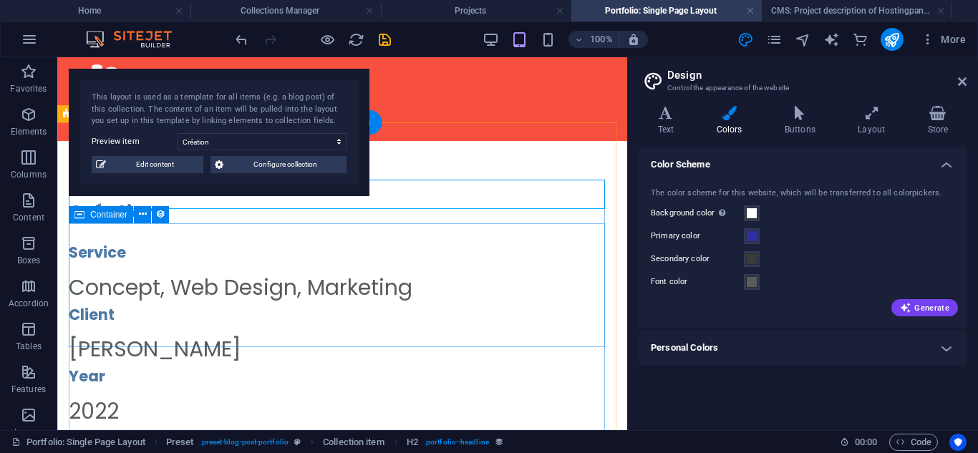
click at [520, 312] on div "Service Concept, Web Design, Marketing Client Chloé Moreau Year 2022" at bounding box center [342, 334] width 547 height 186
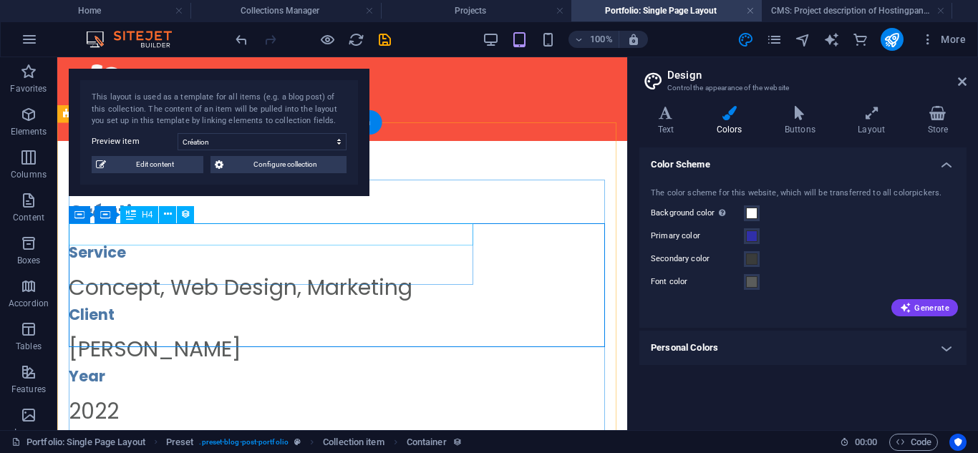
click at [425, 241] on div "Service" at bounding box center [337, 252] width 536 height 23
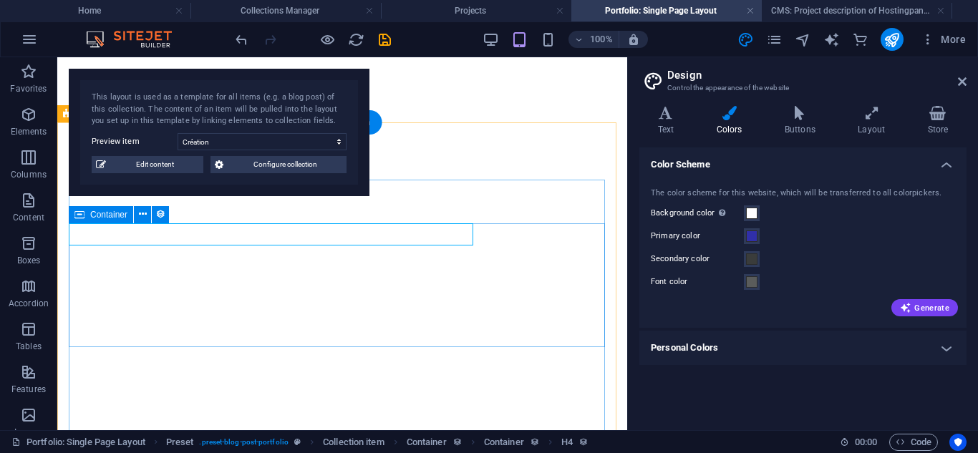
select select "68b82d17541850a4900c61a8"
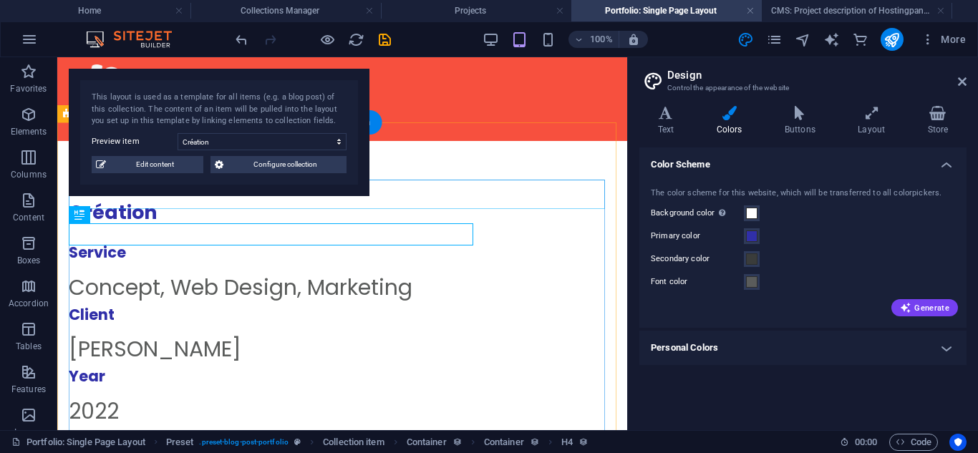
click at [175, 203] on div "Création" at bounding box center [342, 212] width 547 height 29
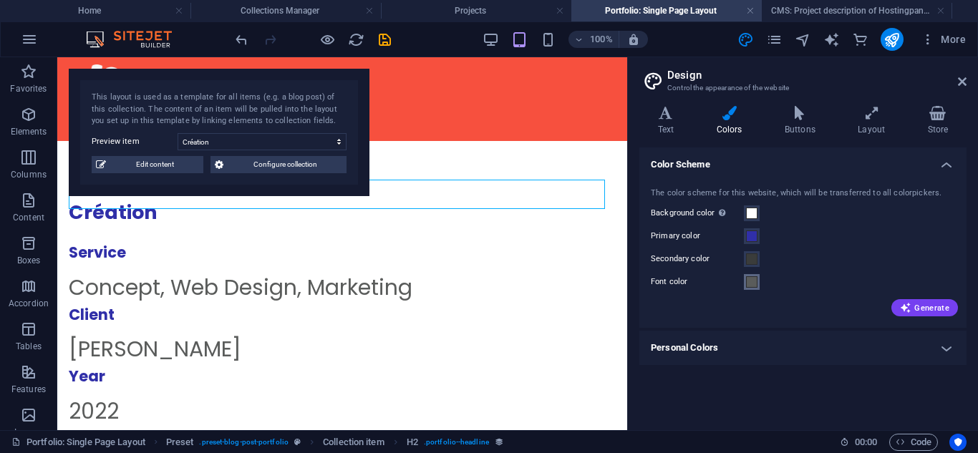
click at [755, 284] on span at bounding box center [751, 281] width 11 height 11
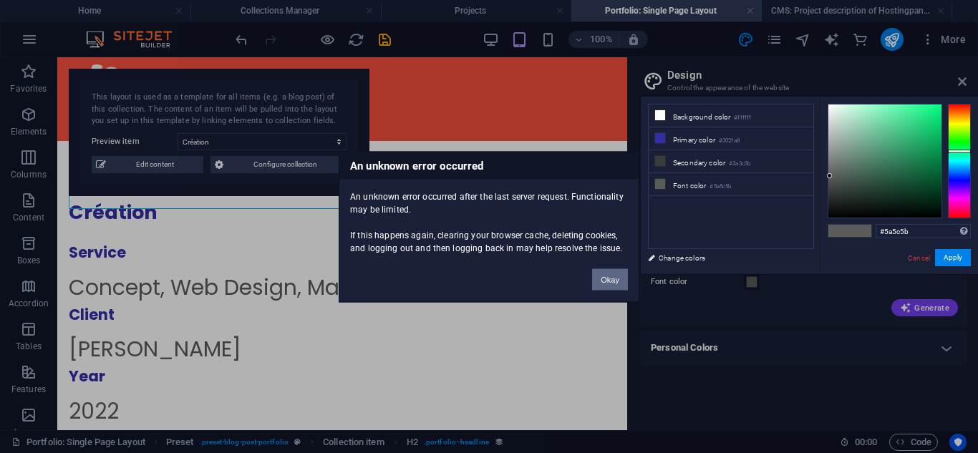
click at [605, 277] on button "Okay" at bounding box center [610, 279] width 36 height 21
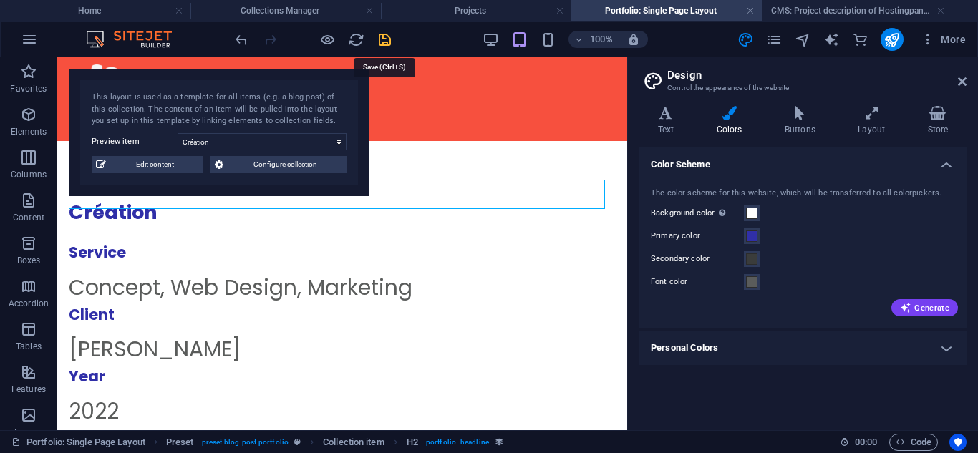
drag, startPoint x: 390, startPoint y: 43, endPoint x: 342, endPoint y: 5, distance: 60.6
click at [390, 43] on icon "save" at bounding box center [385, 40] width 16 height 16
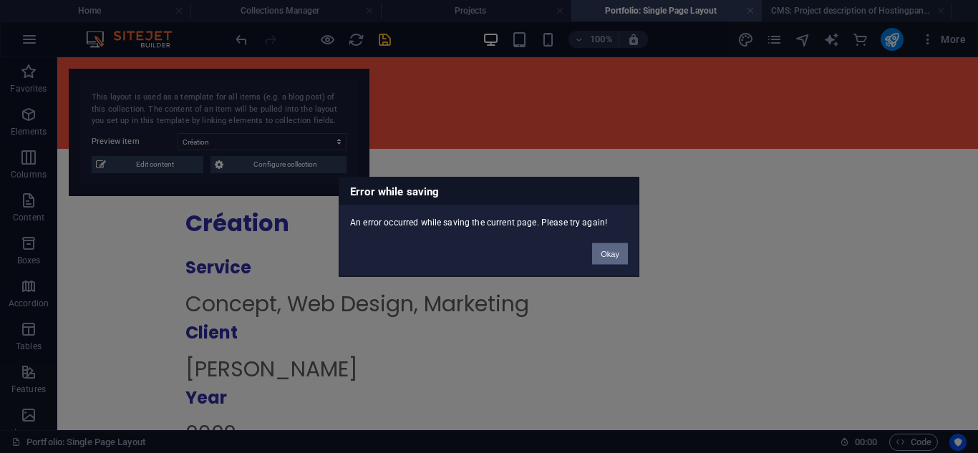
click at [605, 247] on button "Okay" at bounding box center [610, 253] width 36 height 21
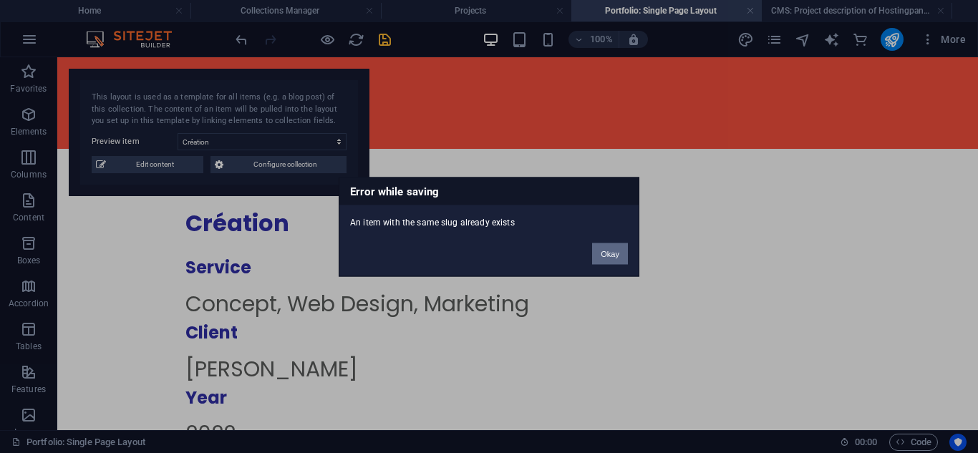
click at [605, 247] on button "Okay" at bounding box center [610, 253] width 36 height 21
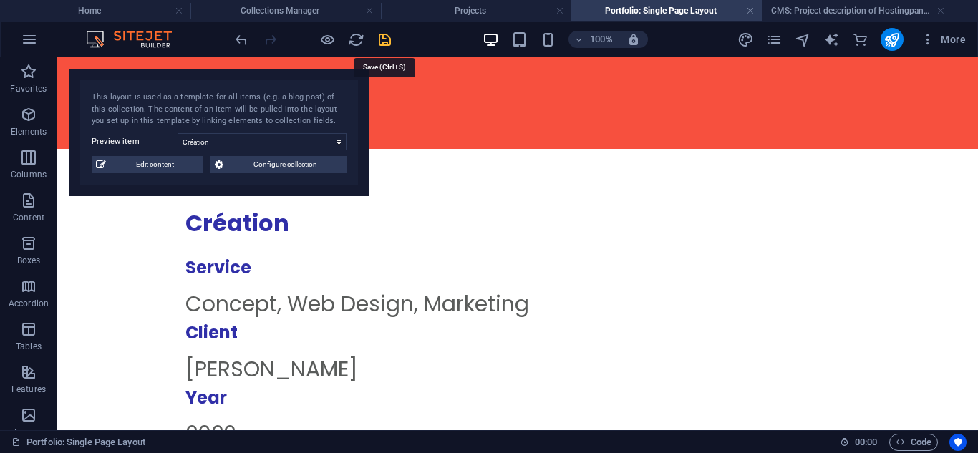
click at [385, 42] on icon "save" at bounding box center [385, 40] width 16 height 16
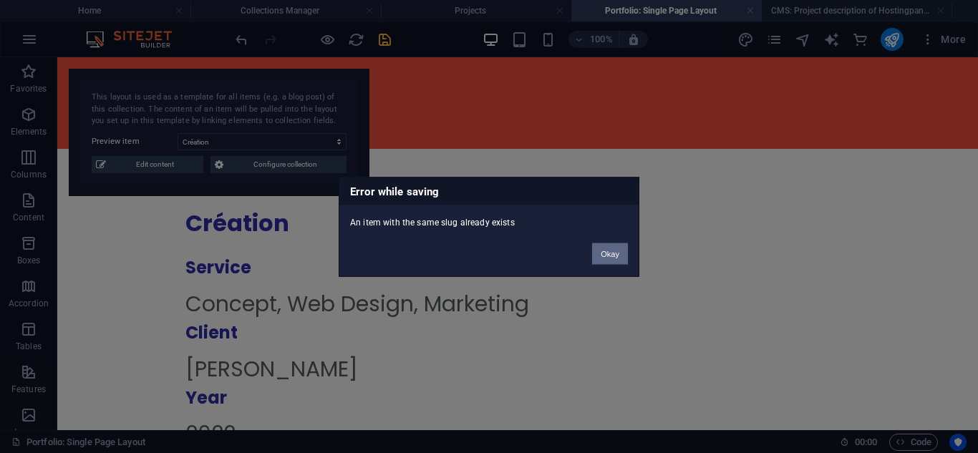
click at [610, 249] on button "Okay" at bounding box center [610, 253] width 36 height 21
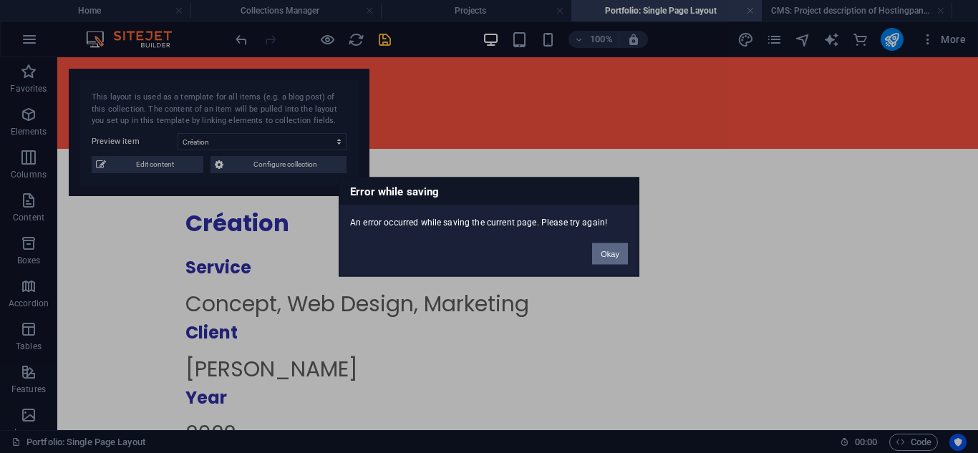
click at [614, 263] on button "Okay" at bounding box center [610, 253] width 36 height 21
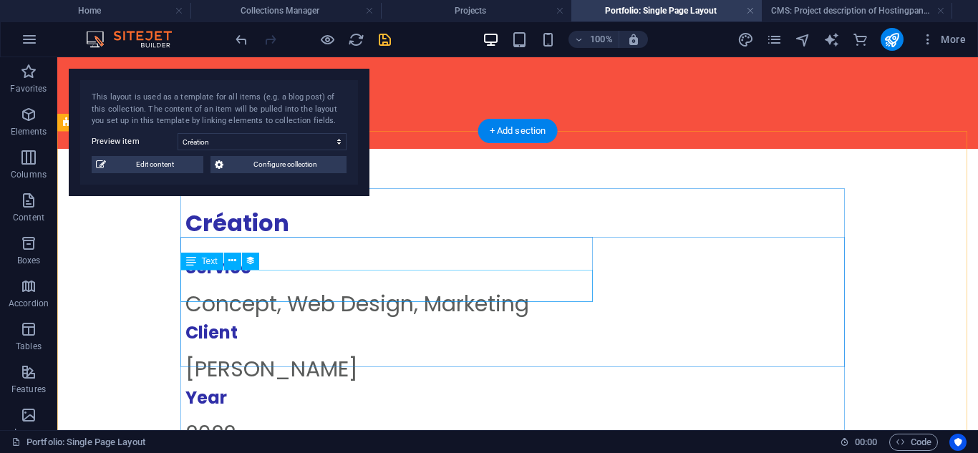
click at [435, 288] on div "Concept, Web Design, Marketing" at bounding box center [511, 304] width 653 height 32
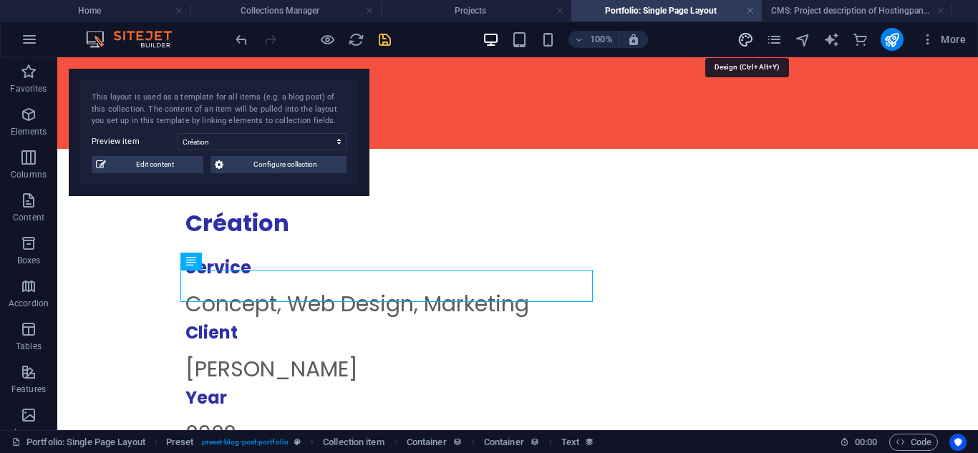
click at [745, 43] on icon "design" at bounding box center [746, 40] width 16 height 16
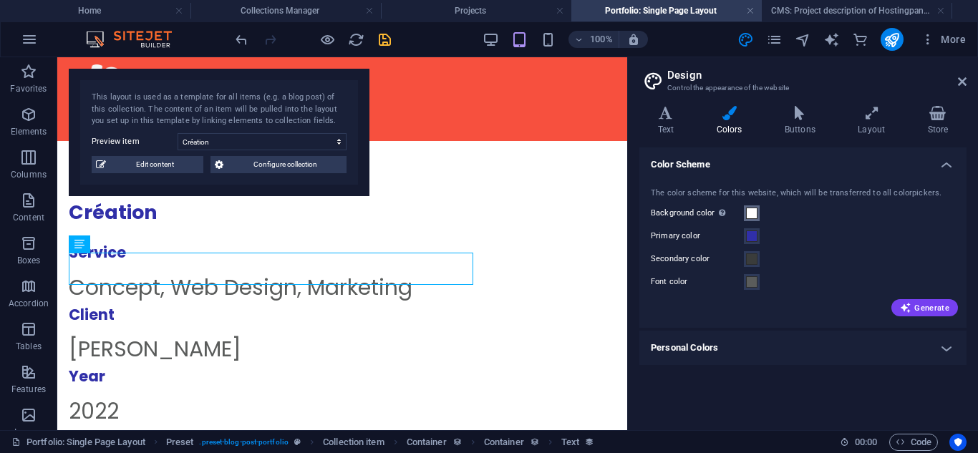
click at [754, 208] on span at bounding box center [751, 213] width 11 height 11
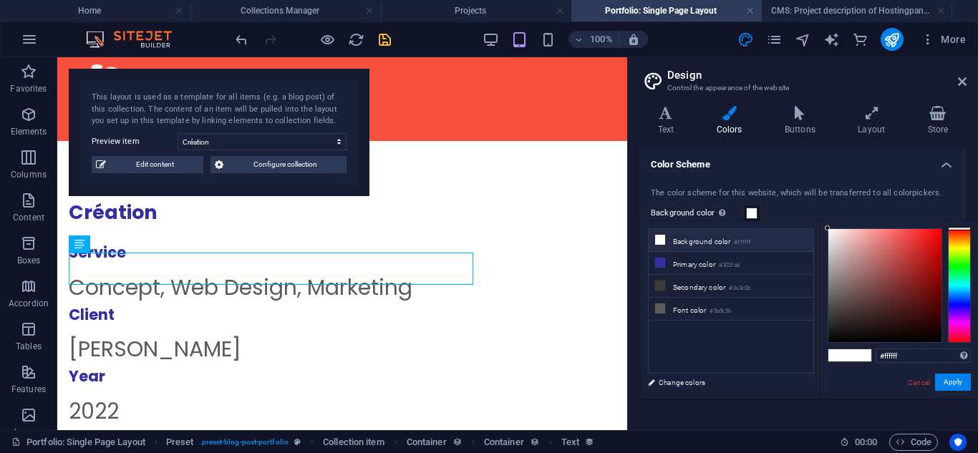
click at [748, 242] on small "#ffffff" at bounding box center [742, 243] width 17 height 10
drag, startPoint x: 911, startPoint y: 352, endPoint x: 820, endPoint y: 347, distance: 91.1
click at [820, 347] on div "#ffffff Supported formats #0852ed rgb(8, 82, 237) rgba(8, 82, 237, 90%) hsv(221…" at bounding box center [899, 413] width 158 height 385
paste input "5f5f5"
type input "#f5f5f5"
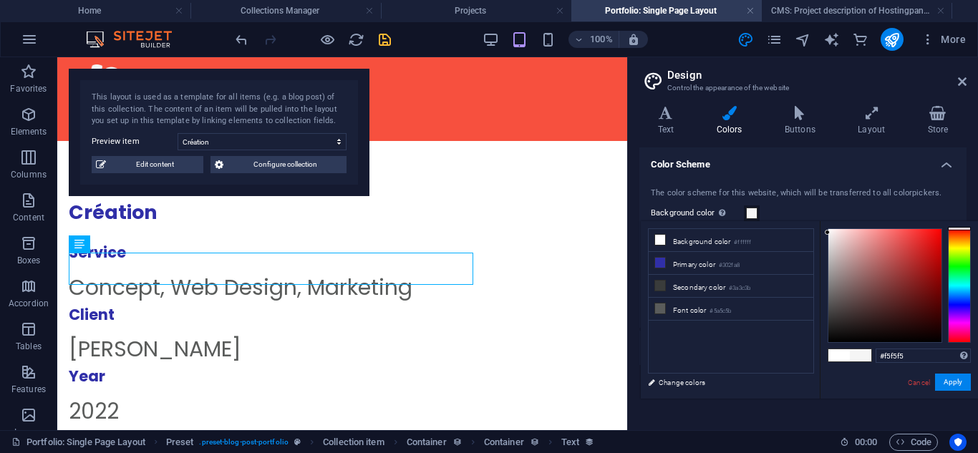
click at [892, 377] on div "#f5f5f5 Supported formats #0852ed rgb(8, 82, 237) rgba(8, 82, 237, 90%) hsv(221…" at bounding box center [899, 413] width 158 height 385
click at [947, 385] on button "Apply" at bounding box center [953, 382] width 36 height 17
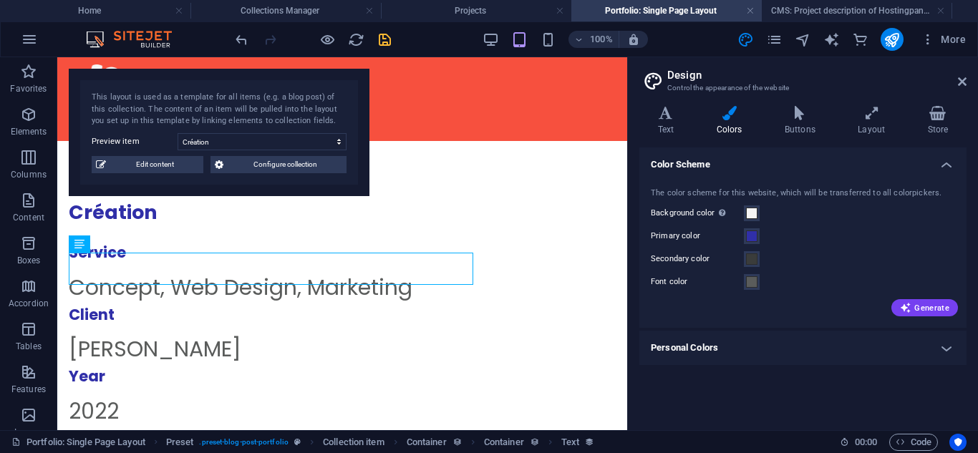
click at [388, 44] on icon "save" at bounding box center [385, 40] width 16 height 16
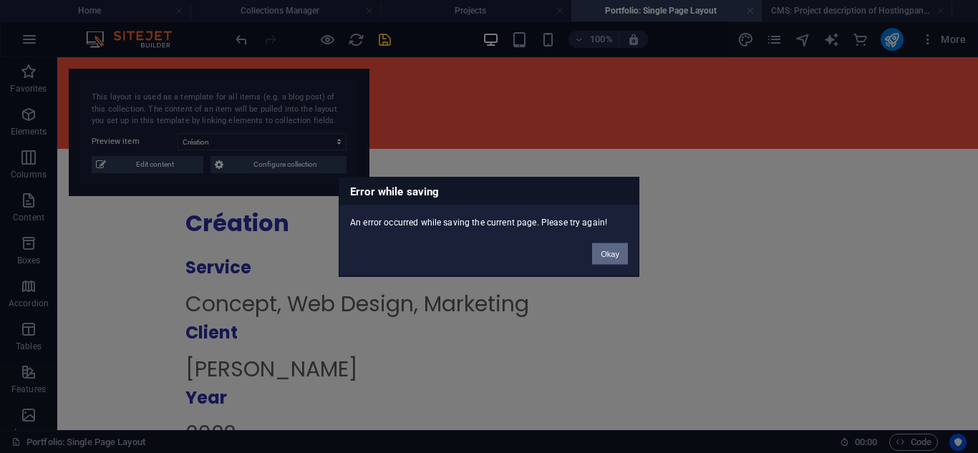
click at [606, 258] on button "Okay" at bounding box center [610, 253] width 36 height 21
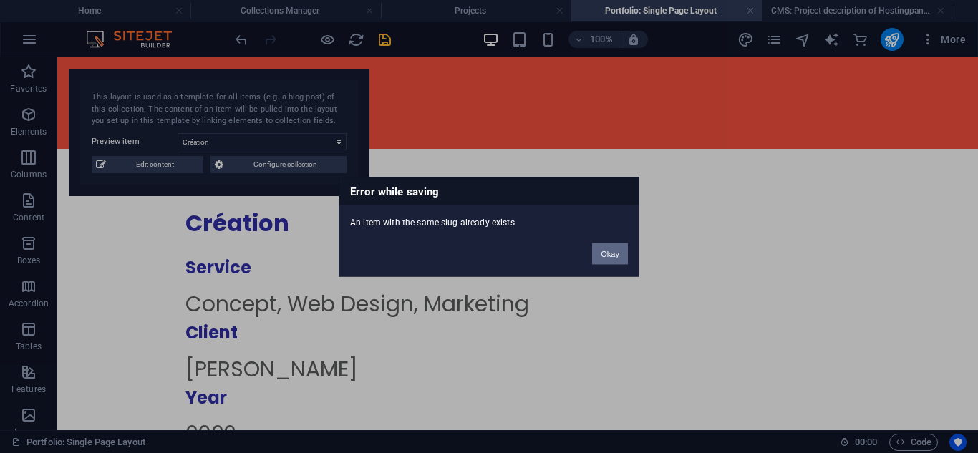
click at [599, 252] on button "Okay" at bounding box center [610, 253] width 36 height 21
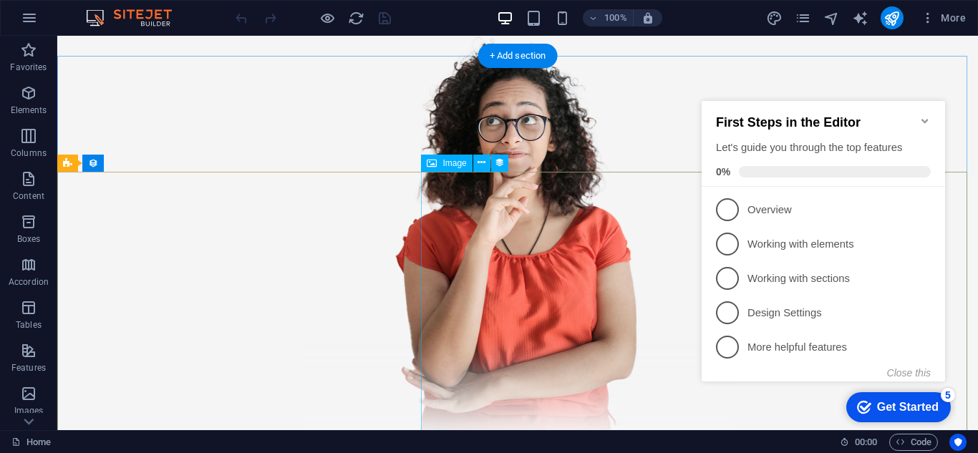
scroll to position [2102, 0]
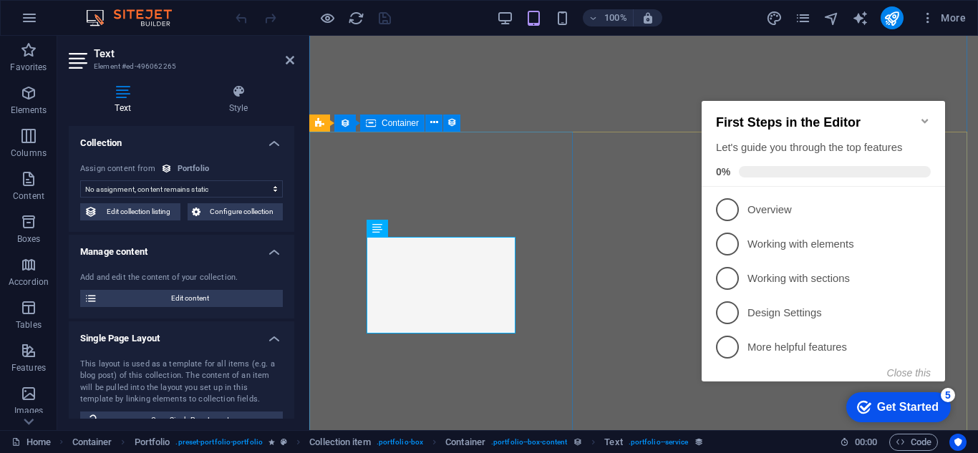
scroll to position [2257, 0]
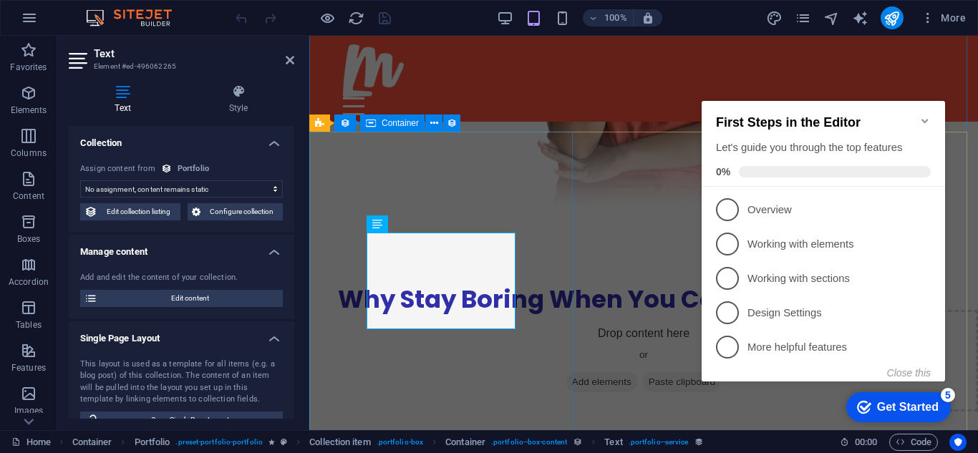
select select "service"
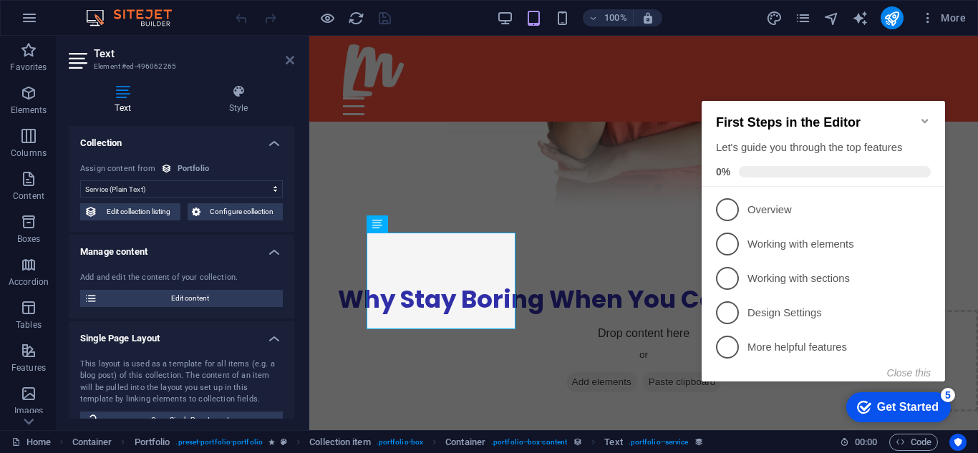
click at [289, 62] on icon at bounding box center [290, 59] width 9 height 11
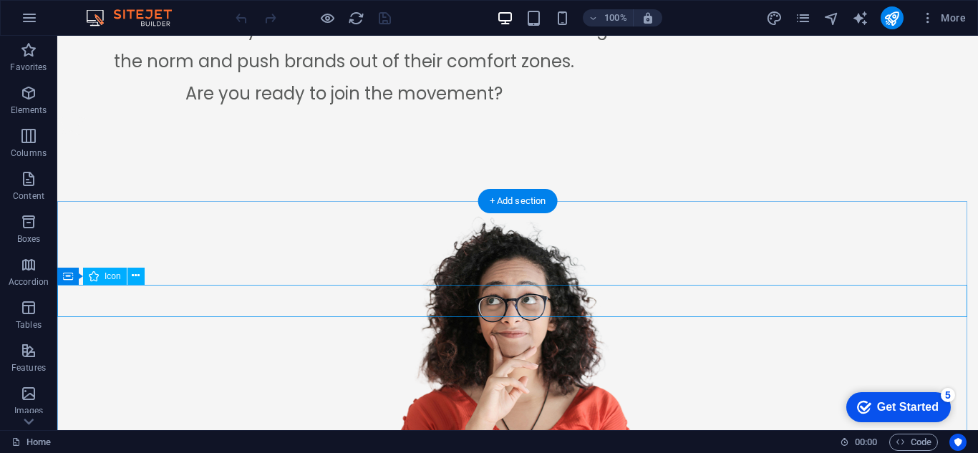
scroll to position [1921, 0]
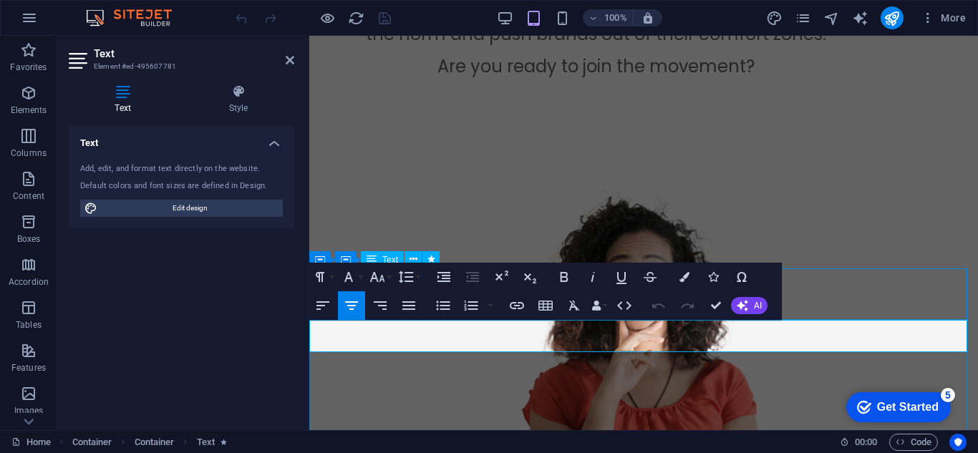
scroll to position [2081, 0]
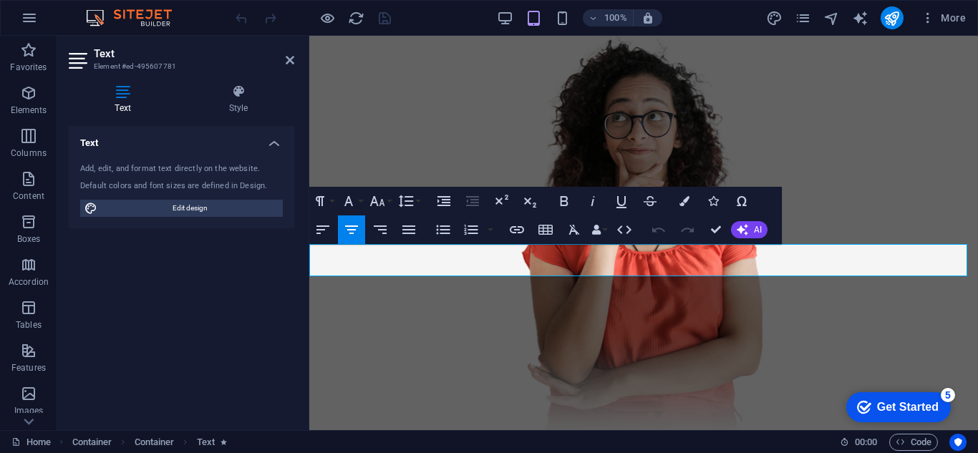
drag, startPoint x: 448, startPoint y: 266, endPoint x: 294, endPoint y: 241, distance: 156.1
click at [677, 204] on button "Colors" at bounding box center [684, 201] width 27 height 29
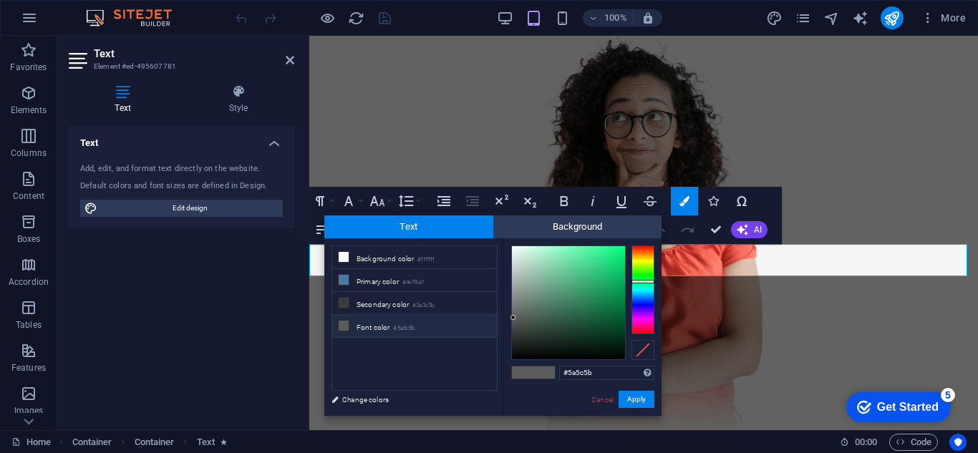
drag, startPoint x: 617, startPoint y: 379, endPoint x: 521, endPoint y: 375, distance: 96.1
click at [521, 375] on div "#5a5c5b Supported formats #0852ed rgb(8, 82, 237) rgba(8, 82, 237, 90%) hsv(221…" at bounding box center [582, 430] width 158 height 385
click at [607, 408] on div "Cancel Apply" at bounding box center [622, 400] width 64 height 18
click at [607, 393] on div "Cancel Apply" at bounding box center [622, 400] width 64 height 18
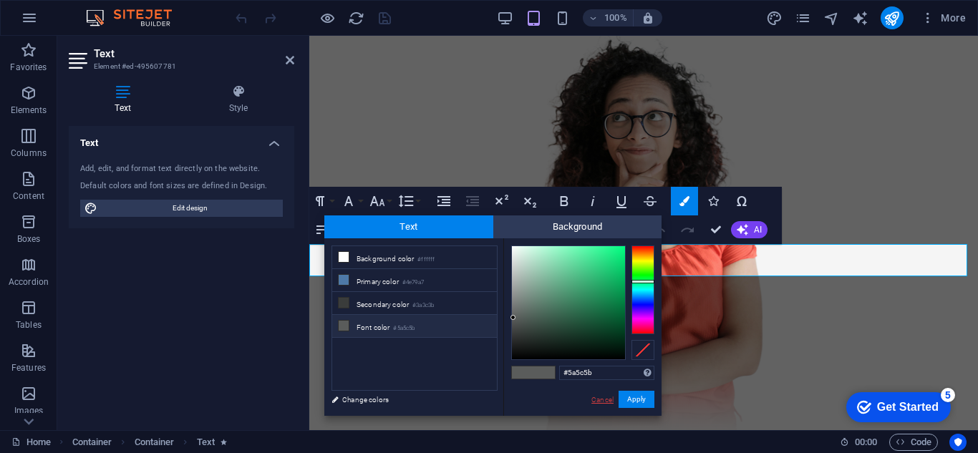
click at [609, 402] on link "Cancel" at bounding box center [602, 400] width 25 height 11
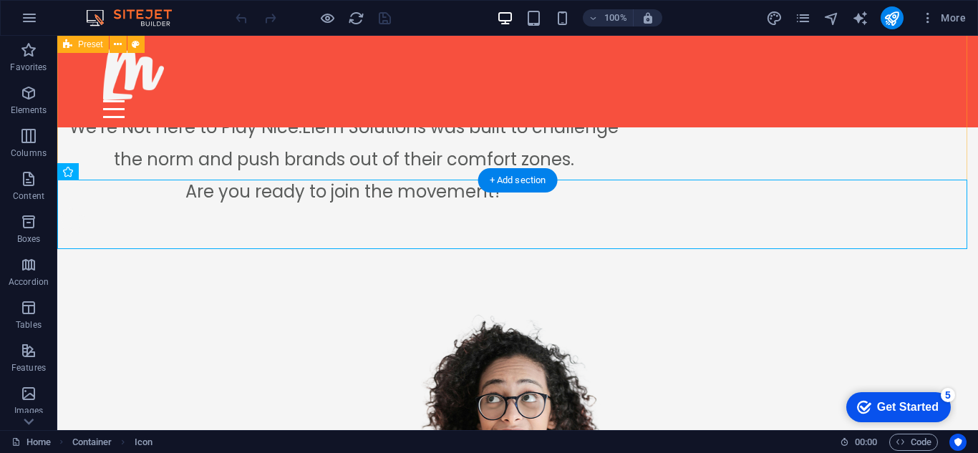
scroll to position [1802, 0]
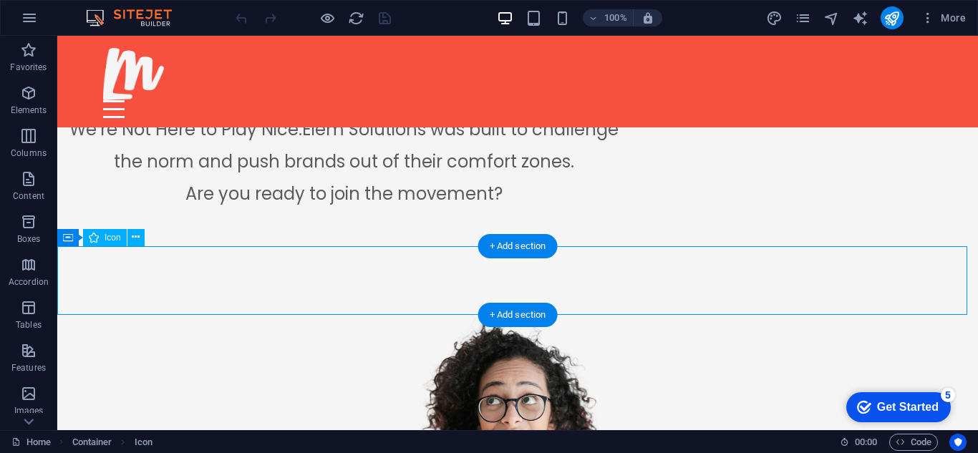
select select "xMidYMid"
select select "px"
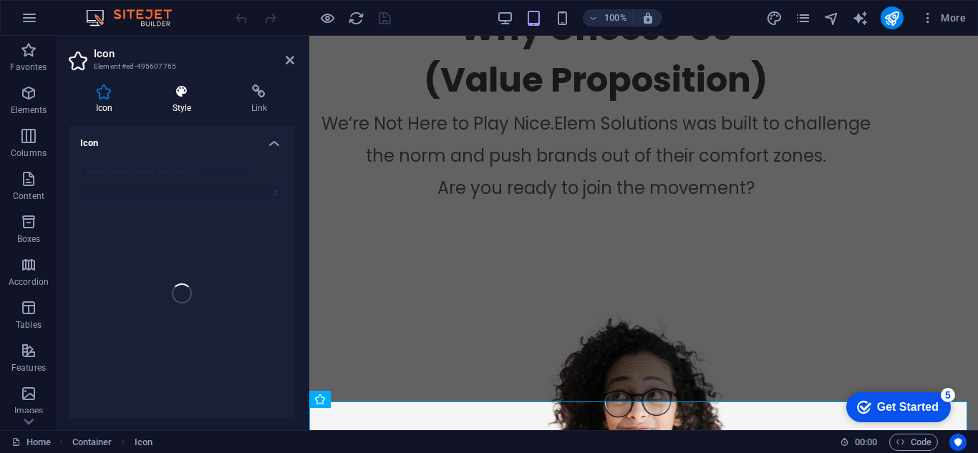
click at [180, 88] on icon at bounding box center [181, 92] width 73 height 14
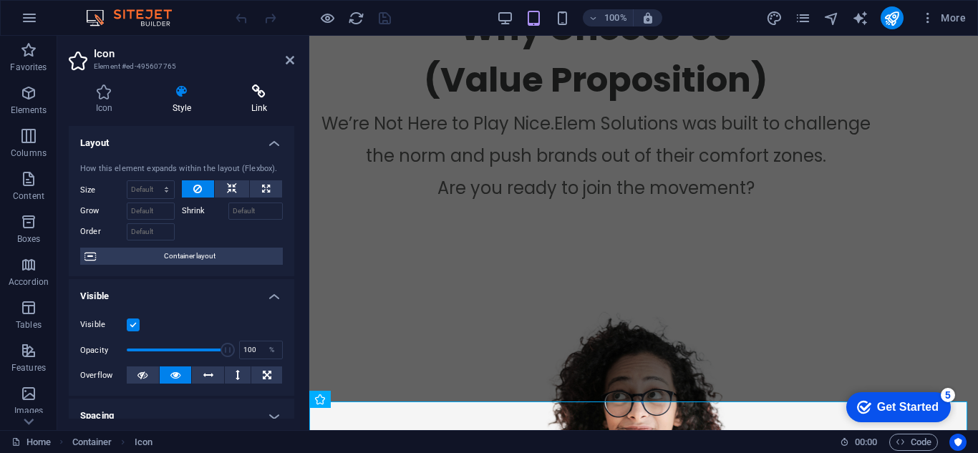
click at [259, 96] on icon at bounding box center [259, 92] width 70 height 14
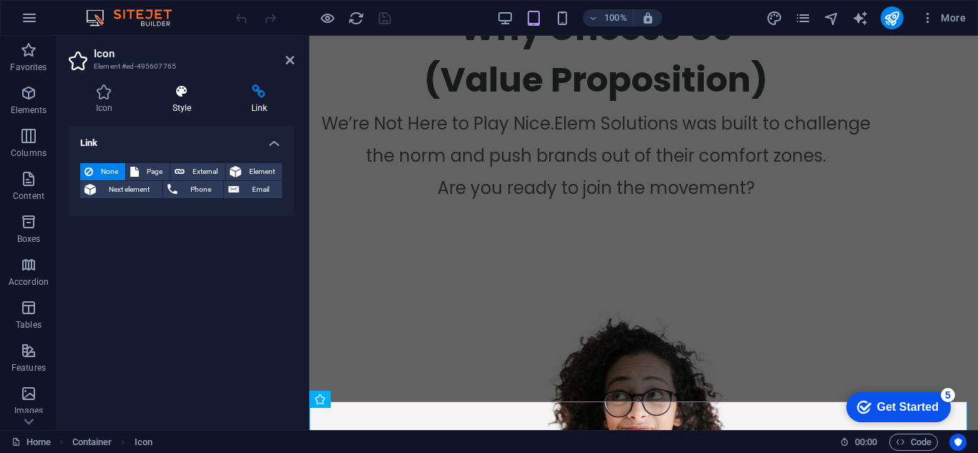
click at [206, 96] on icon at bounding box center [181, 92] width 73 height 14
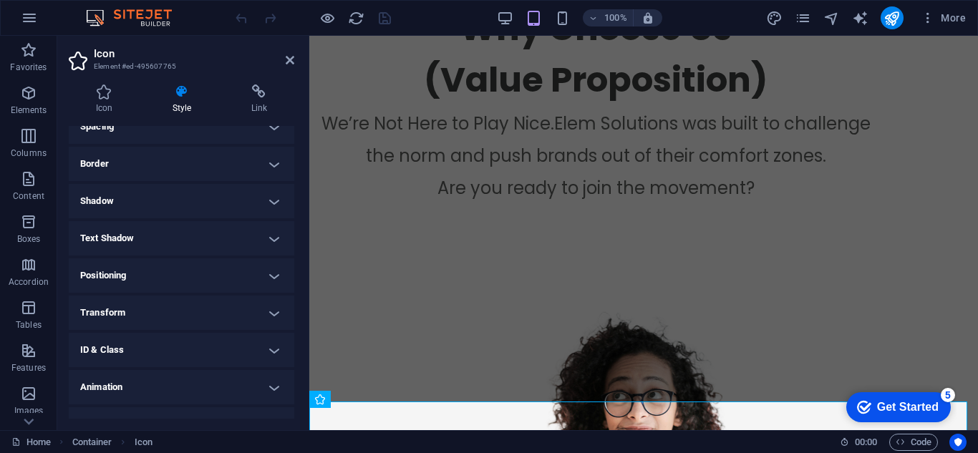
scroll to position [293, 0]
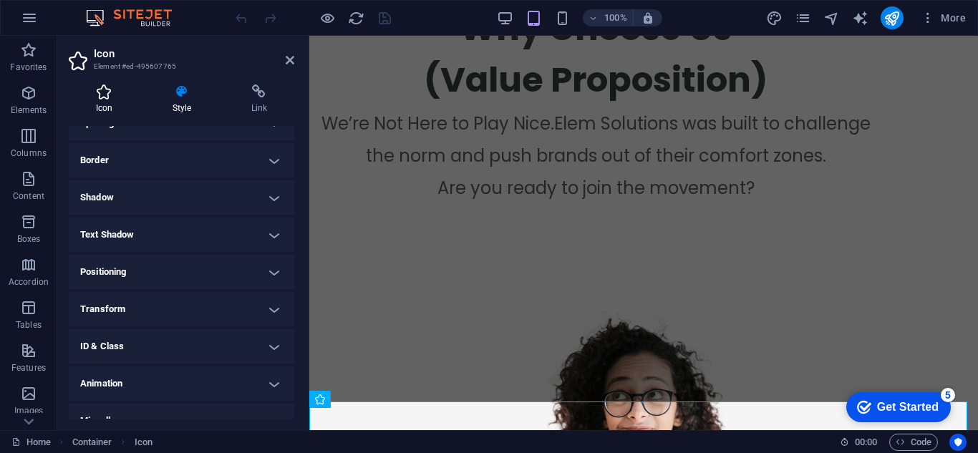
click at [100, 85] on icon at bounding box center [104, 92] width 71 height 14
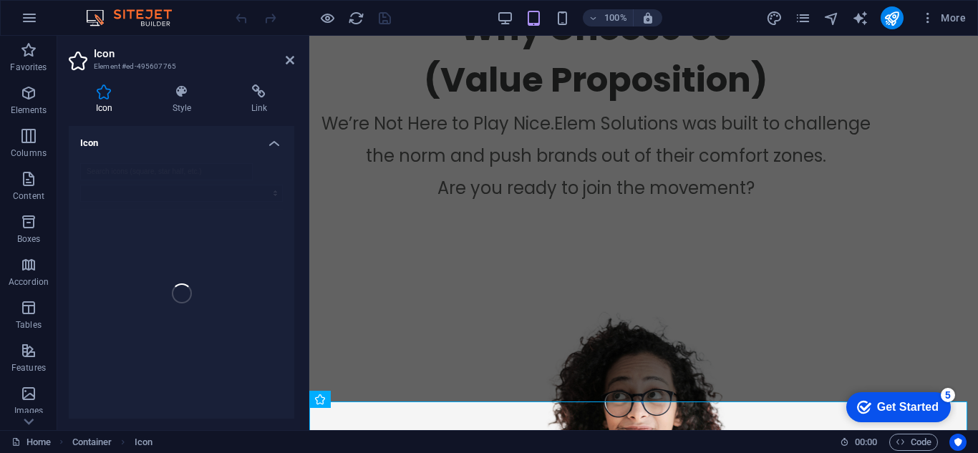
click at [284, 63] on header "Icon Element #ed-495607765" at bounding box center [182, 54] width 226 height 37
click at [289, 62] on icon at bounding box center [290, 59] width 9 height 11
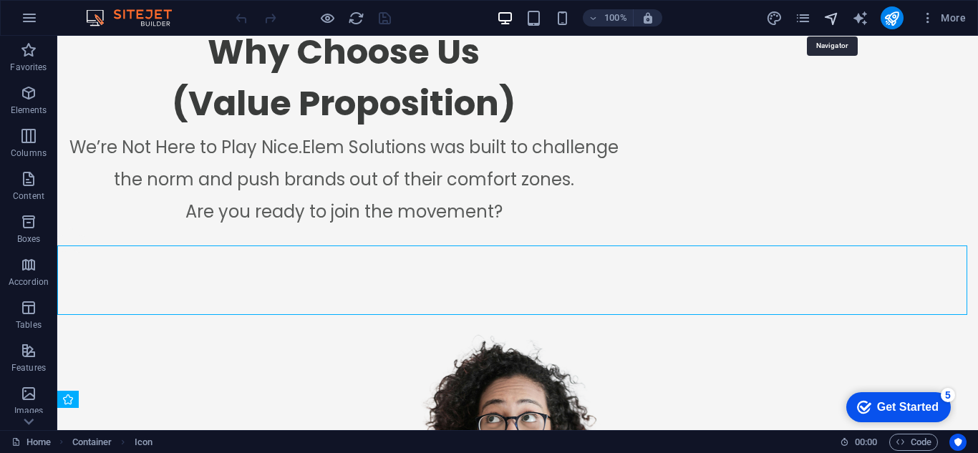
click at [831, 20] on icon "navigator" at bounding box center [832, 18] width 16 height 16
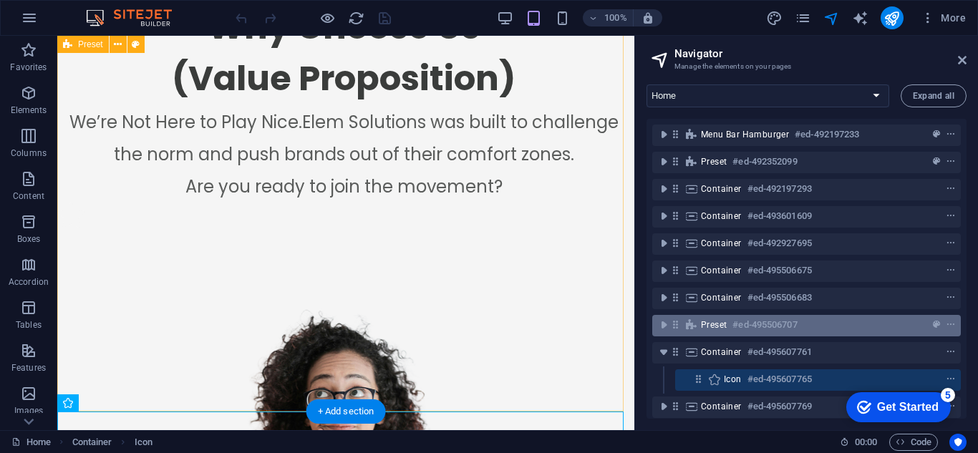
scroll to position [70, 0]
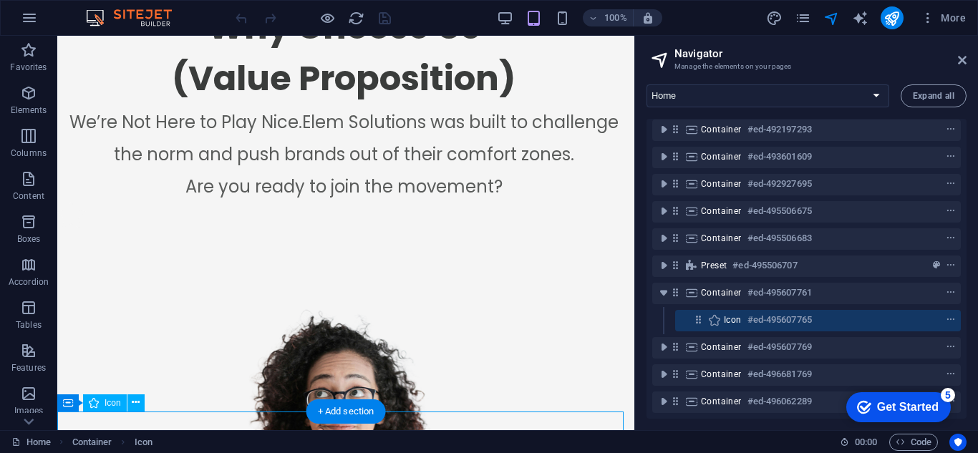
click at [743, 312] on div "Icon #ed-495607765" at bounding box center [806, 320] width 165 height 17
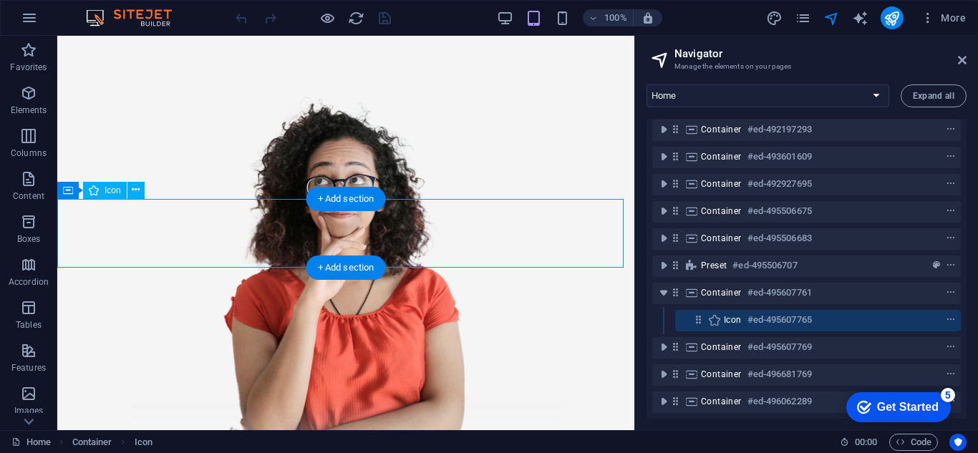
click at [743, 312] on div "Icon #ed-495607765" at bounding box center [806, 320] width 165 height 17
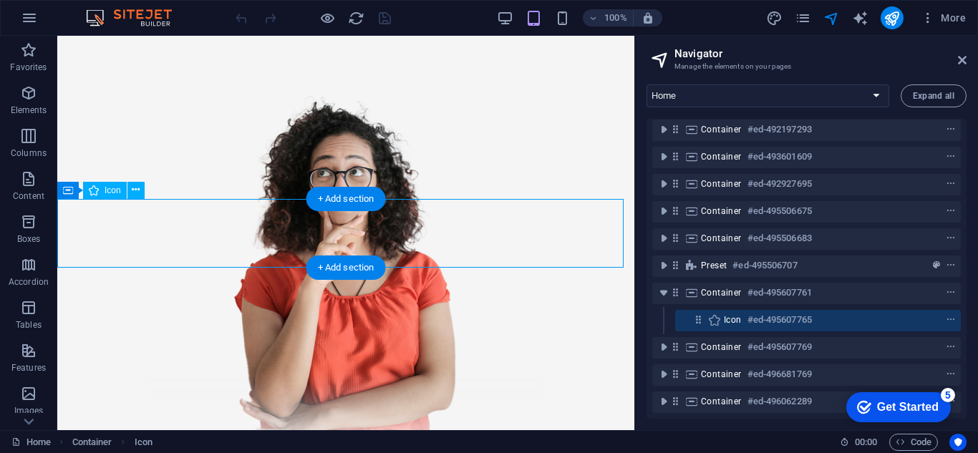
scroll to position [2795, 0]
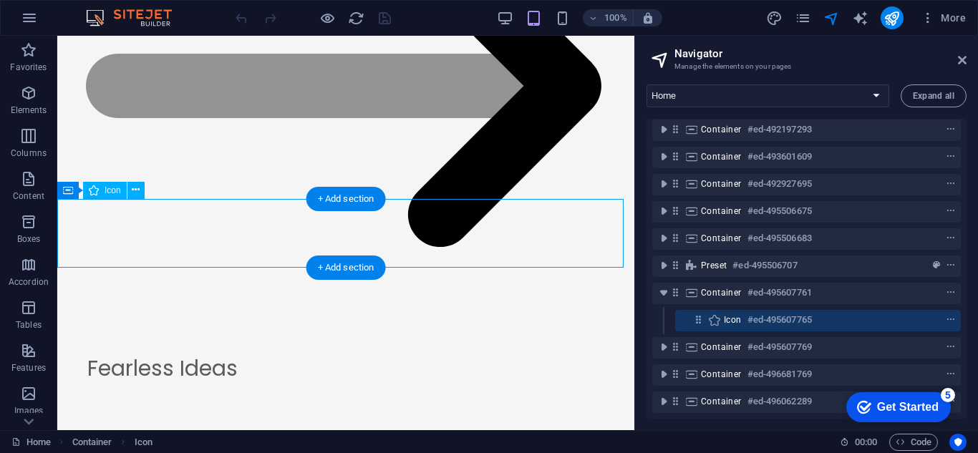
select select "xMidYMid"
select select "px"
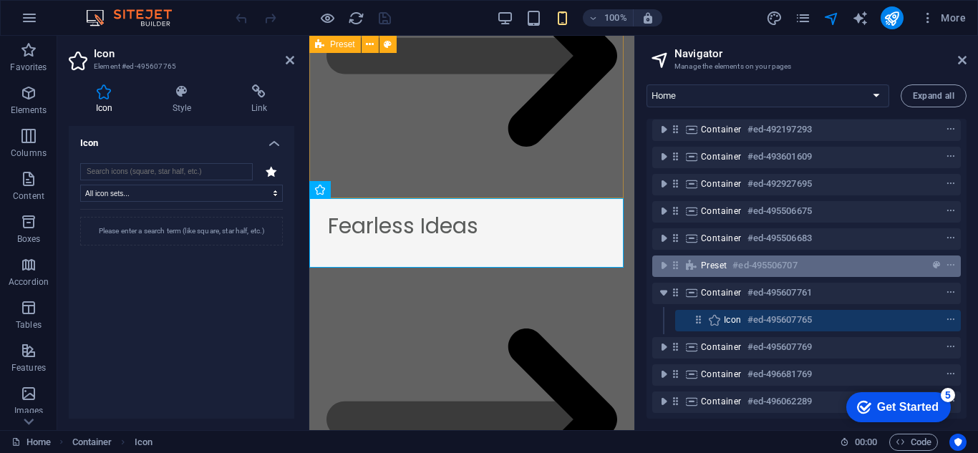
click at [918, 257] on div at bounding box center [924, 265] width 67 height 17
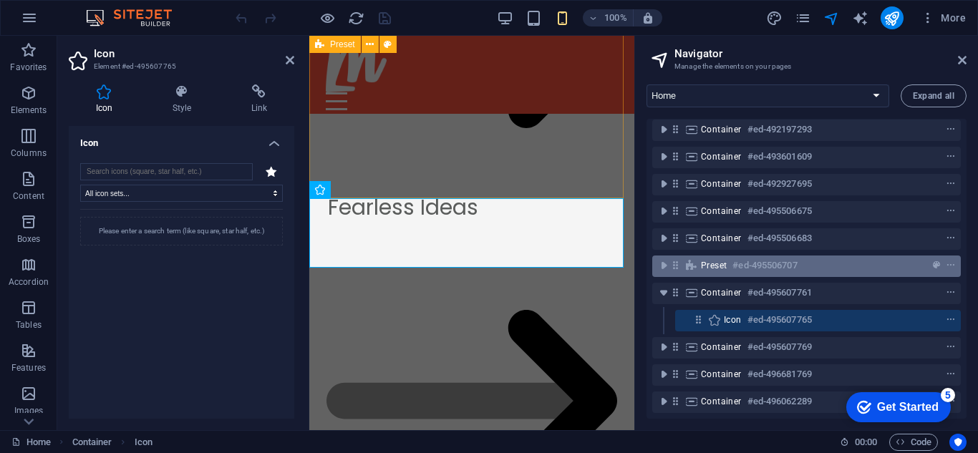
scroll to position [2337, 0]
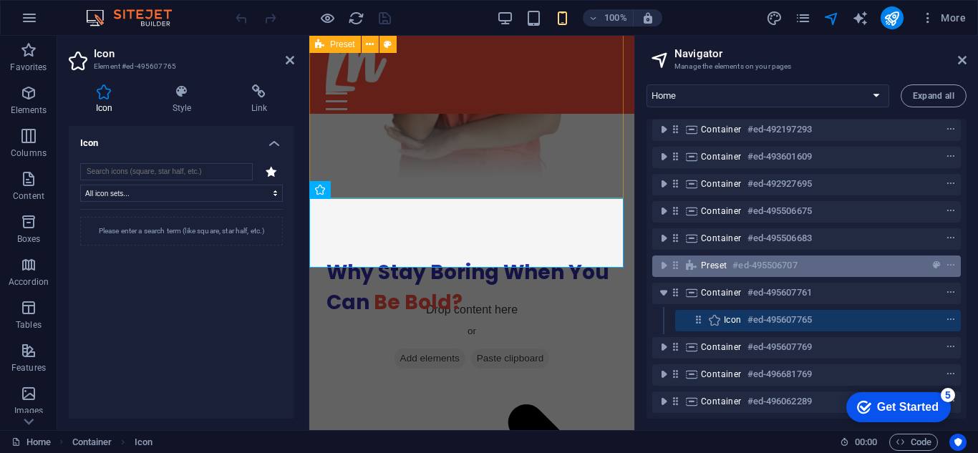
click at [918, 257] on div at bounding box center [924, 265] width 67 height 17
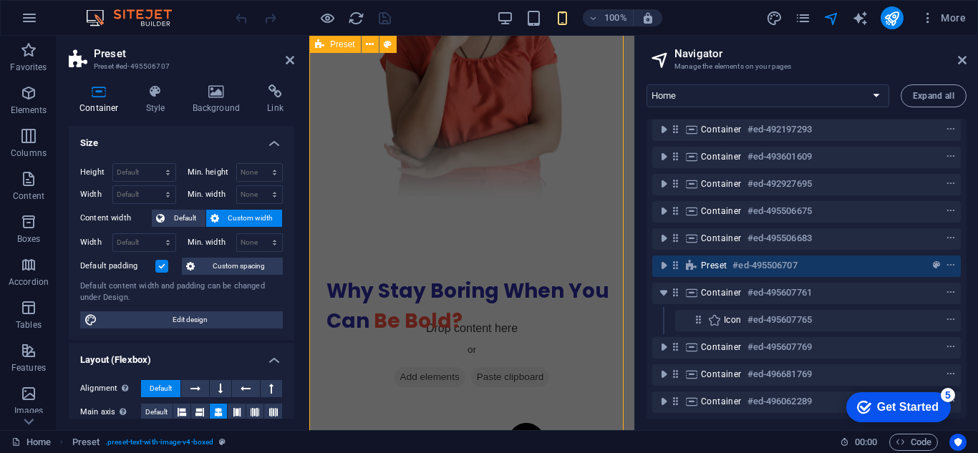
select select "rem"
select select "px"
select select "preset-text-with-image-v4-boxed"
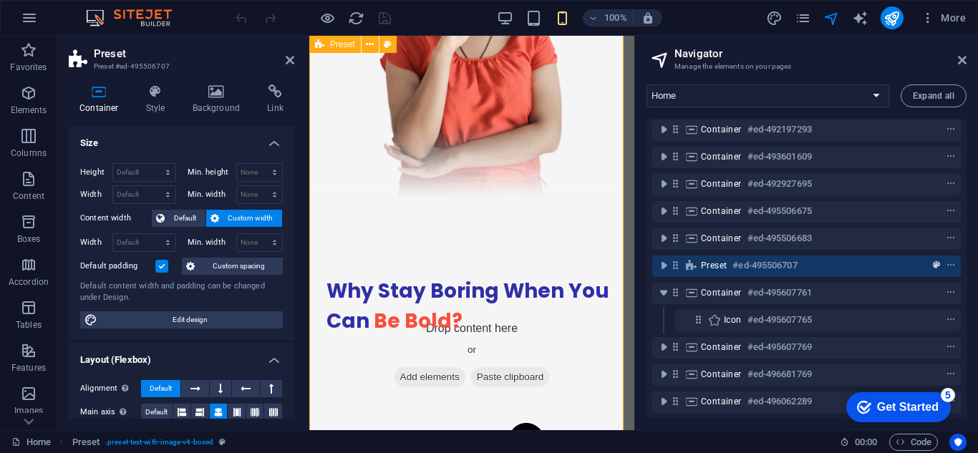
click at [933, 261] on icon "preset" at bounding box center [936, 266] width 7 height 10
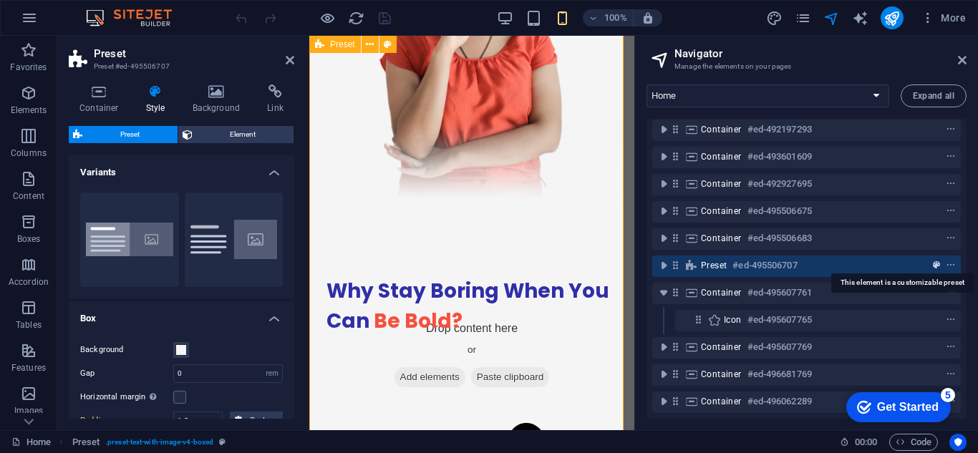
click at [933, 261] on icon "preset" at bounding box center [936, 266] width 7 height 10
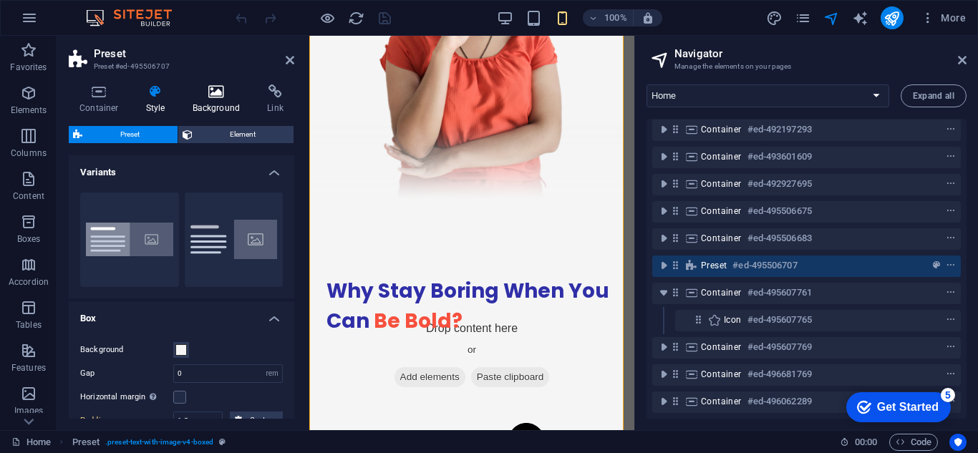
click at [210, 93] on icon at bounding box center [216, 92] width 69 height 14
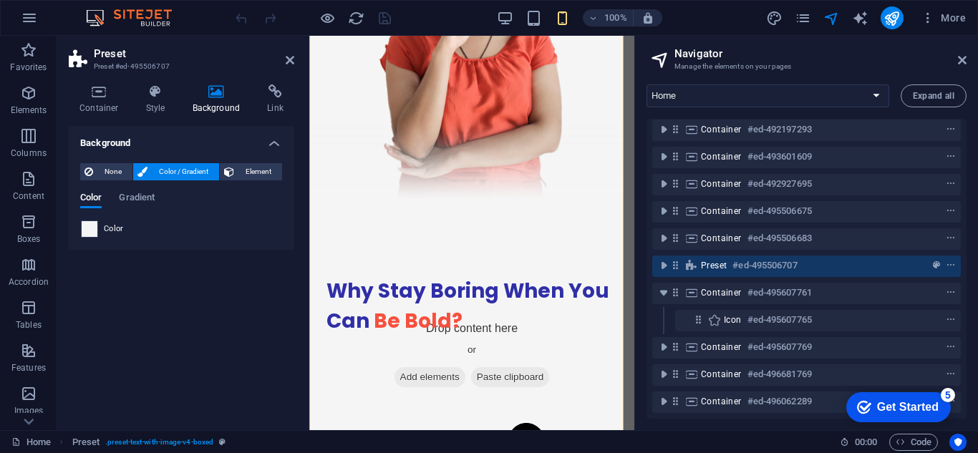
click at [95, 221] on span at bounding box center [90, 229] width 16 height 16
type input "#f5f5f5"
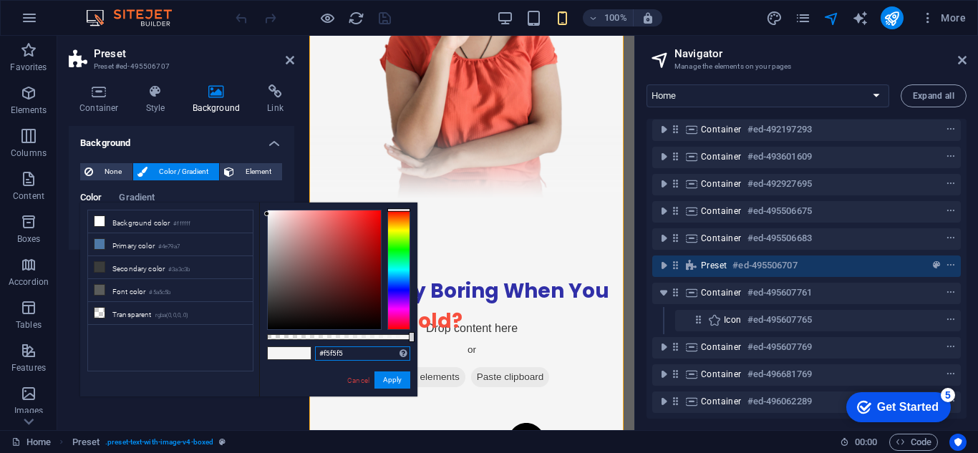
drag, startPoint x: 348, startPoint y: 351, endPoint x: 269, endPoint y: 337, distance: 80.1
click at [269, 337] on div "#f5f5f5 Supported formats #0852ed rgb(8, 82, 237) rgba(8, 82, 237, 90%) hsv(221…" at bounding box center [338, 404] width 158 height 402
click at [357, 375] on link "Cancel" at bounding box center [358, 380] width 25 height 11
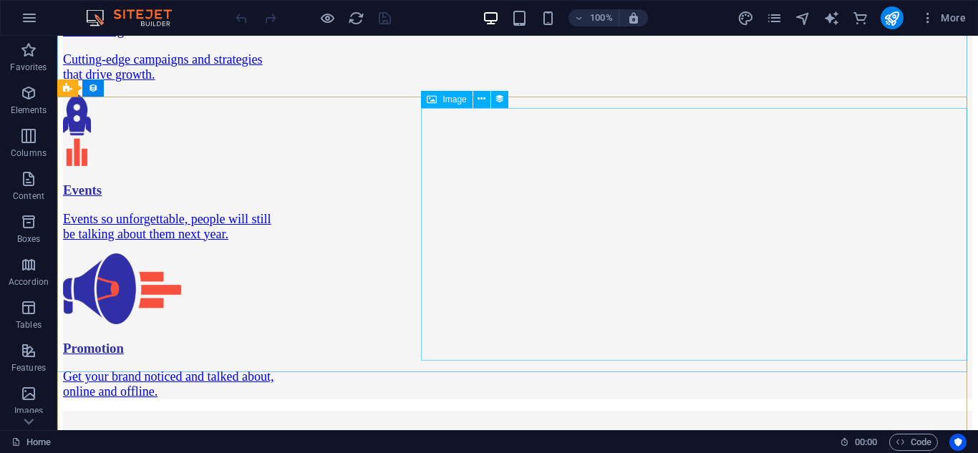
scroll to position [2137, 0]
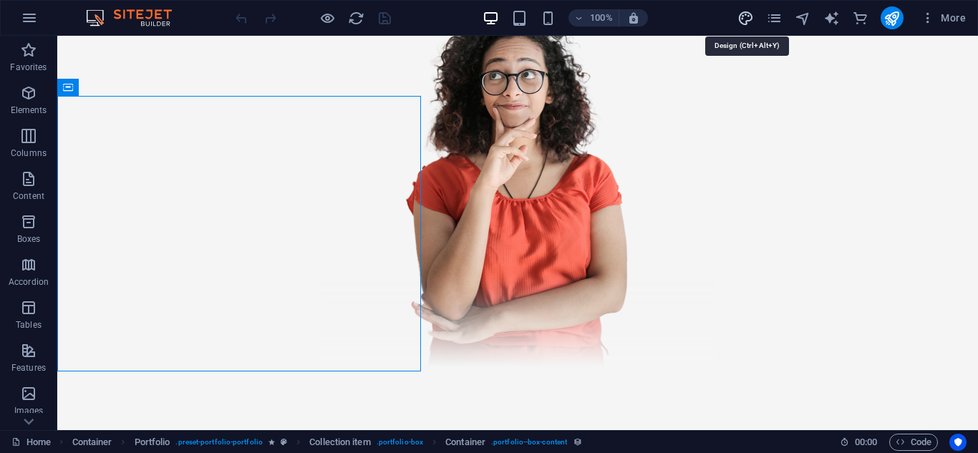
click at [746, 21] on icon "design" at bounding box center [746, 18] width 16 height 16
select select "ease-in-out"
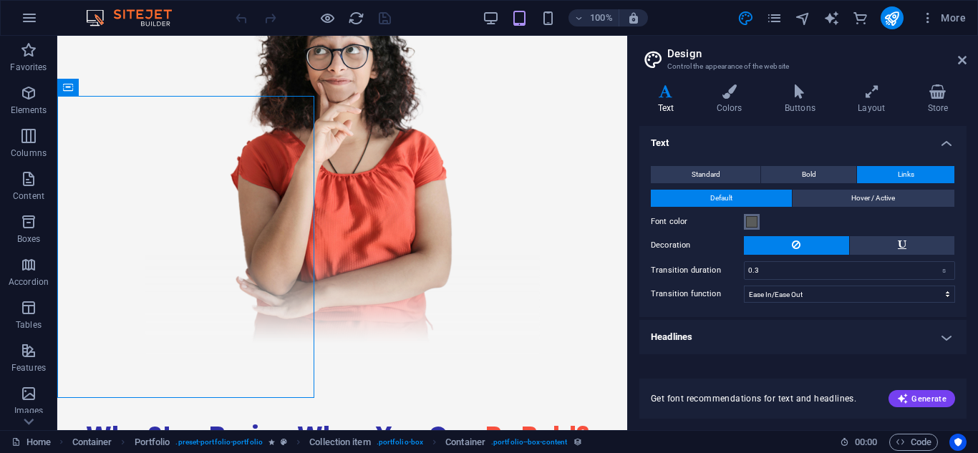
scroll to position [2302, 0]
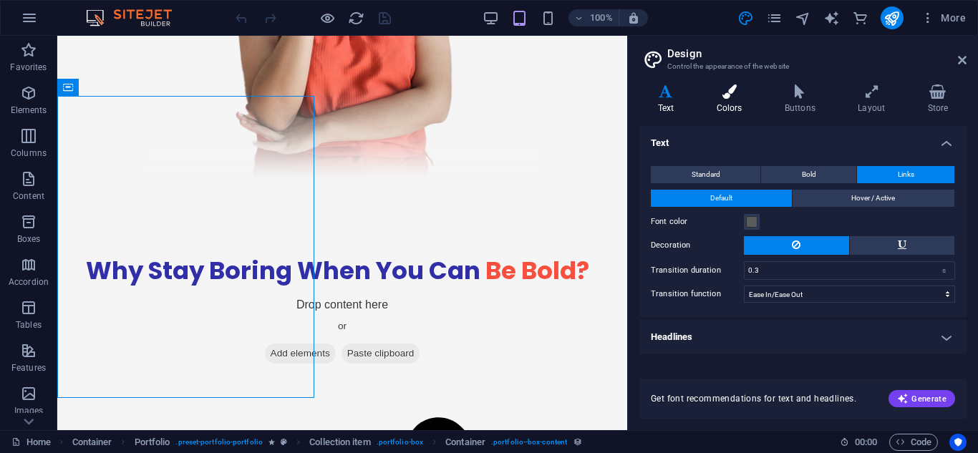
click at [723, 100] on h4 "Colors" at bounding box center [732, 100] width 68 height 30
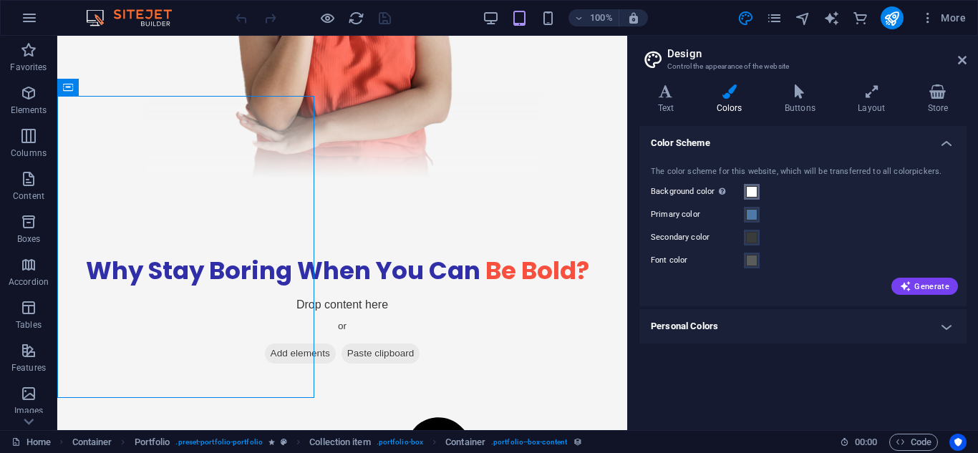
click at [754, 195] on span at bounding box center [751, 191] width 11 height 11
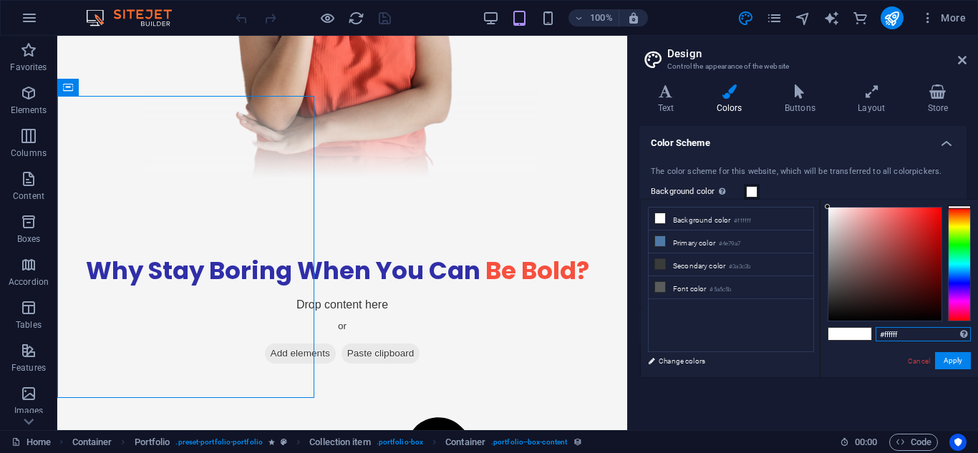
drag, startPoint x: 908, startPoint y: 331, endPoint x: 795, endPoint y: 322, distance: 113.5
click at [795, 322] on div "less Background color #ffffff Primary color #4e79a7 Secondary color #3a3c3b Fon…" at bounding box center [809, 289] width 337 height 178
paste input "5f5f5"
type input "#f5f5f5"
click at [952, 361] on button "Apply" at bounding box center [953, 360] width 36 height 17
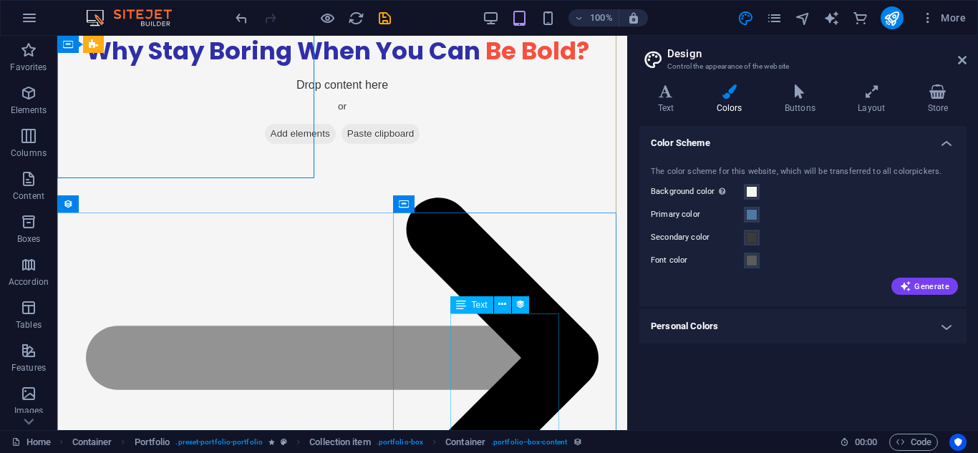
scroll to position [2522, 0]
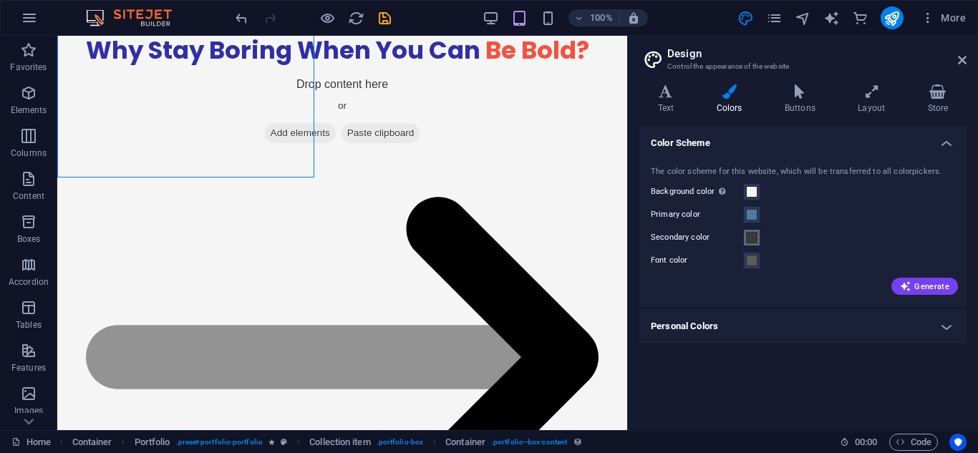
click at [753, 241] on span at bounding box center [751, 237] width 11 height 11
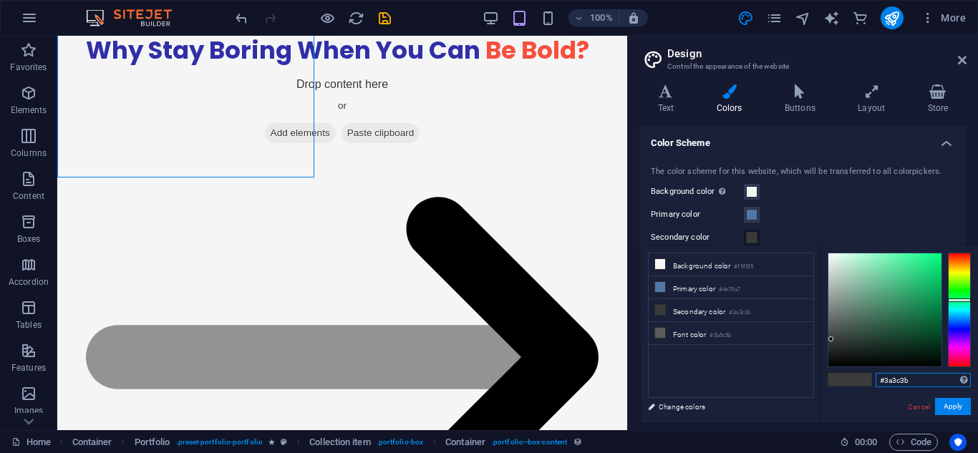
drag, startPoint x: 917, startPoint y: 382, endPoint x: 824, endPoint y: 365, distance: 94.6
click at [824, 365] on div "#3a3c3b Supported formats #0852ed rgb(8, 82, 237) rgba(8, 82, 237, 90%) hsv(221…" at bounding box center [899, 438] width 158 height 385
paste input "f7503e"
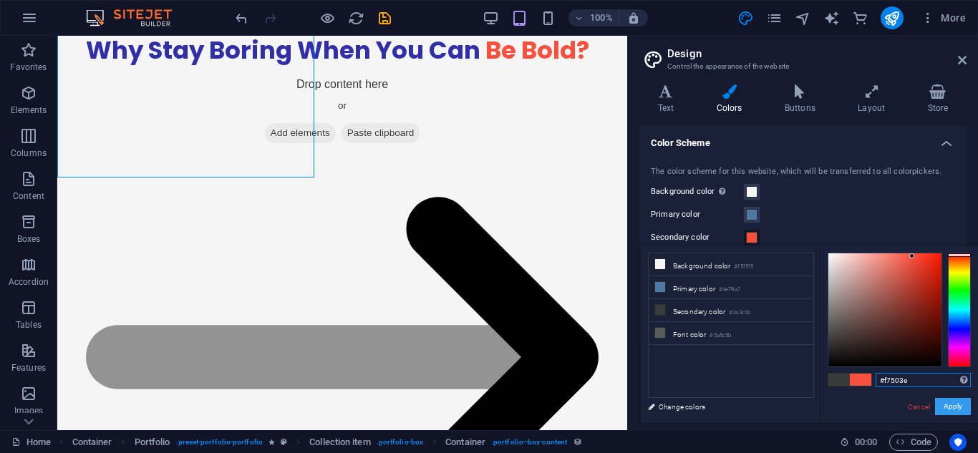
type input "#f7503e"
click at [945, 409] on button "Apply" at bounding box center [953, 406] width 36 height 17
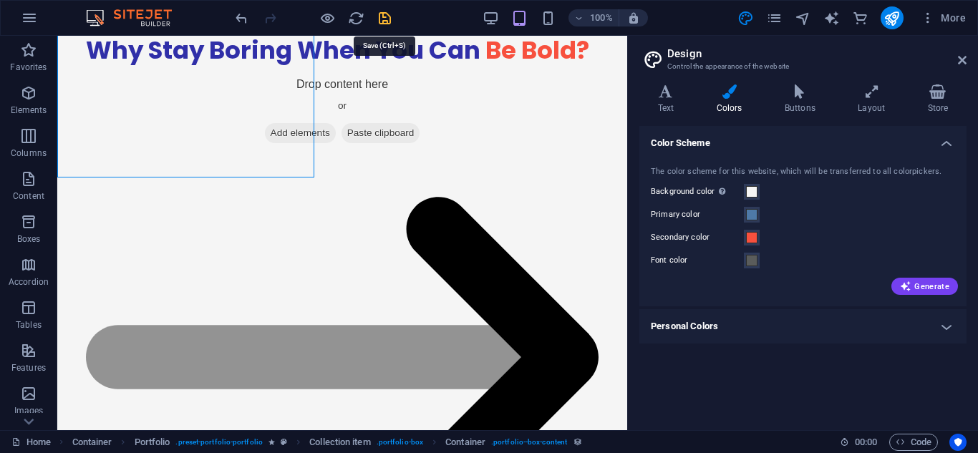
click at [390, 18] on icon "save" at bounding box center [385, 18] width 16 height 16
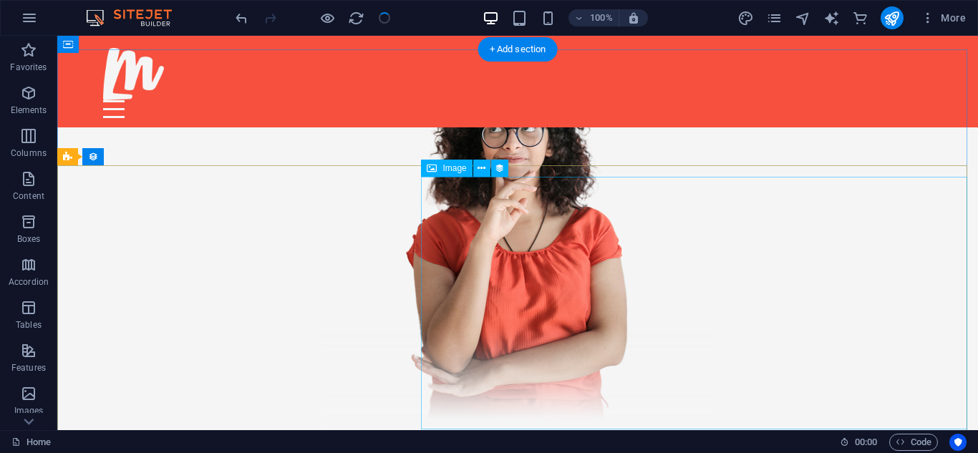
scroll to position [2065, 0]
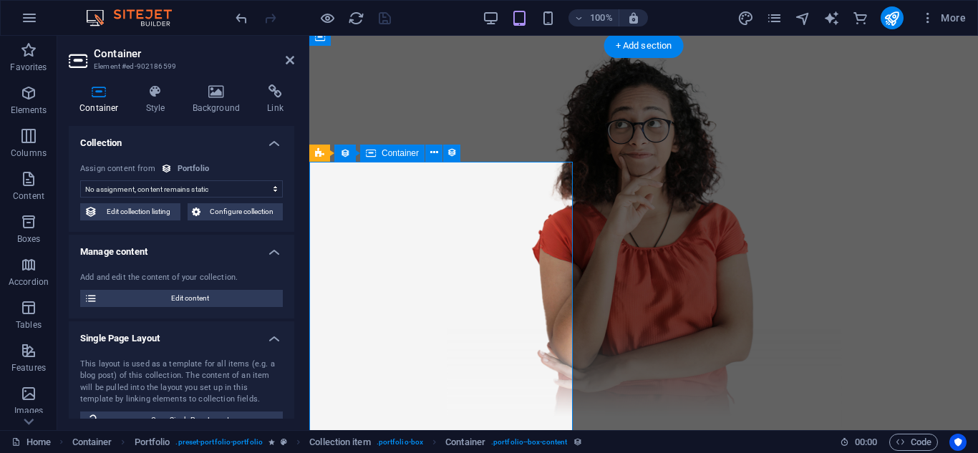
scroll to position [2227, 0]
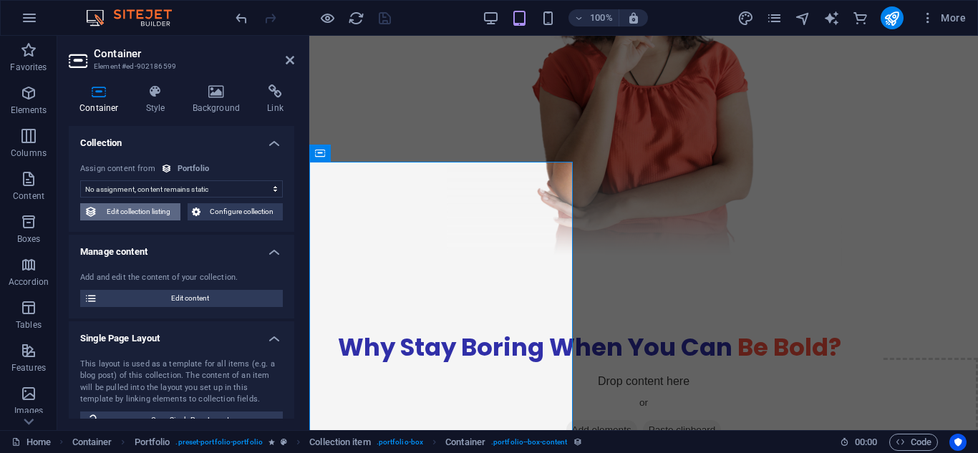
click at [150, 208] on span "Edit collection listing" at bounding box center [139, 211] width 74 height 17
select select "68b82d17541850a4900c61a6"
select select "createdAt_DESC"
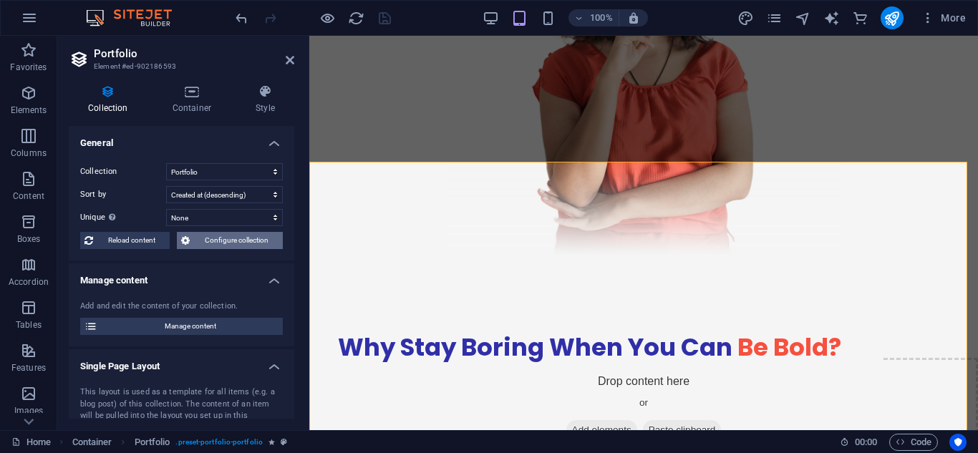
click at [196, 246] on span "Configure collection" at bounding box center [236, 240] width 85 height 17
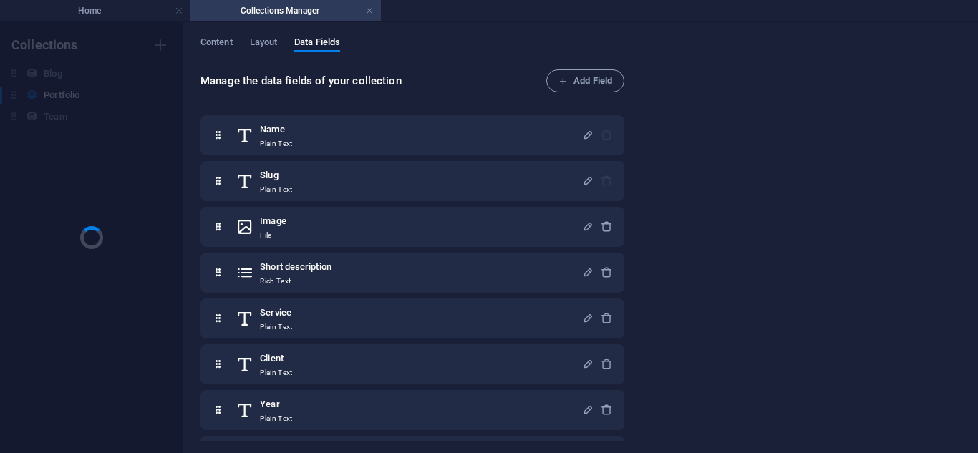
scroll to position [0, 0]
click at [208, 41] on span "Content" at bounding box center [217, 44] width 32 height 20
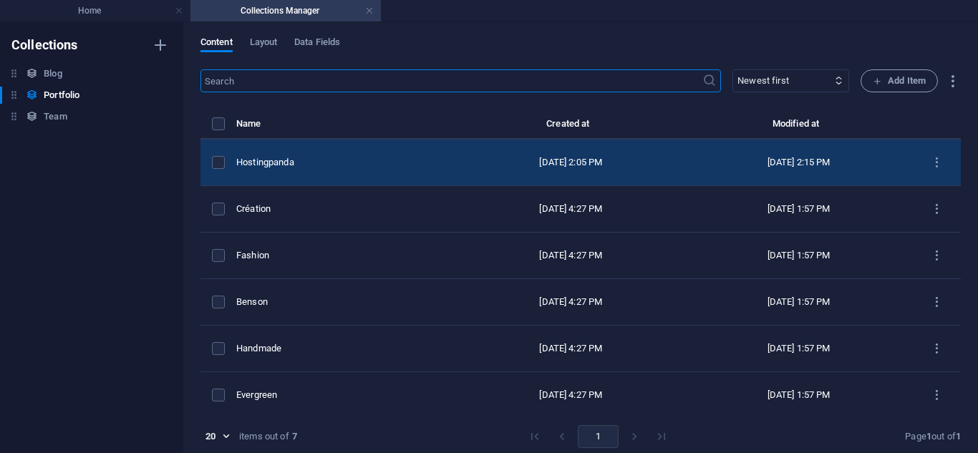
click at [375, 158] on div "Hostingpanda" at bounding box center [340, 162] width 209 height 13
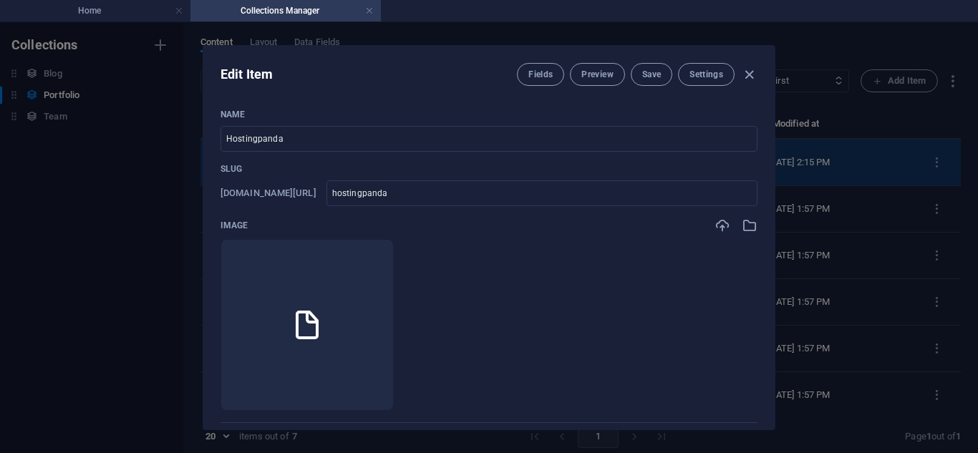
click at [375, 158] on div "Name Hostingpanda ​ Slug www.example.com/example-page/ hostingpanda ​ Image Dro…" at bounding box center [489, 449] width 537 height 680
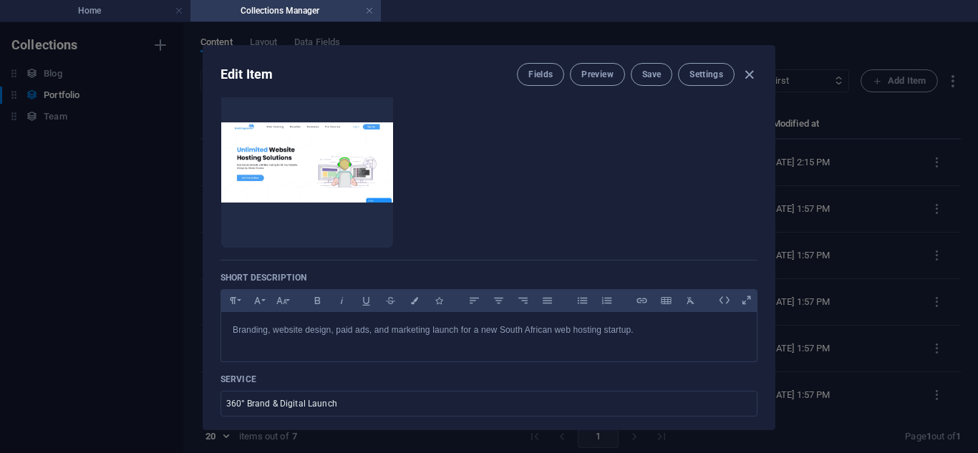
scroll to position [168, 0]
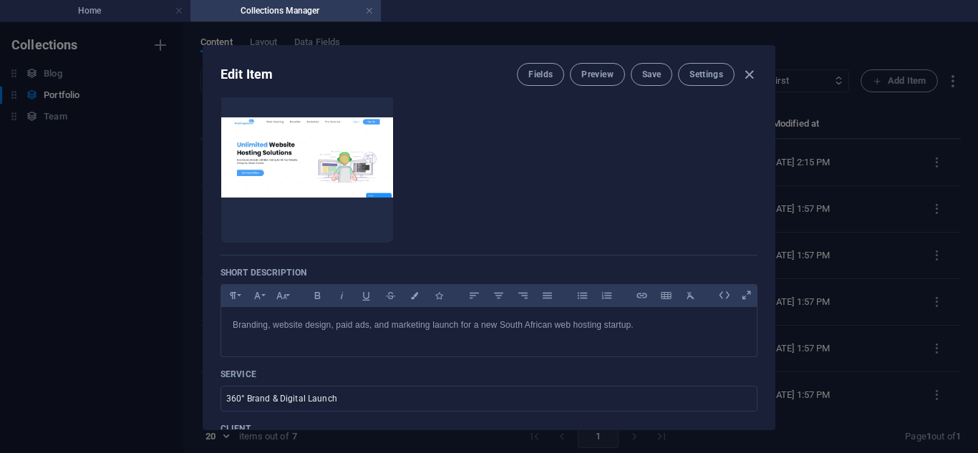
click at [585, 91] on div "Edit Item Fields Preview Save Settings" at bounding box center [489, 72] width 572 height 52
click at [583, 79] on span "Preview" at bounding box center [598, 74] width 32 height 11
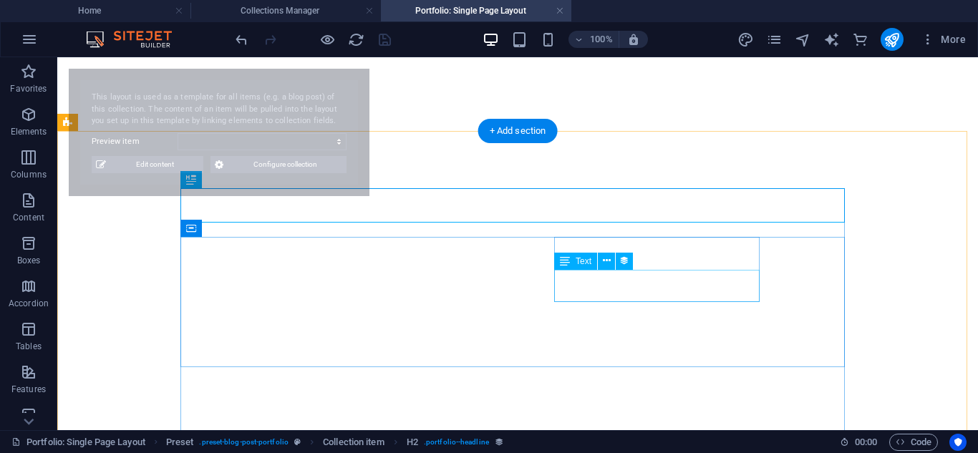
select select "68b82f058306587d4f0b1fc3"
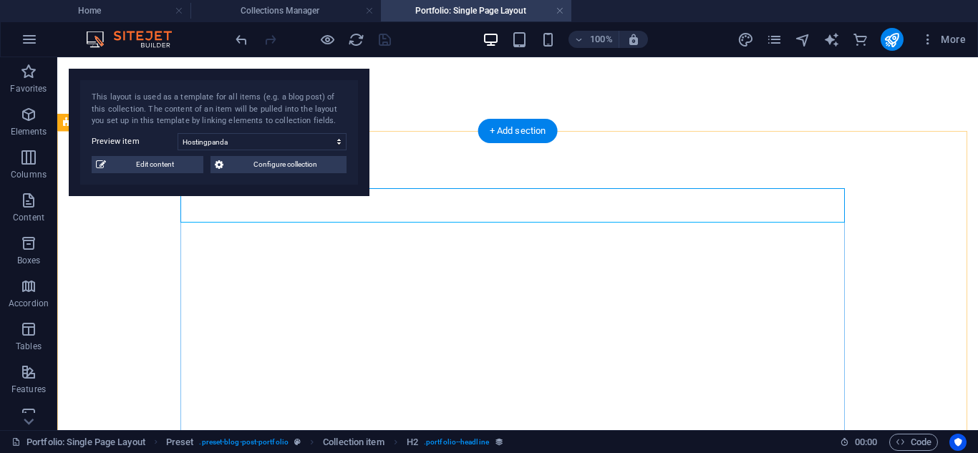
scroll to position [0, 0]
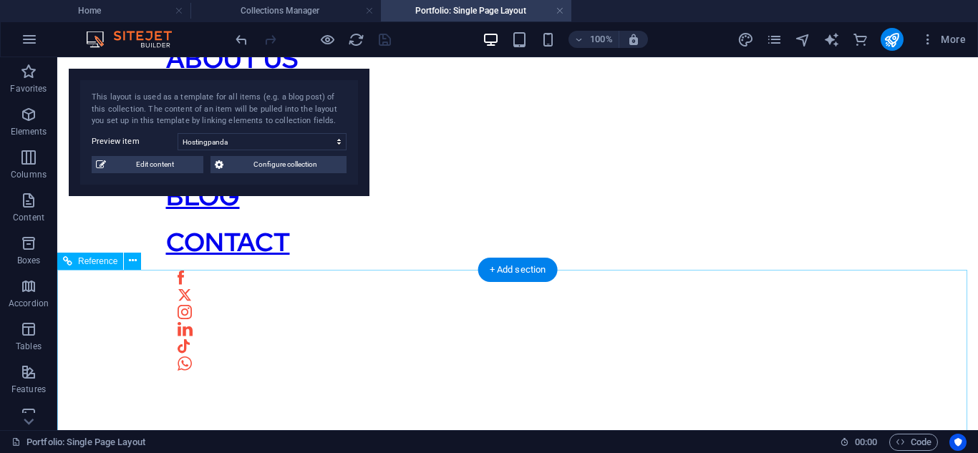
scroll to position [577, 0]
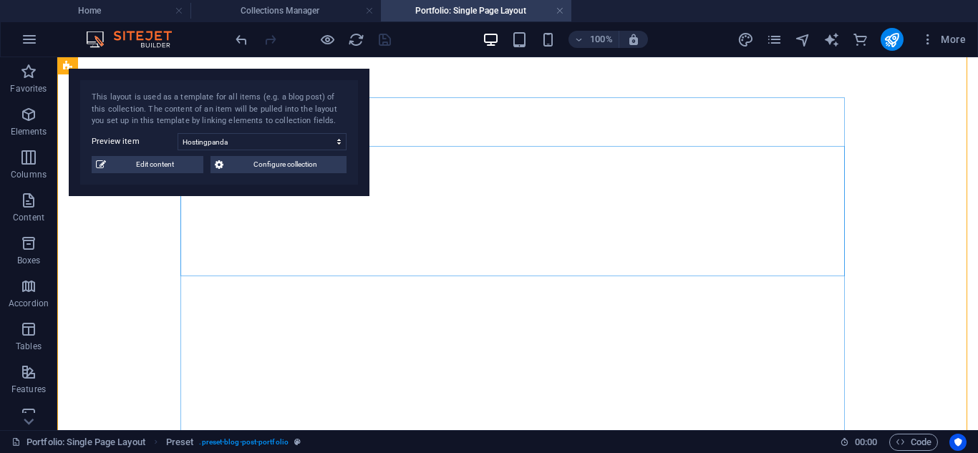
scroll to position [0, 0]
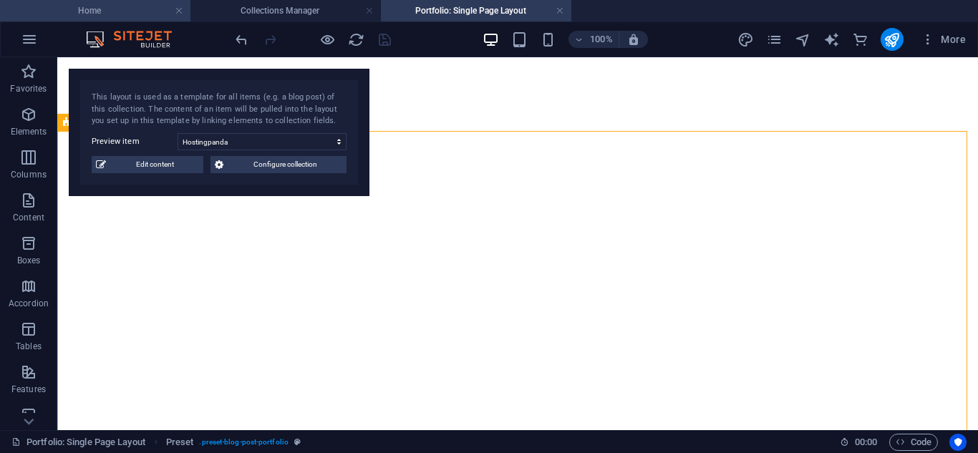
click at [125, 7] on h4 "Home" at bounding box center [95, 11] width 191 height 16
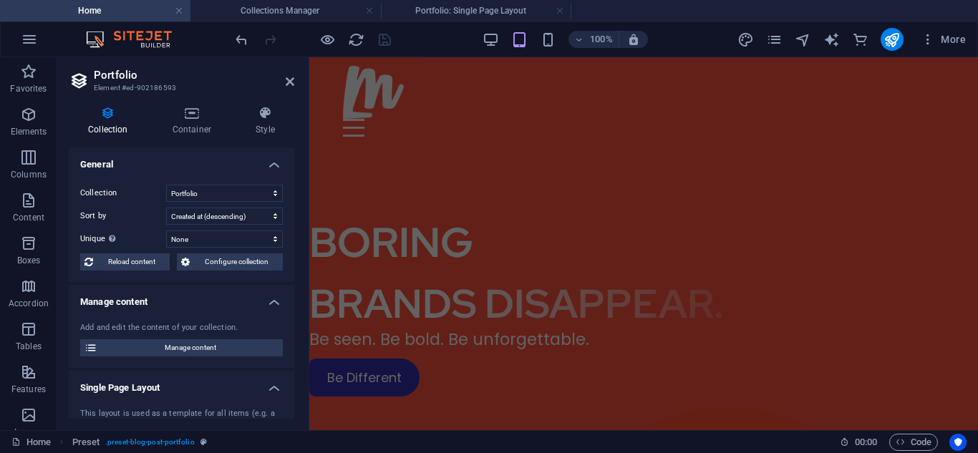
scroll to position [2227, 0]
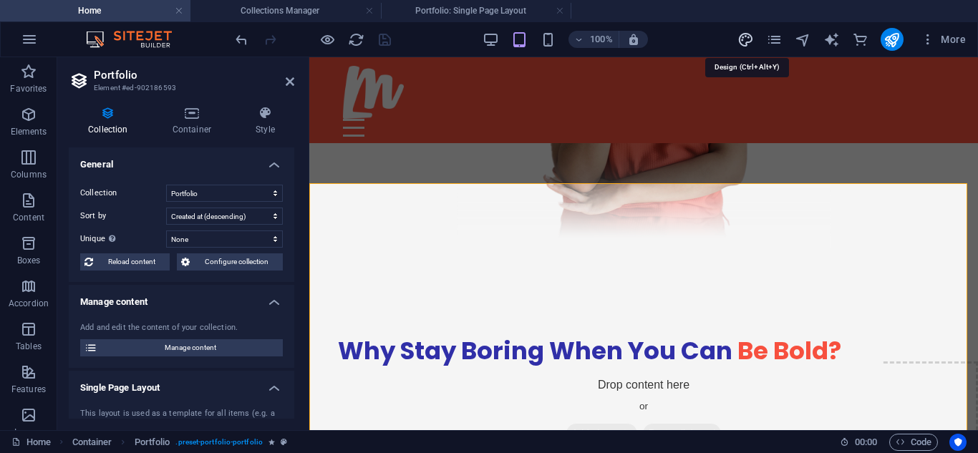
click at [753, 39] on icon "design" at bounding box center [746, 40] width 16 height 16
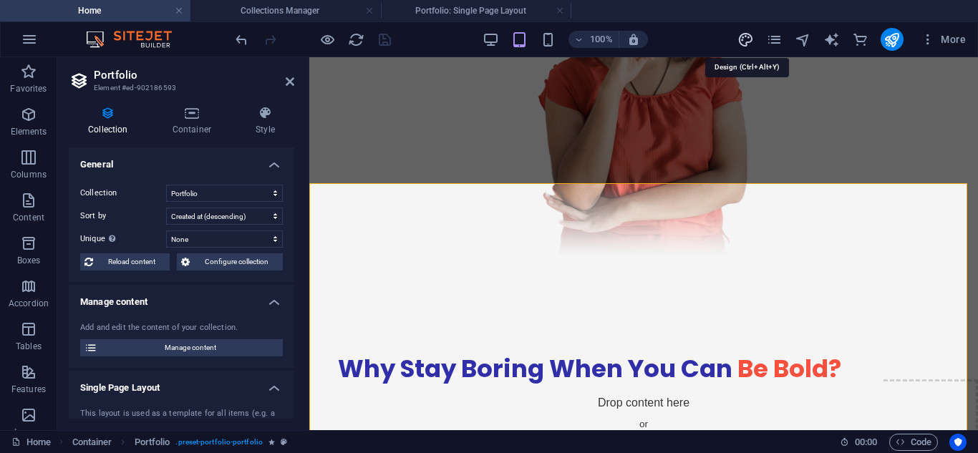
scroll to position [3057, 0]
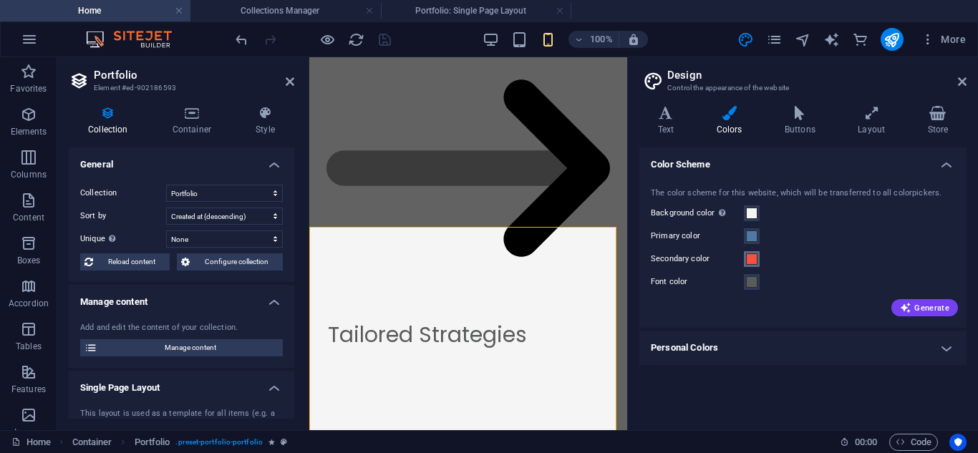
click at [756, 254] on span at bounding box center [751, 259] width 11 height 11
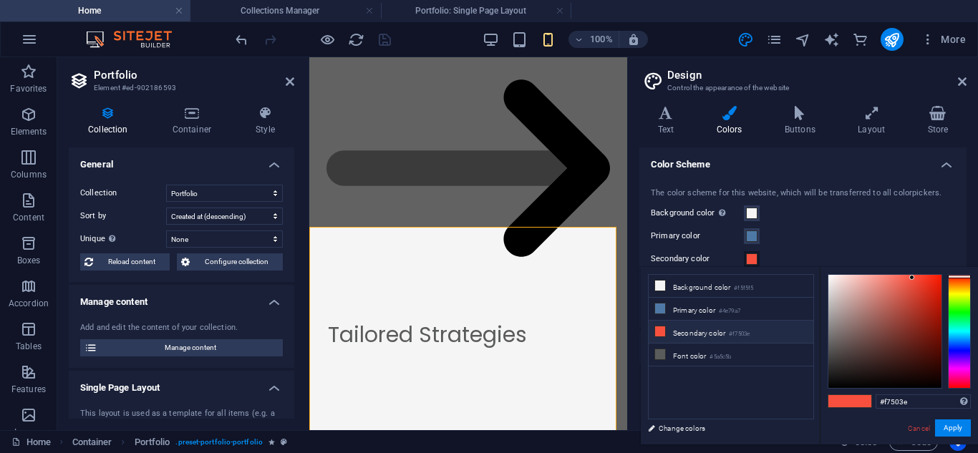
click at [684, 333] on li "Secondary color #f7503e" at bounding box center [731, 332] width 165 height 23
drag, startPoint x: 929, startPoint y: 401, endPoint x: 788, endPoint y: 385, distance: 142.0
click at [788, 385] on div "less Background color #f5f5f5 Primary color #4e79a7 Secondary color #f7503e Fon…" at bounding box center [809, 356] width 337 height 178
paste input "3a3c3b"
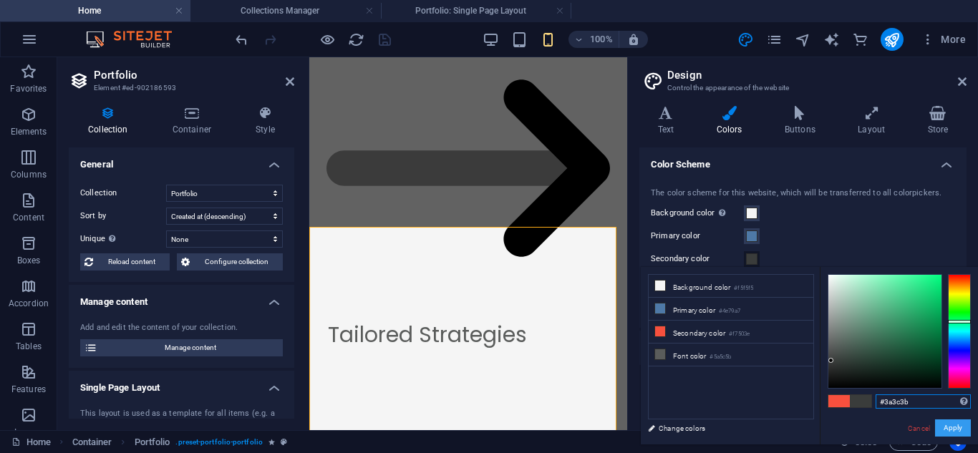
type input "#3a3c3b"
click at [947, 425] on button "Apply" at bounding box center [953, 428] width 36 height 17
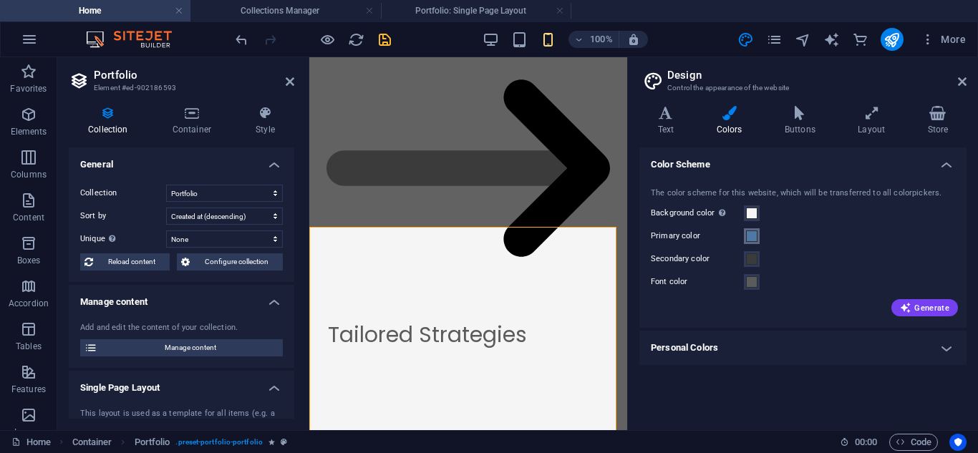
click at [752, 233] on span at bounding box center [751, 236] width 11 height 11
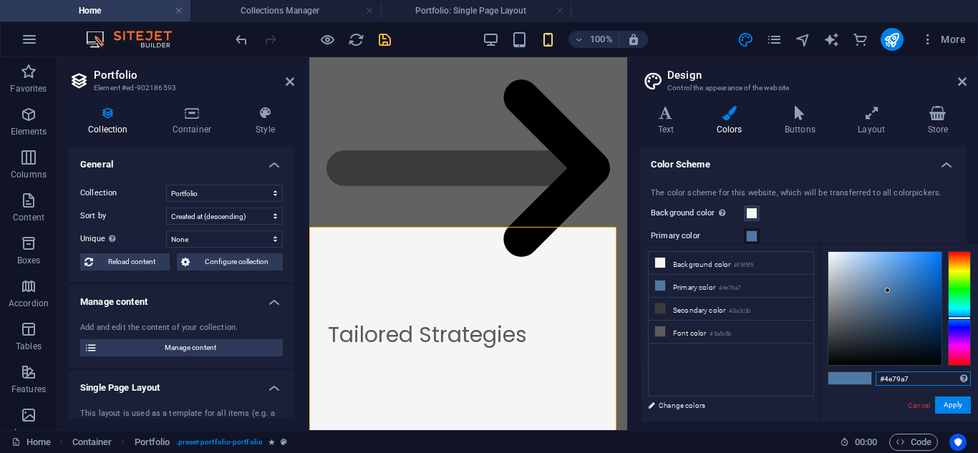
drag, startPoint x: 920, startPoint y: 379, endPoint x: 801, endPoint y: 365, distance: 120.4
click at [801, 365] on div "less Background color #f5f5f5 Primary color #4e79a7 Secondary color #3a3c3b Fon…" at bounding box center [809, 333] width 337 height 178
paste input "302fa8"
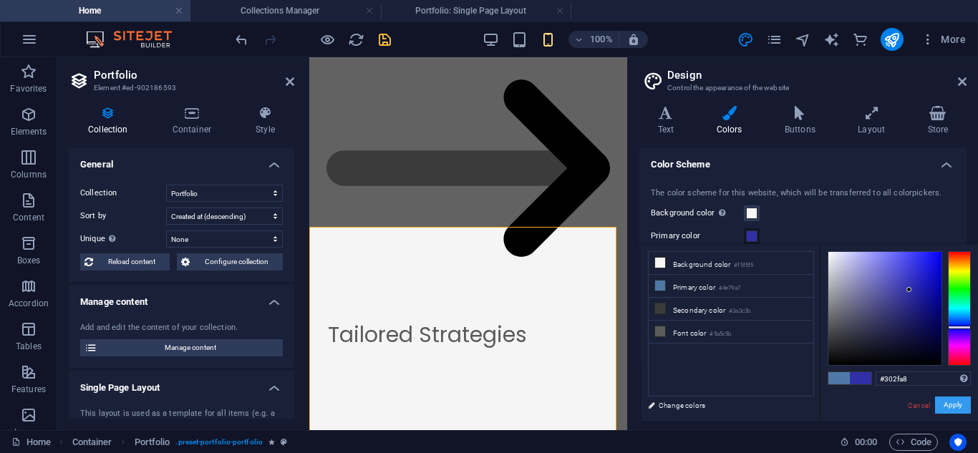
click at [962, 412] on button "Apply" at bounding box center [953, 405] width 36 height 17
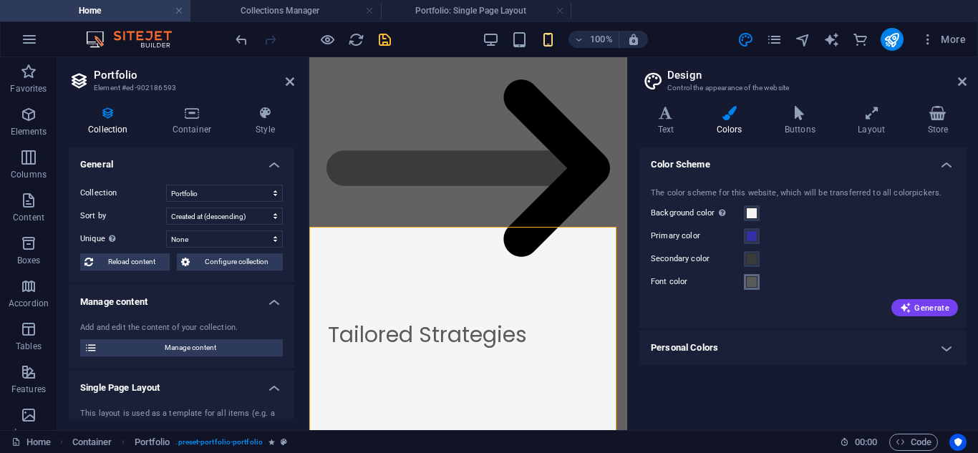
click at [752, 281] on span at bounding box center [751, 281] width 11 height 11
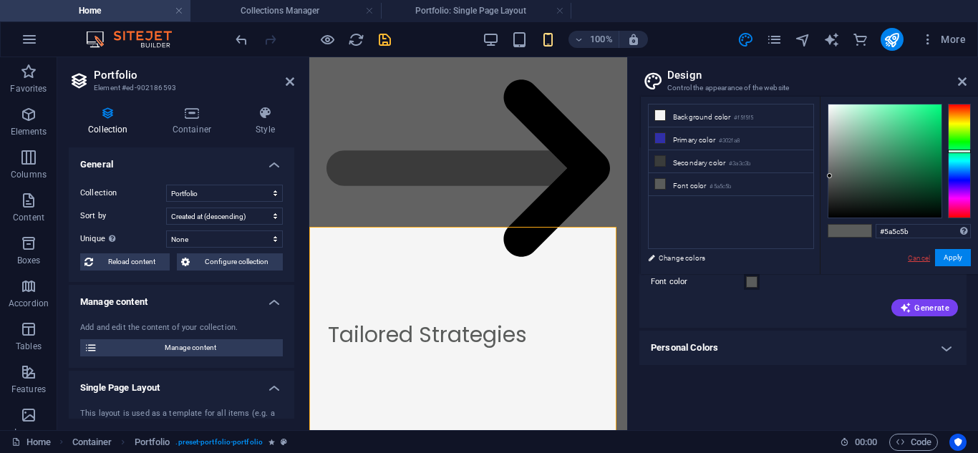
click at [914, 263] on link "Cancel" at bounding box center [919, 258] width 25 height 11
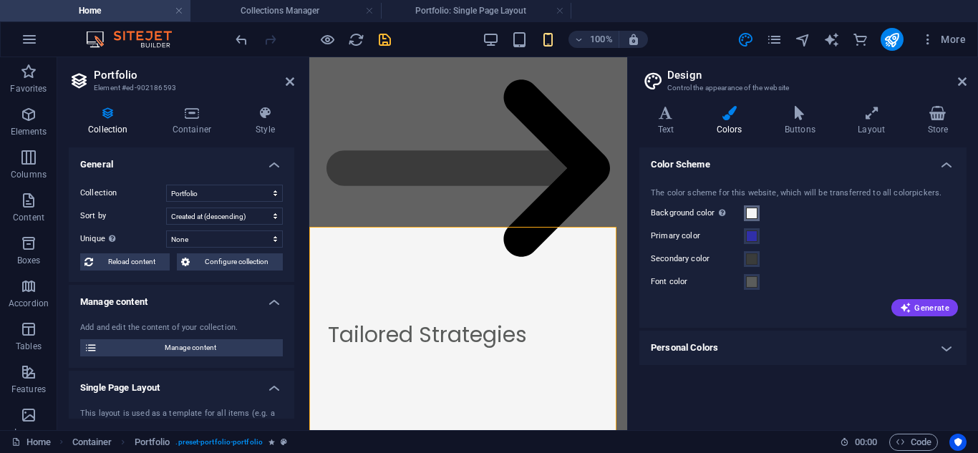
click at [751, 208] on span at bounding box center [751, 213] width 11 height 11
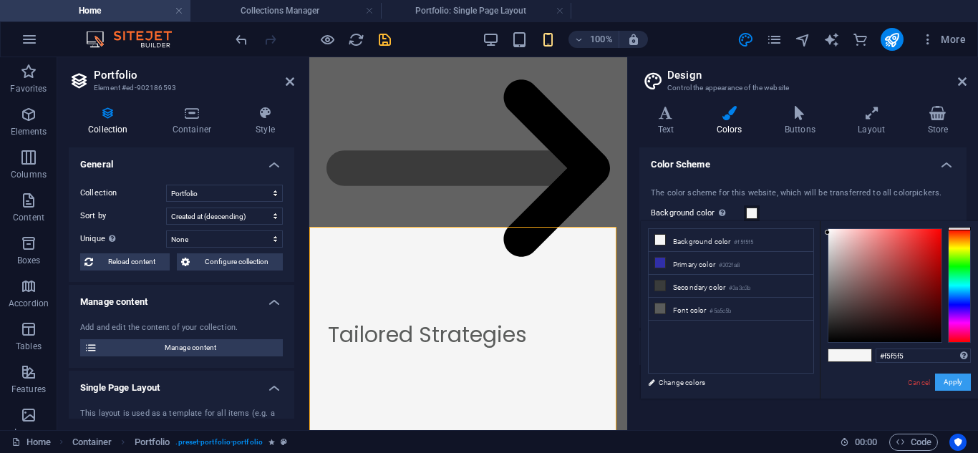
click at [948, 380] on button "Apply" at bounding box center [953, 382] width 36 height 17
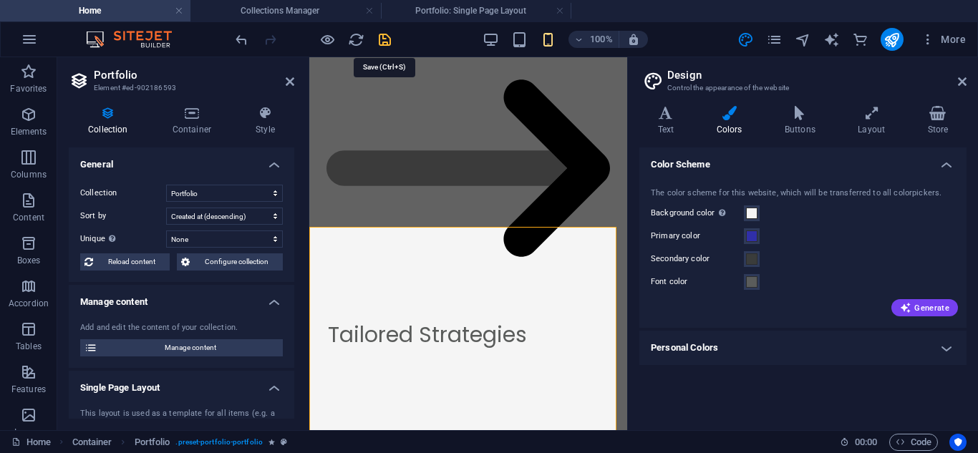
click at [386, 41] on icon "save" at bounding box center [385, 40] width 16 height 16
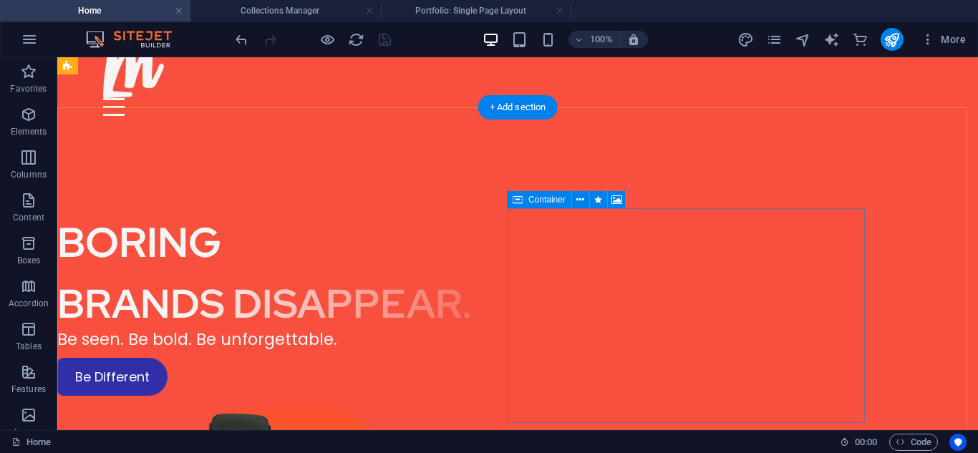
scroll to position [23, 0]
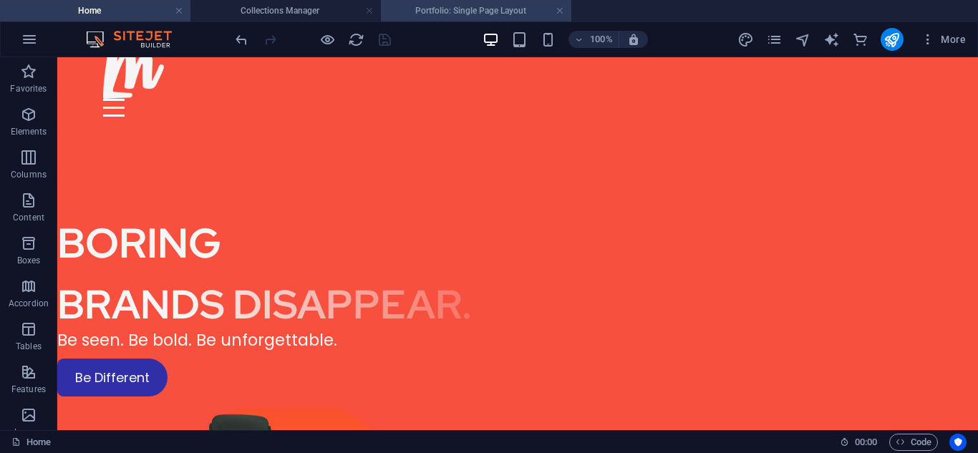
click at [436, 19] on li "Portfolio: Single Page Layout" at bounding box center [476, 10] width 191 height 21
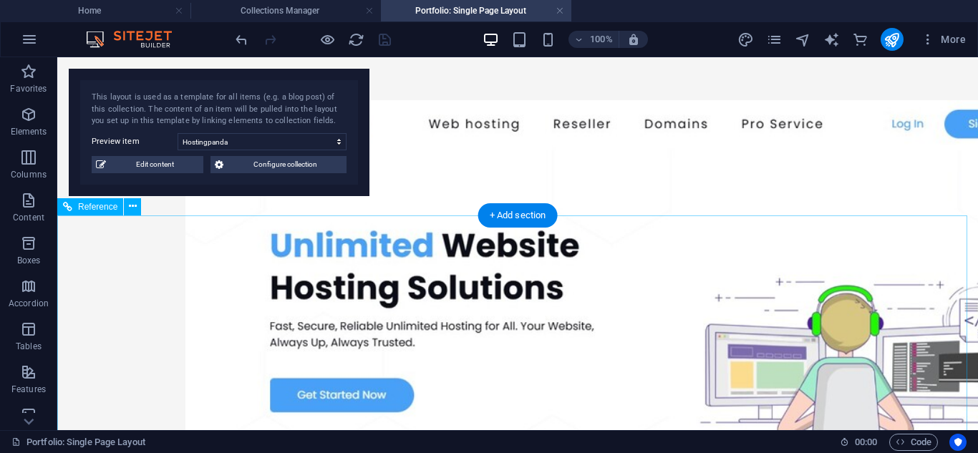
scroll to position [0, 0]
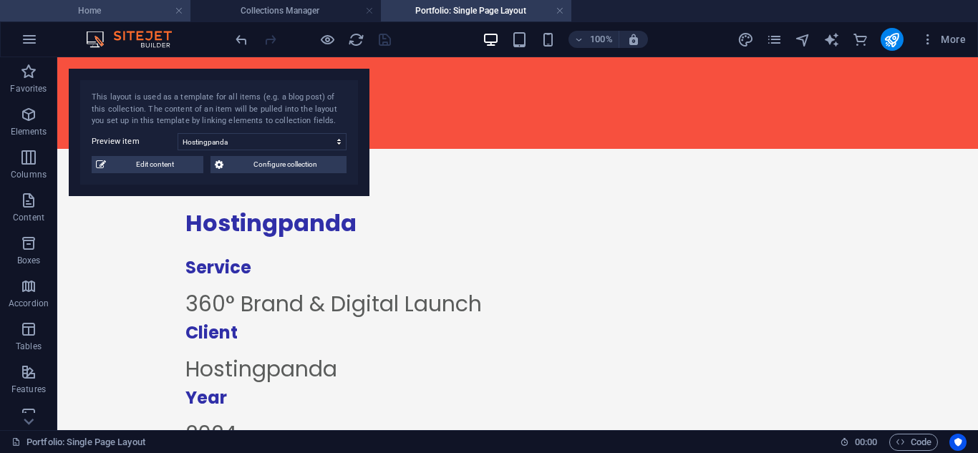
click at [140, 14] on h4 "Home" at bounding box center [95, 11] width 191 height 16
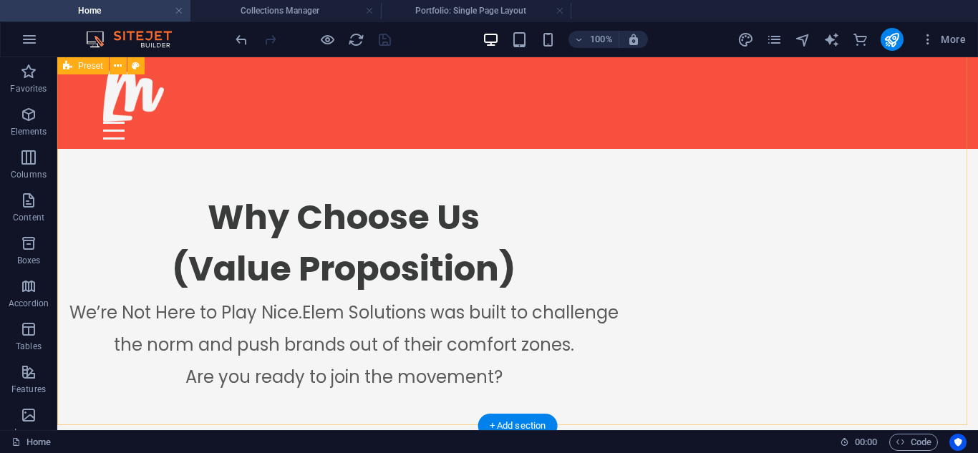
scroll to position [1638, 0]
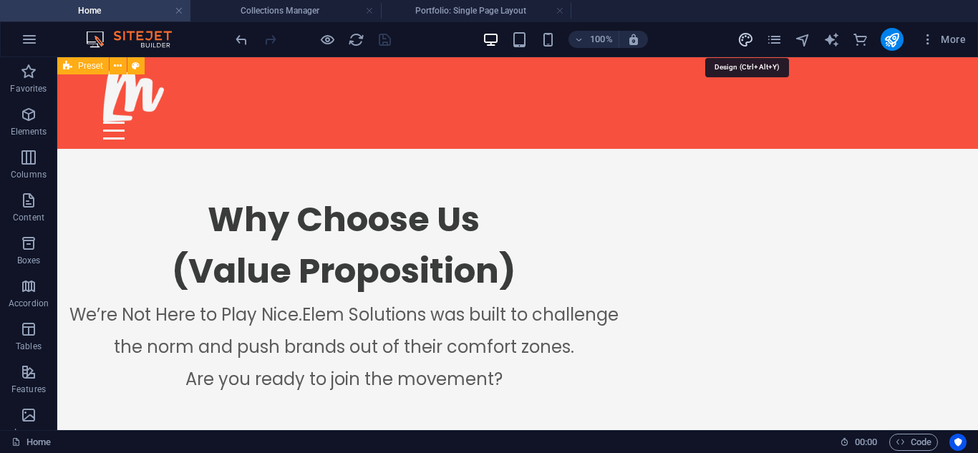
click at [740, 43] on icon "design" at bounding box center [746, 40] width 16 height 16
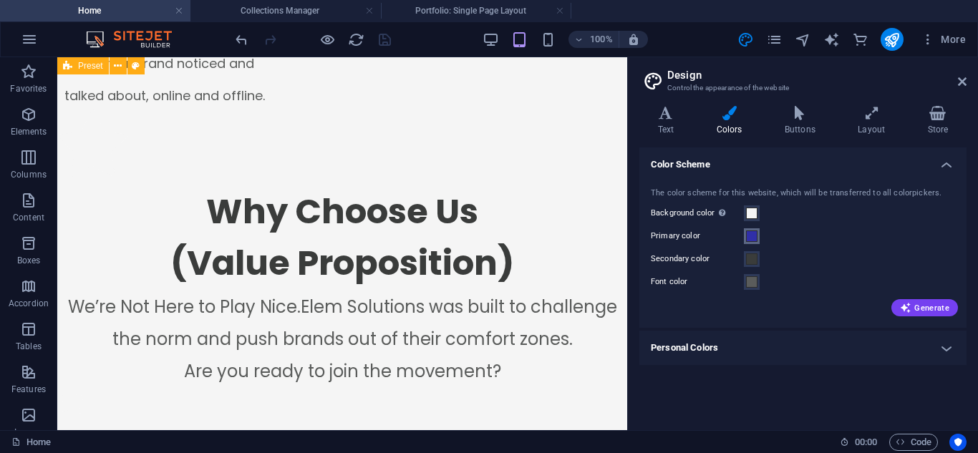
click at [758, 241] on button "Primary color" at bounding box center [752, 236] width 16 height 16
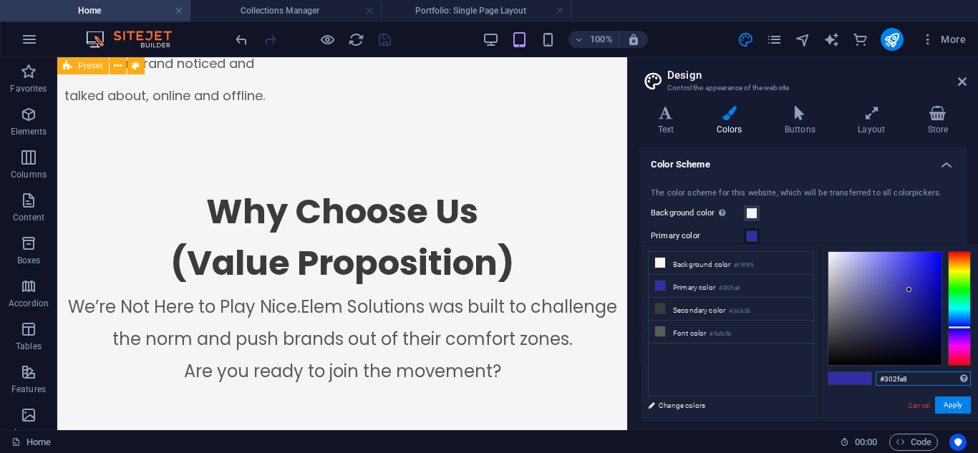
drag, startPoint x: 918, startPoint y: 377, endPoint x: 829, endPoint y: 369, distance: 89.9
click at [829, 369] on div "#302fa8 Supported formats #0852ed rgb(8, 82, 237) rgba(8, 82, 237, 90%) hsv(221…" at bounding box center [899, 436] width 158 height 385
paste input "f7503e"
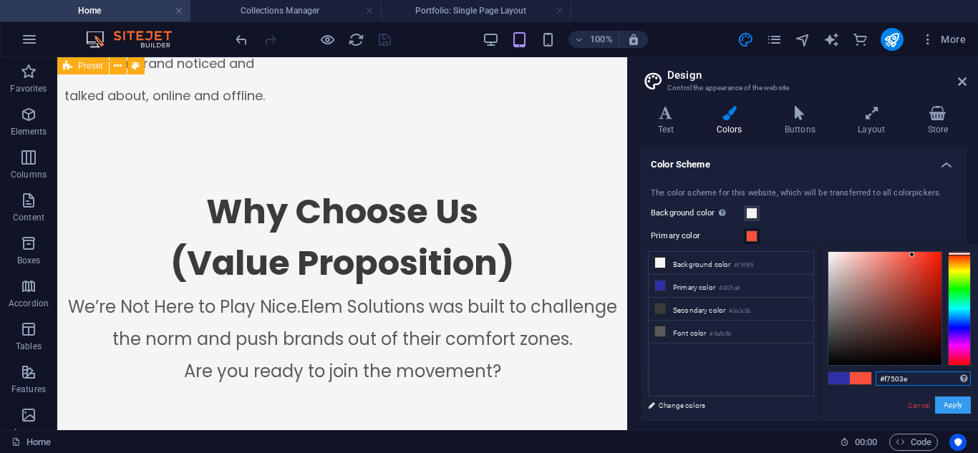
type input "#f7503e"
click at [954, 405] on button "Apply" at bounding box center [953, 405] width 36 height 17
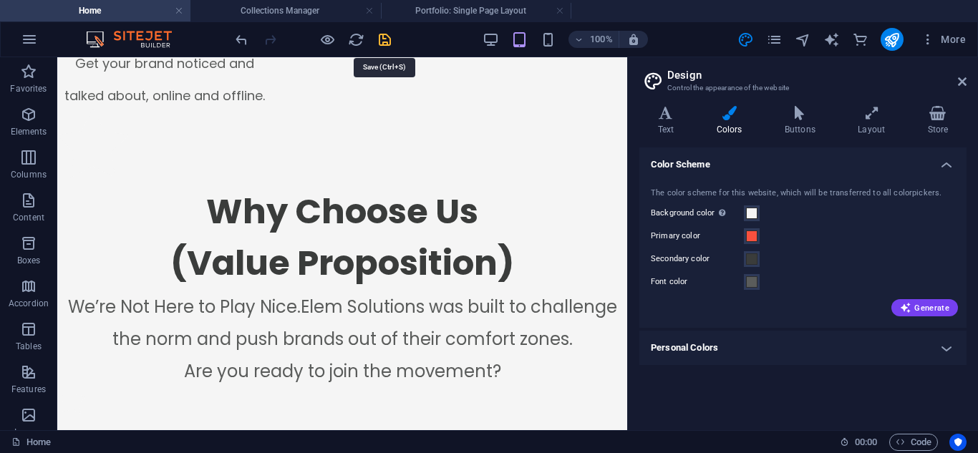
click at [390, 38] on icon "save" at bounding box center [385, 40] width 16 height 16
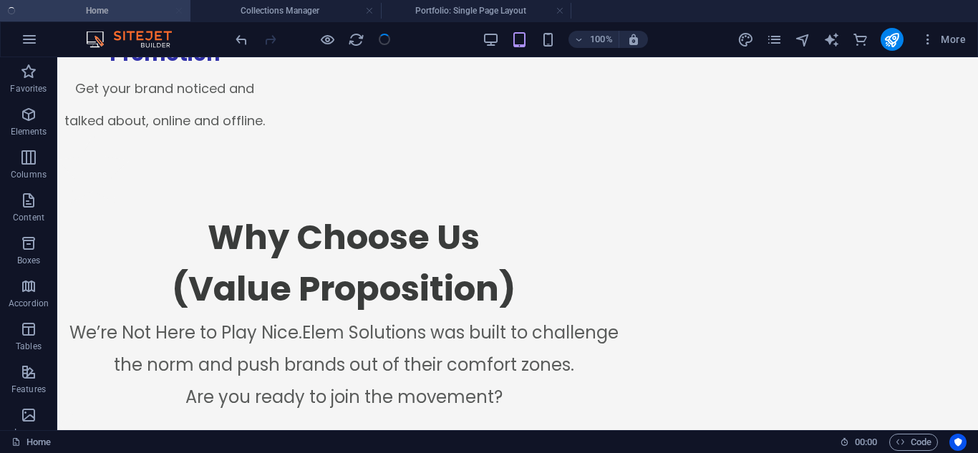
click at [390, 38] on div at bounding box center [313, 39] width 160 height 23
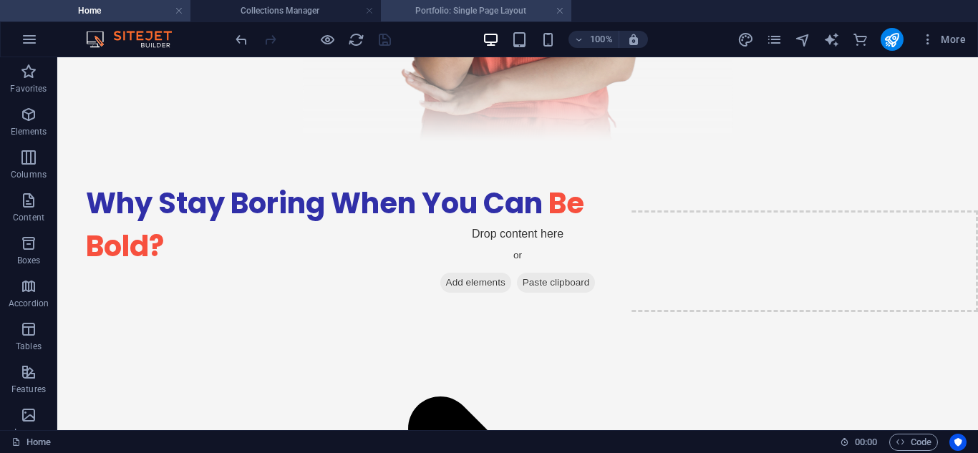
scroll to position [2422, 0]
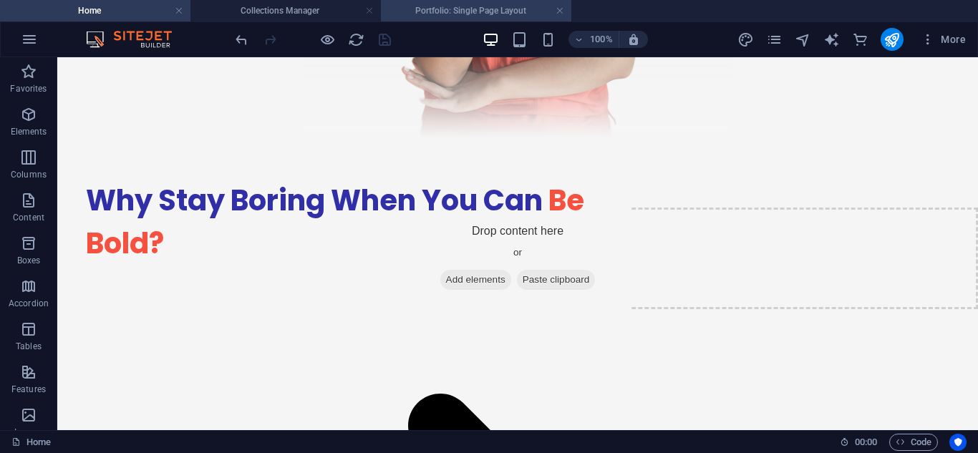
click at [426, 7] on h4 "Portfolio: Single Page Layout" at bounding box center [476, 11] width 191 height 16
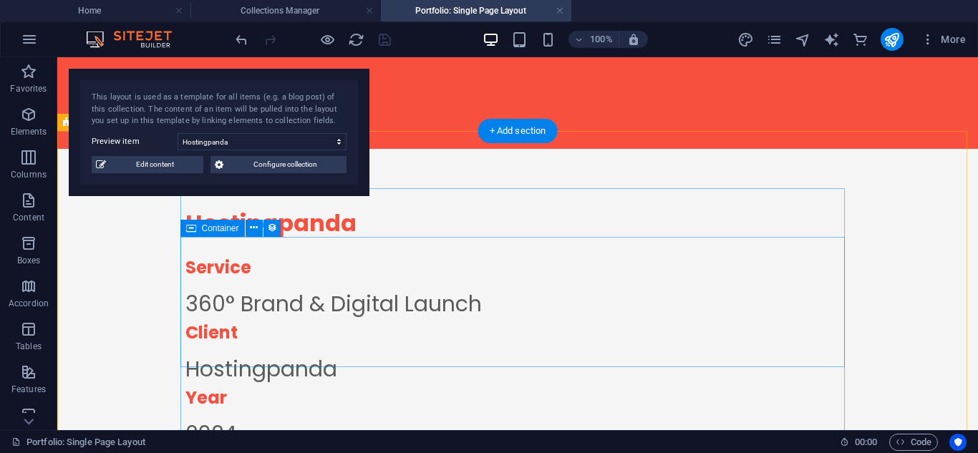
click at [544, 255] on div "Service 360° Brand & Digital Launch Client Hostingpanda Year 2024" at bounding box center [517, 353] width 665 height 196
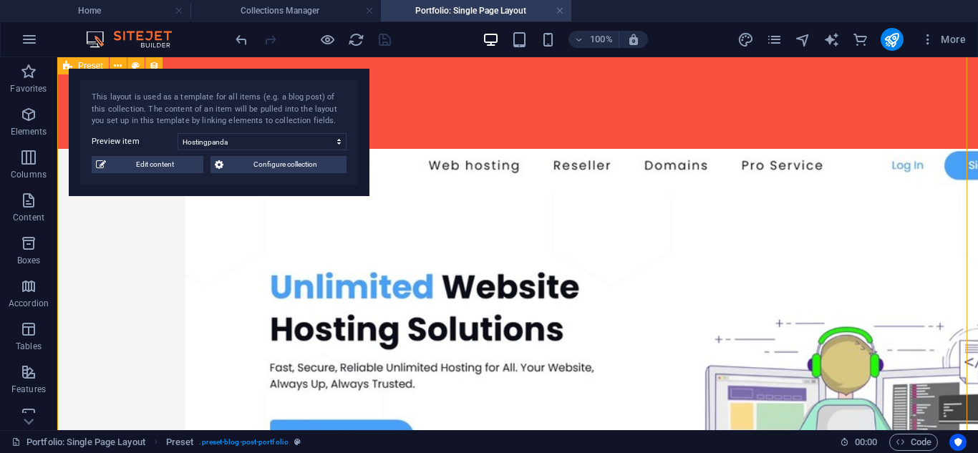
scroll to position [322, 0]
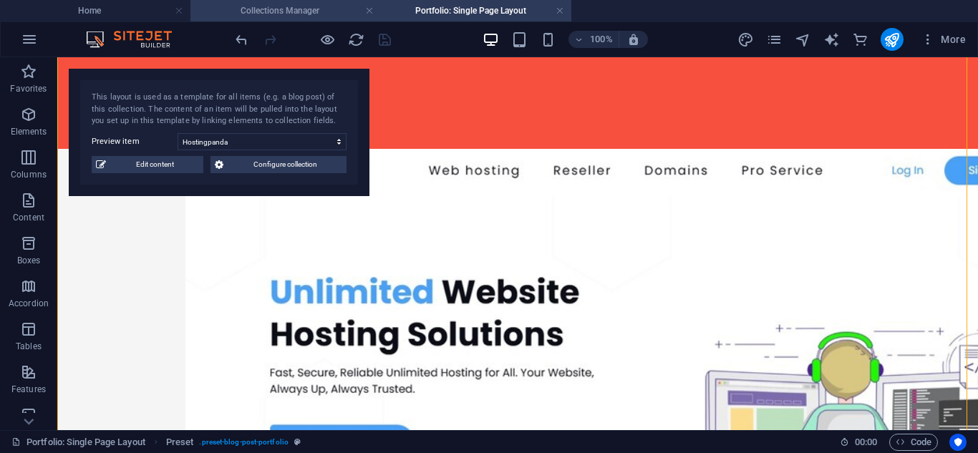
click at [288, 12] on h4 "Collections Manager" at bounding box center [286, 11] width 191 height 16
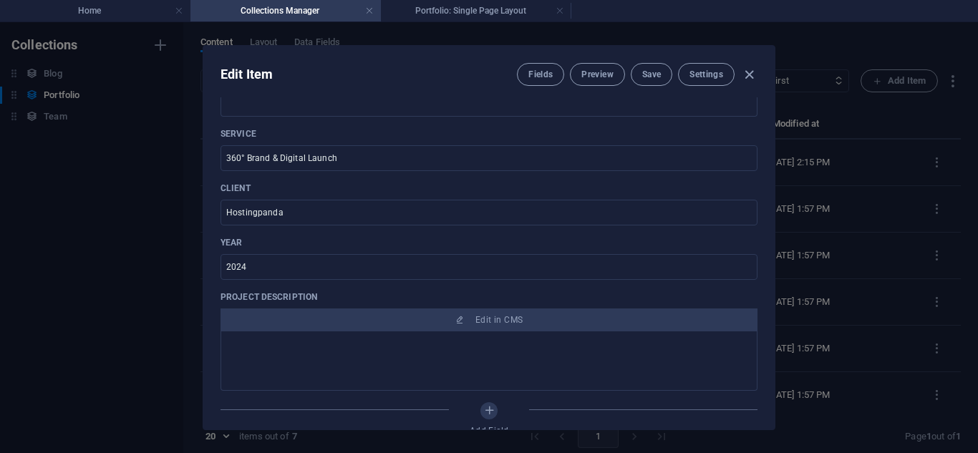
scroll to position [409, 0]
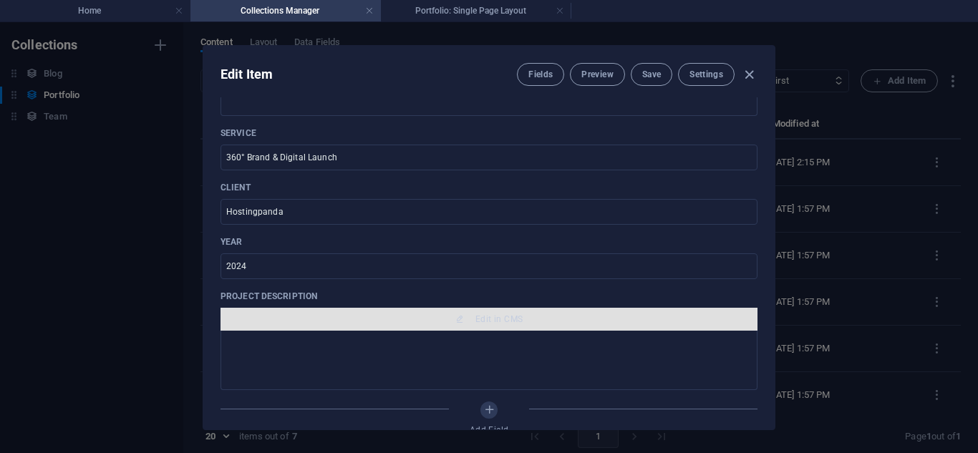
click at [438, 313] on button "Edit in CMS" at bounding box center [489, 319] width 537 height 23
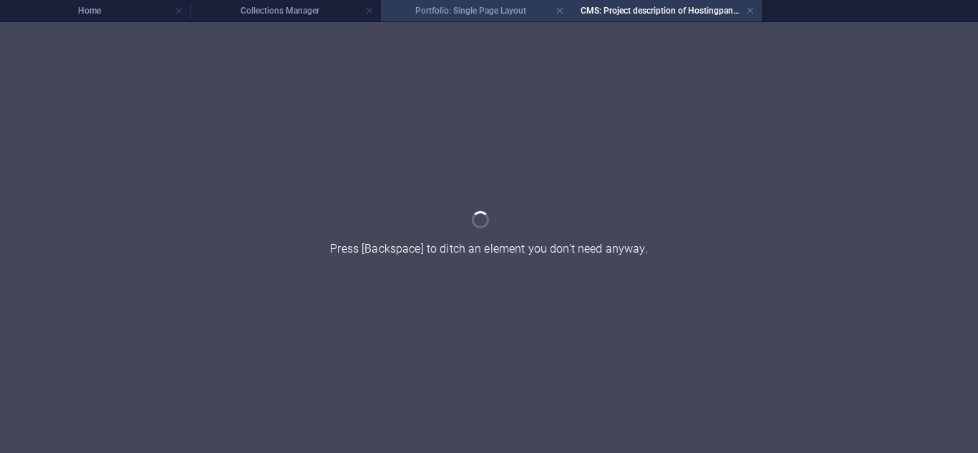
click at [429, 8] on h4 "Portfolio: Single Page Layout" at bounding box center [476, 11] width 191 height 16
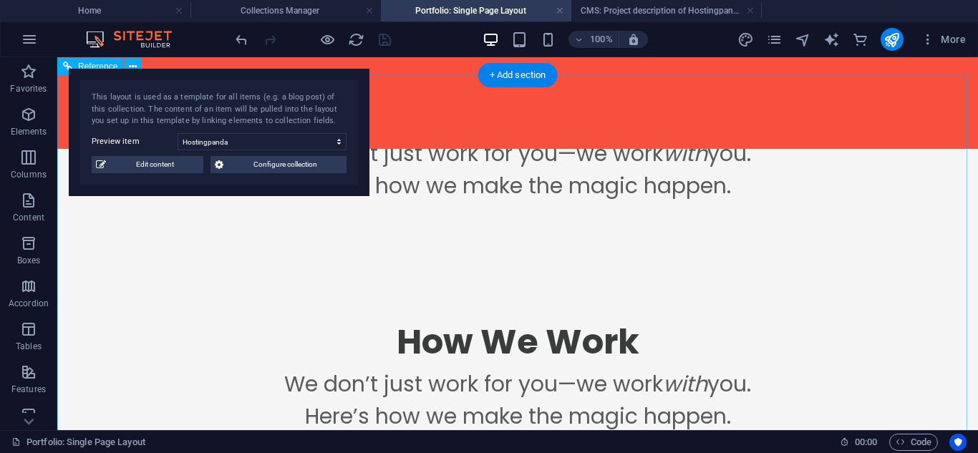
scroll to position [667, 0]
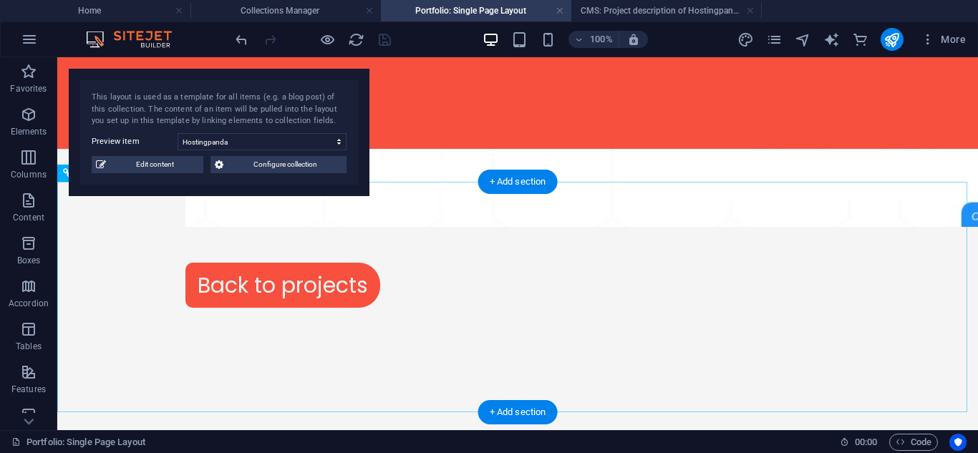
click at [707, 423] on div "How We Work" at bounding box center [517, 449] width 921 height 52
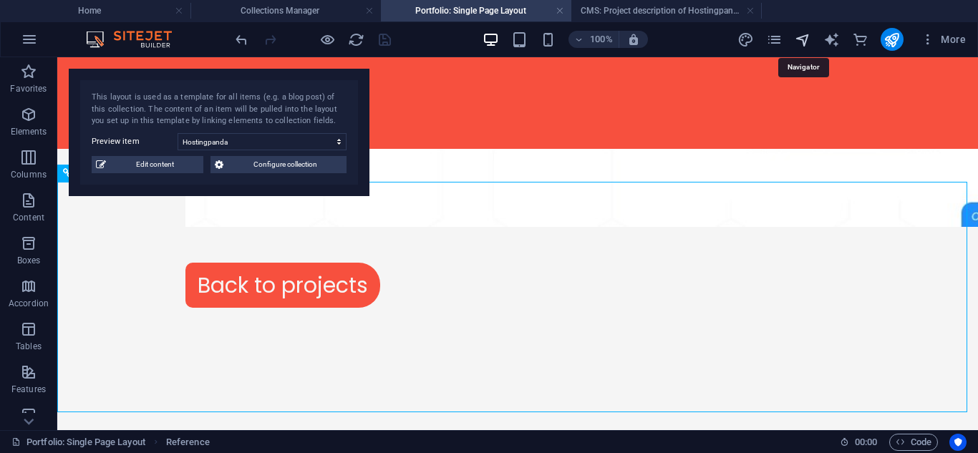
click at [805, 33] on icon "navigator" at bounding box center [803, 40] width 16 height 16
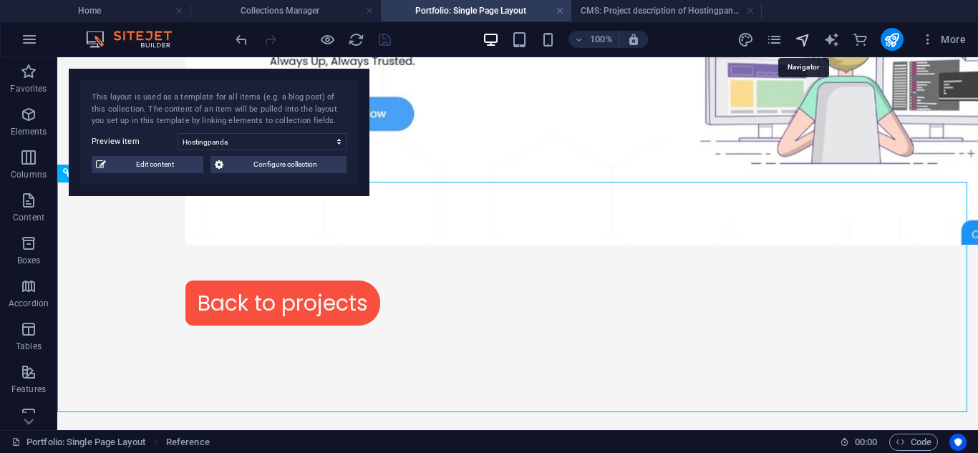
select select "16947982-en"
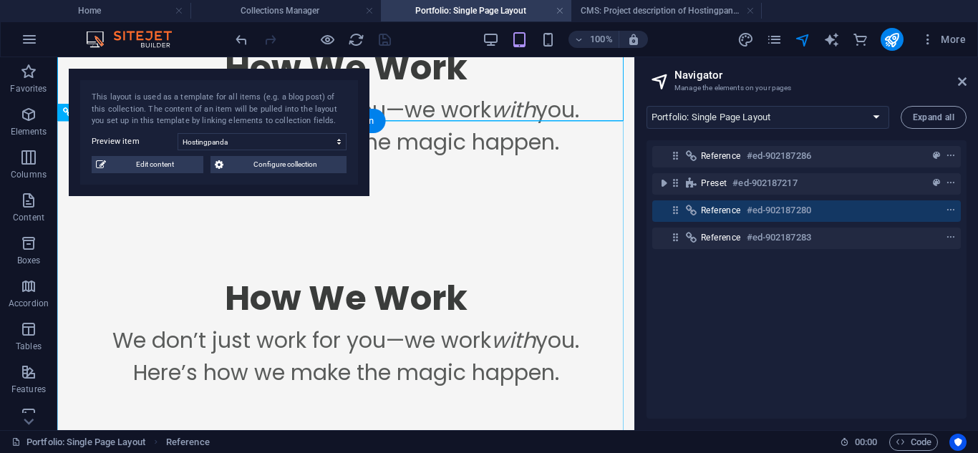
scroll to position [884, 0]
click at [584, 324] on div "We don’t just work for you—we work with you. Here’s how we make the magic happe…" at bounding box center [345, 356] width 577 height 64
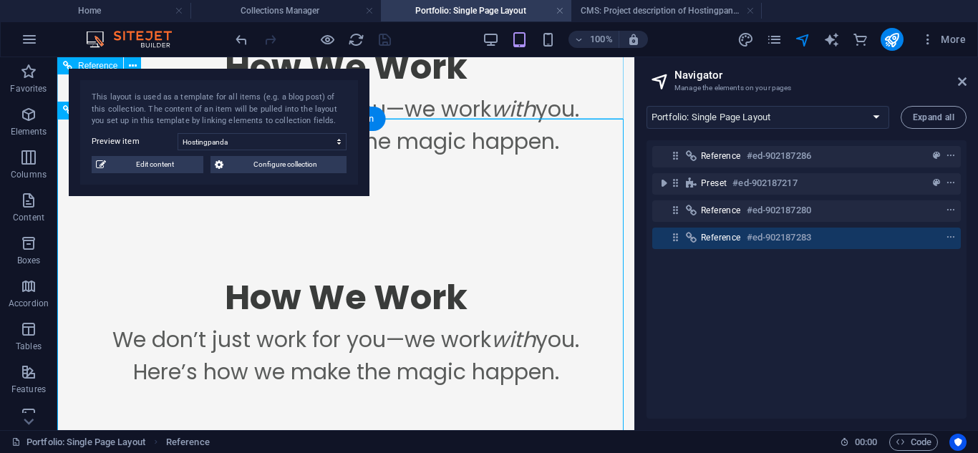
click at [544, 95] on div "How We Work We don’t just work for you—we work with you. Here’s how we make the…" at bounding box center [345, 99] width 577 height 231
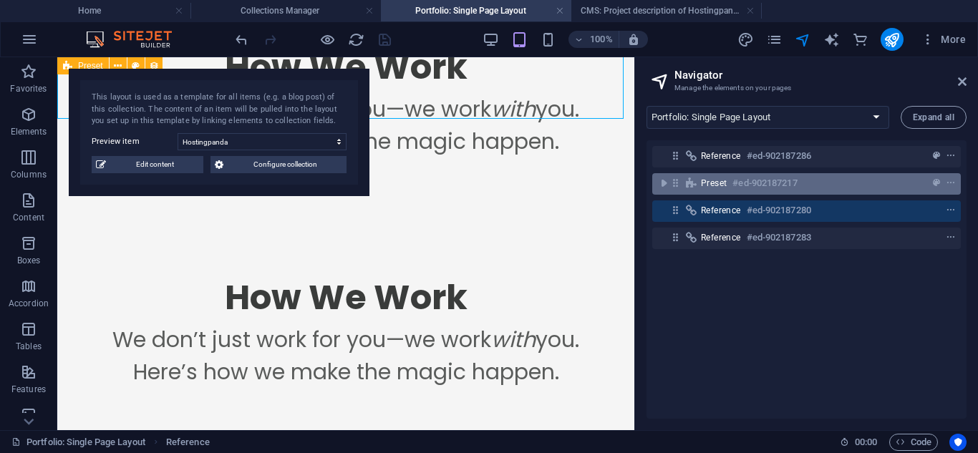
click at [783, 188] on h6 "#ed-902187217" at bounding box center [765, 183] width 64 height 17
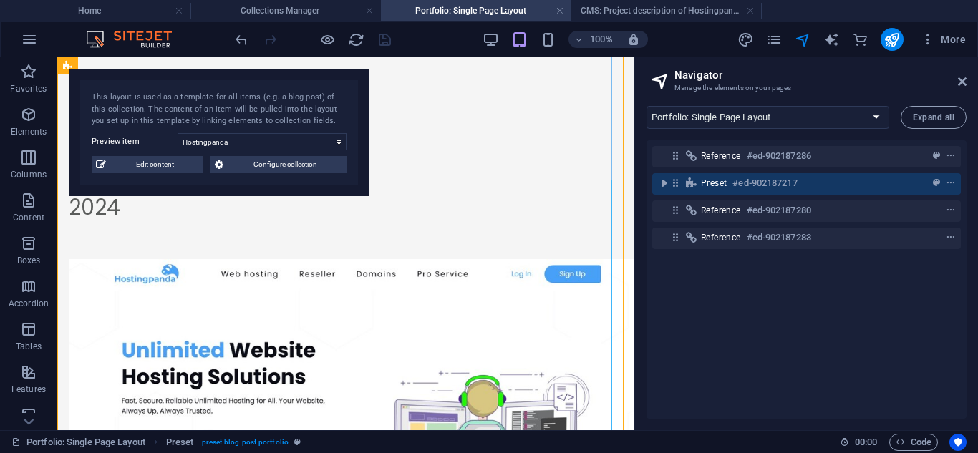
scroll to position [0, 0]
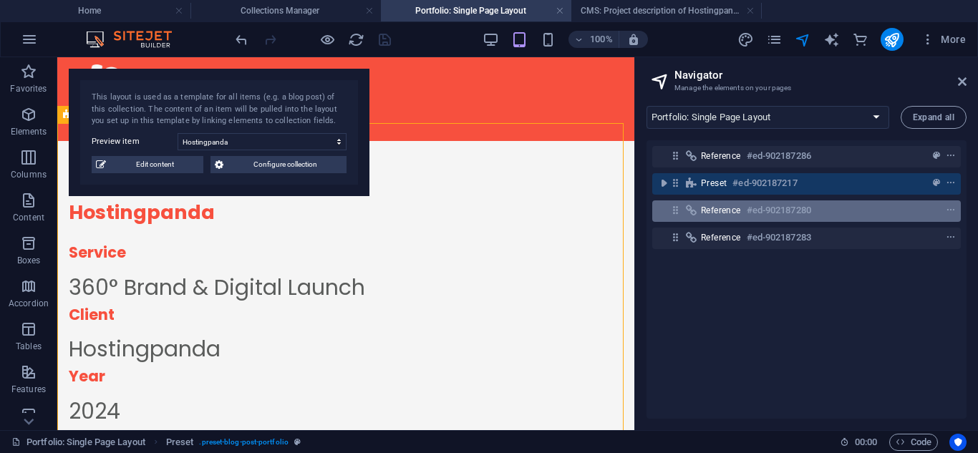
click at [713, 208] on span "Reference" at bounding box center [721, 210] width 40 height 11
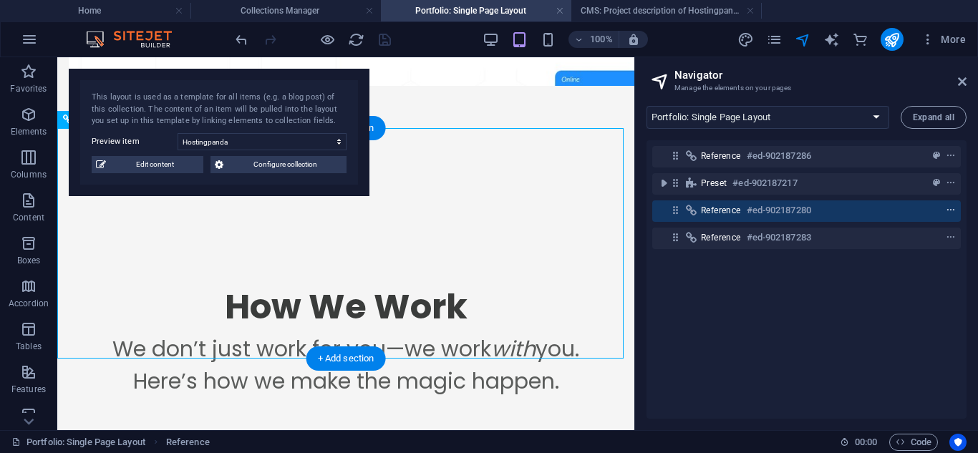
click at [949, 210] on icon "context-menu" at bounding box center [951, 211] width 10 height 10
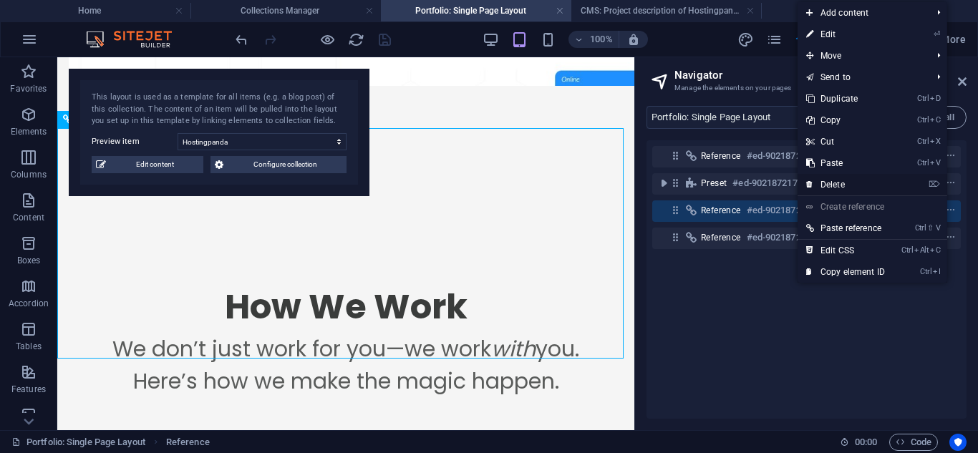
click at [830, 187] on link "⌦ Delete" at bounding box center [846, 184] width 96 height 21
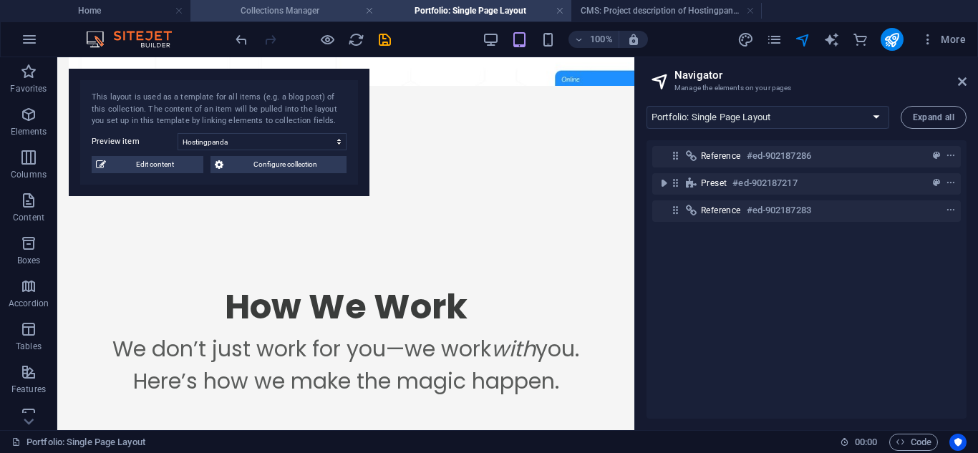
click at [284, 11] on h4 "Collections Manager" at bounding box center [286, 11] width 191 height 16
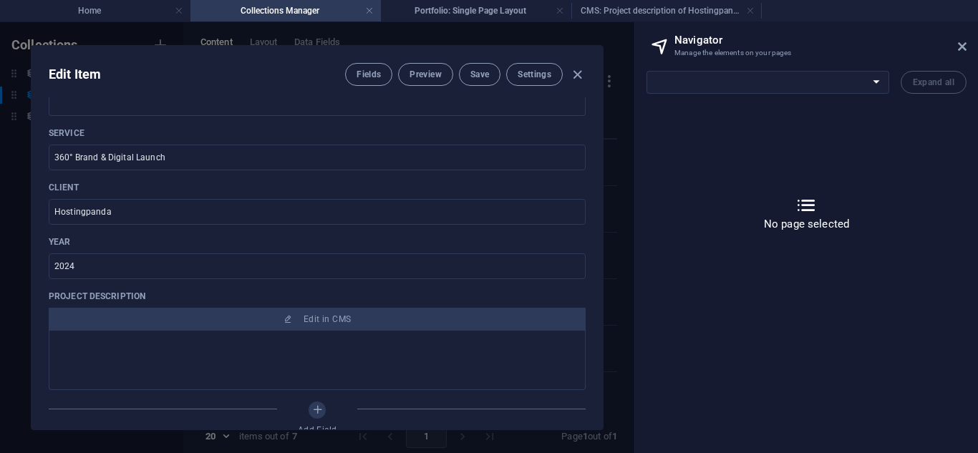
scroll to position [0, 0]
click at [118, 13] on h4 "Home" at bounding box center [95, 11] width 191 height 16
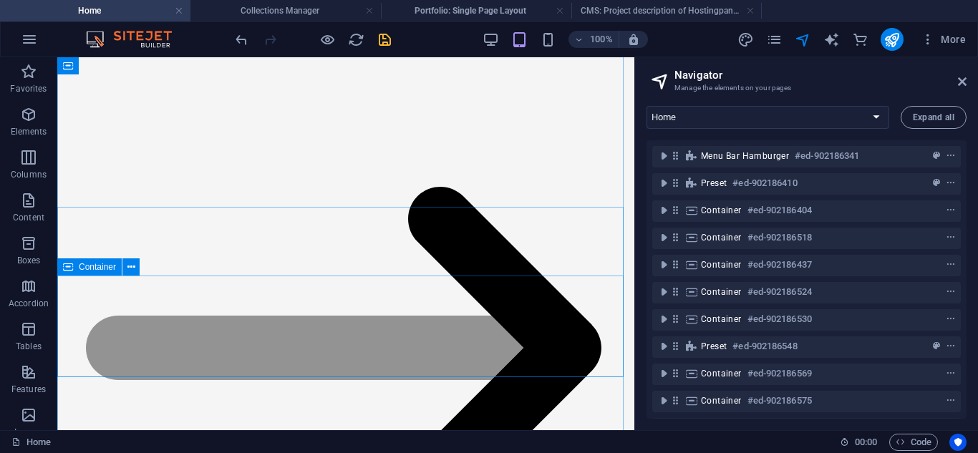
scroll to position [4566, 0]
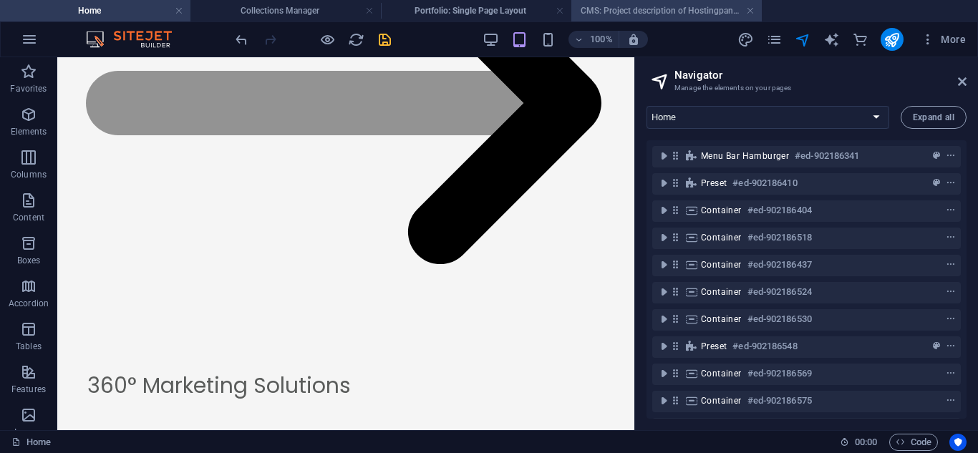
click at [599, 4] on h4 "CMS: Project description of Hostingpanda" at bounding box center [667, 11] width 191 height 16
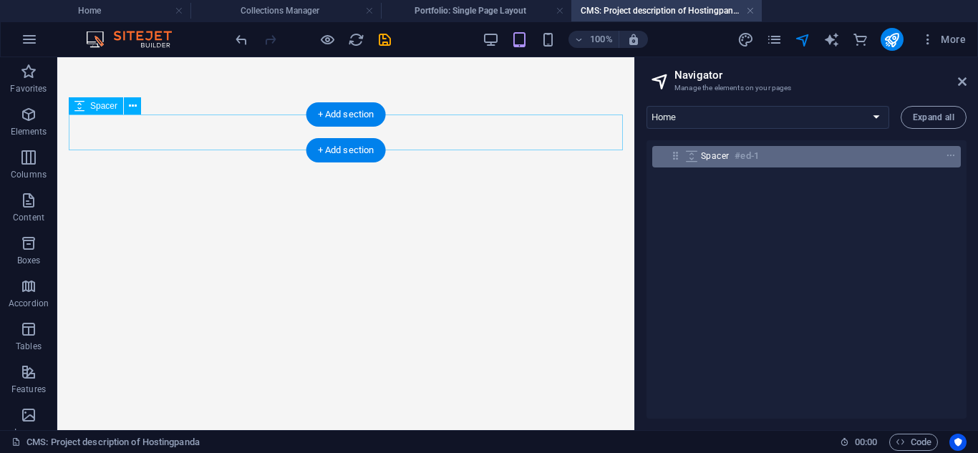
click at [708, 151] on span "Spacer" at bounding box center [715, 155] width 28 height 11
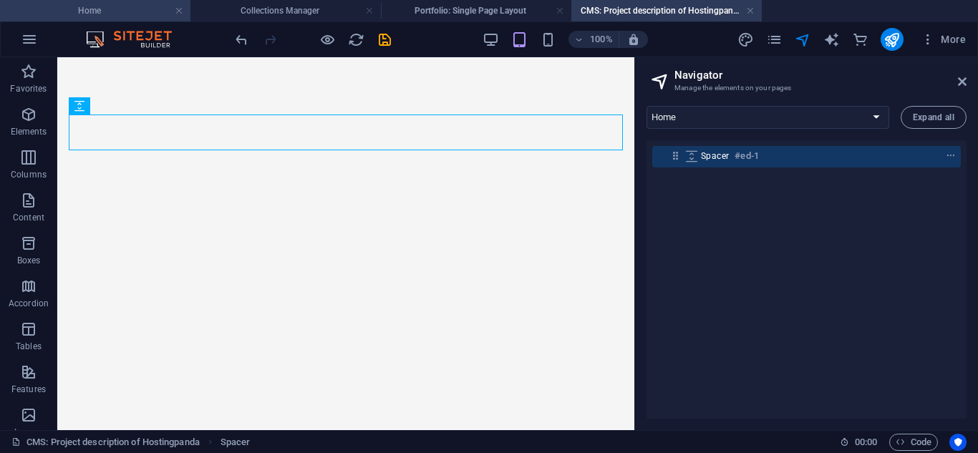
click at [142, 12] on h4 "Home" at bounding box center [95, 11] width 191 height 16
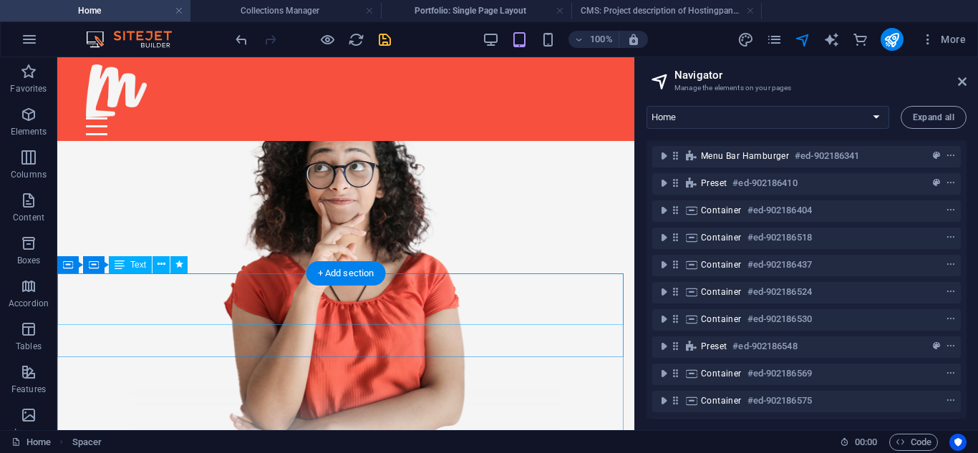
scroll to position [2031, 0]
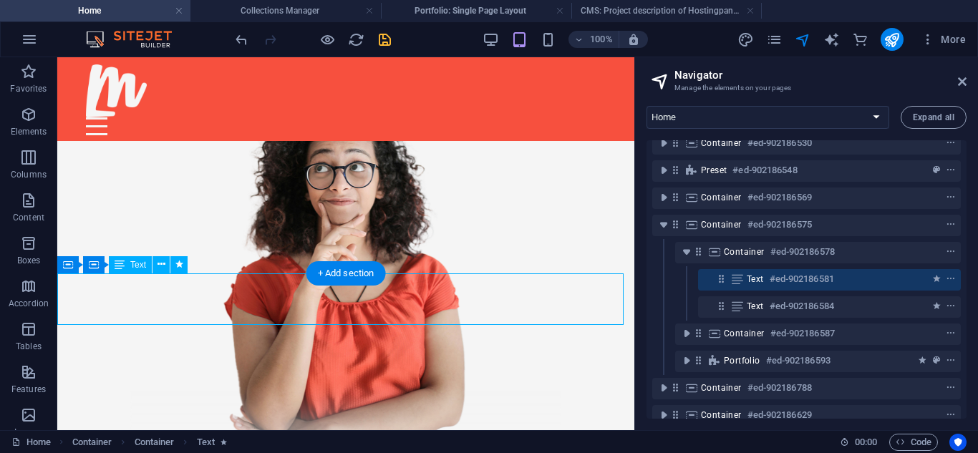
scroll to position [182, 0]
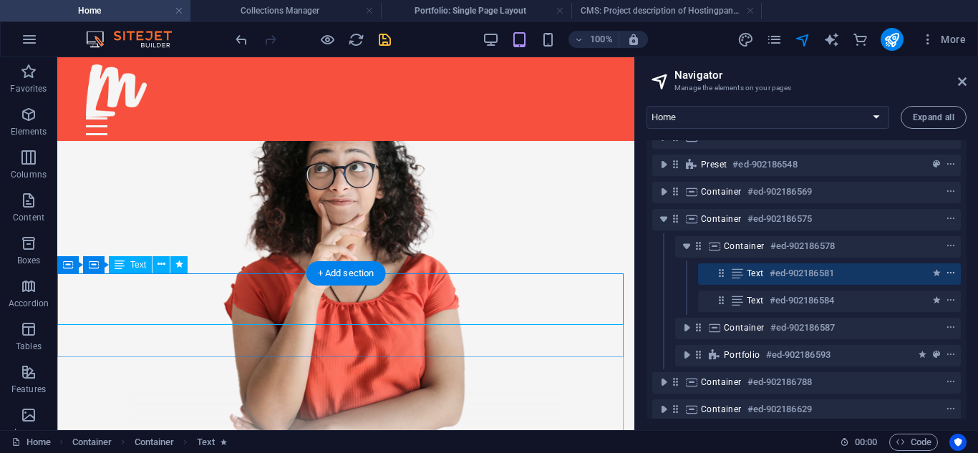
click at [947, 276] on icon "context-menu" at bounding box center [951, 274] width 10 height 10
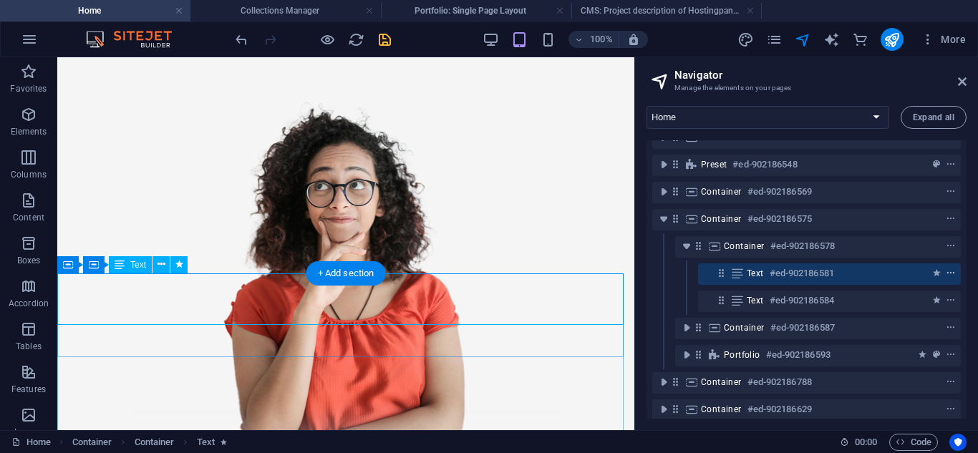
scroll to position [2086, 0]
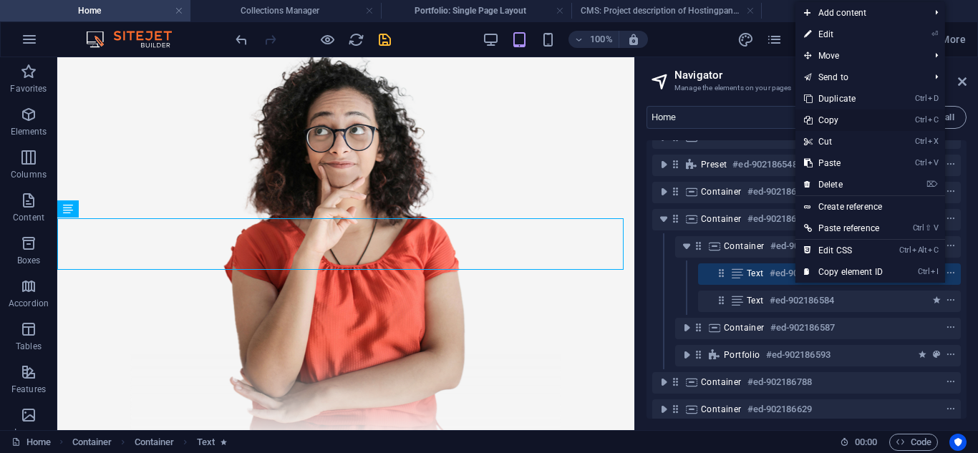
click at [833, 122] on link "Ctrl C Copy" at bounding box center [844, 120] width 96 height 21
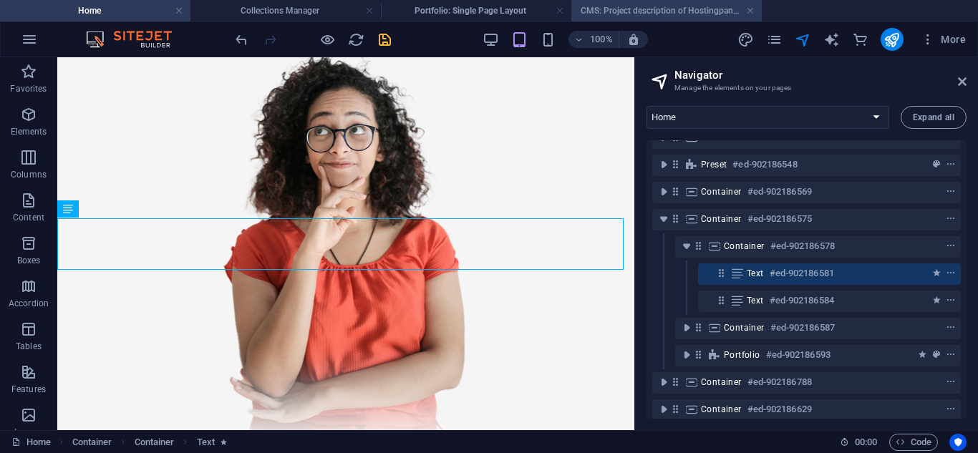
click at [634, 10] on h4 "CMS: Project description of Hostingpanda" at bounding box center [667, 11] width 191 height 16
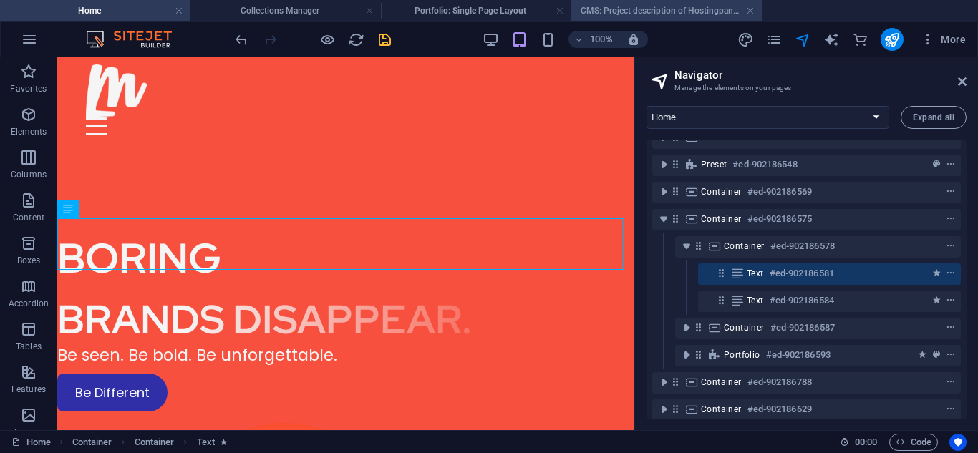
scroll to position [0, 0]
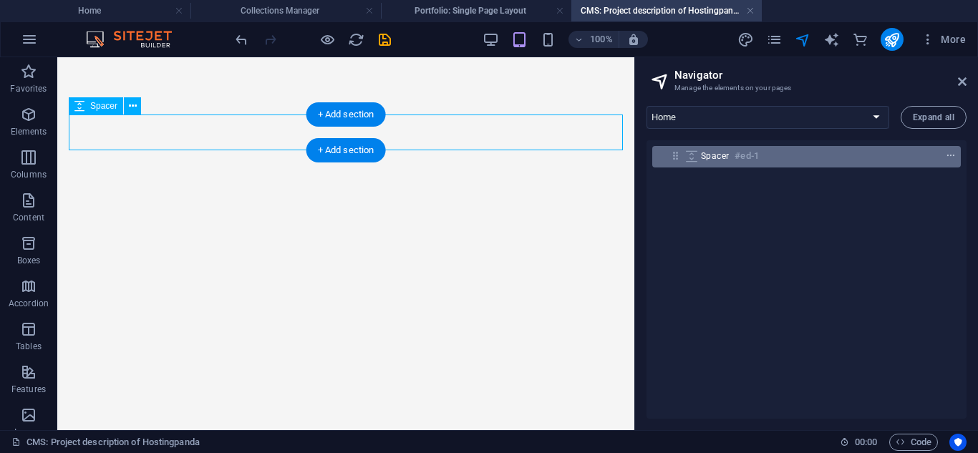
click at [946, 156] on icon "context-menu" at bounding box center [951, 156] width 10 height 10
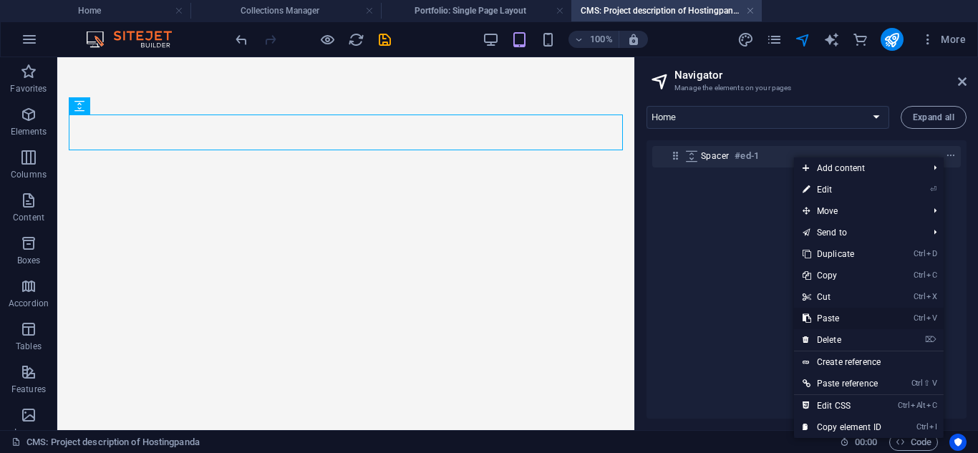
click at [842, 315] on link "Ctrl V Paste" at bounding box center [842, 318] width 96 height 21
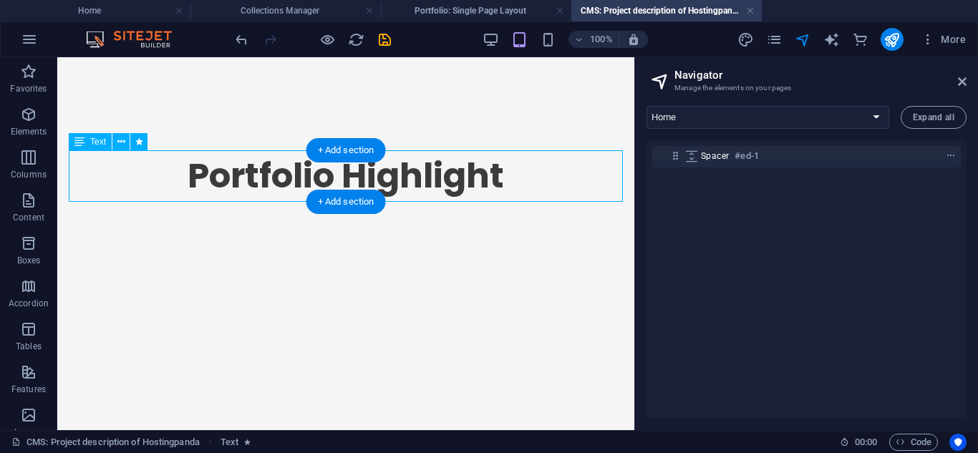
click at [480, 168] on div "Portfolio Highlight" at bounding box center [346, 176] width 554 height 52
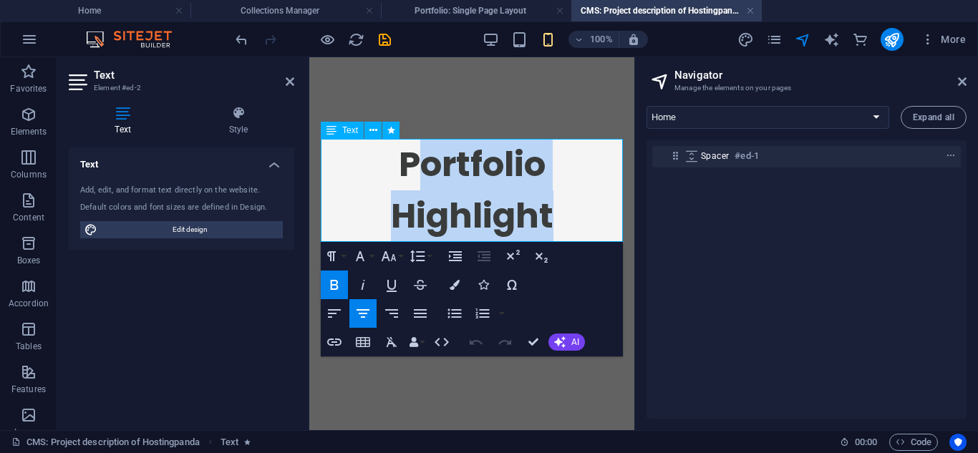
drag, startPoint x: 415, startPoint y: 173, endPoint x: 551, endPoint y: 231, distance: 148.2
click at [551, 231] on span "Portfolio Highlight" at bounding box center [472, 190] width 163 height 100
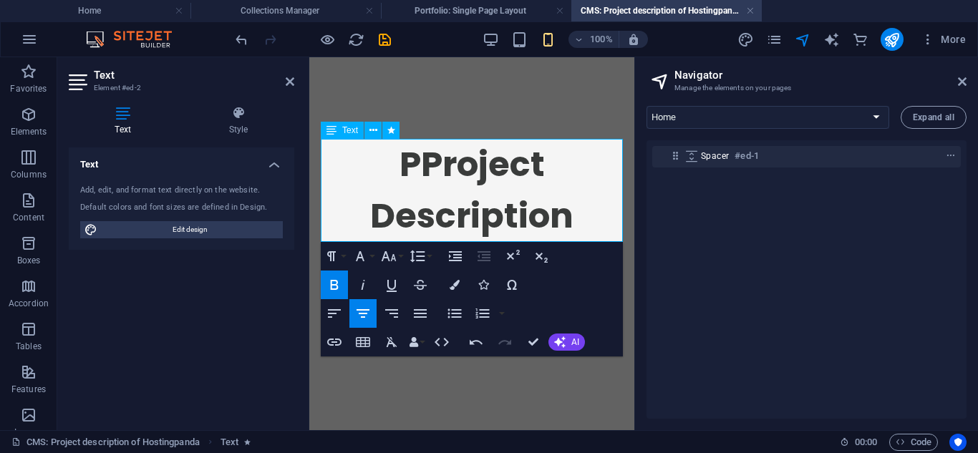
click at [411, 174] on span "PProject Description" at bounding box center [471, 190] width 203 height 100
click at [761, 254] on div "Spacer #ed-1" at bounding box center [807, 279] width 320 height 279
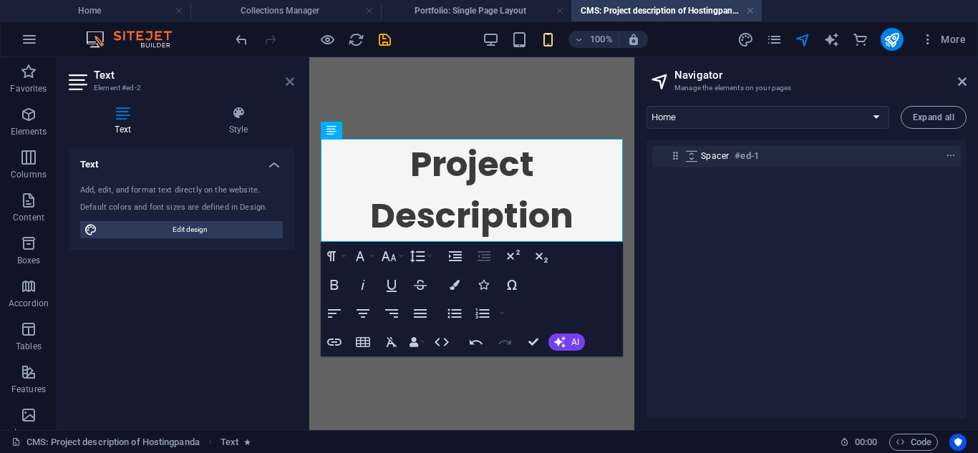
click at [286, 83] on icon at bounding box center [290, 81] width 9 height 11
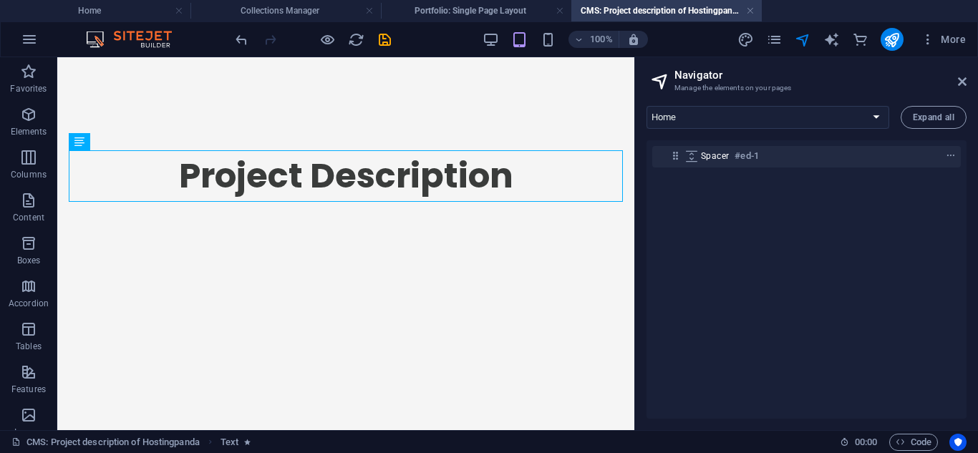
click at [498, 259] on html "Project Description" at bounding box center [345, 158] width 577 height 202
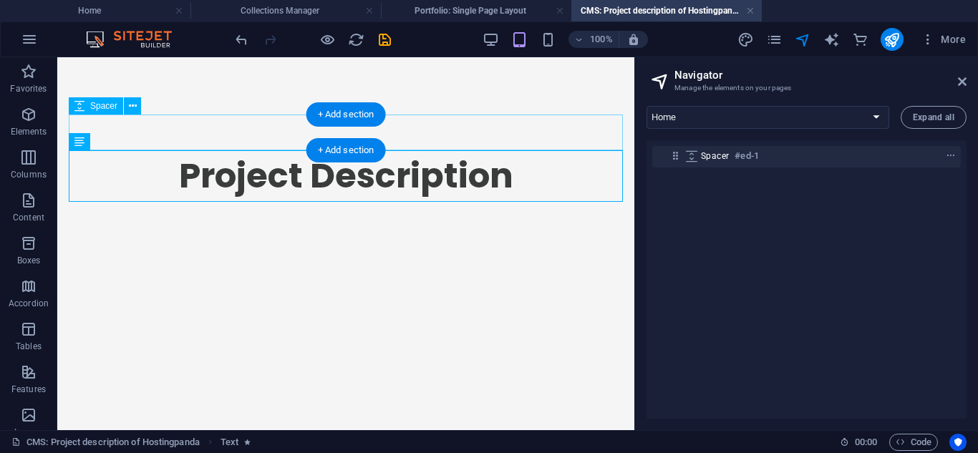
click at [498, 122] on div at bounding box center [346, 133] width 554 height 36
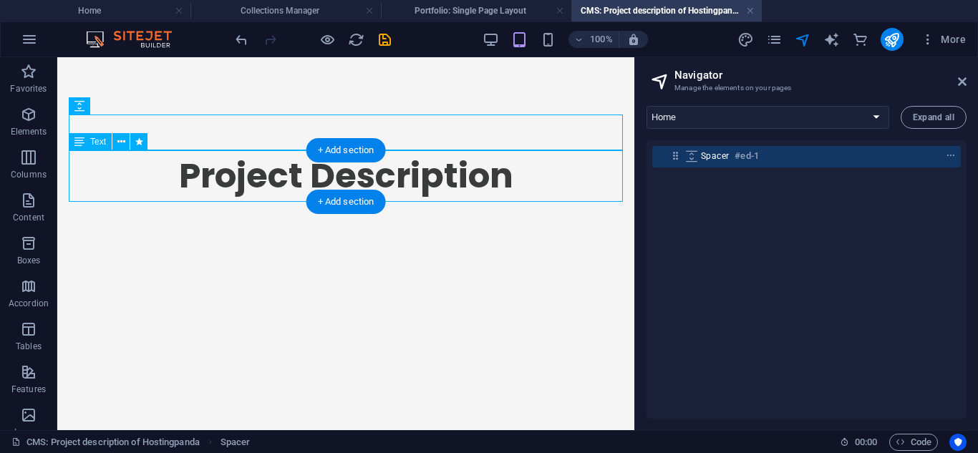
click at [524, 165] on div "Project Description" at bounding box center [346, 176] width 554 height 52
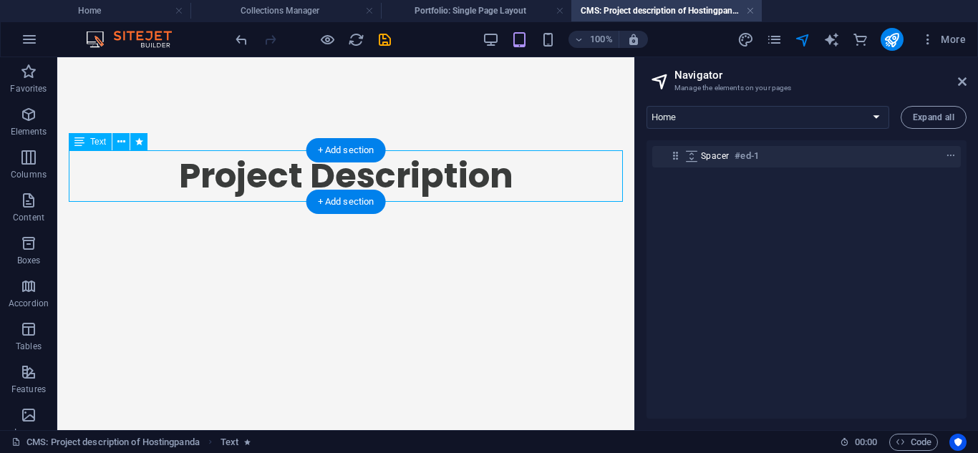
click at [523, 179] on div "Project Description" at bounding box center [346, 176] width 554 height 52
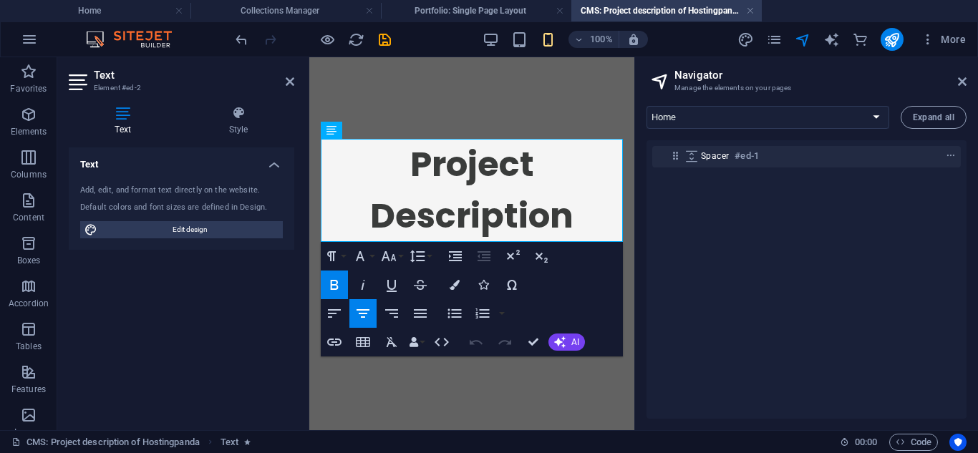
click at [741, 284] on div "Spacer #ed-1" at bounding box center [807, 279] width 320 height 279
click at [291, 79] on icon at bounding box center [290, 81] width 9 height 11
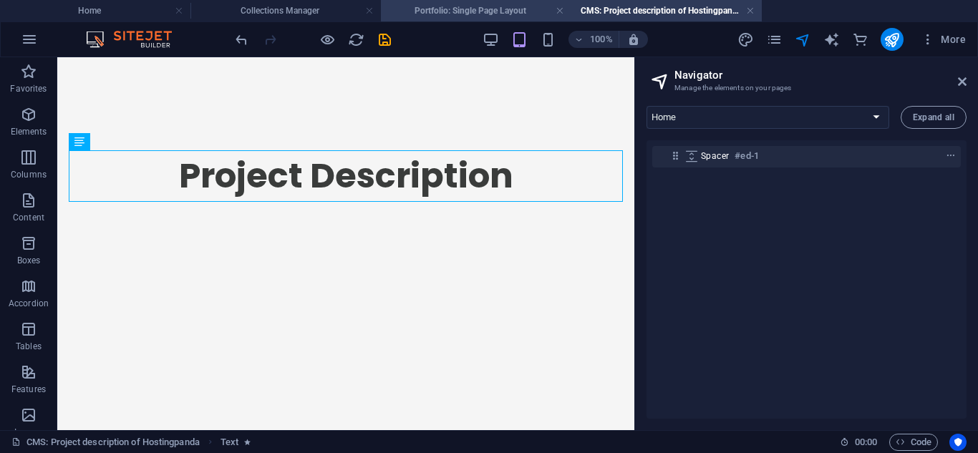
click at [451, 12] on h4 "Portfolio: Single Page Layout" at bounding box center [476, 11] width 191 height 16
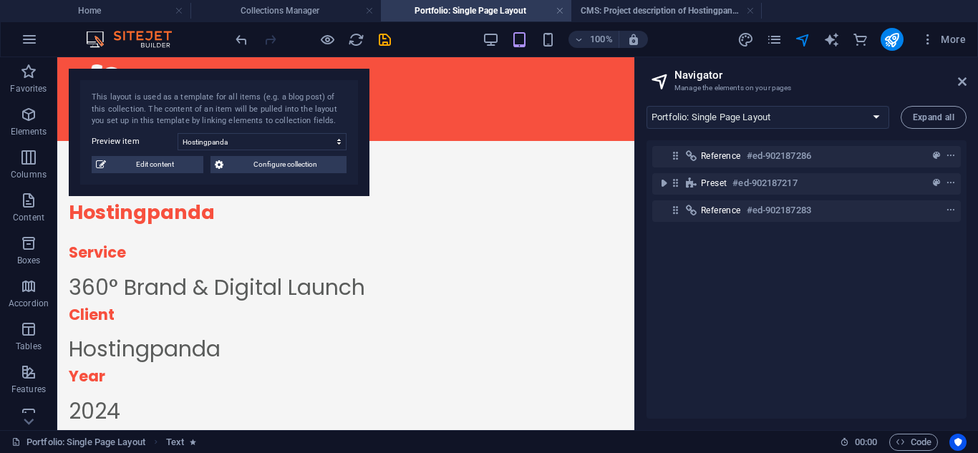
scroll to position [645, 0]
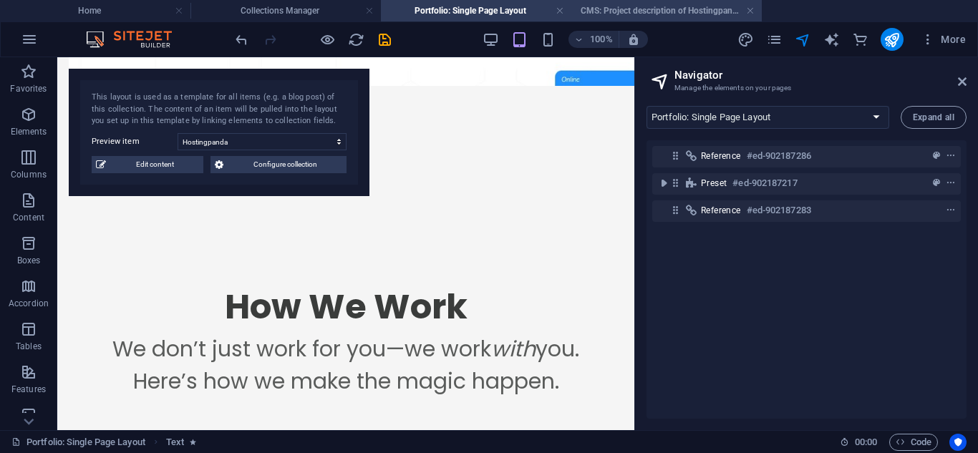
click at [647, 5] on h4 "CMS: Project description of Hostingpanda" at bounding box center [667, 11] width 191 height 16
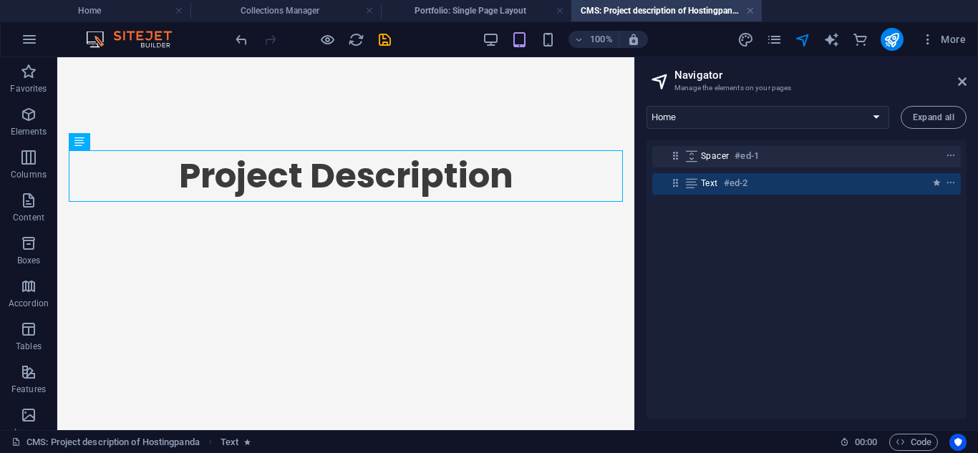
scroll to position [0, 0]
click at [602, 228] on div "Project Description" at bounding box center [345, 158] width 577 height 202
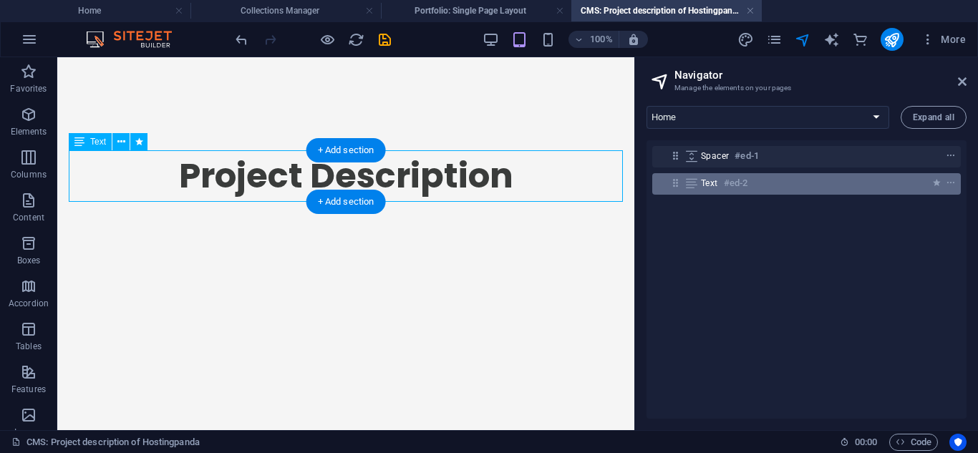
click at [751, 183] on div "Text #ed-2" at bounding box center [795, 183] width 188 height 17
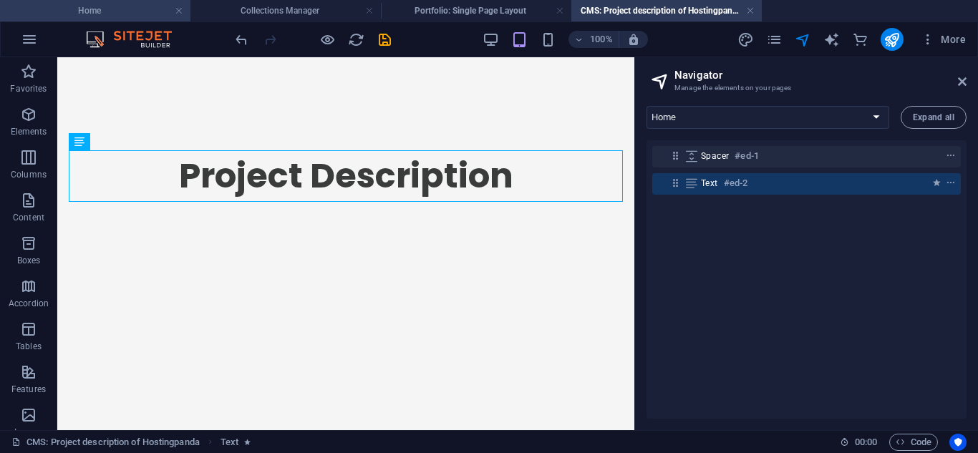
click at [110, 4] on h4 "Home" at bounding box center [95, 11] width 191 height 16
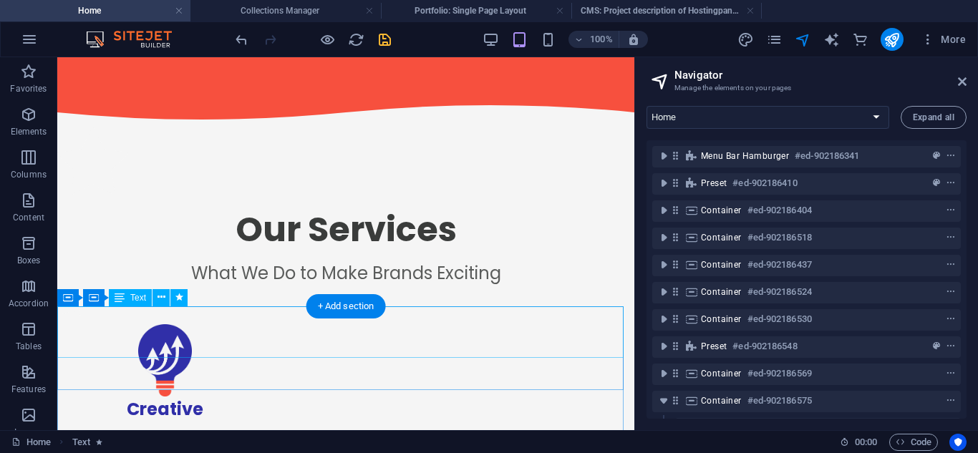
scroll to position [729, 0]
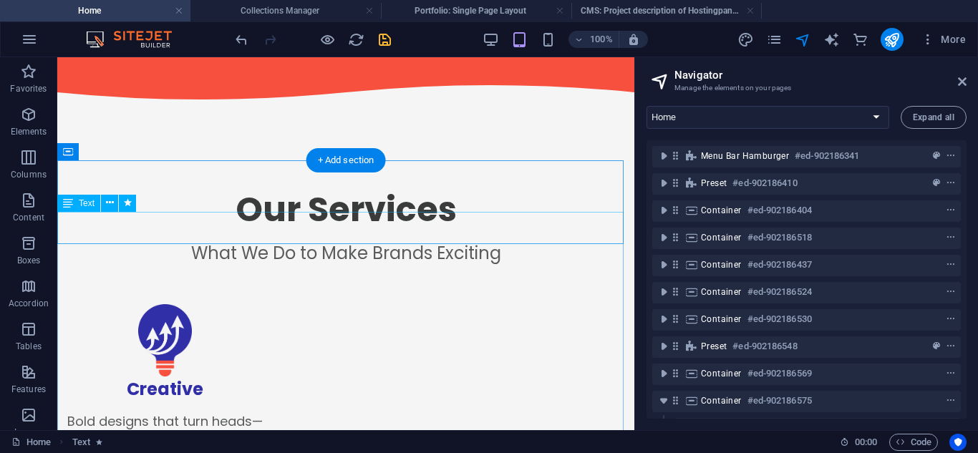
click at [357, 236] on div "What We Do to Make Brands Exciting" at bounding box center [345, 252] width 577 height 32
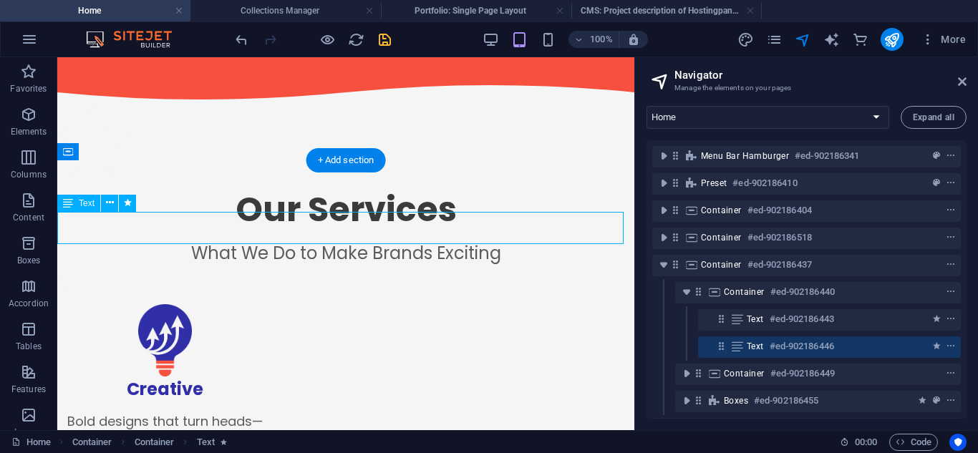
click at [357, 236] on div "What We Do to Make Brands Exciting" at bounding box center [345, 252] width 577 height 32
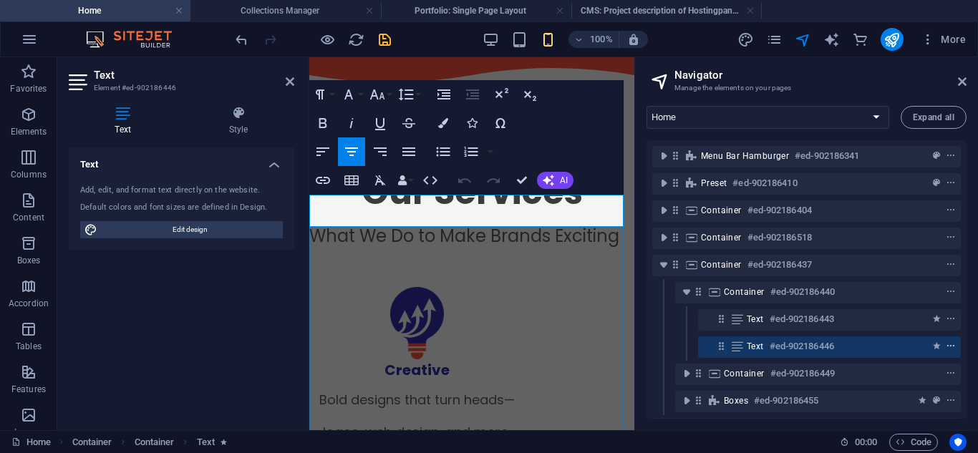
click at [953, 348] on icon "context-menu" at bounding box center [951, 347] width 10 height 10
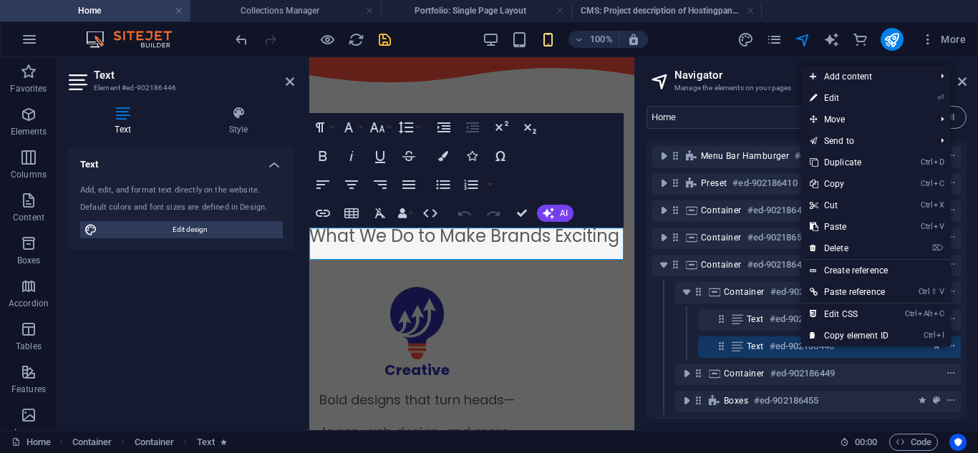
scroll to position [696, 0]
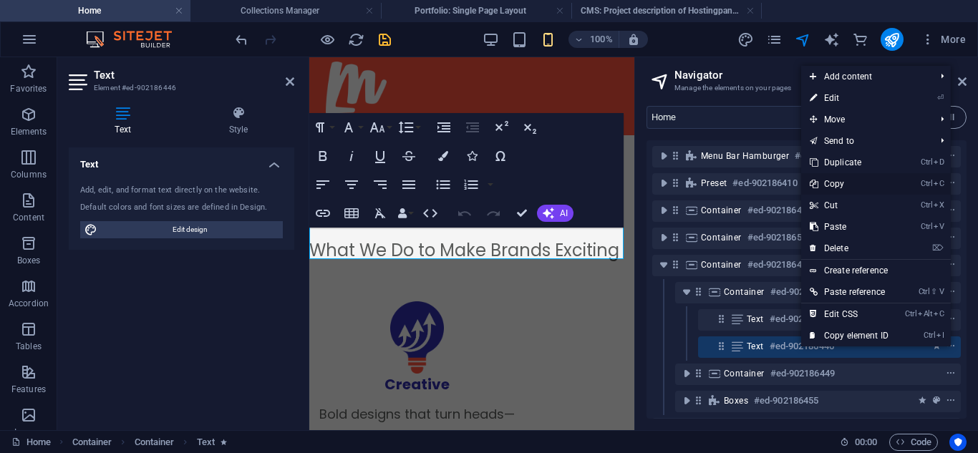
click at [844, 181] on link "Ctrl C Copy" at bounding box center [849, 183] width 96 height 21
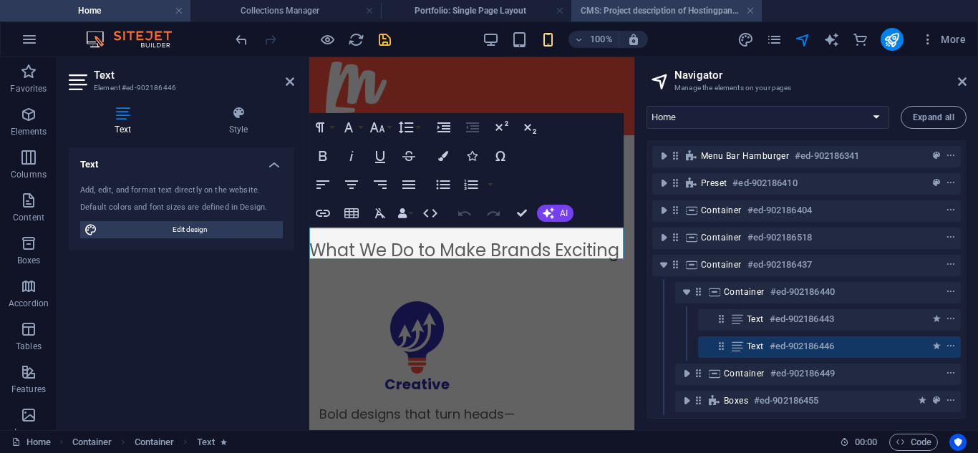
click at [635, 3] on h4 "CMS: Project description of Hostingpanda" at bounding box center [667, 11] width 191 height 16
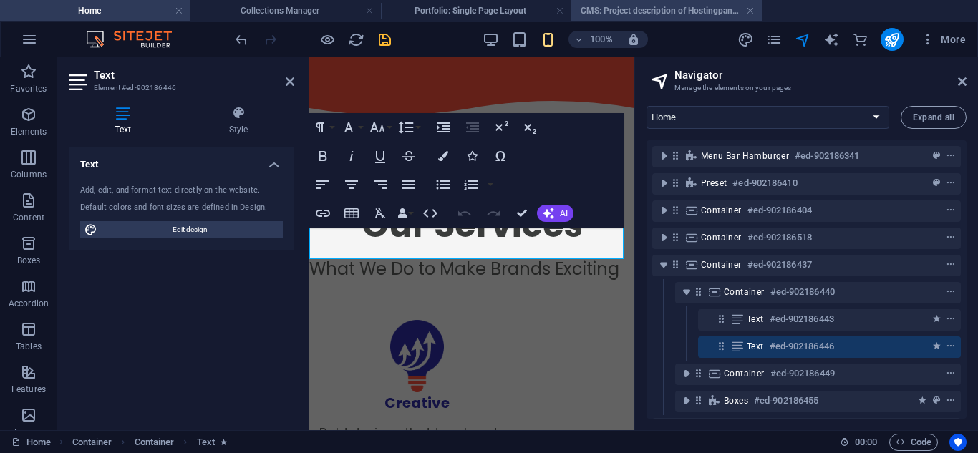
scroll to position [0, 0]
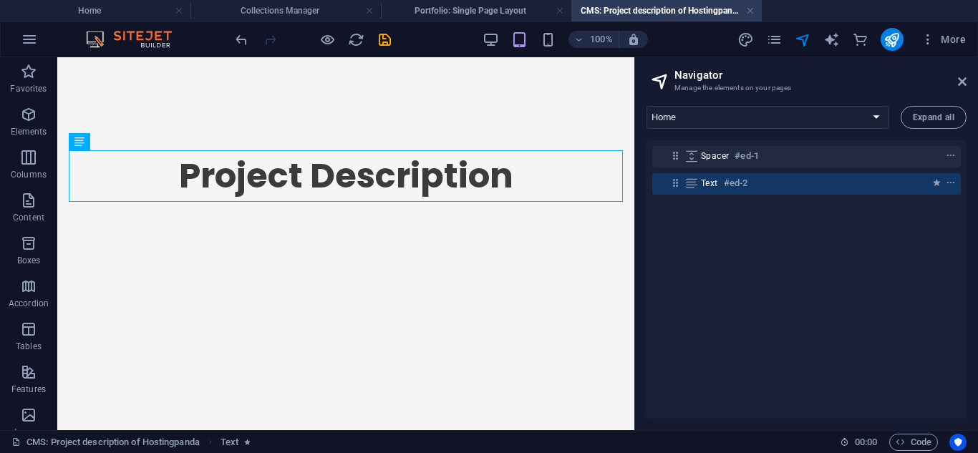
click at [519, 259] on html "Project Description" at bounding box center [345, 158] width 577 height 202
click at [933, 205] on div "Spacer #ed-1 Text #ed-2" at bounding box center [807, 279] width 320 height 279
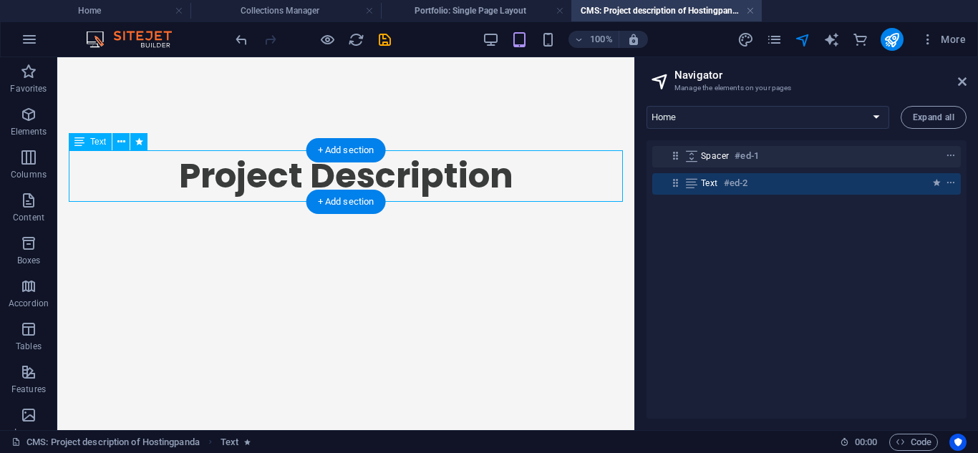
click at [895, 172] on div "Text #ed-2" at bounding box center [806, 183] width 309 height 27
click at [948, 178] on icon "context-menu" at bounding box center [951, 183] width 10 height 10
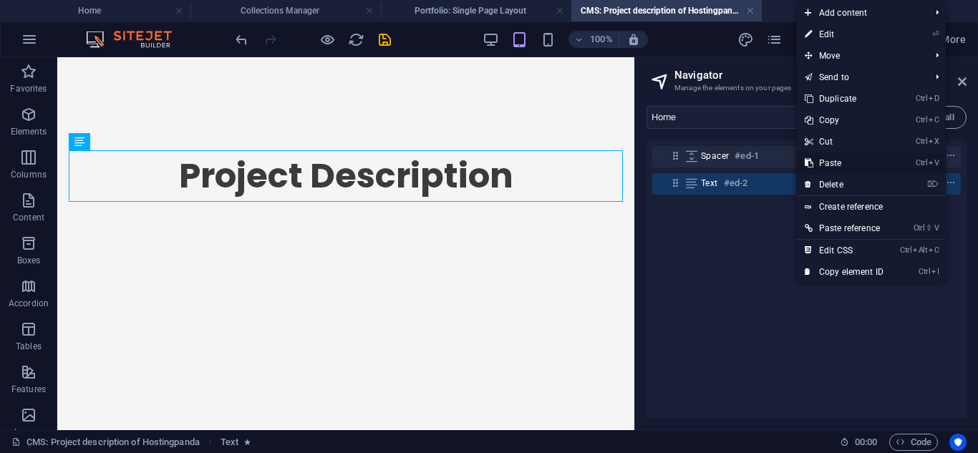
click at [831, 162] on link "Ctrl V Paste" at bounding box center [844, 163] width 96 height 21
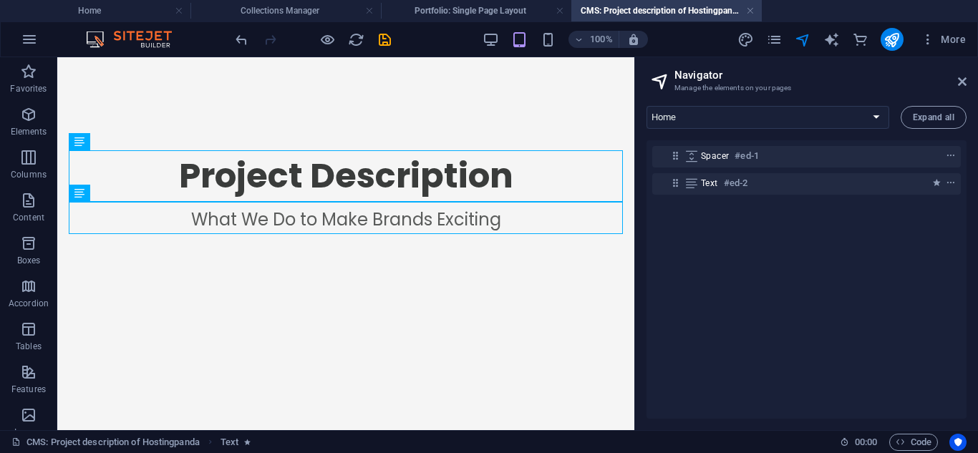
click at [546, 252] on div "Project Description What We Do to Make Brands Exciting" at bounding box center [345, 174] width 577 height 234
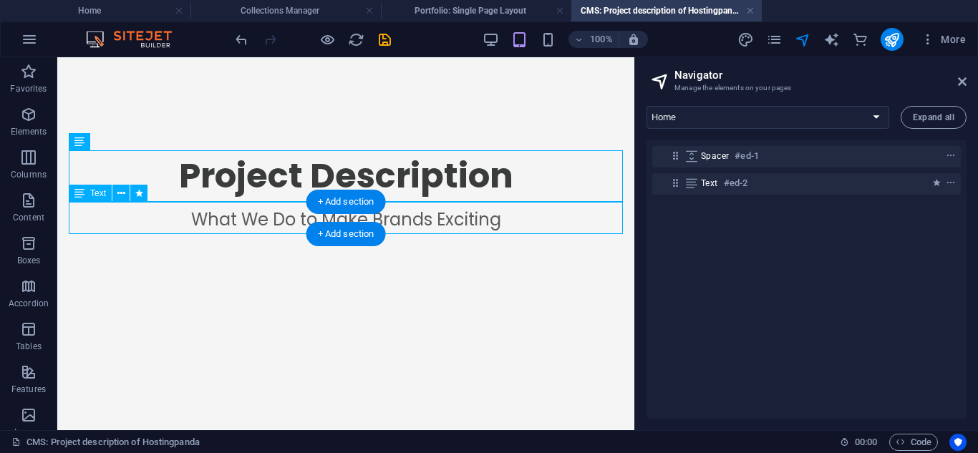
click at [480, 228] on div "What We Do to Make Brands Exciting" at bounding box center [346, 218] width 554 height 32
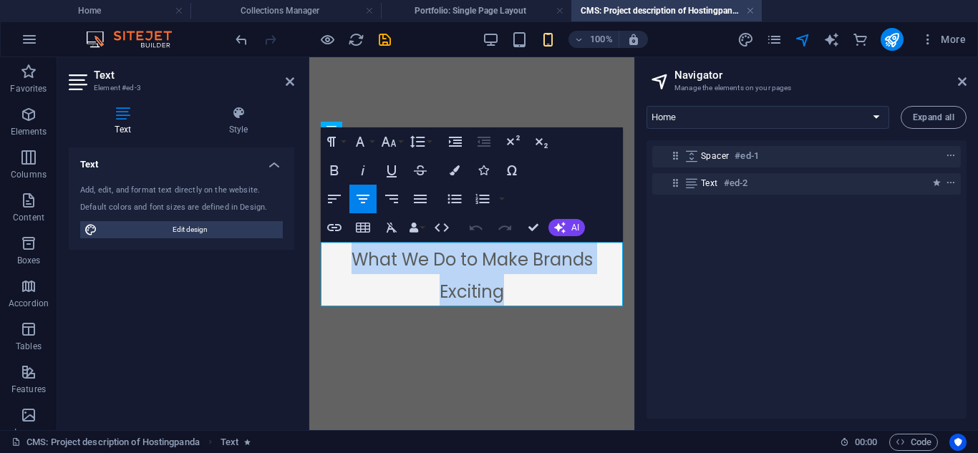
drag, startPoint x: 542, startPoint y: 293, endPoint x: 357, endPoint y: 256, distance: 188.4
click at [357, 256] on p "What We Do to Make Brands Exciting" at bounding box center [472, 274] width 302 height 64
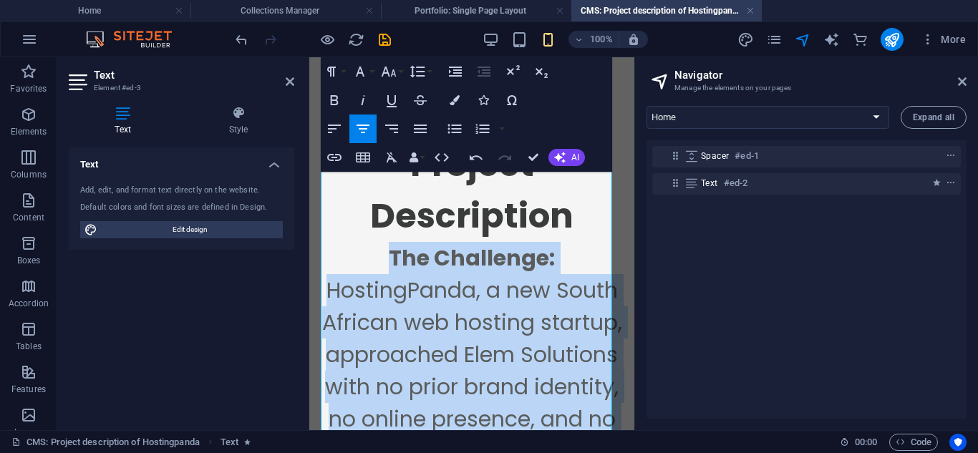
scroll to position [276, 0]
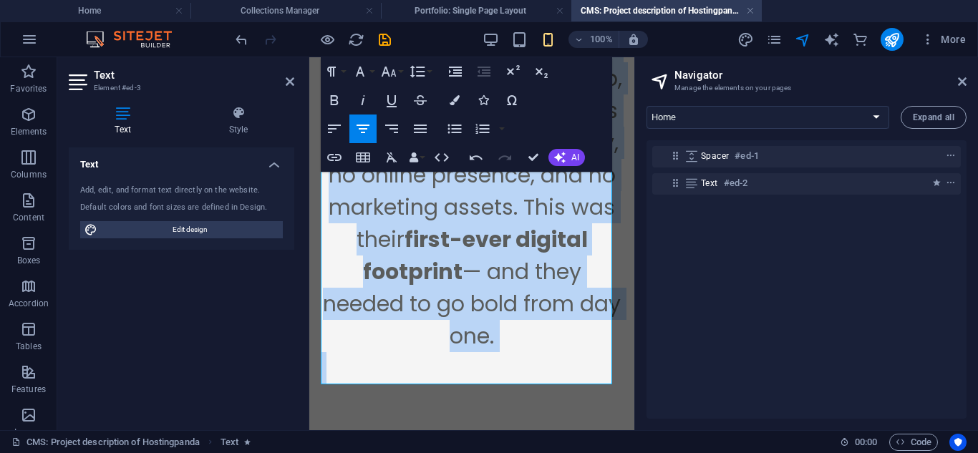
drag, startPoint x: 384, startPoint y: 264, endPoint x: 624, endPoint y: 483, distance: 324.5
click at [624, 430] on html "Project Description The Challenge: HostingPanda, a new South African web hostin…" at bounding box center [471, 121] width 325 height 617
click at [327, 127] on icon "button" at bounding box center [334, 128] width 17 height 17
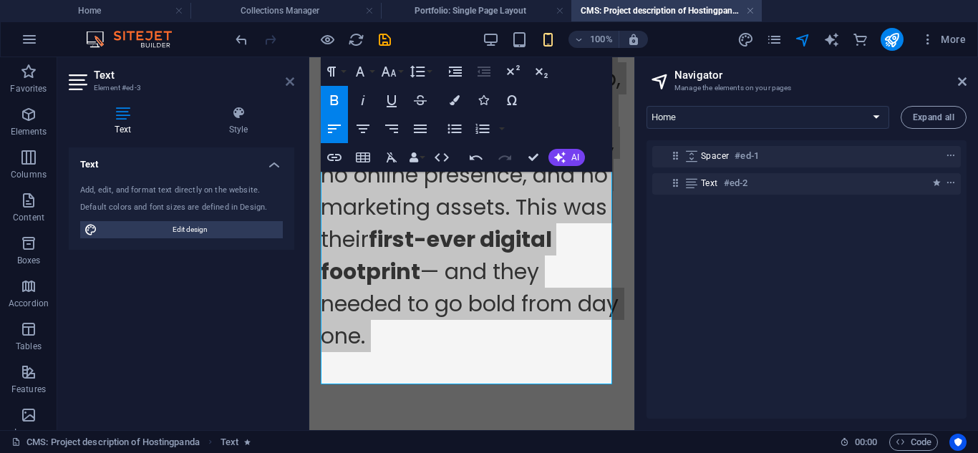
click at [286, 79] on icon at bounding box center [290, 81] width 9 height 11
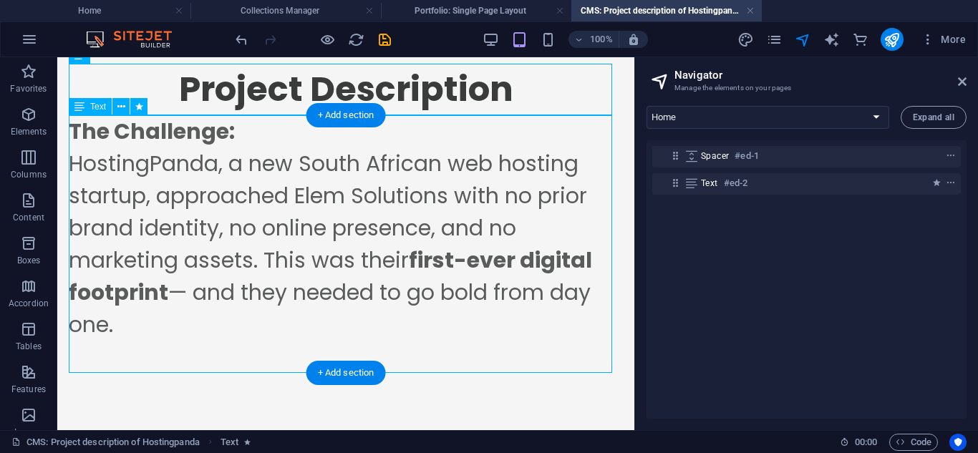
click at [550, 301] on div "The Challenge: HostingPanda, a new South African web hosting startup, approache…" at bounding box center [346, 244] width 554 height 258
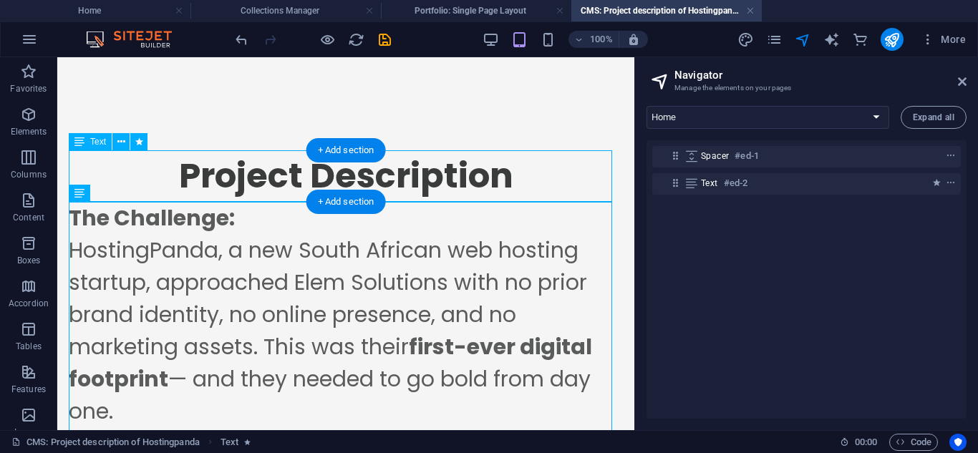
click at [486, 173] on div "Project Description" at bounding box center [346, 176] width 554 height 52
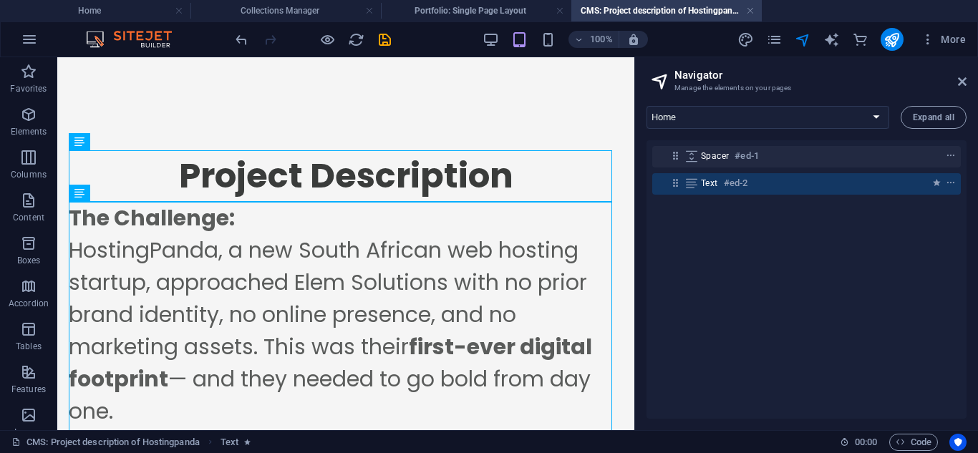
click at [492, 21] on header "100% More" at bounding box center [489, 39] width 978 height 36
click at [490, 15] on h4 "Portfolio: Single Page Layout" at bounding box center [476, 11] width 191 height 16
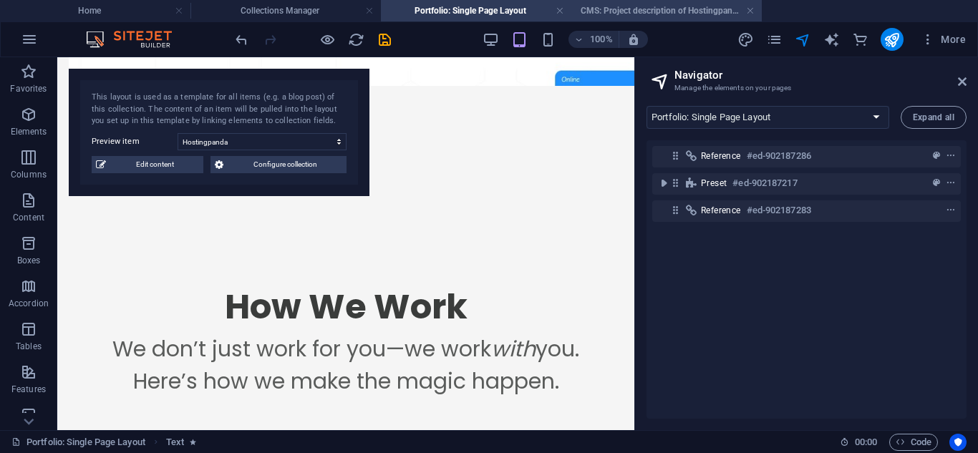
click at [674, 4] on h4 "CMS: Project description of Hostingpanda" at bounding box center [667, 11] width 191 height 16
select select "16947955-en"
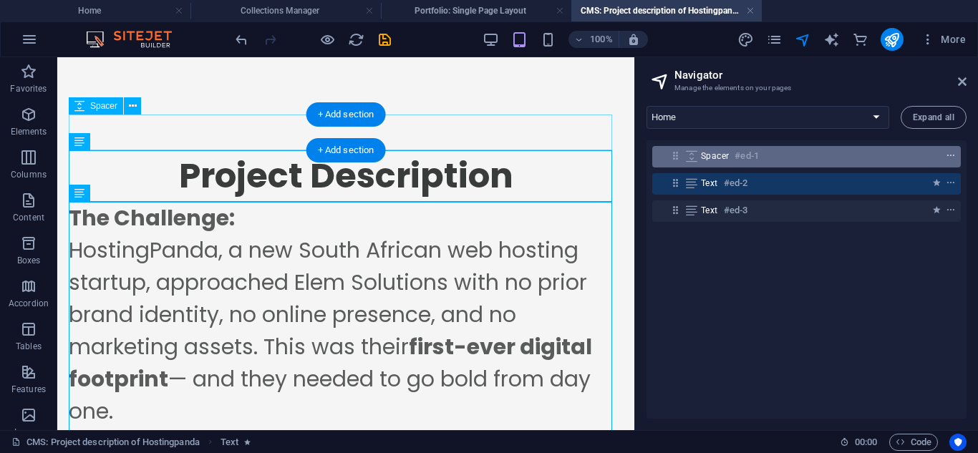
click at [948, 156] on icon "context-menu" at bounding box center [951, 156] width 10 height 10
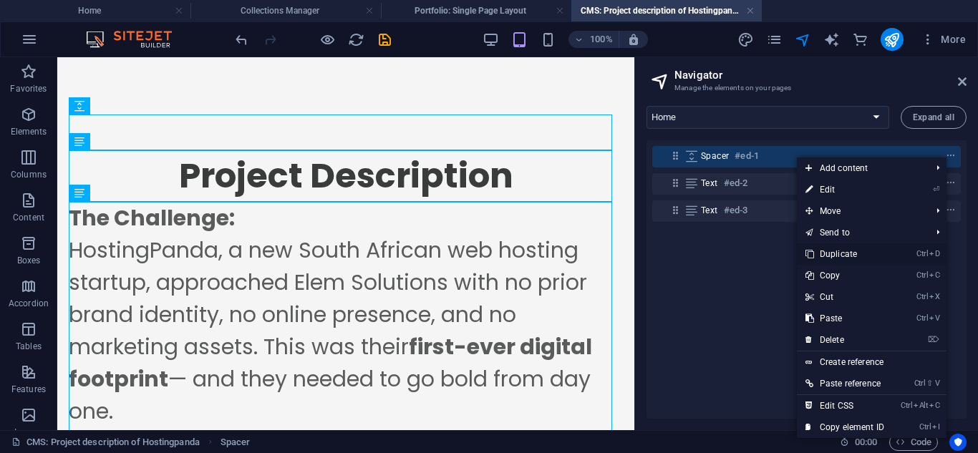
click at [849, 249] on link "Ctrl D Duplicate" at bounding box center [845, 254] width 96 height 21
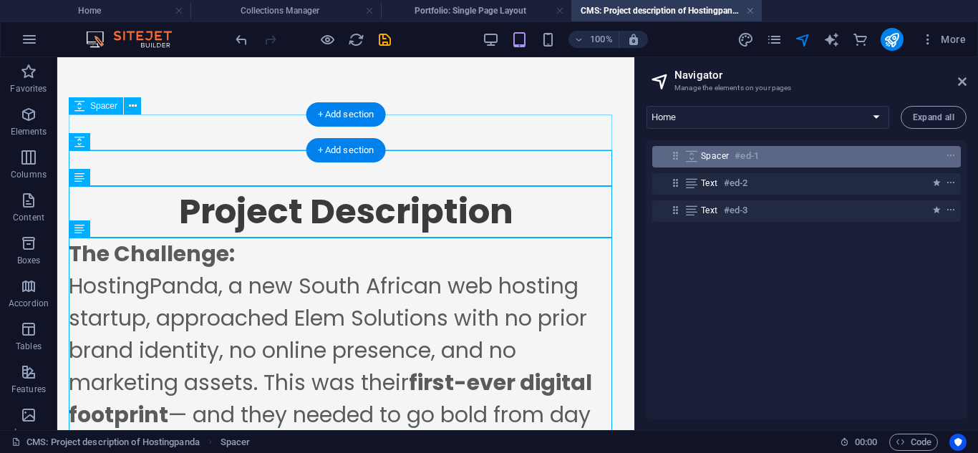
click at [707, 154] on span "Spacer" at bounding box center [715, 155] width 28 height 11
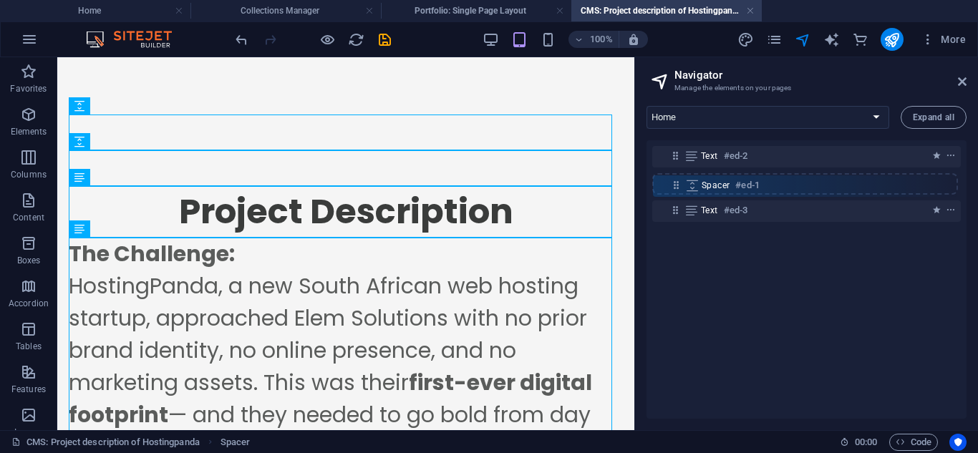
drag, startPoint x: 673, startPoint y: 158, endPoint x: 674, endPoint y: 192, distance: 34.4
click at [674, 192] on div "Spacer #ed-1 Text #ed-2 Text #ed-3" at bounding box center [807, 279] width 320 height 279
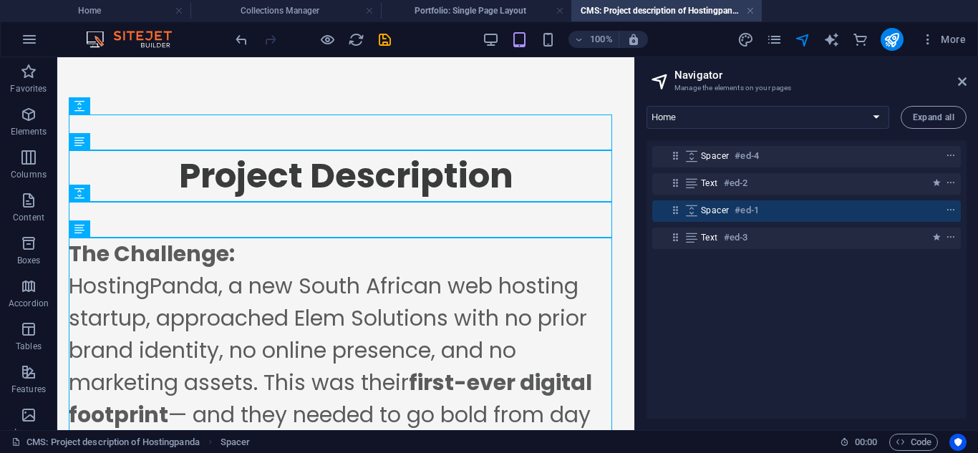
click at [701, 297] on div "Spacer #ed-4 Text #ed-2 Spacer #ed-1 Text #ed-3" at bounding box center [807, 279] width 320 height 279
click at [445, 294] on div "The Challenge: HostingPanda, a new South African web hosting startup, approache…" at bounding box center [346, 367] width 554 height 258
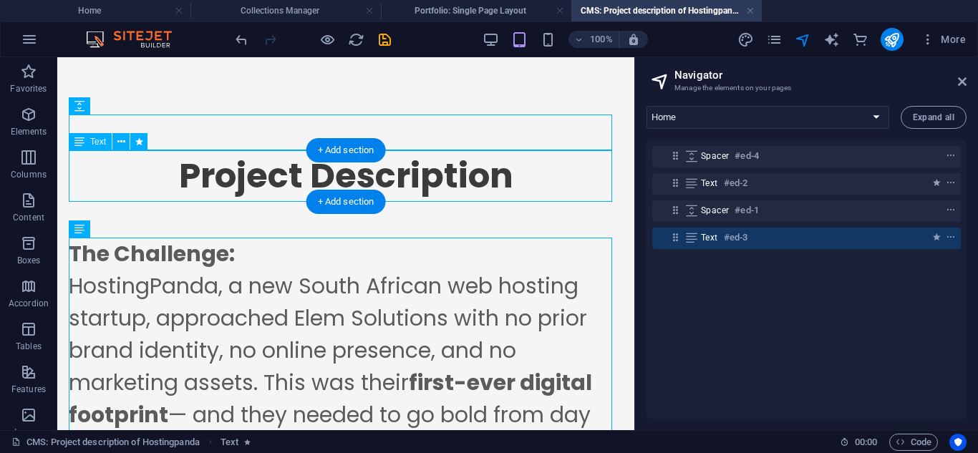
click at [484, 180] on div "Project Description" at bounding box center [346, 176] width 554 height 52
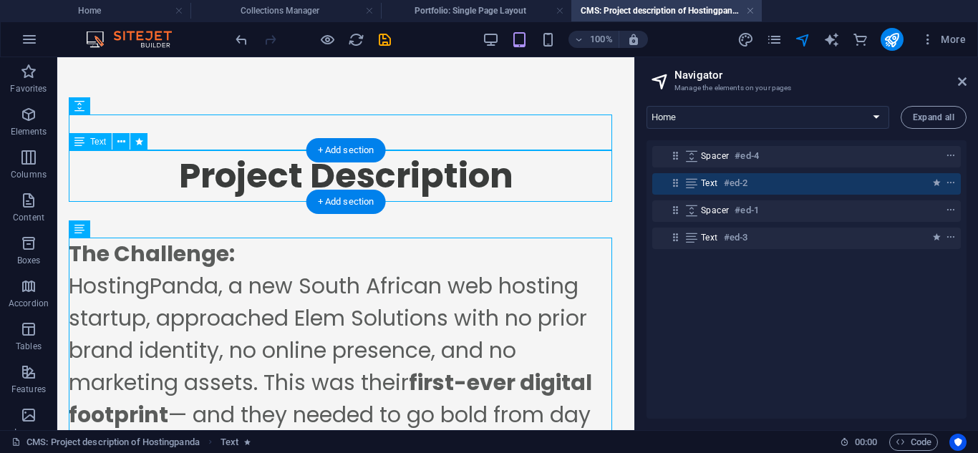
click at [721, 193] on div "Text #ed-2" at bounding box center [806, 183] width 309 height 21
click at [715, 187] on span "Text" at bounding box center [709, 183] width 17 height 11
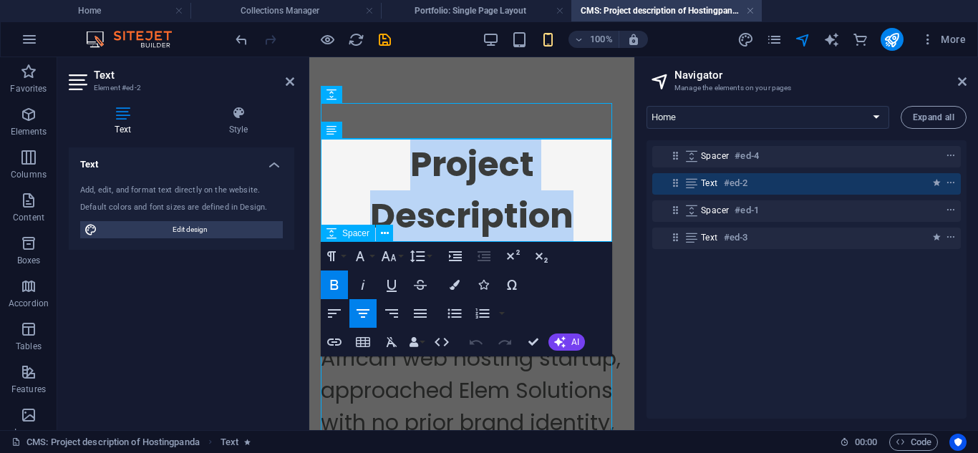
drag, startPoint x: 406, startPoint y: 169, endPoint x: 588, endPoint y: 249, distance: 198.8
click at [588, 249] on div "Project Description The Challenge: HostingPanda, a new South African web hostin…" at bounding box center [472, 383] width 302 height 561
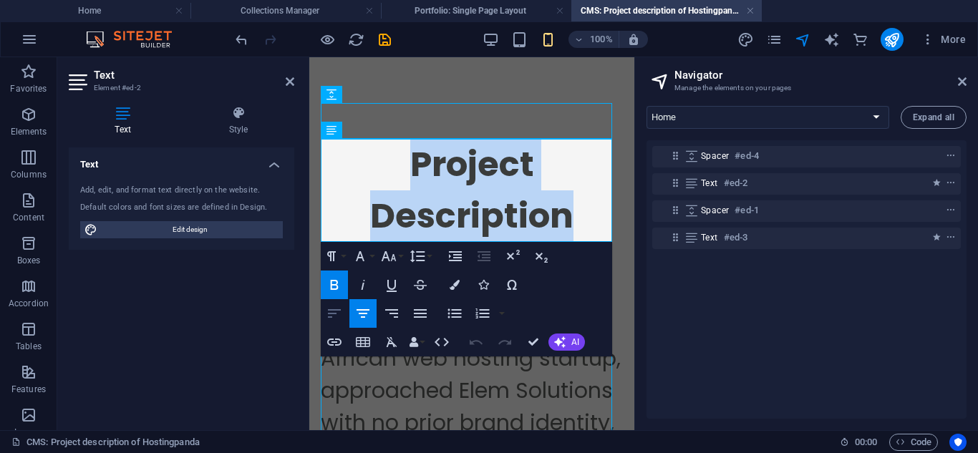
click at [339, 314] on icon "button" at bounding box center [334, 313] width 17 height 17
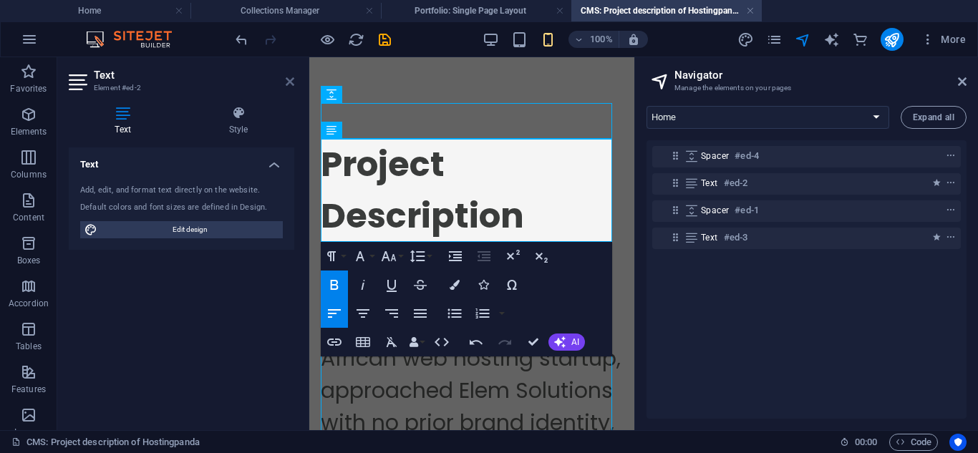
click at [290, 85] on icon at bounding box center [290, 81] width 9 height 11
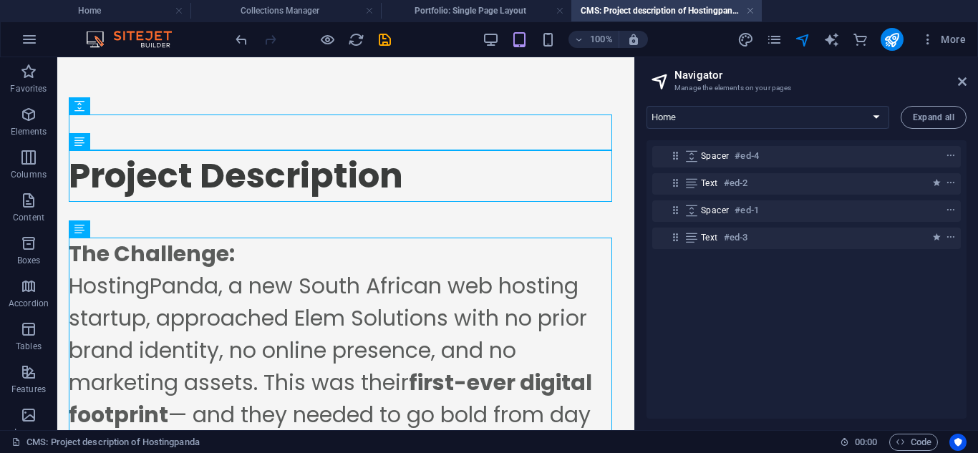
click at [706, 291] on div "Spacer #ed-4 Text #ed-2 Spacer #ed-1 Text #ed-3" at bounding box center [807, 279] width 320 height 279
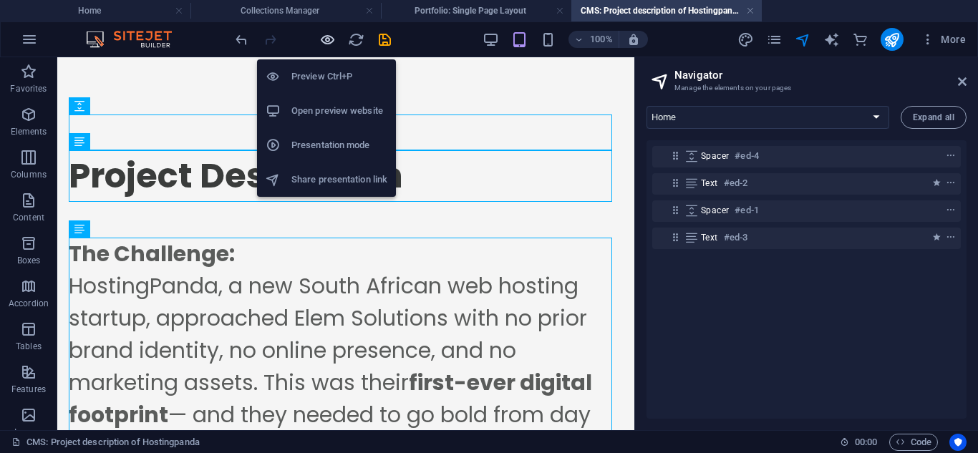
click at [331, 39] on icon "button" at bounding box center [327, 40] width 16 height 16
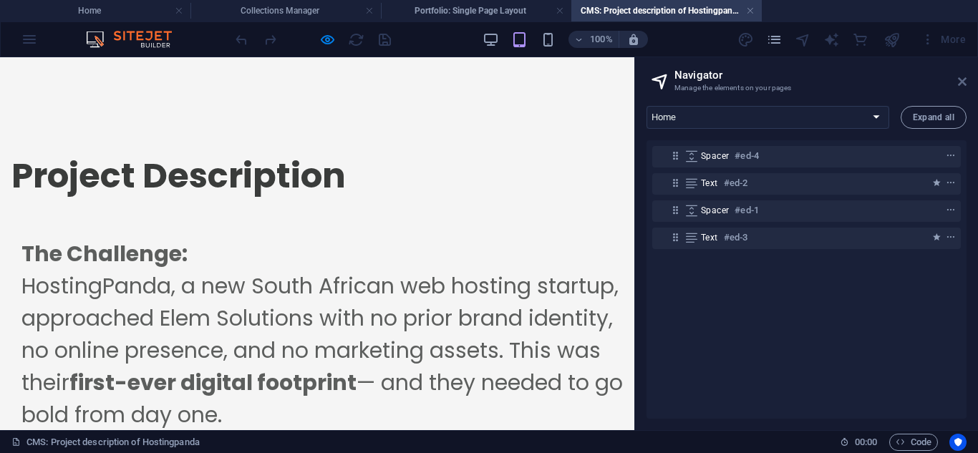
click at [965, 76] on icon at bounding box center [962, 81] width 9 height 11
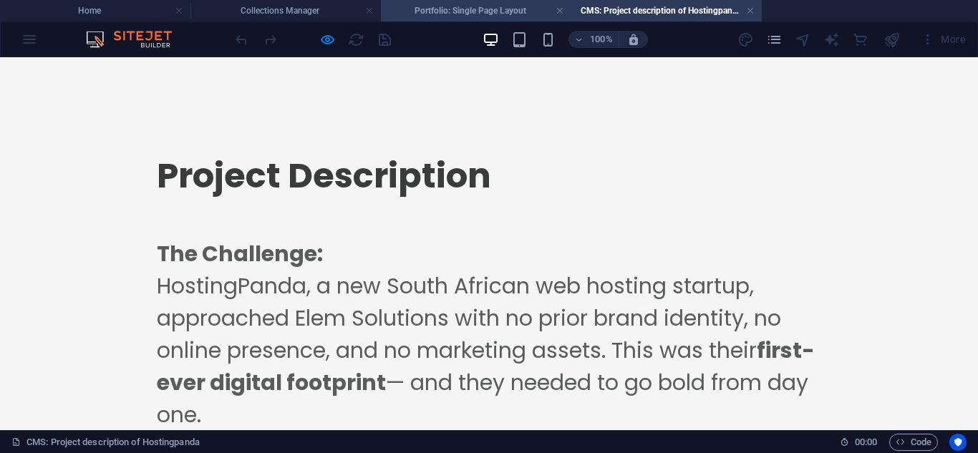
click at [434, 11] on h4 "Portfolio: Single Page Layout" at bounding box center [476, 11] width 191 height 16
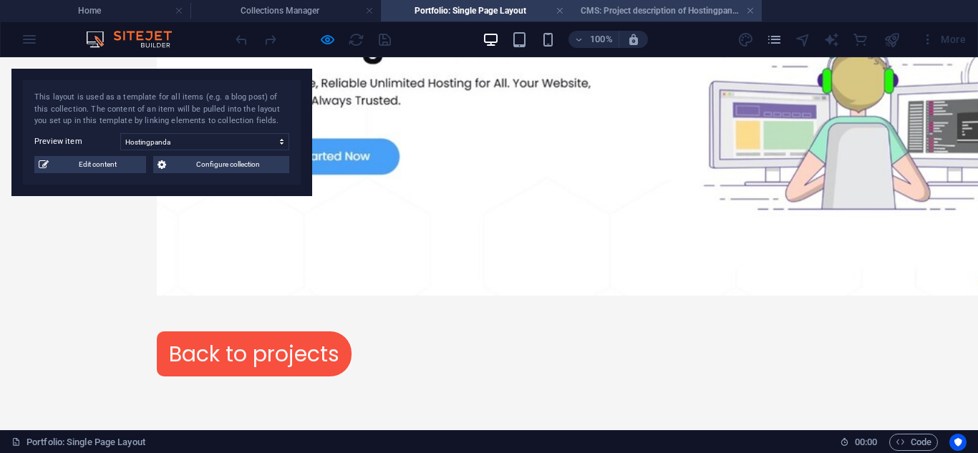
click at [660, 11] on h4 "CMS: Project description of Hostingpanda" at bounding box center [667, 11] width 191 height 16
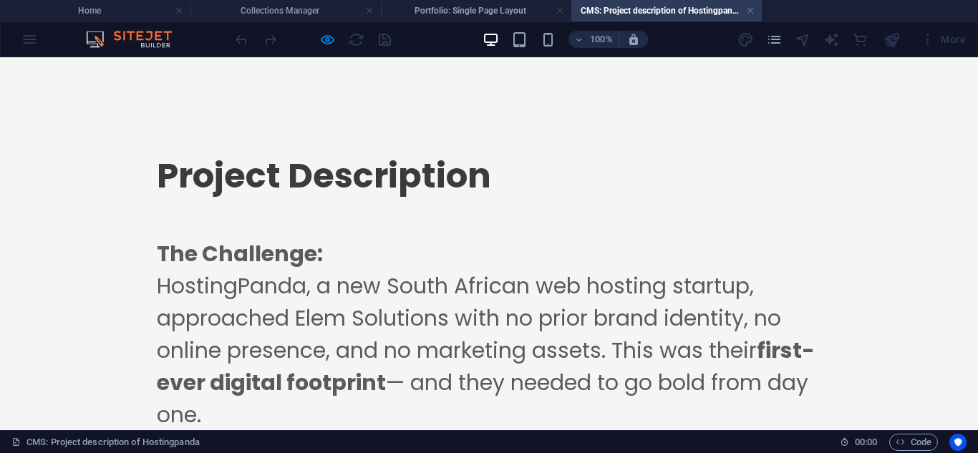
click at [317, 42] on div at bounding box center [313, 39] width 160 height 23
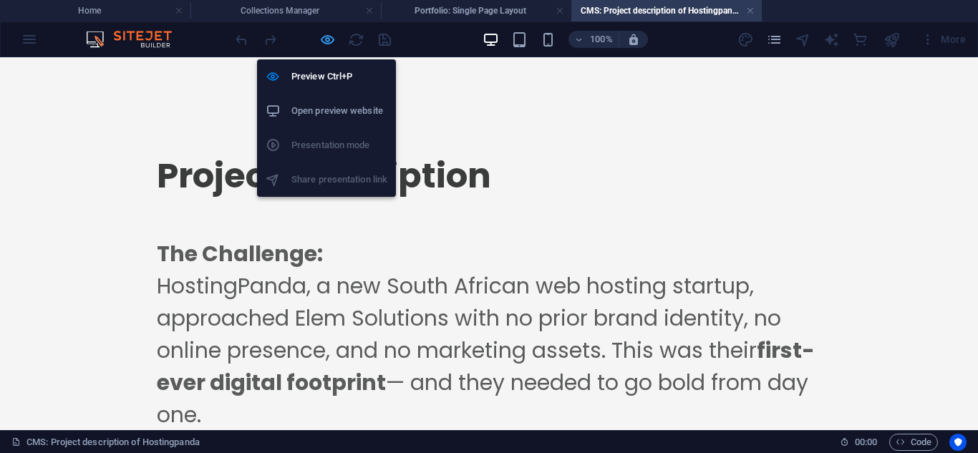
click at [322, 42] on icon "button" at bounding box center [327, 40] width 16 height 16
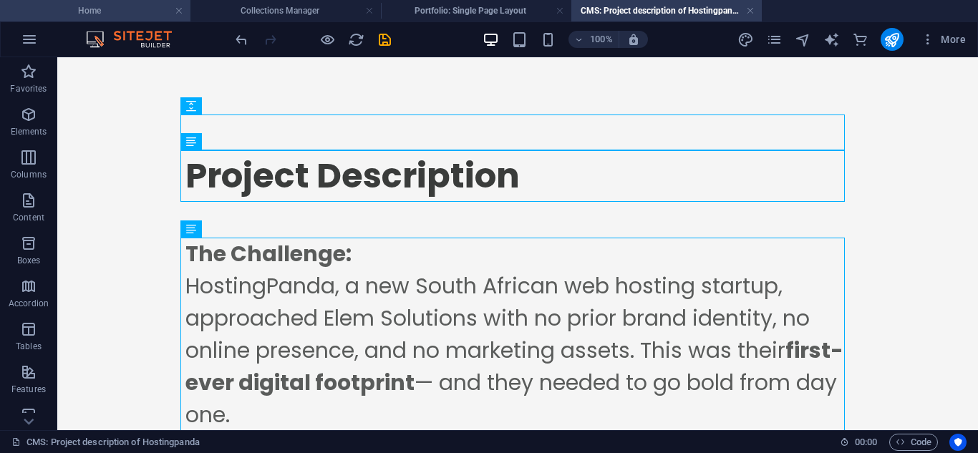
click at [139, 9] on h4 "Home" at bounding box center [95, 11] width 191 height 16
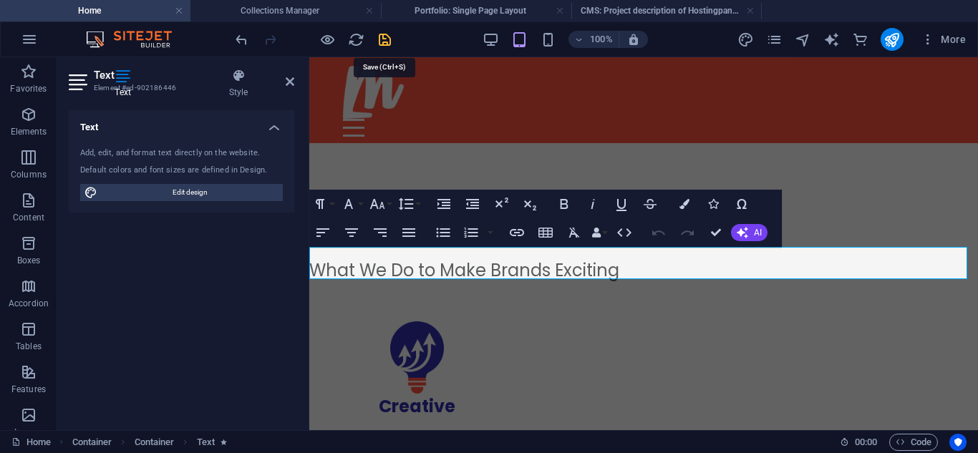
click at [392, 44] on icon "save" at bounding box center [385, 40] width 16 height 16
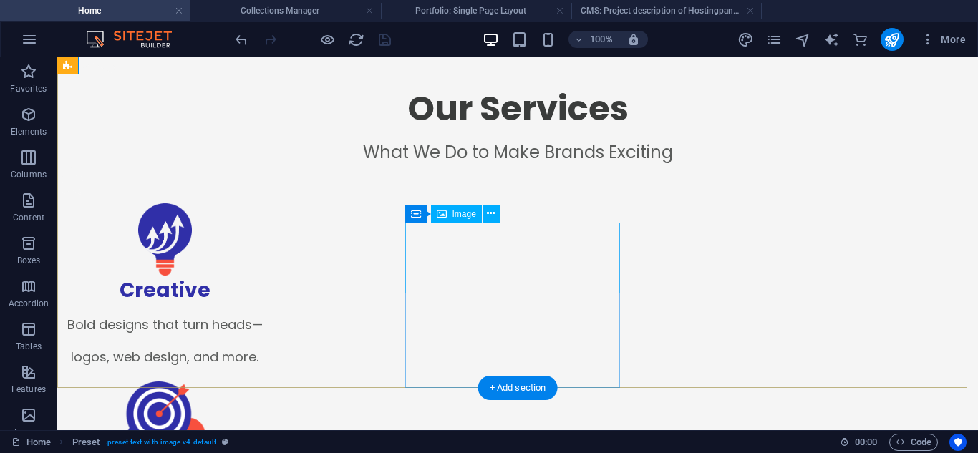
scroll to position [852, 0]
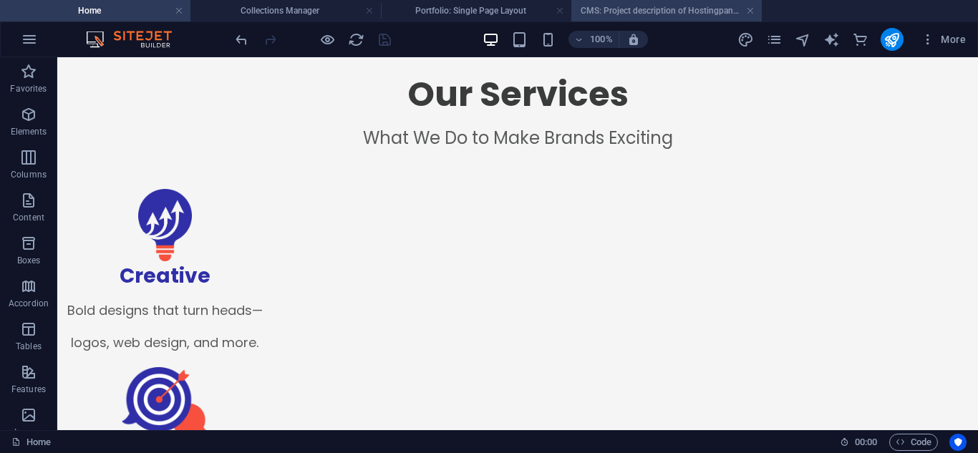
click at [614, 12] on h4 "CMS: Project description of Hostingpanda" at bounding box center [667, 11] width 191 height 16
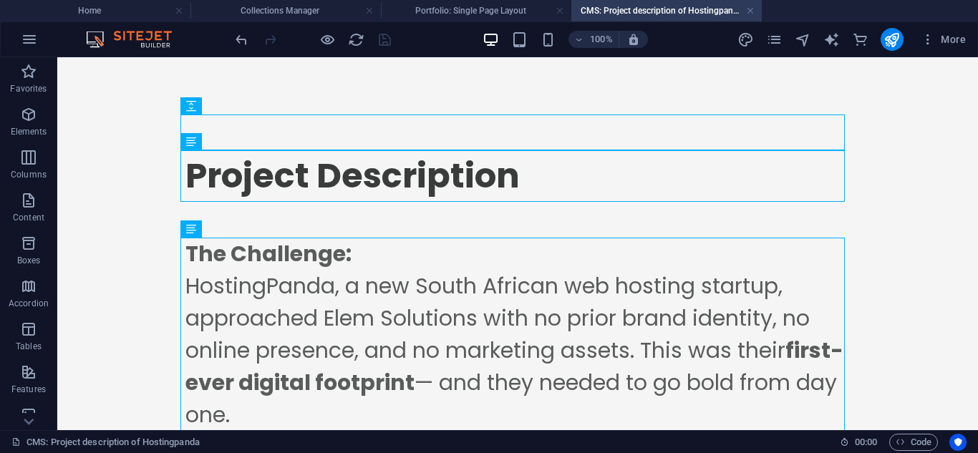
scroll to position [0, 0]
click at [134, 8] on h4 "Home" at bounding box center [95, 11] width 191 height 16
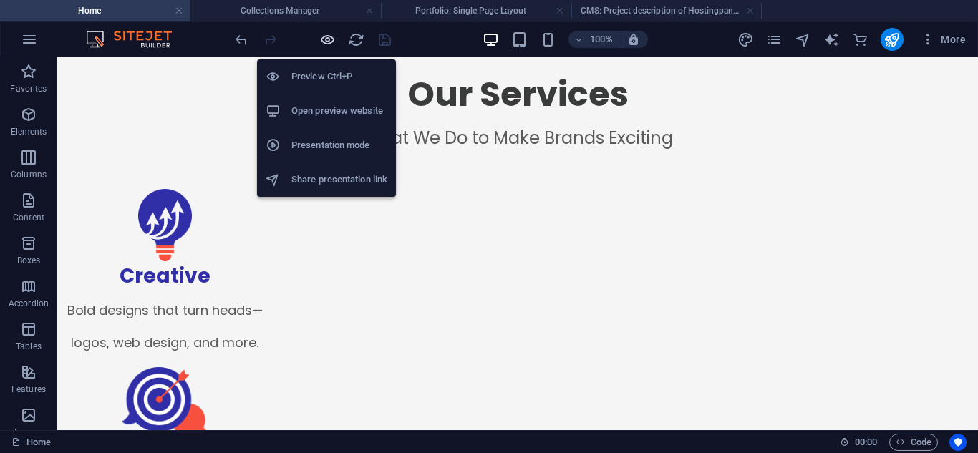
click at [327, 44] on icon "button" at bounding box center [327, 40] width 16 height 16
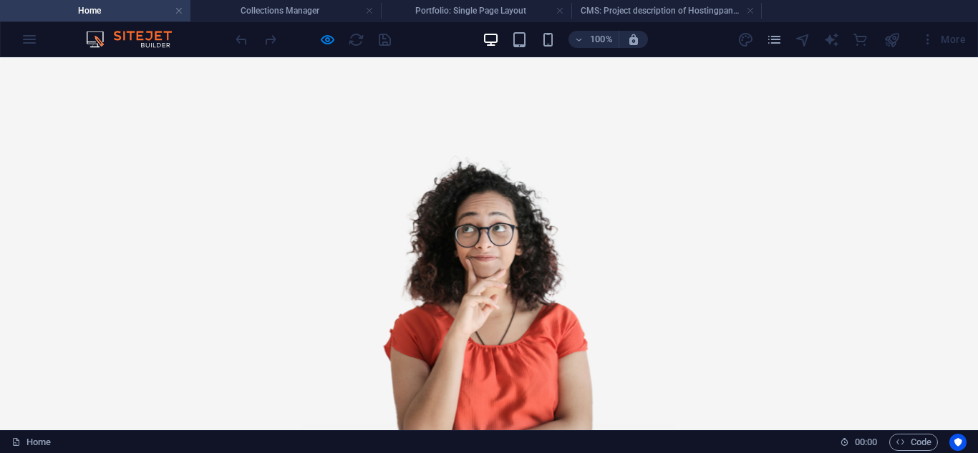
scroll to position [2002, 0]
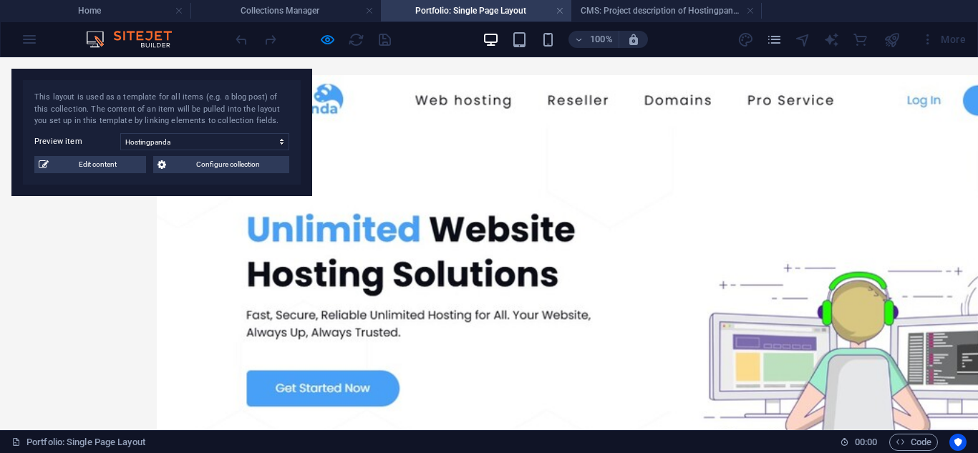
scroll to position [472, 0]
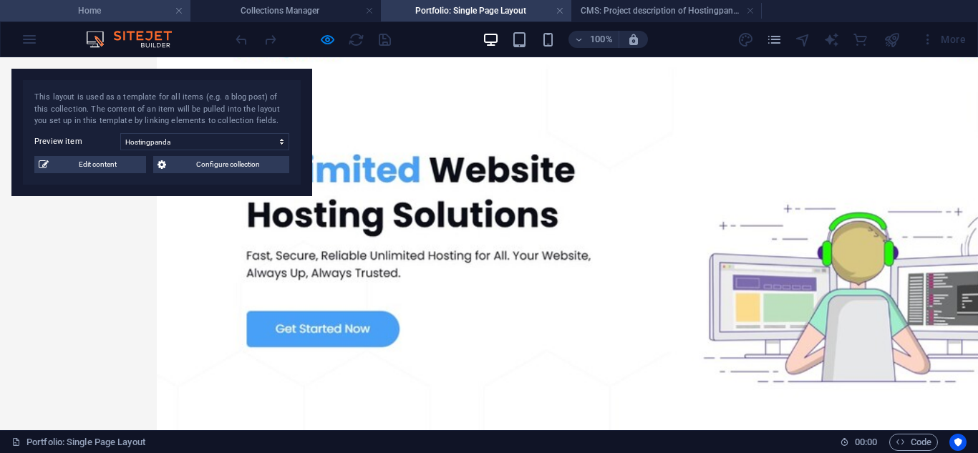
click at [100, 9] on h4 "Home" at bounding box center [95, 11] width 191 height 16
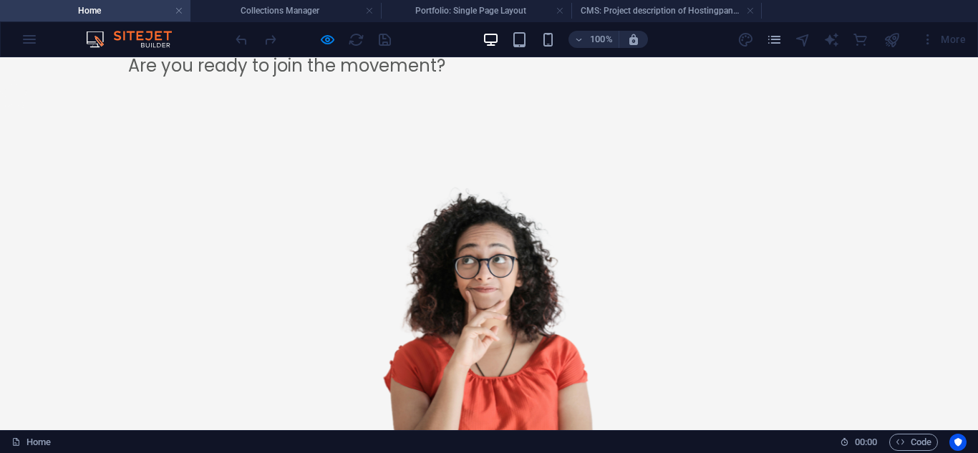
scroll to position [1971, 0]
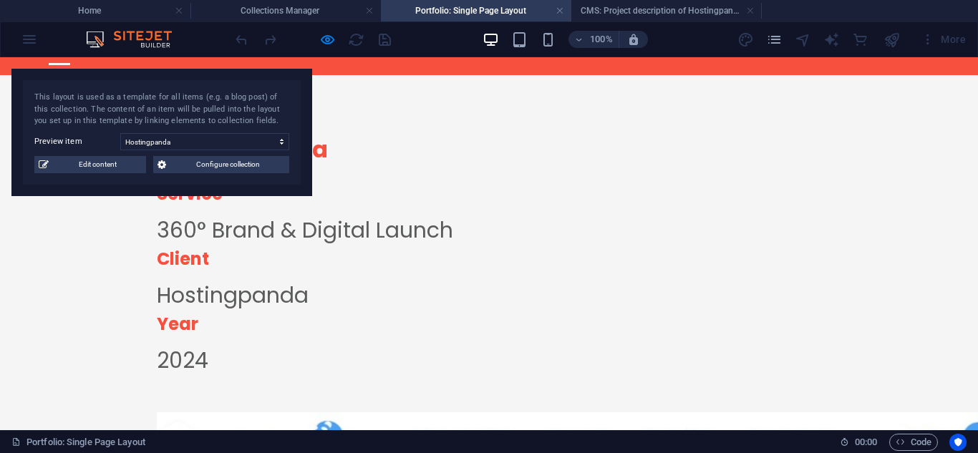
scroll to position [0, 0]
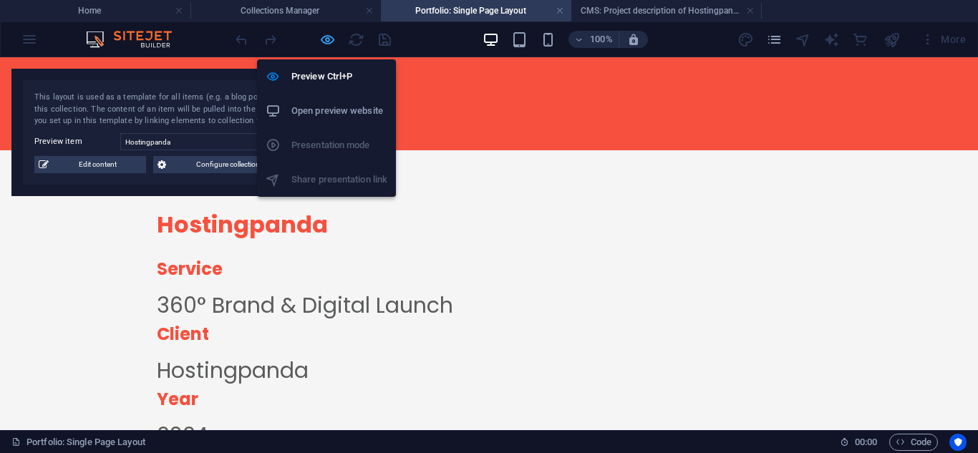
click at [324, 34] on icon "button" at bounding box center [327, 40] width 16 height 16
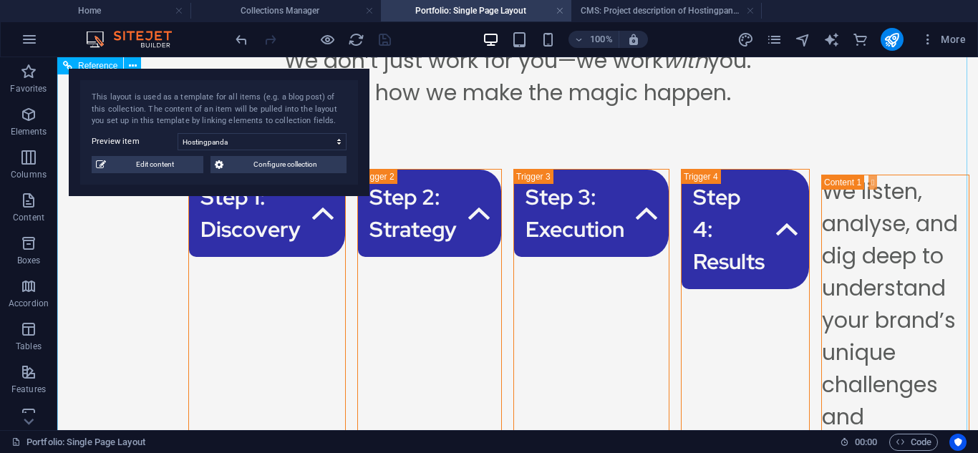
scroll to position [1149, 0]
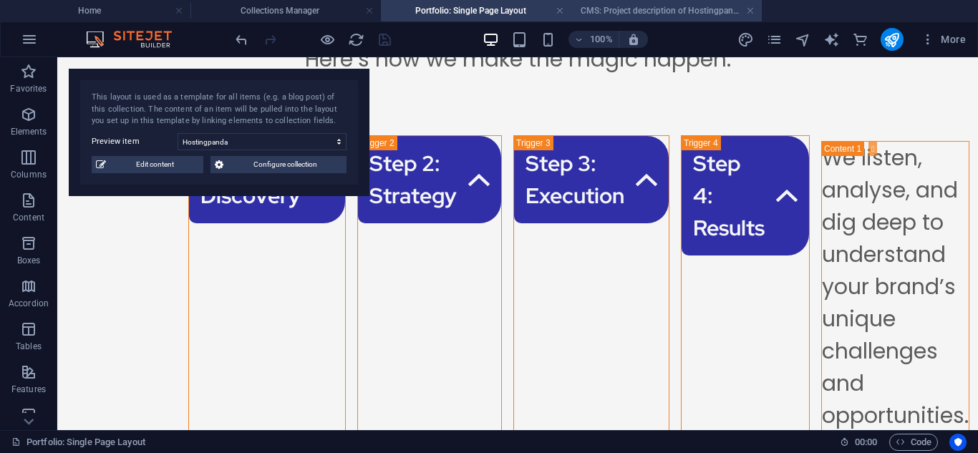
click at [646, 11] on h4 "CMS: Project description of Hostingpanda" at bounding box center [667, 11] width 191 height 16
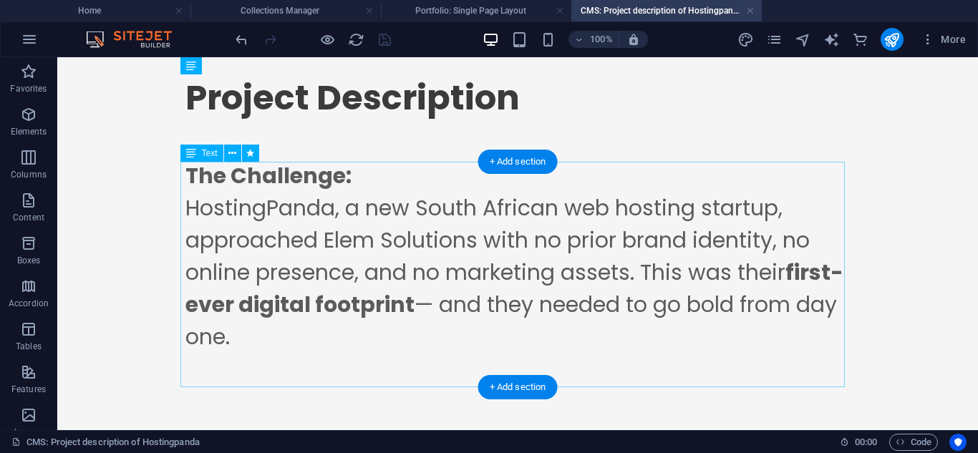
scroll to position [0, 0]
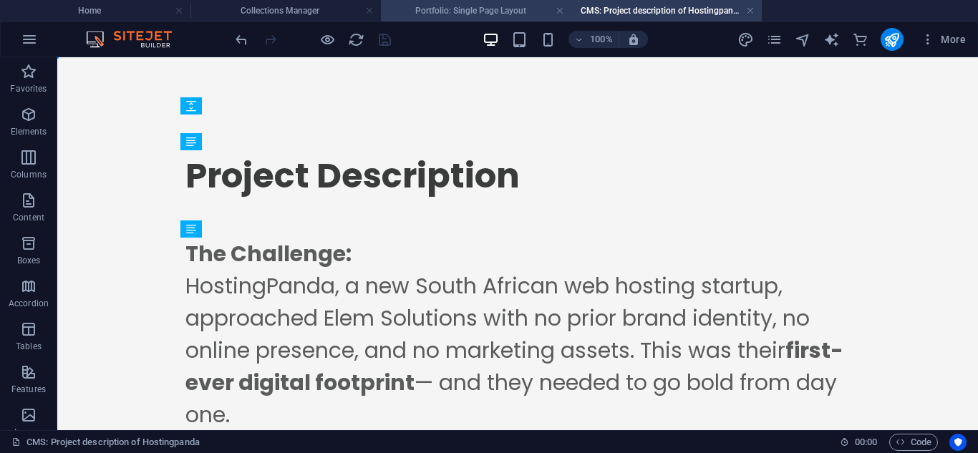
click at [443, 12] on h4 "Portfolio: Single Page Layout" at bounding box center [476, 11] width 191 height 16
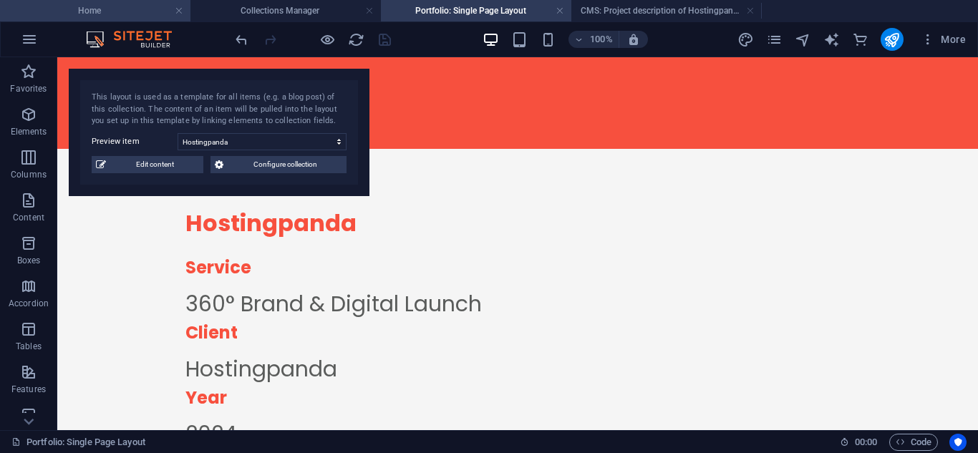
click at [163, 13] on h4 "Home" at bounding box center [95, 11] width 191 height 16
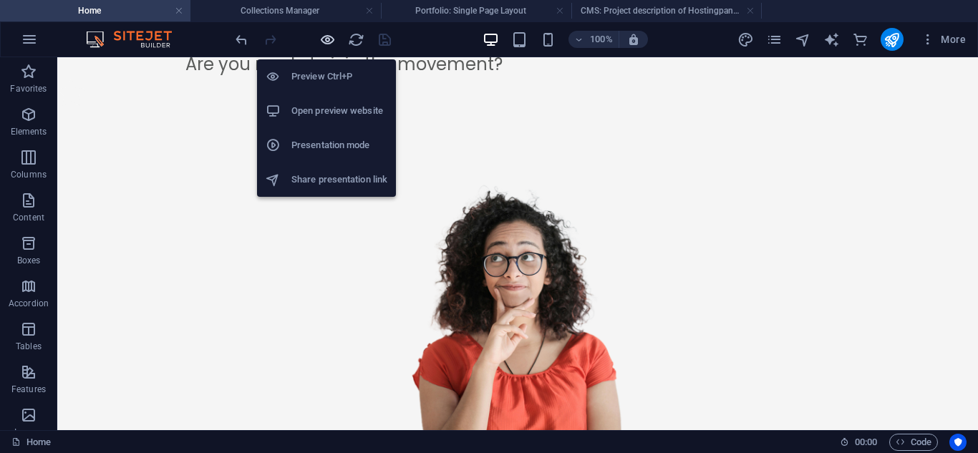
click at [325, 42] on icon "button" at bounding box center [327, 40] width 16 height 16
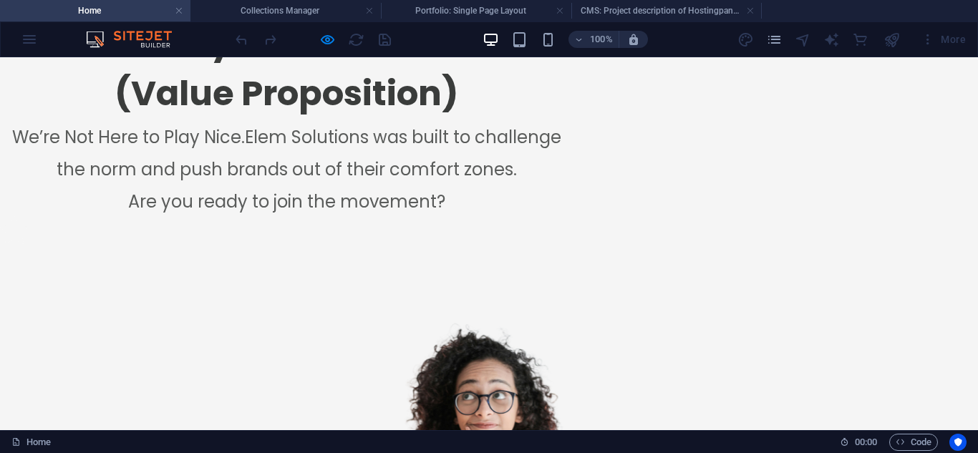
scroll to position [1843, 0]
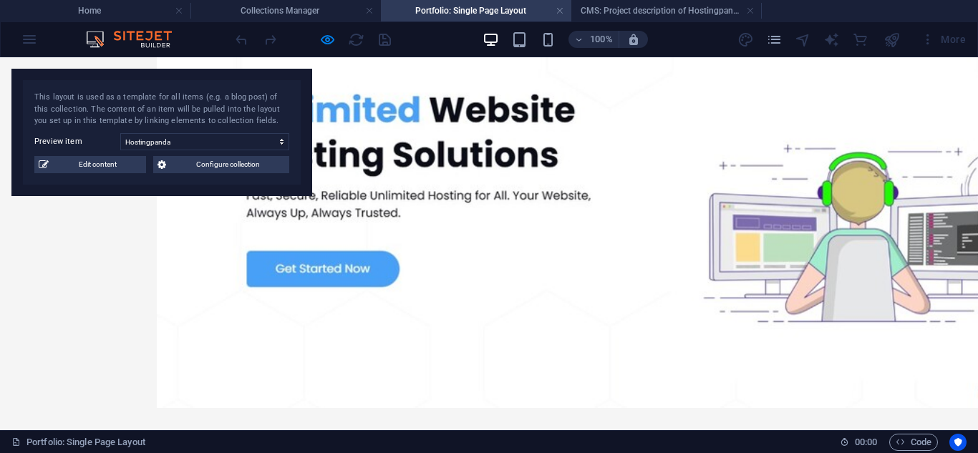
scroll to position [533, 0]
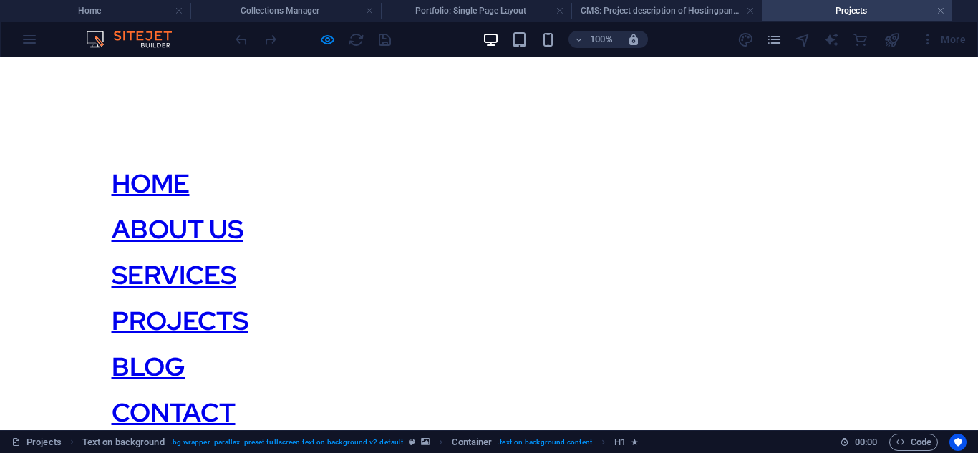
scroll to position [413, 0]
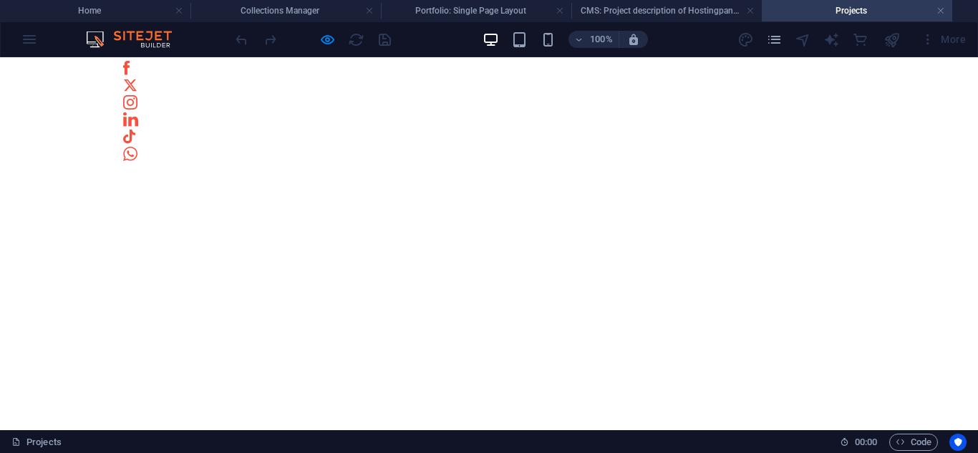
scroll to position [790, 0]
click at [100, 9] on h4 "Home" at bounding box center [95, 11] width 191 height 16
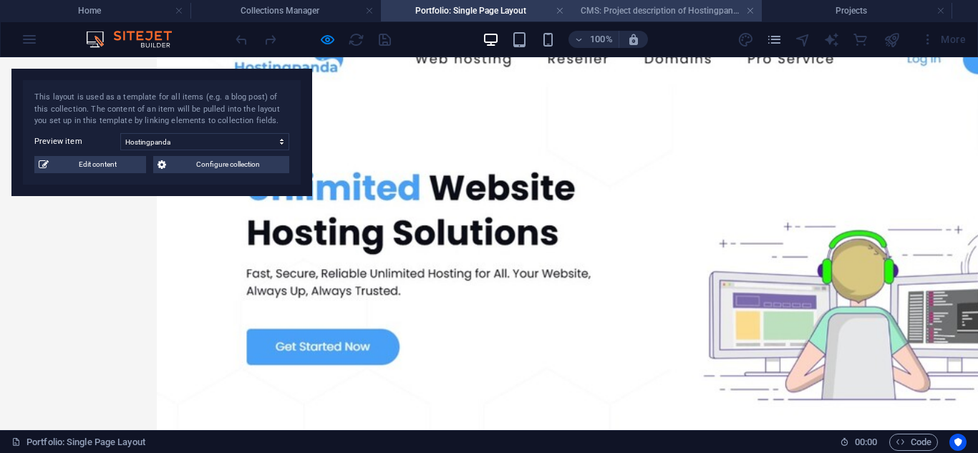
click at [646, 6] on h4 "CMS: Project description of Hostingpanda" at bounding box center [667, 11] width 191 height 16
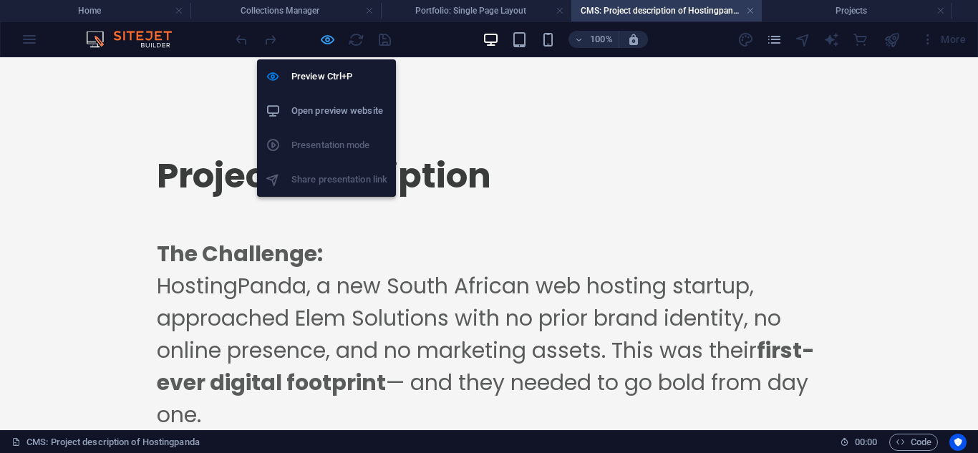
click at [323, 44] on icon "button" at bounding box center [327, 40] width 16 height 16
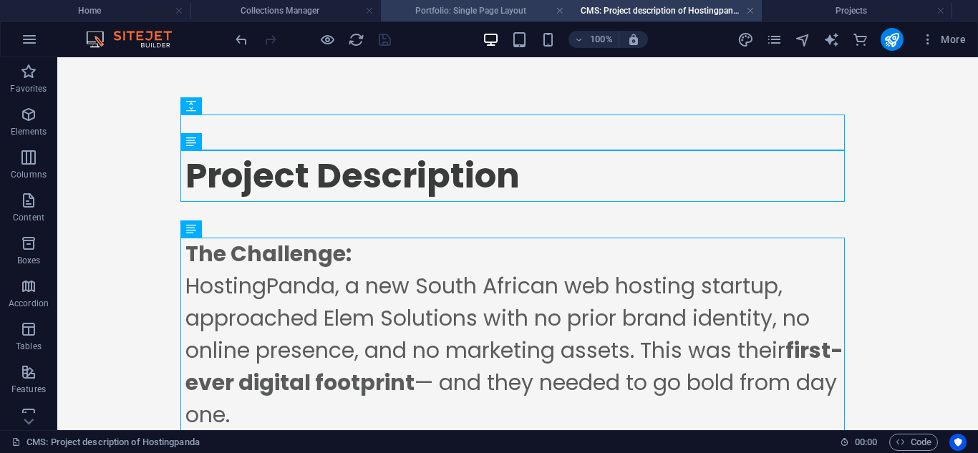
click at [501, 11] on h4 "Portfolio: Single Page Layout" at bounding box center [476, 11] width 191 height 16
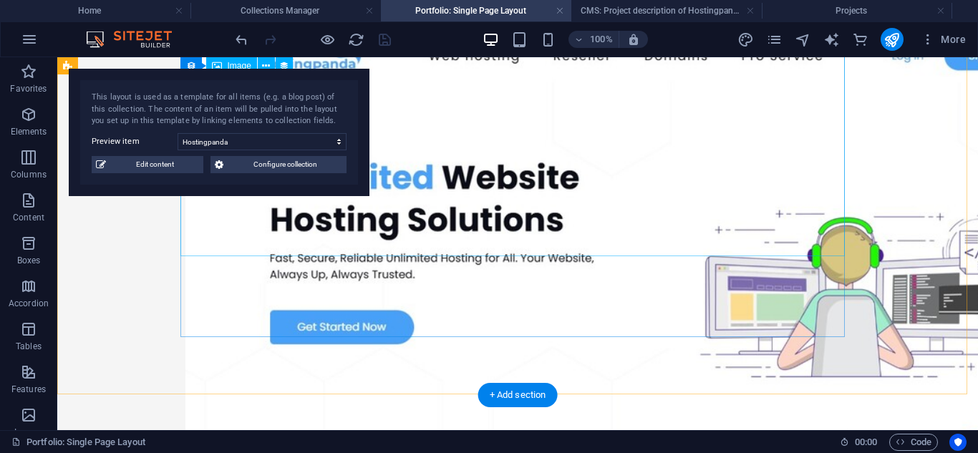
click at [529, 98] on figure at bounding box center [517, 245] width 665 height 426
select select "title_image"
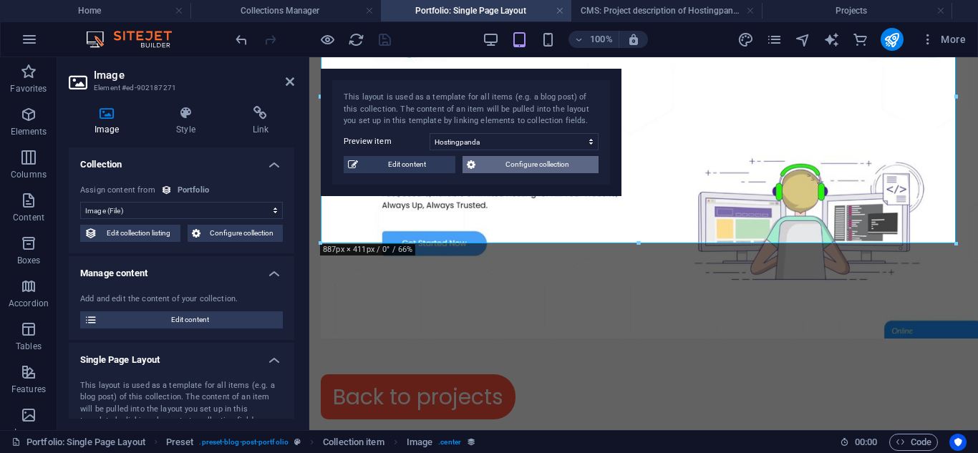
click at [538, 172] on span "Configure collection" at bounding box center [537, 164] width 115 height 17
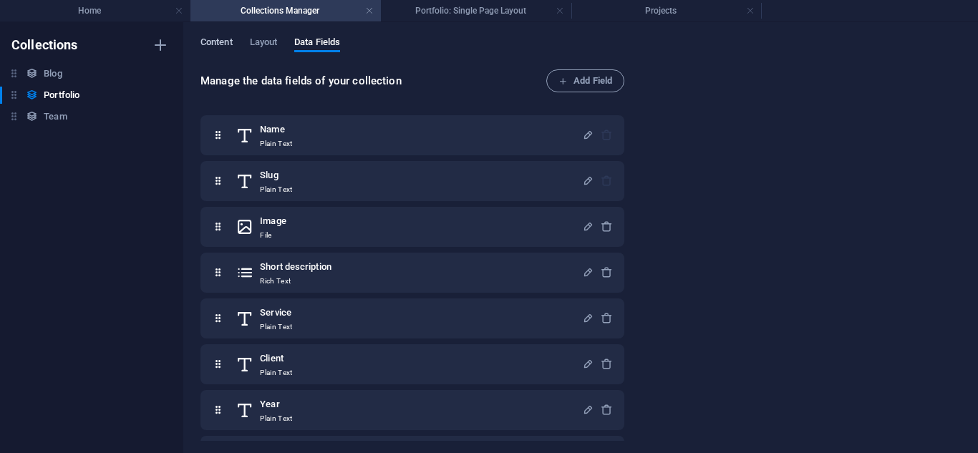
click at [213, 42] on span "Content" at bounding box center [217, 44] width 32 height 20
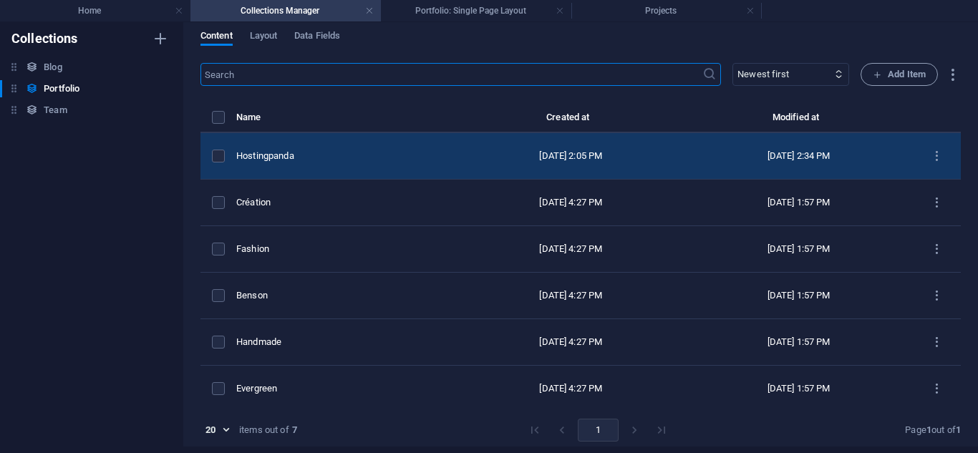
click at [405, 161] on div "Hostingpanda" at bounding box center [340, 156] width 209 height 13
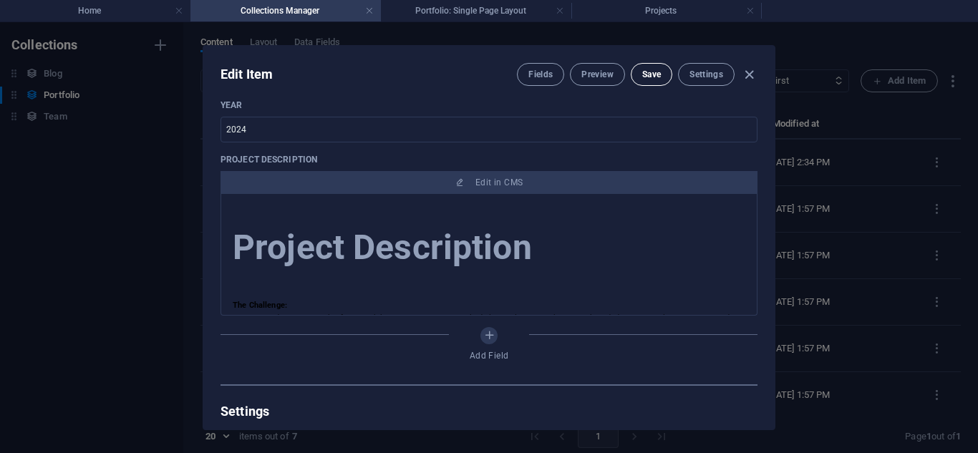
click at [631, 79] on button "Save" at bounding box center [652, 74] width 42 height 23
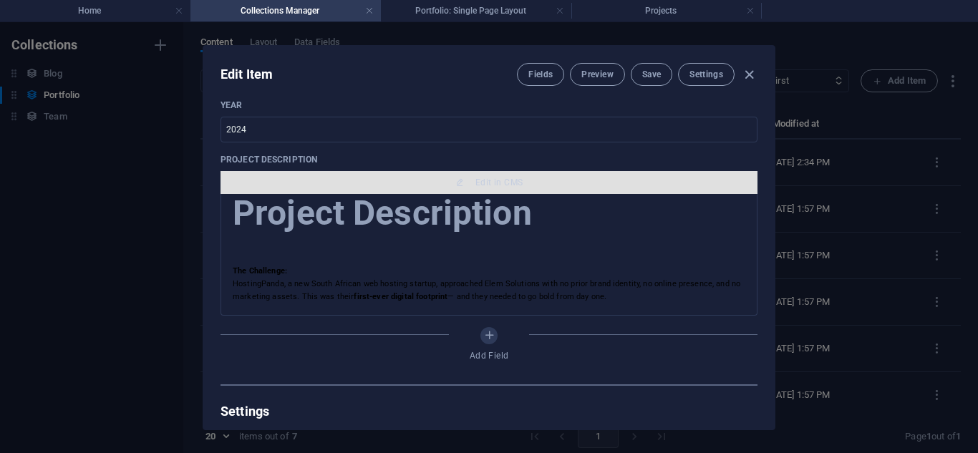
click at [469, 189] on button "Edit in CMS" at bounding box center [489, 182] width 537 height 23
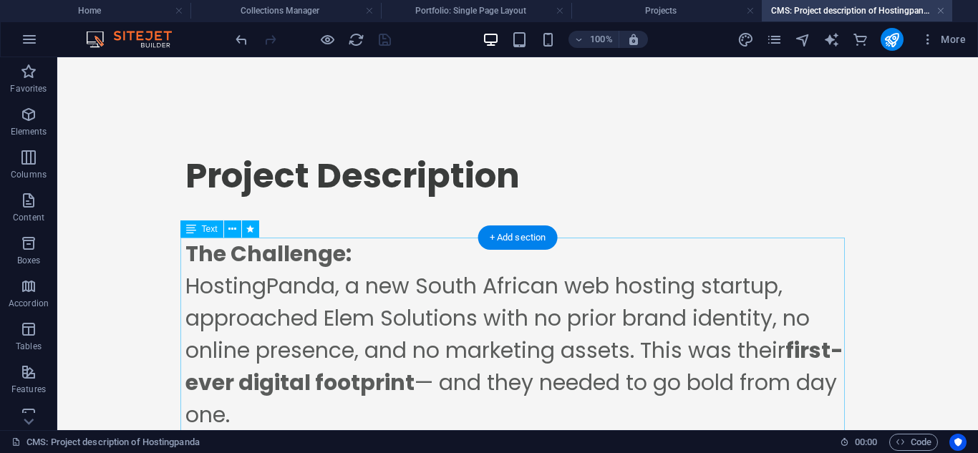
scroll to position [90, 0]
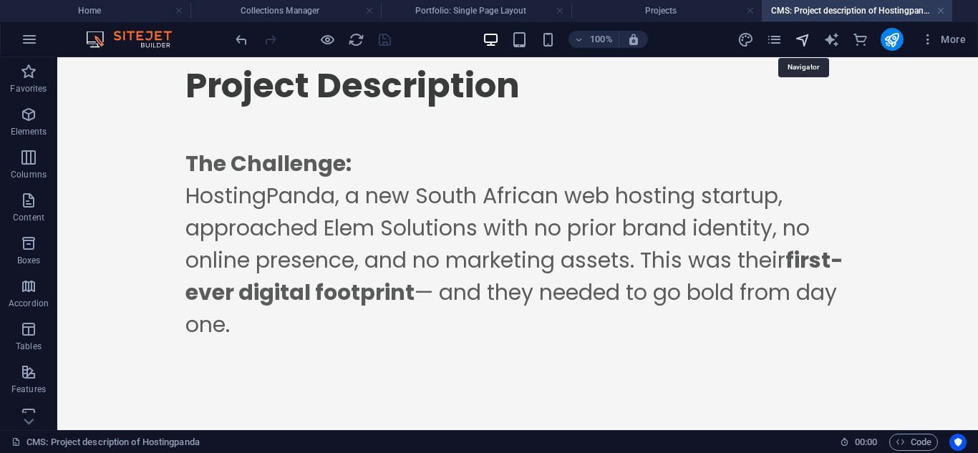
click at [804, 39] on icon "navigator" at bounding box center [803, 40] width 16 height 16
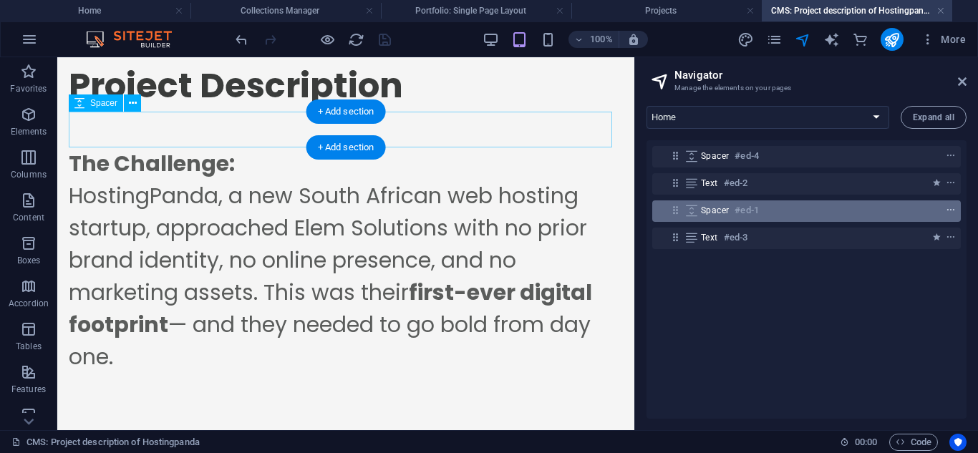
click at [952, 215] on icon "context-menu" at bounding box center [951, 211] width 10 height 10
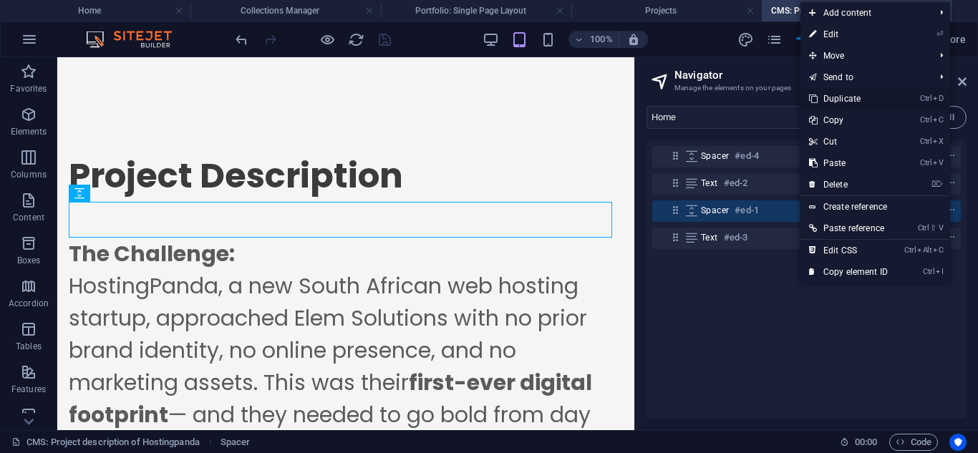
click at [824, 97] on link "Ctrl D Duplicate" at bounding box center [849, 98] width 96 height 21
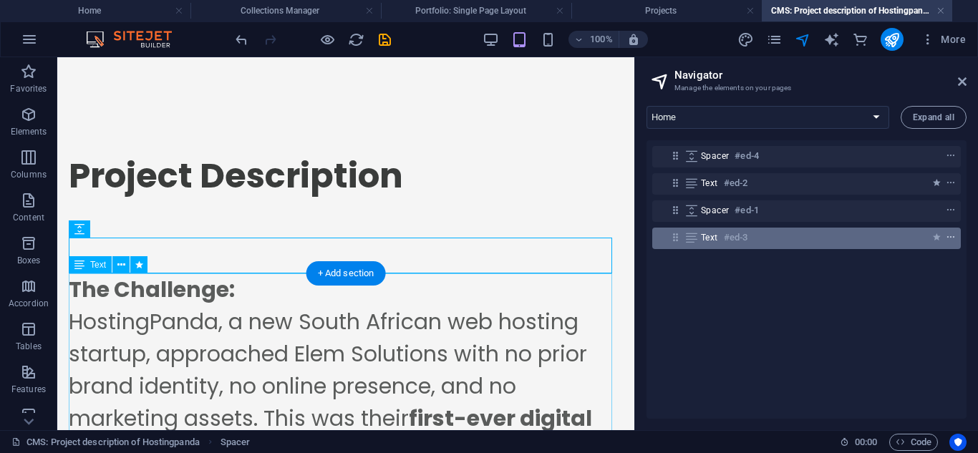
drag, startPoint x: 952, startPoint y: 202, endPoint x: 949, endPoint y: 237, distance: 35.2
click at [949, 237] on div "Spacer #ed-4 Text #ed-2 Spacer #ed-1 Text #ed-3" at bounding box center [807, 279] width 320 height 279
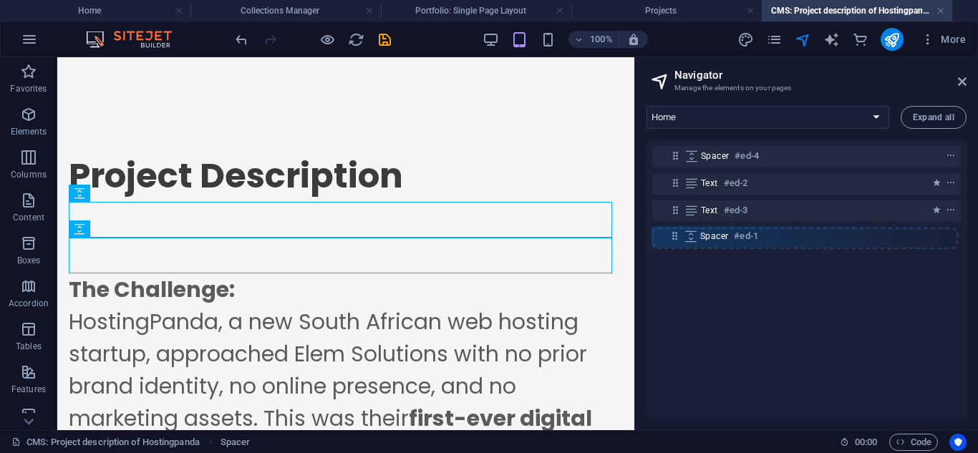
drag, startPoint x: 678, startPoint y: 211, endPoint x: 678, endPoint y: 245, distance: 33.7
click at [678, 245] on div "Spacer #ed-4 Text #ed-2 Spacer #ed-1 Text #ed-3" at bounding box center [807, 279] width 320 height 279
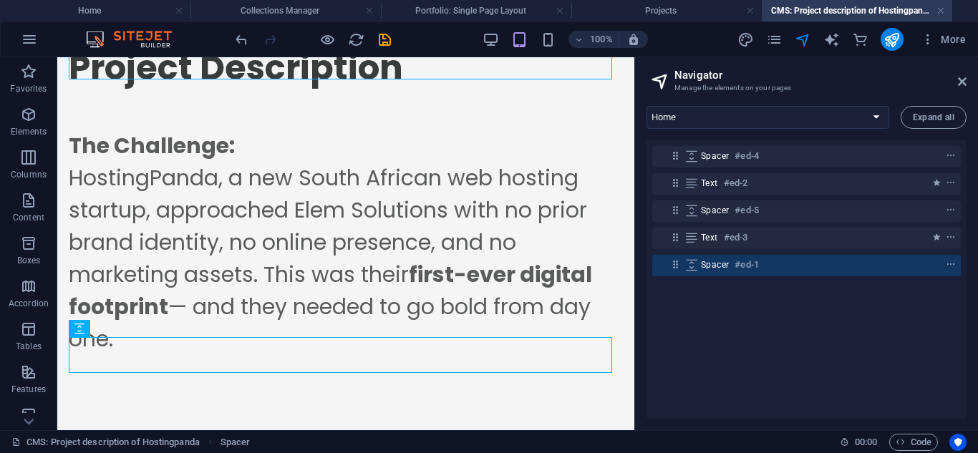
scroll to position [158, 0]
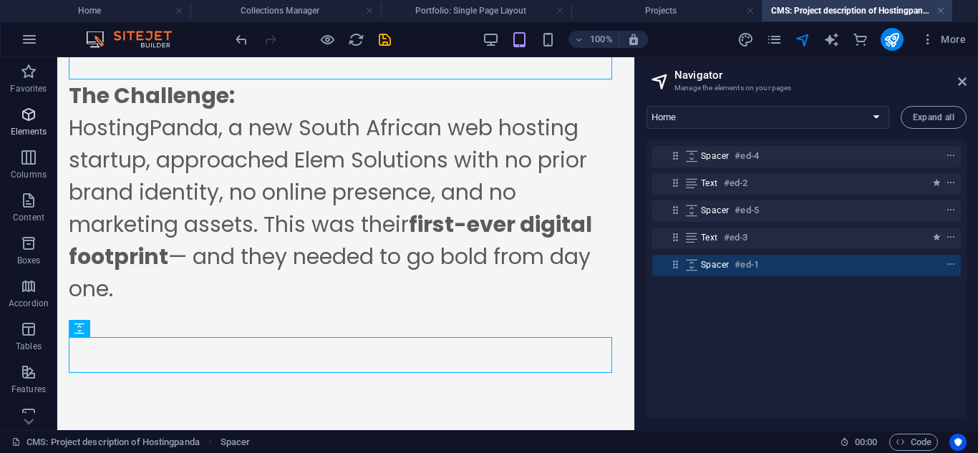
click at [10, 119] on span "Elements" at bounding box center [28, 123] width 57 height 34
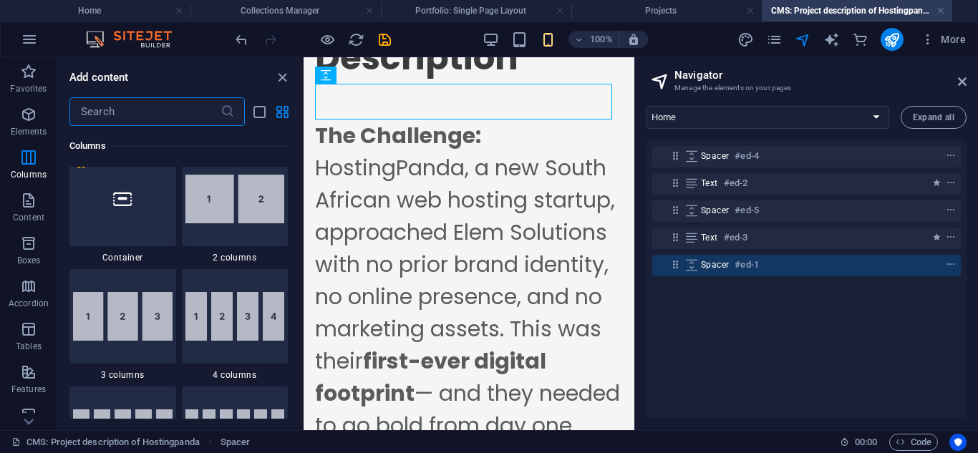
scroll to position [620, 0]
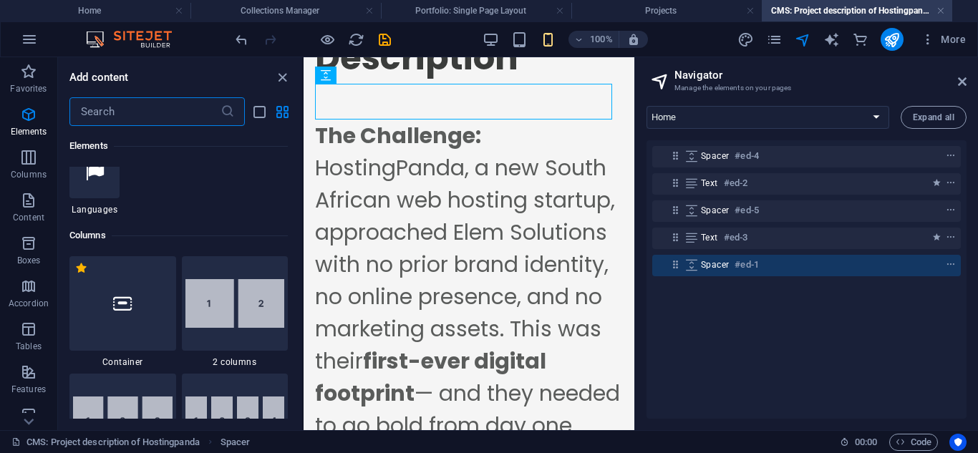
click at [240, 300] on img at bounding box center [235, 303] width 100 height 49
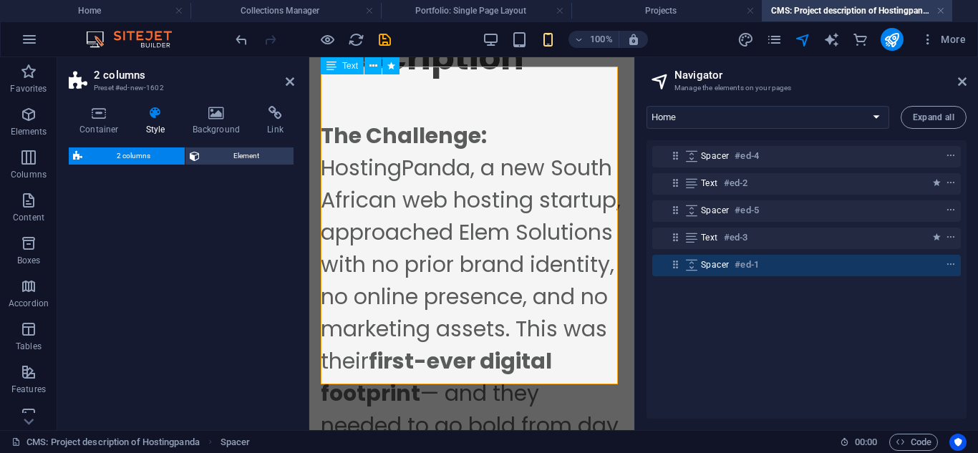
select select "rem"
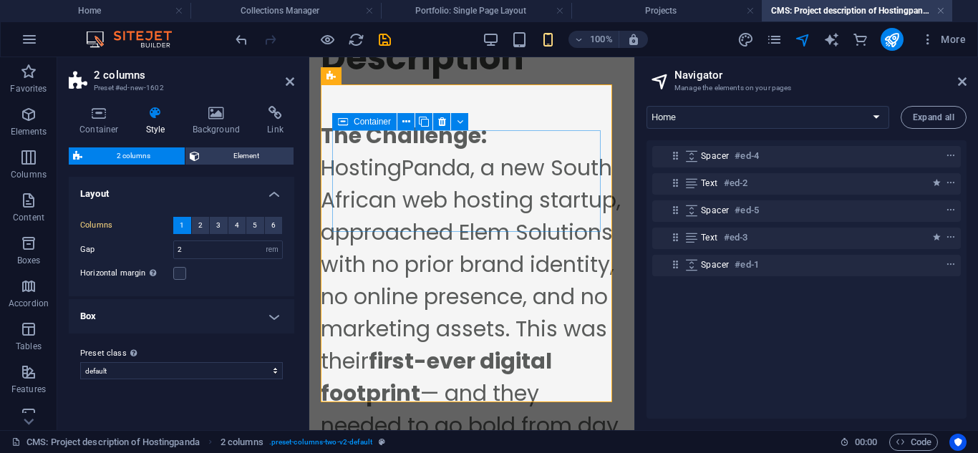
scroll to position [648, 0]
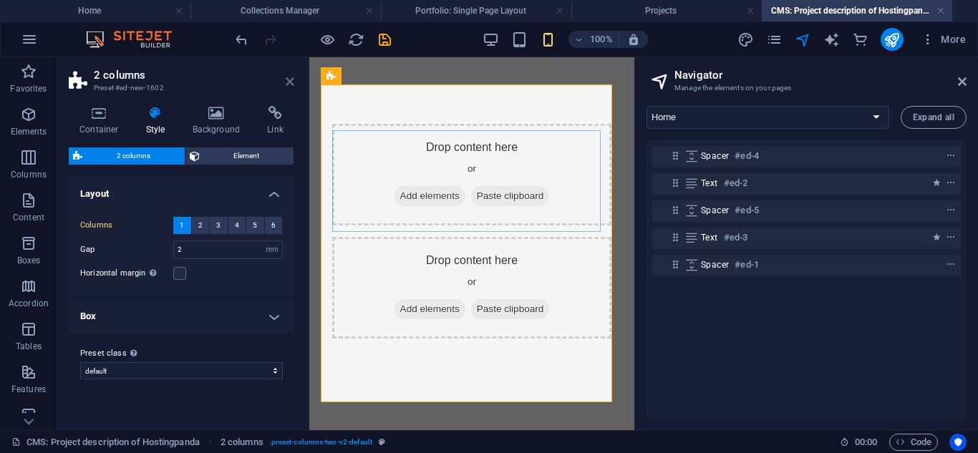
click at [286, 84] on icon at bounding box center [290, 81] width 9 height 11
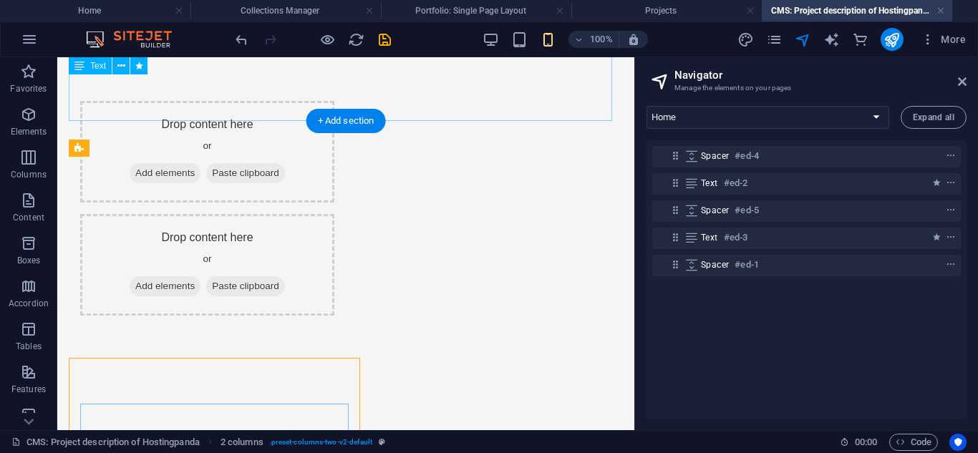
scroll to position [375, 0]
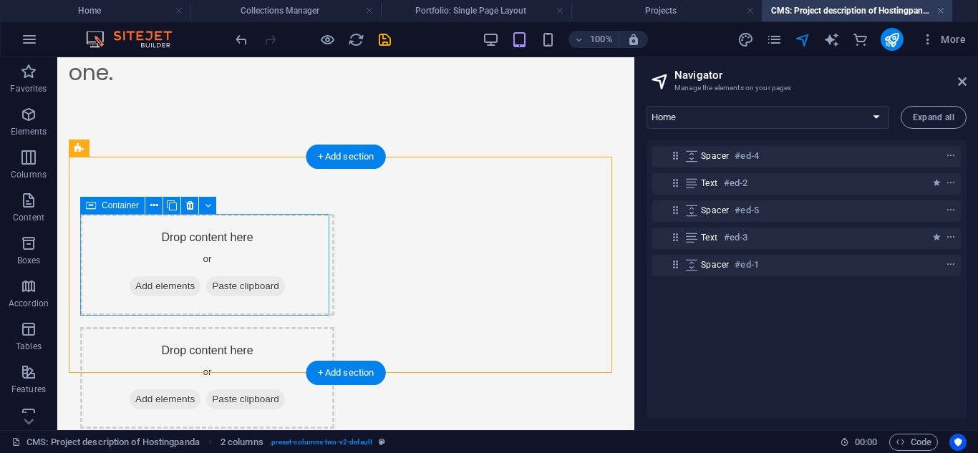
click at [248, 275] on div "Drop content here or Add elements Paste clipboard" at bounding box center [207, 265] width 254 height 102
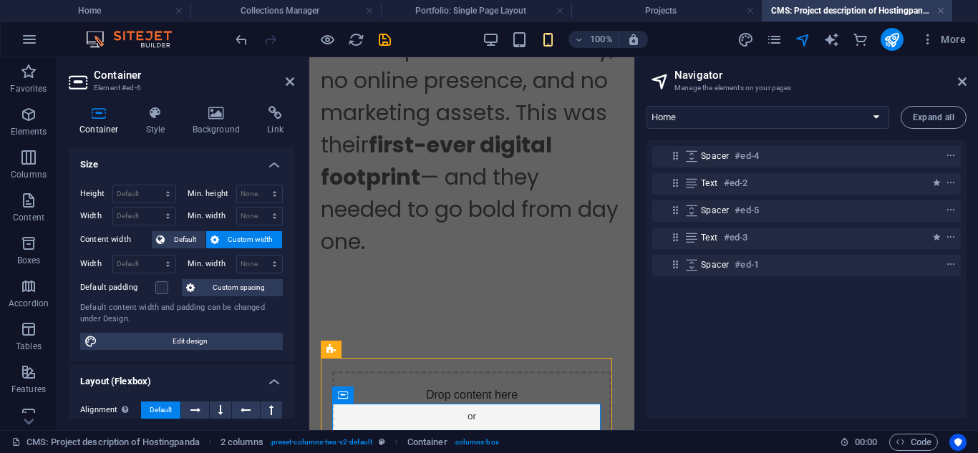
click at [281, 77] on h2 "Container" at bounding box center [194, 75] width 201 height 13
click at [293, 86] on icon at bounding box center [290, 81] width 9 height 11
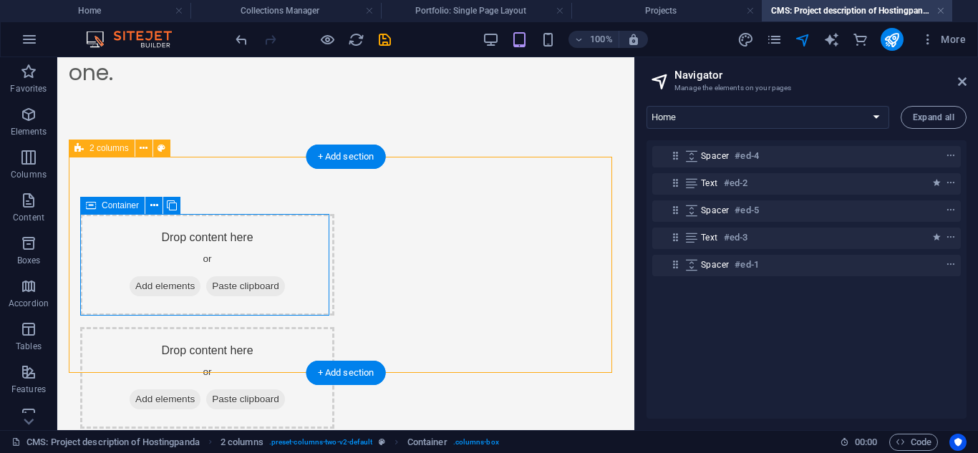
click at [163, 291] on span "Add elements" at bounding box center [165, 286] width 71 height 20
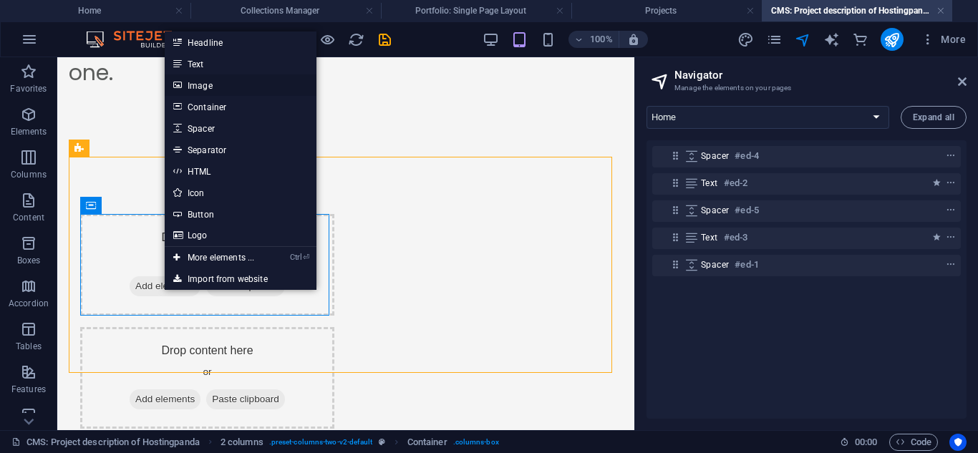
click at [214, 89] on link "Image" at bounding box center [241, 84] width 152 height 21
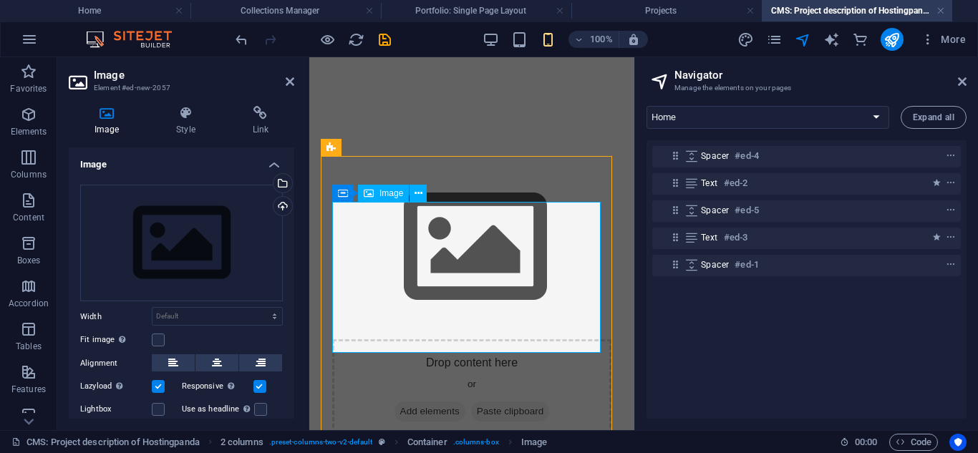
scroll to position [580, 0]
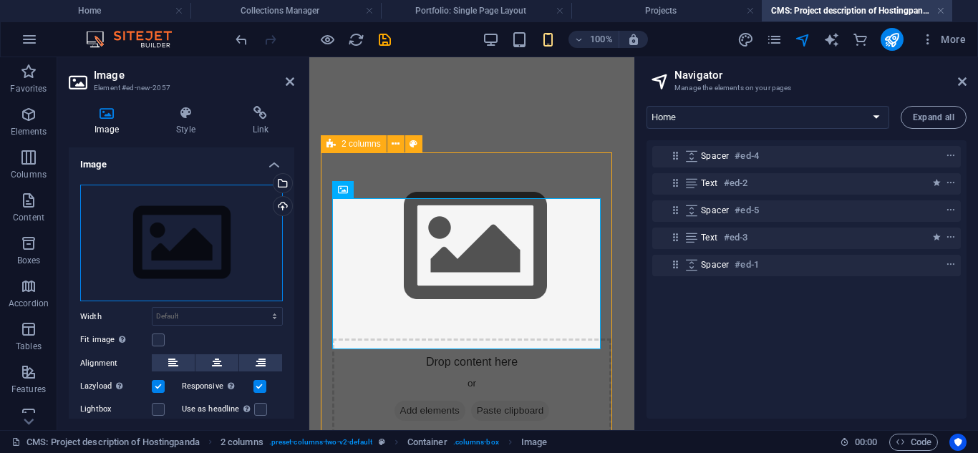
click at [183, 269] on div "Drag files here, click to choose files or select files from Files or our free s…" at bounding box center [181, 243] width 203 height 117
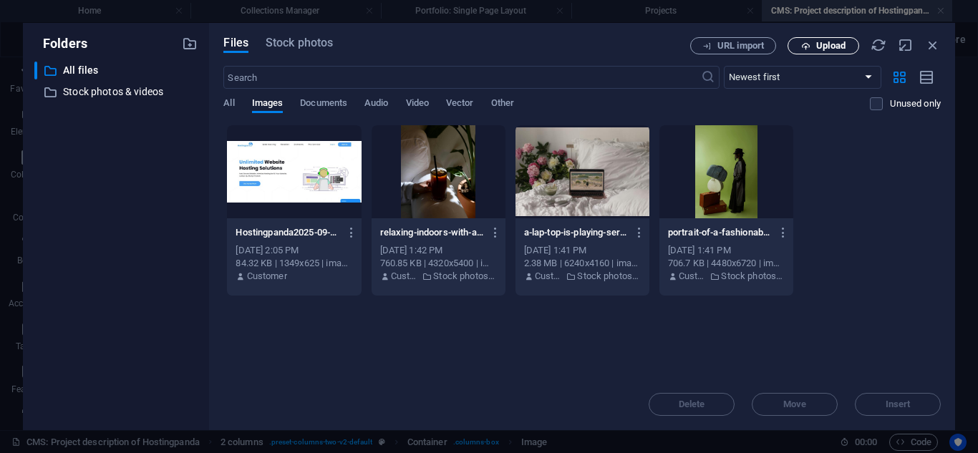
click at [811, 48] on span "Upload" at bounding box center [823, 46] width 59 height 9
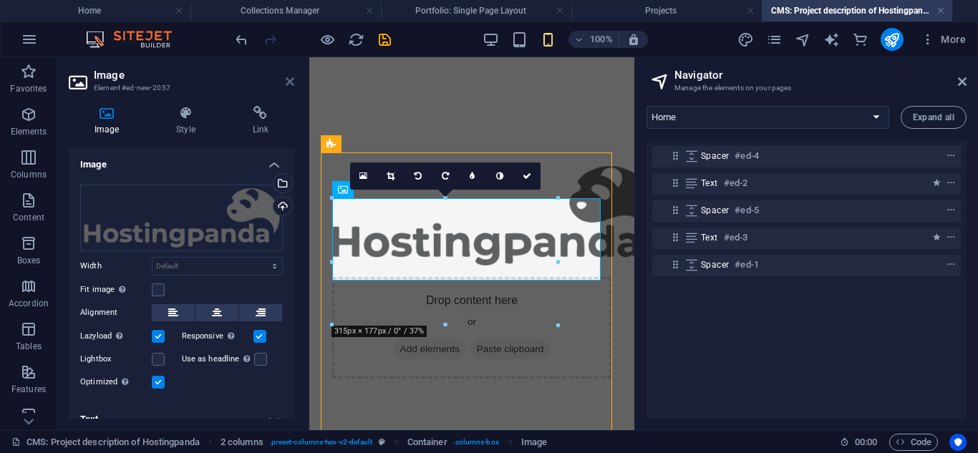
click at [288, 83] on icon at bounding box center [290, 81] width 9 height 11
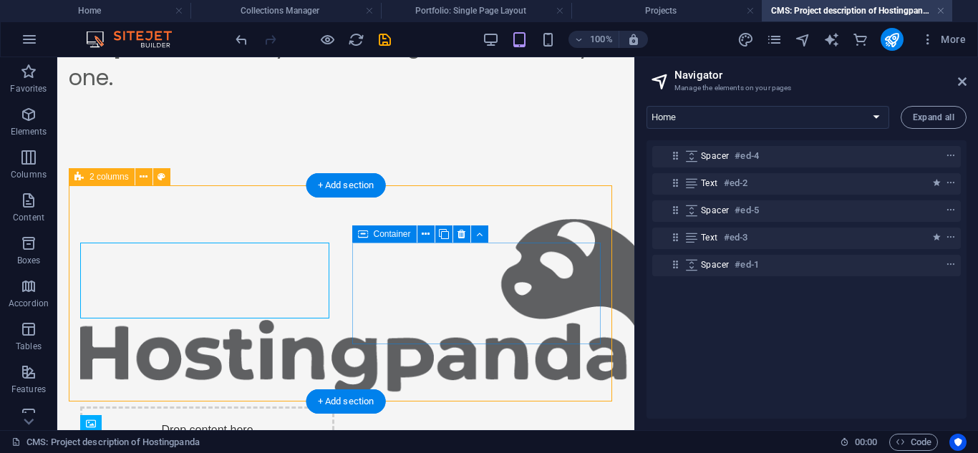
scroll to position [375, 0]
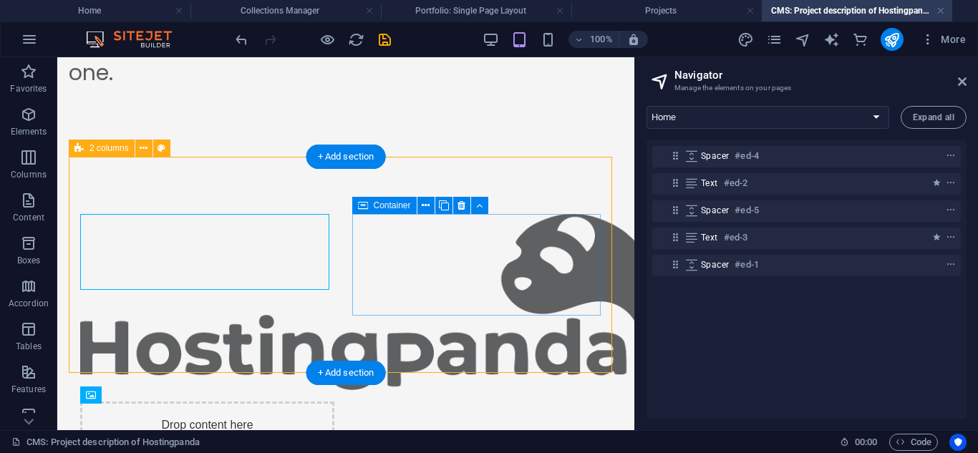
click at [334, 402] on div "Drop content here or Add elements Paste clipboard" at bounding box center [207, 453] width 254 height 102
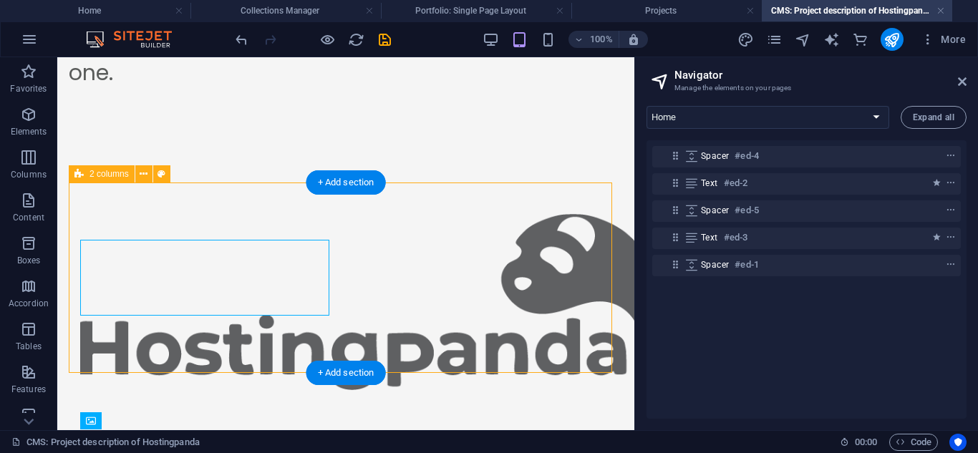
scroll to position [349, 0]
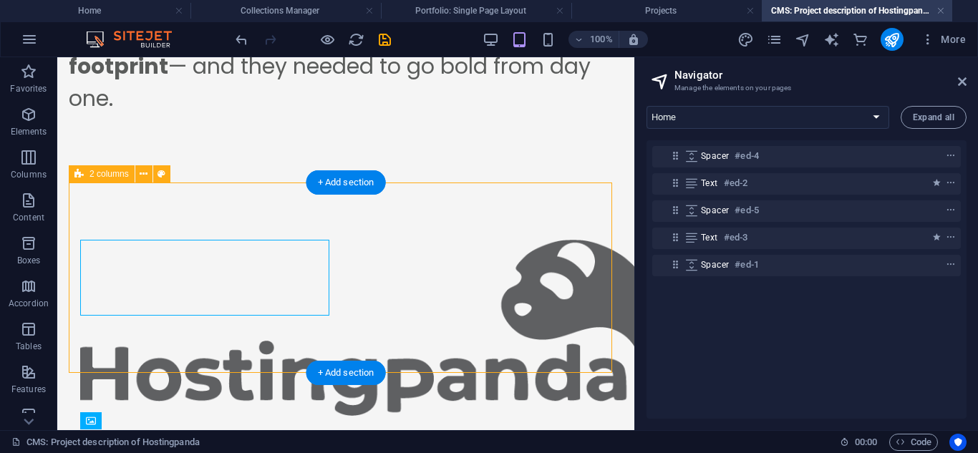
click at [372, 264] on div at bounding box center [346, 328] width 554 height 291
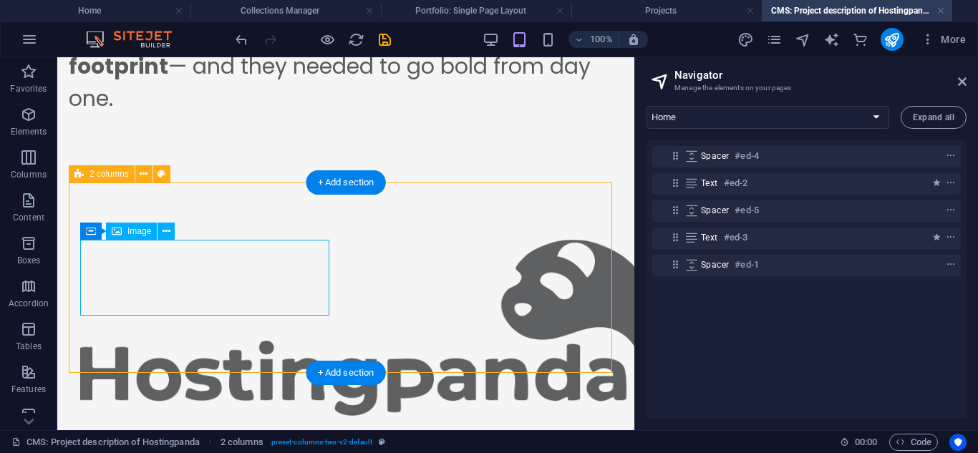
click at [306, 284] on figure at bounding box center [207, 328] width 254 height 176
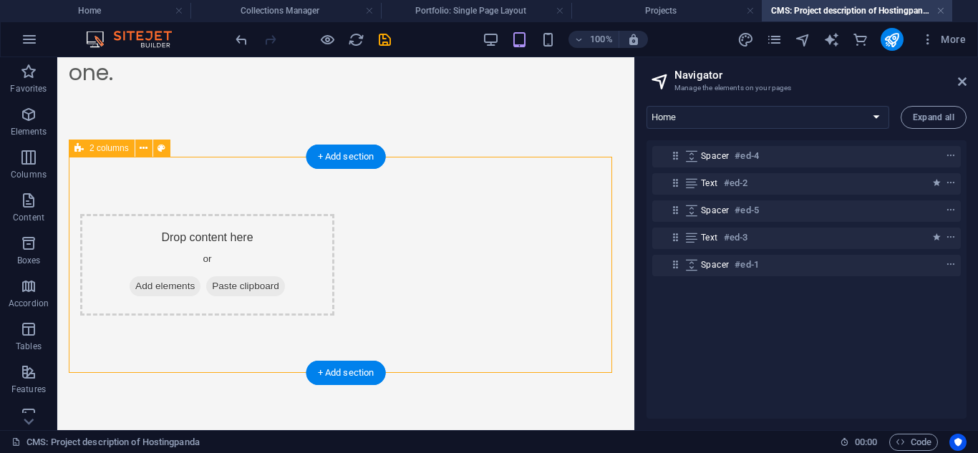
click at [365, 273] on div "Drop content here or Add elements Paste clipboard" at bounding box center [346, 265] width 554 height 216
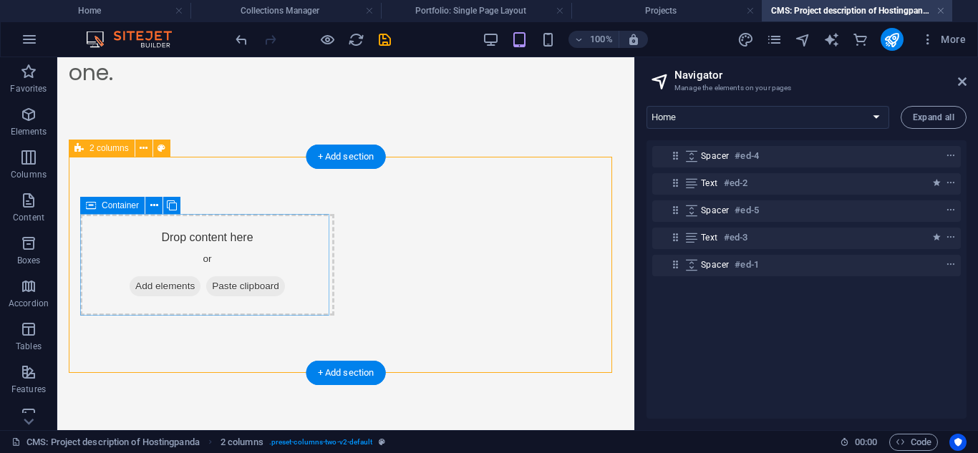
click at [304, 273] on div "Drop content here or Add elements Paste clipboard" at bounding box center [207, 265] width 254 height 102
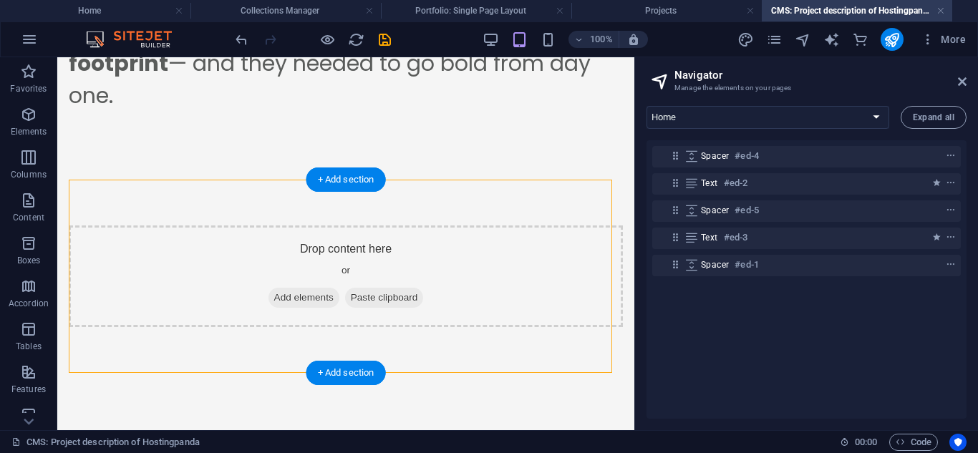
click at [362, 239] on div "Drop content here or Add elements Paste clipboard" at bounding box center [346, 277] width 554 height 102
click at [287, 303] on span "Add elements" at bounding box center [304, 298] width 71 height 20
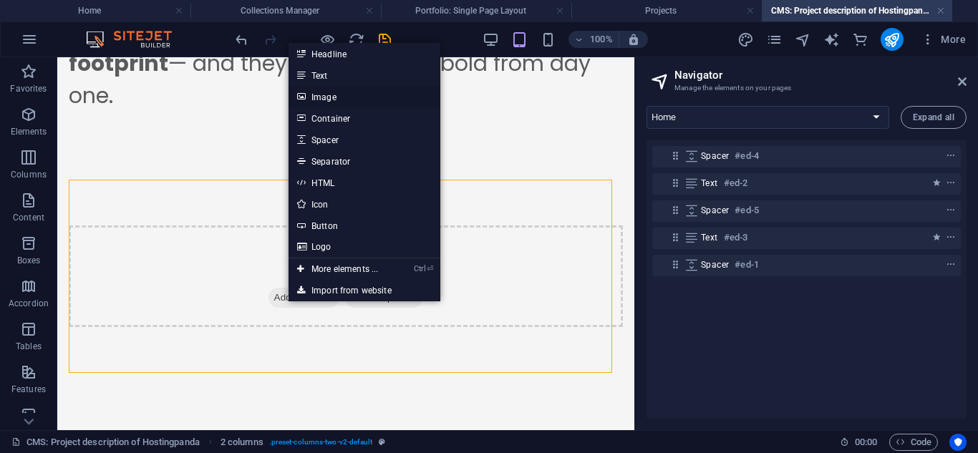
click at [343, 100] on link "Image" at bounding box center [365, 96] width 152 height 21
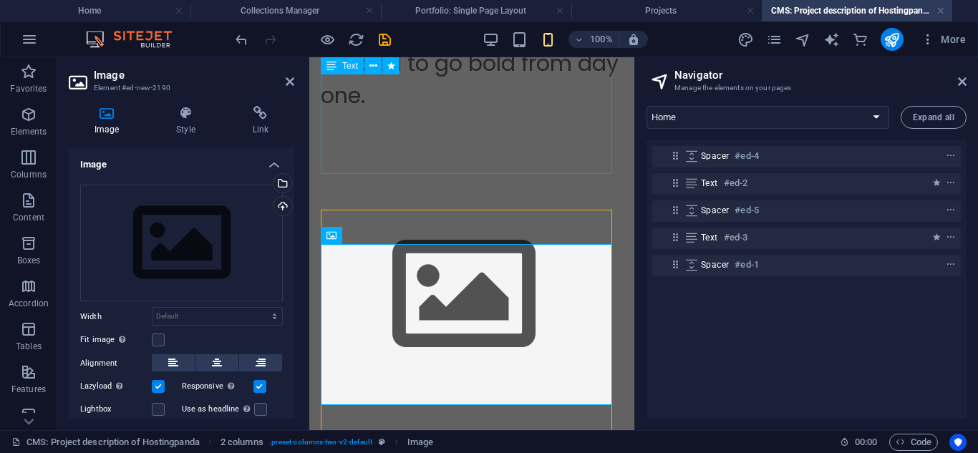
scroll to position [578, 0]
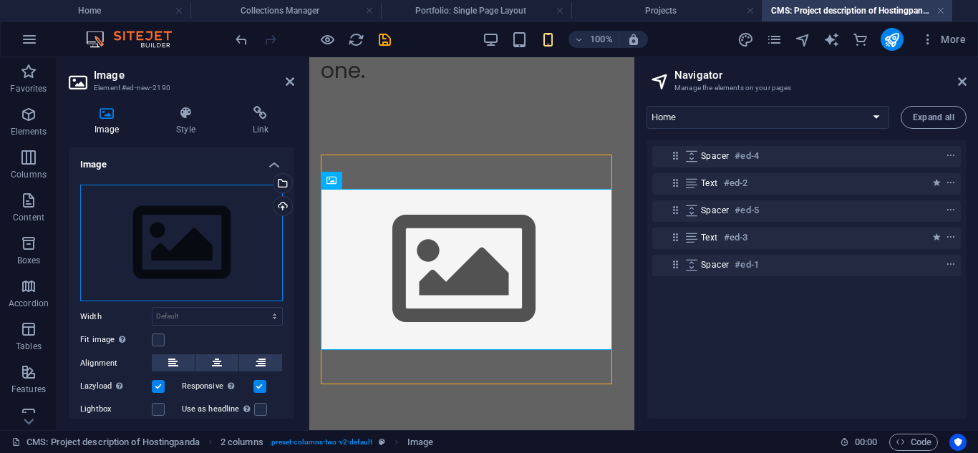
click at [179, 220] on div "Drag files here, click to choose files or select files from Files or our free s…" at bounding box center [181, 243] width 203 height 117
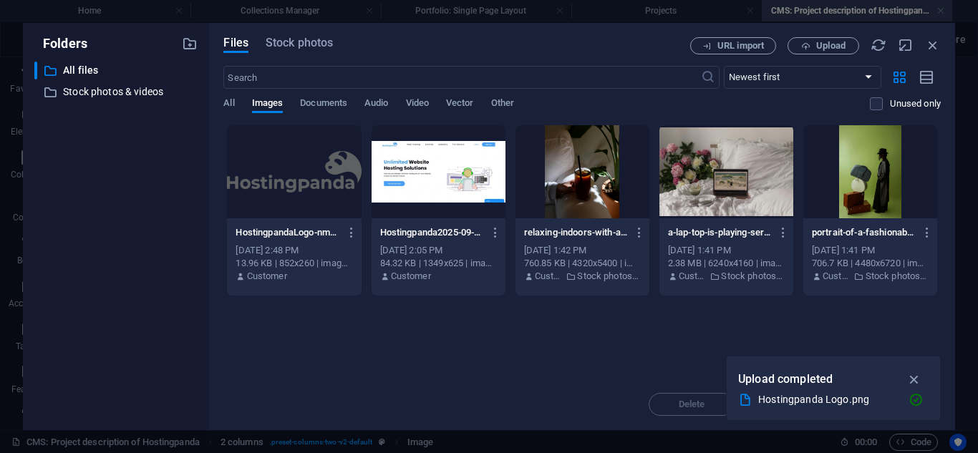
click at [285, 189] on div at bounding box center [294, 171] width 134 height 93
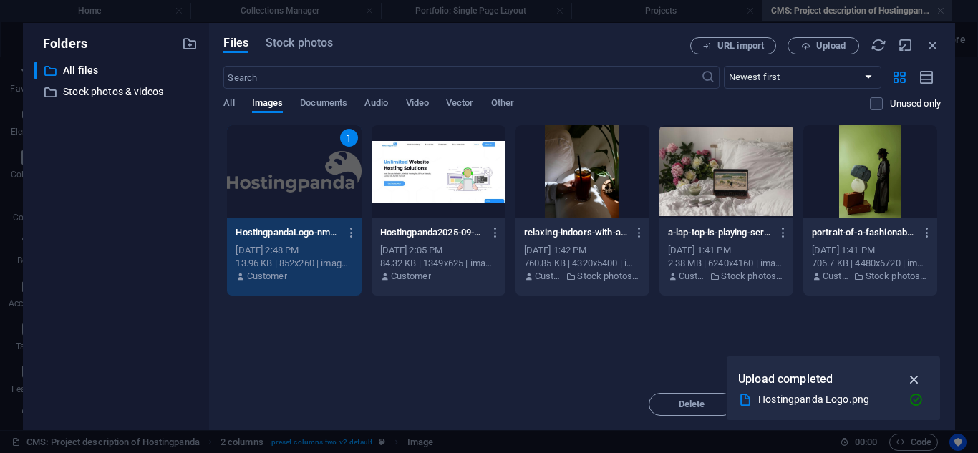
click at [920, 374] on icon "button" at bounding box center [915, 380] width 16 height 16
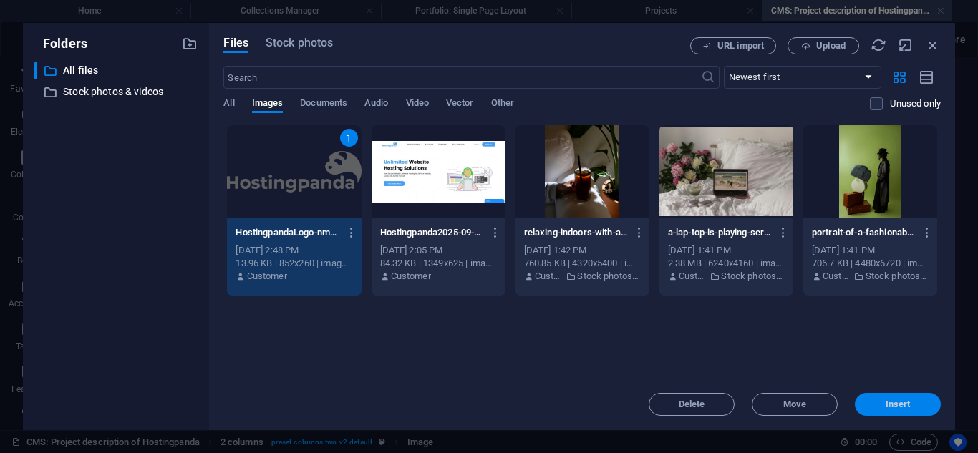
click at [887, 400] on span "Insert" at bounding box center [898, 404] width 25 height 9
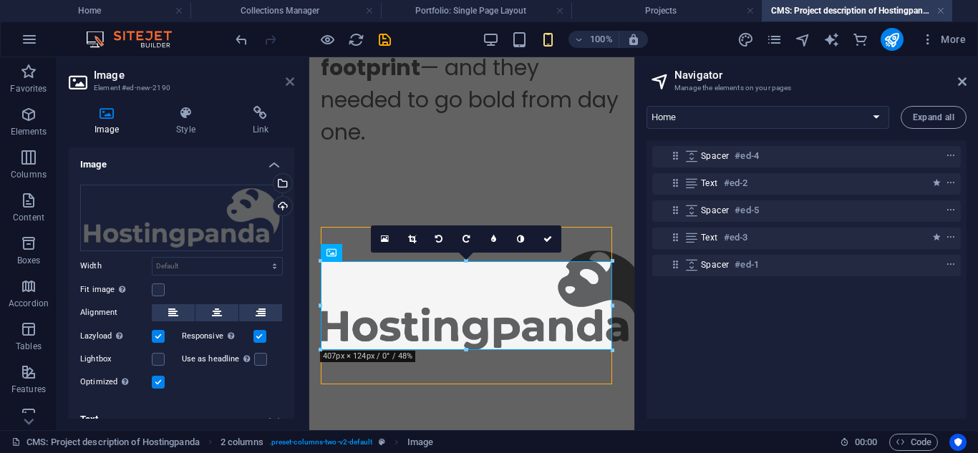
click at [291, 82] on icon at bounding box center [290, 81] width 9 height 11
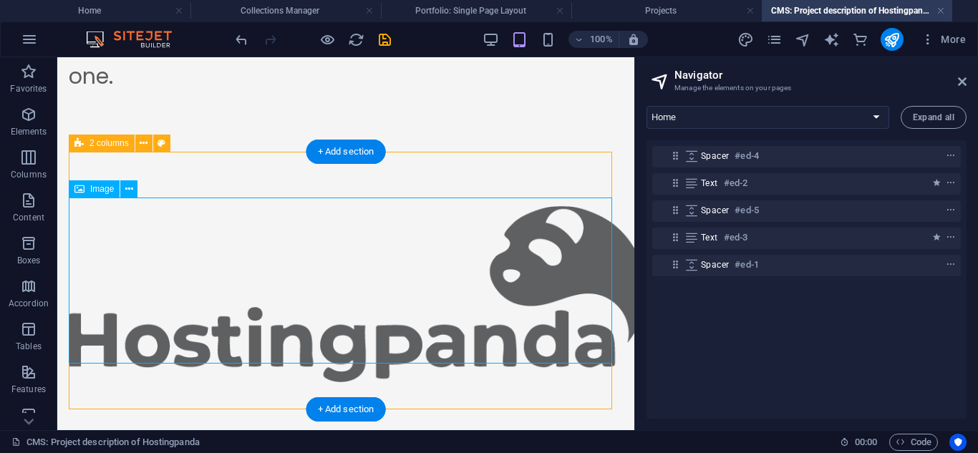
scroll to position [416, 0]
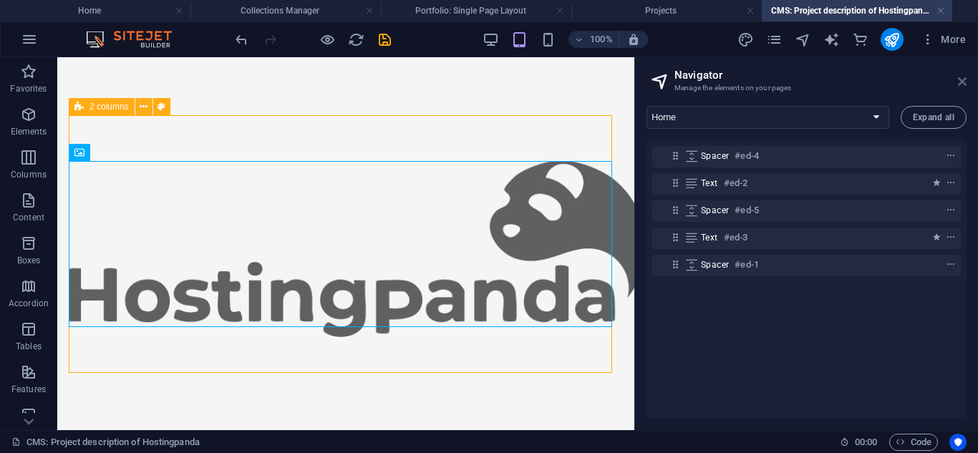
click at [964, 81] on icon at bounding box center [962, 81] width 9 height 11
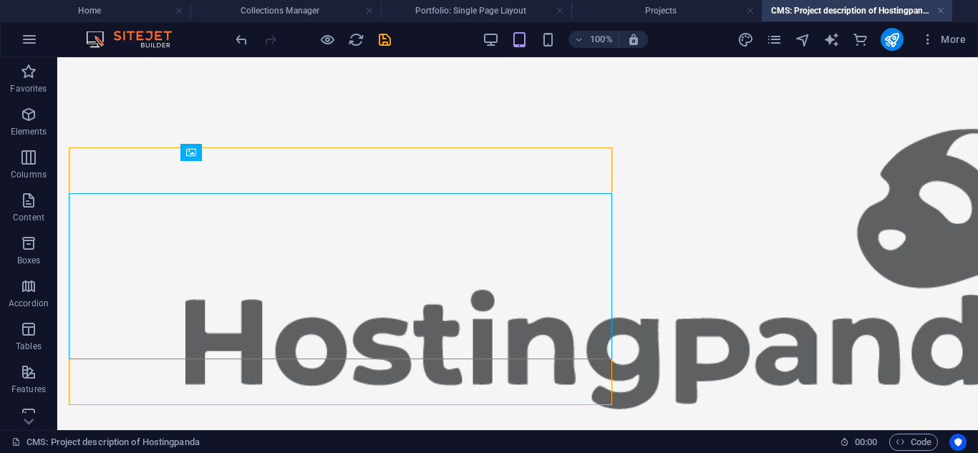
scroll to position [384, 0]
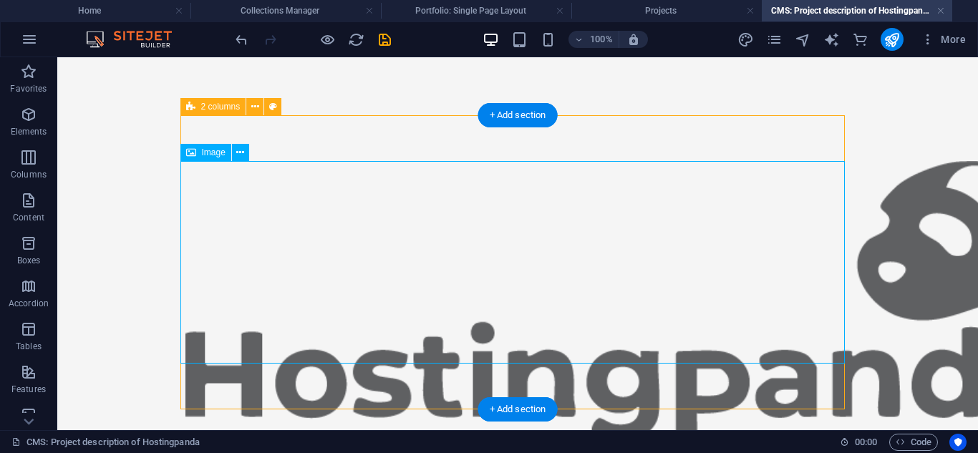
click at [551, 203] on figure at bounding box center [517, 301] width 665 height 281
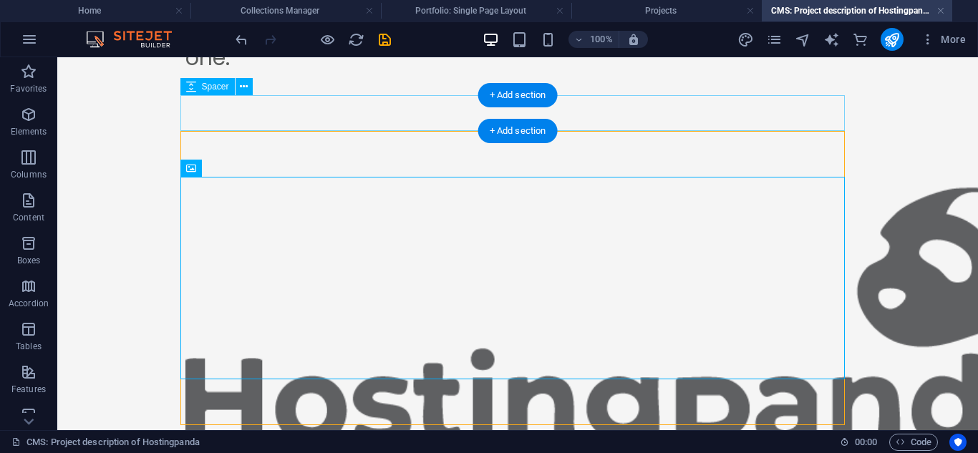
scroll to position [368, 0]
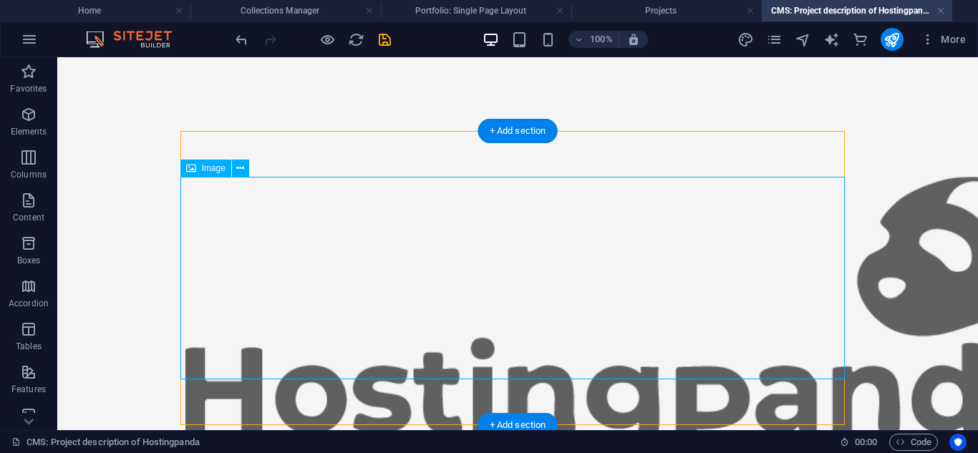
click at [681, 263] on figure at bounding box center [517, 317] width 665 height 281
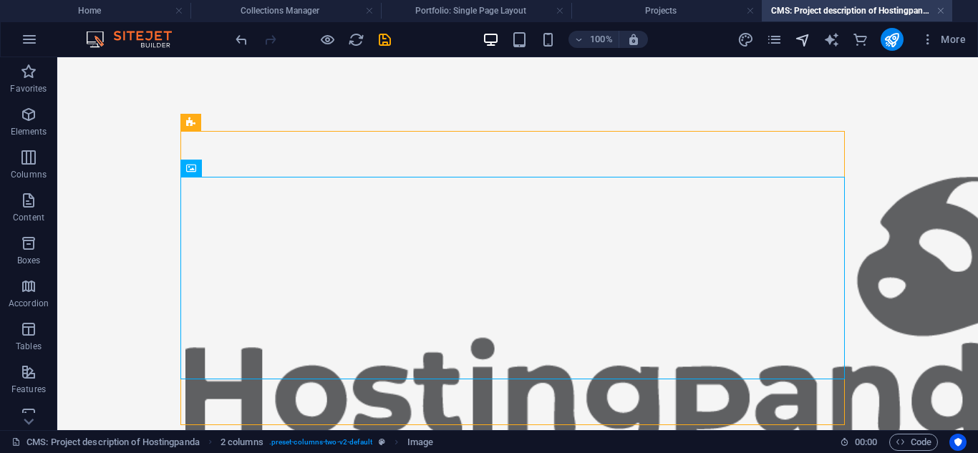
click at [808, 38] on icon "navigator" at bounding box center [803, 40] width 16 height 16
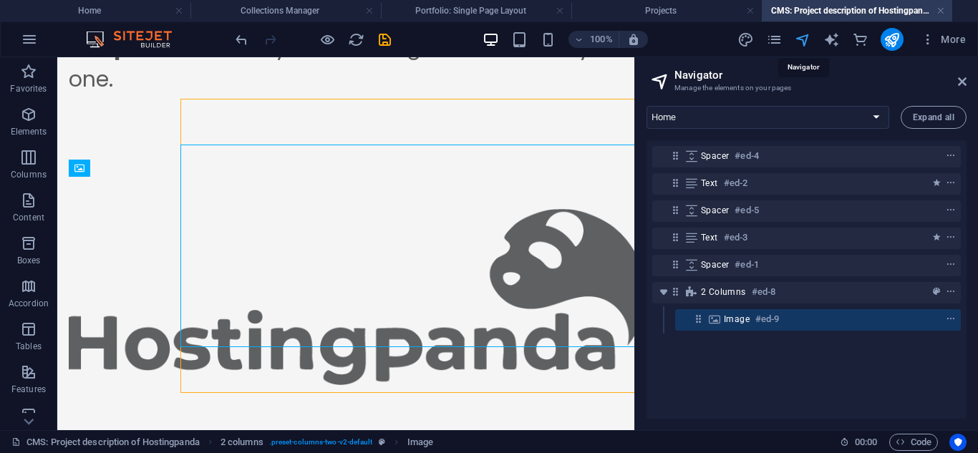
scroll to position [400, 0]
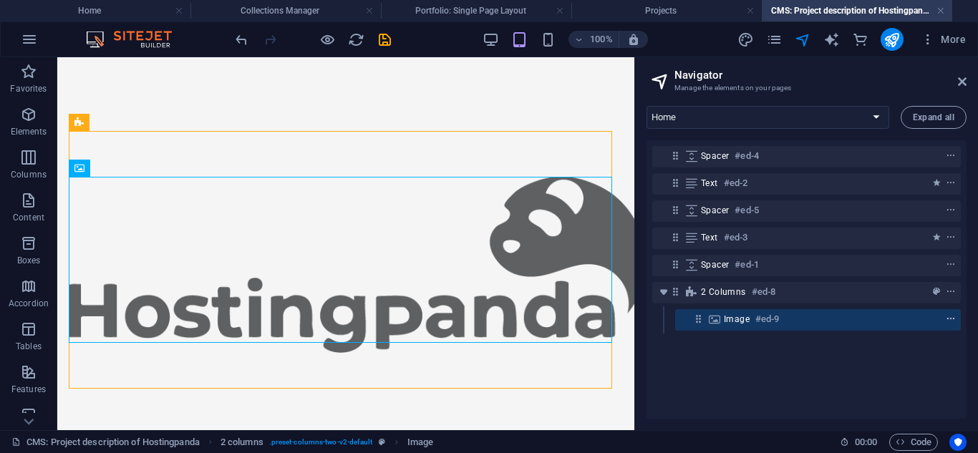
click at [948, 319] on icon "context-menu" at bounding box center [951, 319] width 10 height 10
click at [948, 316] on icon "context-menu" at bounding box center [951, 319] width 10 height 10
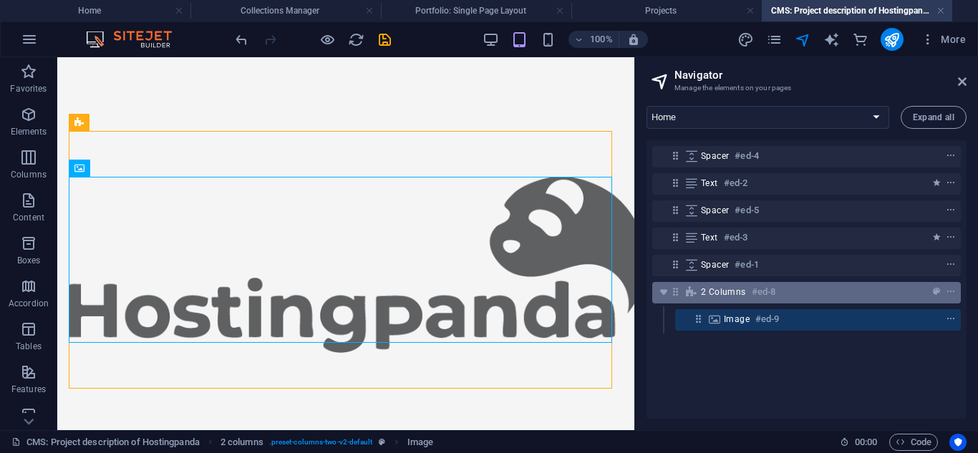
click at [836, 299] on div "2 columns #ed-8" at bounding box center [795, 292] width 188 height 17
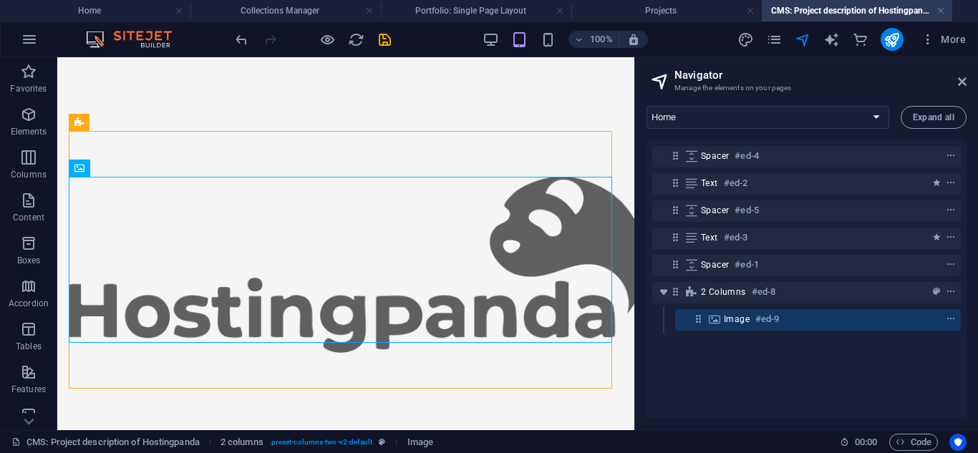
click at [828, 325] on div "Image #ed-9" at bounding box center [806, 319] width 165 height 17
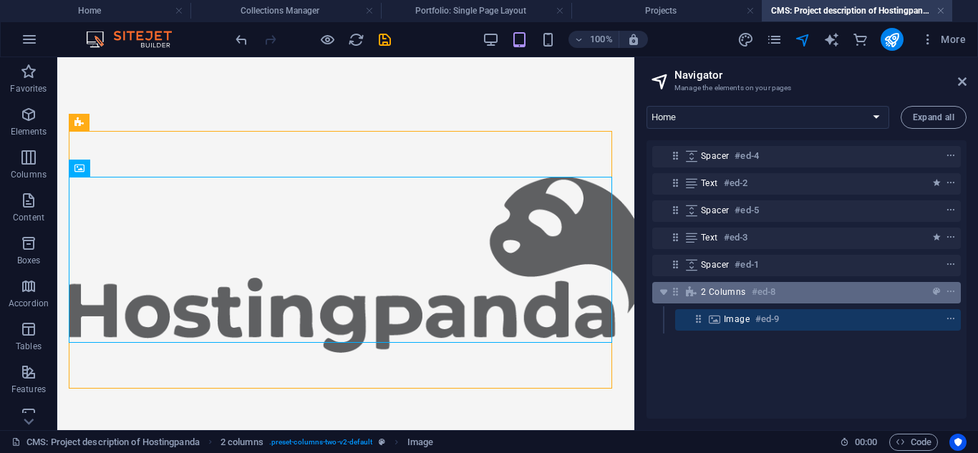
click at [717, 292] on span "2 columns" at bounding box center [723, 291] width 45 height 11
click at [705, 300] on div "2 columns #ed-8" at bounding box center [795, 292] width 188 height 17
click at [707, 300] on div "2 columns #ed-8" at bounding box center [795, 292] width 188 height 17
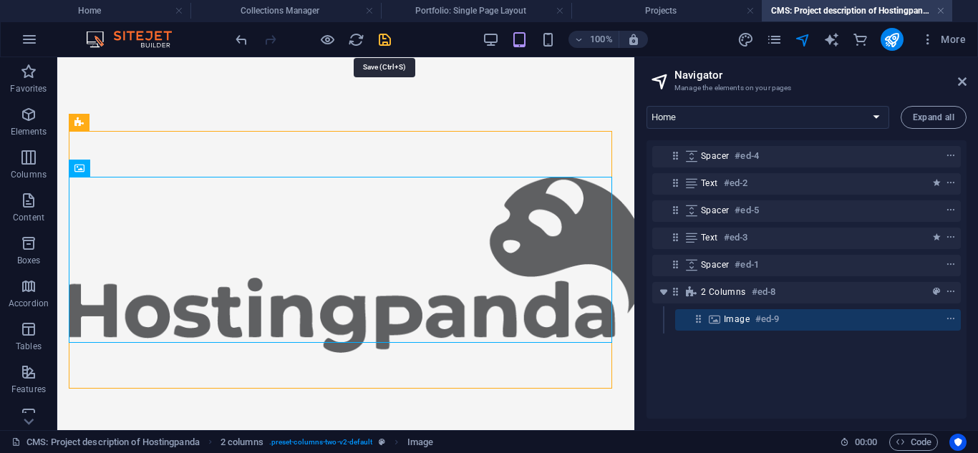
click at [391, 39] on icon "save" at bounding box center [385, 40] width 16 height 16
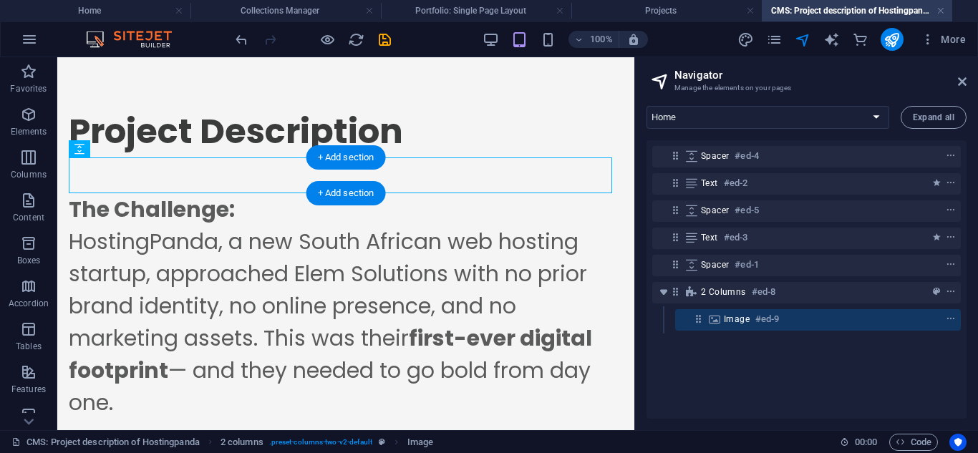
scroll to position [44, 0]
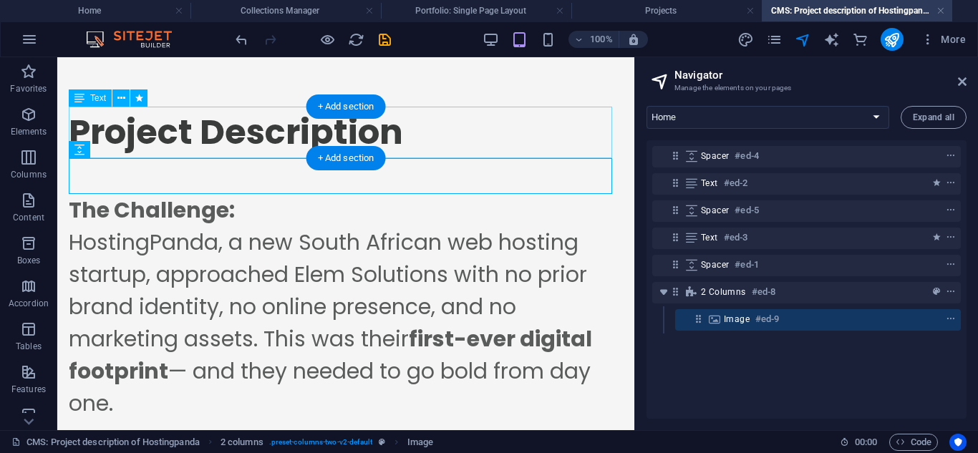
click at [246, 110] on div "Project Description" at bounding box center [346, 133] width 554 height 52
click at [251, 122] on div "Project Description" at bounding box center [346, 133] width 554 height 52
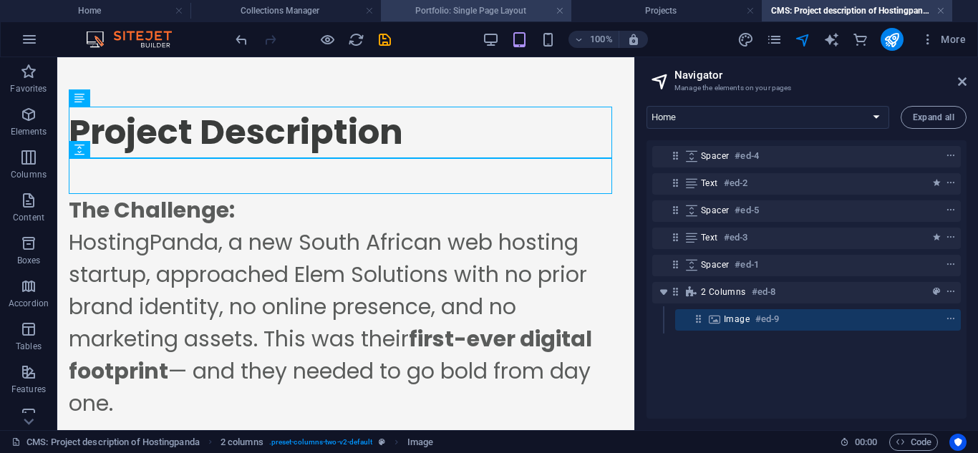
click at [435, 17] on h4 "Portfolio: Single Page Layout" at bounding box center [476, 11] width 191 height 16
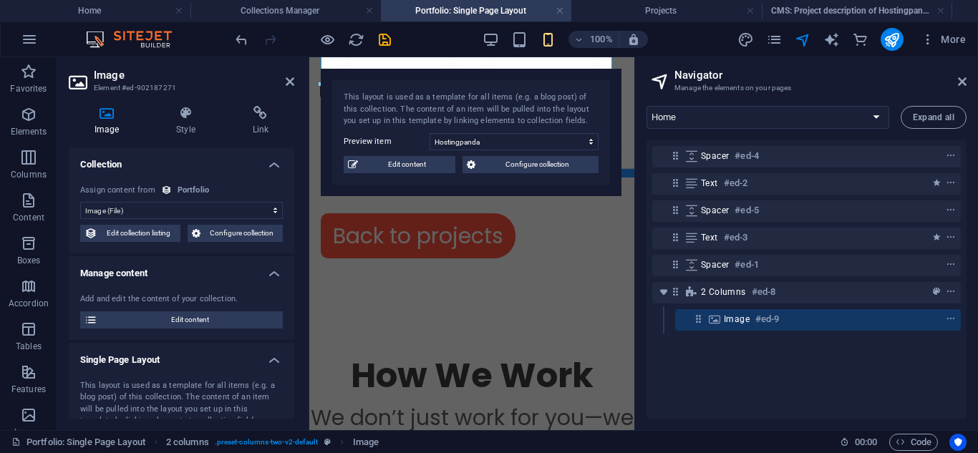
scroll to position [0, 0]
click at [382, 45] on icon "save" at bounding box center [385, 40] width 16 height 16
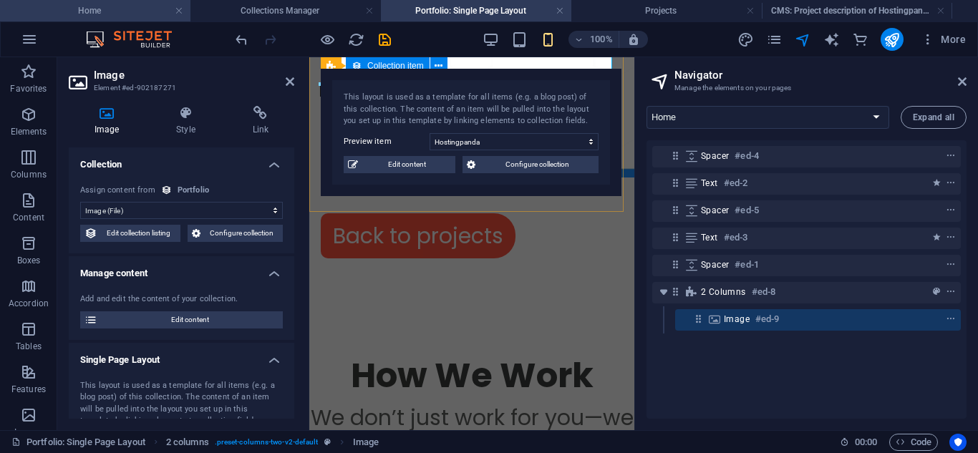
click at [90, 4] on h4 "Home" at bounding box center [95, 11] width 191 height 16
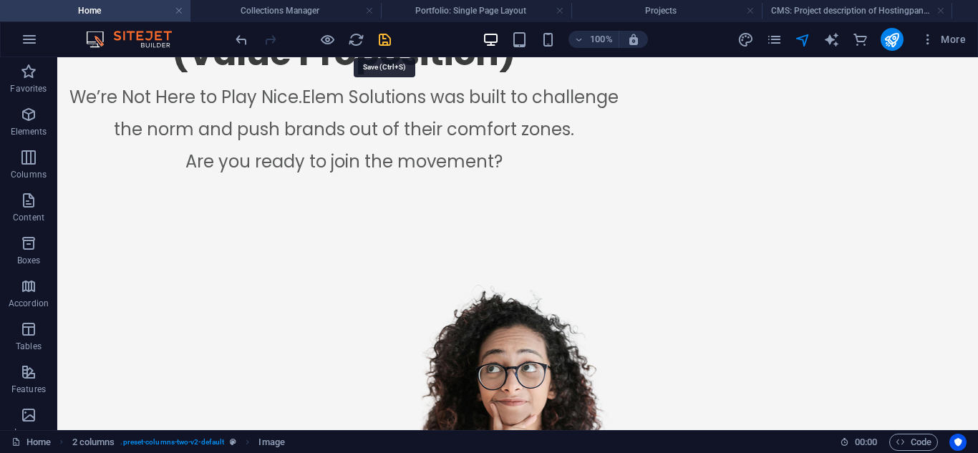
click at [390, 42] on icon "save" at bounding box center [385, 40] width 16 height 16
click at [847, 16] on h4 "CMS: Project description of Hostingpanda" at bounding box center [857, 11] width 191 height 16
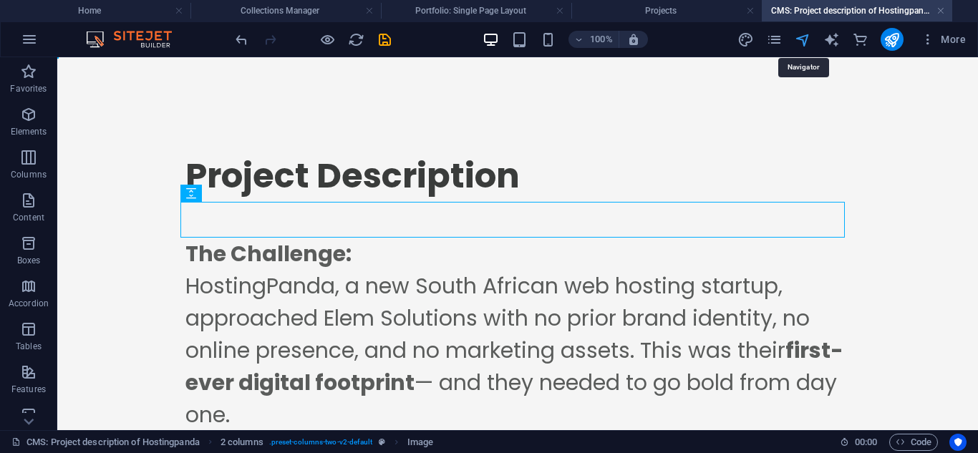
click at [809, 34] on icon "navigator" at bounding box center [803, 40] width 16 height 16
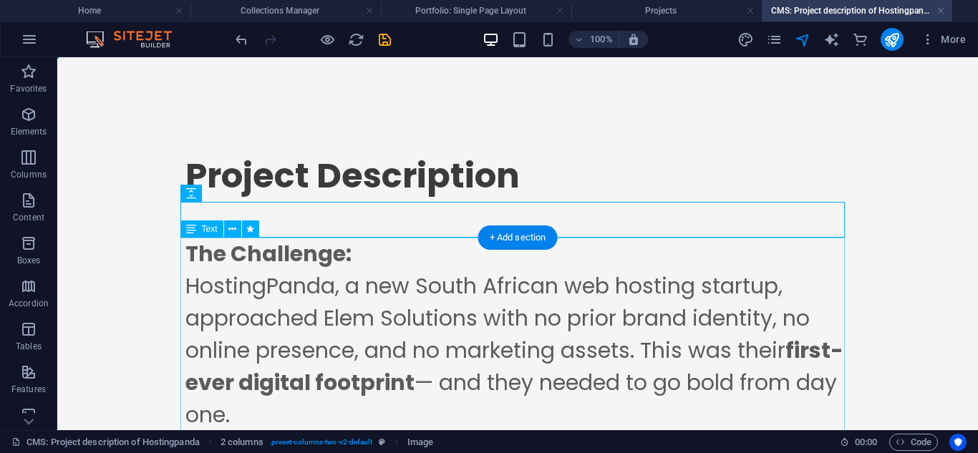
click at [683, 269] on div "The Challenge: HostingPanda, a new South African web hosting startup, approache…" at bounding box center [517, 351] width 665 height 226
click at [678, 289] on div "The Challenge: HostingPanda, a new South African web hosting startup, approache…" at bounding box center [517, 351] width 665 height 226
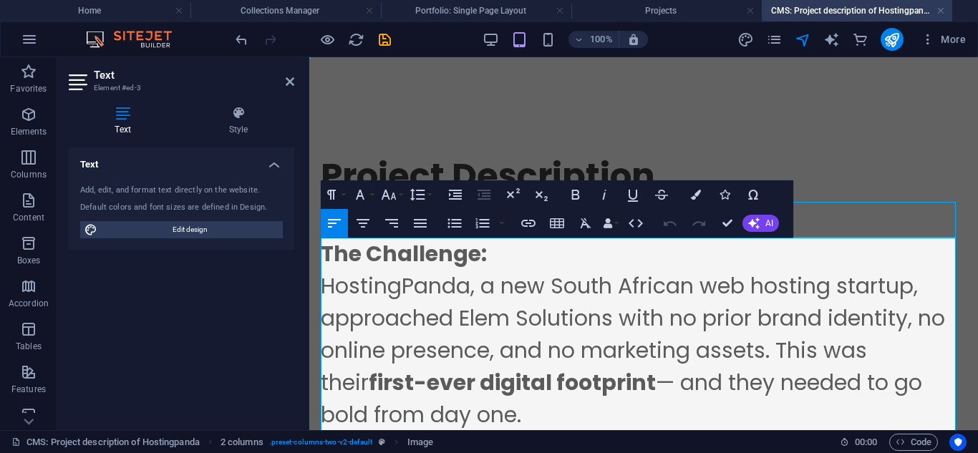
drag, startPoint x: 930, startPoint y: 289, endPoint x: 491, endPoint y: 170, distance: 454.1
click at [491, 170] on div "Project Description" at bounding box center [644, 176] width 646 height 52
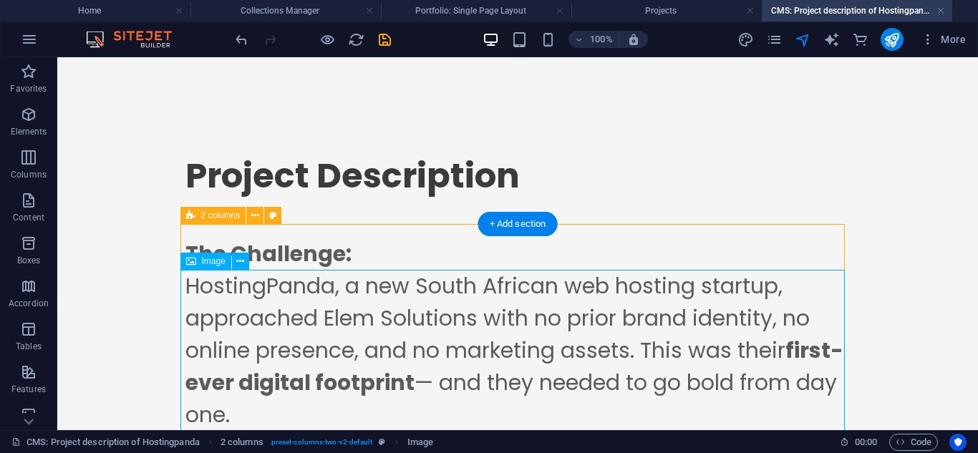
scroll to position [420, 0]
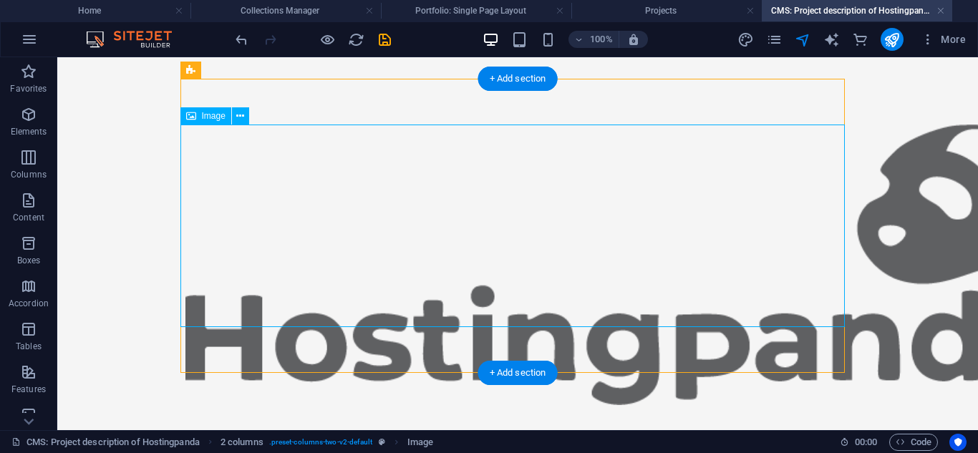
click at [476, 272] on figure at bounding box center [517, 265] width 665 height 281
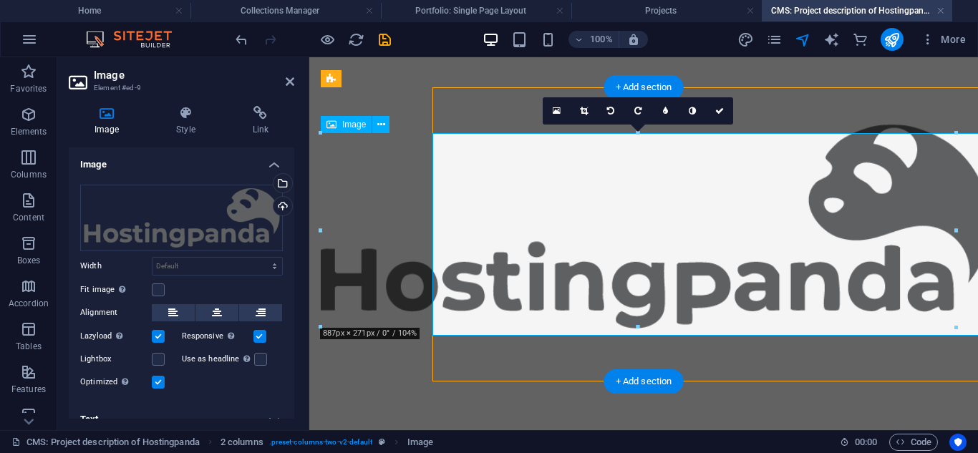
scroll to position [412, 0]
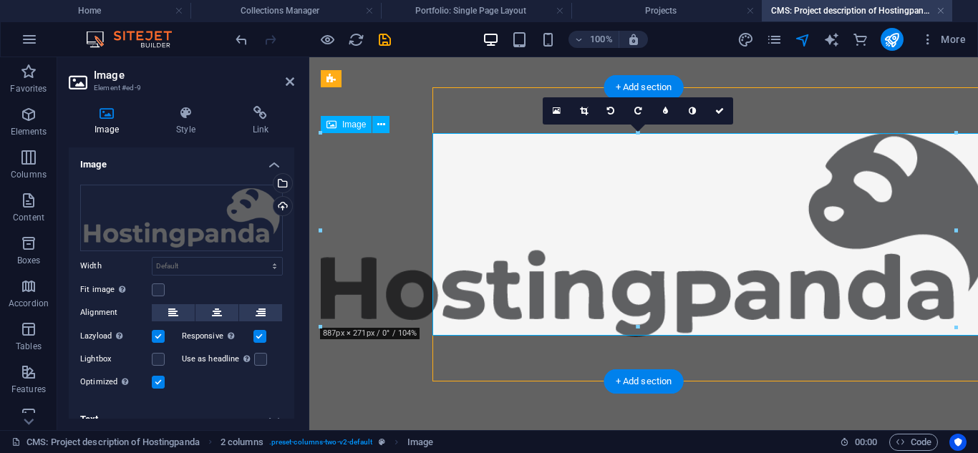
click at [476, 272] on figure at bounding box center [644, 235] width 646 height 204
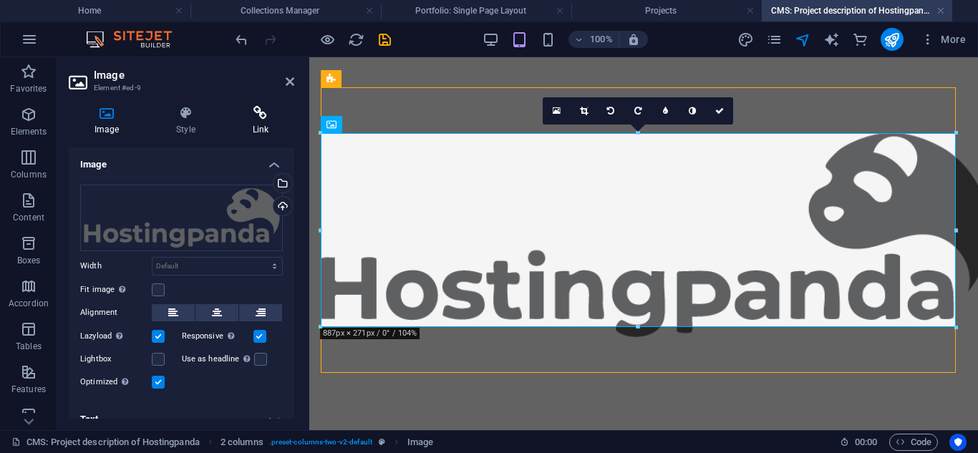
click at [267, 119] on icon at bounding box center [260, 113] width 67 height 14
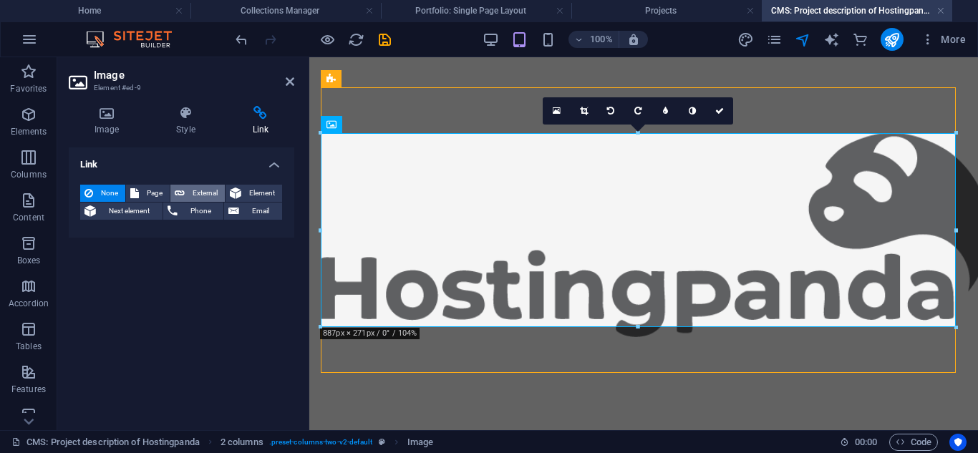
click at [197, 193] on span "External" at bounding box center [205, 193] width 32 height 17
select select "blank"
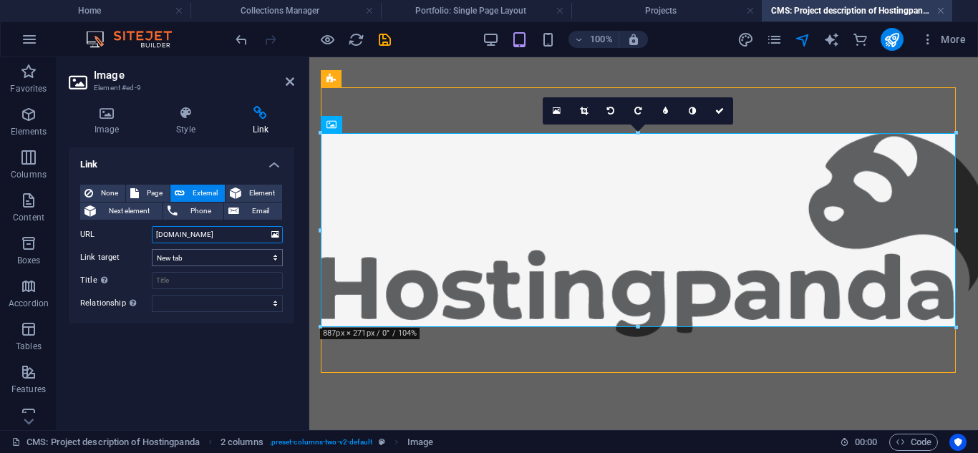
type input "[DOMAIN_NAME]"
click at [259, 256] on select "New tab Same tab Overlay" at bounding box center [217, 257] width 131 height 17
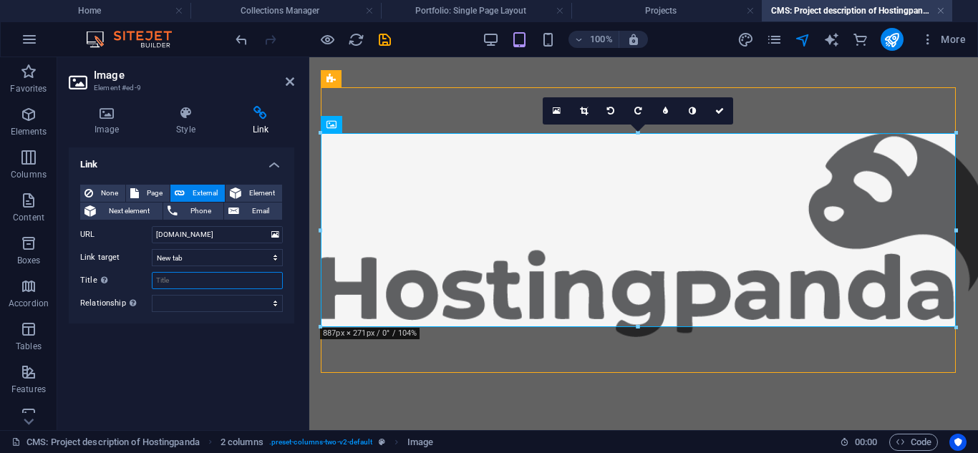
click at [233, 272] on input "Title Additional link description, should not be the same as the link text. The…" at bounding box center [217, 280] width 131 height 17
type input "Hostingpanda website"
click at [187, 306] on select "alternate author bookmark external help license next nofollow noreferrer noopen…" at bounding box center [217, 303] width 131 height 17
click at [187, 347] on div "Link None Page External Element Next element Phone Email Page Home About Us Ser…" at bounding box center [182, 283] width 226 height 271
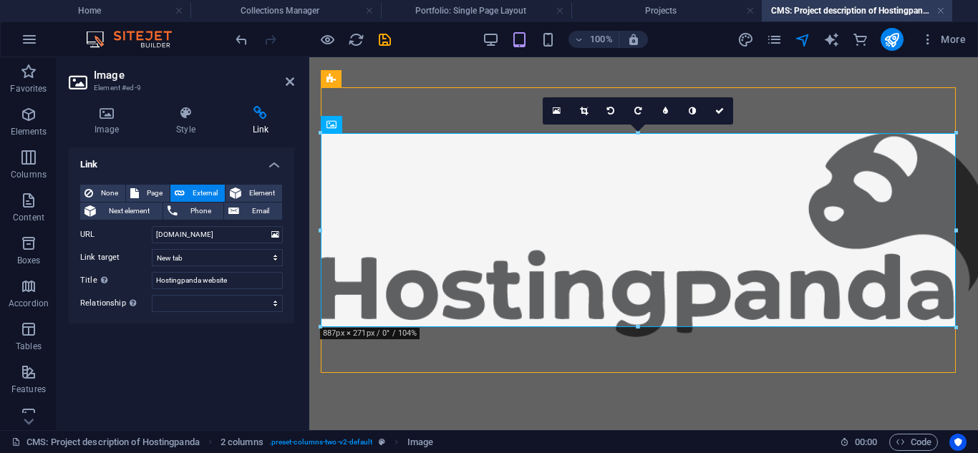
click at [294, 80] on aside "Image Element #ed-9 Image Style Link Image Drag files here, click to choose fil…" at bounding box center [183, 243] width 252 height 373
click at [297, 85] on aside "Image Element #ed-9 Image Style Link Image Drag files here, click to choose fil…" at bounding box center [183, 243] width 252 height 373
click at [284, 82] on header "Image Element #ed-9" at bounding box center [182, 75] width 226 height 37
click at [289, 82] on icon at bounding box center [290, 81] width 9 height 11
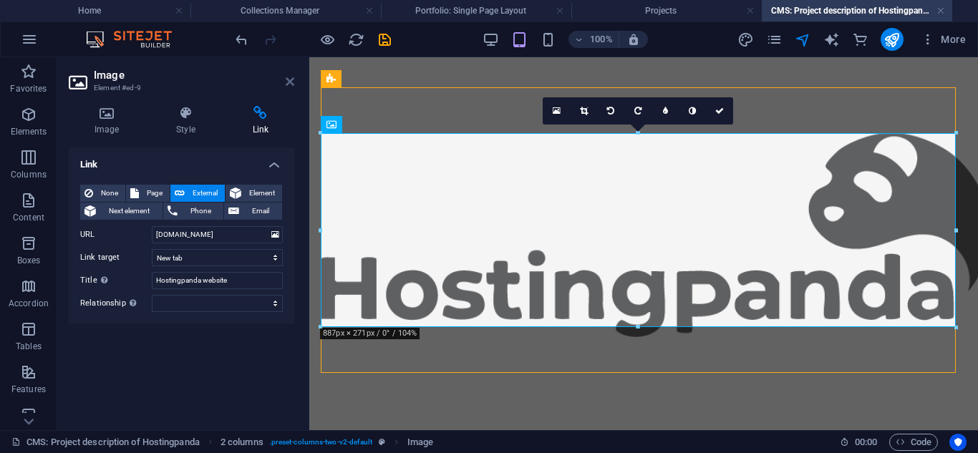
scroll to position [420, 0]
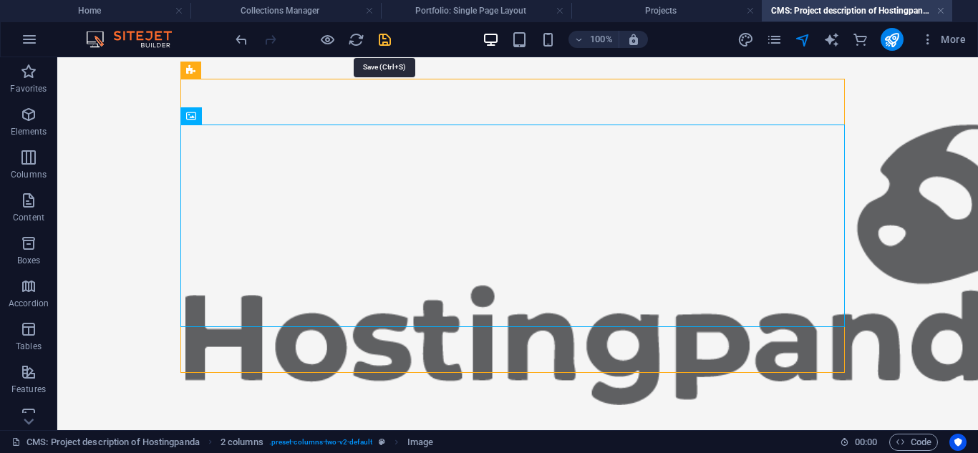
click at [387, 39] on icon "save" at bounding box center [385, 40] width 16 height 16
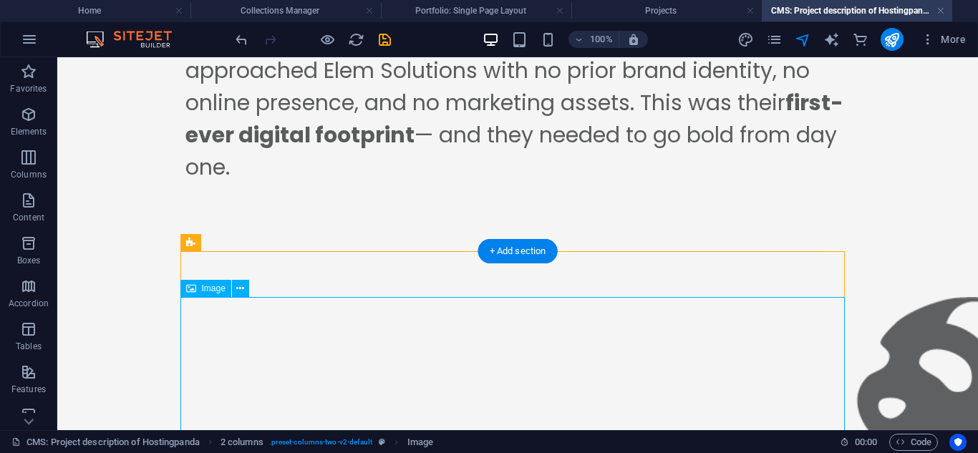
scroll to position [0, 0]
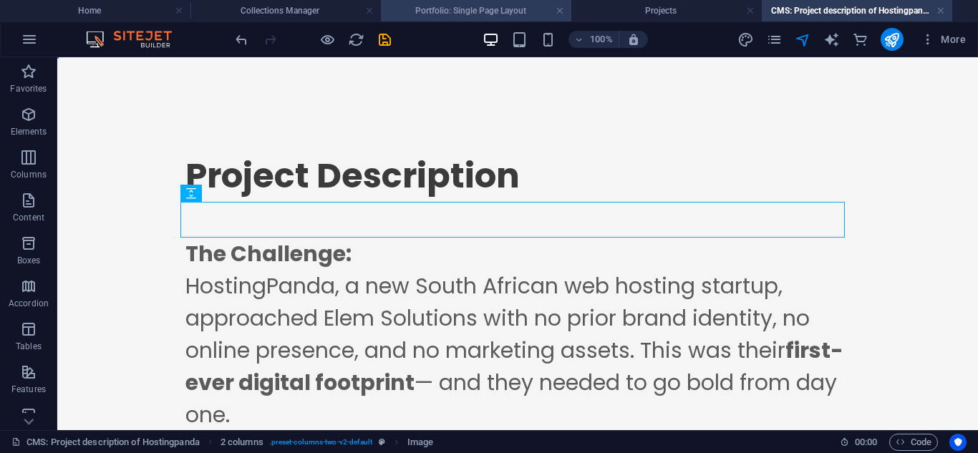
click at [471, 11] on h4 "Portfolio: Single Page Layout" at bounding box center [476, 11] width 191 height 16
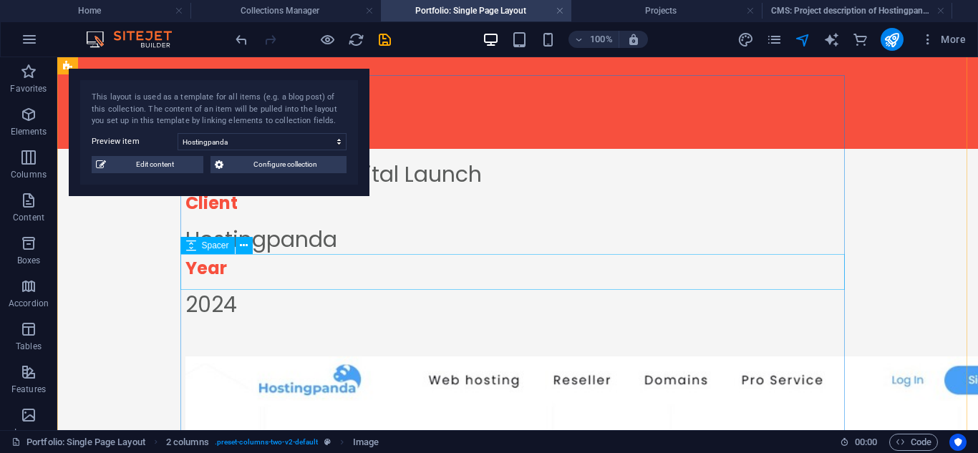
scroll to position [111, 0]
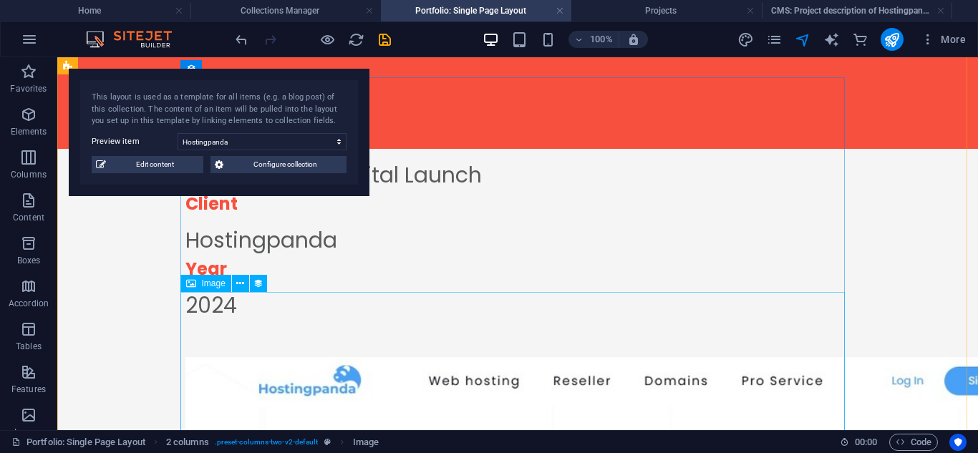
select select "title_image"
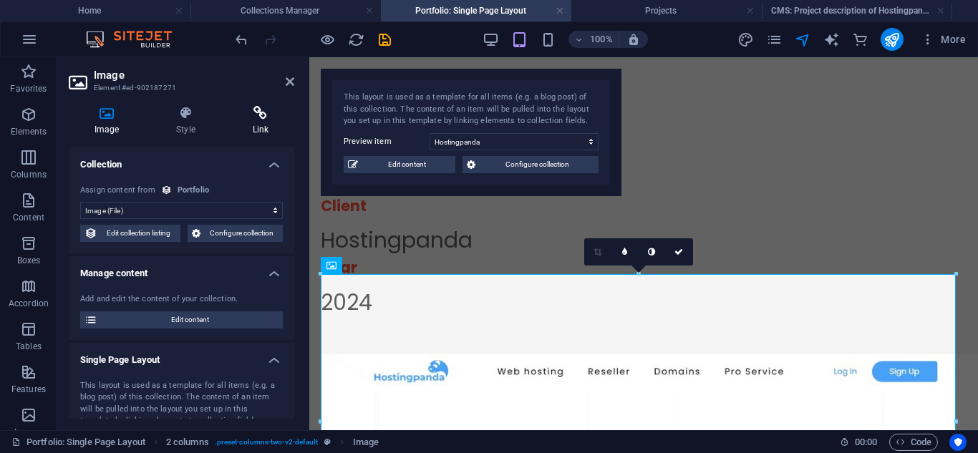
click at [259, 122] on h4 "Link" at bounding box center [260, 121] width 67 height 30
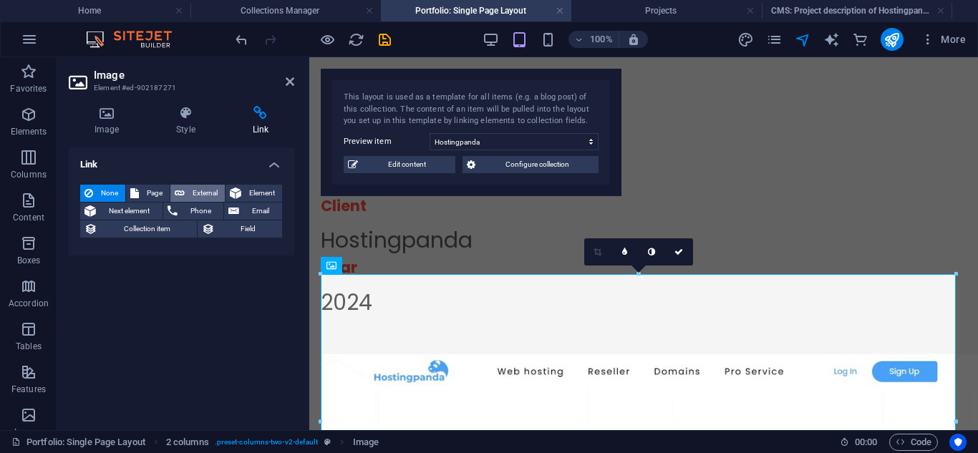
click at [179, 192] on icon at bounding box center [180, 193] width 10 height 17
select select "blank"
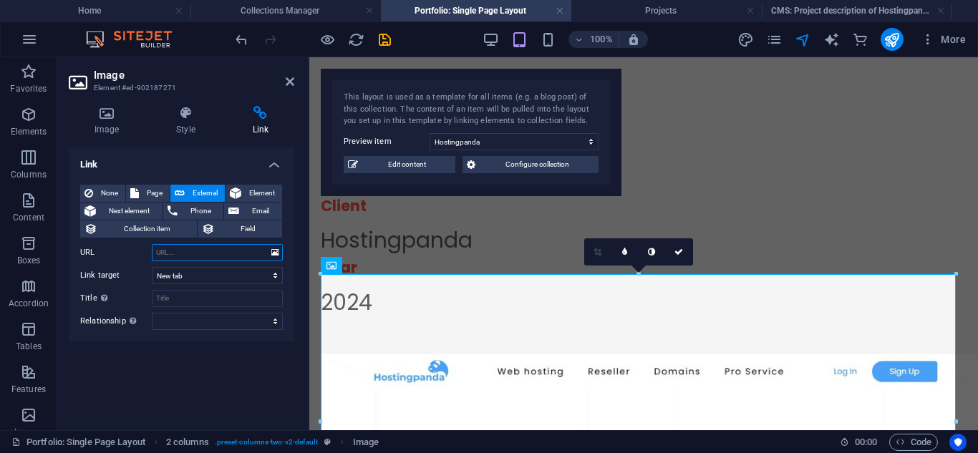
click at [195, 256] on input "URL" at bounding box center [217, 252] width 131 height 17
type input "j"
type input "g"
type input "[DOMAIN_NAME]"
click at [216, 323] on select "alternate author bookmark external help license next nofollow noreferrer noopen…" at bounding box center [217, 321] width 131 height 17
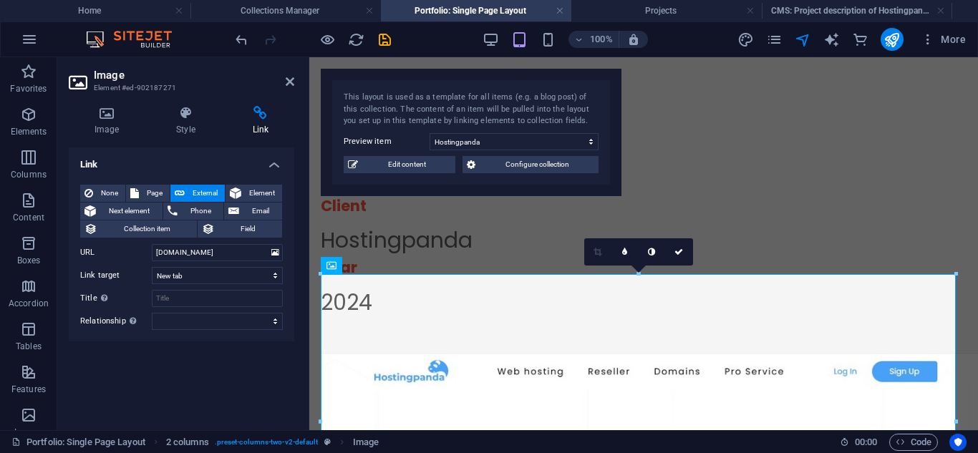
click at [199, 360] on div "Link None Page External Element Next element Phone Email Collection item Field …" at bounding box center [182, 283] width 226 height 271
click at [196, 292] on input "Title Additional link description, should not be the same as the link text. The…" at bounding box center [217, 298] width 131 height 17
type input "Hostingpanda website"
click at [224, 368] on div "Link None Page External Element Next element Phone Email Collection item Field …" at bounding box center [182, 283] width 226 height 271
click at [103, 135] on h4 "Image" at bounding box center [110, 121] width 82 height 30
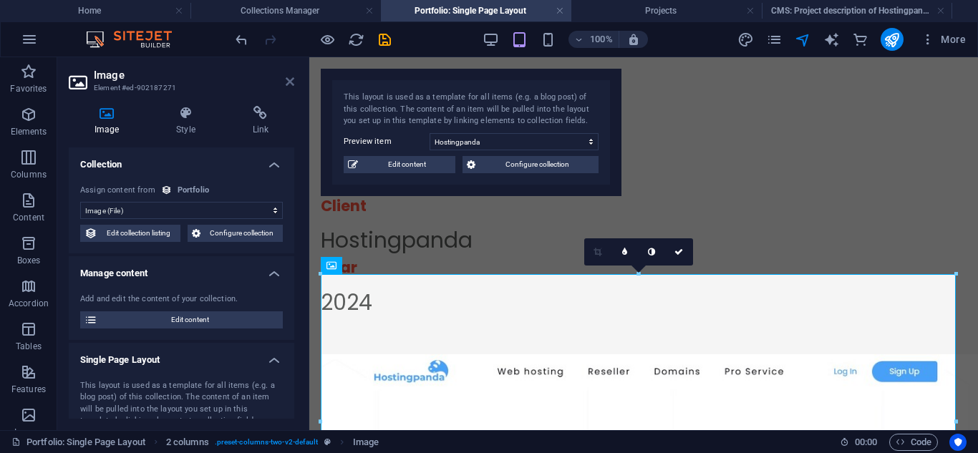
click at [291, 80] on icon at bounding box center [290, 81] width 9 height 11
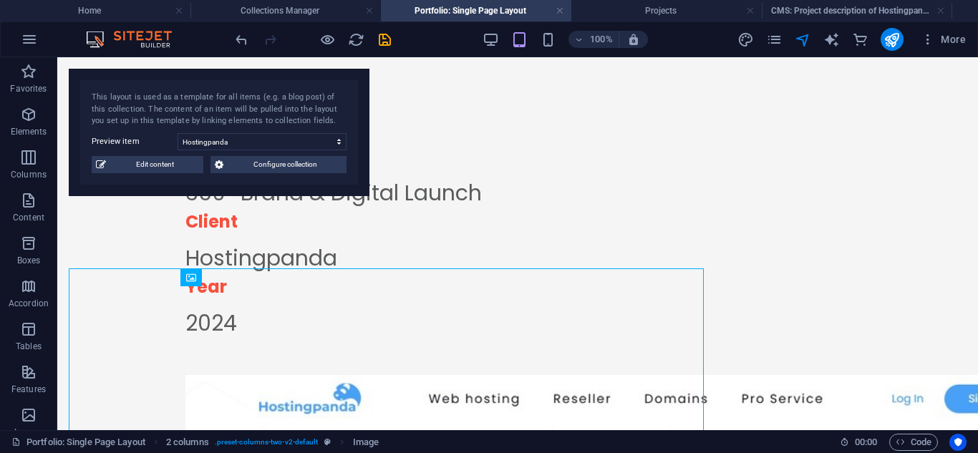
scroll to position [117, 0]
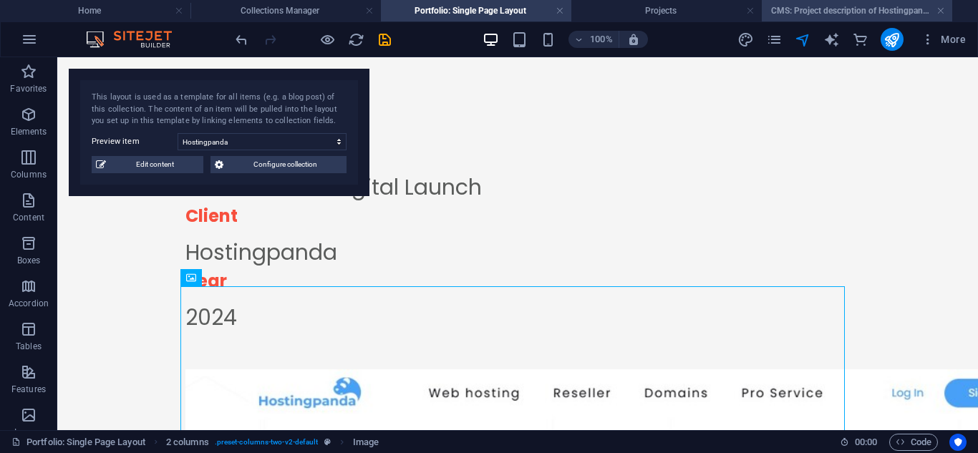
click at [806, 5] on h4 "CMS: Project description of Hostingpanda" at bounding box center [857, 11] width 191 height 16
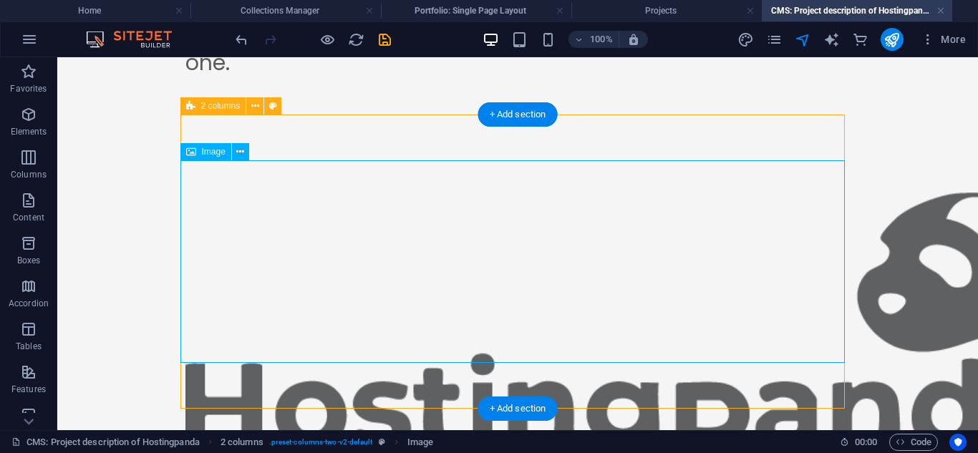
scroll to position [420, 0]
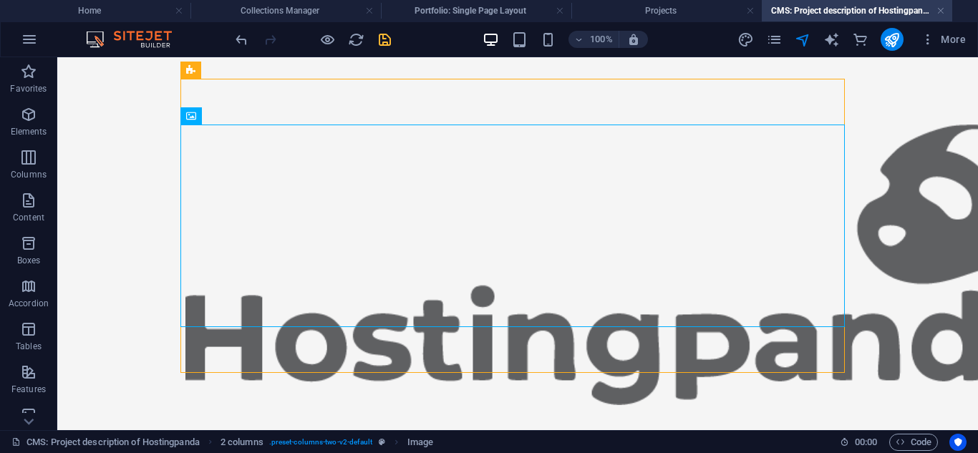
click at [387, 44] on icon "save" at bounding box center [385, 40] width 16 height 16
click at [807, 39] on icon "navigator" at bounding box center [803, 40] width 16 height 16
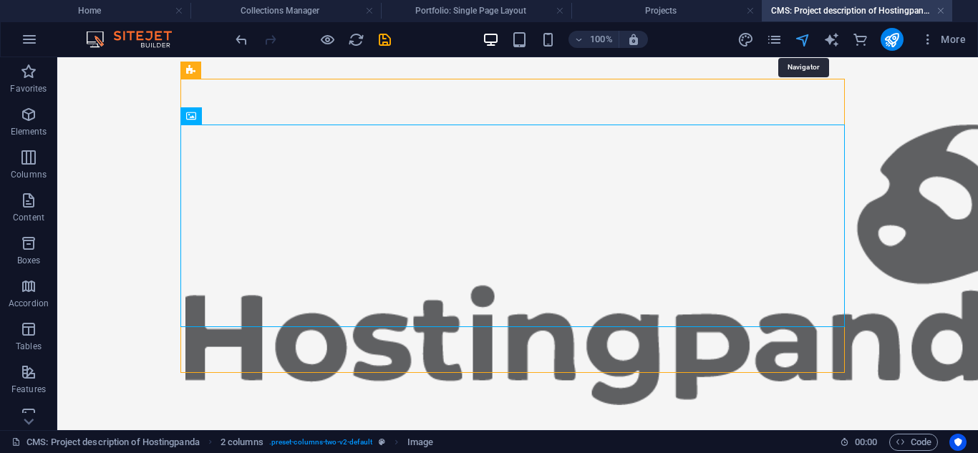
click at [807, 39] on icon "navigator" at bounding box center [803, 40] width 16 height 16
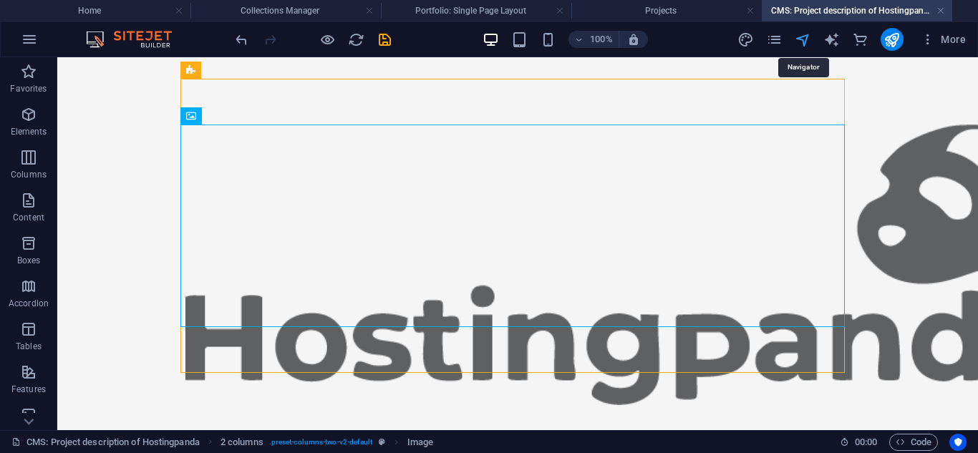
click at [807, 39] on icon "navigator" at bounding box center [803, 40] width 16 height 16
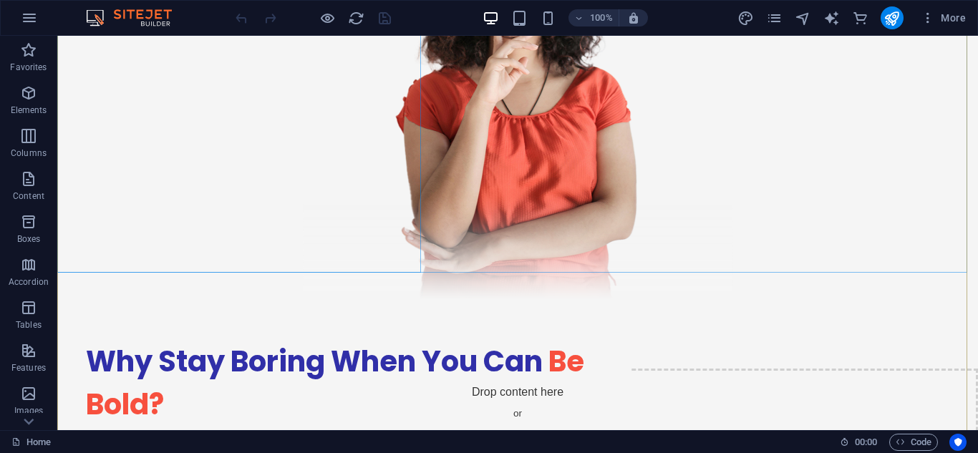
scroll to position [2240, 0]
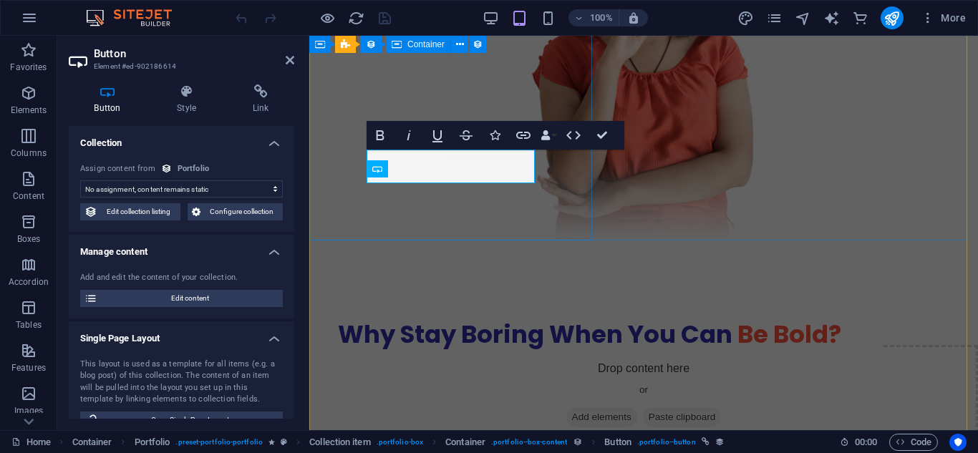
scroll to position [2423, 0]
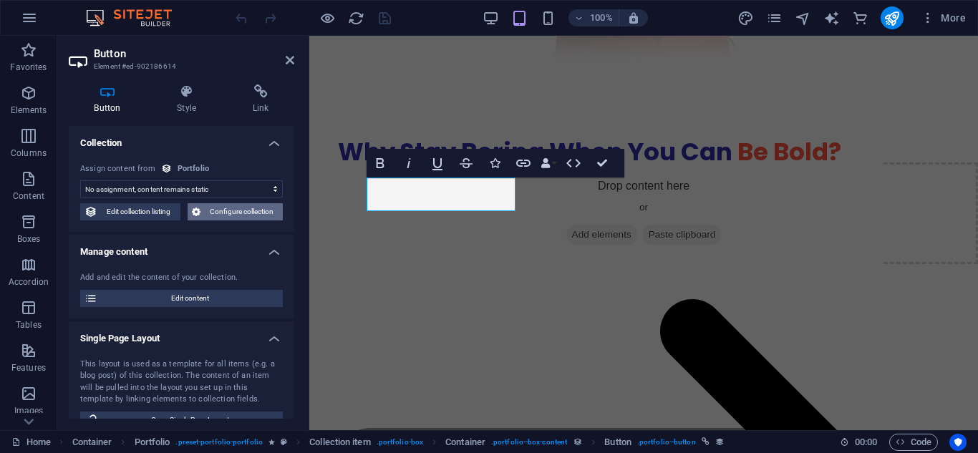
click at [245, 208] on span "Configure collection" at bounding box center [242, 211] width 74 height 17
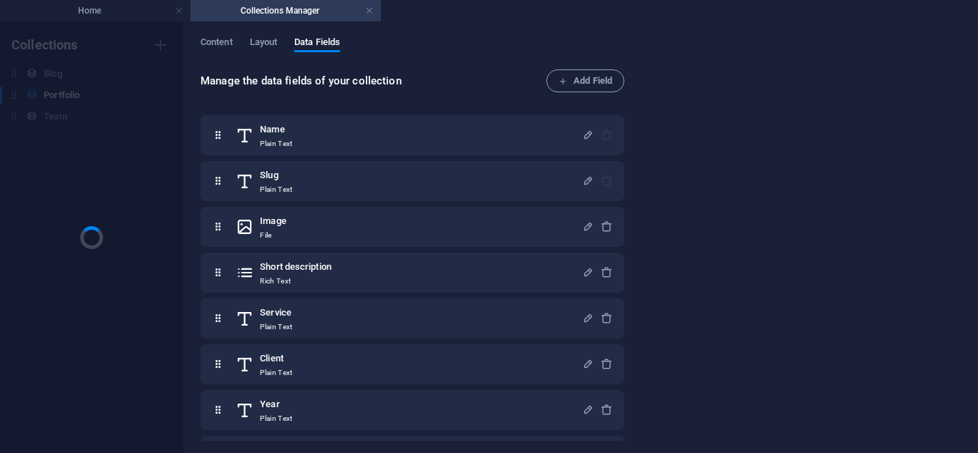
scroll to position [0, 0]
click at [256, 43] on span "Layout" at bounding box center [264, 44] width 28 height 20
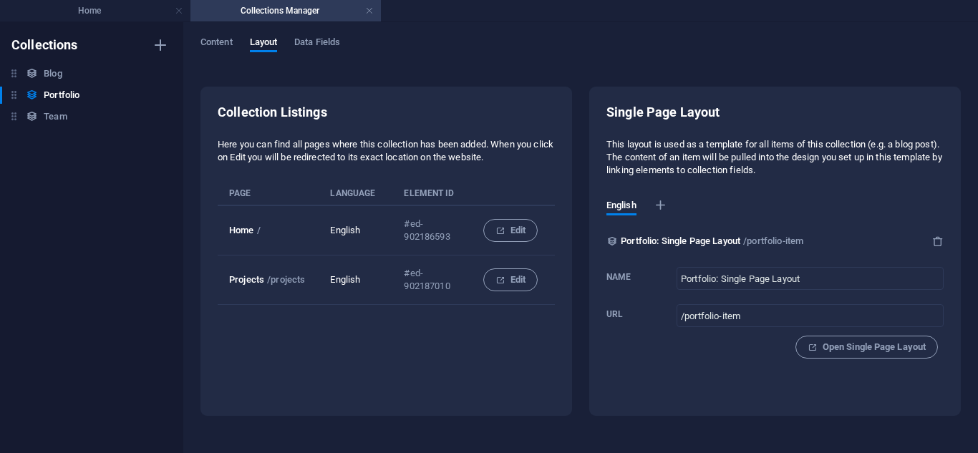
click at [234, 39] on div "Content Layout Data Fields" at bounding box center [581, 50] width 761 height 27
click at [216, 41] on span "Content" at bounding box center [217, 44] width 32 height 20
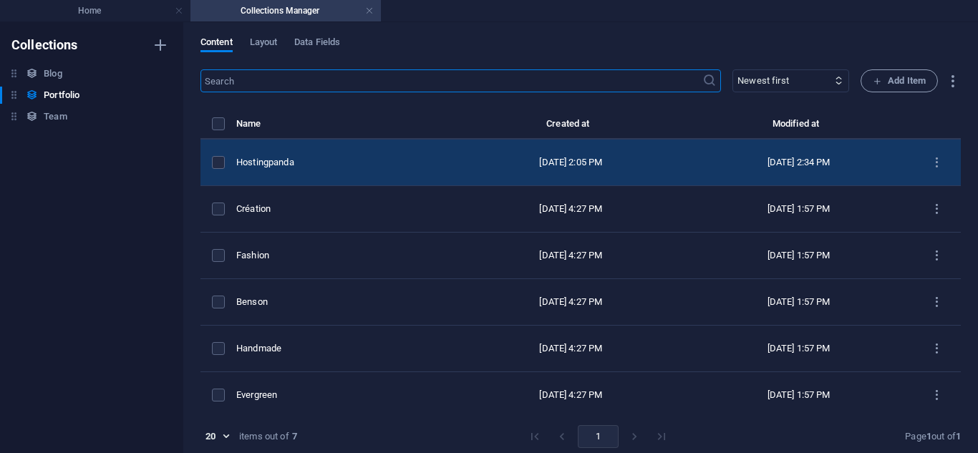
click at [387, 171] on td "Hostingpanda" at bounding box center [346, 163] width 221 height 47
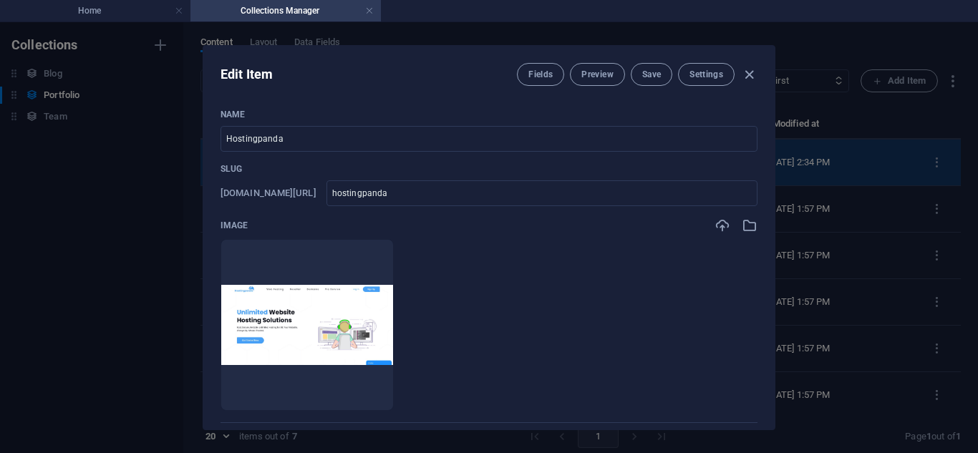
click at [387, 171] on p "Slug" at bounding box center [489, 168] width 537 height 11
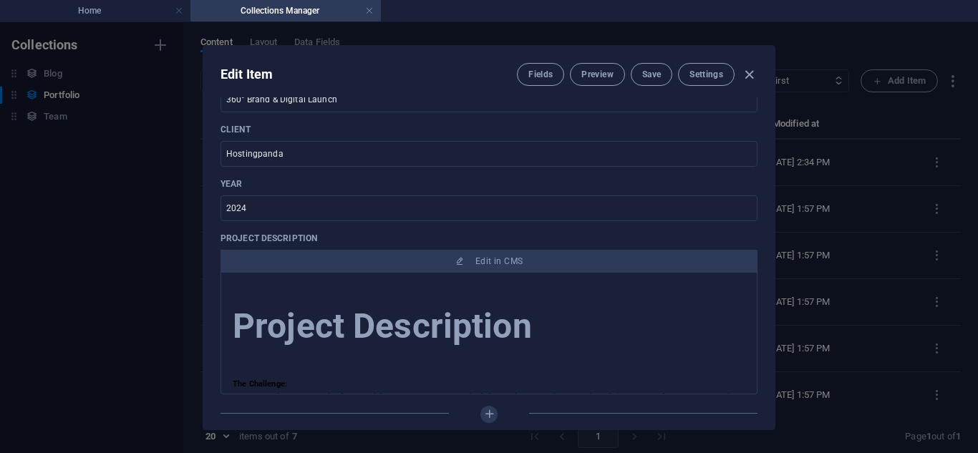
scroll to position [468, 0]
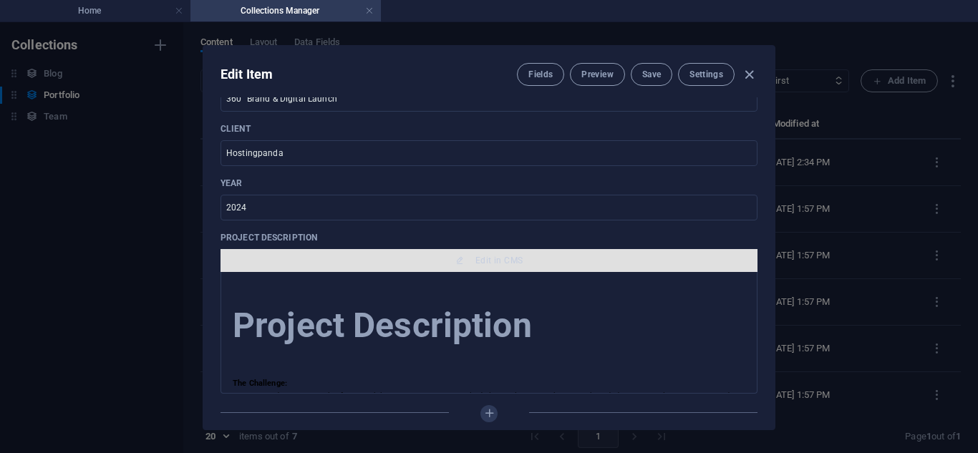
click at [482, 254] on button "Edit in CMS" at bounding box center [489, 260] width 537 height 23
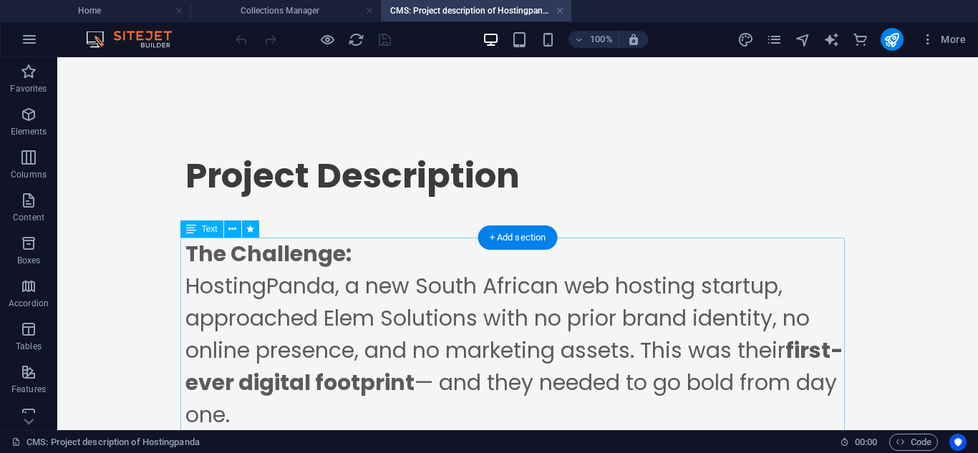
scroll to position [90, 0]
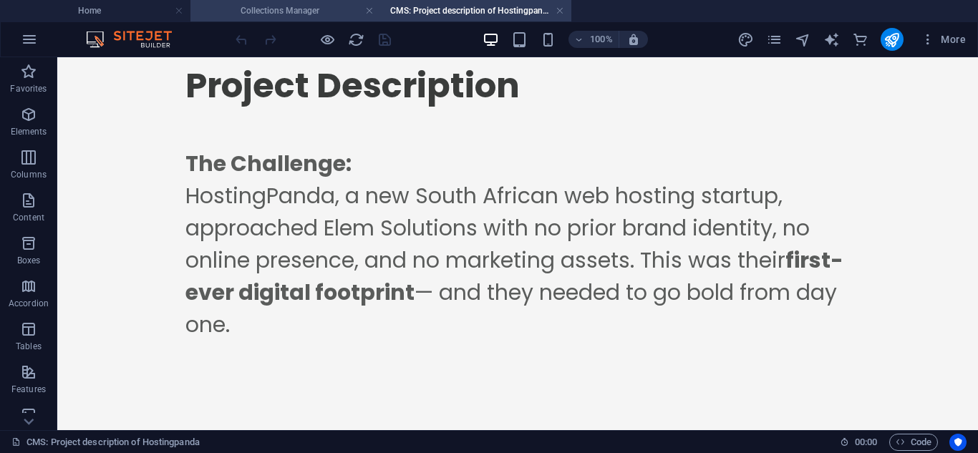
click at [264, 8] on h4 "Collections Manager" at bounding box center [286, 11] width 191 height 16
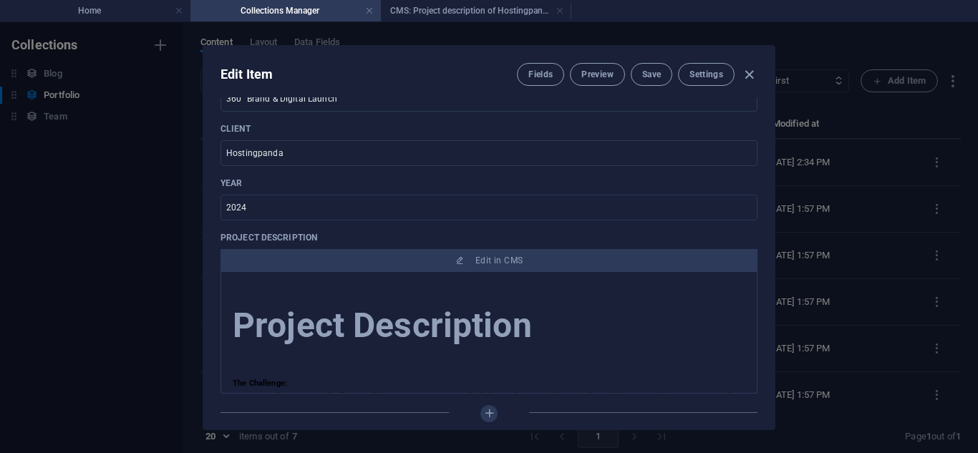
scroll to position [0, 0]
click at [142, 14] on h4 "Home" at bounding box center [95, 11] width 191 height 16
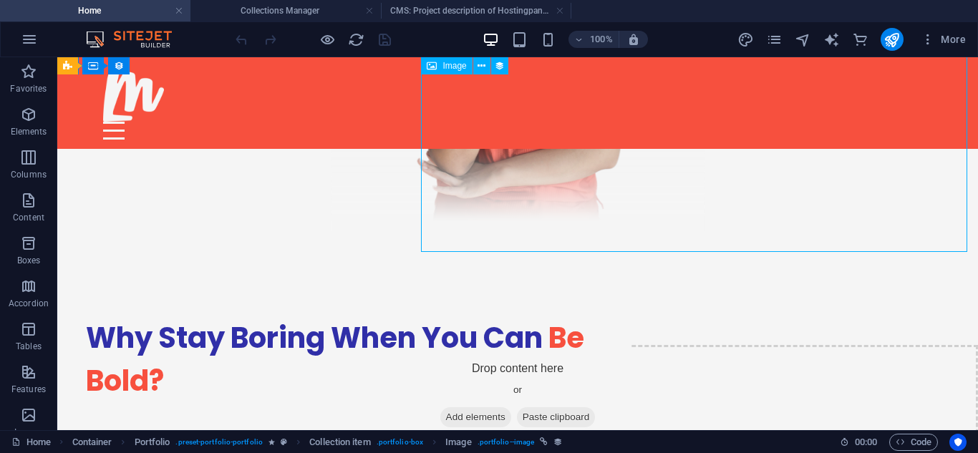
select select "title_image"
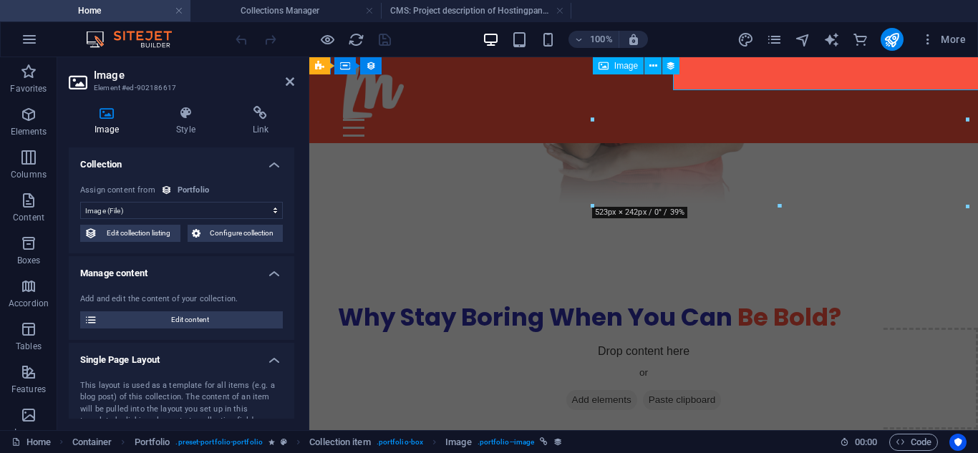
scroll to position [2429, 0]
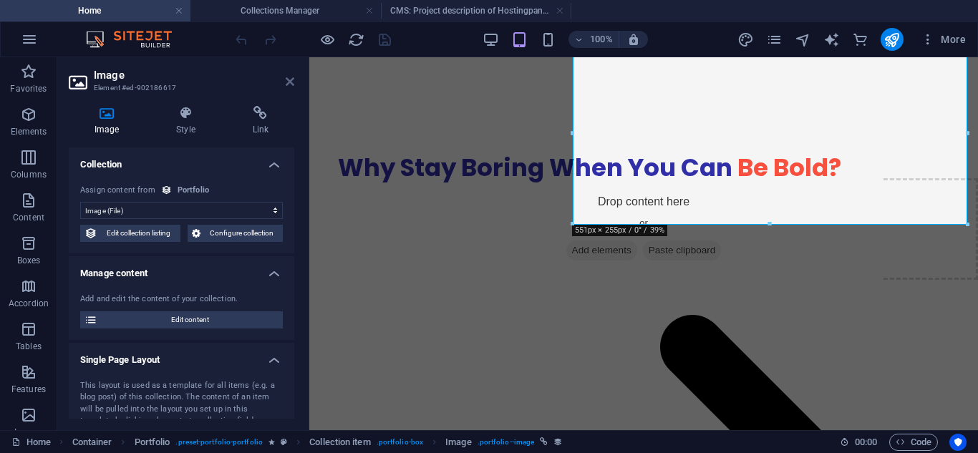
click at [289, 82] on icon at bounding box center [290, 81] width 9 height 11
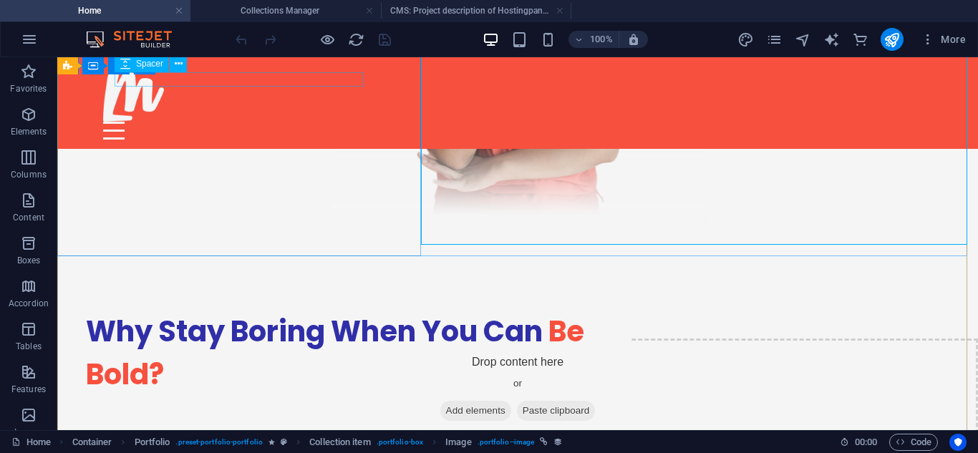
scroll to position [2272, 0]
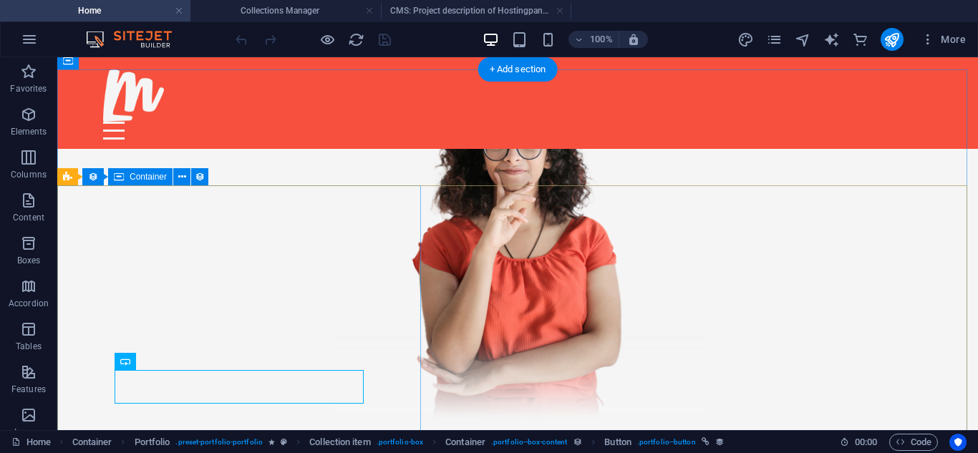
scroll to position [2068, 0]
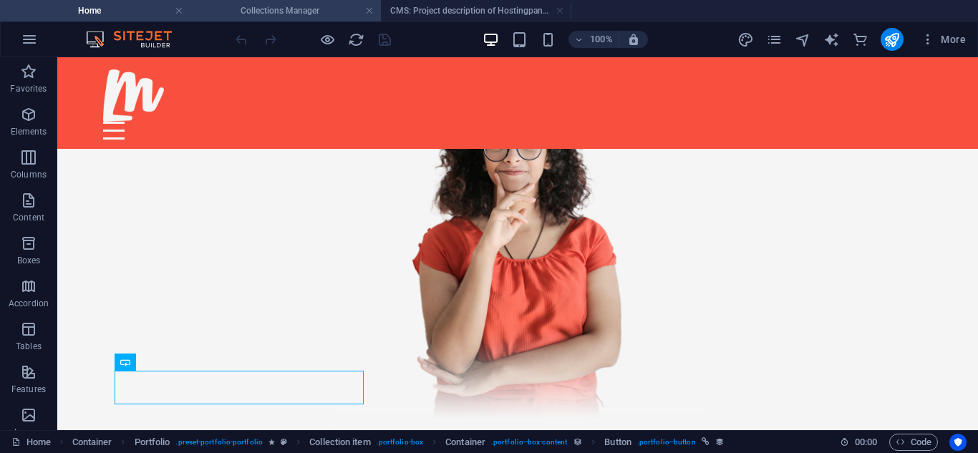
click at [312, 14] on h4 "Collections Manager" at bounding box center [286, 11] width 191 height 16
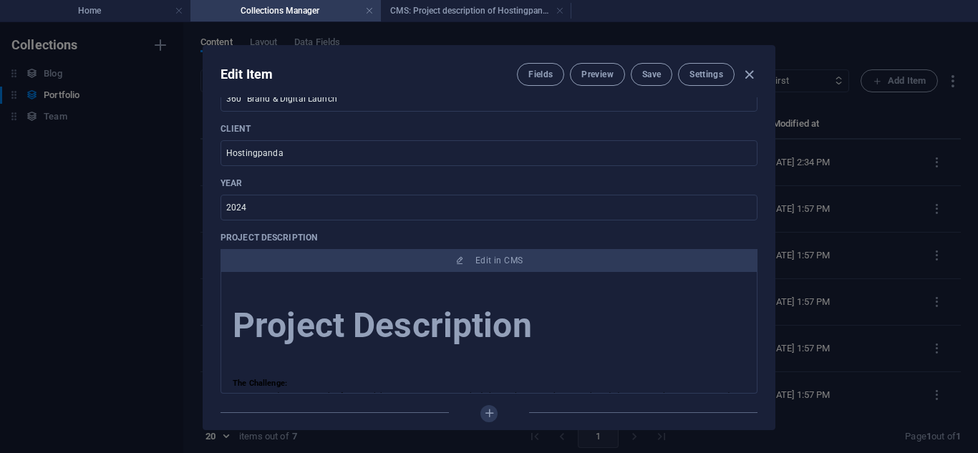
scroll to position [0, 0]
click at [614, 76] on button "Preview" at bounding box center [597, 74] width 54 height 23
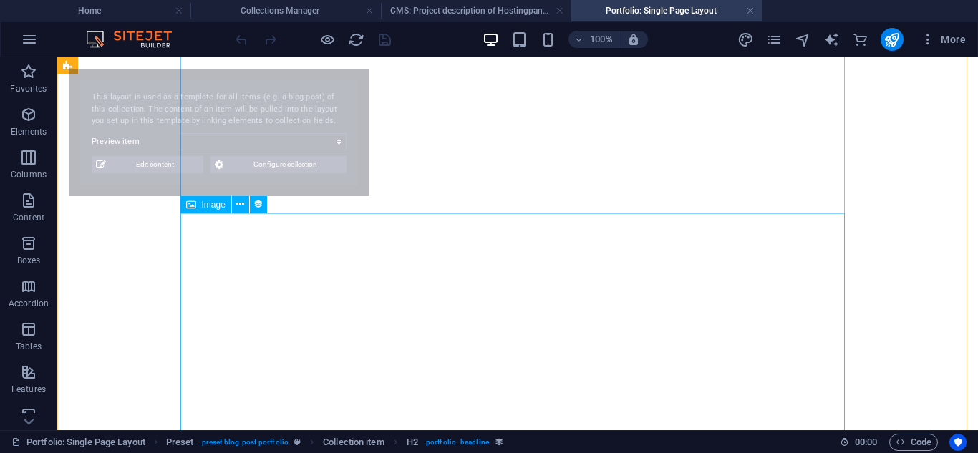
select select "68b82f058306587d4f0b1fc3"
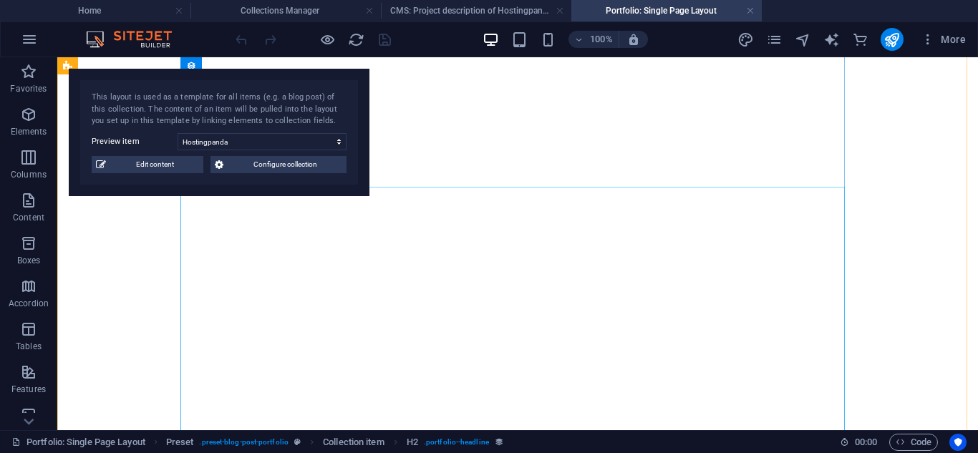
scroll to position [216, 0]
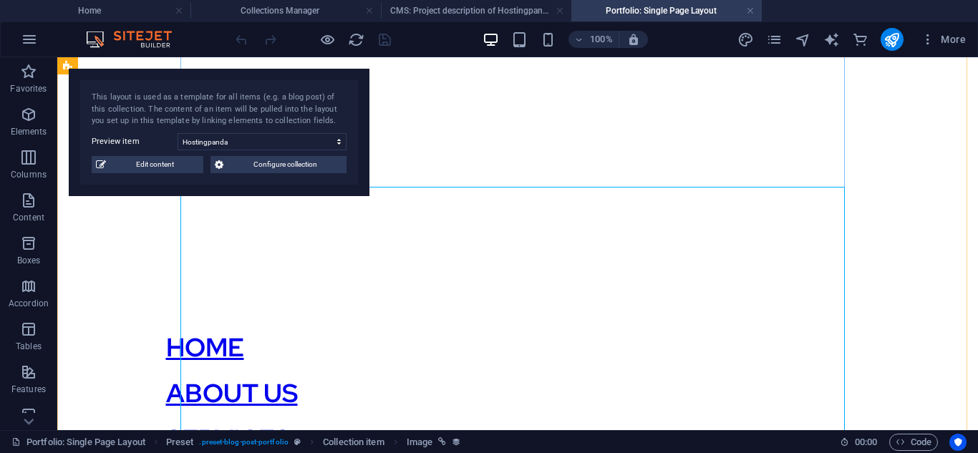
select select "title_image"
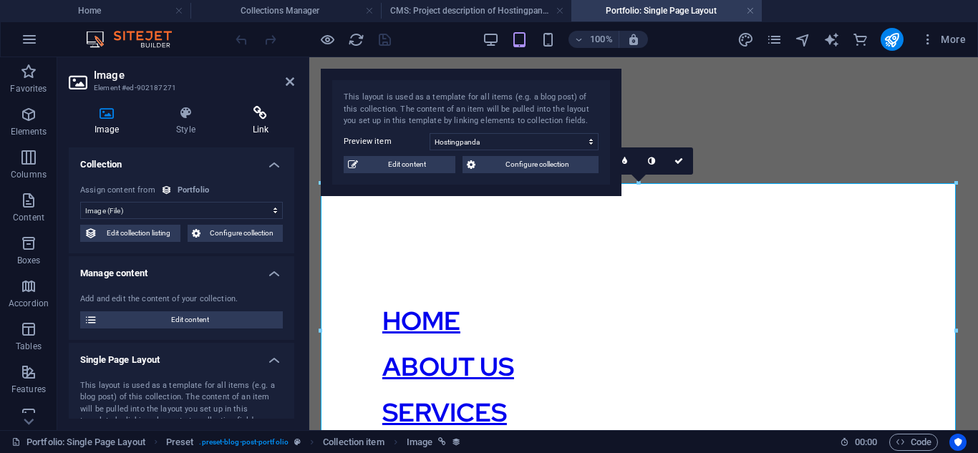
click at [248, 130] on h4 "Link" at bounding box center [260, 121] width 67 height 30
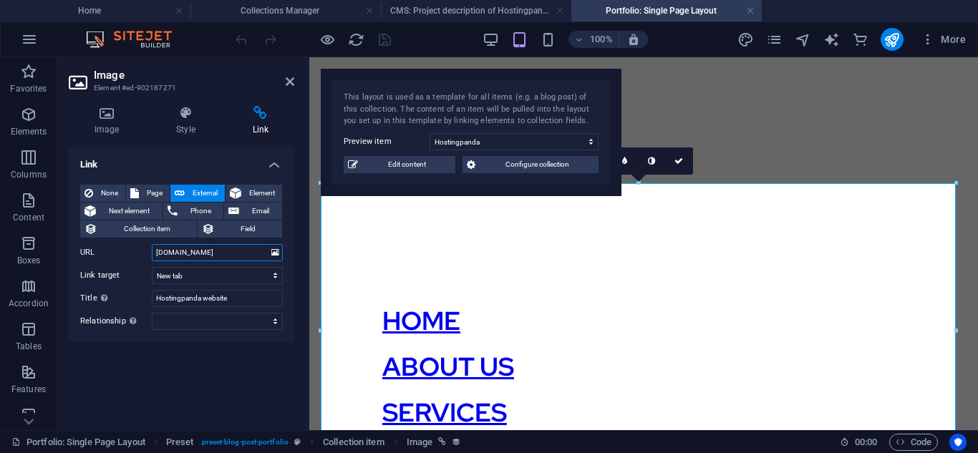
click at [223, 251] on input "[DOMAIN_NAME]" at bounding box center [217, 252] width 131 height 17
click at [450, 17] on h4 "CMS: Project description of Hostingpanda" at bounding box center [476, 11] width 191 height 16
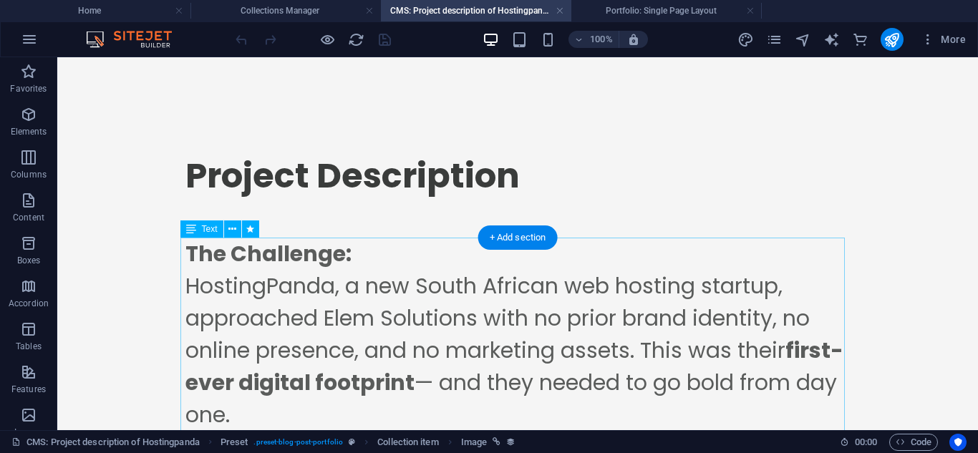
scroll to position [90, 0]
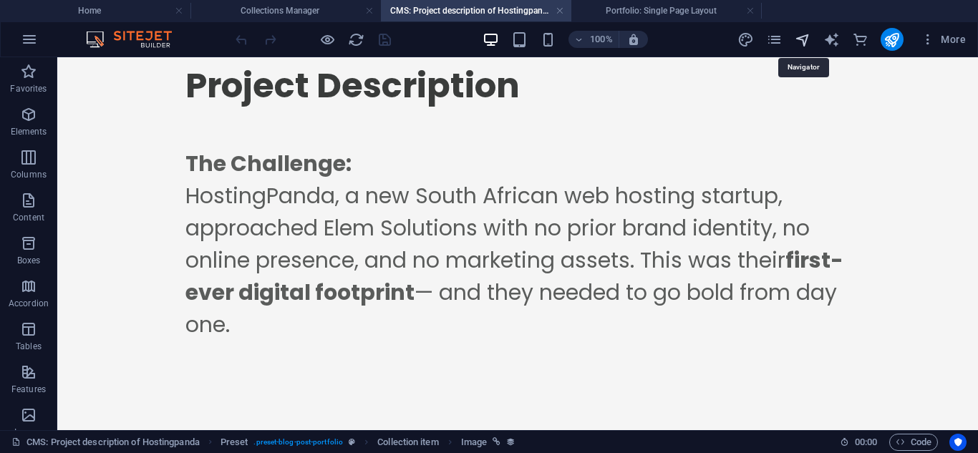
click at [799, 38] on icon "navigator" at bounding box center [803, 40] width 16 height 16
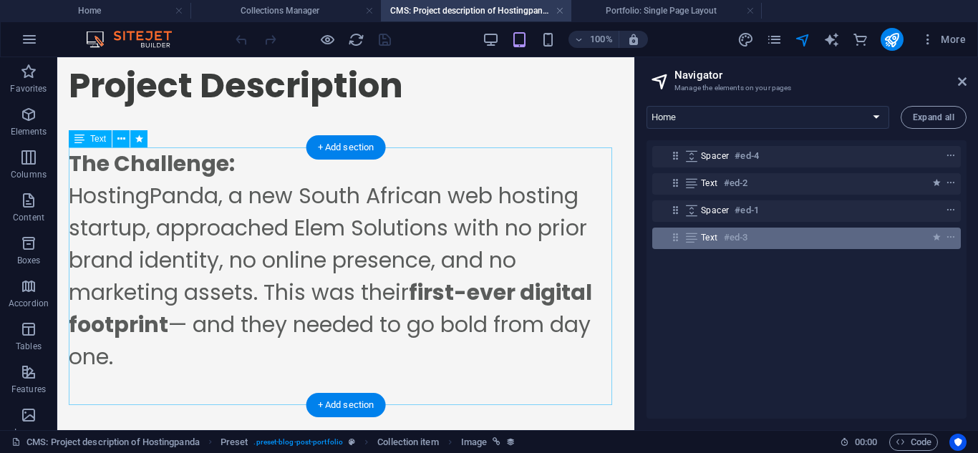
click at [755, 242] on div "Text #ed-3" at bounding box center [795, 237] width 188 height 17
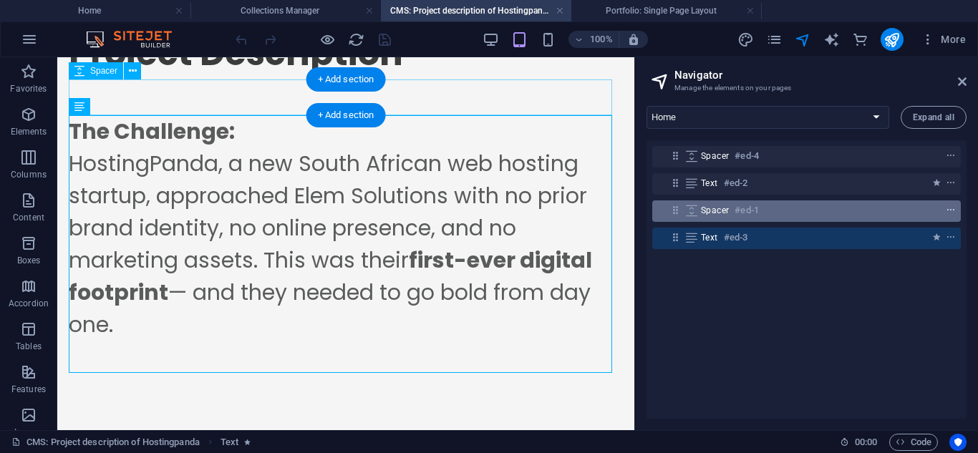
click at [952, 211] on icon "context-menu" at bounding box center [951, 211] width 10 height 10
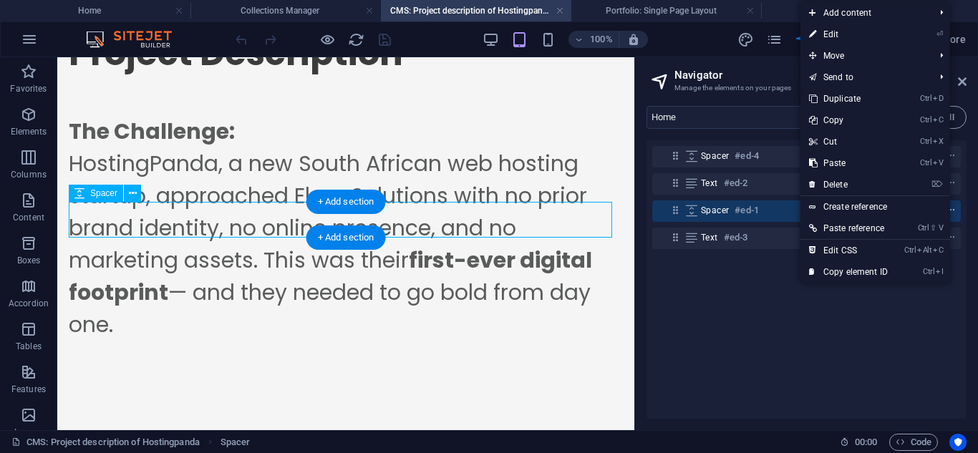
scroll to position [0, 0]
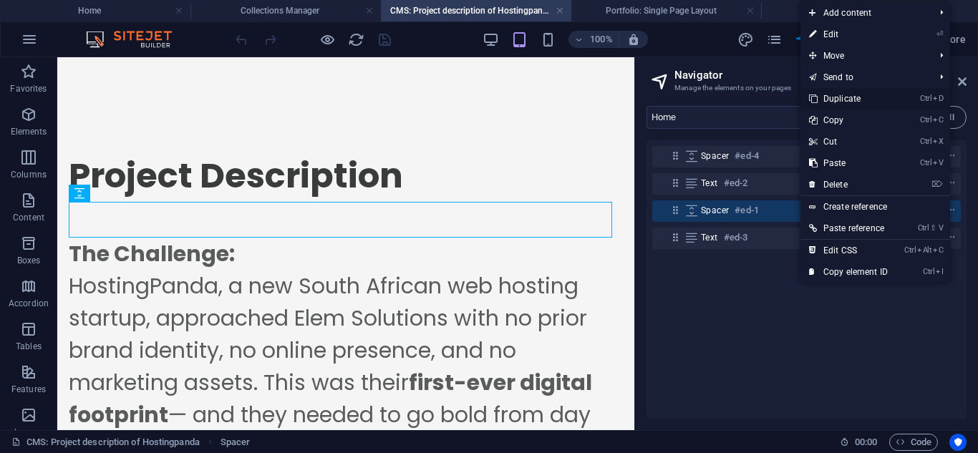
click at [840, 101] on link "Ctrl D Duplicate" at bounding box center [849, 98] width 96 height 21
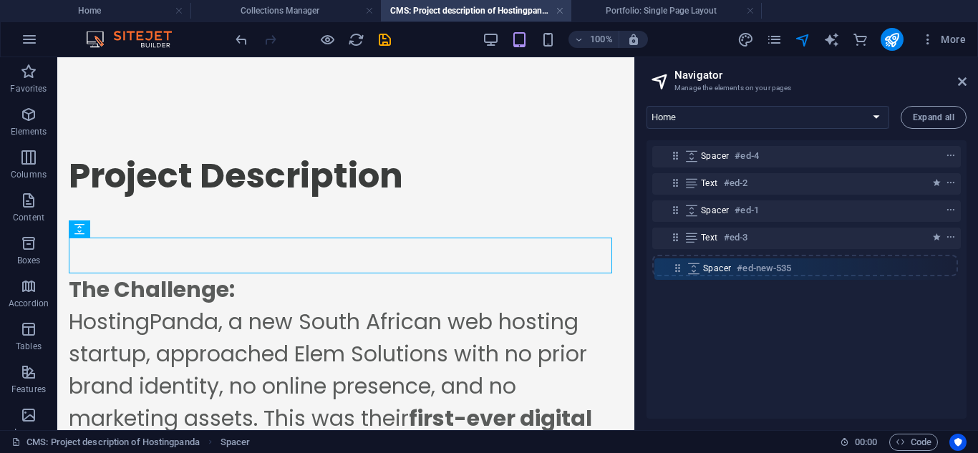
drag, startPoint x: 672, startPoint y: 237, endPoint x: 675, endPoint y: 278, distance: 40.9
click at [675, 278] on div "Spacer #ed-4 Text #ed-2 Spacer #ed-1 Spacer #ed-new-535 Text #ed-3" at bounding box center [807, 279] width 320 height 279
drag, startPoint x: 674, startPoint y: 238, endPoint x: 674, endPoint y: 269, distance: 31.5
drag, startPoint x: 674, startPoint y: 240, endPoint x: 675, endPoint y: 266, distance: 25.8
click at [675, 266] on div "Spacer #ed-4 Text #ed-2 Spacer #ed-1 Spacer #ed-new-535 Text #ed-3" at bounding box center [807, 279] width 320 height 279
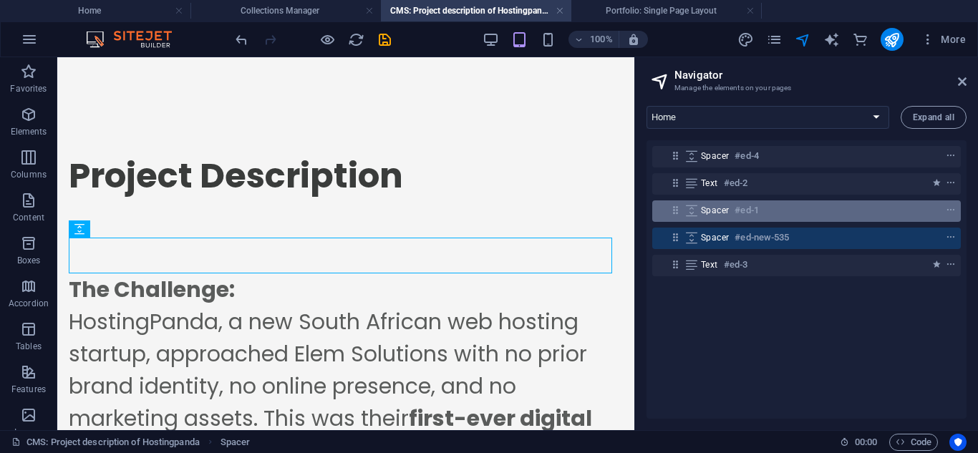
drag, startPoint x: 677, startPoint y: 246, endPoint x: 676, endPoint y: 208, distance: 37.2
click at [676, 208] on div "Spacer #ed-4 Text #ed-2 Spacer #ed-1 Spacer #ed-new-535 Text #ed-3" at bounding box center [807, 279] width 320 height 279
click at [676, 208] on icon at bounding box center [676, 210] width 12 height 12
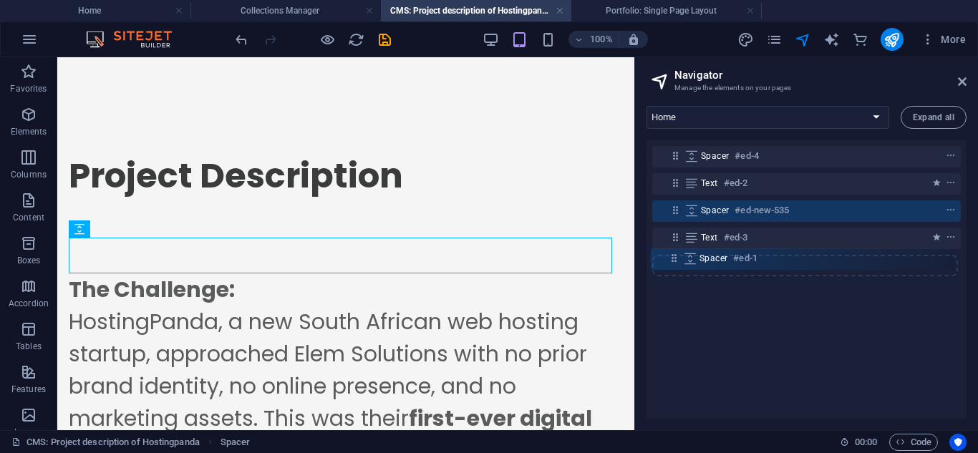
drag, startPoint x: 676, startPoint y: 216, endPoint x: 673, endPoint y: 273, distance: 57.4
click at [673, 273] on div "Spacer #ed-4 Text #ed-2 Spacer #ed-1 Spacer #ed-new-535 Text #ed-3" at bounding box center [807, 279] width 320 height 279
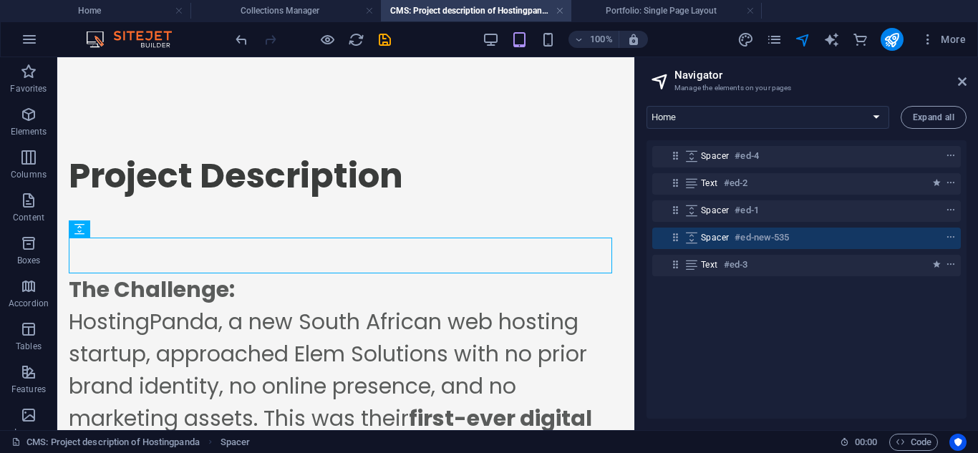
click at [673, 273] on div "Text #ed-3" at bounding box center [806, 265] width 309 height 21
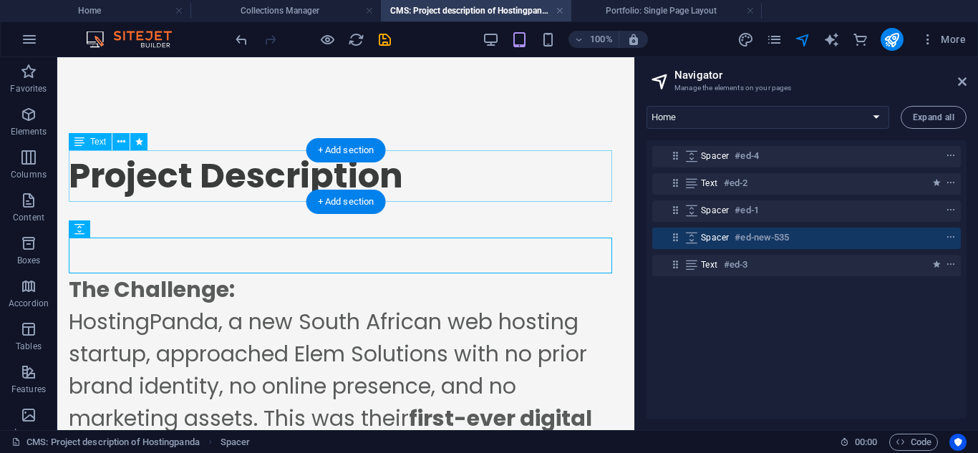
click at [434, 188] on div "Project Description" at bounding box center [346, 176] width 554 height 52
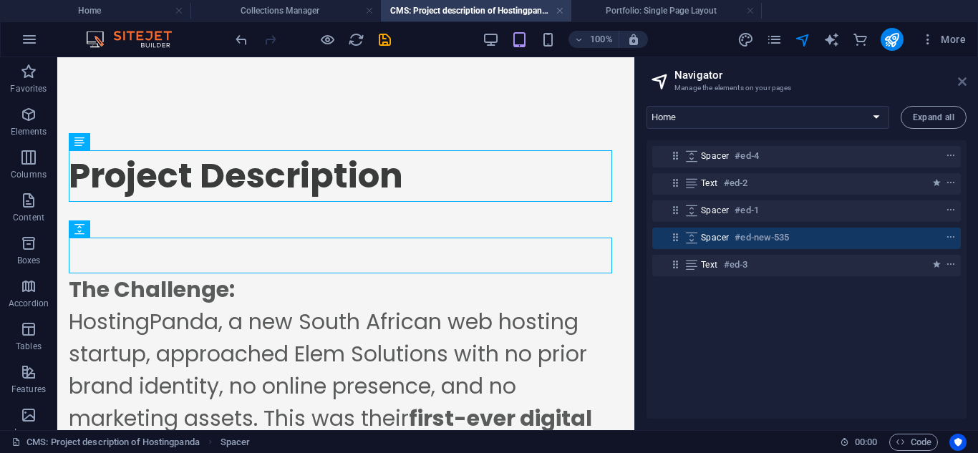
click at [958, 84] on icon at bounding box center [962, 81] width 9 height 11
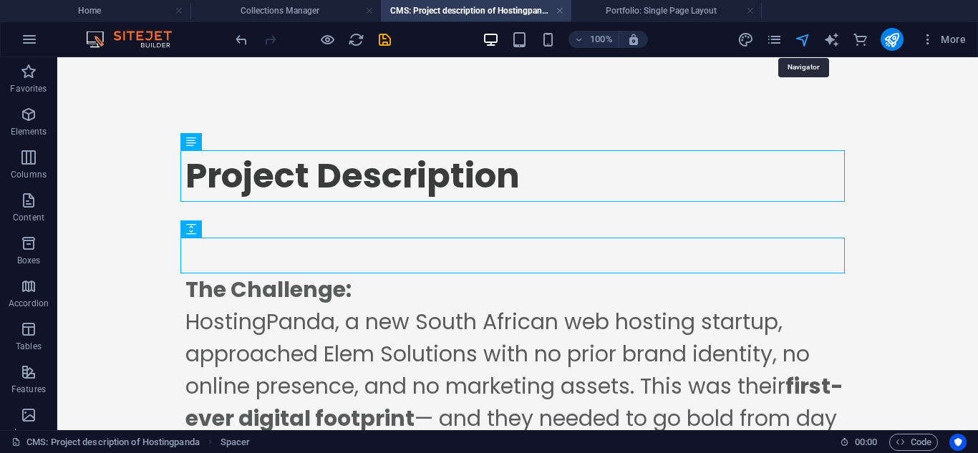
click at [800, 46] on icon "navigator" at bounding box center [803, 40] width 16 height 16
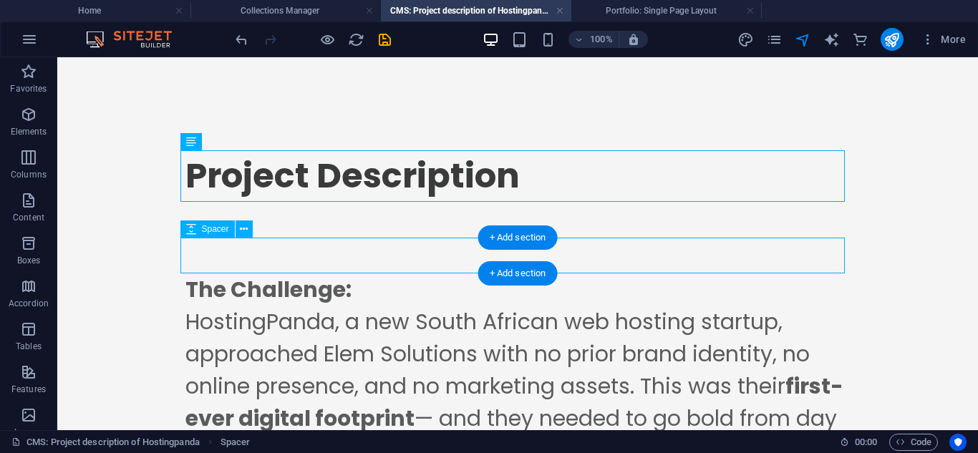
click at [743, 254] on div at bounding box center [517, 256] width 665 height 36
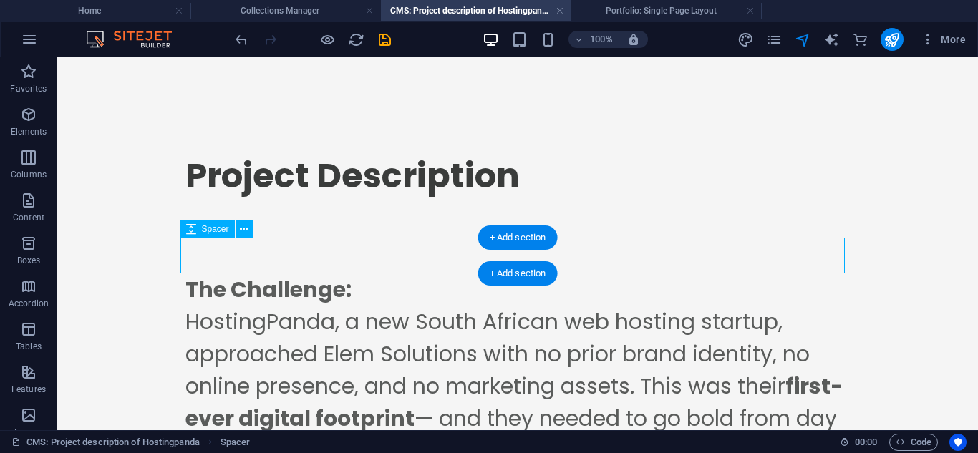
click at [743, 254] on div at bounding box center [517, 256] width 665 height 36
select select "px"
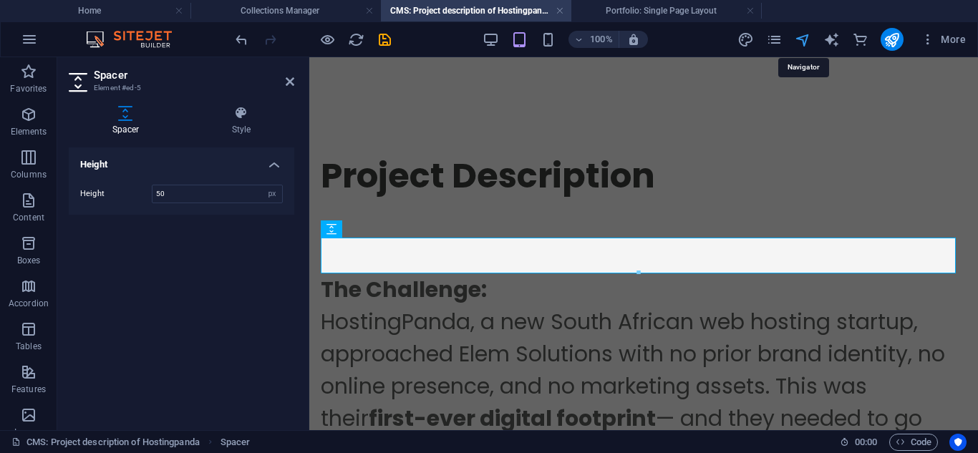
click at [804, 46] on icon "navigator" at bounding box center [803, 40] width 16 height 16
click at [811, 41] on icon "navigator" at bounding box center [803, 40] width 16 height 16
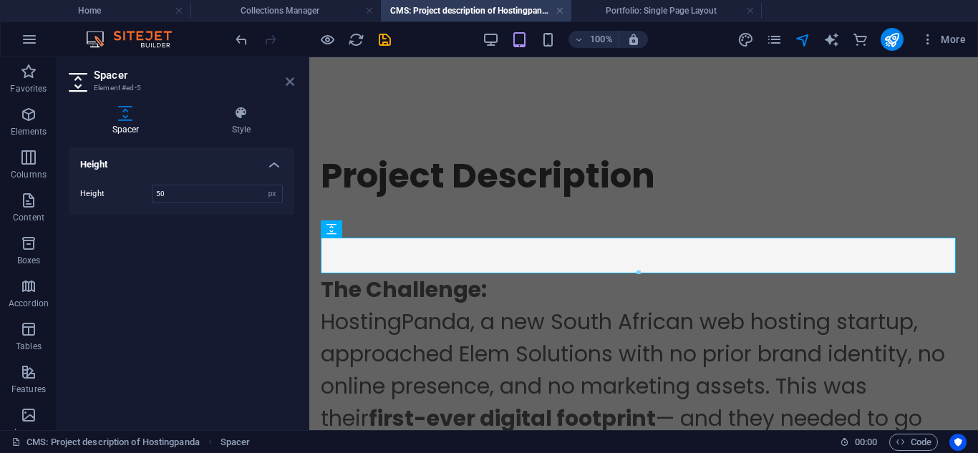
click at [294, 79] on icon at bounding box center [290, 81] width 9 height 11
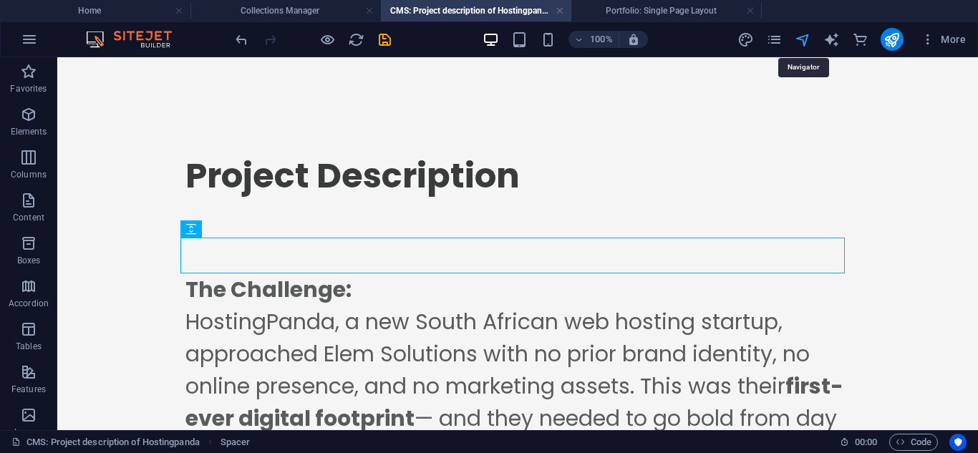
click at [796, 35] on icon "navigator" at bounding box center [803, 40] width 16 height 16
click at [798, 39] on icon "navigator" at bounding box center [803, 40] width 16 height 16
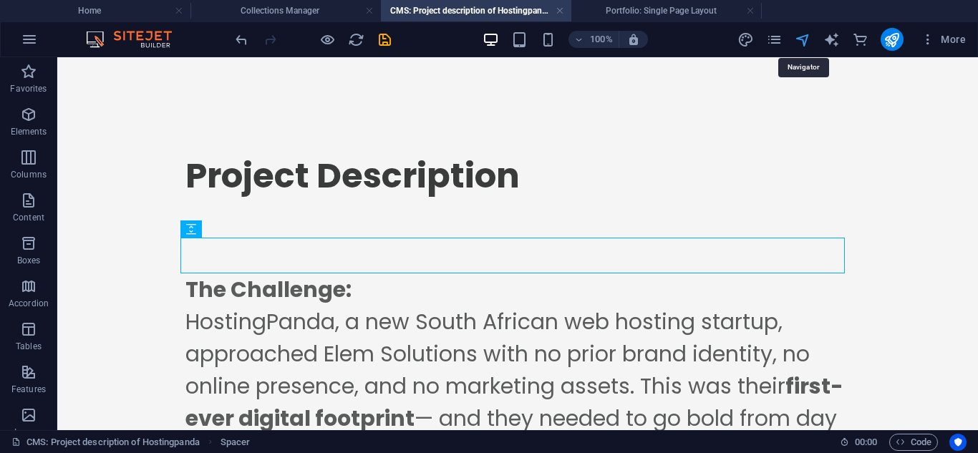
click at [798, 39] on icon "navigator" at bounding box center [803, 40] width 16 height 16
click at [652, 16] on h4 "Portfolio: Single Page Layout" at bounding box center [667, 11] width 191 height 16
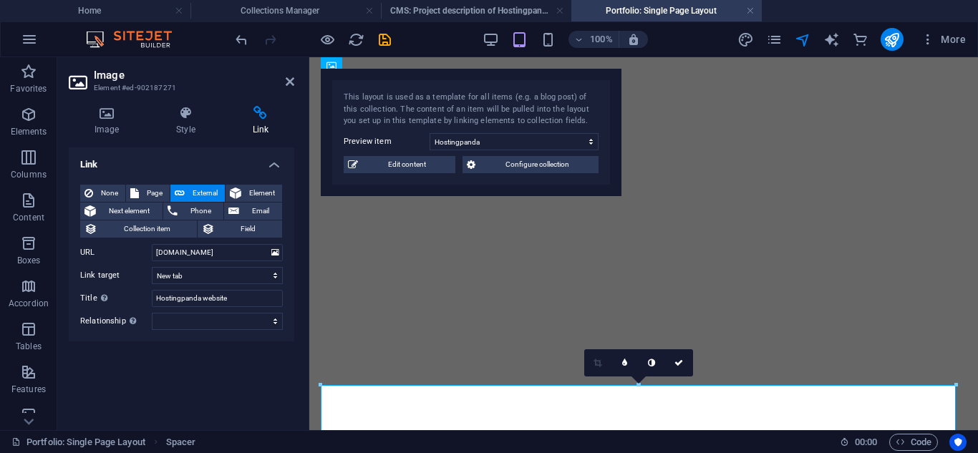
scroll to position [202, 0]
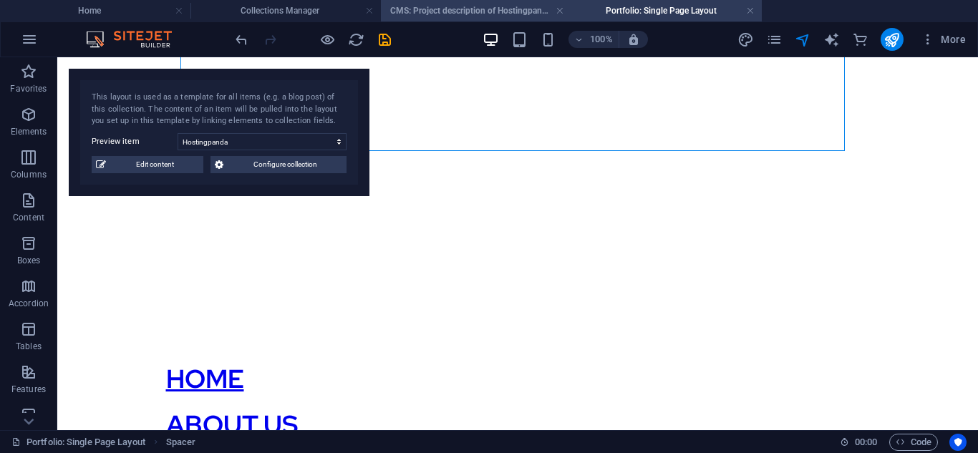
click at [478, 19] on li "CMS: Project description of Hostingpanda" at bounding box center [476, 10] width 191 height 21
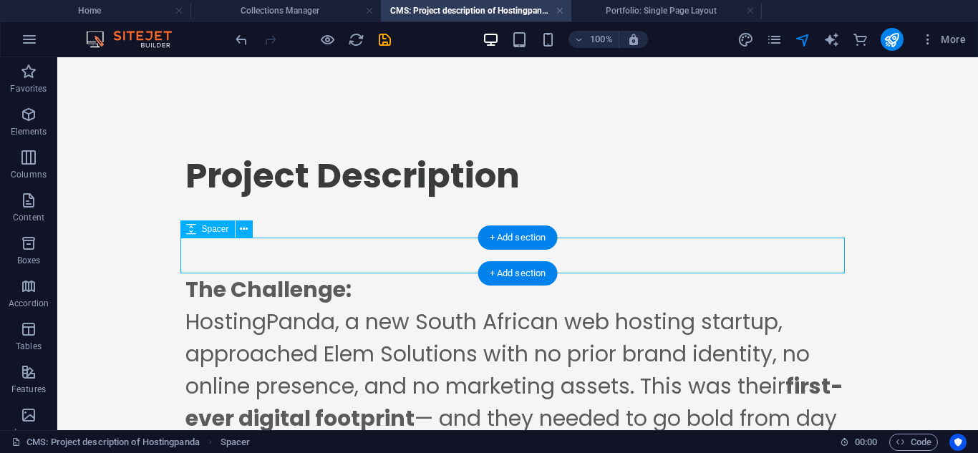
click at [702, 264] on div at bounding box center [517, 256] width 665 height 36
select select "px"
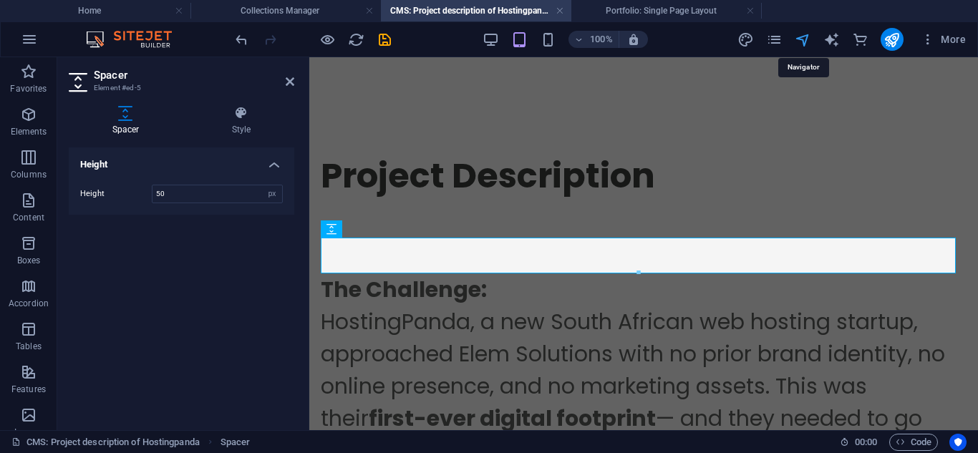
click at [803, 44] on icon "navigator" at bounding box center [803, 40] width 16 height 16
click at [799, 44] on icon "navigator" at bounding box center [803, 40] width 16 height 16
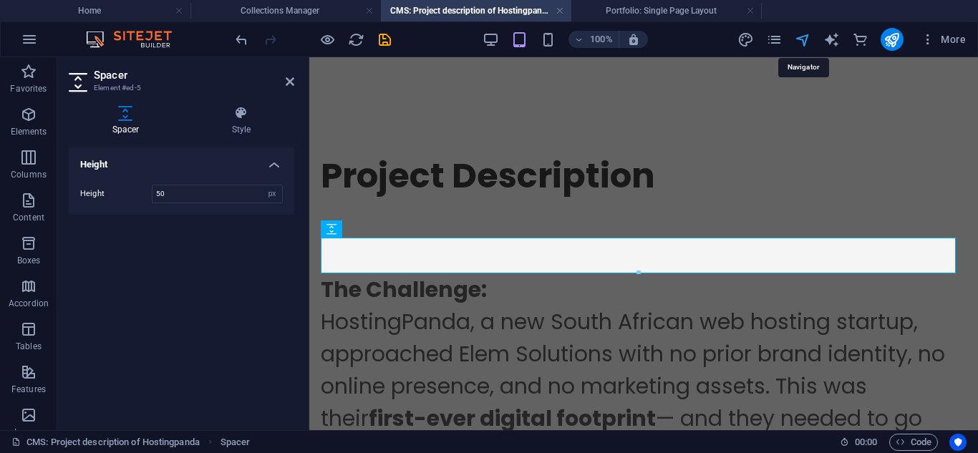
click at [799, 44] on icon "navigator" at bounding box center [803, 40] width 16 height 16
click at [809, 46] on icon "navigator" at bounding box center [803, 40] width 16 height 16
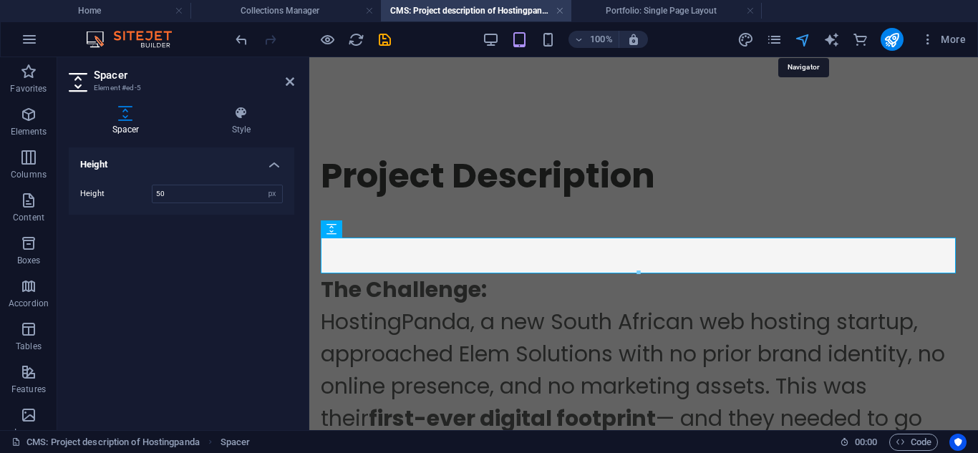
click at [809, 46] on icon "navigator" at bounding box center [803, 40] width 16 height 16
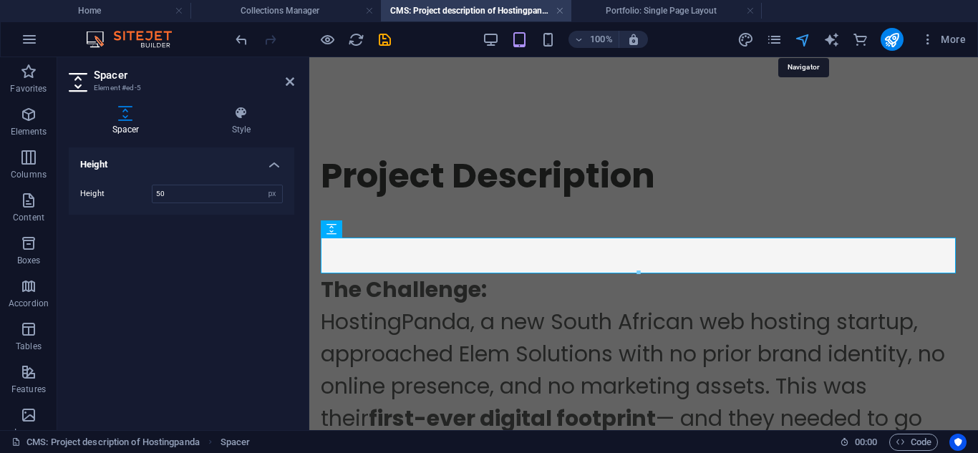
click at [809, 46] on icon "navigator" at bounding box center [803, 40] width 16 height 16
click at [292, 82] on icon at bounding box center [290, 81] width 9 height 11
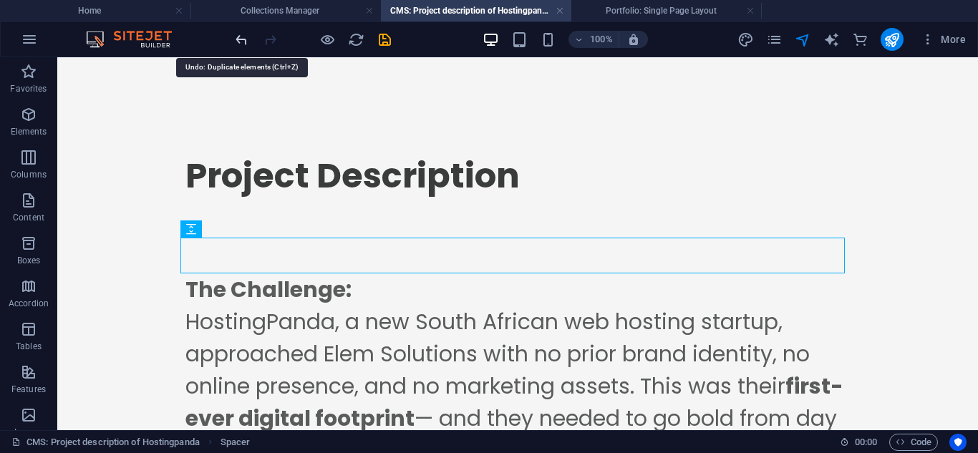
click at [238, 41] on icon "undo" at bounding box center [241, 40] width 16 height 16
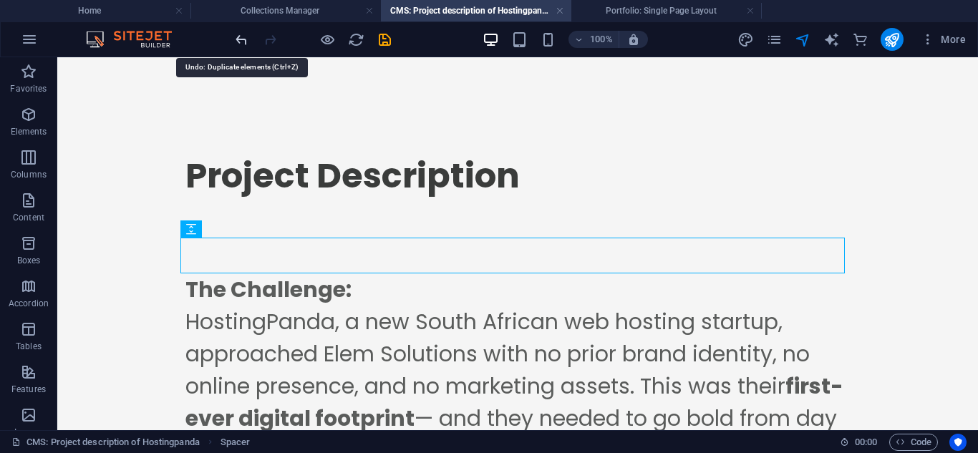
click at [238, 41] on icon "undo" at bounding box center [241, 40] width 16 height 16
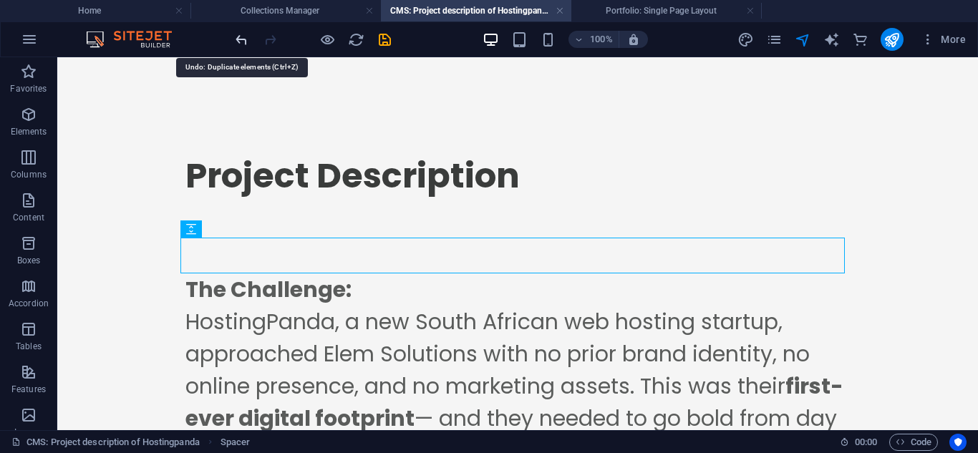
click at [238, 41] on icon "undo" at bounding box center [241, 40] width 16 height 16
click at [237, 39] on icon "undo" at bounding box center [241, 40] width 16 height 16
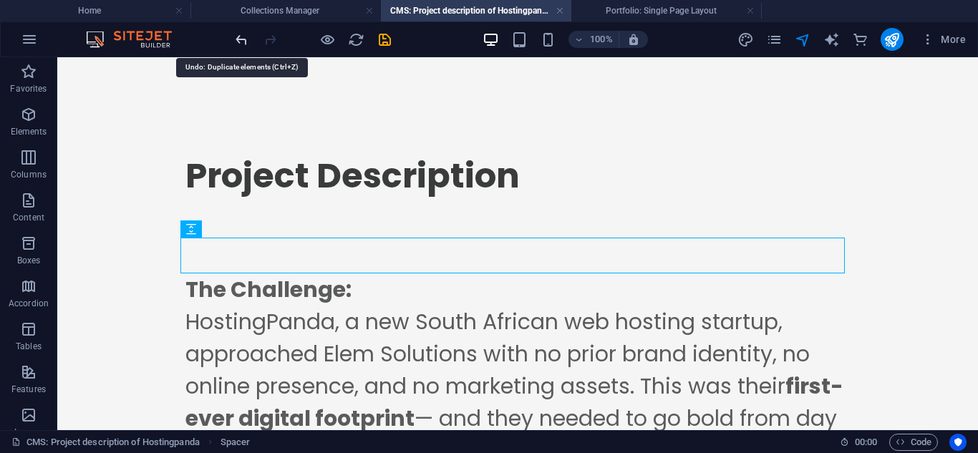
click at [237, 39] on icon "undo" at bounding box center [241, 40] width 16 height 16
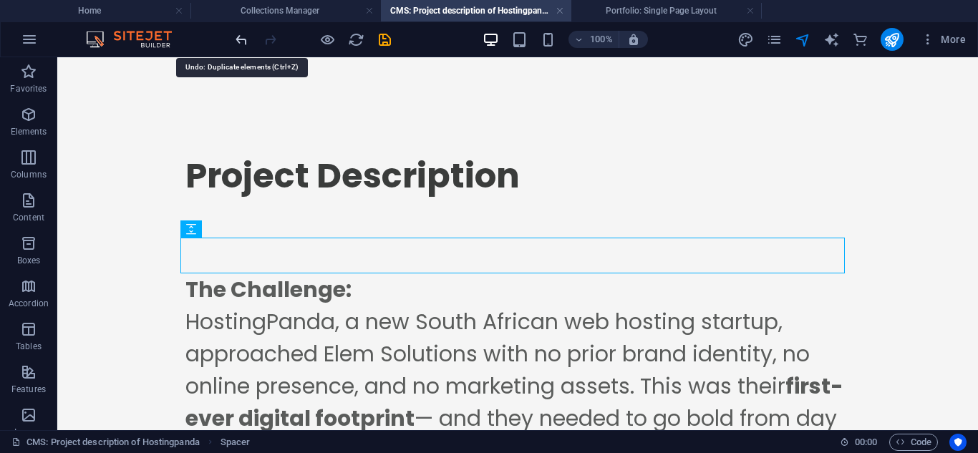
click at [237, 39] on icon "undo" at bounding box center [241, 40] width 16 height 16
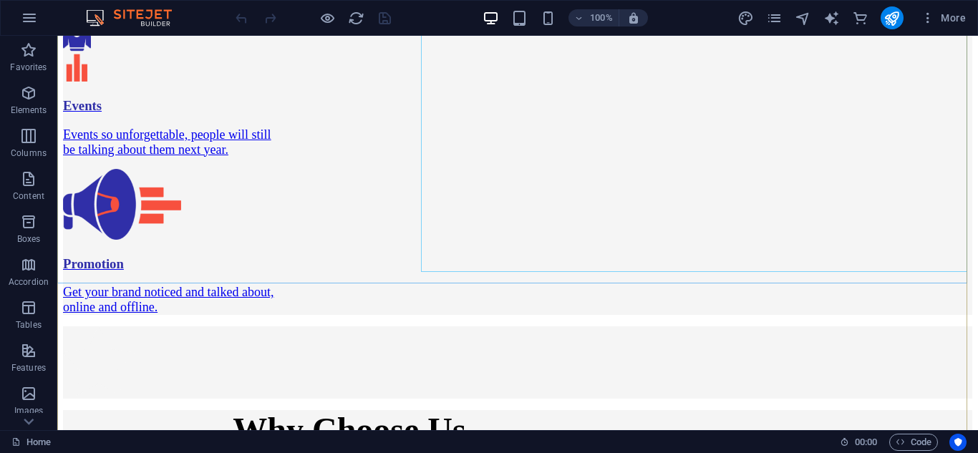
scroll to position [2225, 0]
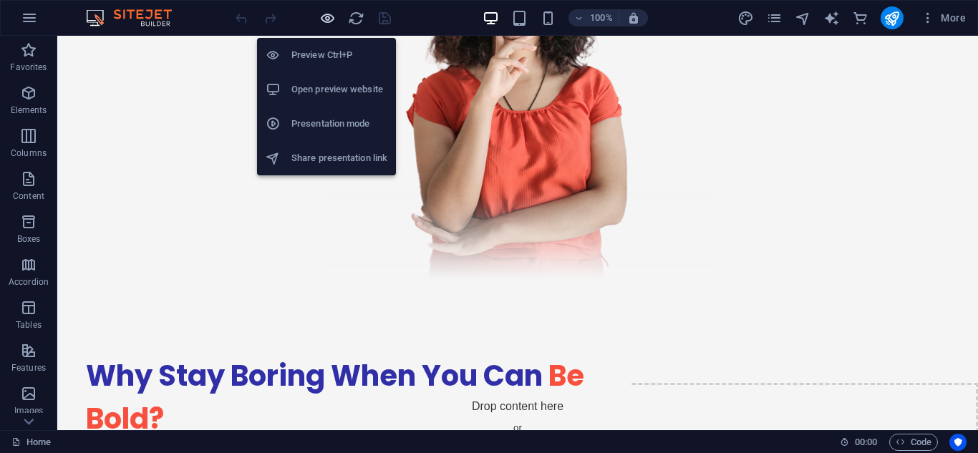
click at [325, 19] on icon "button" at bounding box center [327, 18] width 16 height 16
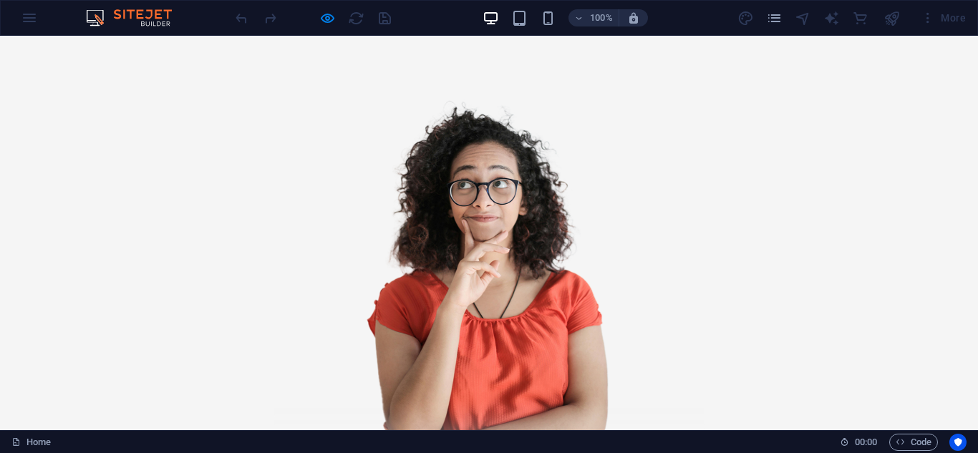
scroll to position [0, 0]
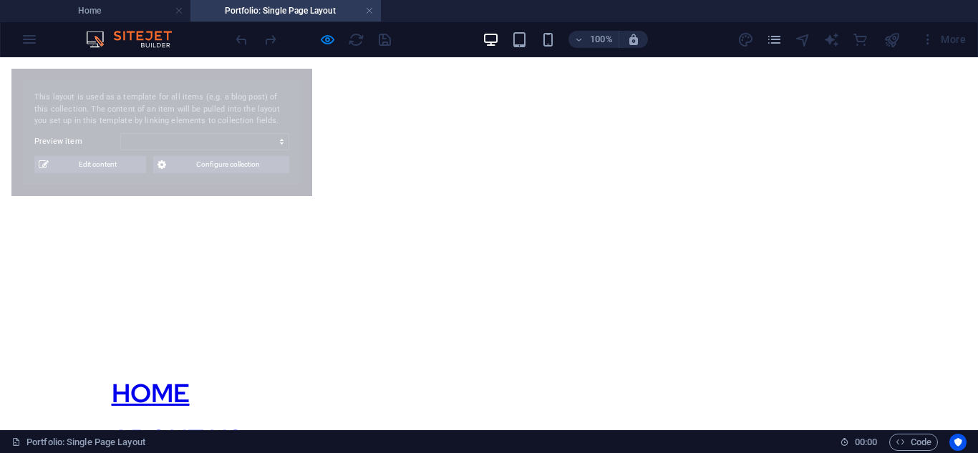
select select "68b82f058306587d4f0b1fc3"
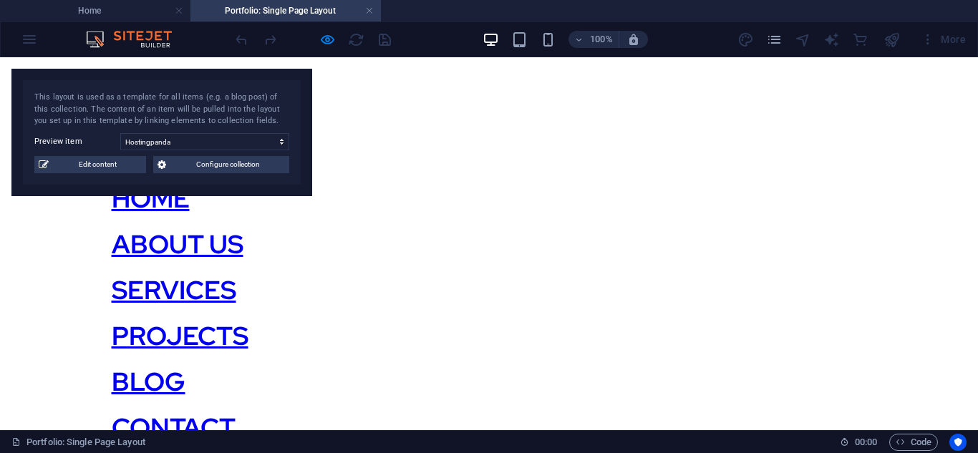
scroll to position [398, 0]
click at [370, 11] on link at bounding box center [369, 11] width 9 height 14
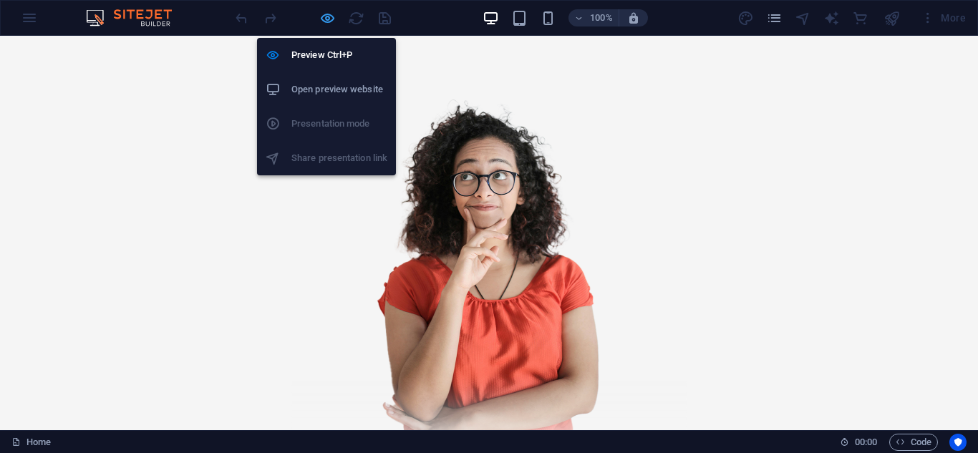
click at [324, 24] on icon "button" at bounding box center [327, 18] width 16 height 16
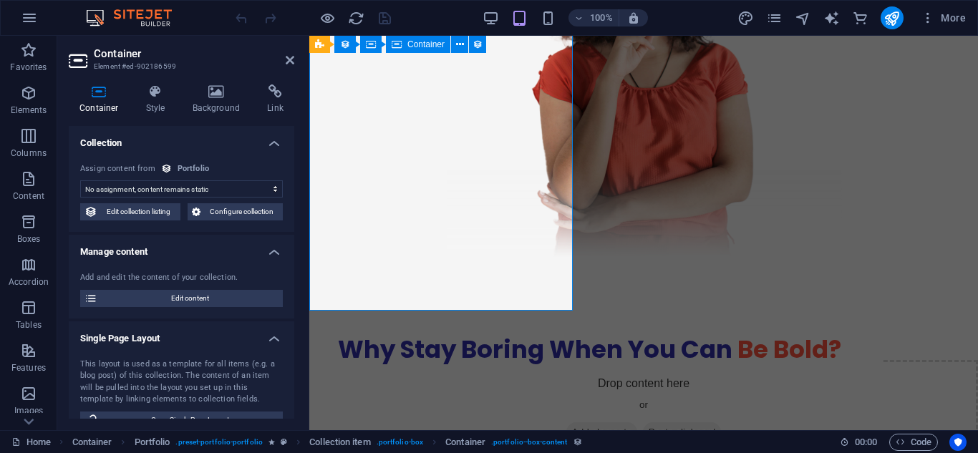
scroll to position [2381, 0]
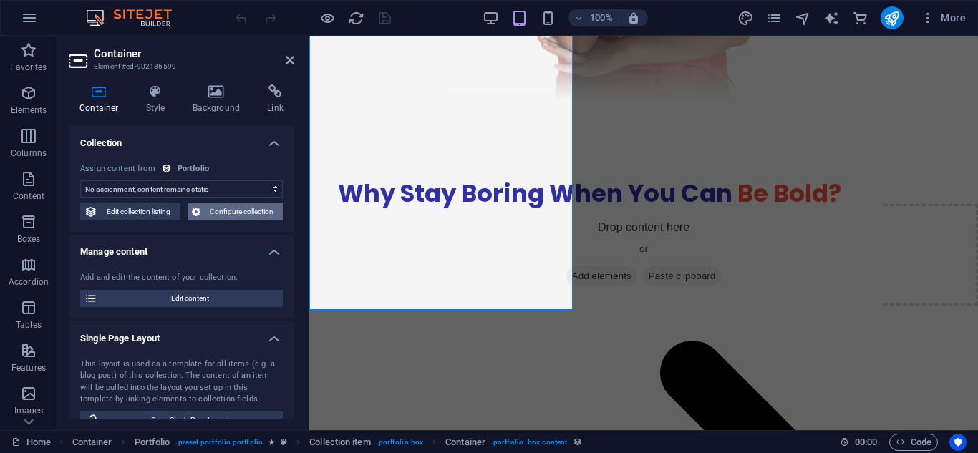
click at [237, 213] on span "Configure collection" at bounding box center [242, 211] width 74 height 17
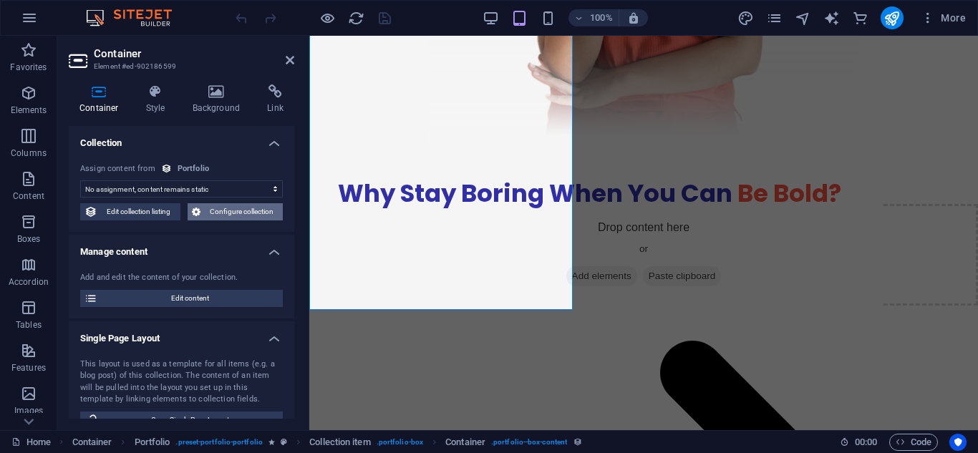
scroll to position [0, 0]
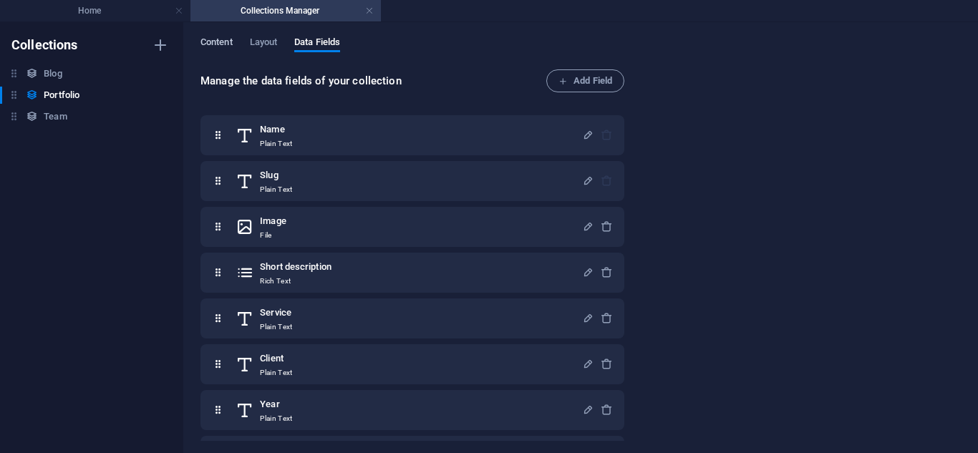
click at [211, 47] on span "Content" at bounding box center [217, 44] width 32 height 20
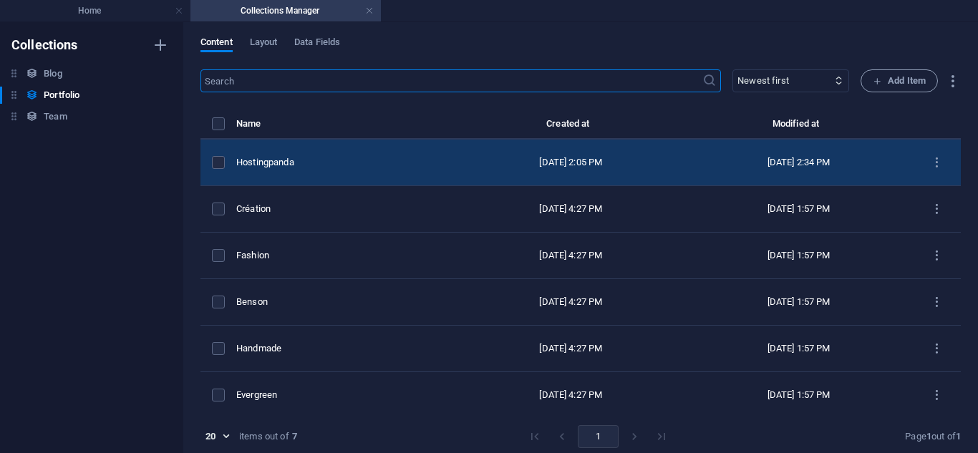
click at [365, 159] on div "Hostingpanda" at bounding box center [340, 162] width 209 height 13
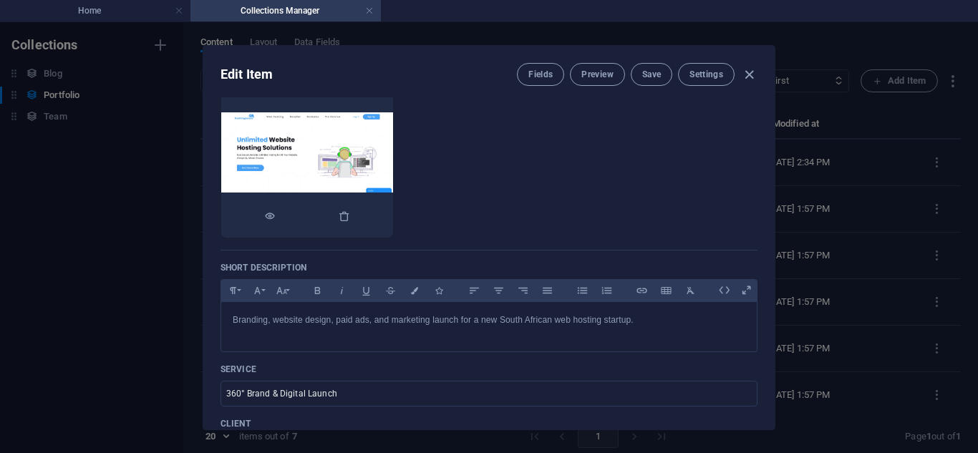
scroll to position [173, 0]
click at [602, 84] on button "Preview" at bounding box center [597, 74] width 54 height 23
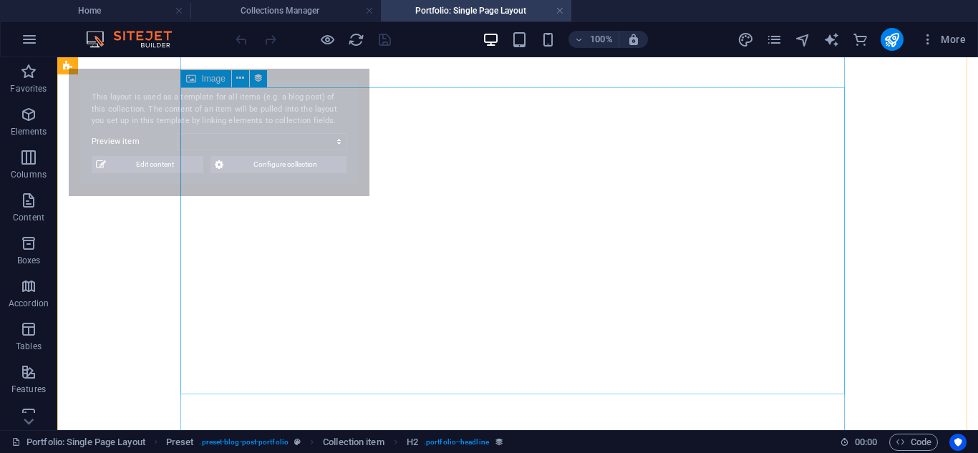
select select "68b82f058306587d4f0b1fc3"
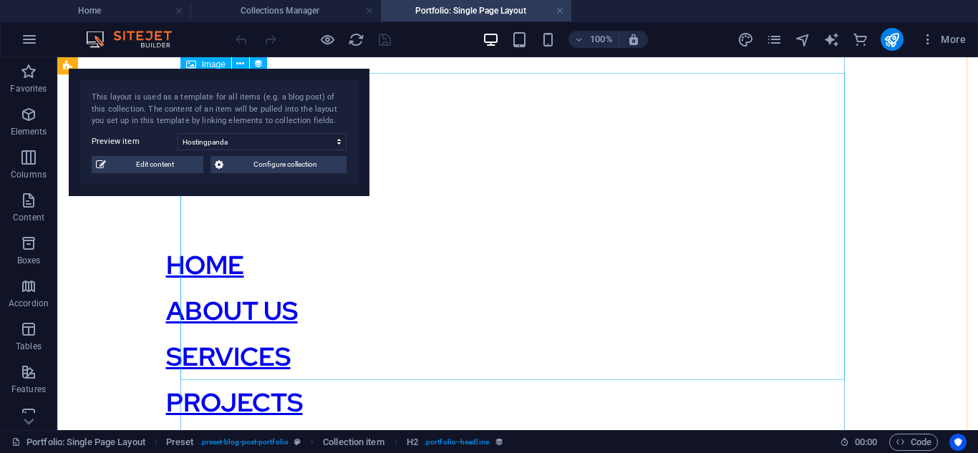
select select "title_image"
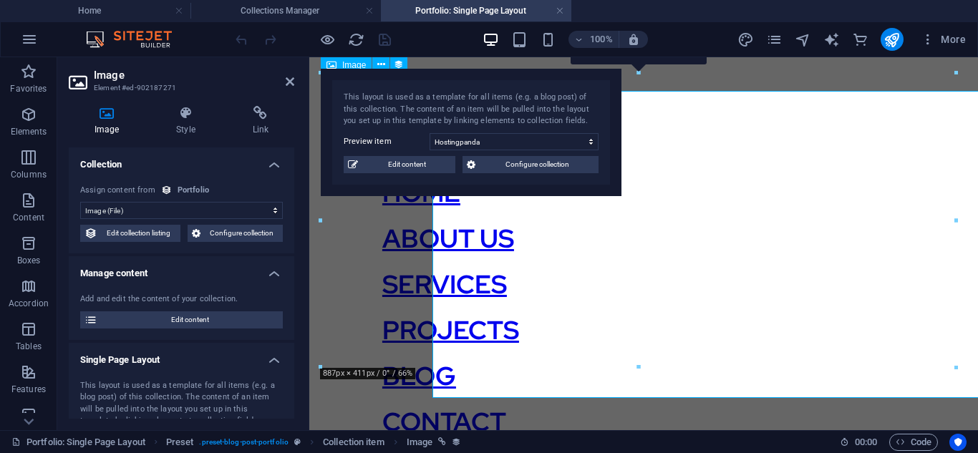
scroll to position [312, 0]
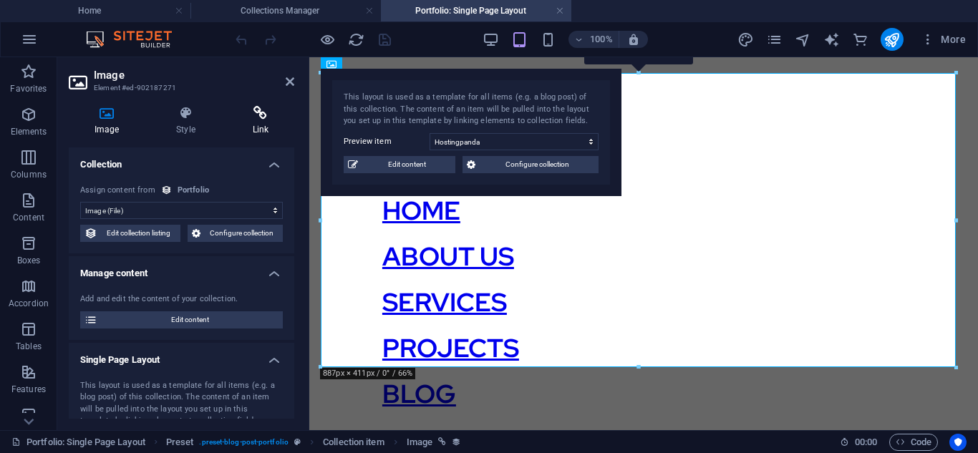
click at [265, 113] on icon at bounding box center [260, 113] width 67 height 14
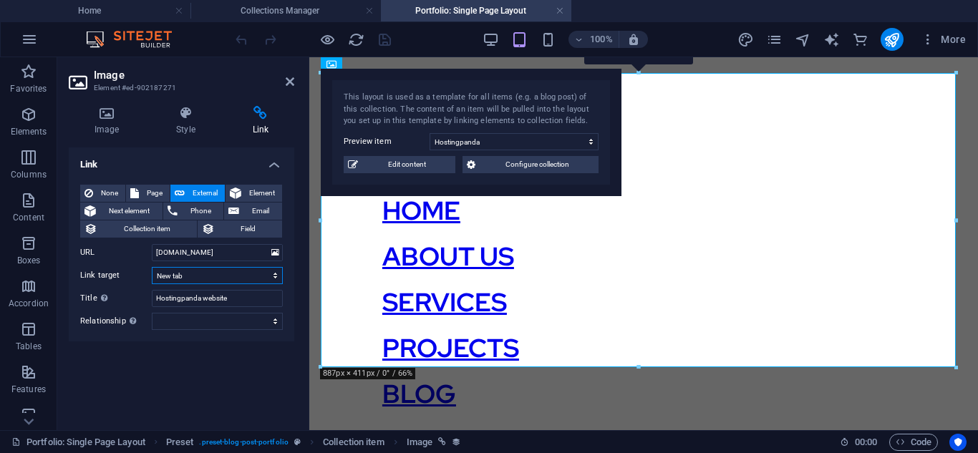
click at [185, 272] on select "New tab Same tab Overlay" at bounding box center [217, 275] width 131 height 17
click at [226, 362] on div "Link None Page External Element Next element Phone Email Collection item Field …" at bounding box center [182, 283] width 226 height 271
click at [289, 79] on icon at bounding box center [290, 81] width 9 height 11
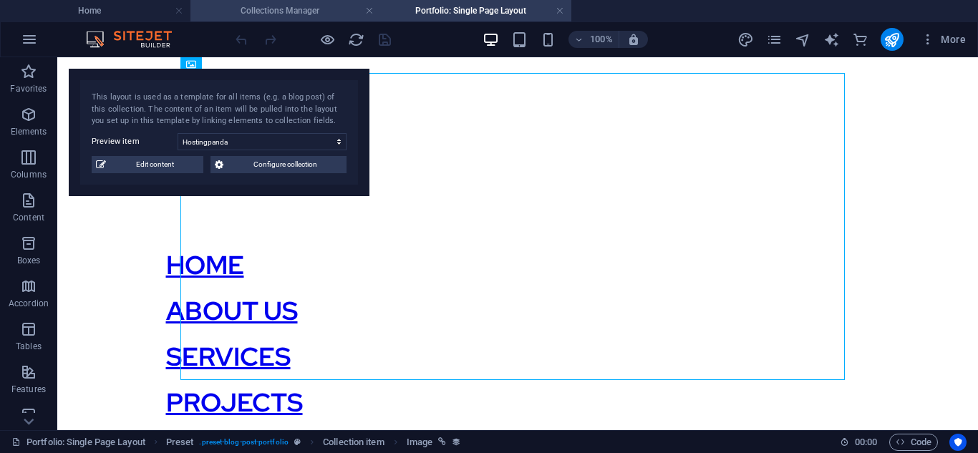
click at [312, 14] on h4 "Collections Manager" at bounding box center [286, 11] width 191 height 16
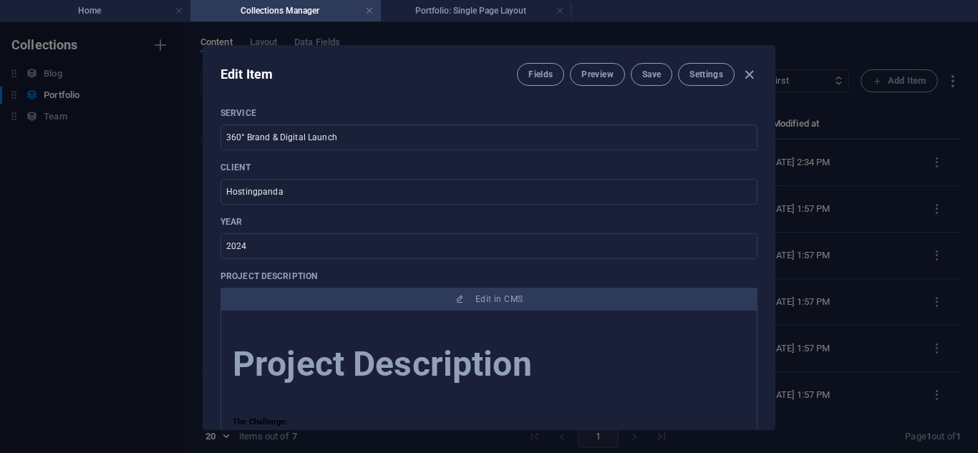
scroll to position [430, 0]
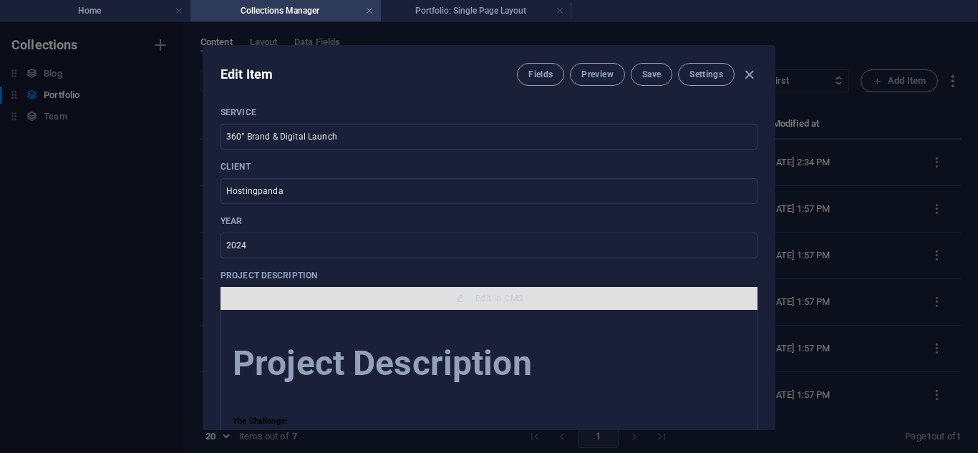
click at [455, 299] on icon "button" at bounding box center [459, 298] width 9 height 9
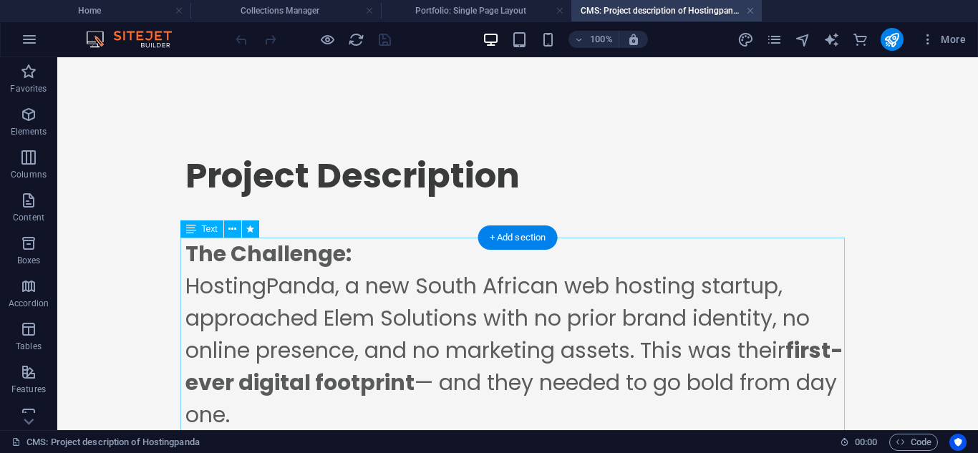
scroll to position [0, 0]
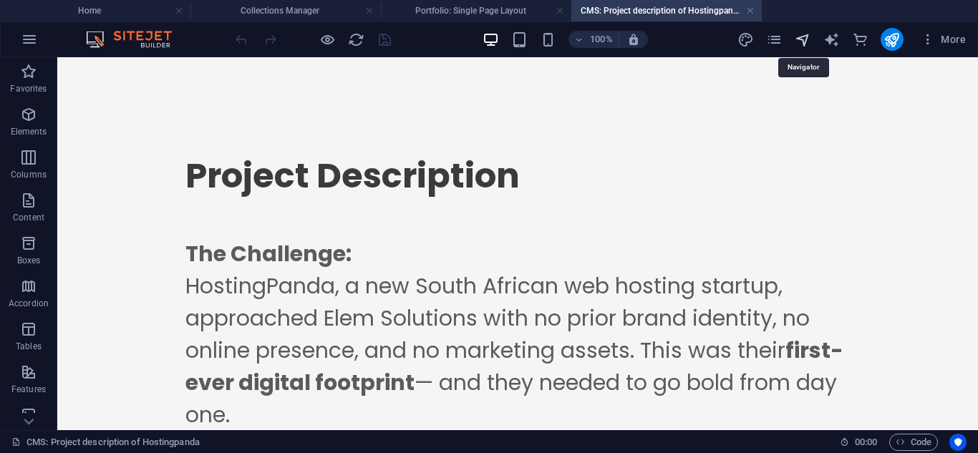
click at [802, 44] on icon "navigator" at bounding box center [803, 40] width 16 height 16
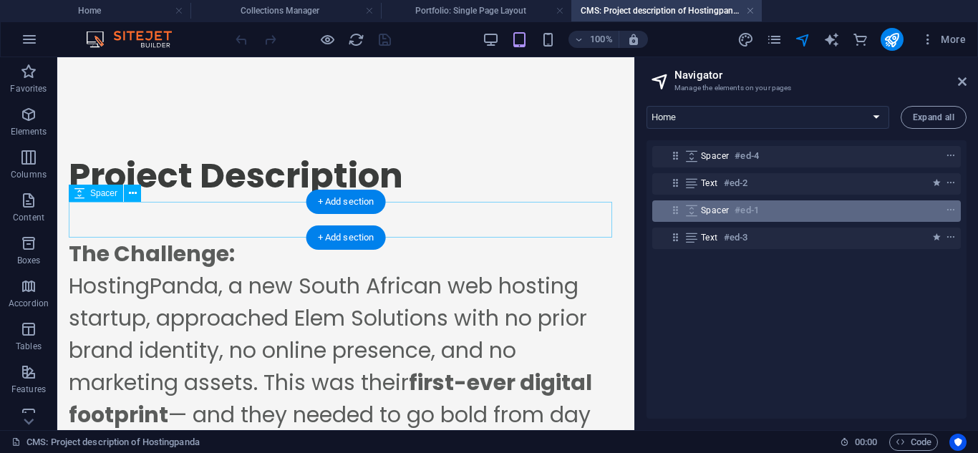
click at [804, 209] on div "Spacer #ed-1" at bounding box center [795, 210] width 188 height 17
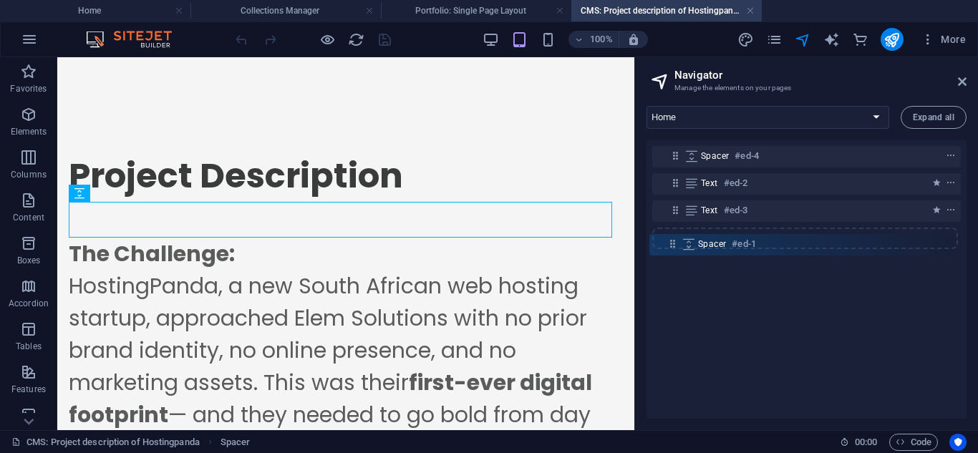
drag, startPoint x: 678, startPoint y: 211, endPoint x: 675, endPoint y: 250, distance: 39.5
click at [675, 250] on div "Spacer #ed-4 Text #ed-2 Spacer #ed-1 Text #ed-3" at bounding box center [807, 279] width 320 height 279
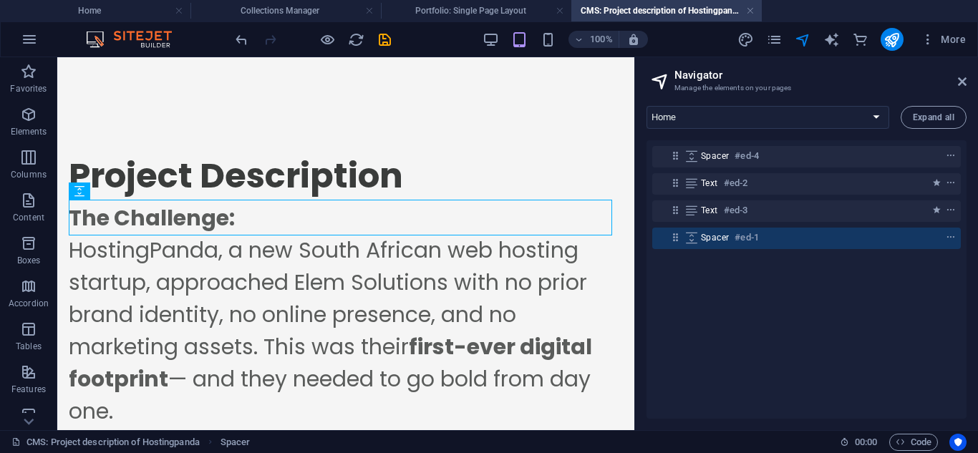
scroll to position [122, 0]
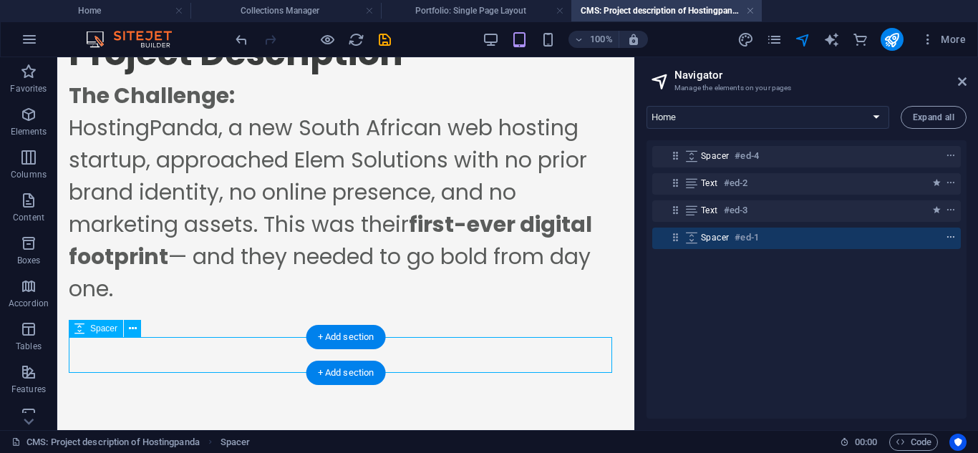
click at [948, 242] on icon "context-menu" at bounding box center [951, 238] width 10 height 10
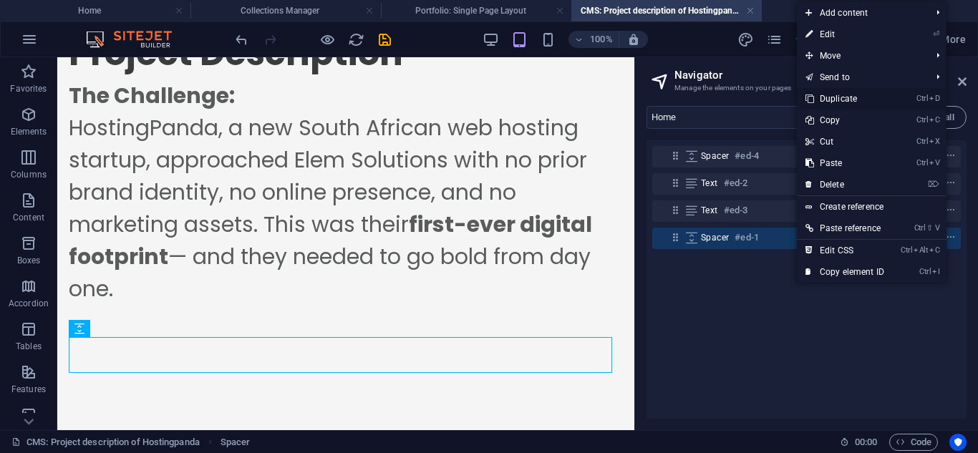
click at [844, 100] on link "Ctrl D Duplicate" at bounding box center [845, 98] width 96 height 21
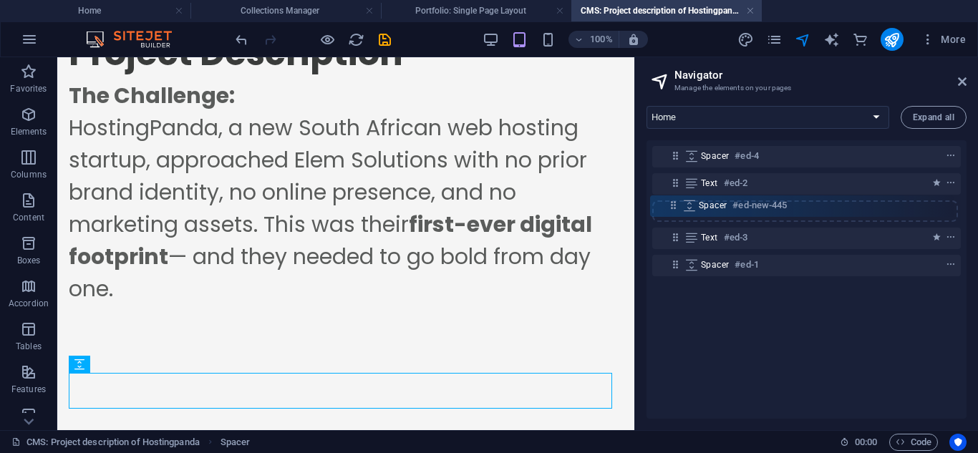
drag, startPoint x: 677, startPoint y: 266, endPoint x: 675, endPoint y: 196, distance: 70.9
click at [675, 196] on div "Spacer #ed-4 Text #ed-2 Text #ed-3 Spacer #ed-1 Spacer #ed-new-445" at bounding box center [807, 279] width 320 height 279
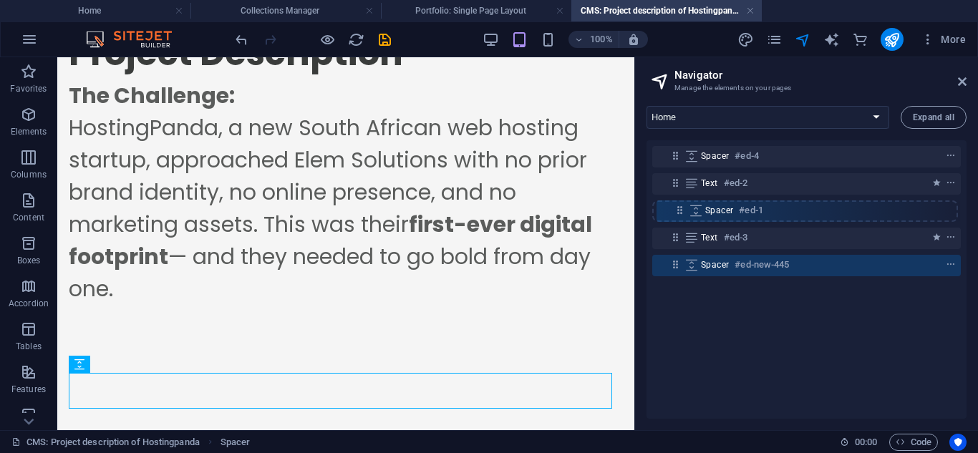
drag, startPoint x: 673, startPoint y: 239, endPoint x: 677, endPoint y: 203, distance: 36.1
click at [677, 203] on div "Spacer #ed-4 Text #ed-2 Text #ed-3 Spacer #ed-1 Spacer #ed-new-445" at bounding box center [807, 279] width 320 height 279
click at [310, 29] on div at bounding box center [313, 39] width 160 height 23
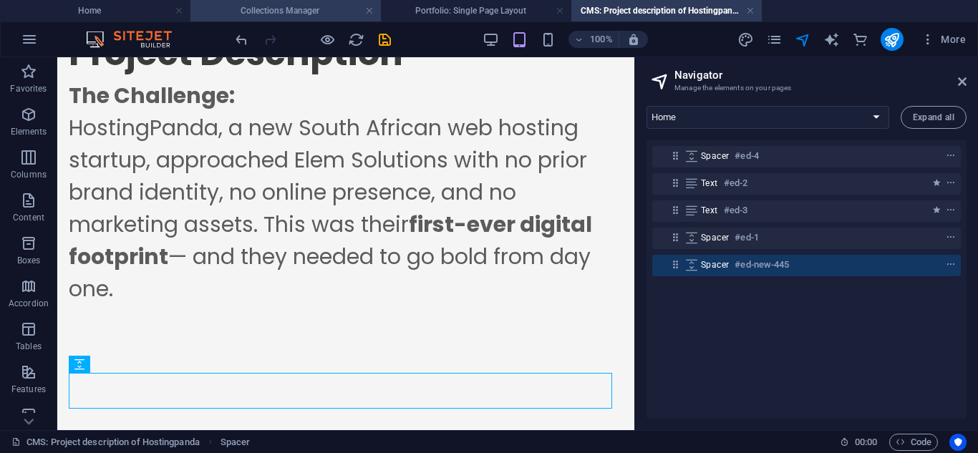
click at [297, 16] on h4 "Collections Manager" at bounding box center [286, 11] width 191 height 16
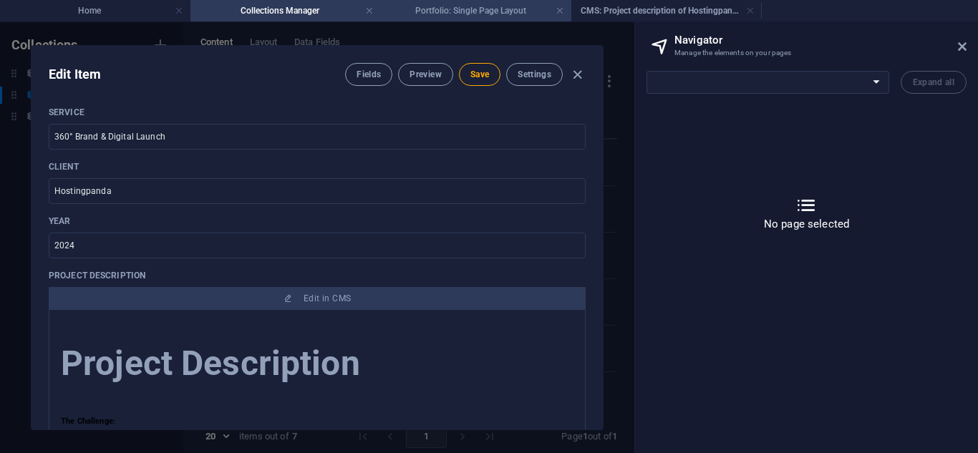
click at [420, 5] on h4 "Portfolio: Single Page Layout" at bounding box center [476, 11] width 191 height 16
select select "16947955-en"
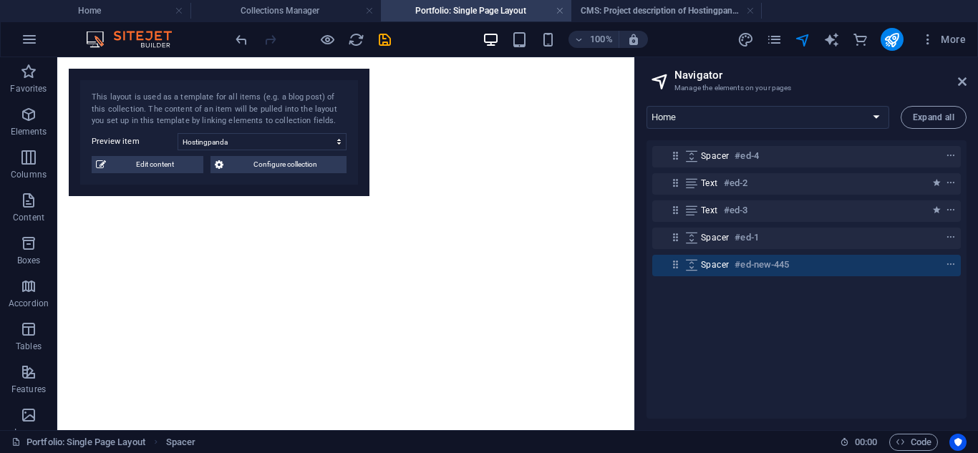
scroll to position [330, 0]
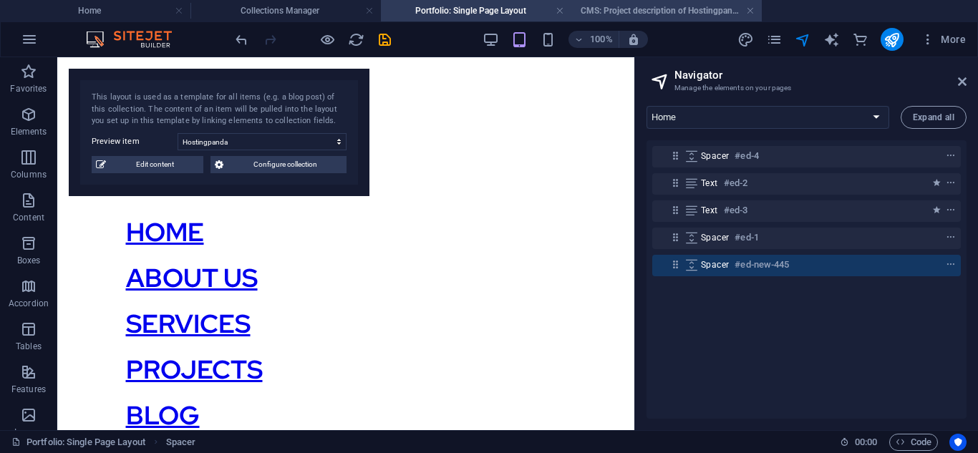
click at [605, 11] on h4 "CMS: Project description of Hostingpanda" at bounding box center [667, 11] width 191 height 16
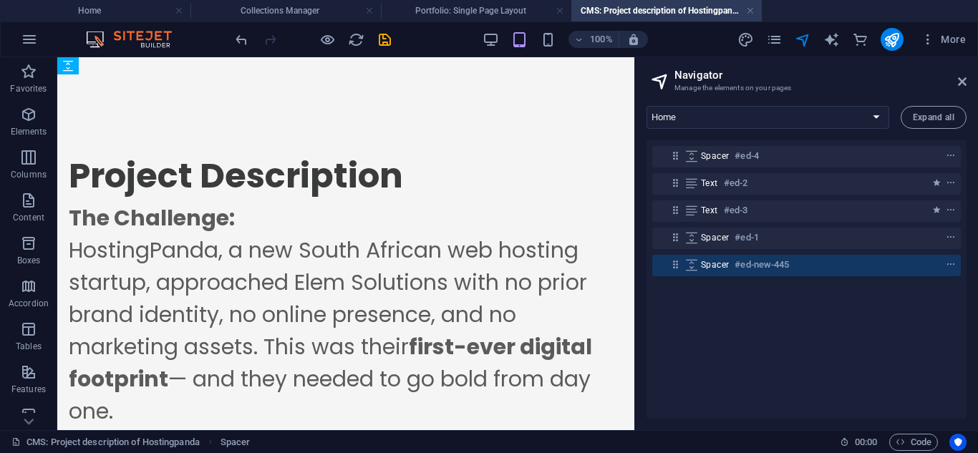
scroll to position [0, 0]
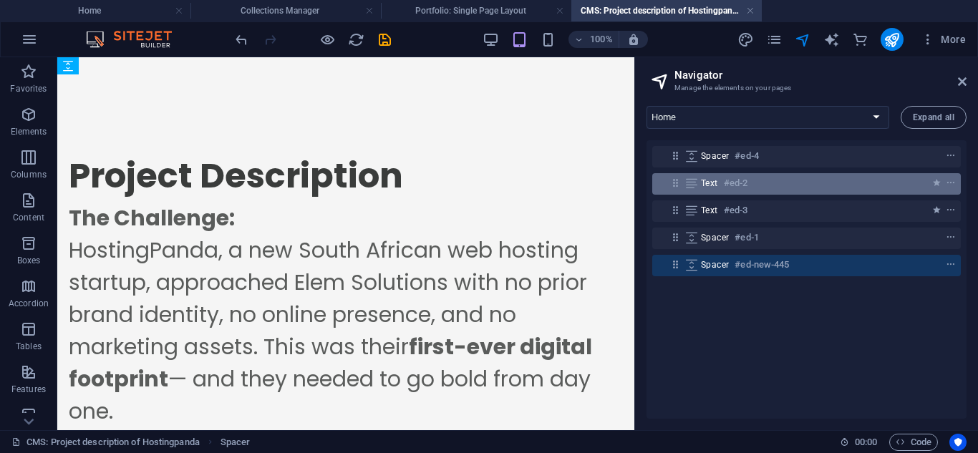
click at [698, 188] on icon at bounding box center [692, 183] width 16 height 11
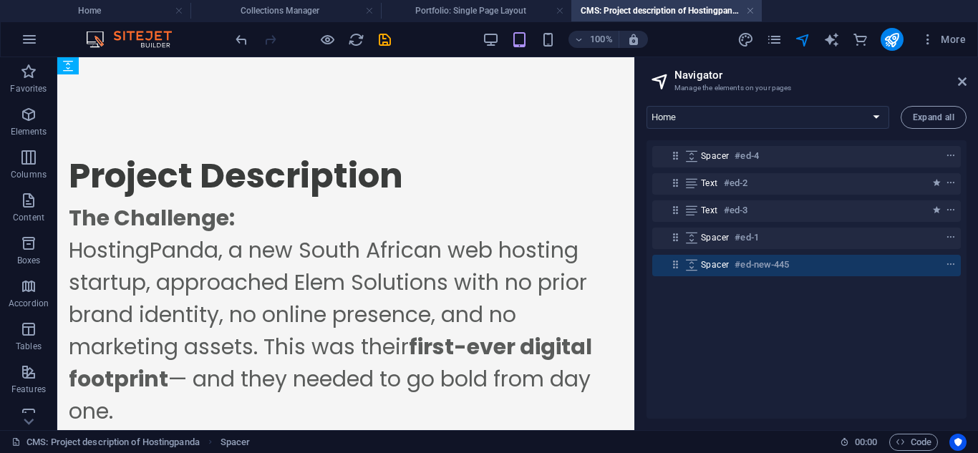
click at [762, 250] on div "Spacer #ed-1" at bounding box center [806, 238] width 309 height 27
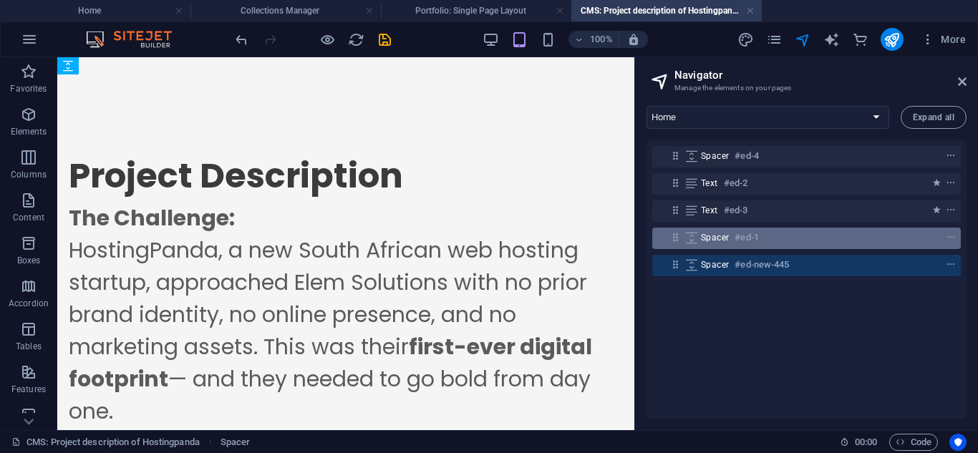
click at [750, 234] on h6 "#ed-1" at bounding box center [747, 237] width 24 height 17
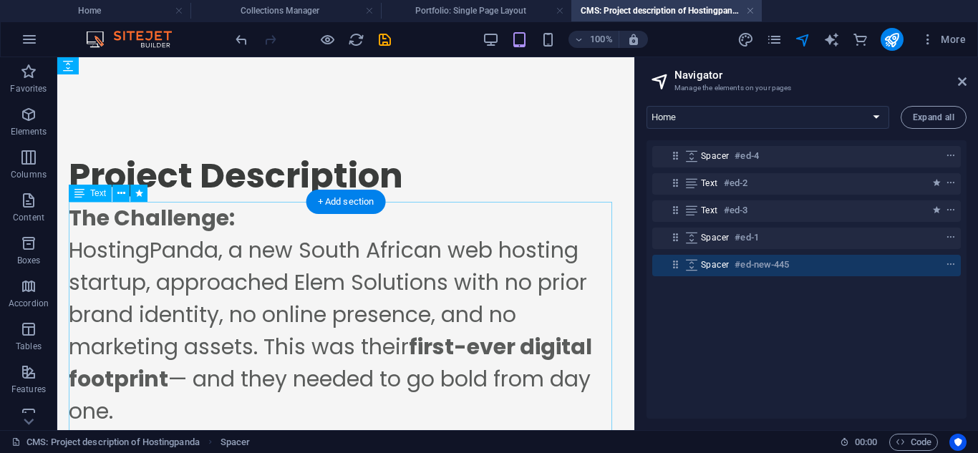
scroll to position [158, 0]
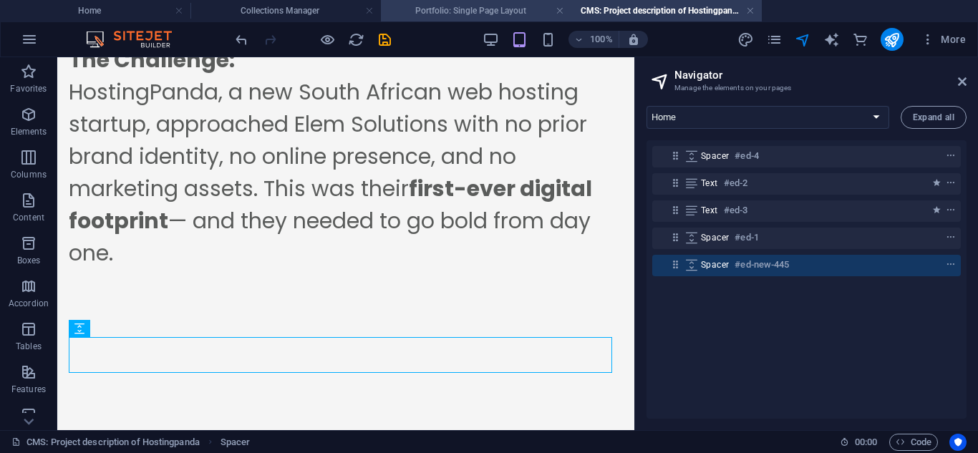
click at [490, 11] on h4 "Portfolio: Single Page Layout" at bounding box center [476, 11] width 191 height 16
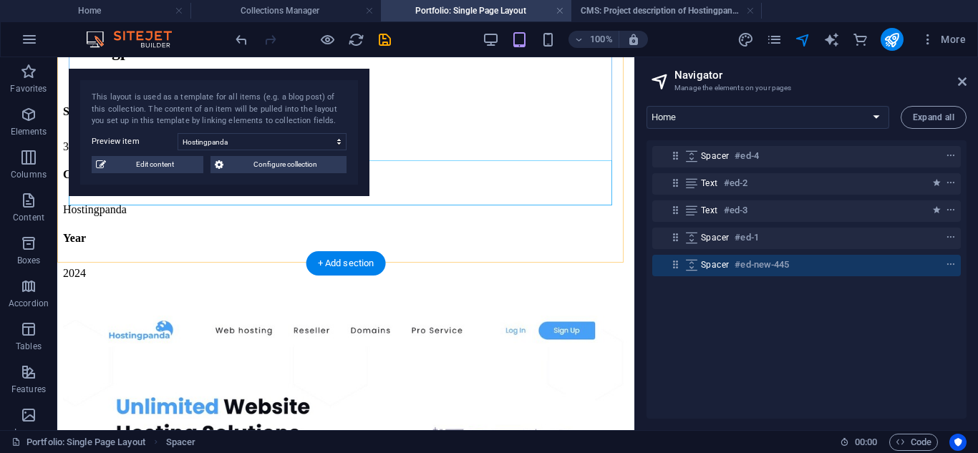
scroll to position [936, 0]
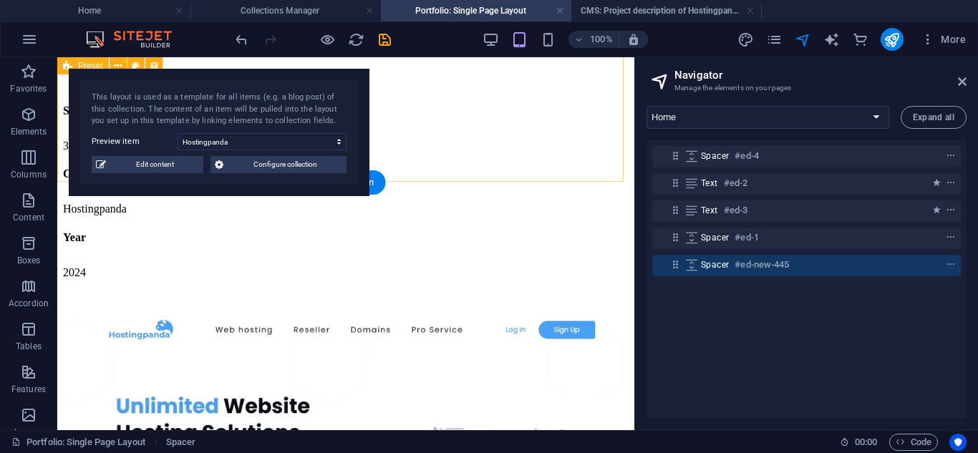
click at [408, 168] on div "Hostingpanda Service 360° Brand & Digital Launch Client Hostingpanda Year [DATE…" at bounding box center [346, 424] width 566 height 766
click at [14, 75] on span "Favorites" at bounding box center [28, 80] width 57 height 34
click at [26, 107] on icon "button" at bounding box center [28, 114] width 17 height 17
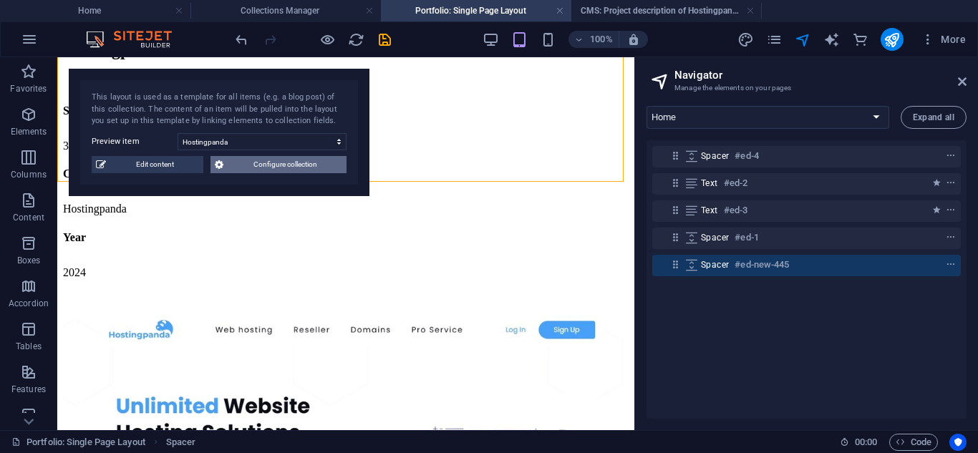
click at [284, 161] on span "Configure collection" at bounding box center [285, 164] width 115 height 17
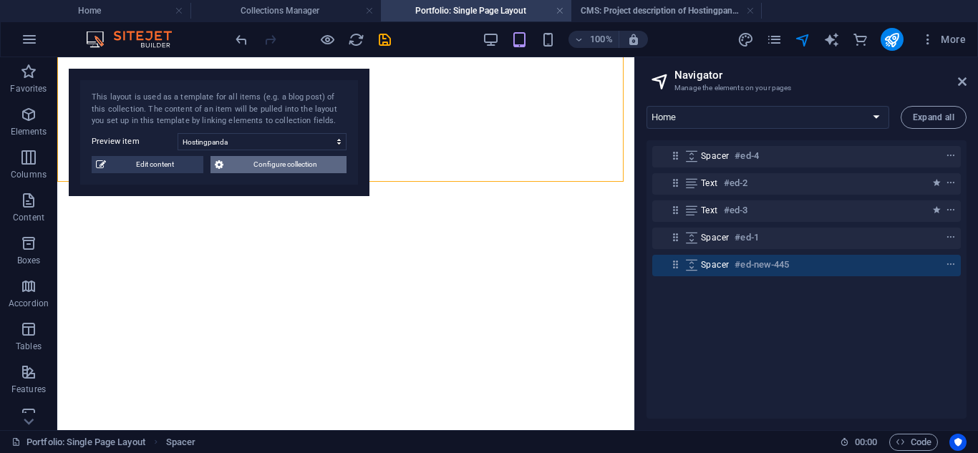
select select
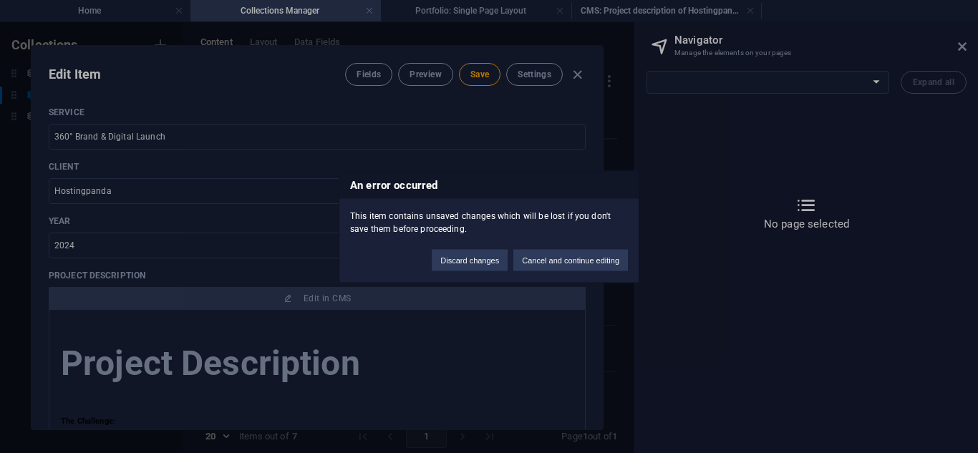
click at [586, 79] on div "An error occurred This item contains unsaved changes which will be lost if you …" at bounding box center [489, 226] width 978 height 453
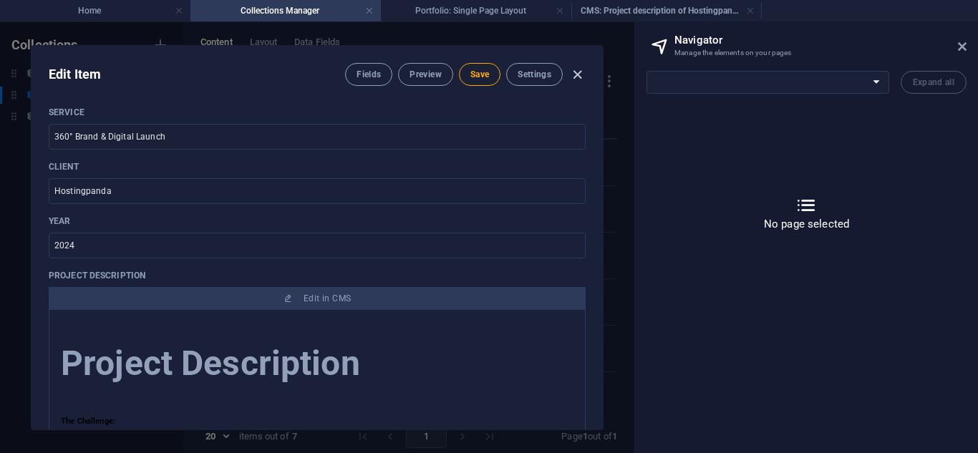
click at [581, 77] on icon "button" at bounding box center [577, 75] width 16 height 16
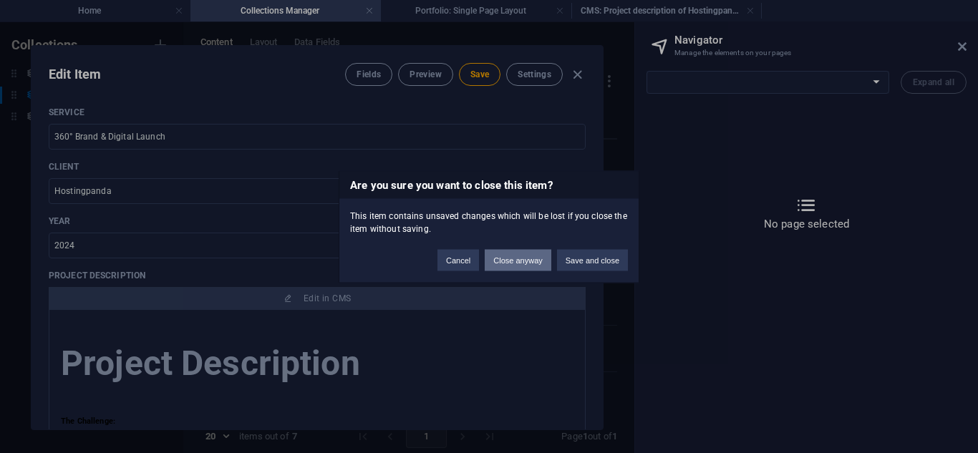
click at [508, 254] on button "Close anyway" at bounding box center [518, 259] width 66 height 21
type input "hostingpanda"
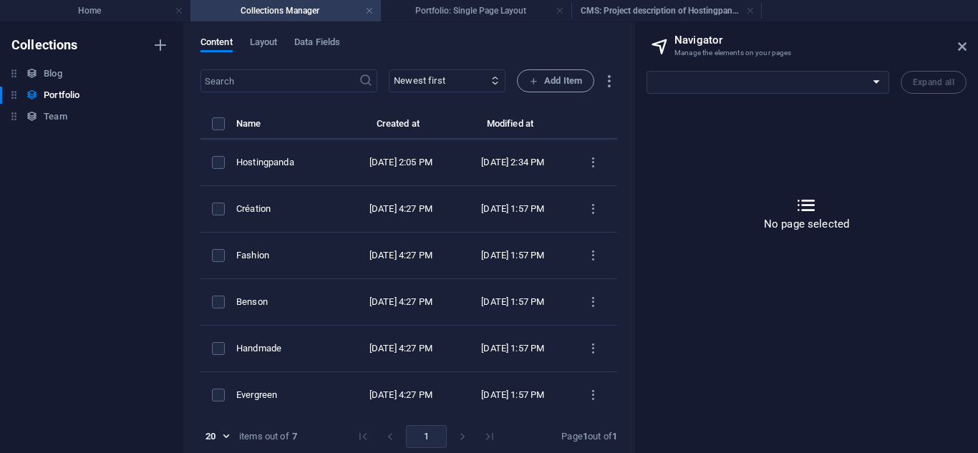
scroll to position [373, 0]
click at [619, 17] on h4 "CMS: Project description of Hostingpanda" at bounding box center [667, 11] width 191 height 16
select select "16947955-en"
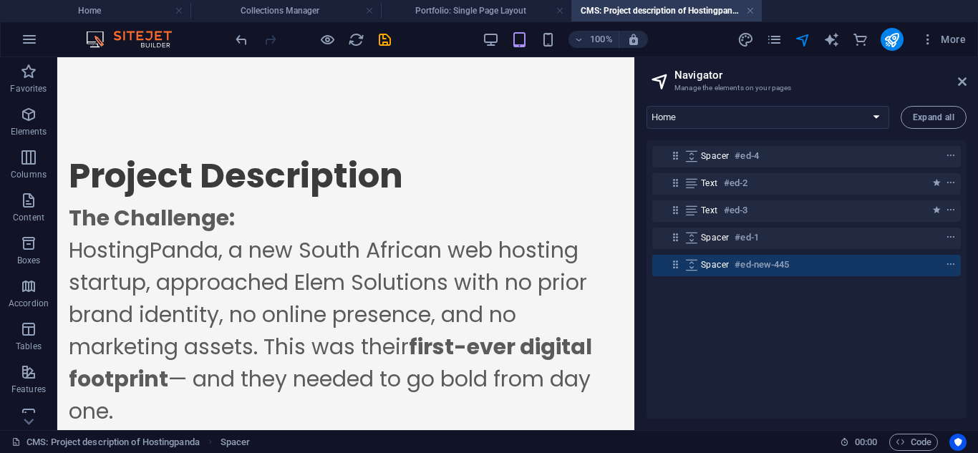
click at [792, 250] on div "Spacer #ed-1" at bounding box center [806, 238] width 309 height 27
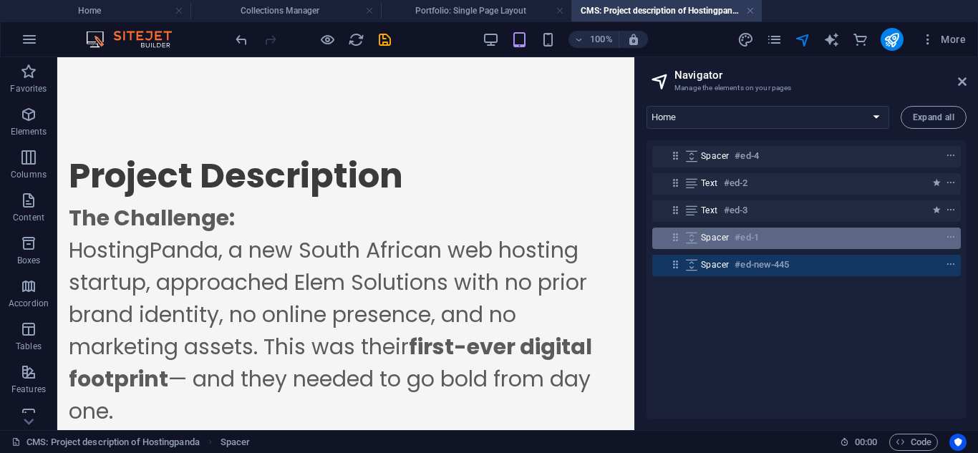
click at [765, 244] on div "Spacer #ed-1" at bounding box center [795, 237] width 188 height 17
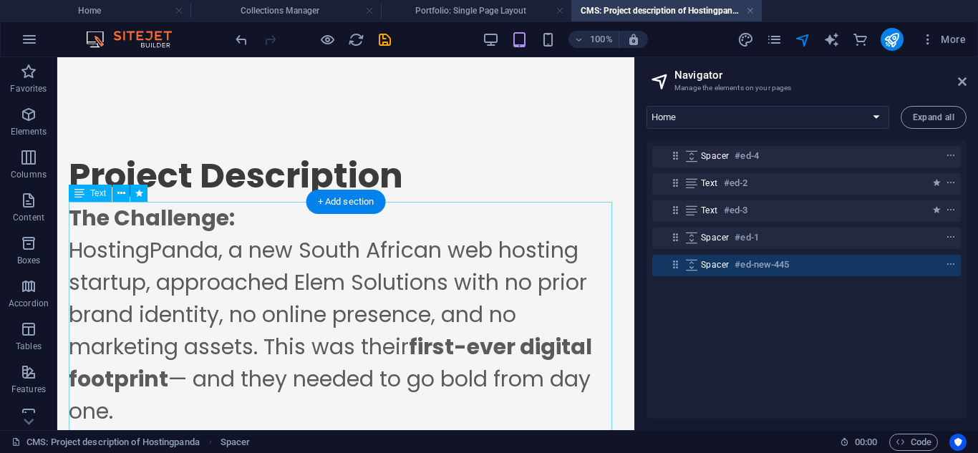
click at [546, 223] on div "The Challenge: HostingPanda, a new South African web hosting startup, approache…" at bounding box center [346, 331] width 554 height 258
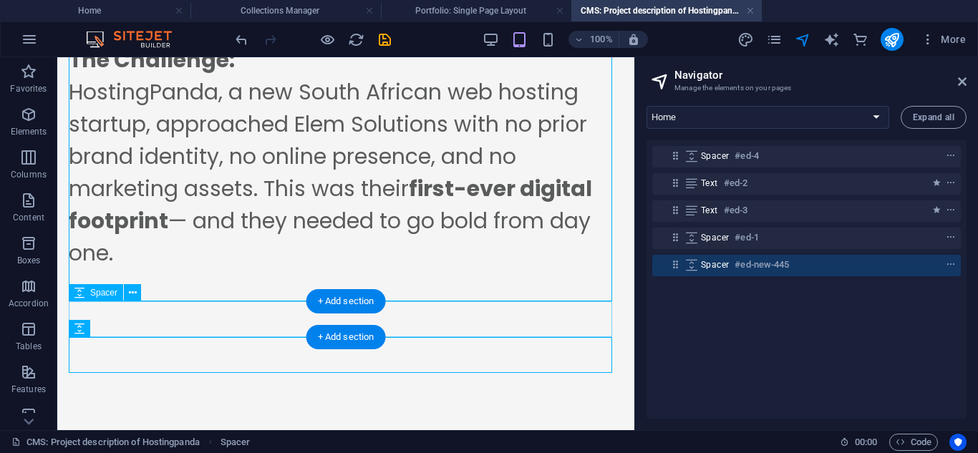
click at [516, 325] on div at bounding box center [346, 320] width 554 height 36
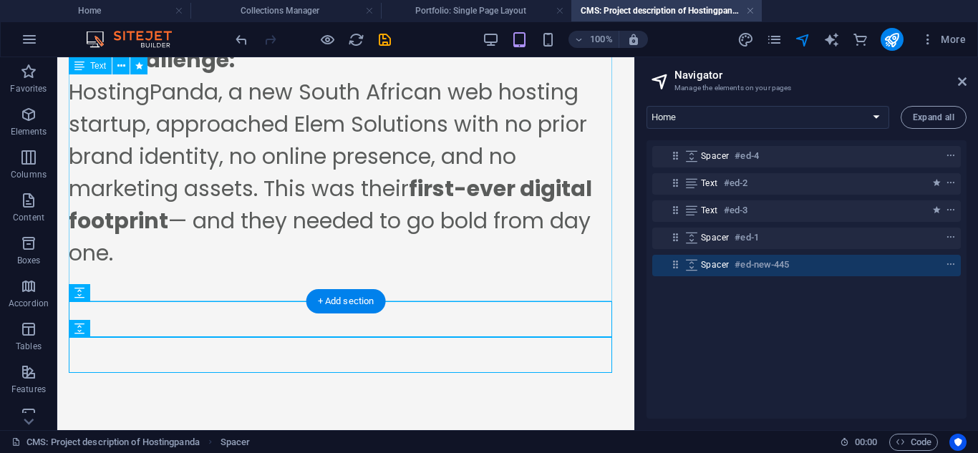
click at [524, 178] on div "The Challenge: HostingPanda, a new South African web hosting startup, approache…" at bounding box center [346, 173] width 554 height 258
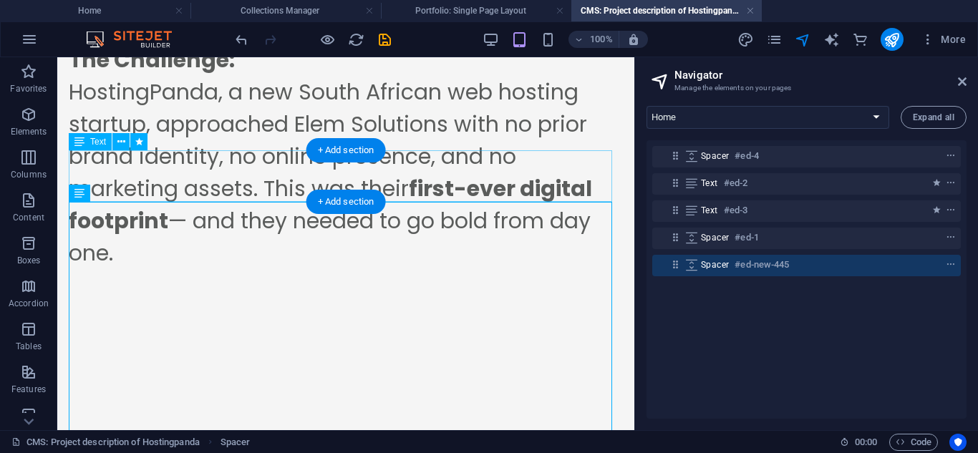
scroll to position [0, 0]
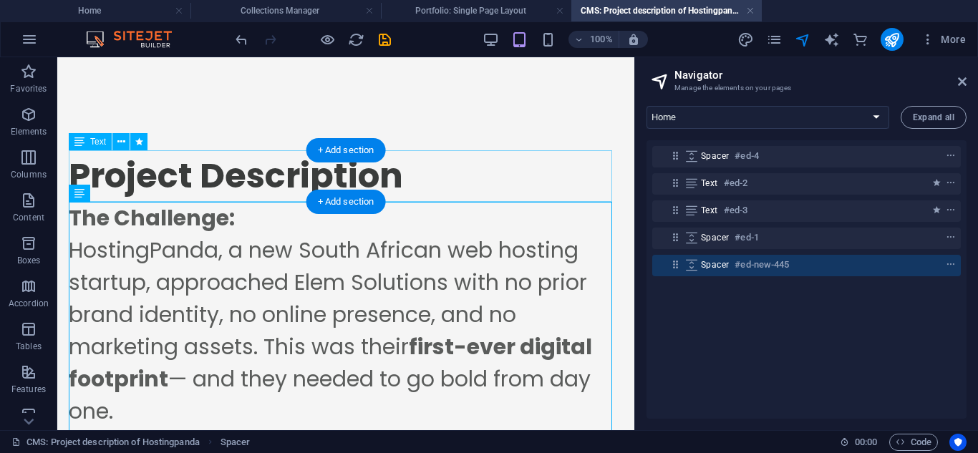
click at [441, 155] on div "Project Description" at bounding box center [346, 176] width 554 height 52
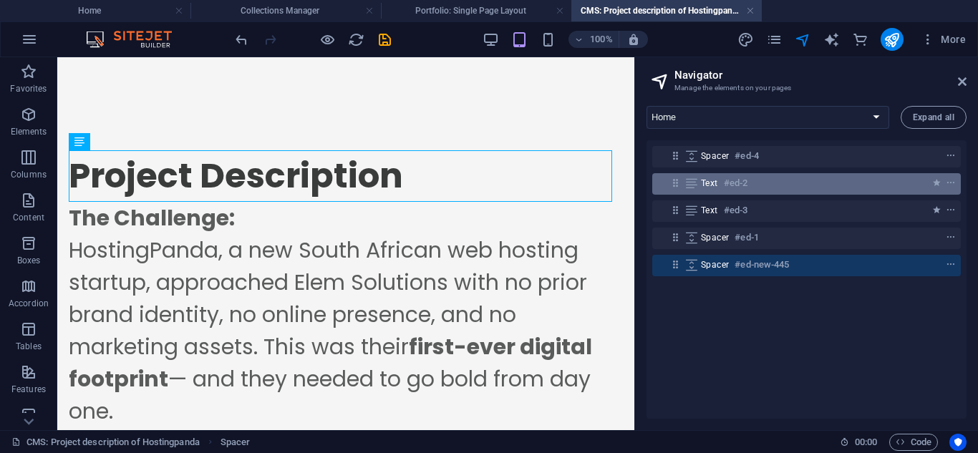
click at [740, 191] on h6 "#ed-2" at bounding box center [736, 183] width 24 height 17
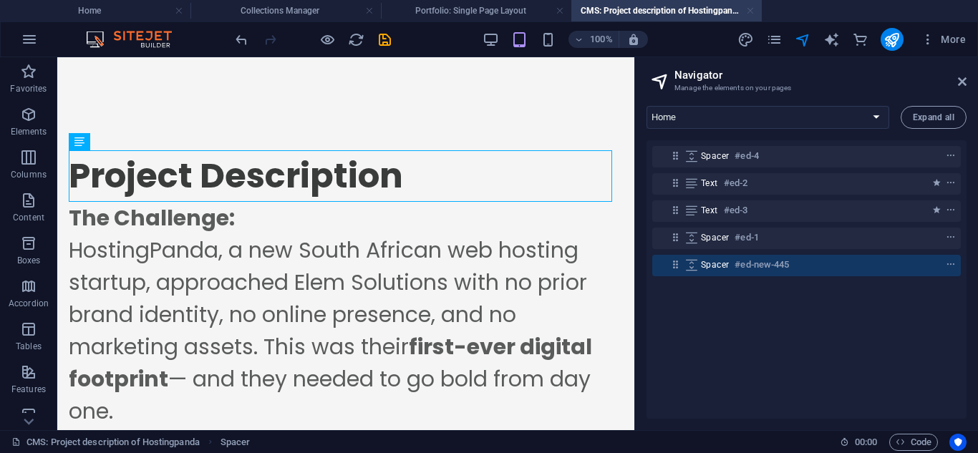
click at [753, 14] on link at bounding box center [750, 11] width 9 height 14
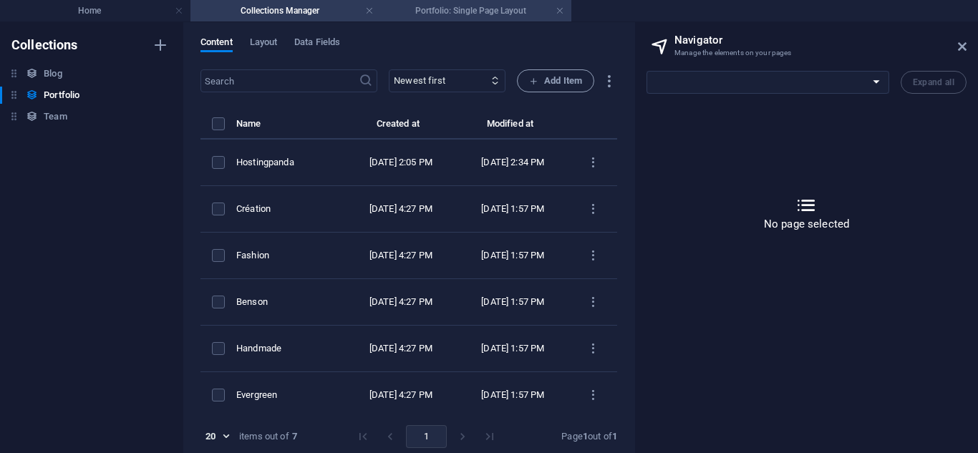
click at [517, 12] on h4 "Portfolio: Single Page Layout" at bounding box center [476, 11] width 191 height 16
select select "16947955-en"
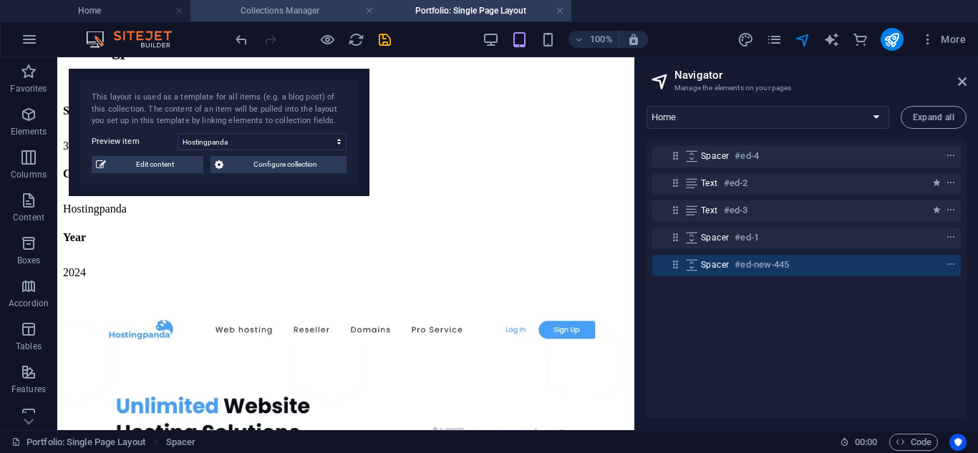
click at [329, 13] on h4 "Collections Manager" at bounding box center [286, 11] width 191 height 16
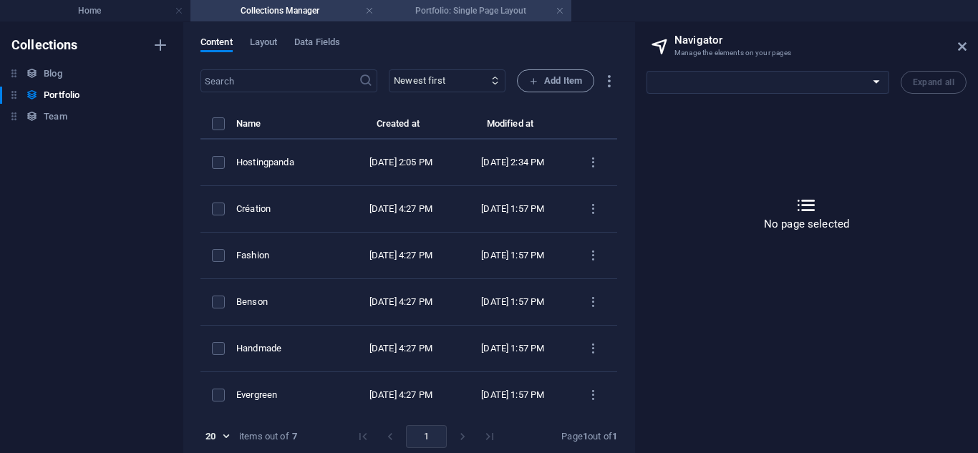
click at [430, 11] on h4 "Portfolio: Single Page Layout" at bounding box center [476, 11] width 191 height 16
select select "16947955-en"
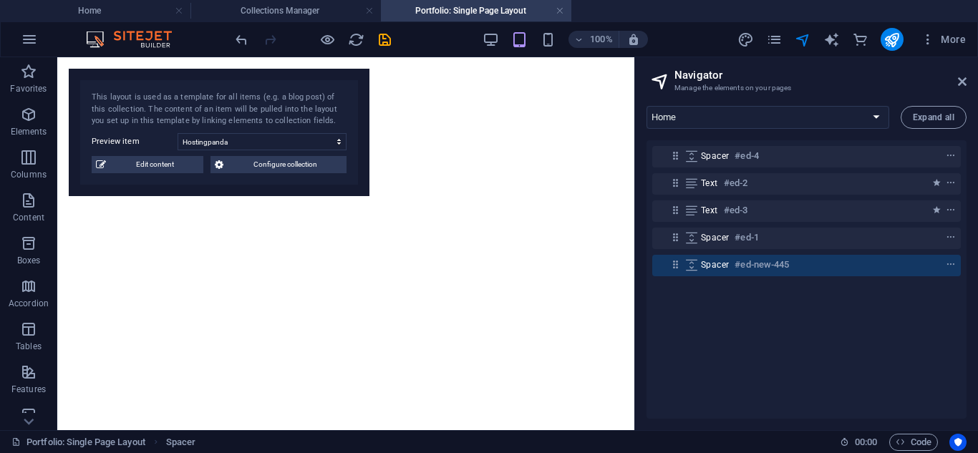
scroll to position [936, 0]
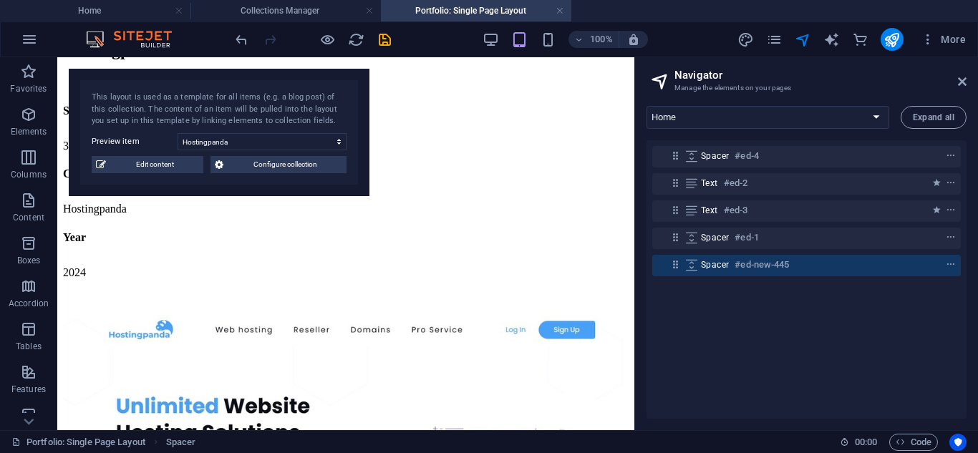
click at [711, 224] on div "Text #ed-3" at bounding box center [806, 211] width 309 height 27
click at [561, 9] on link at bounding box center [560, 11] width 9 height 14
select select
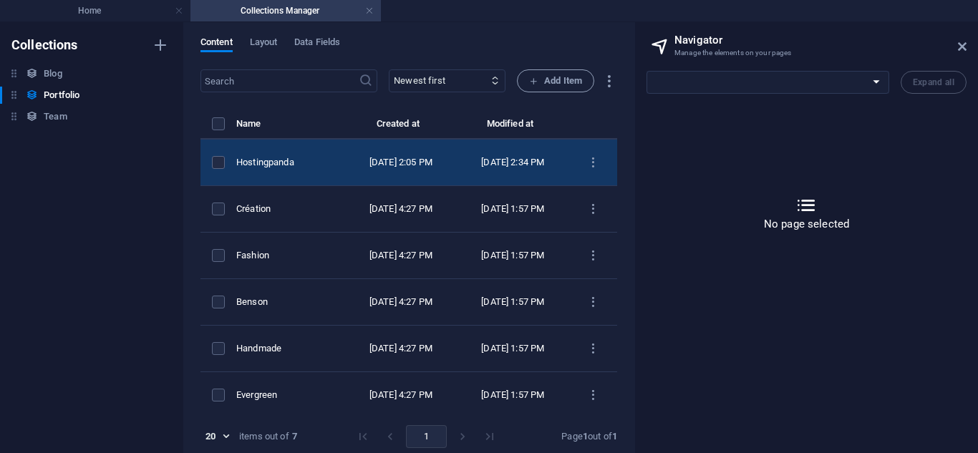
click at [345, 148] on td "Hostingpanda" at bounding box center [290, 163] width 109 height 47
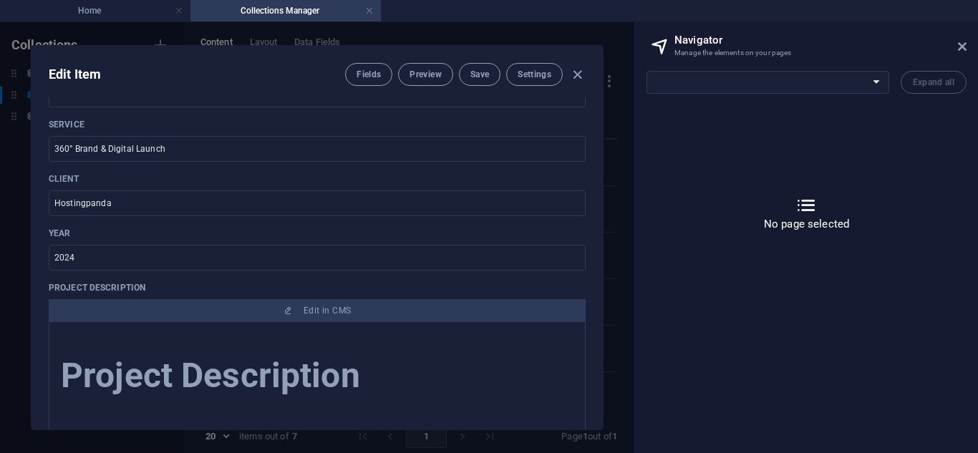
scroll to position [416, 0]
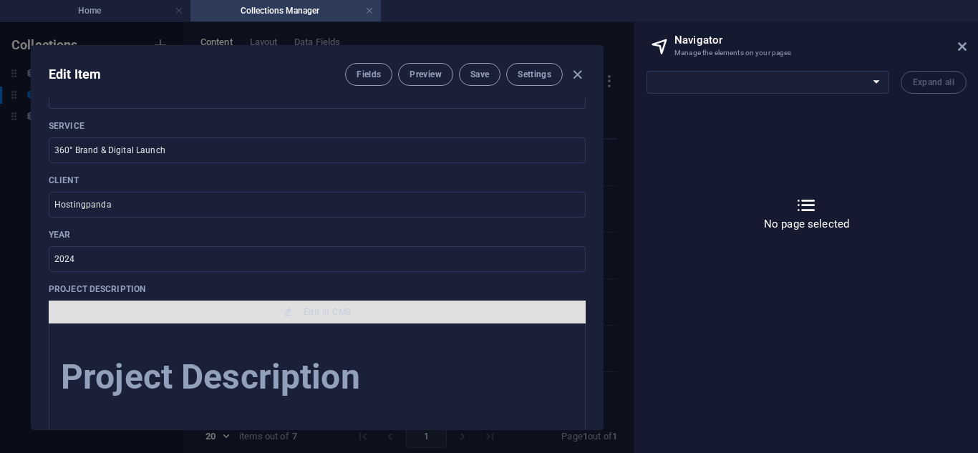
click at [288, 313] on icon "button" at bounding box center [288, 312] width 9 height 9
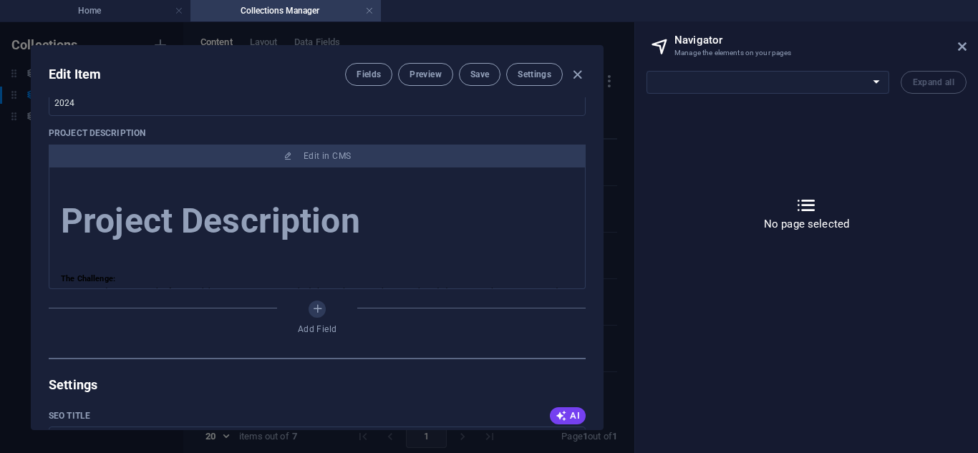
scroll to position [570, 0]
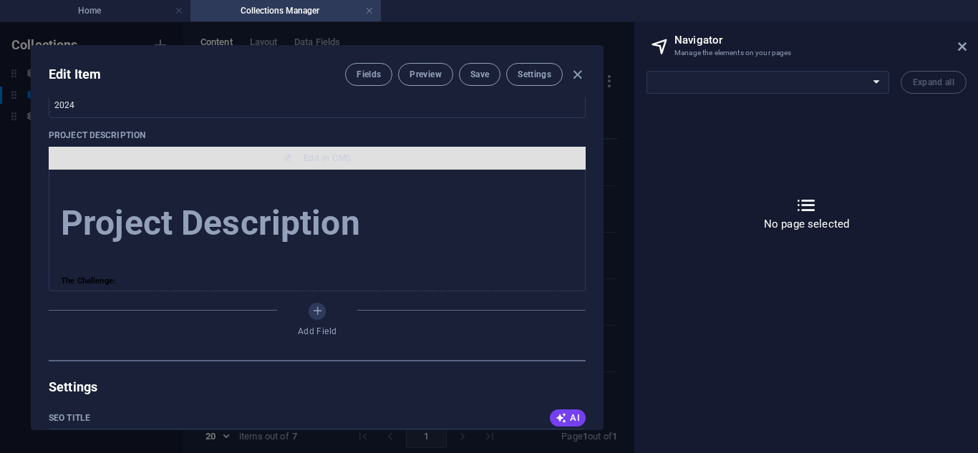
click at [312, 167] on button "Edit in CMS" at bounding box center [317, 158] width 537 height 23
click at [324, 159] on span "Edit in CMS" at bounding box center [327, 158] width 47 height 11
